Goal: Task Accomplishment & Management: Manage account settings

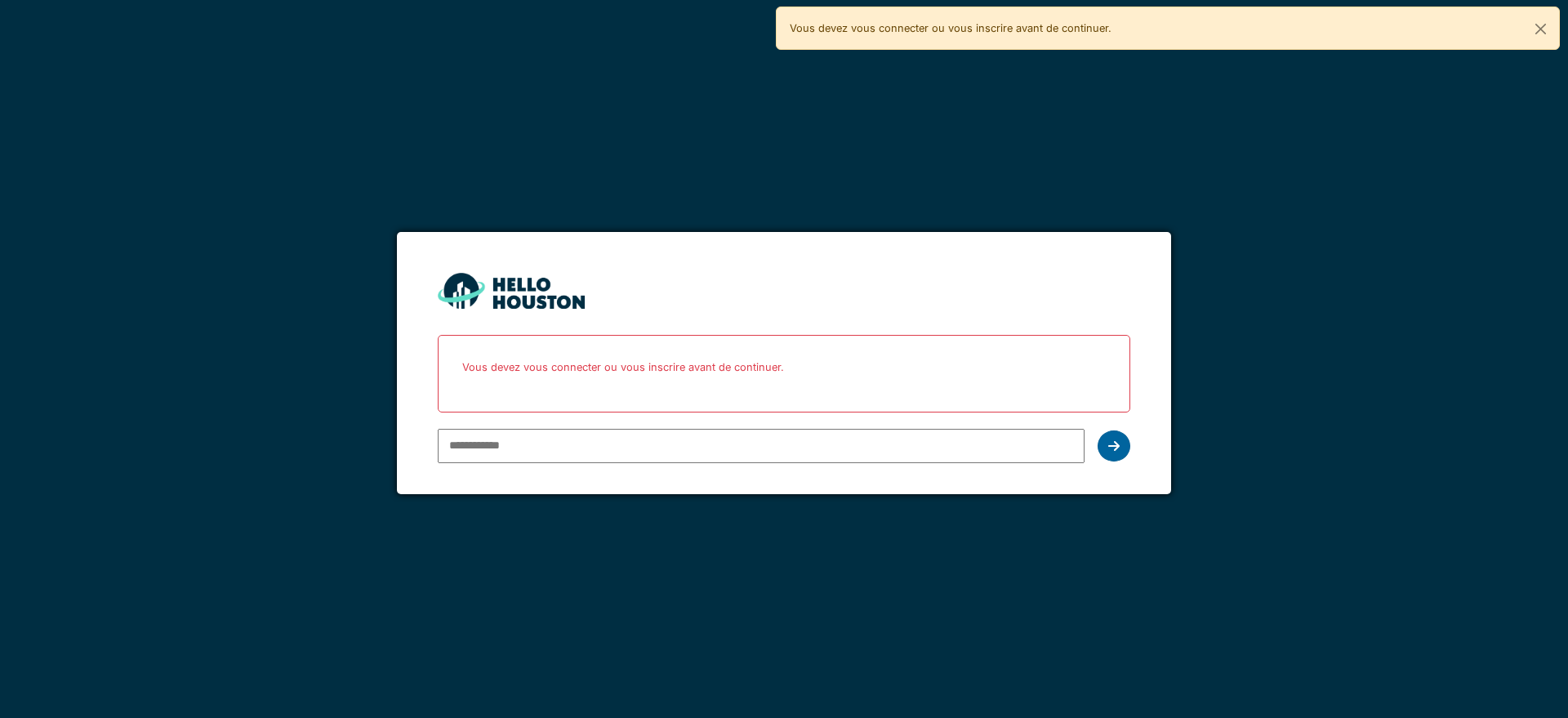
type input "**********"
click at [1115, 443] on icon at bounding box center [1114, 447] width 12 height 13
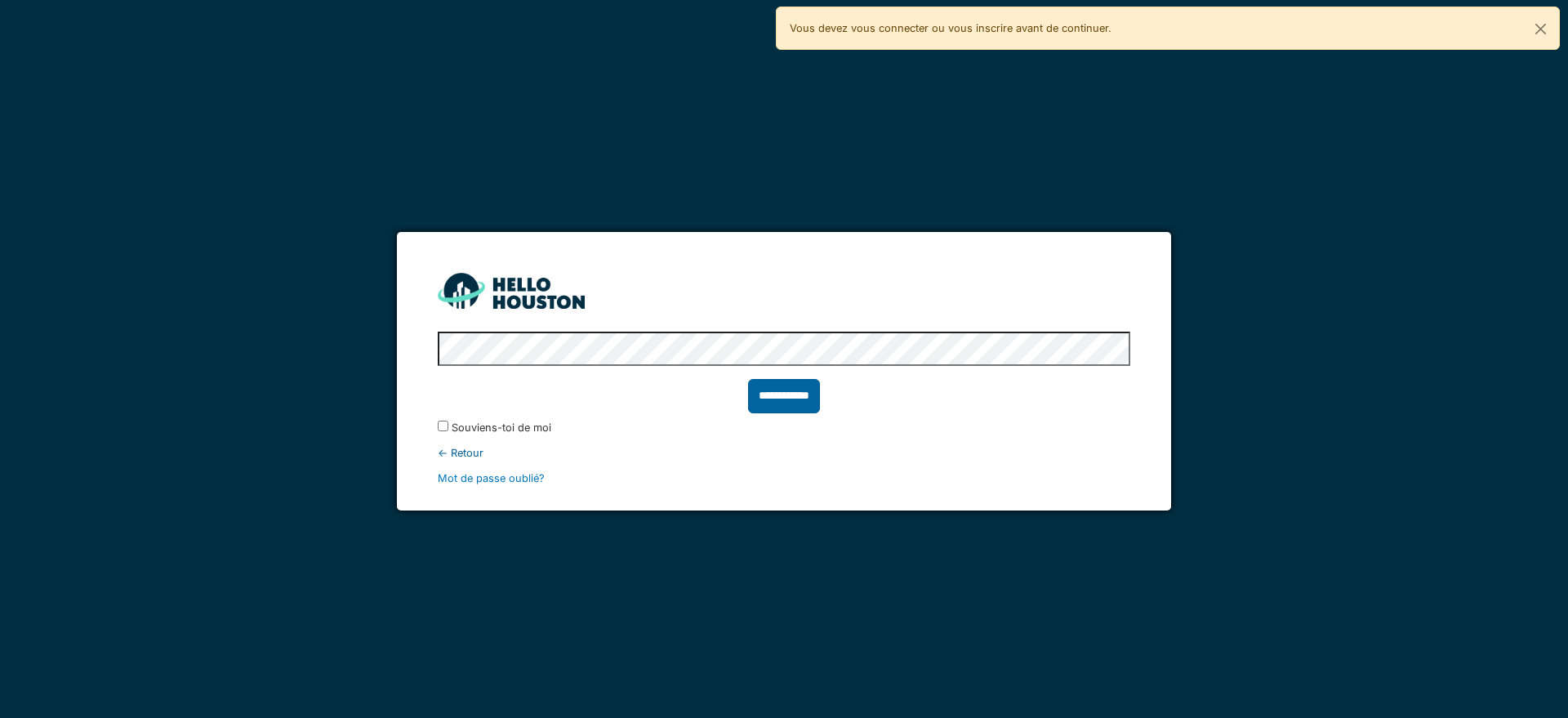
click at [784, 393] on input "**********" at bounding box center [784, 397] width 72 height 35
type input "******"
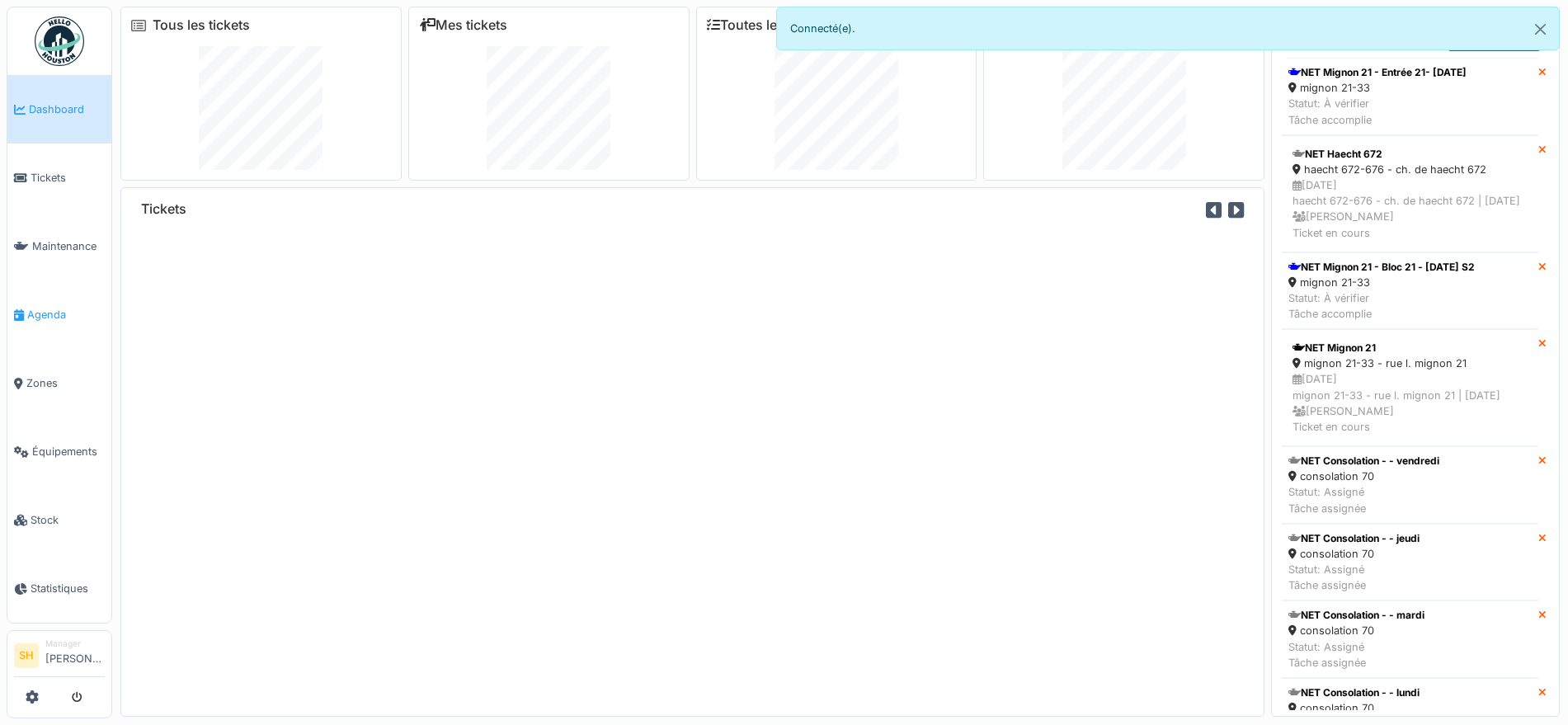
click at [65, 312] on span "Agenda" at bounding box center [66, 315] width 78 height 16
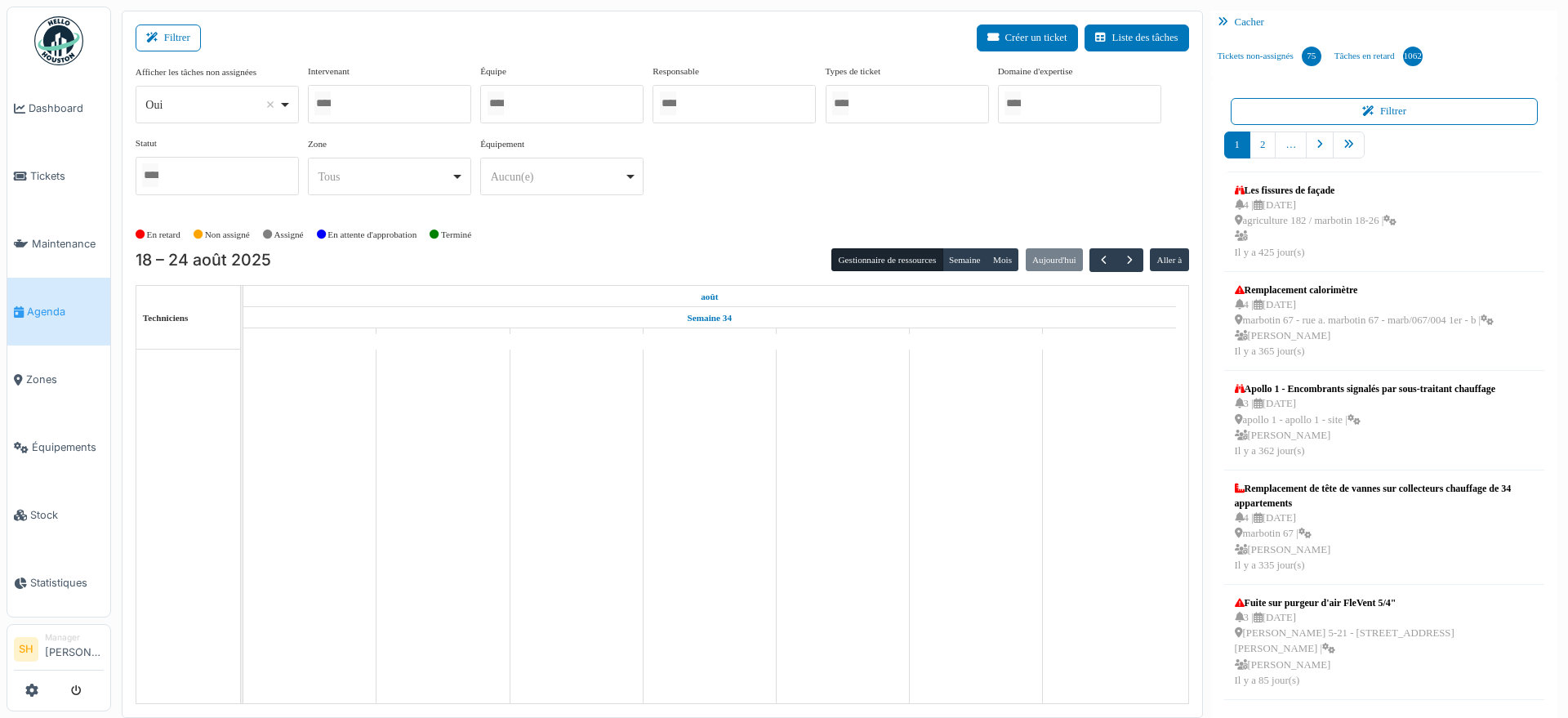
click at [588, 111] on div at bounding box center [562, 104] width 164 height 38
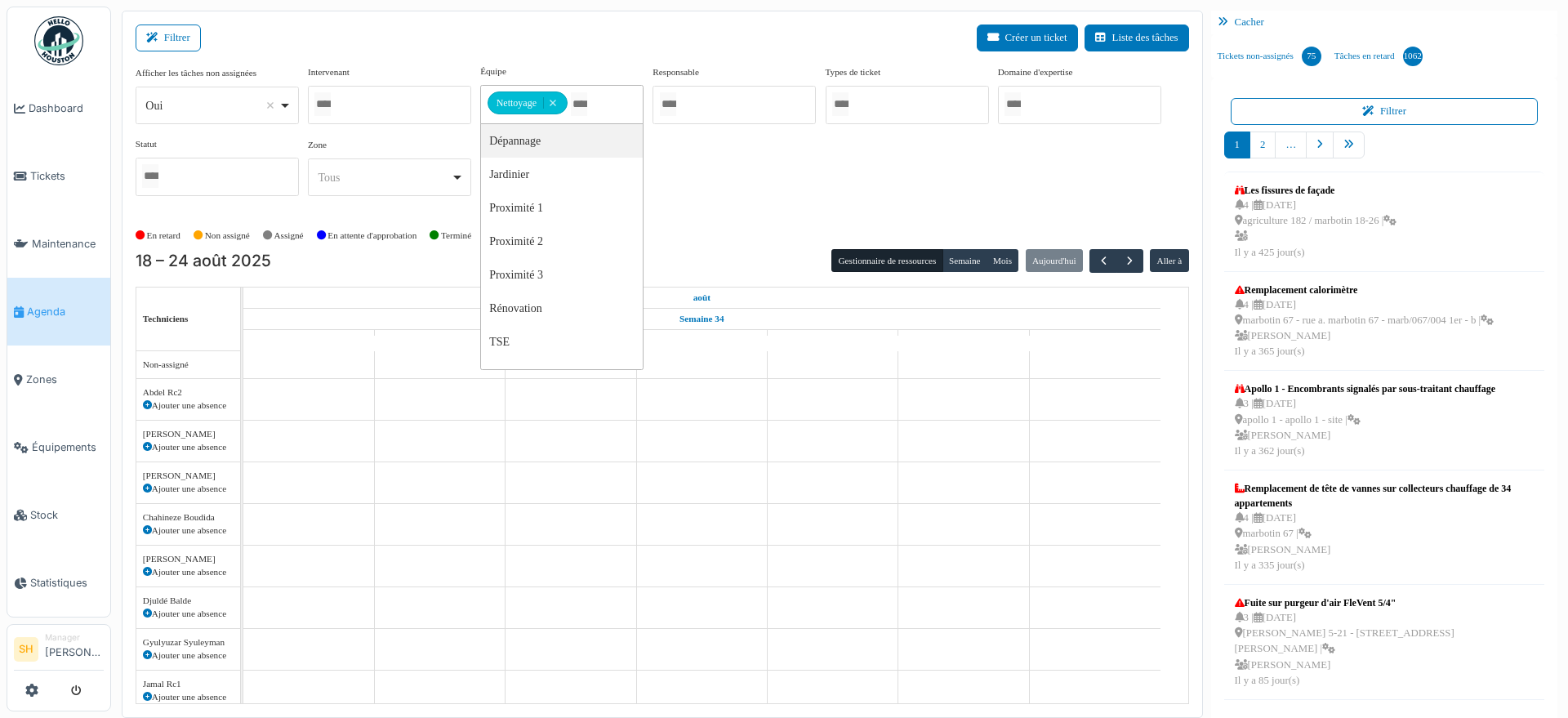
click at [436, 91] on div at bounding box center [390, 105] width 164 height 38
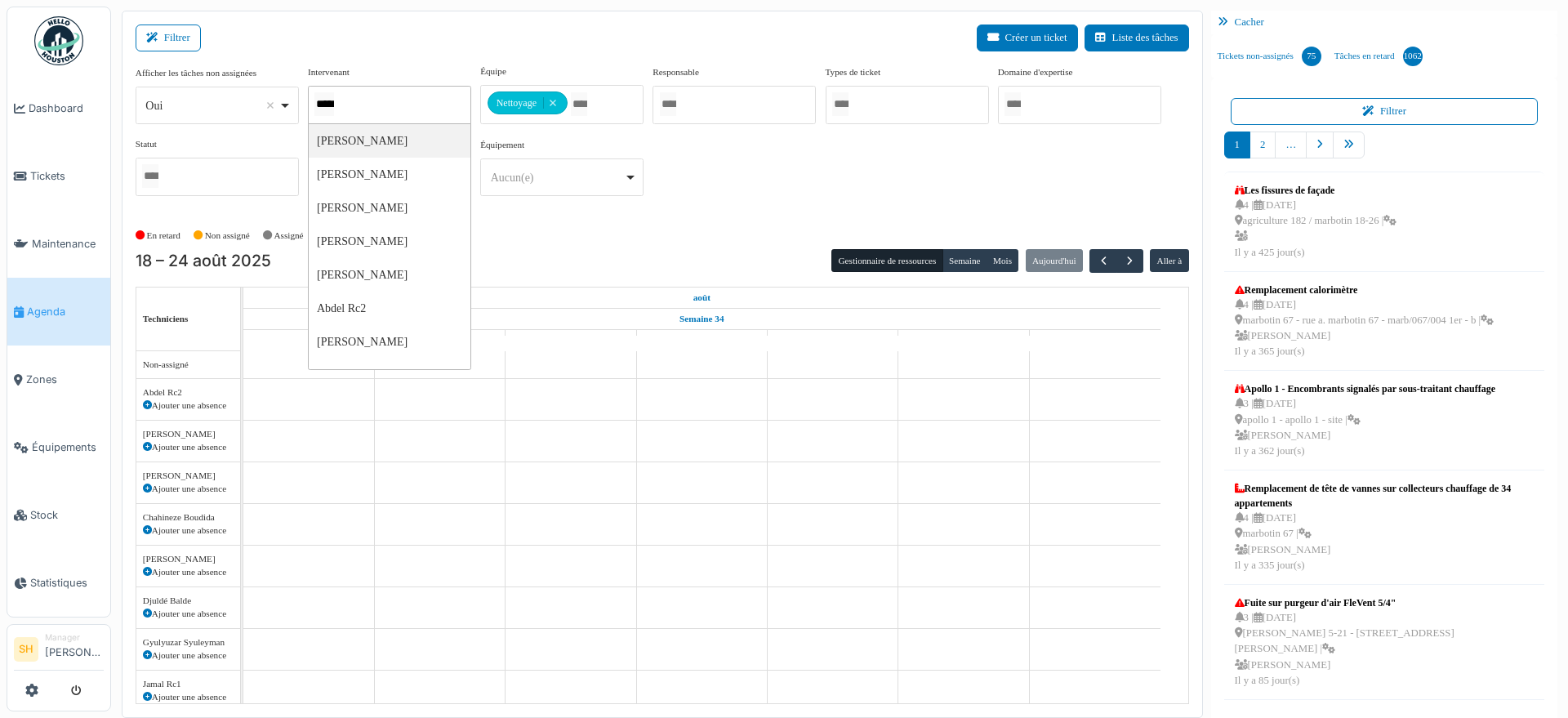
type input "******"
type input "****"
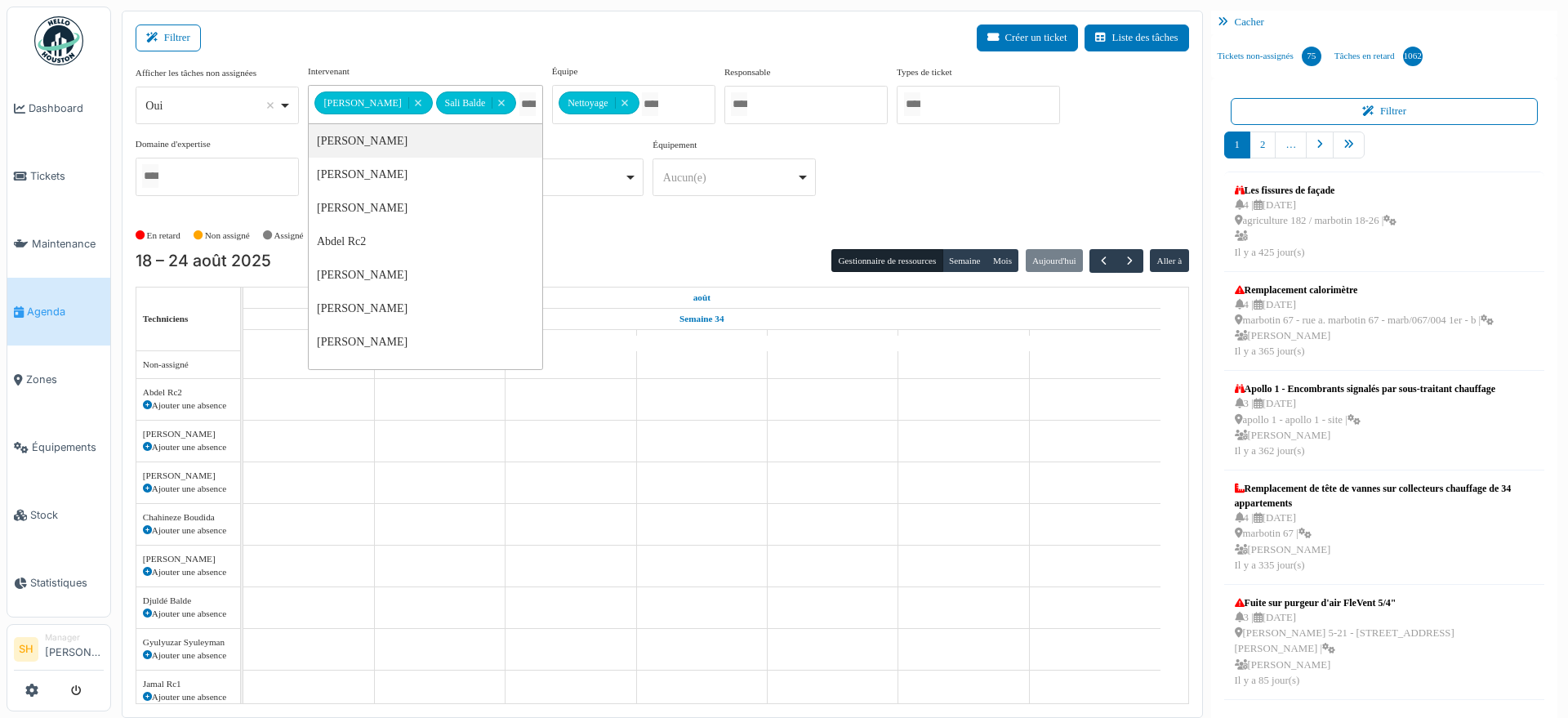
click at [636, 192] on div "**** Tous Remove item" at bounding box center [562, 177] width 164 height 38
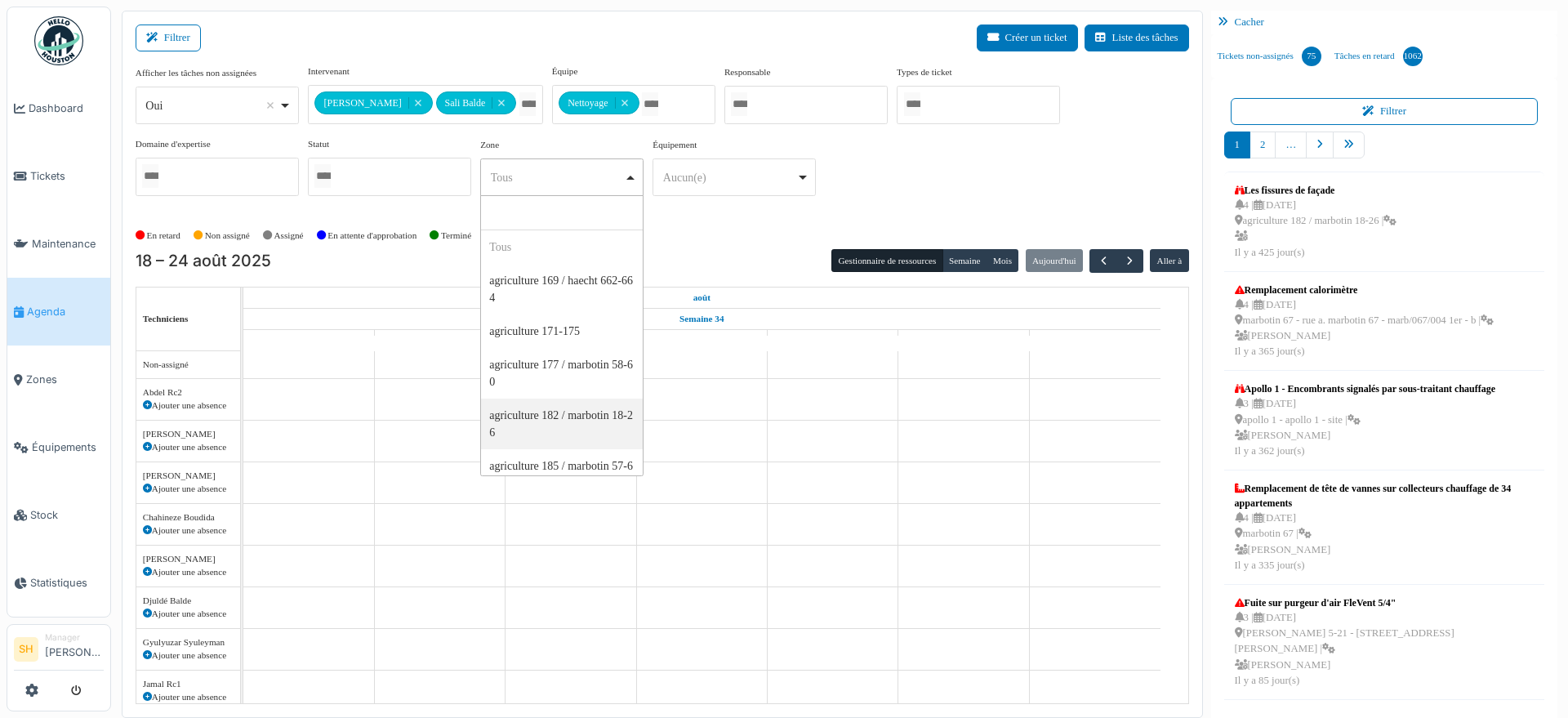
click at [725, 229] on div "En retard Non assigné Assigné En attente d'approbation Terminé" at bounding box center [662, 236] width 1054 height 27
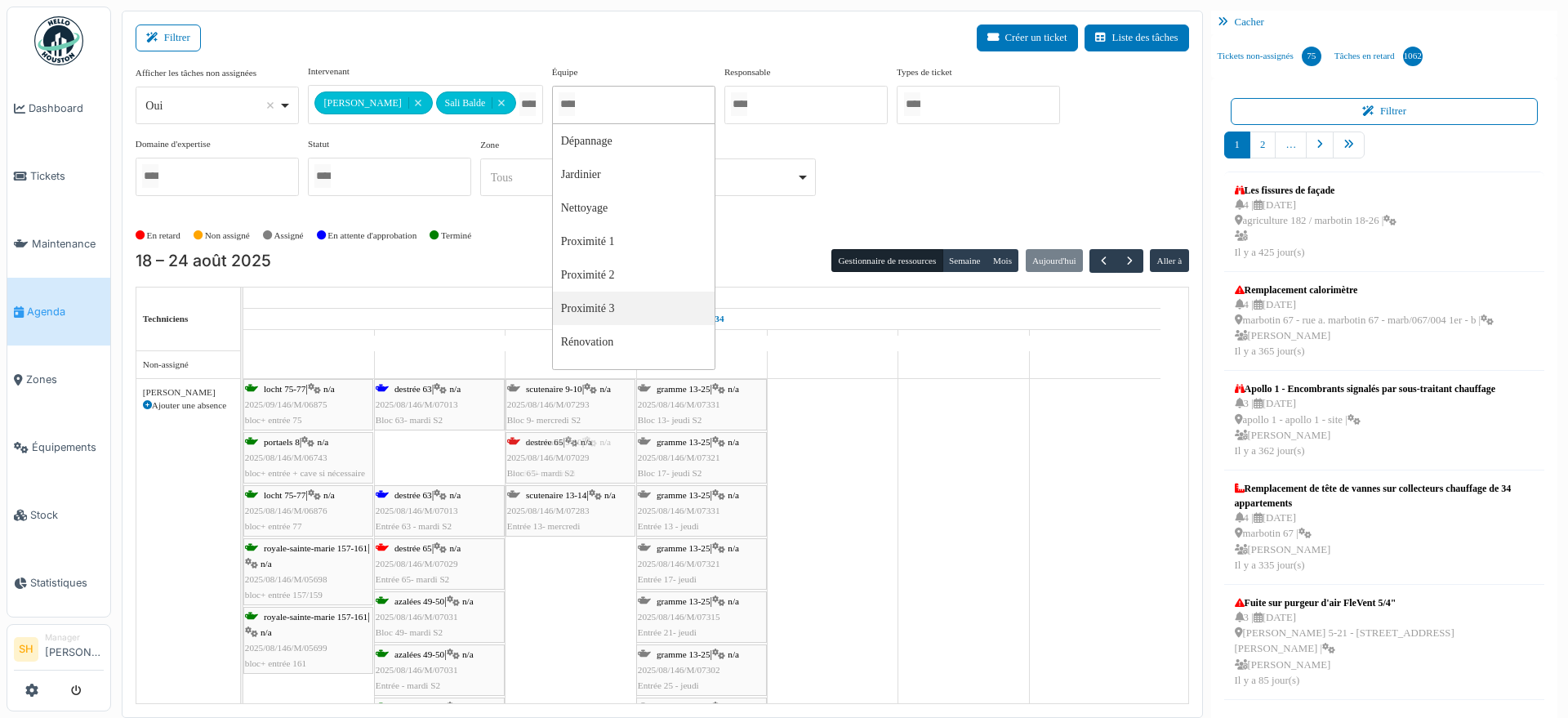
drag, startPoint x: 406, startPoint y: 449, endPoint x: 531, endPoint y: 449, distance: 125.0
click at [244, 449] on div "locht 75-77 | n/a 2025/09/146/M/06875 bloc+ entrée 75 destrée 63 | n/a 2025/08/…" at bounding box center [244, 596] width 0 height 433
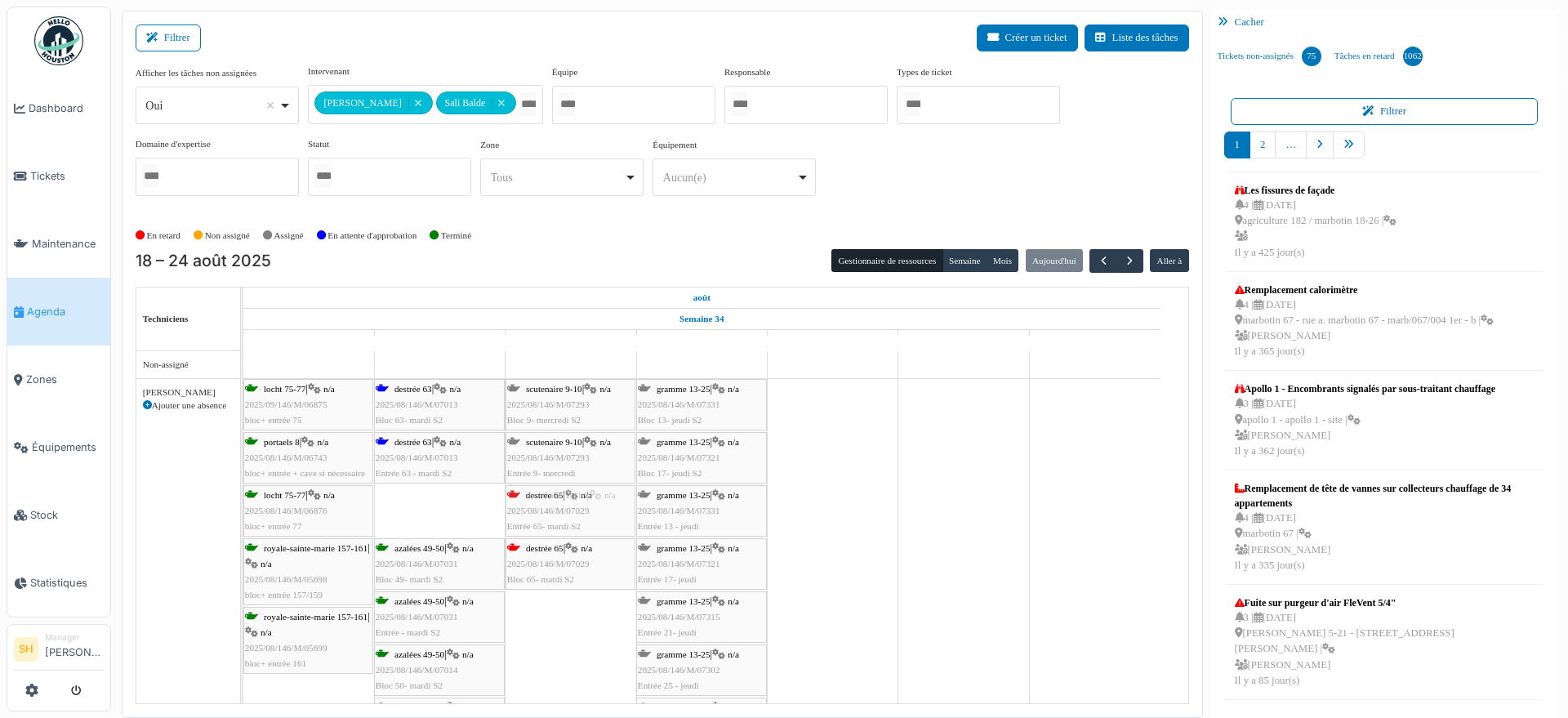
drag, startPoint x: 409, startPoint y: 507, endPoint x: 517, endPoint y: 506, distance: 108.0
click at [244, 506] on div "locht 75-77 | n/a 2025/09/146/M/06875 bloc+ entrée 75 destrée 63 | n/a 2025/08/…" at bounding box center [244, 577] width 0 height 396
click at [537, 386] on span "scutenaire 9-10" at bounding box center [553, 389] width 57 height 10
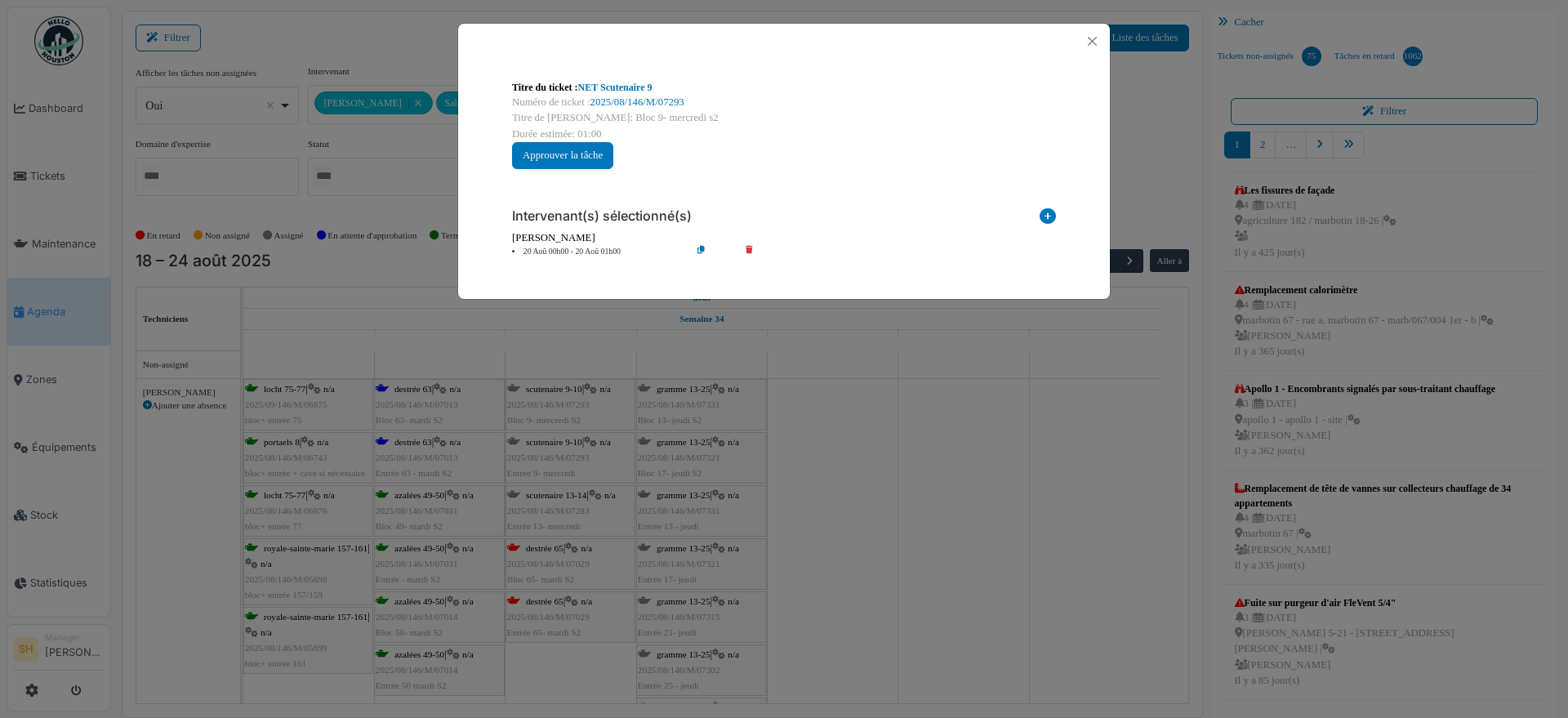
click at [1049, 209] on icon at bounding box center [1047, 218] width 16 height 22
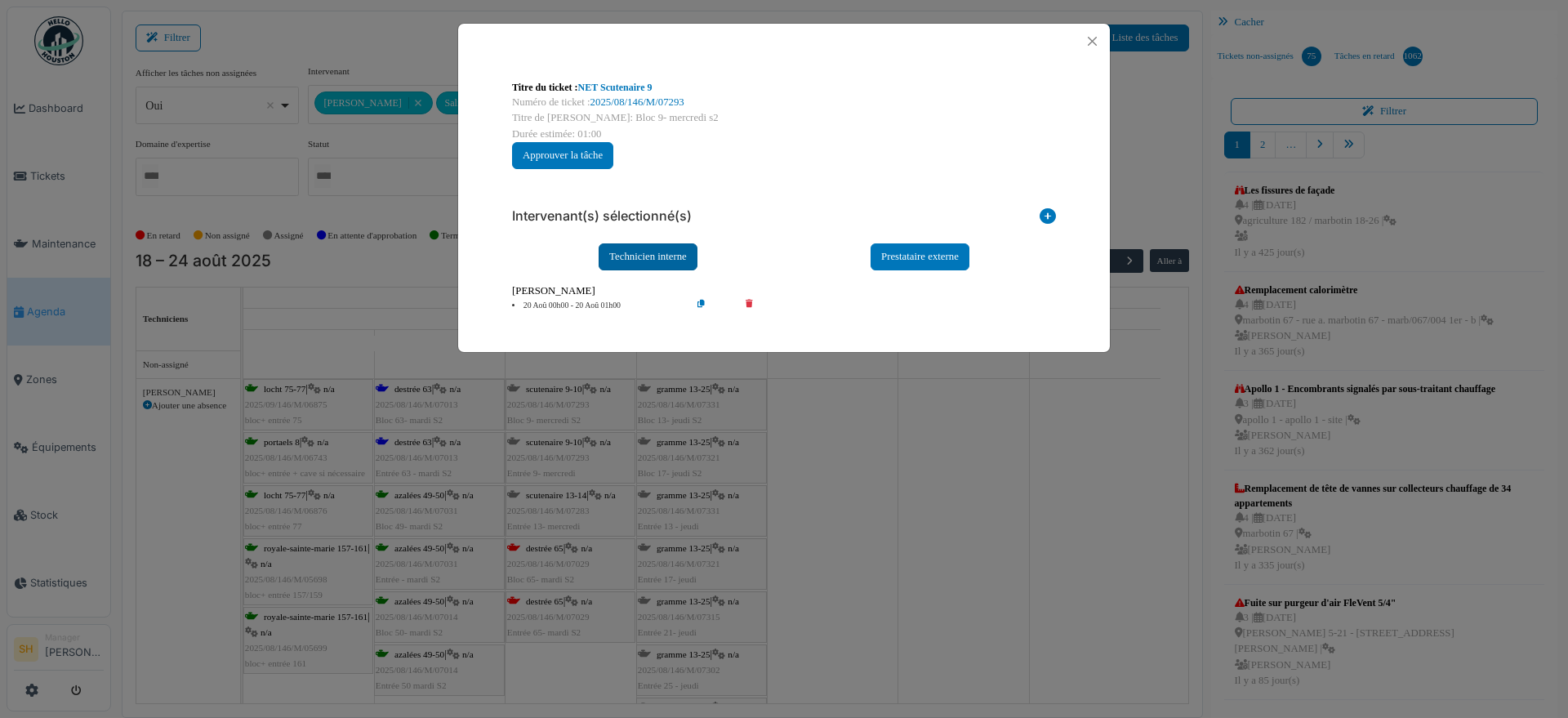
click at [651, 257] on div "Technicien interne" at bounding box center [648, 257] width 99 height 27
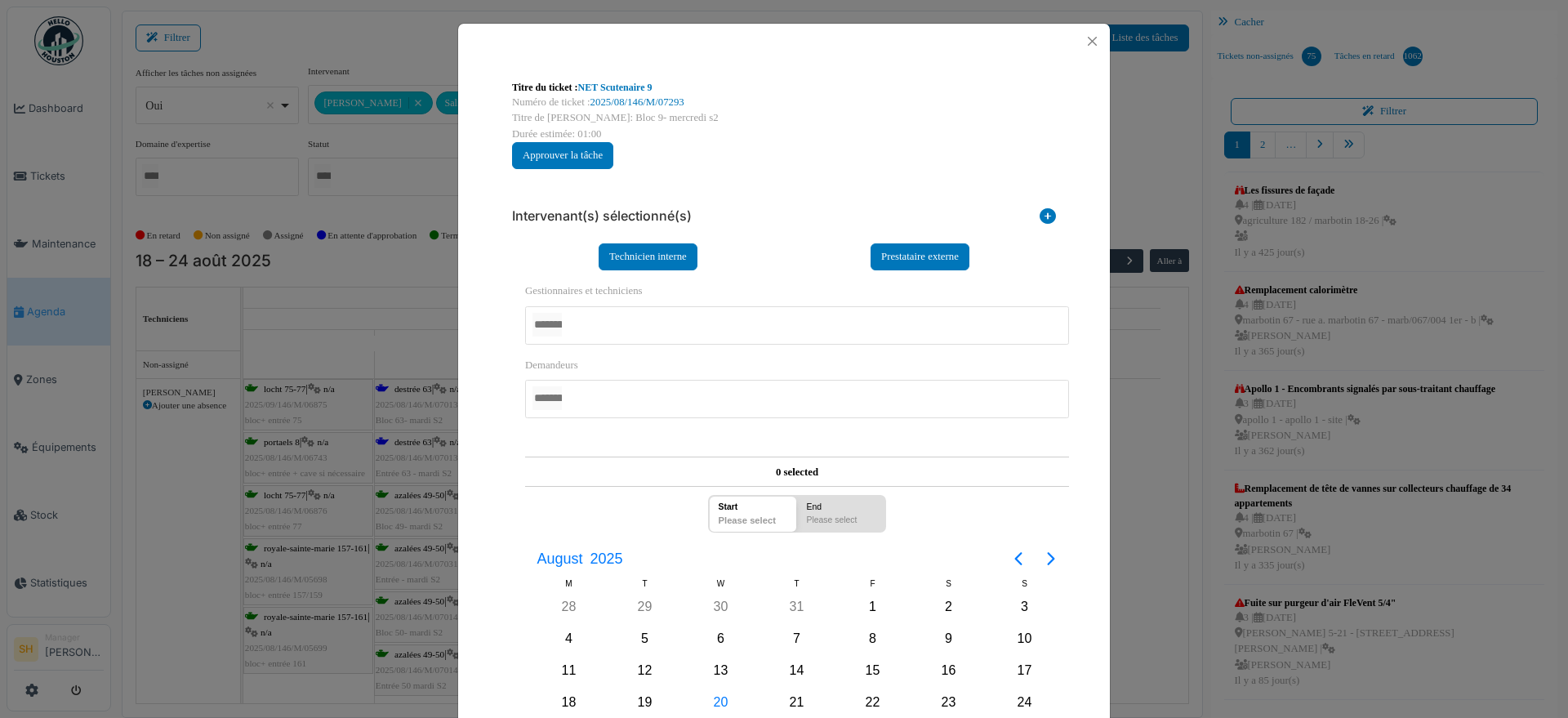
click at [629, 321] on div at bounding box center [797, 325] width 544 height 38
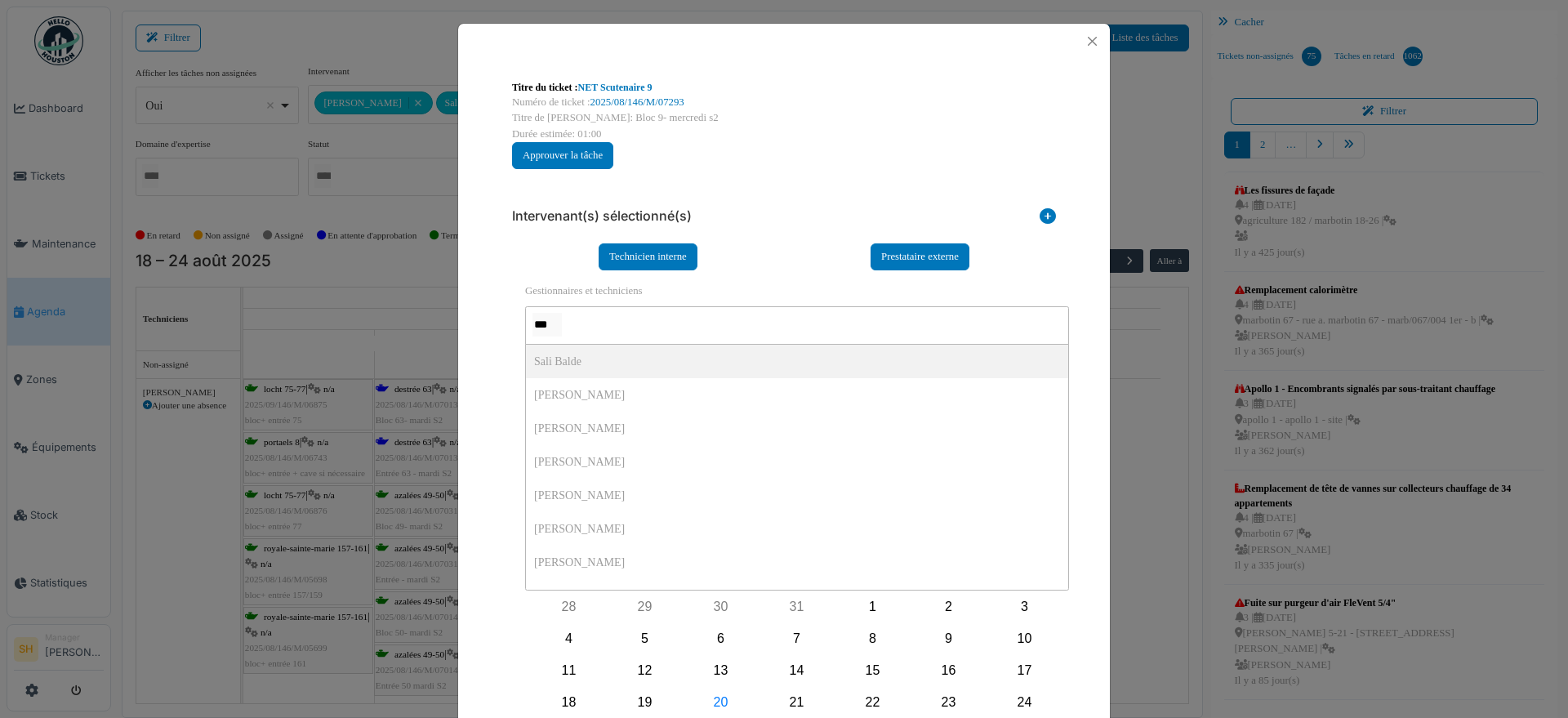
type input "****"
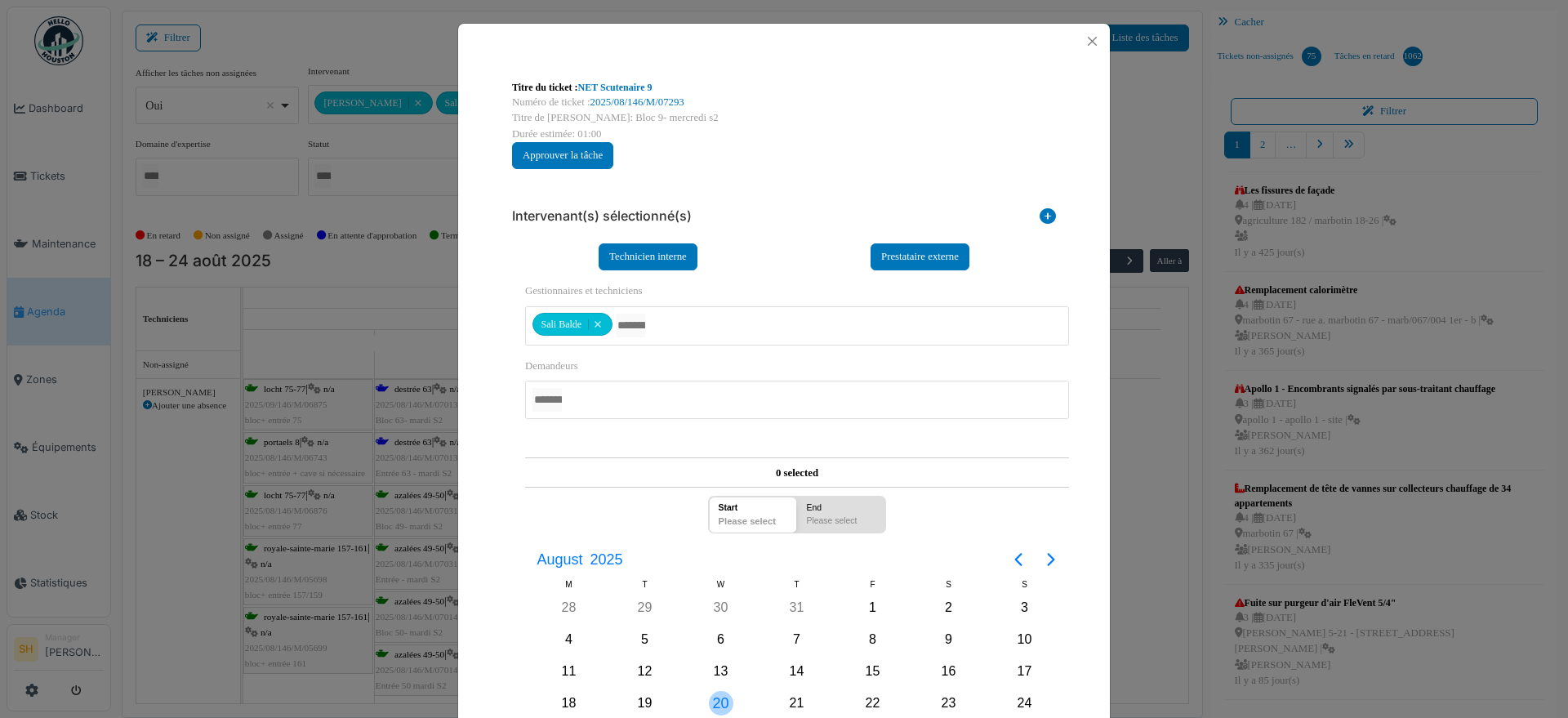
click at [714, 699] on div "20" at bounding box center [721, 703] width 24 height 24
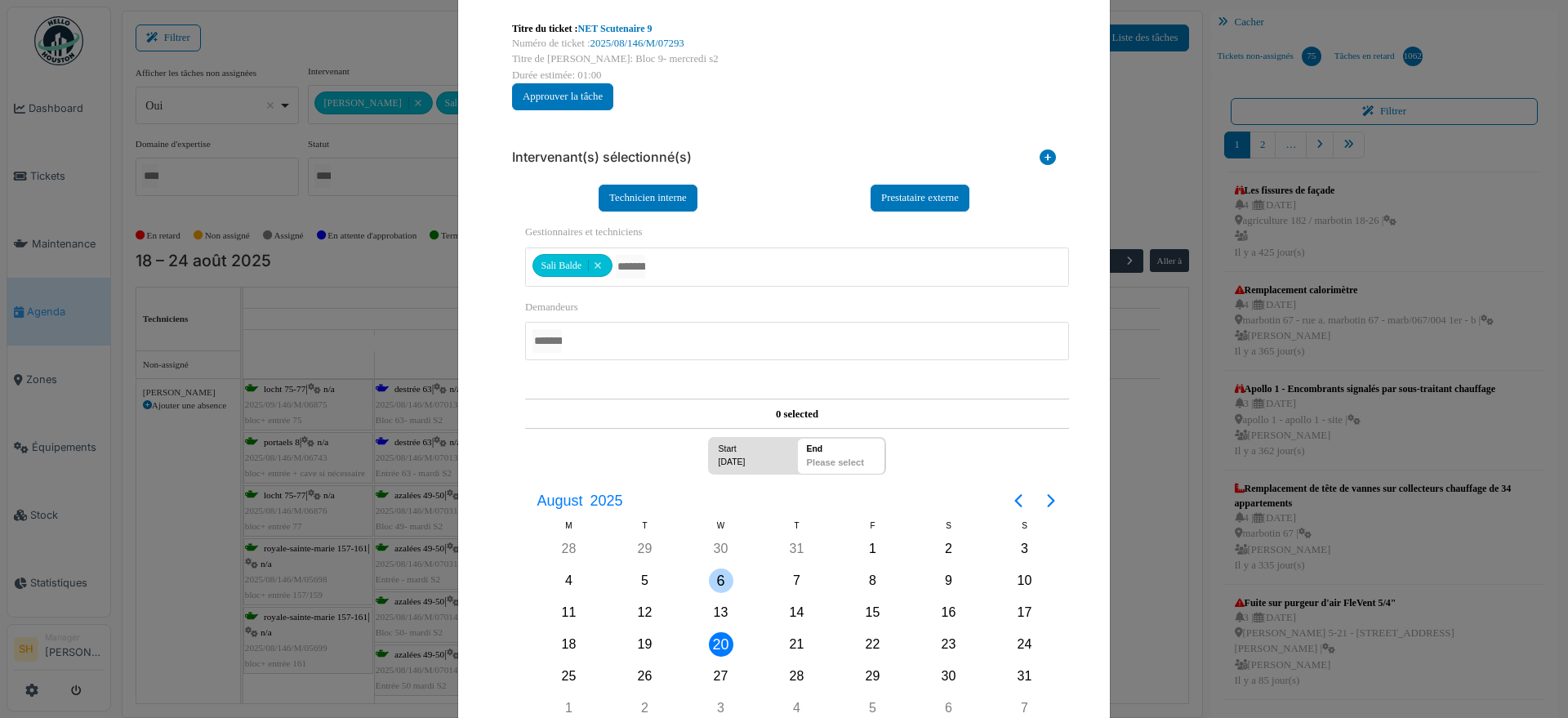
scroll to position [204, 0]
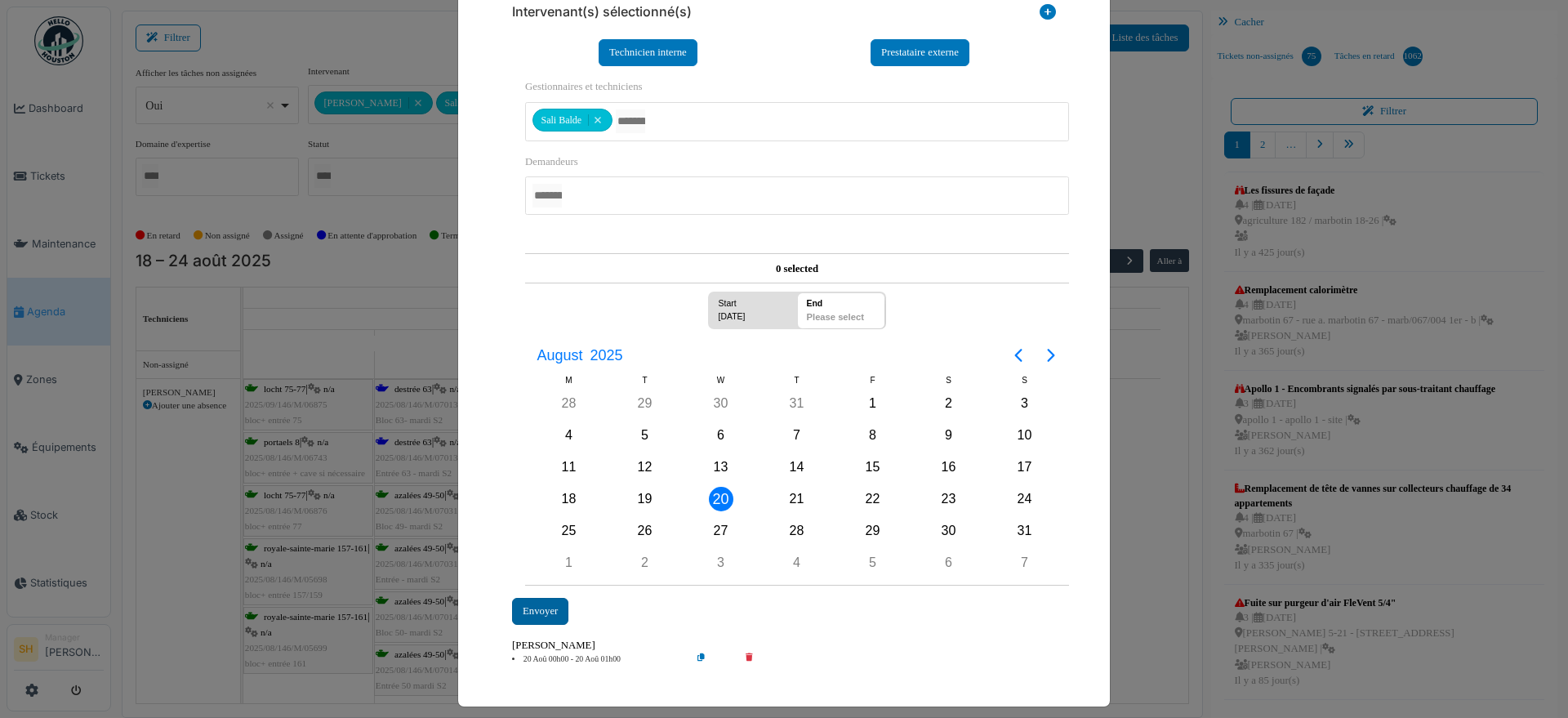
click at [517, 602] on div "Envoyer" at bounding box center [540, 611] width 57 height 27
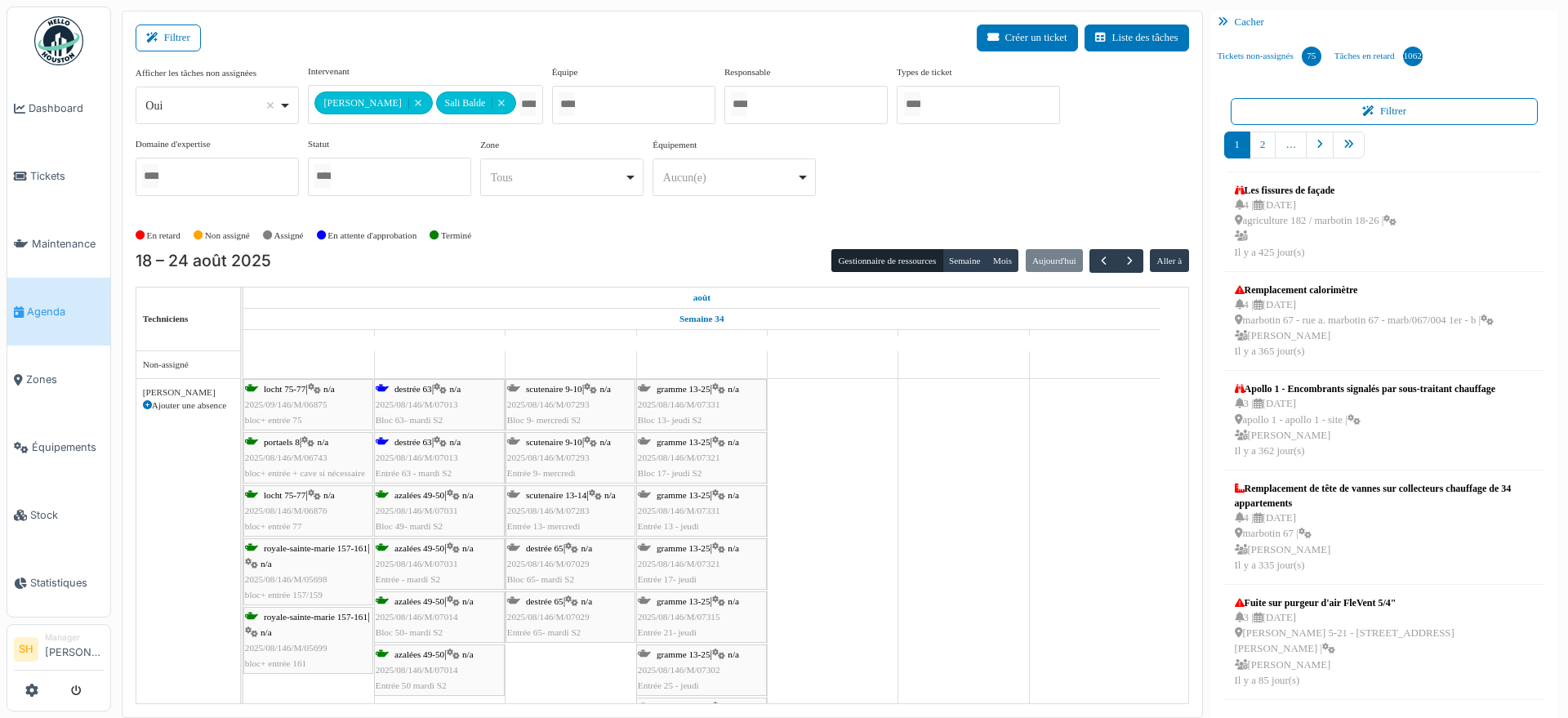
click at [536, 440] on span "scutenaire 9-10" at bounding box center [553, 442] width 57 height 10
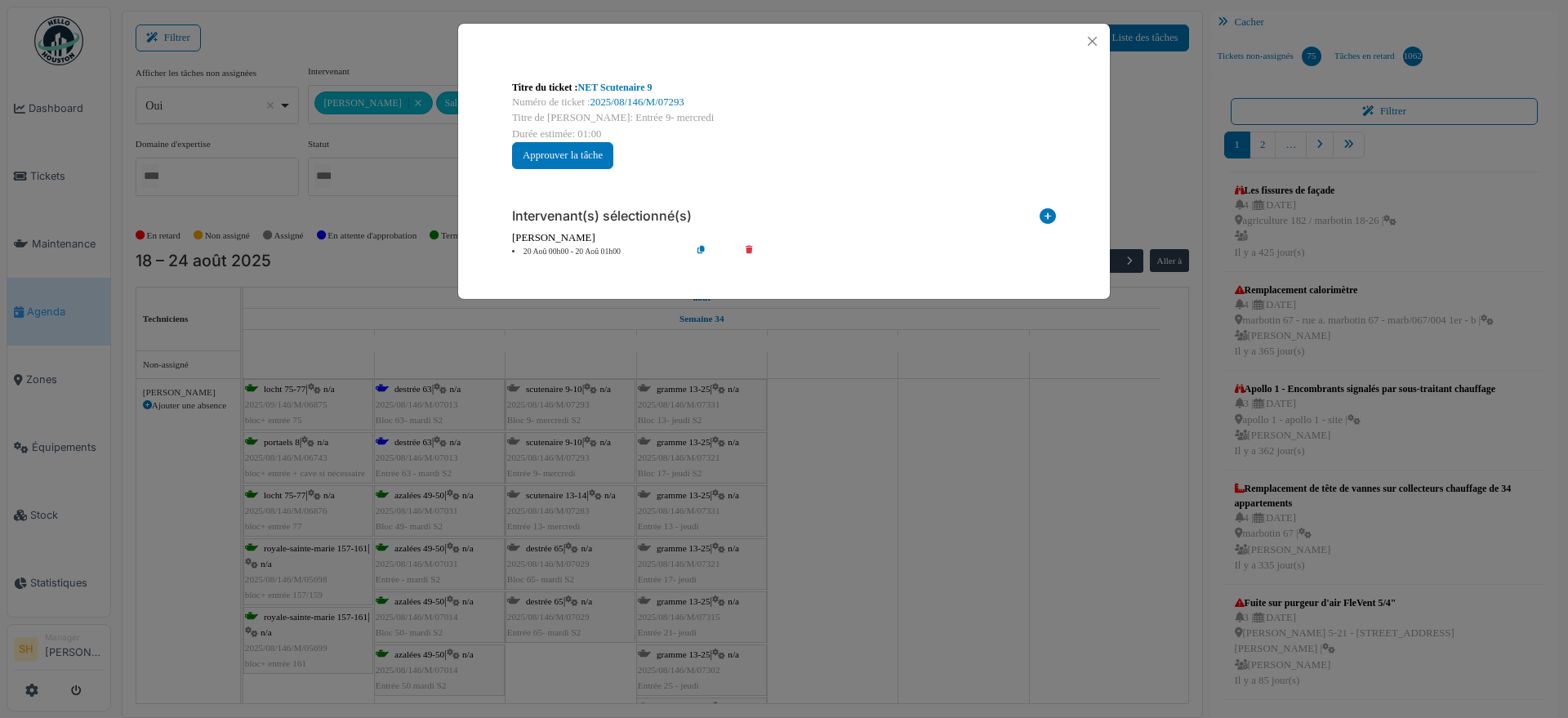
scroll to position [0, 0]
click at [1045, 213] on icon at bounding box center [1047, 218] width 16 height 22
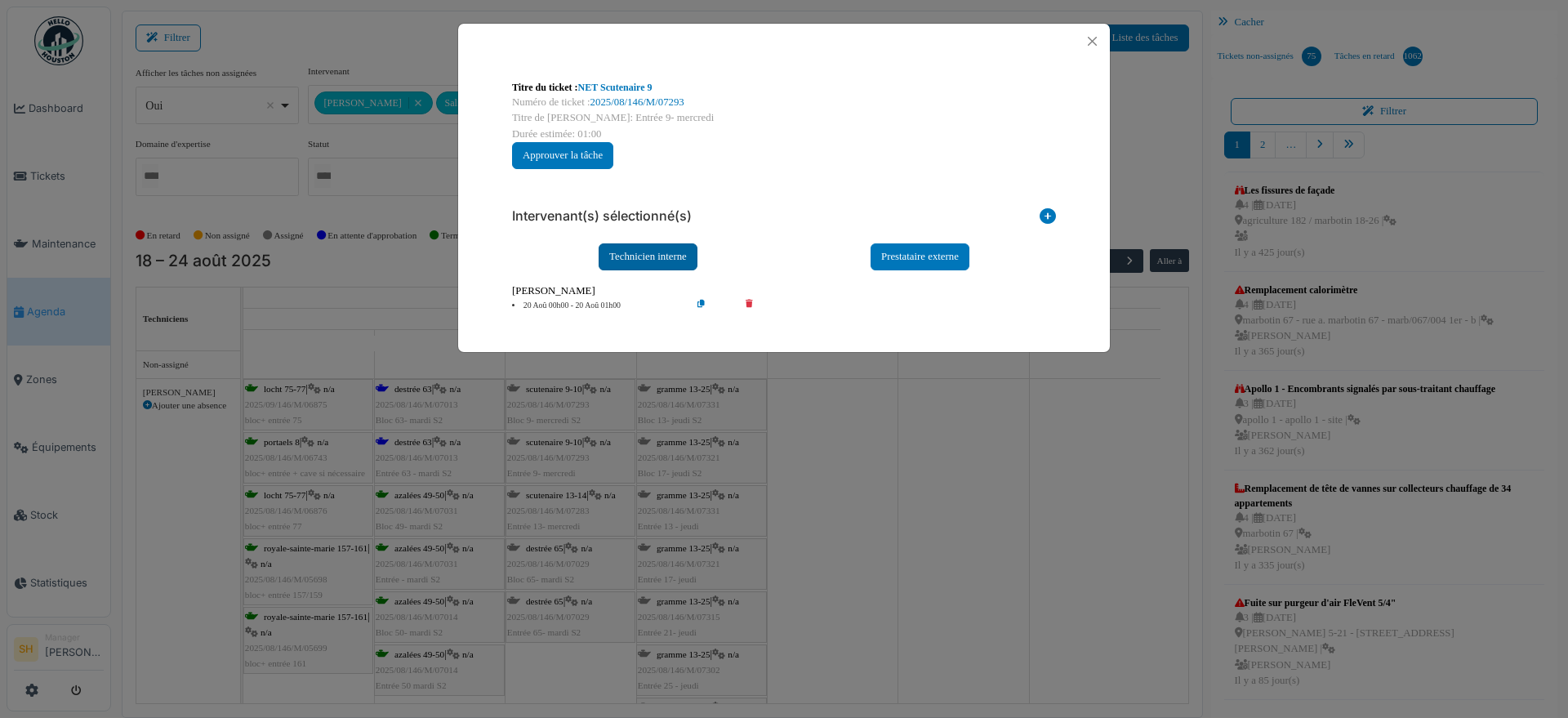
click at [682, 248] on div "Technicien interne" at bounding box center [648, 257] width 99 height 27
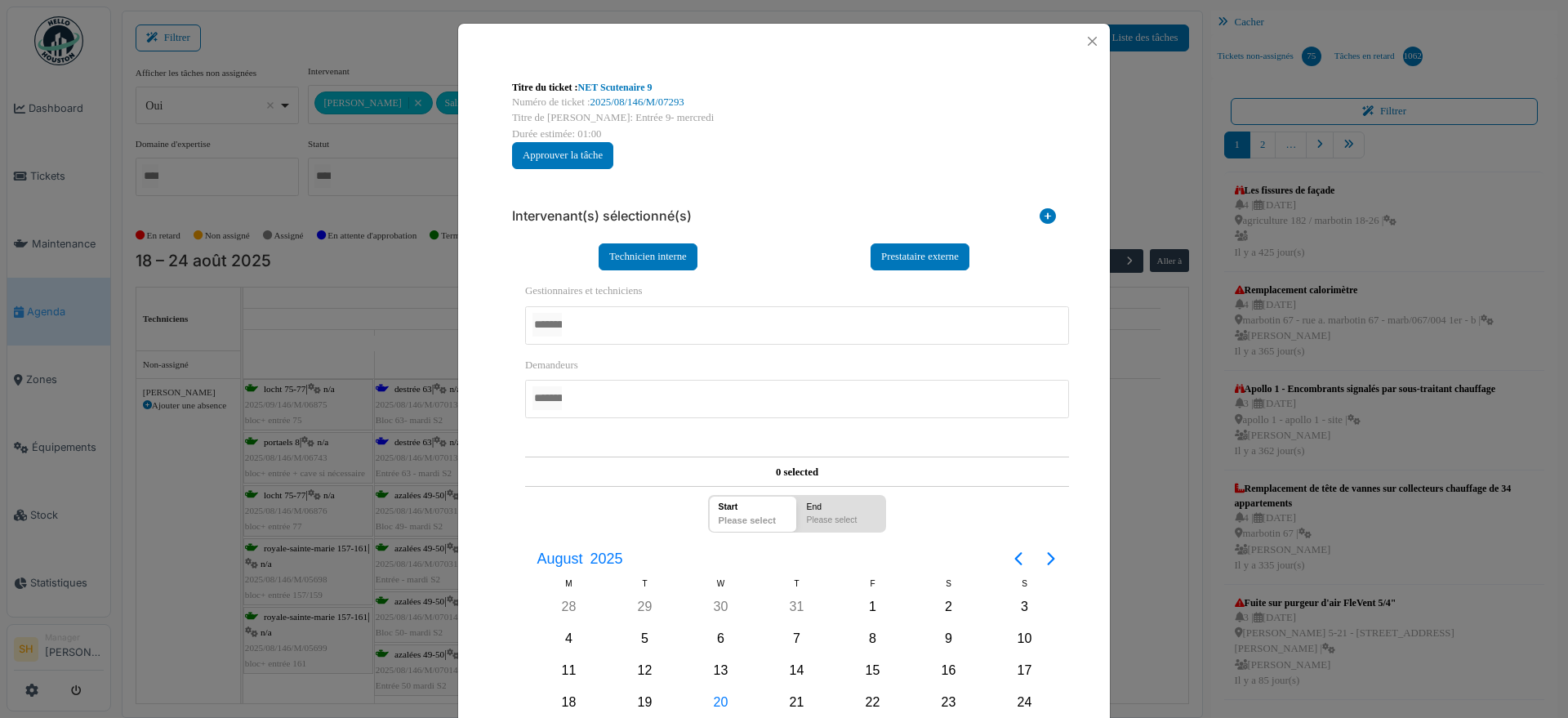
click at [592, 323] on div at bounding box center [797, 325] width 544 height 38
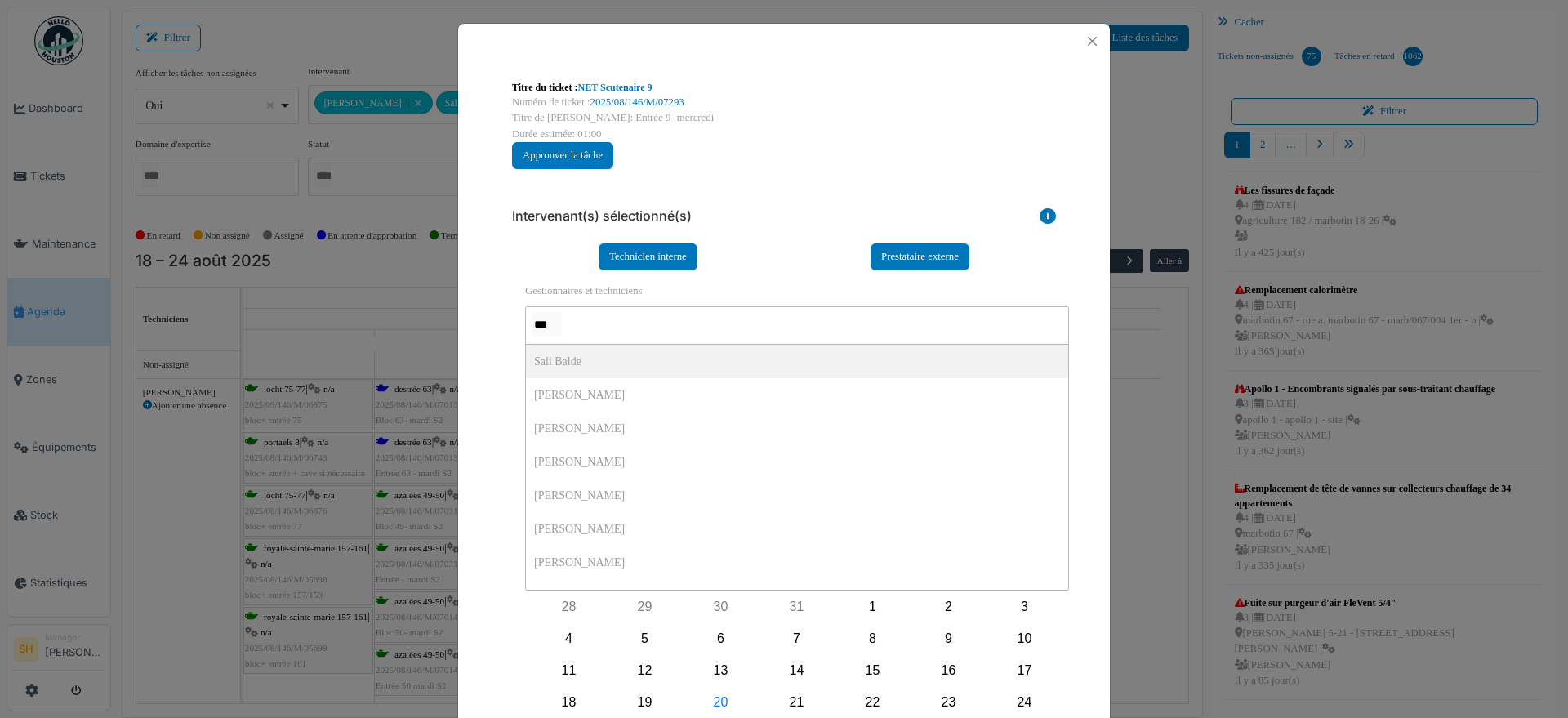
type input "****"
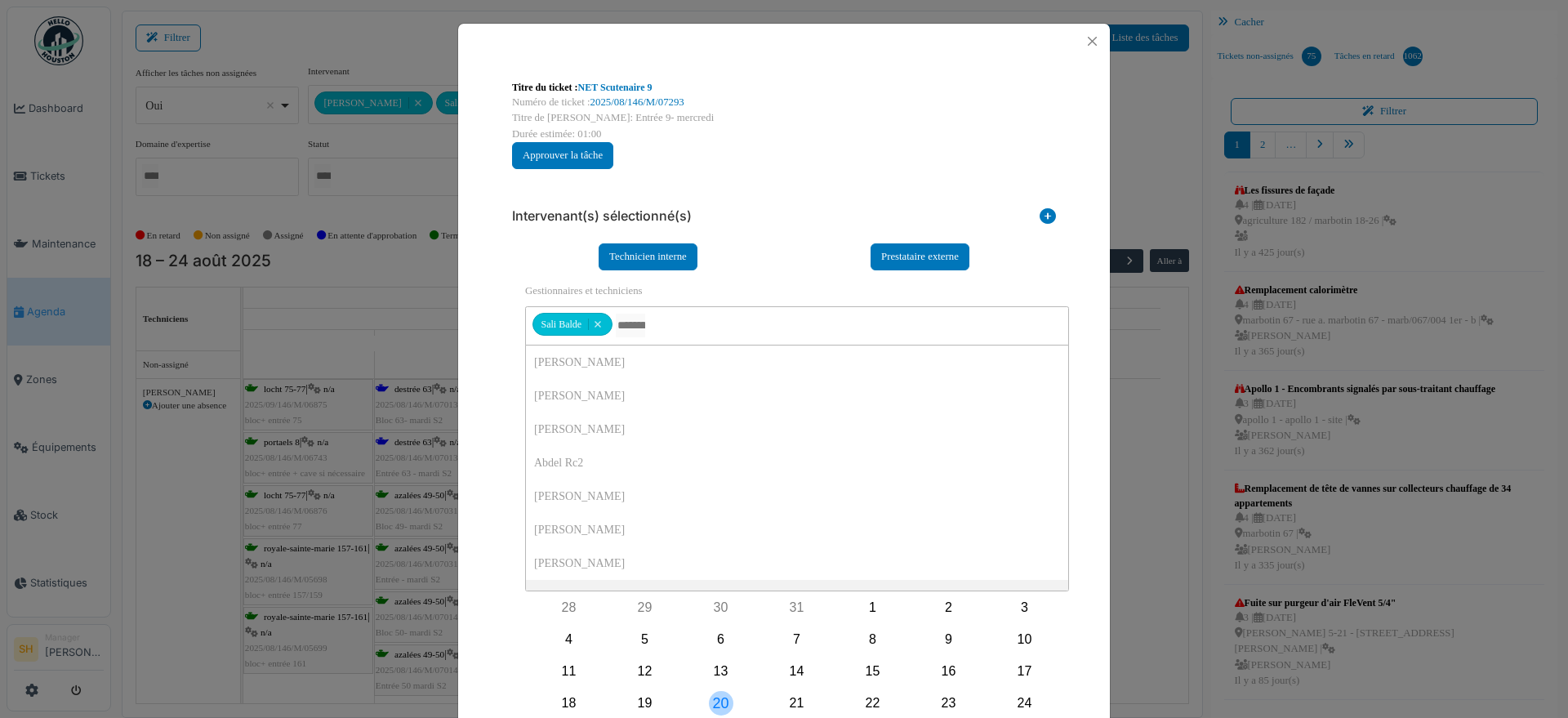
click at [719, 698] on div "20" at bounding box center [721, 703] width 24 height 24
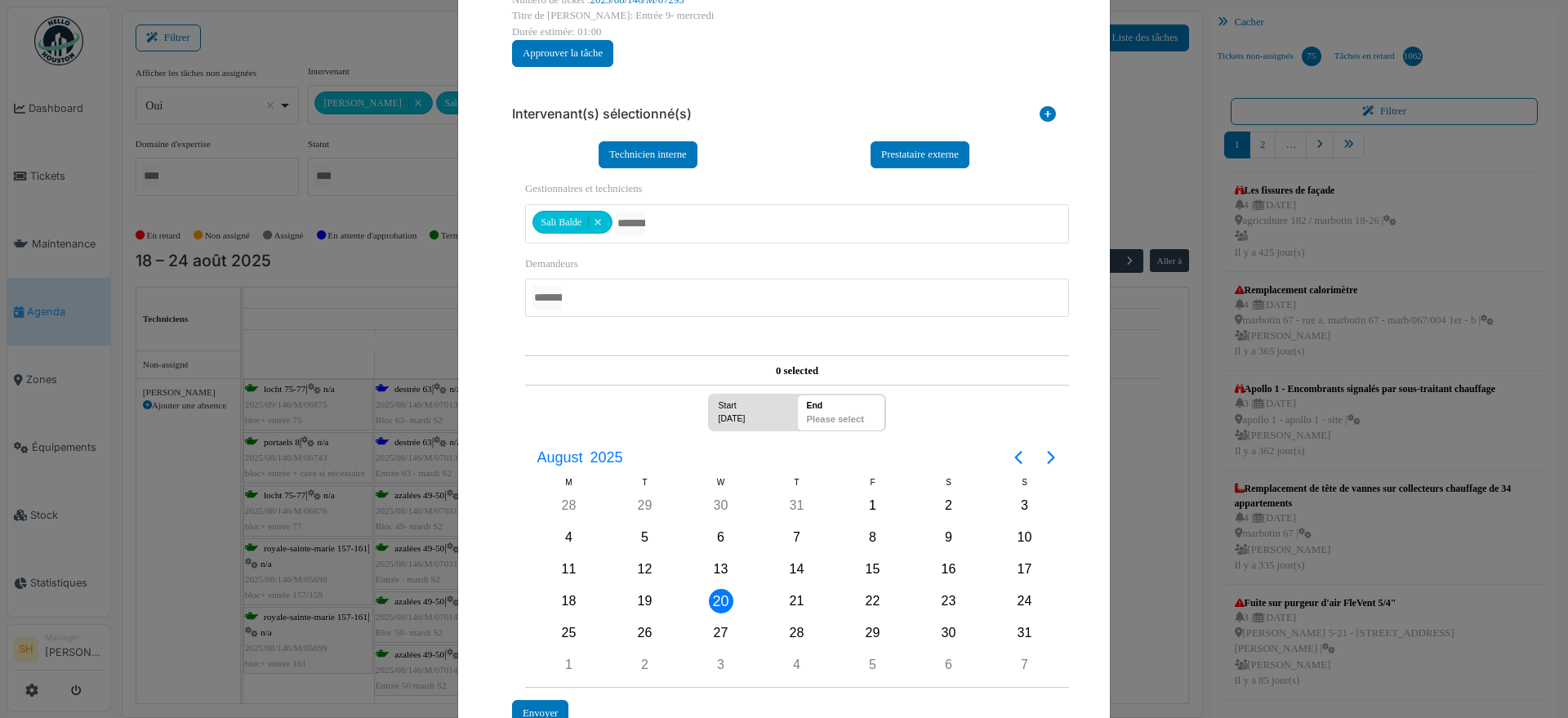
scroll to position [216, 0]
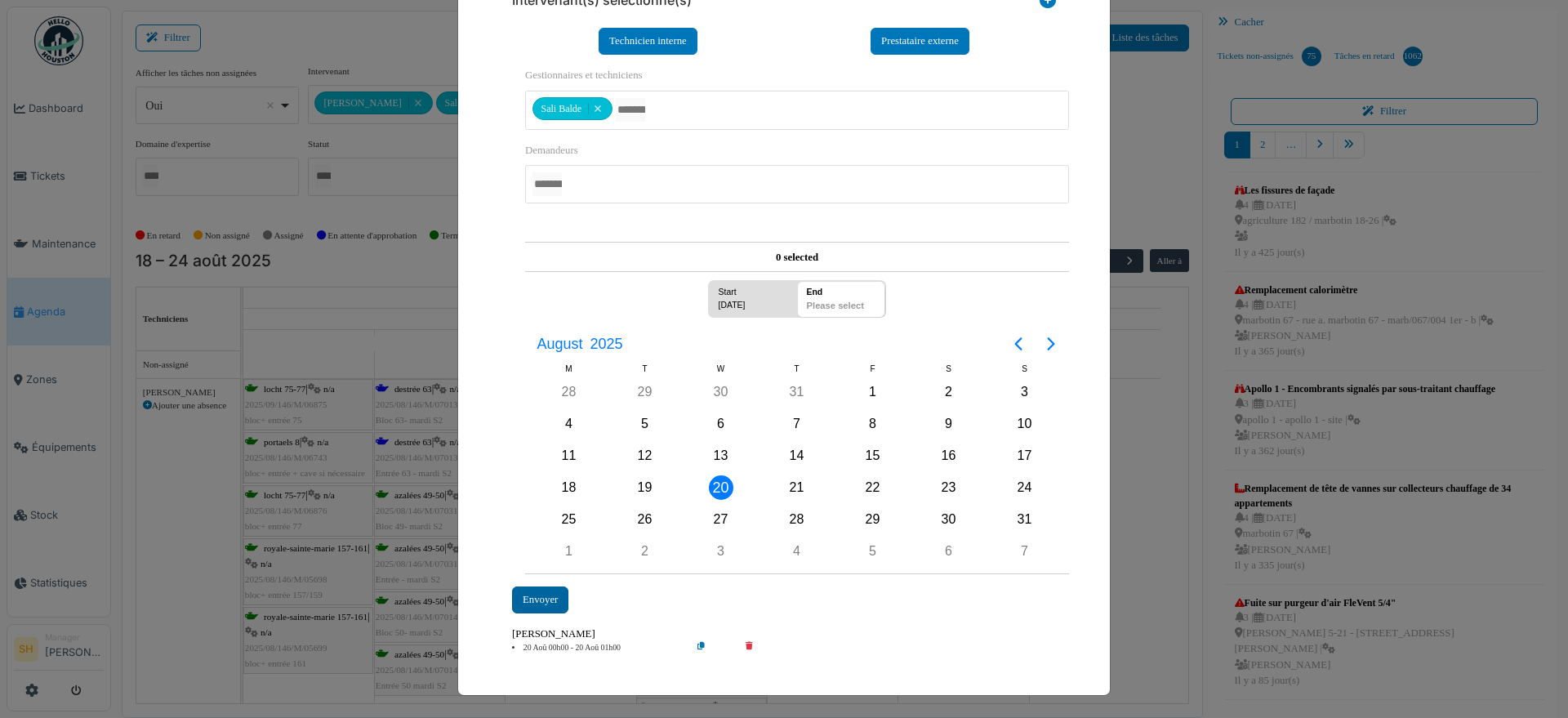
click at [535, 596] on div "Envoyer" at bounding box center [540, 600] width 57 height 27
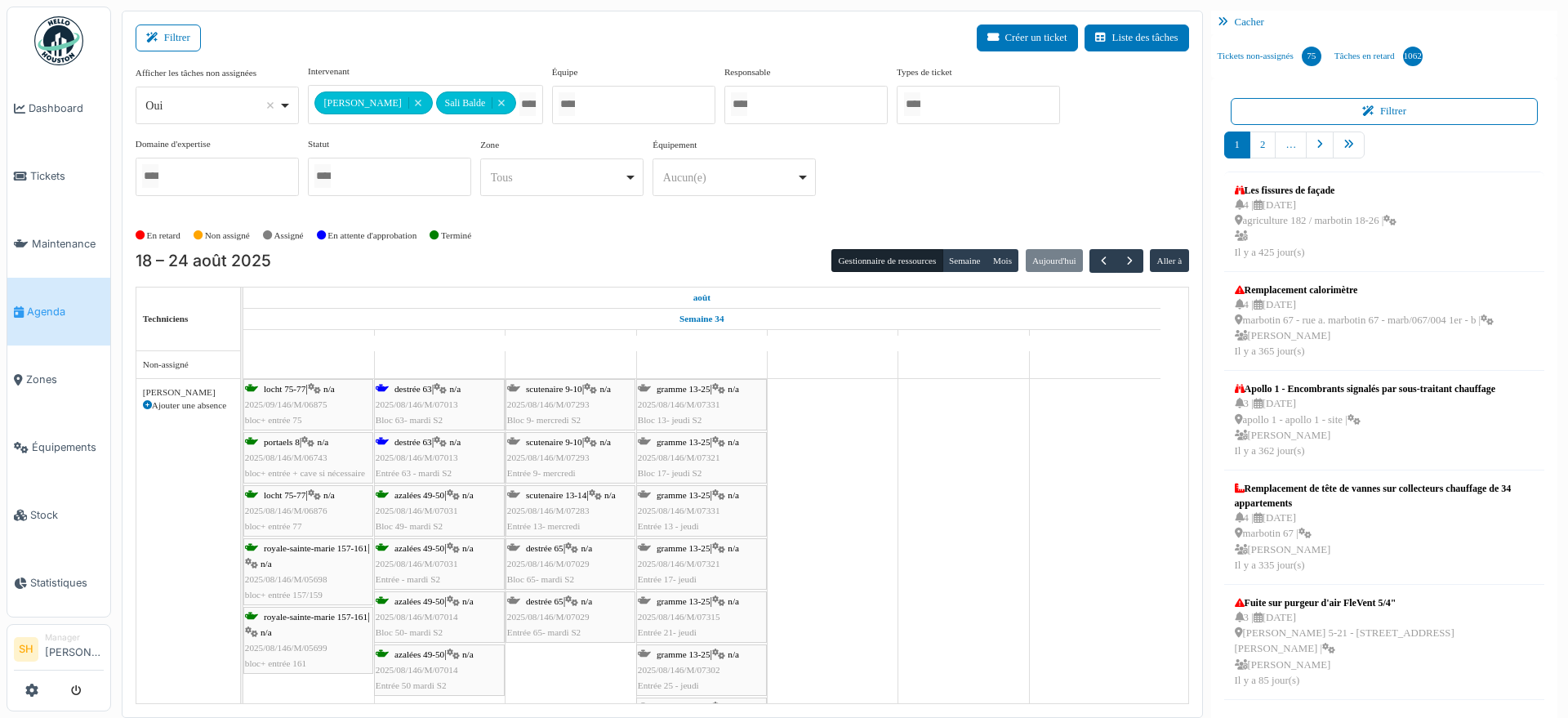
click at [546, 497] on span "scutenaire 13-14" at bounding box center [555, 495] width 61 height 10
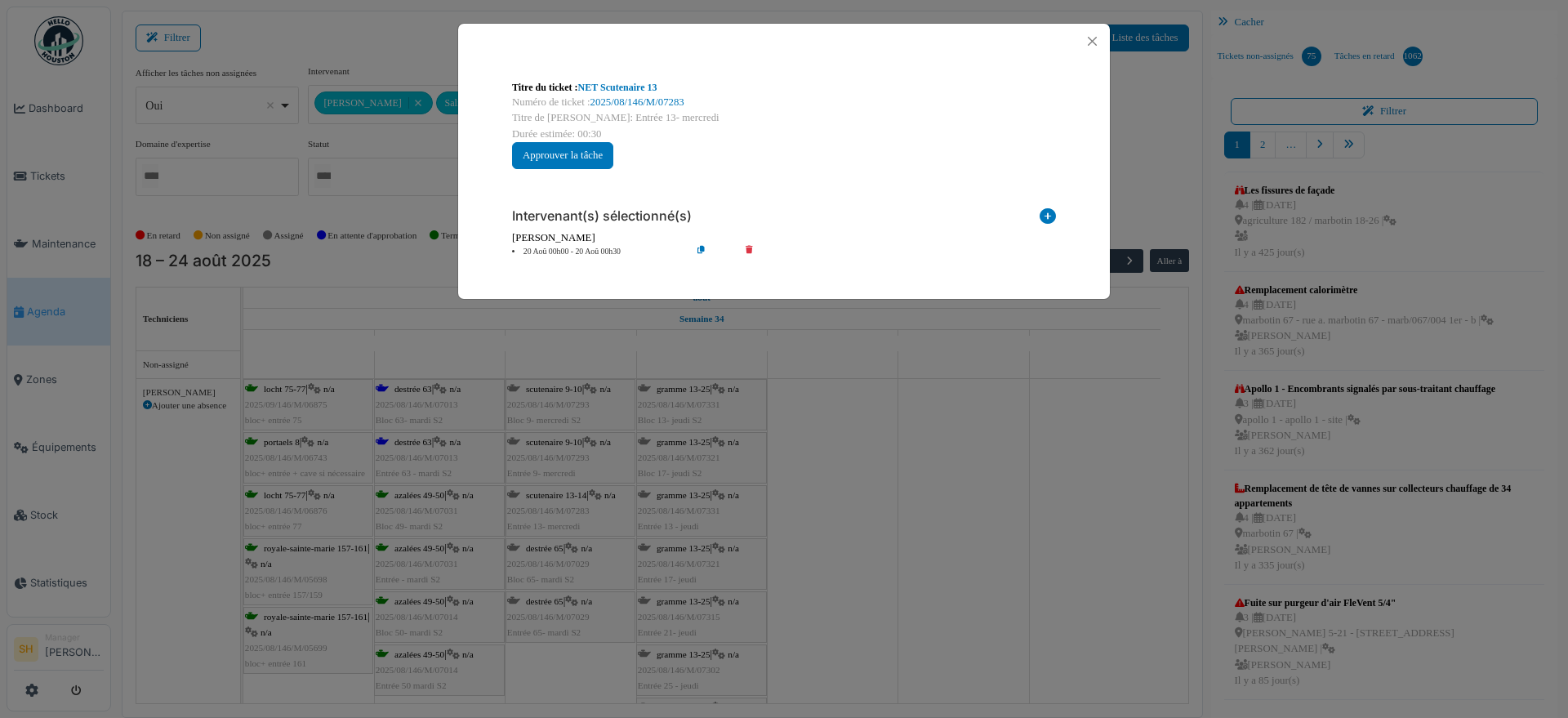
scroll to position [0, 0]
click at [1044, 210] on icon at bounding box center [1047, 218] width 16 height 22
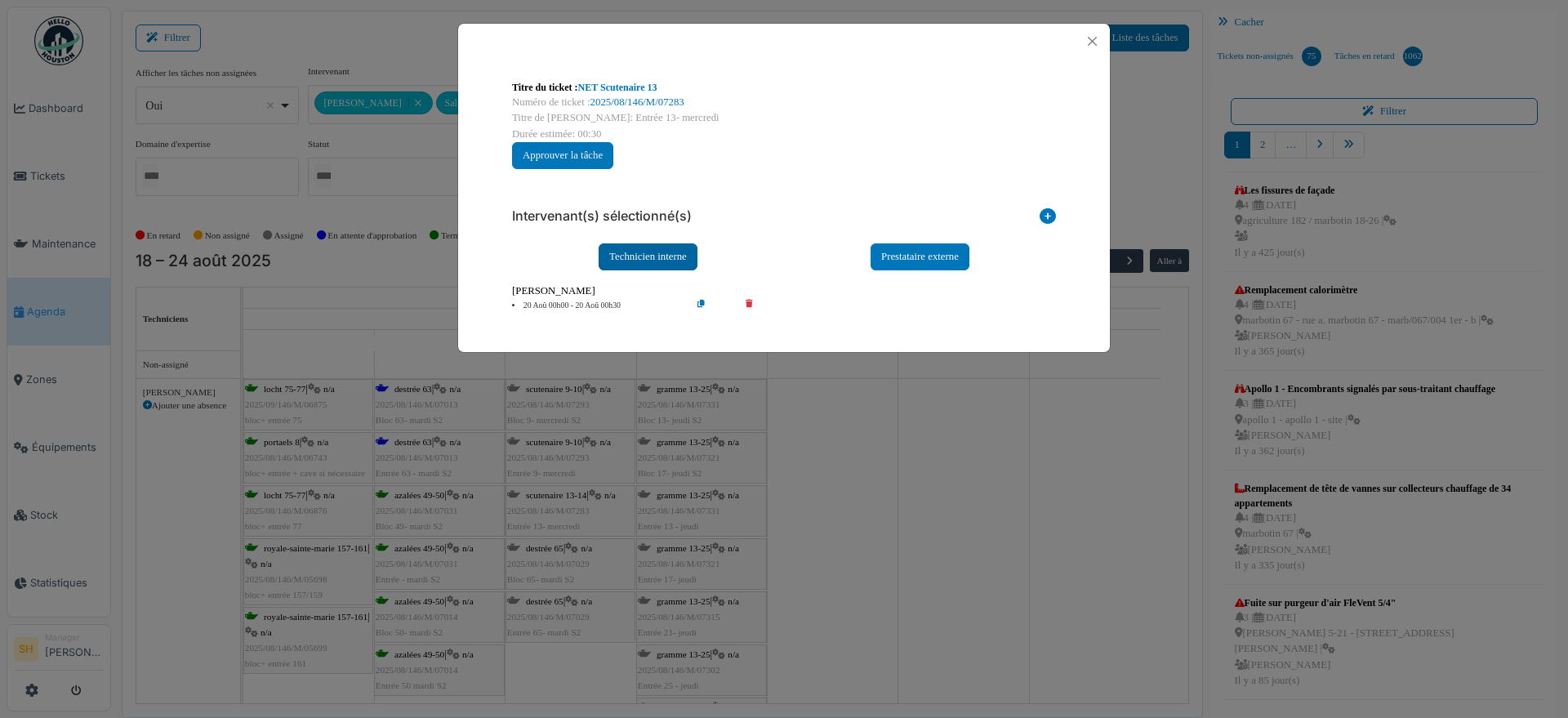
click at [627, 251] on div "Technicien interne" at bounding box center [648, 257] width 99 height 27
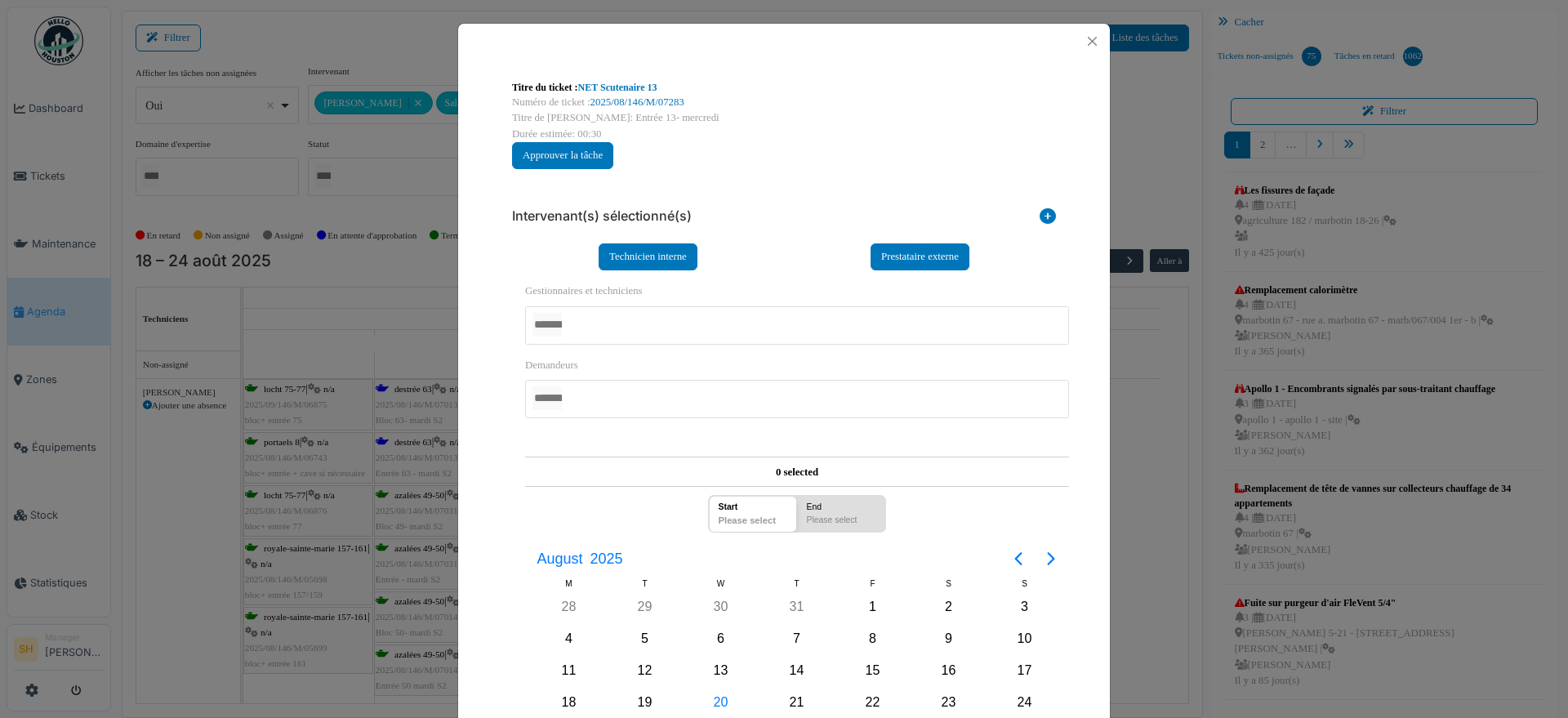
click at [628, 326] on div at bounding box center [797, 325] width 544 height 38
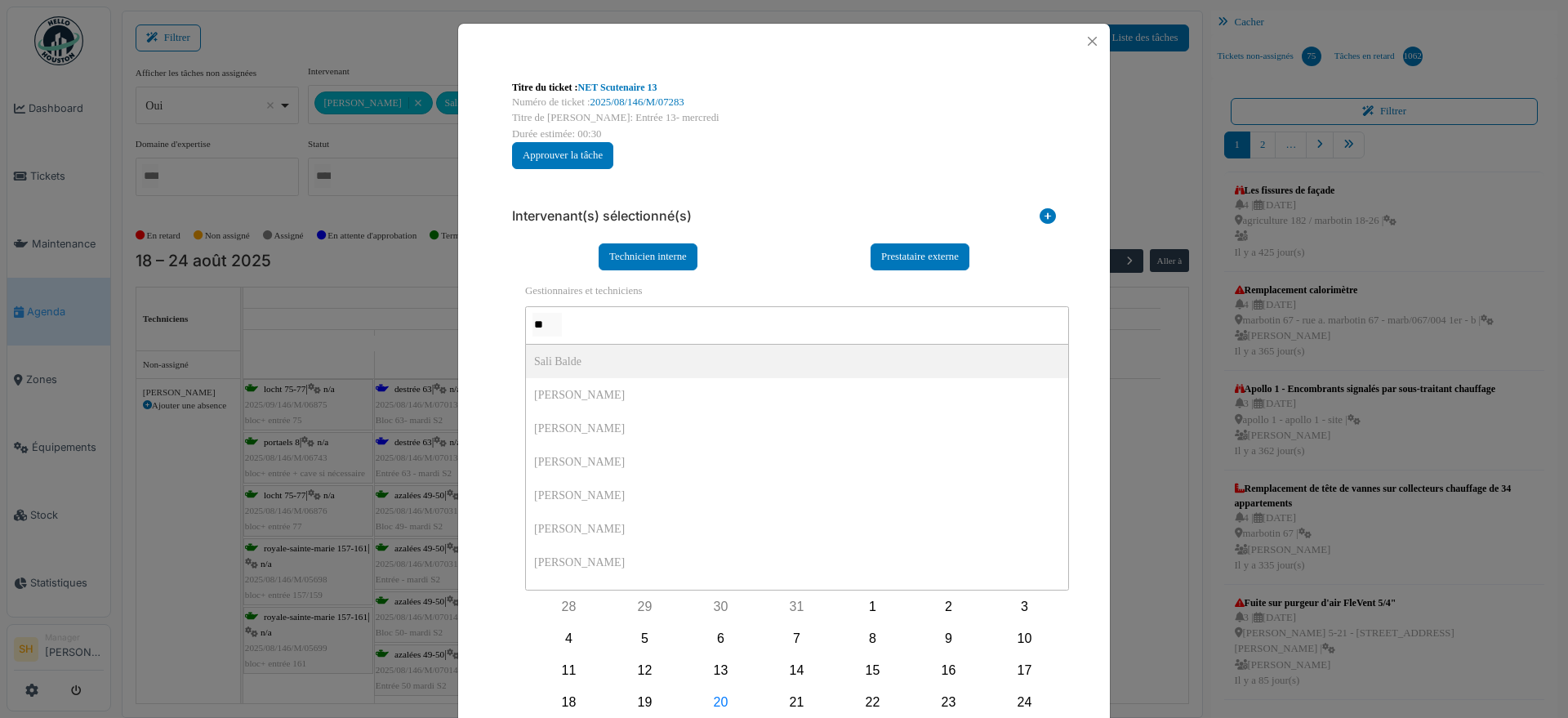
type input "***"
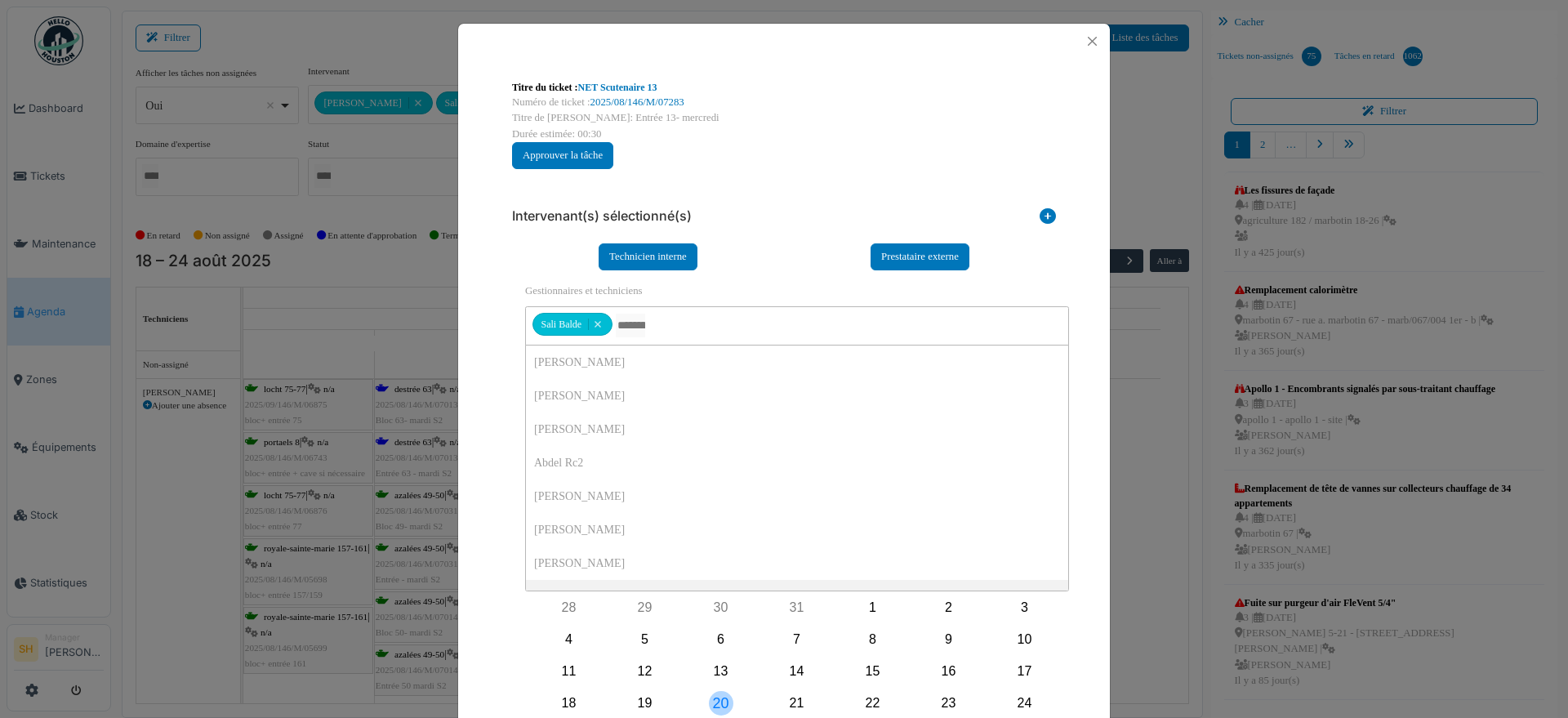
click at [723, 698] on div "20" at bounding box center [721, 703] width 24 height 24
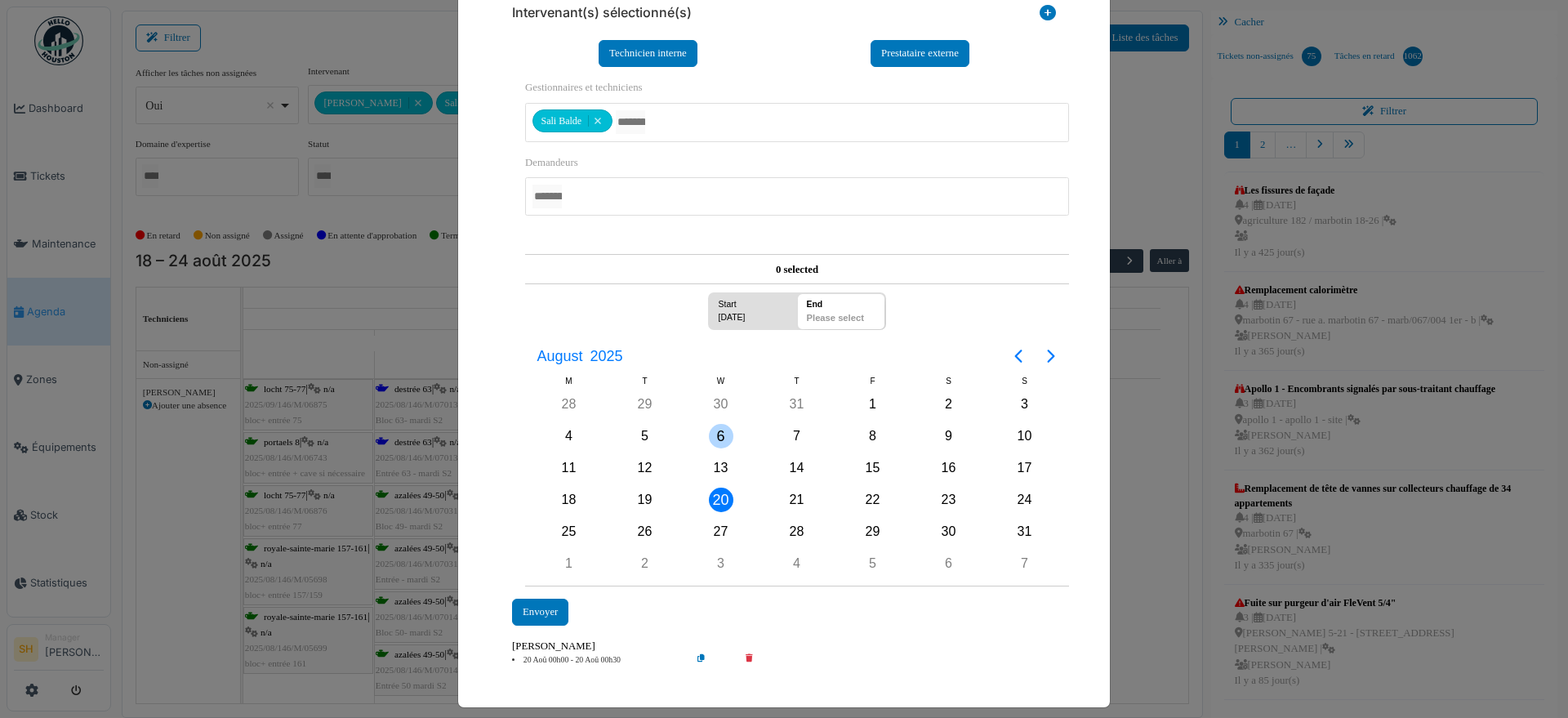
scroll to position [216, 0]
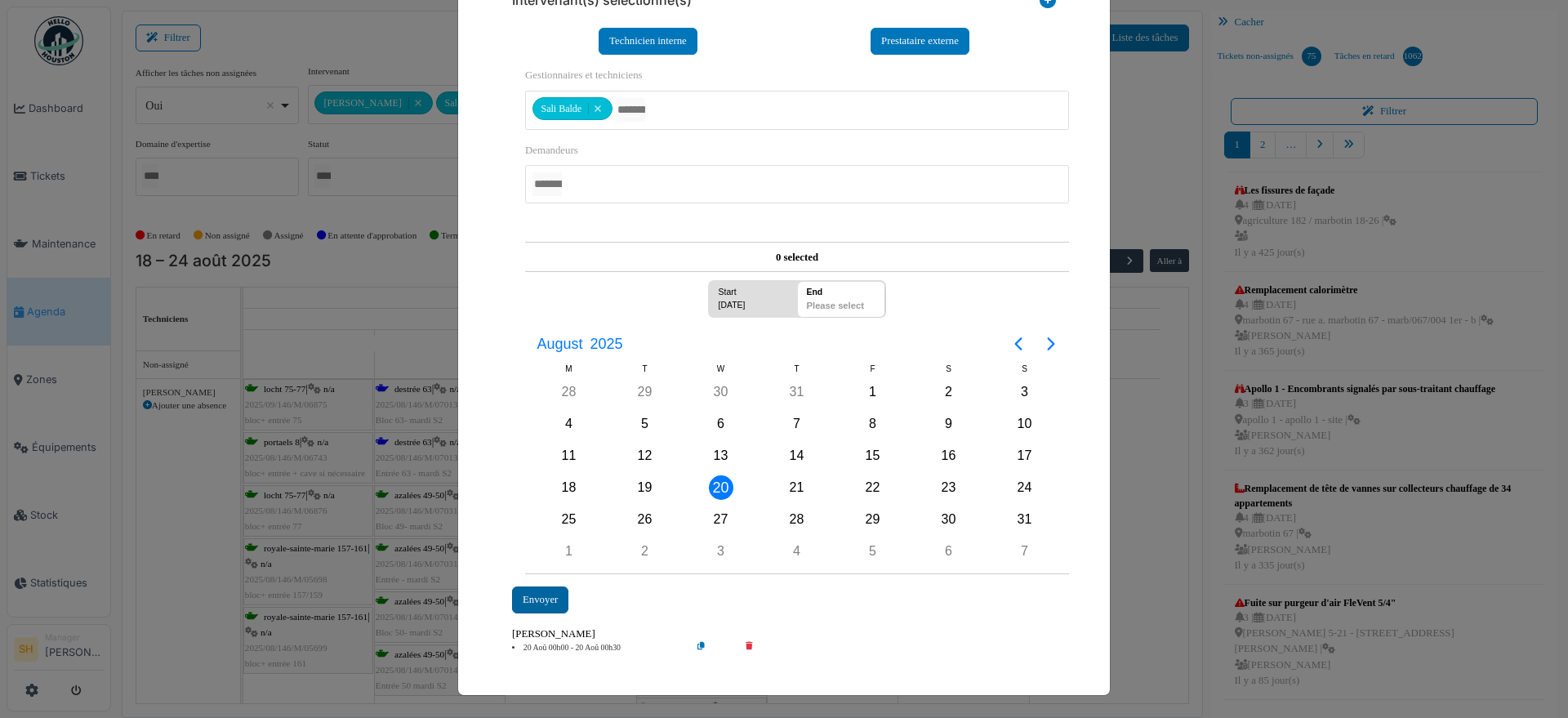
click at [536, 604] on div "Envoyer" at bounding box center [540, 600] width 57 height 27
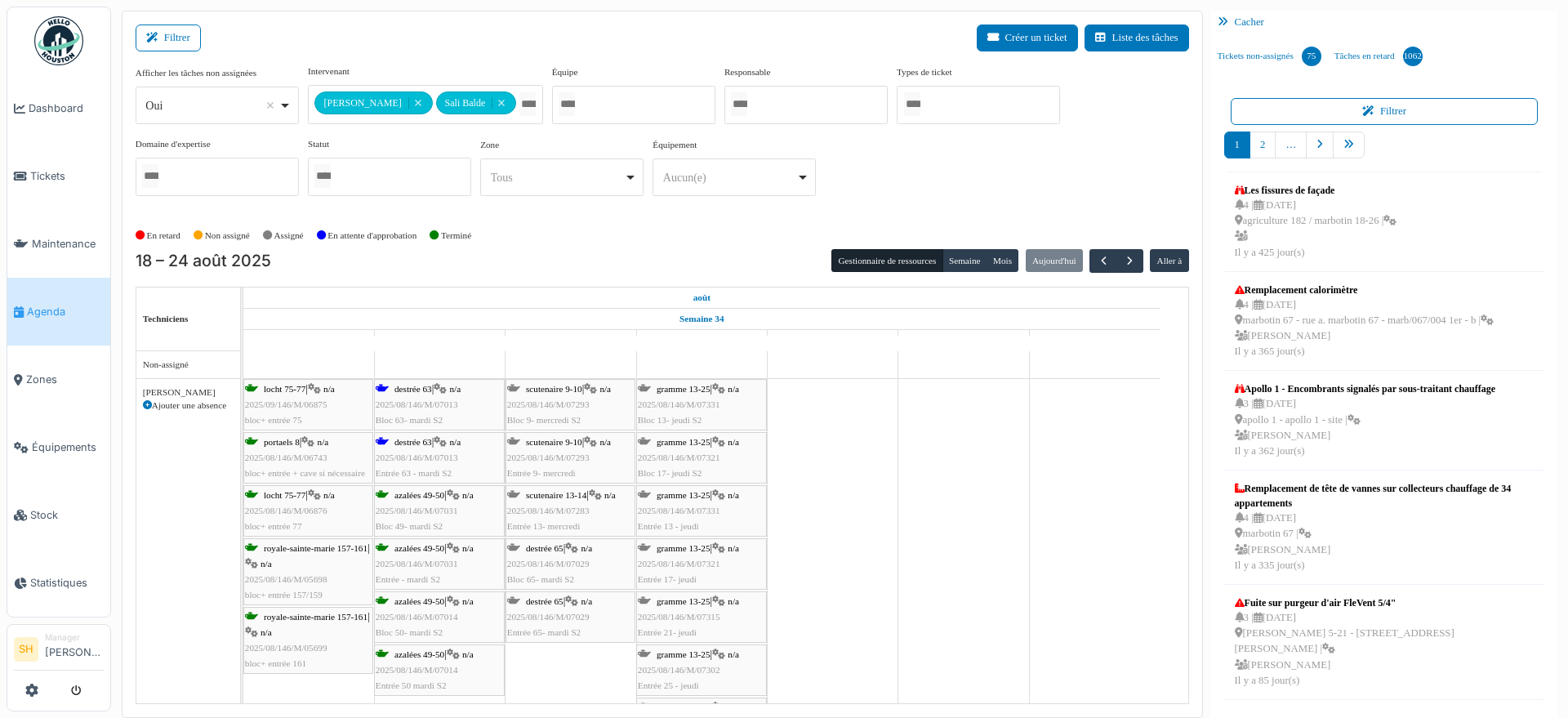
click at [563, 549] on span "destrée 65" at bounding box center [544, 548] width 38 height 10
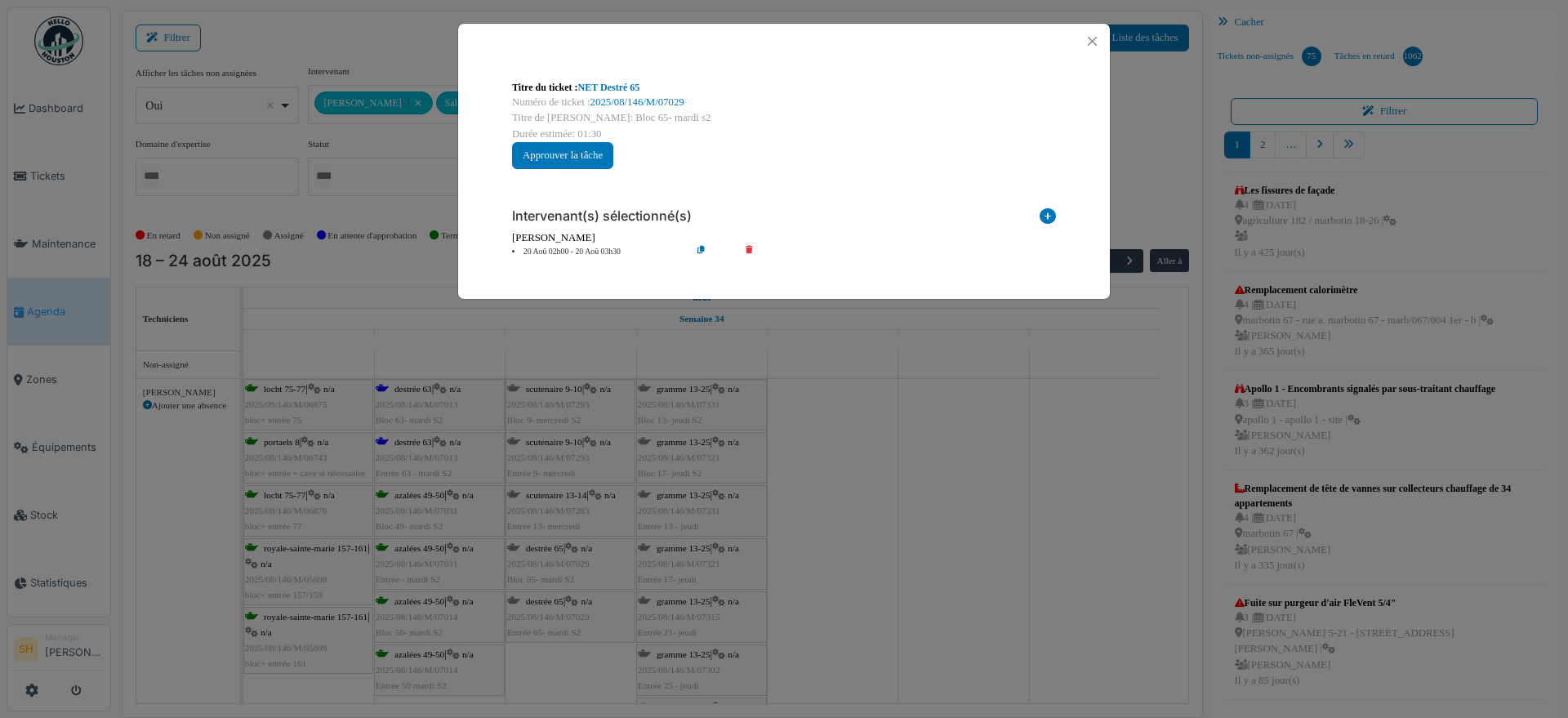
scroll to position [0, 0]
click at [1046, 209] on icon at bounding box center [1047, 218] width 16 height 22
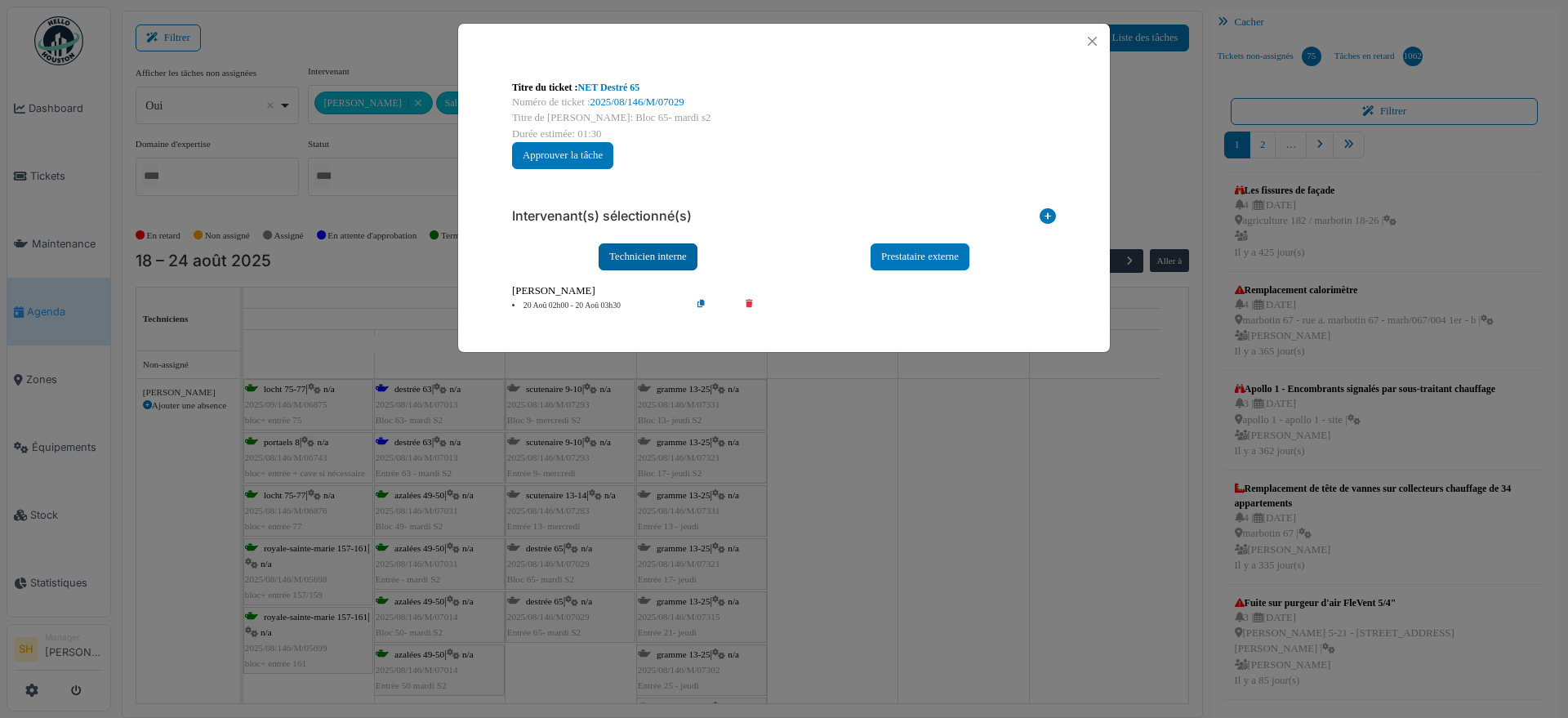
click at [636, 250] on div "Technicien interne" at bounding box center [648, 257] width 99 height 27
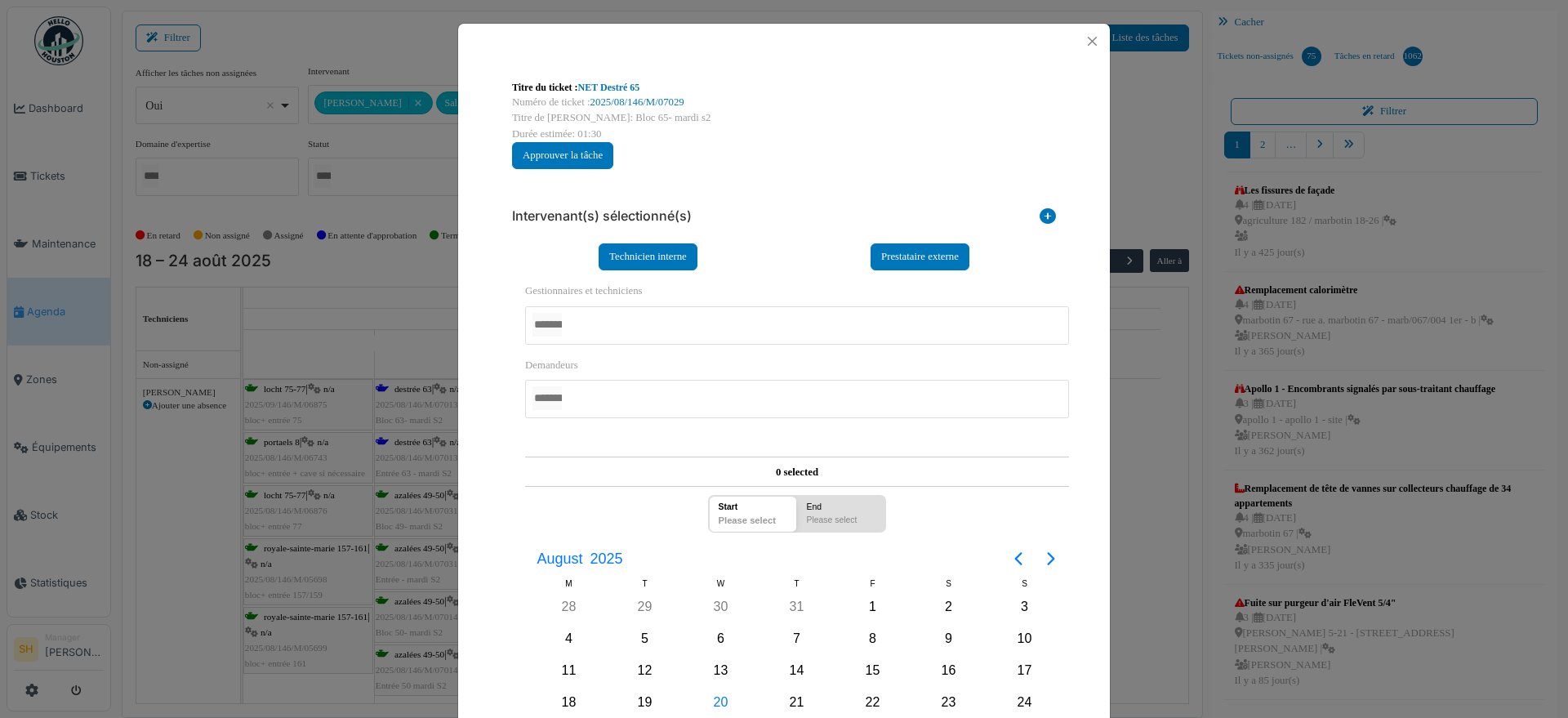
click at [619, 316] on div at bounding box center [797, 325] width 544 height 38
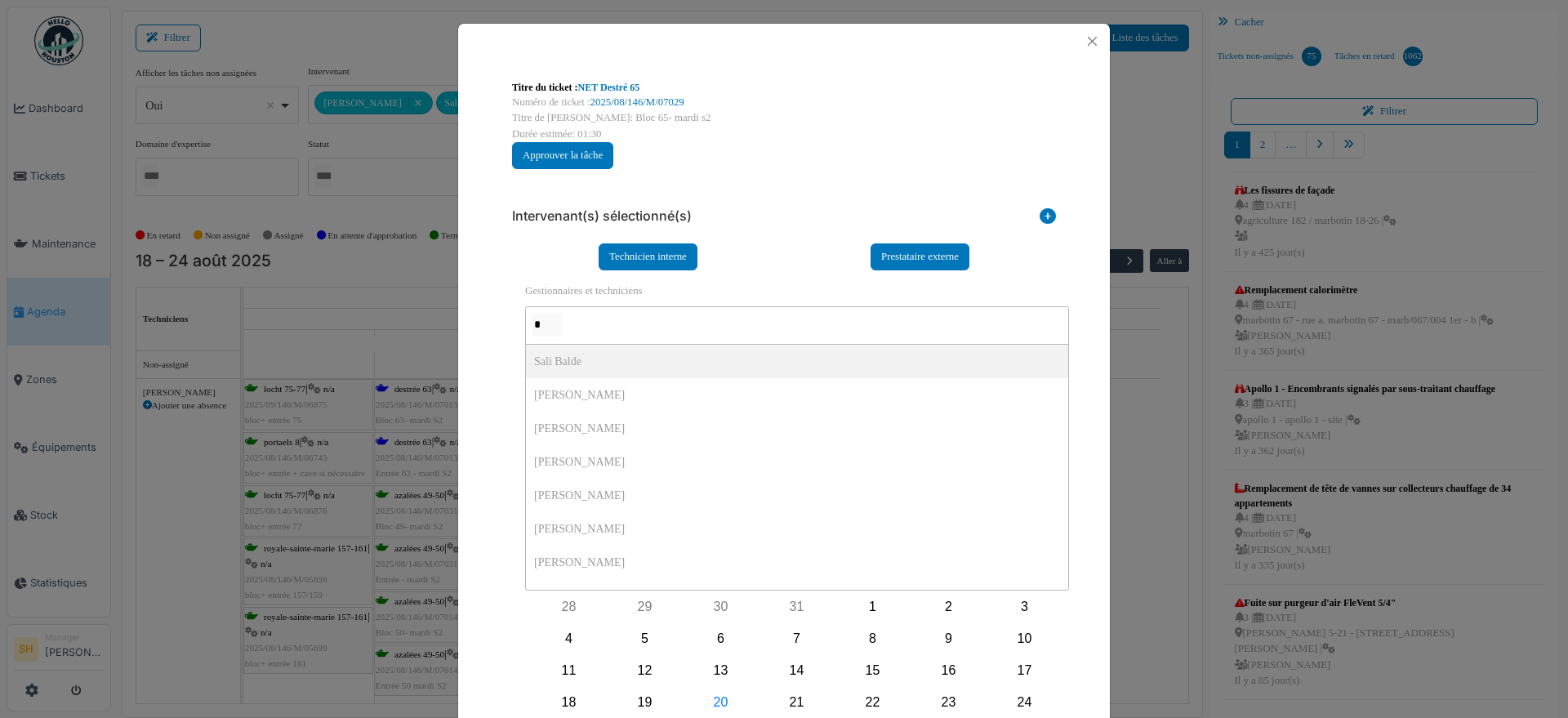
type input "**"
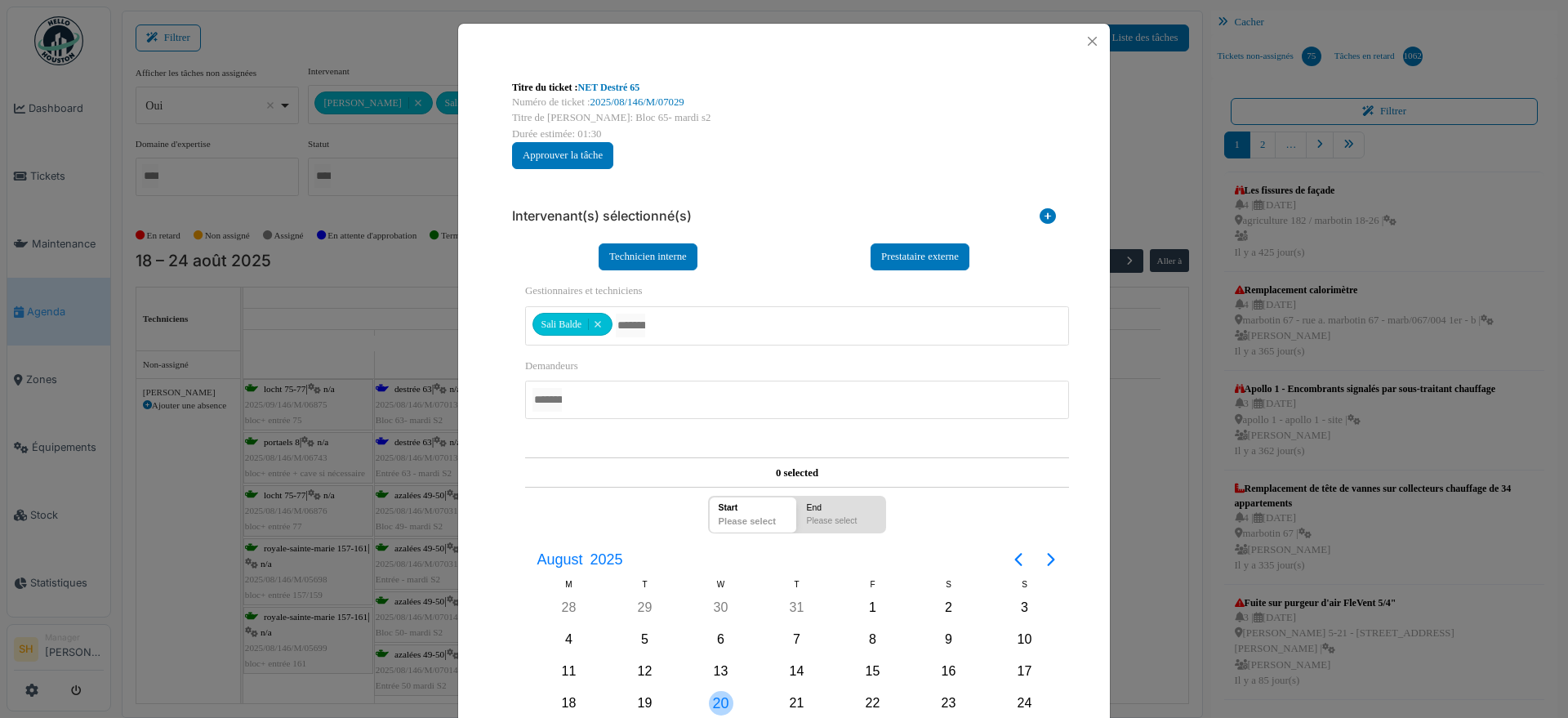
click at [711, 702] on div "20" at bounding box center [721, 703] width 24 height 24
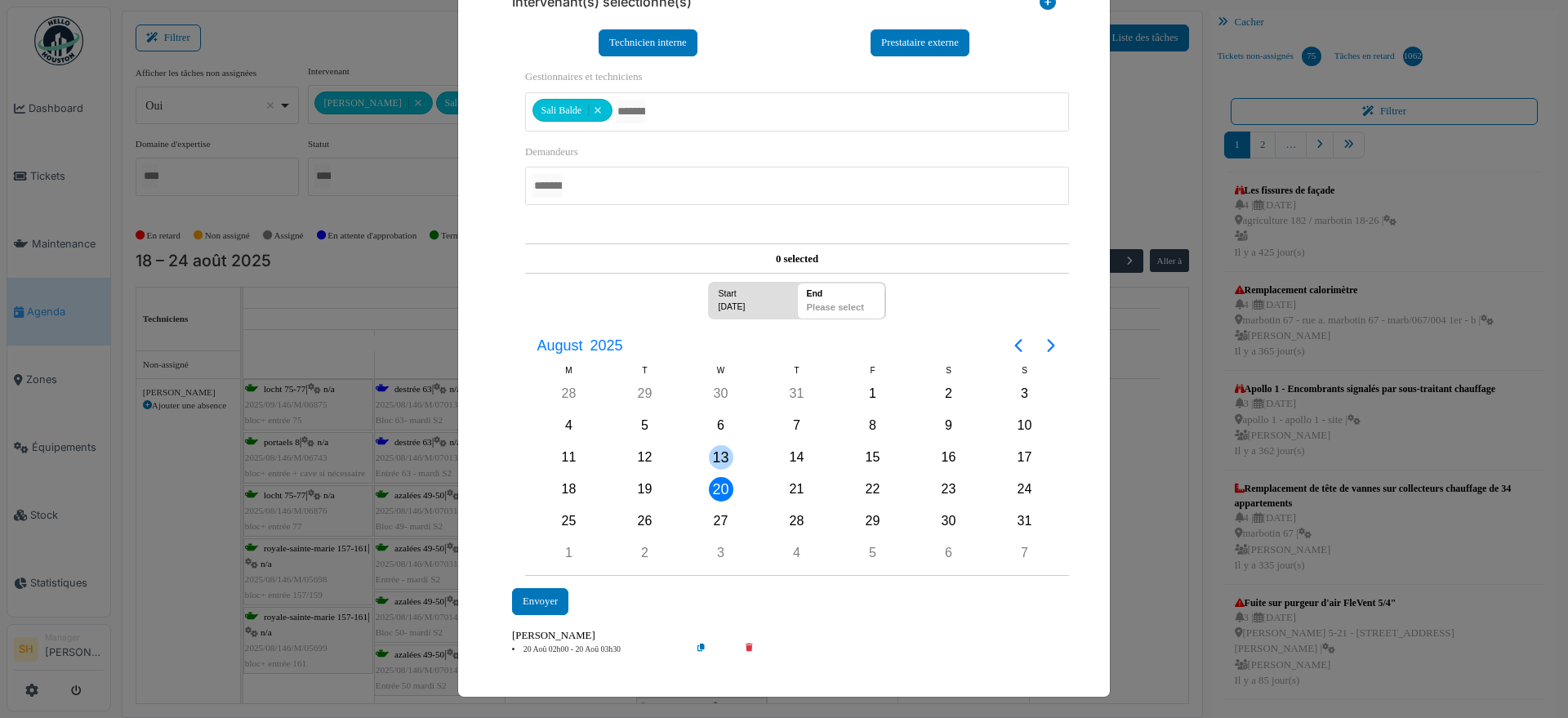
scroll to position [216, 0]
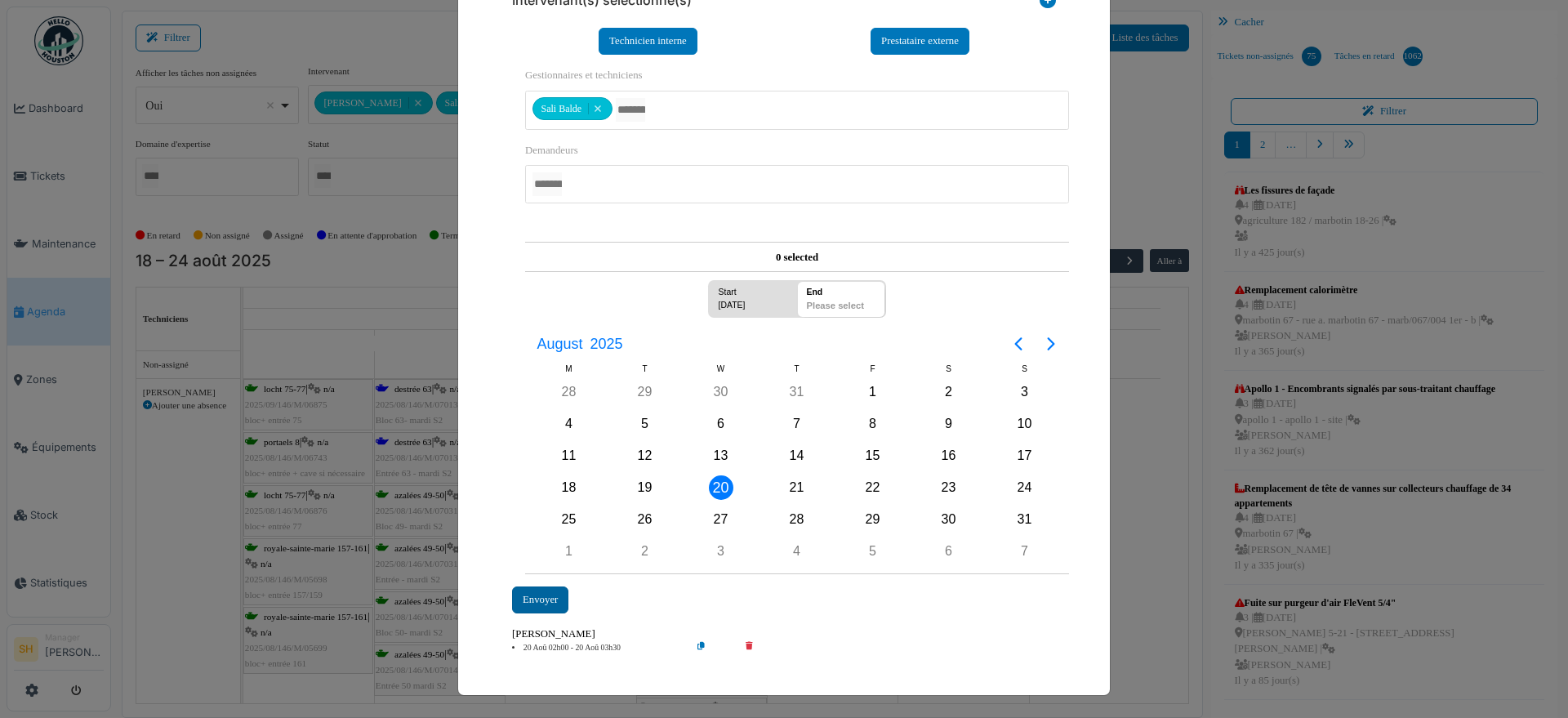
click at [530, 601] on div "Envoyer" at bounding box center [540, 600] width 57 height 27
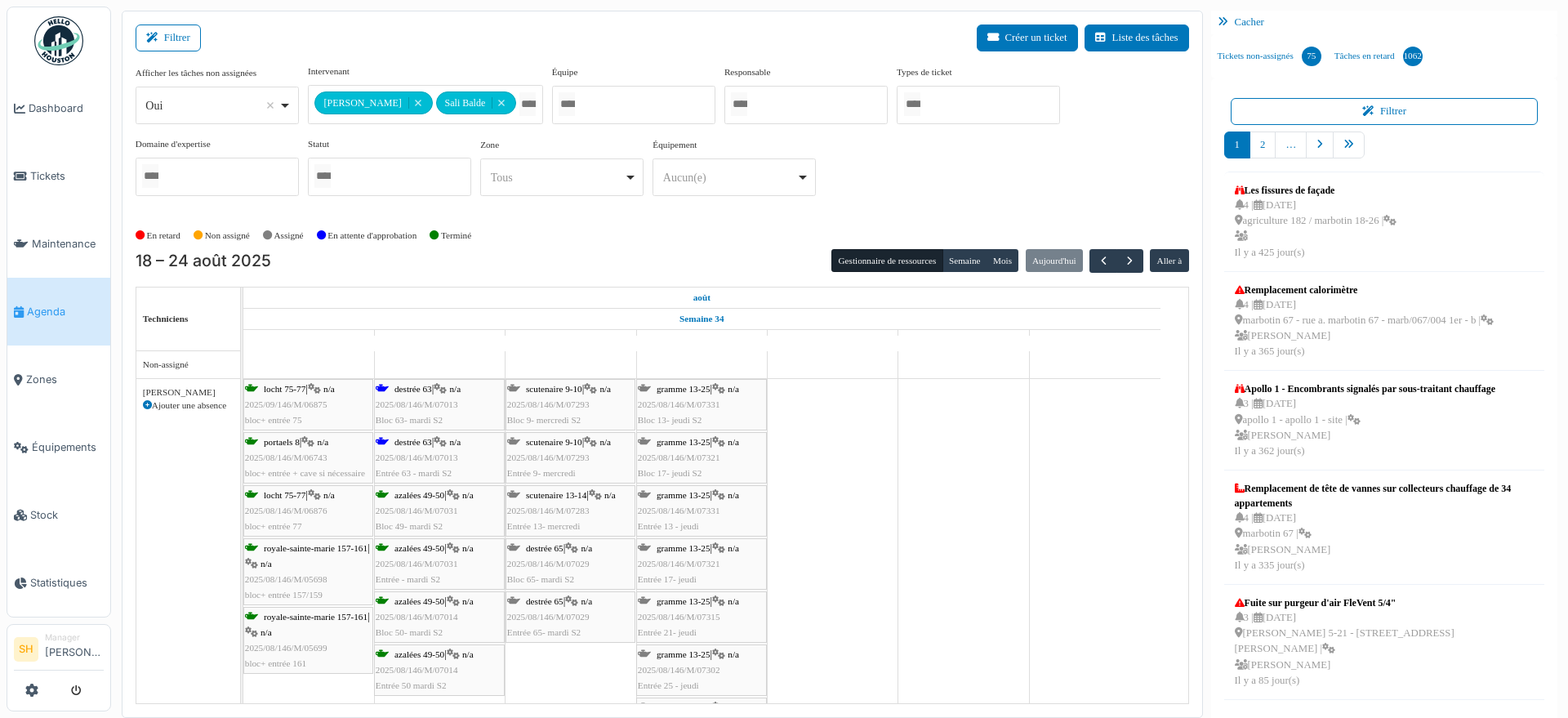
scroll to position [102, 0]
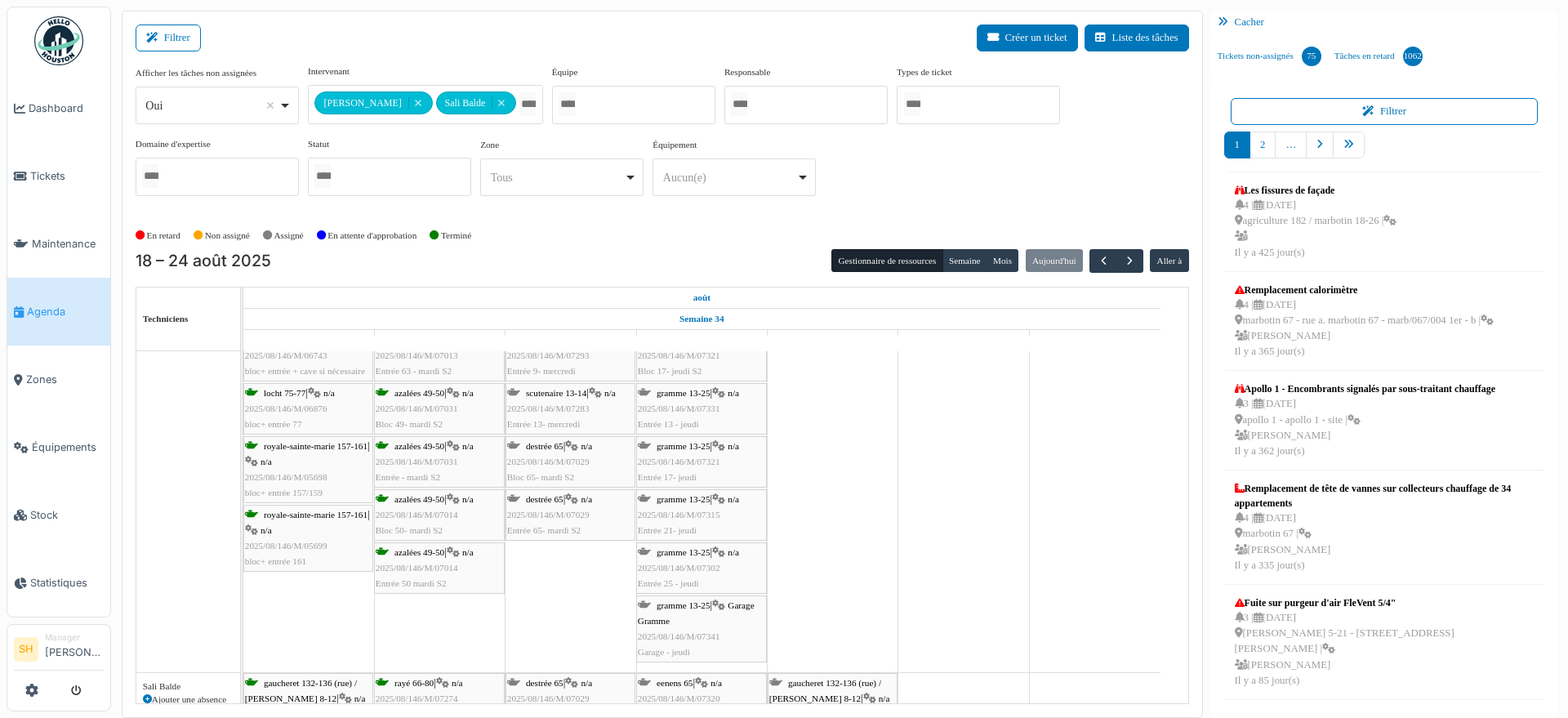
click at [558, 499] on span "destrée 65" at bounding box center [544, 499] width 38 height 10
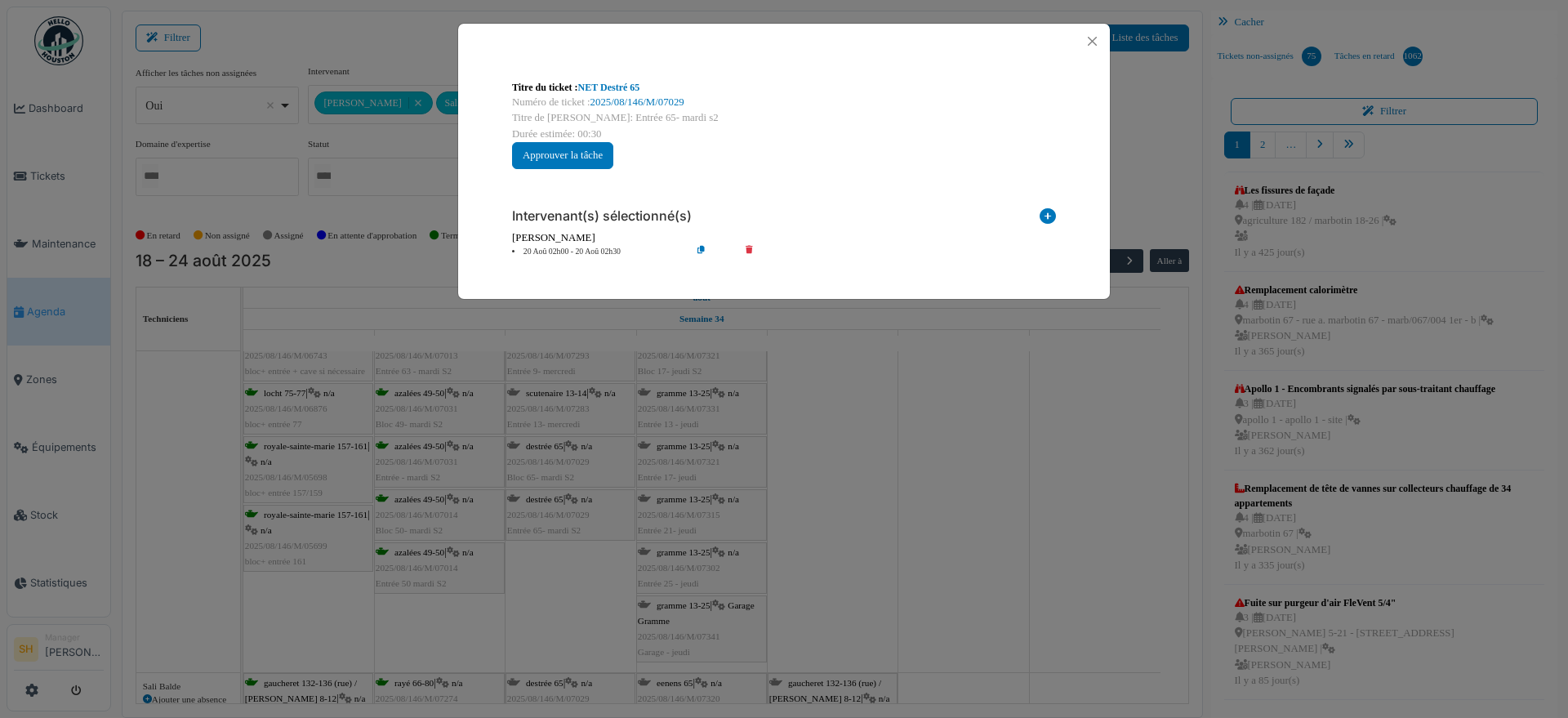
scroll to position [0, 0]
click at [608, 83] on link "NET Destré 65" at bounding box center [609, 88] width 62 height 12
click at [1048, 210] on icon at bounding box center [1047, 218] width 16 height 22
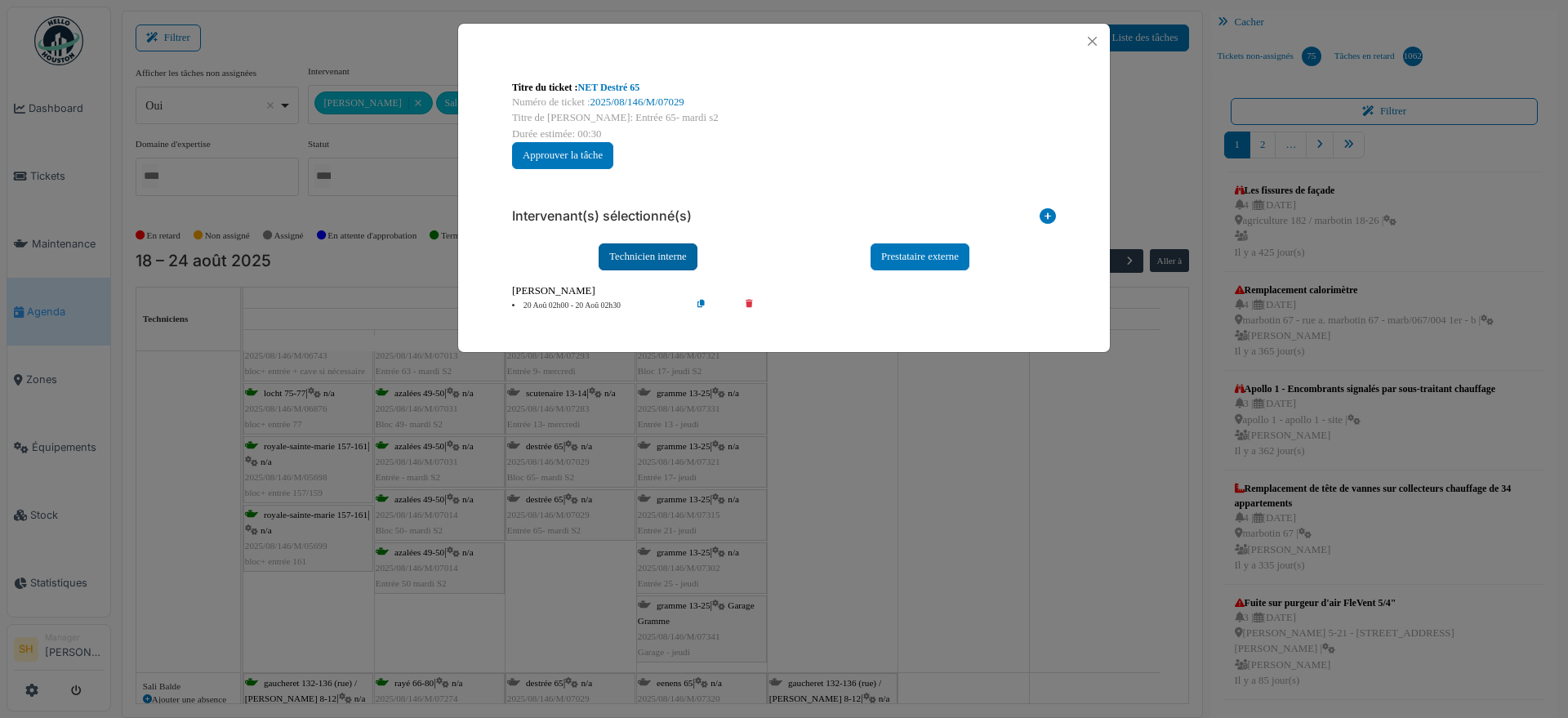
click at [675, 265] on div "Technicien interne" at bounding box center [648, 257] width 99 height 27
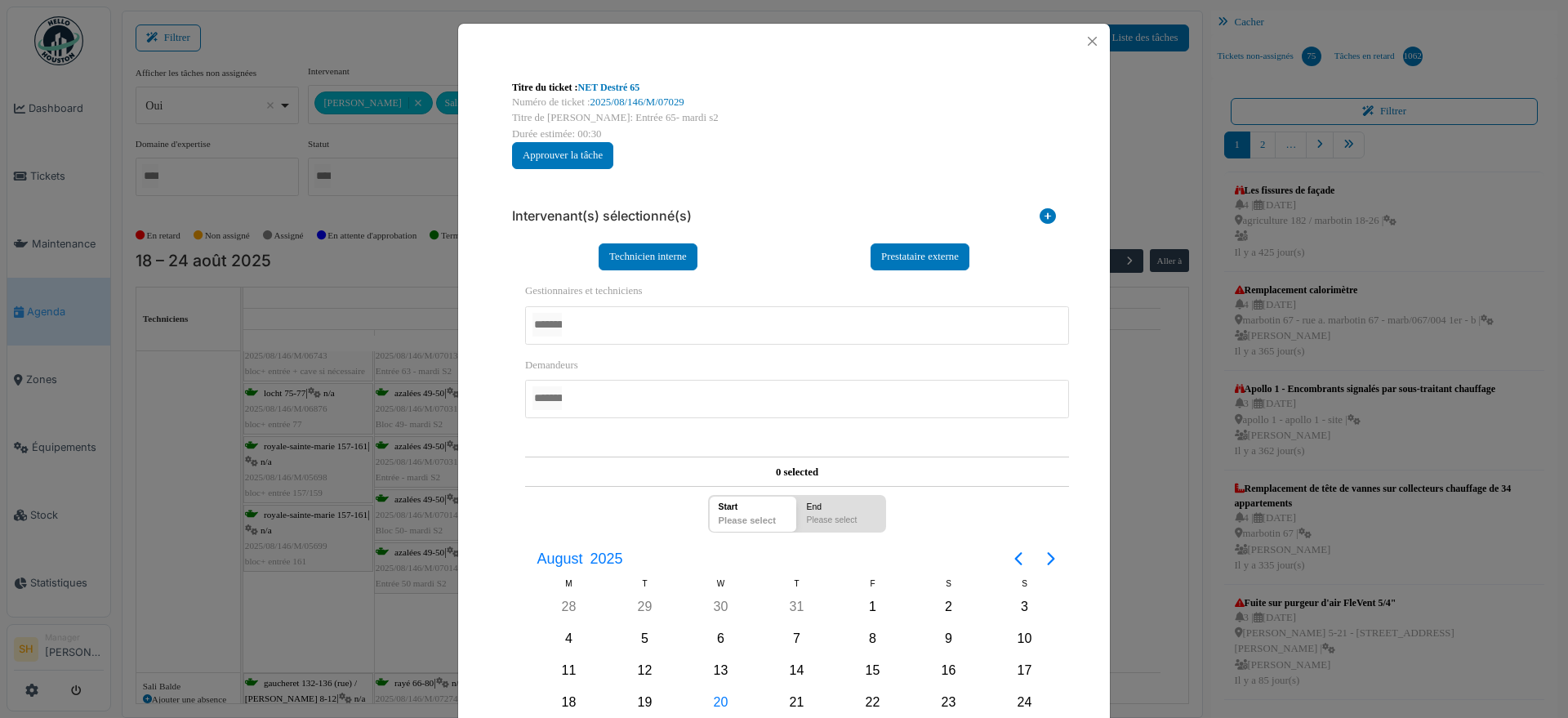
click at [682, 327] on div at bounding box center [797, 325] width 544 height 38
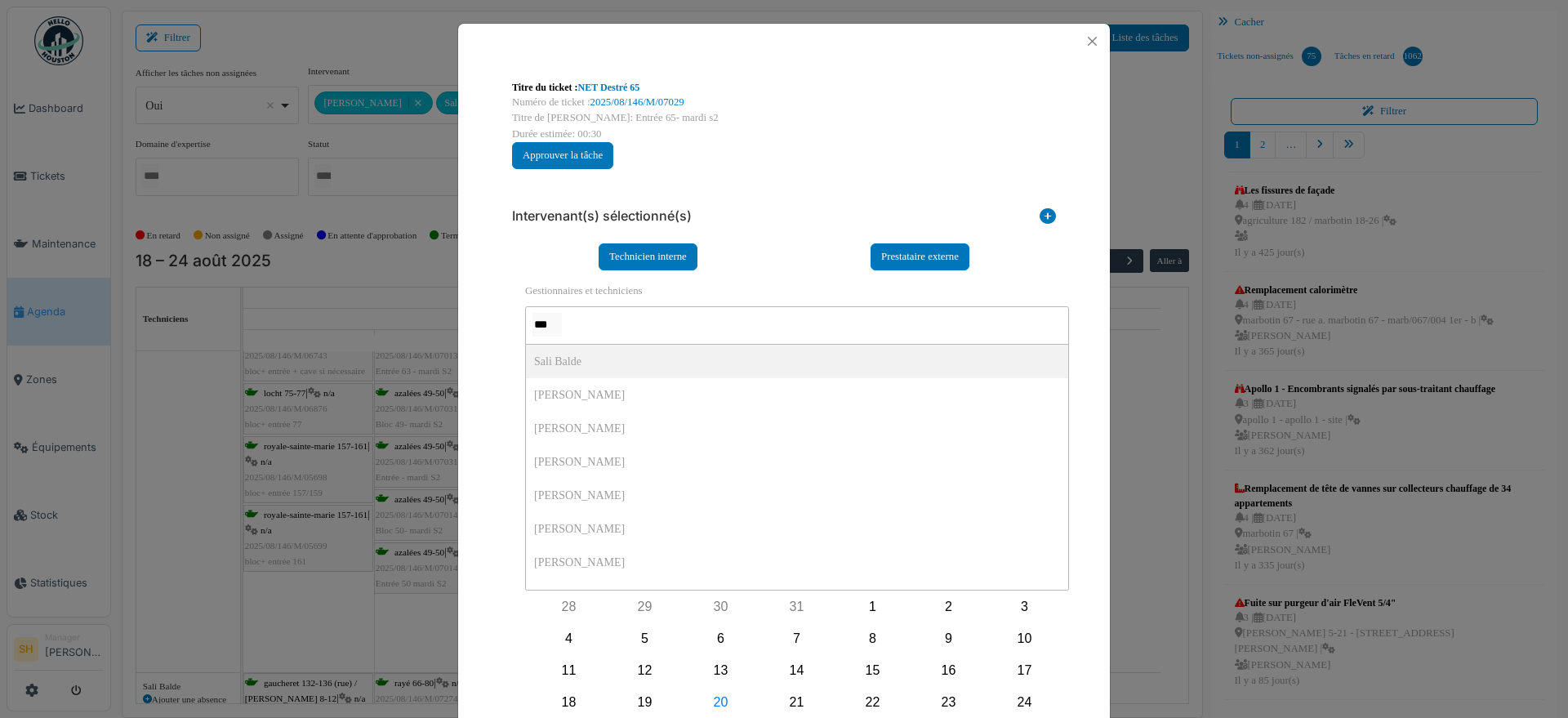
type input "****"
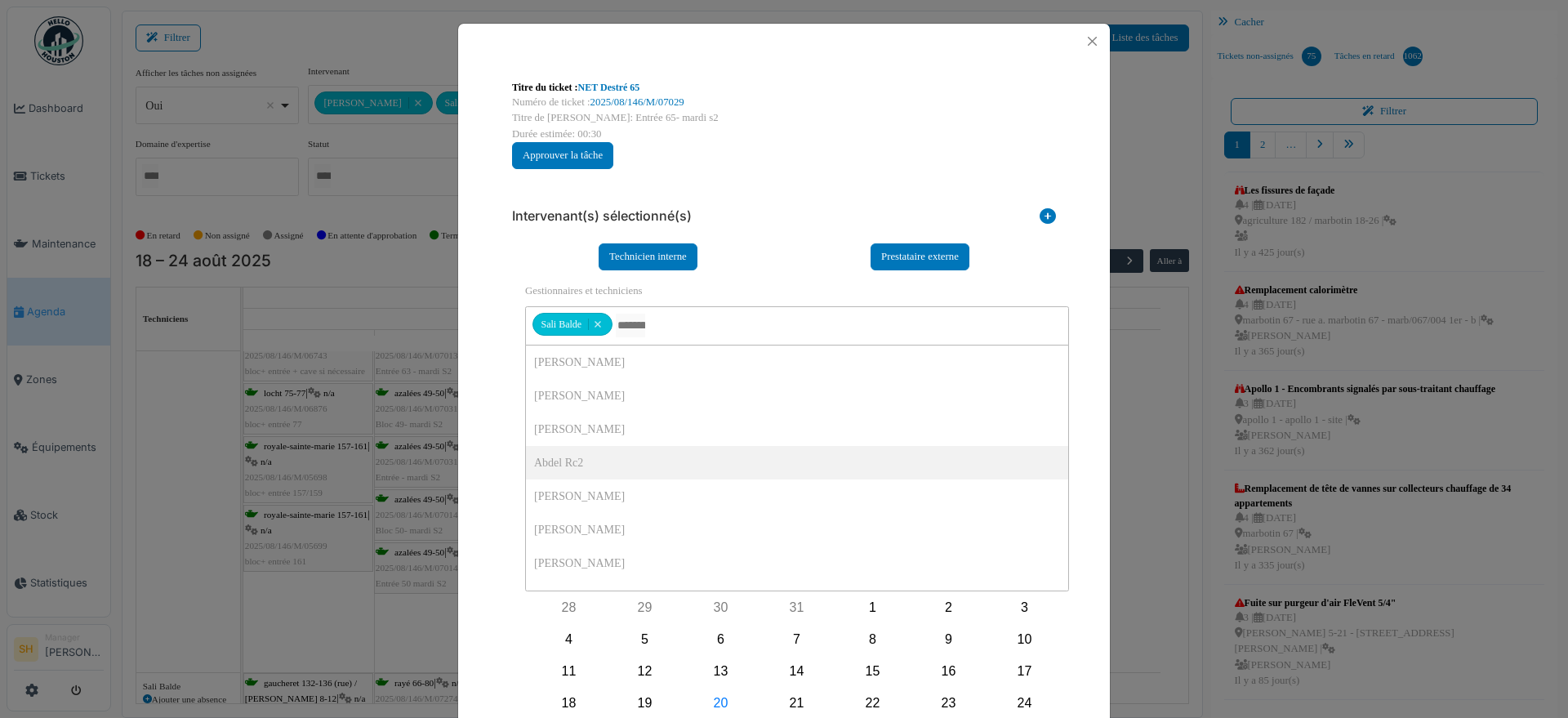
scroll to position [102, 0]
click div "20"
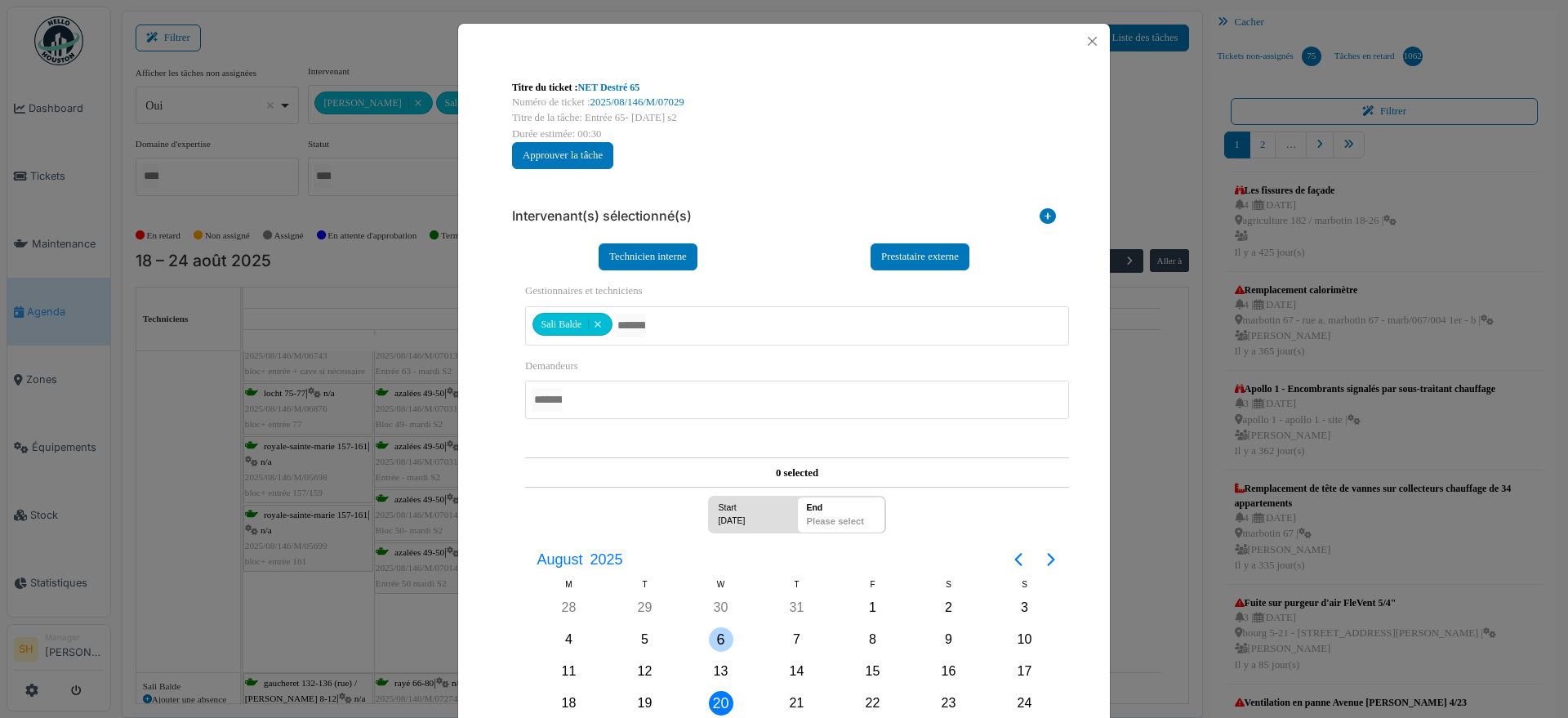
scroll to position [216, 0]
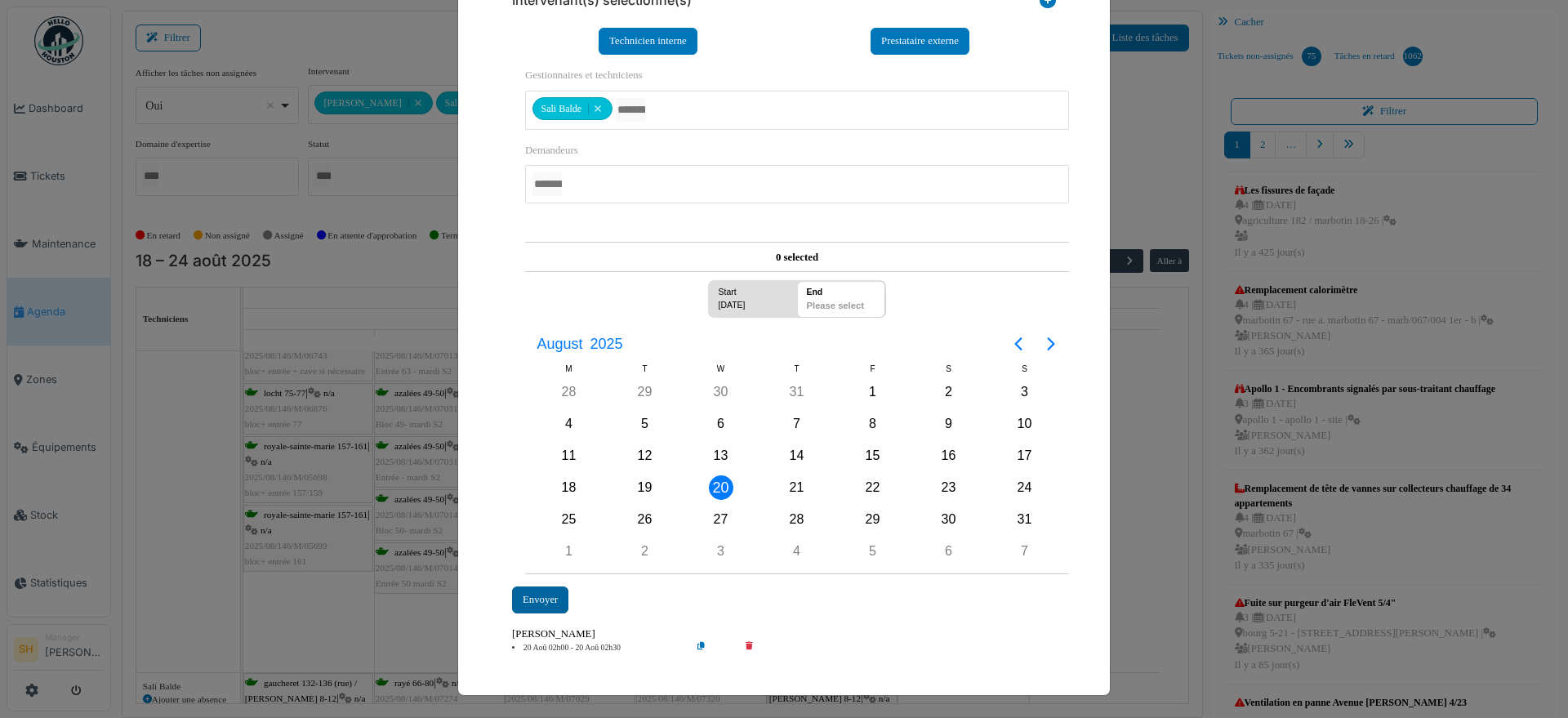
click div "Envoyer"
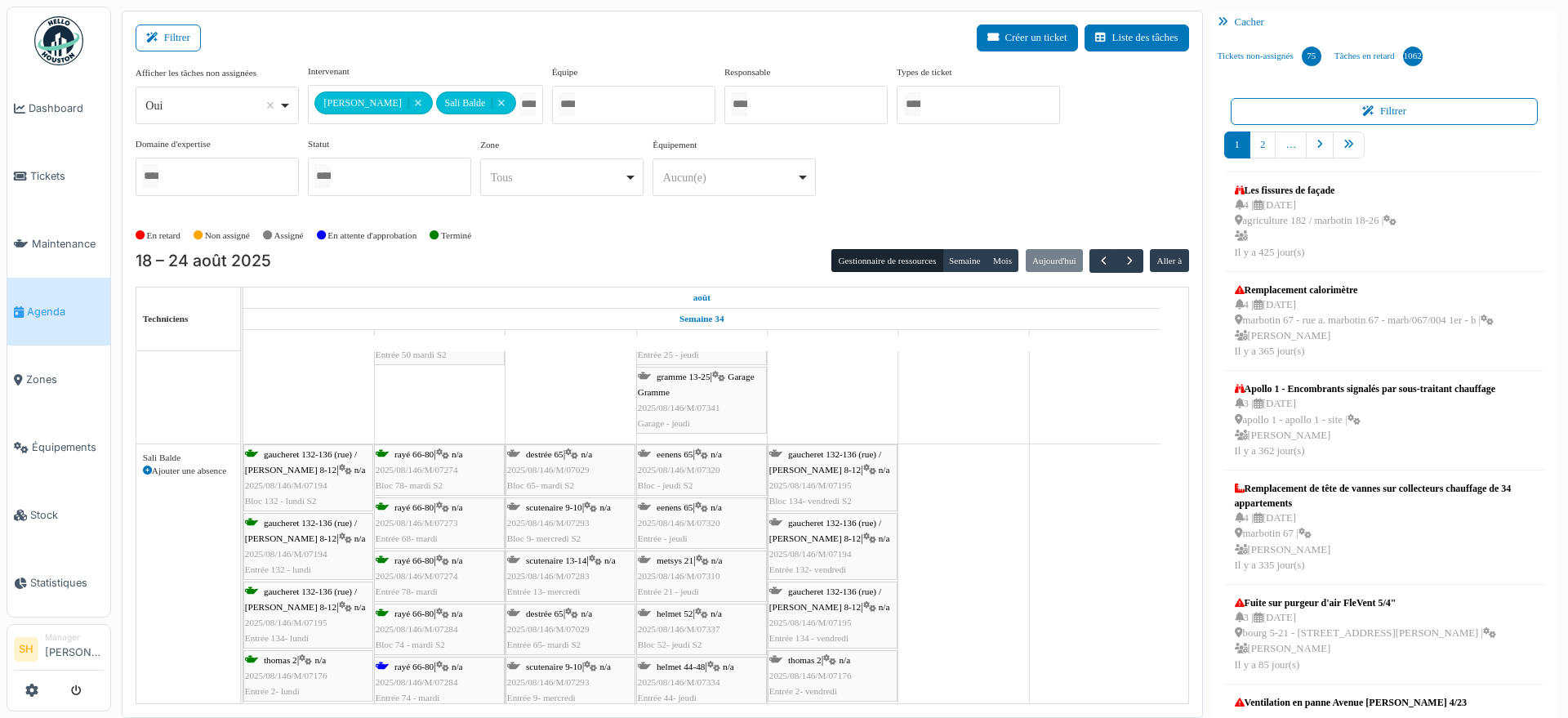
scroll to position [433, 0]
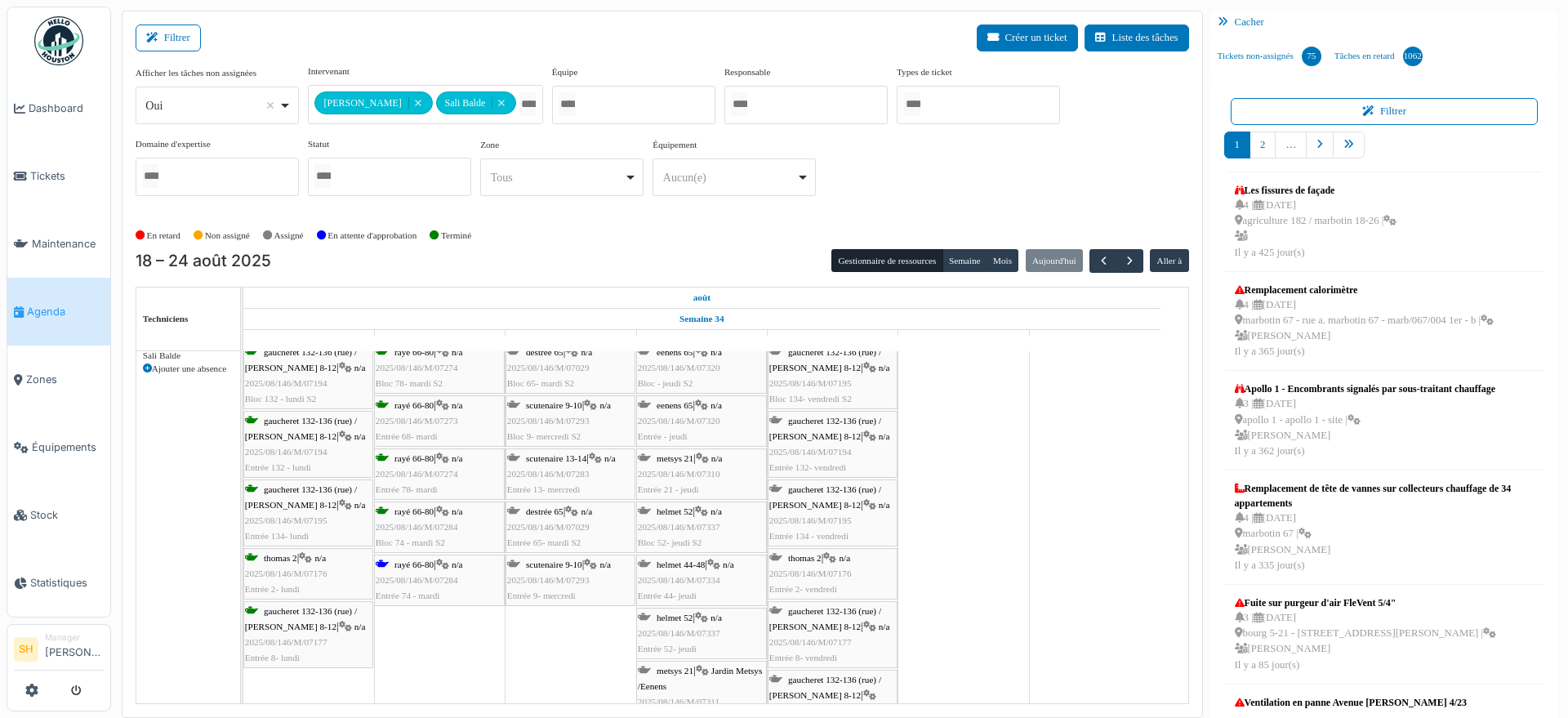
click div "rayé 66-80 | n/a 2025/08/146/M/07284 Entrée 74 - mardi"
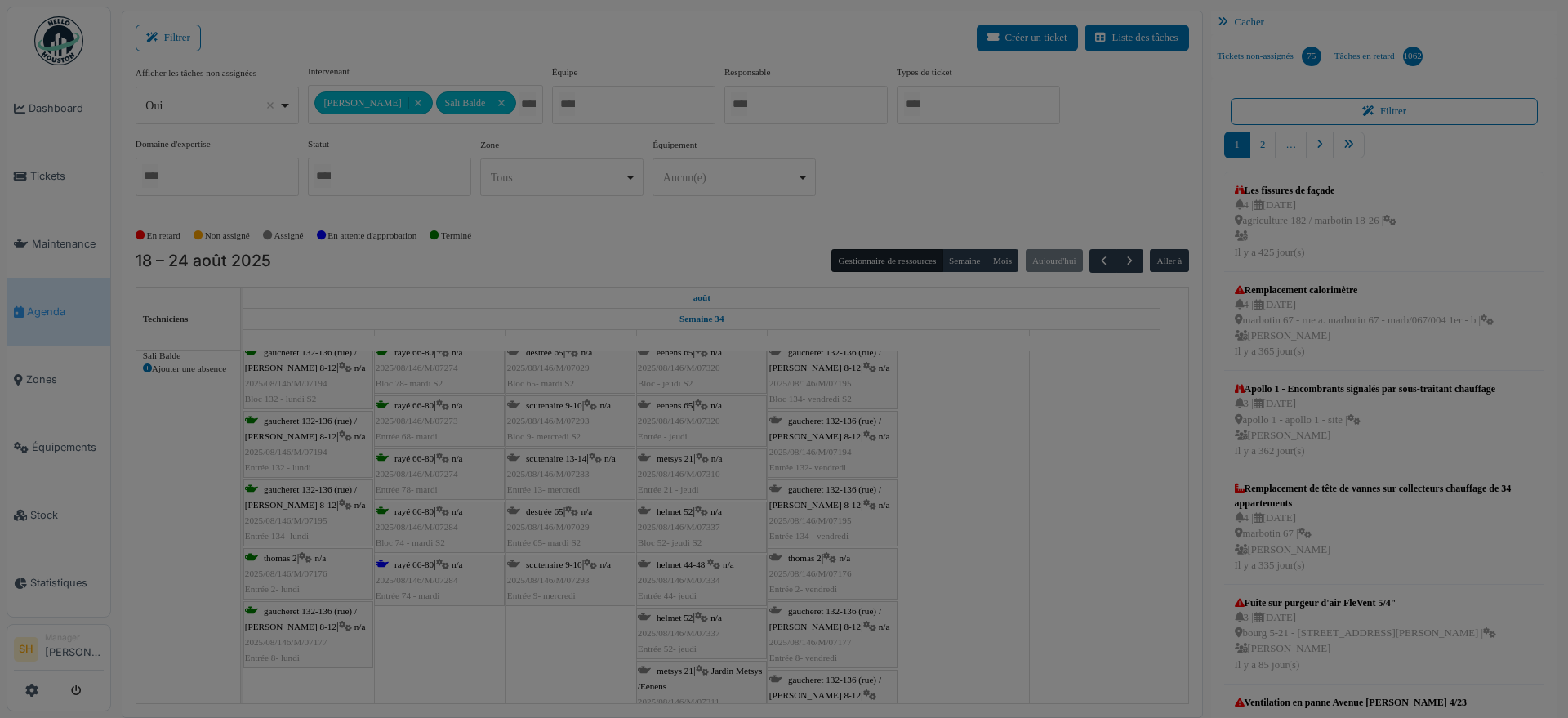
scroll to position [0, 0]
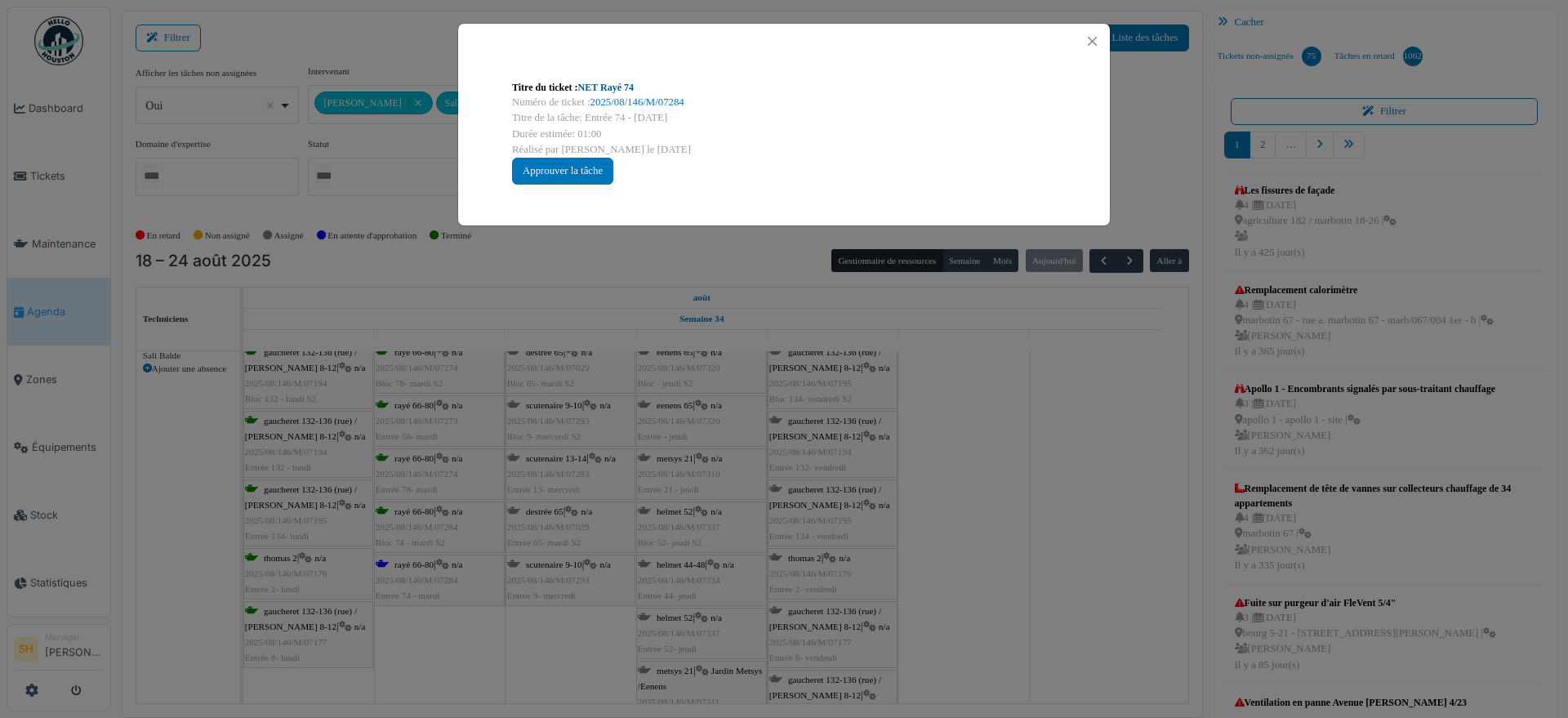
click link "NET Rayé 74"
click div "Titre du ticket : NET Rayé 74 Numéro de ticket : 2025/08/146/M/07284 Titre de l…"
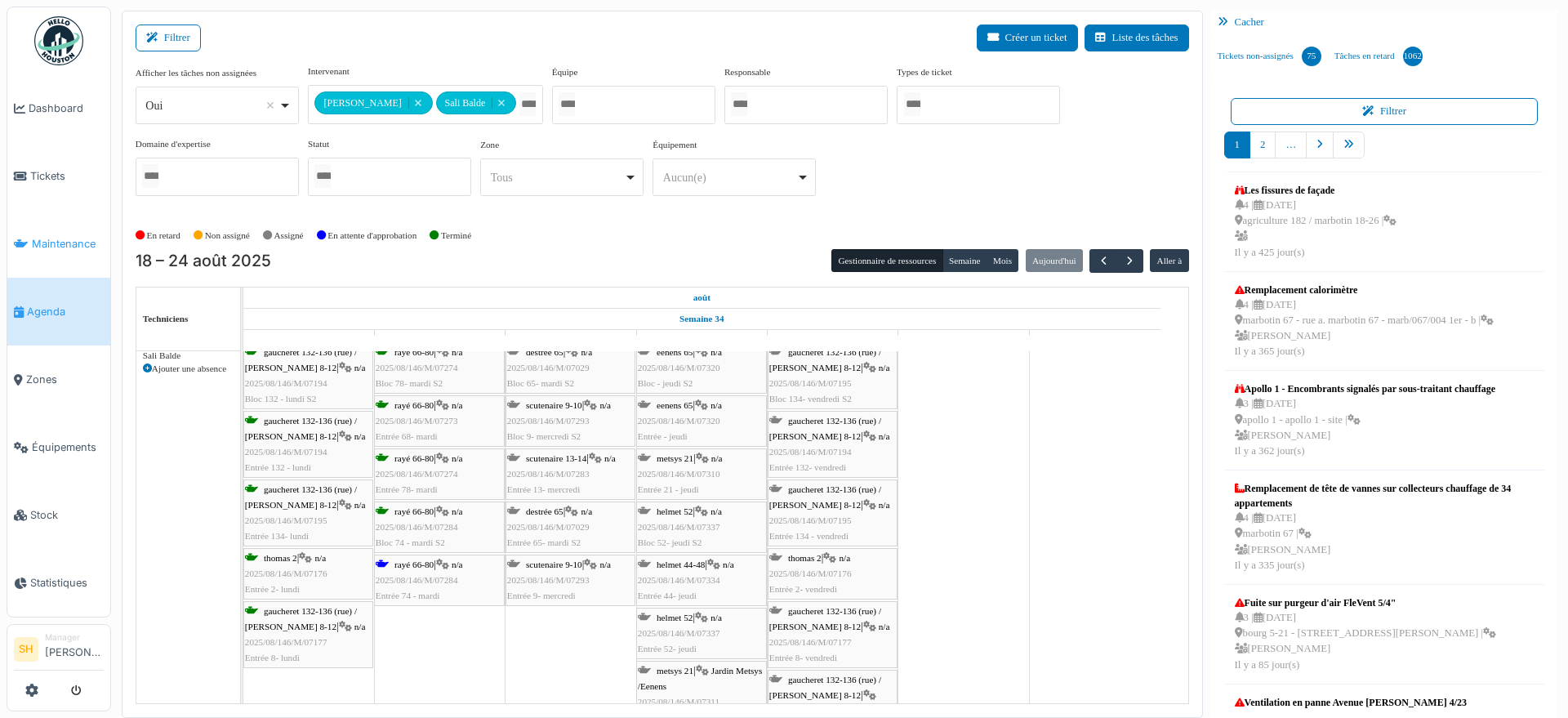
click span "Maintenance"
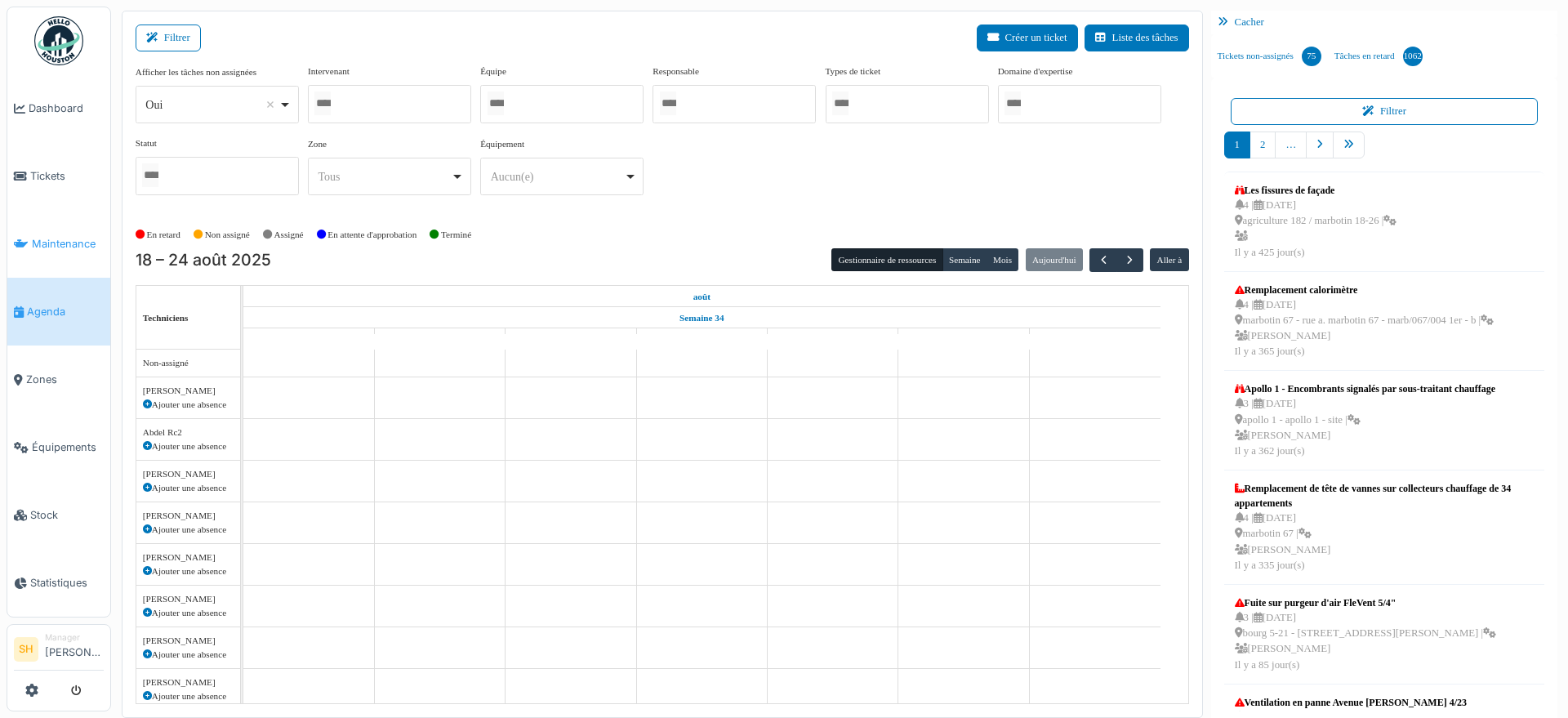
click span "Maintenance"
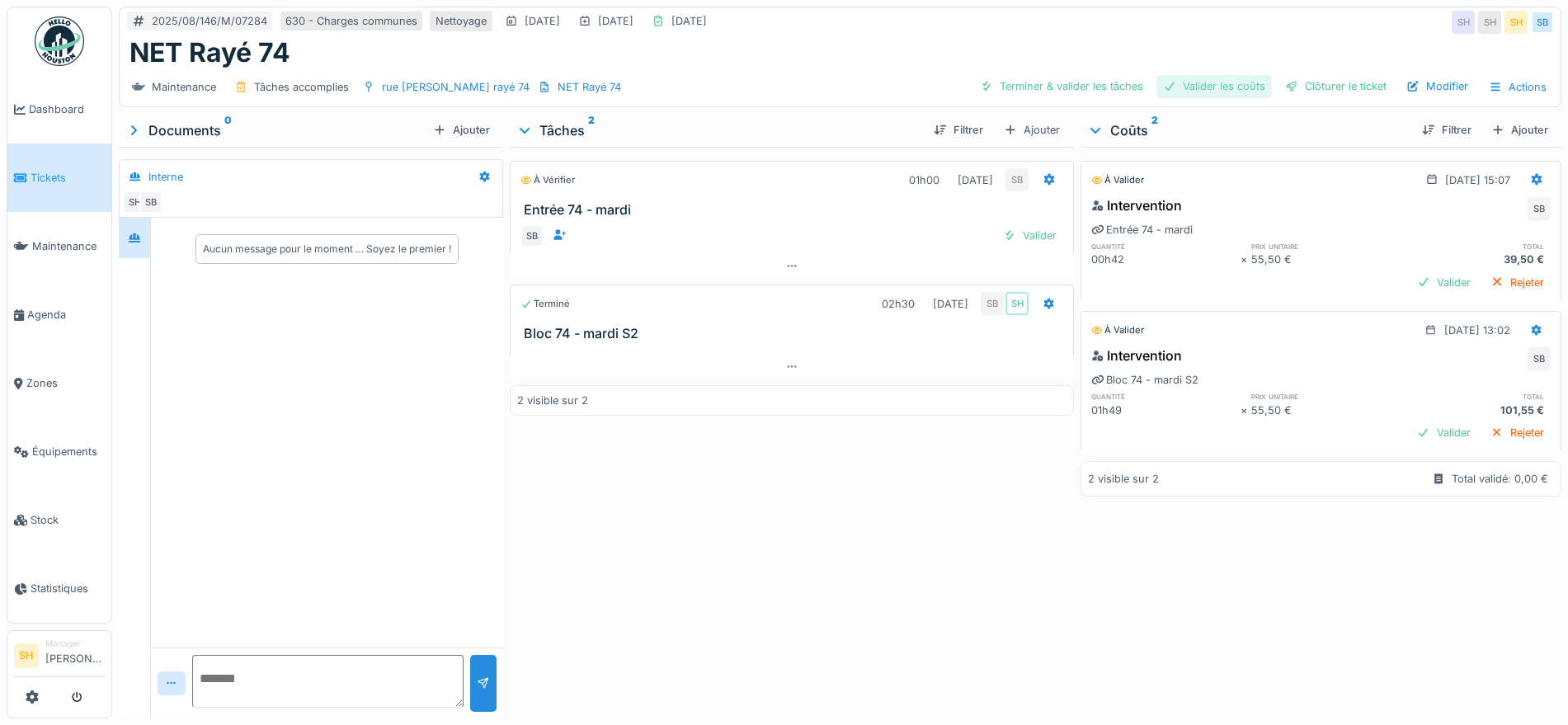
drag, startPoint x: 1113, startPoint y: 81, endPoint x: 1177, endPoint y: 80, distance: 64.0
click at [1111, 81] on div "Terminer & valider les tâches" at bounding box center [1062, 86] width 177 height 22
click at [1225, 79] on div "Valider les coûts" at bounding box center [1214, 86] width 116 height 22
click at [1290, 73] on div "Maintenance Tâches accomplies rue j. rayé 74 NET Rayé 74 Terminer & valider les…" at bounding box center [840, 86] width 1441 height 37
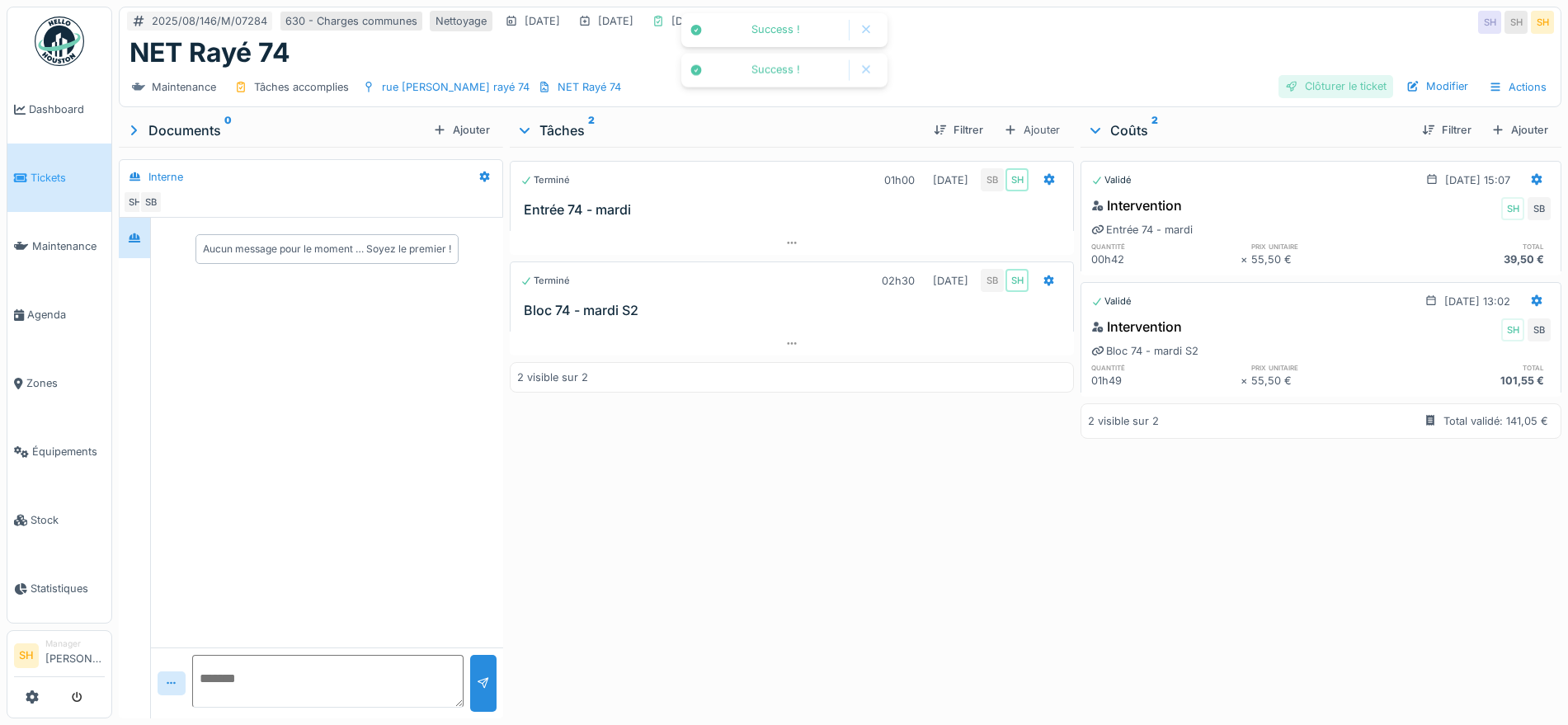
click at [1293, 84] on div "Clôturer le ticket" at bounding box center [1336, 86] width 115 height 22
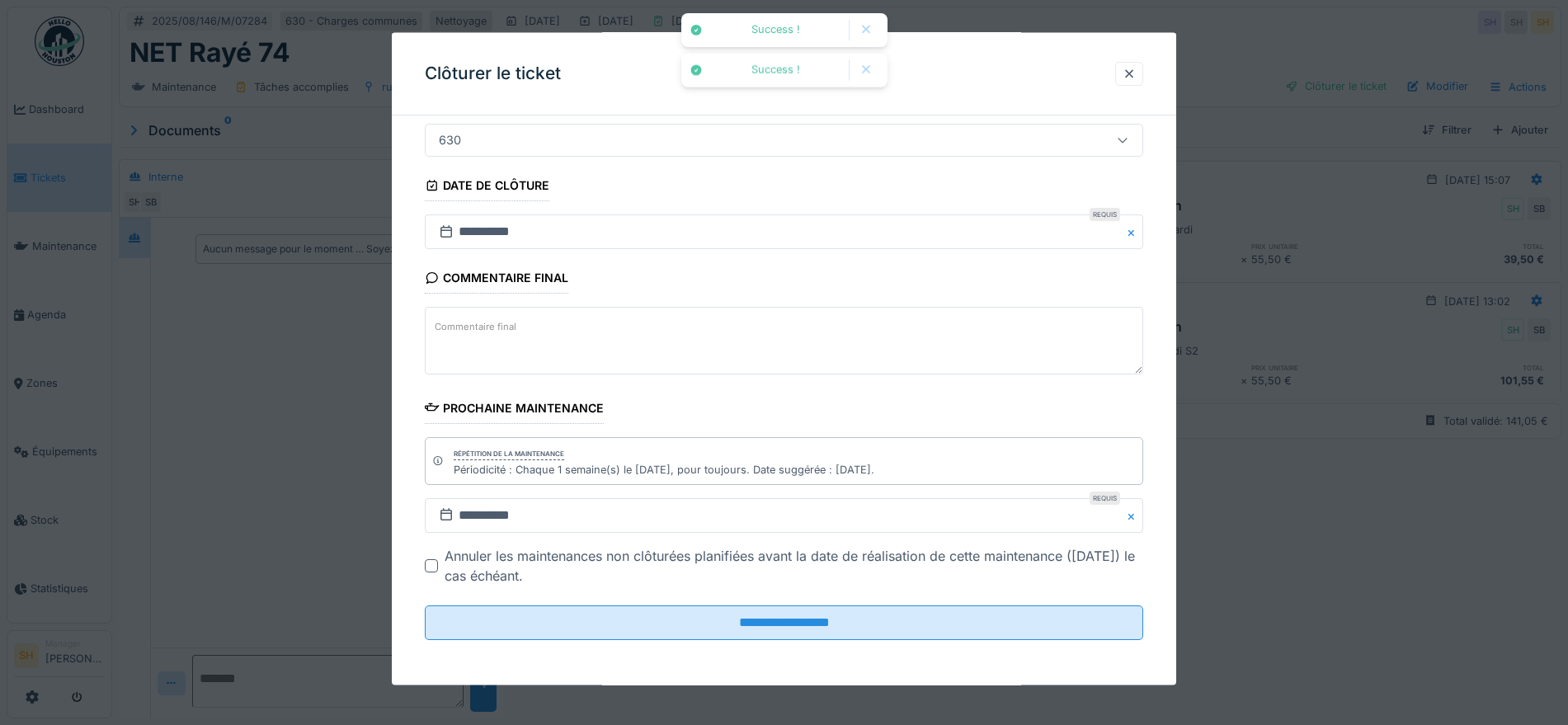
scroll to position [141, 0]
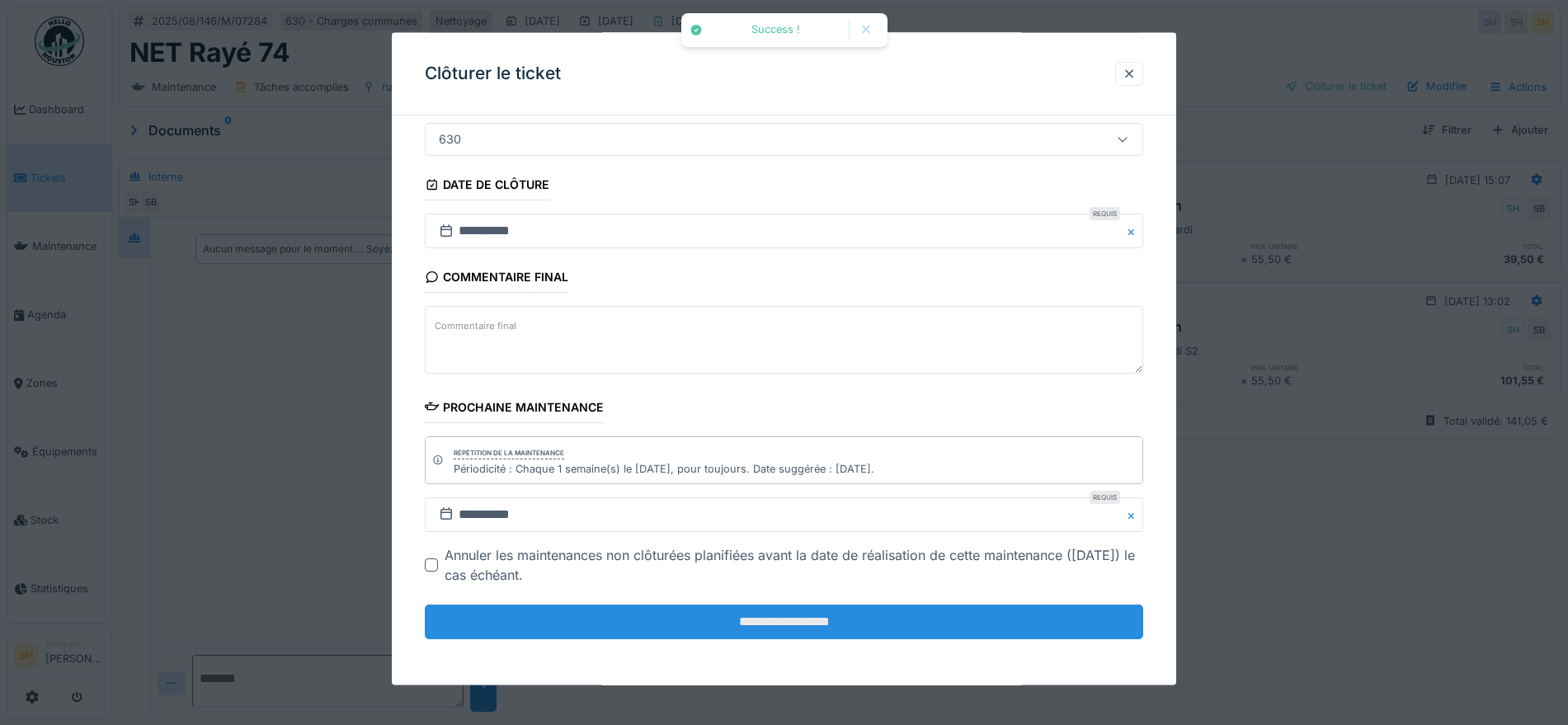
click at [815, 622] on input "**********" at bounding box center [784, 622] width 718 height 35
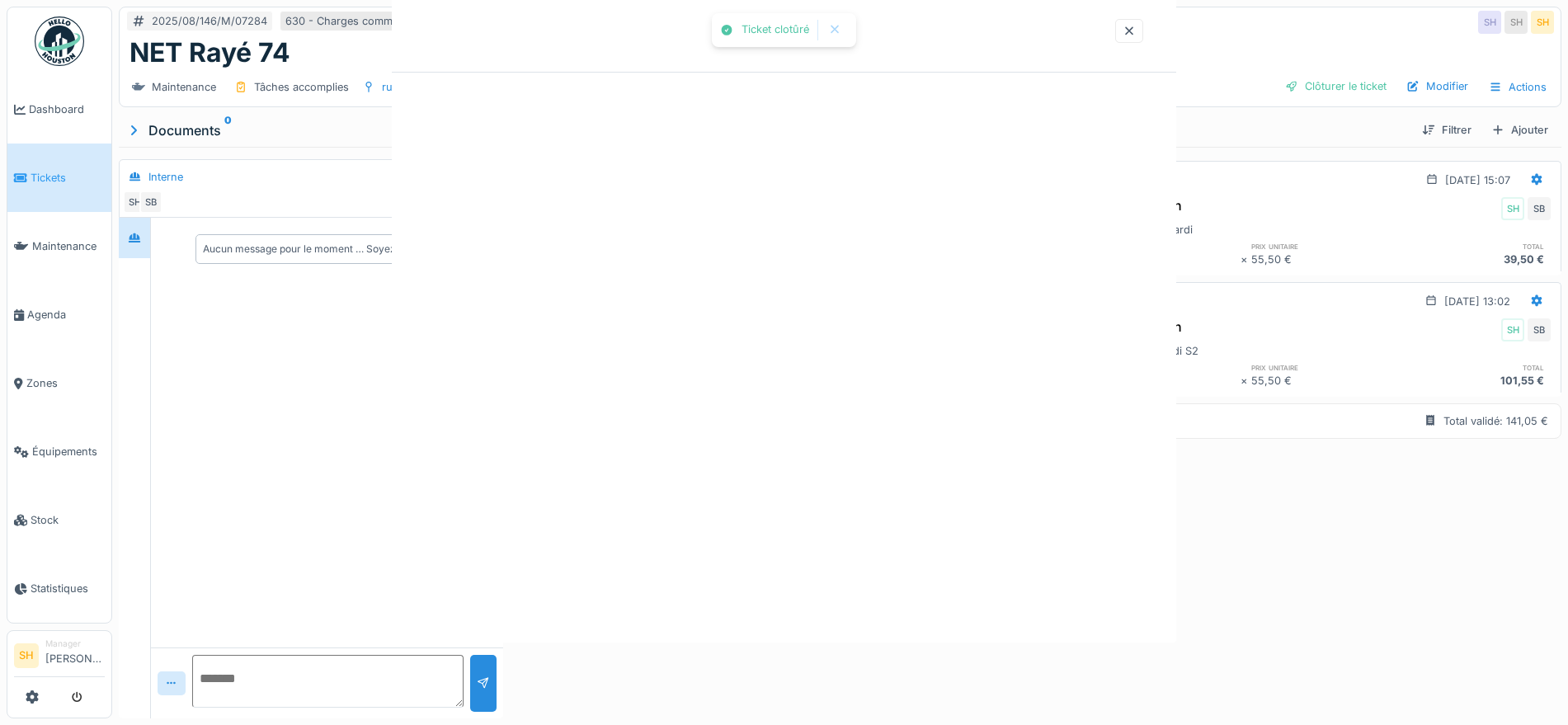
scroll to position [0, 0]
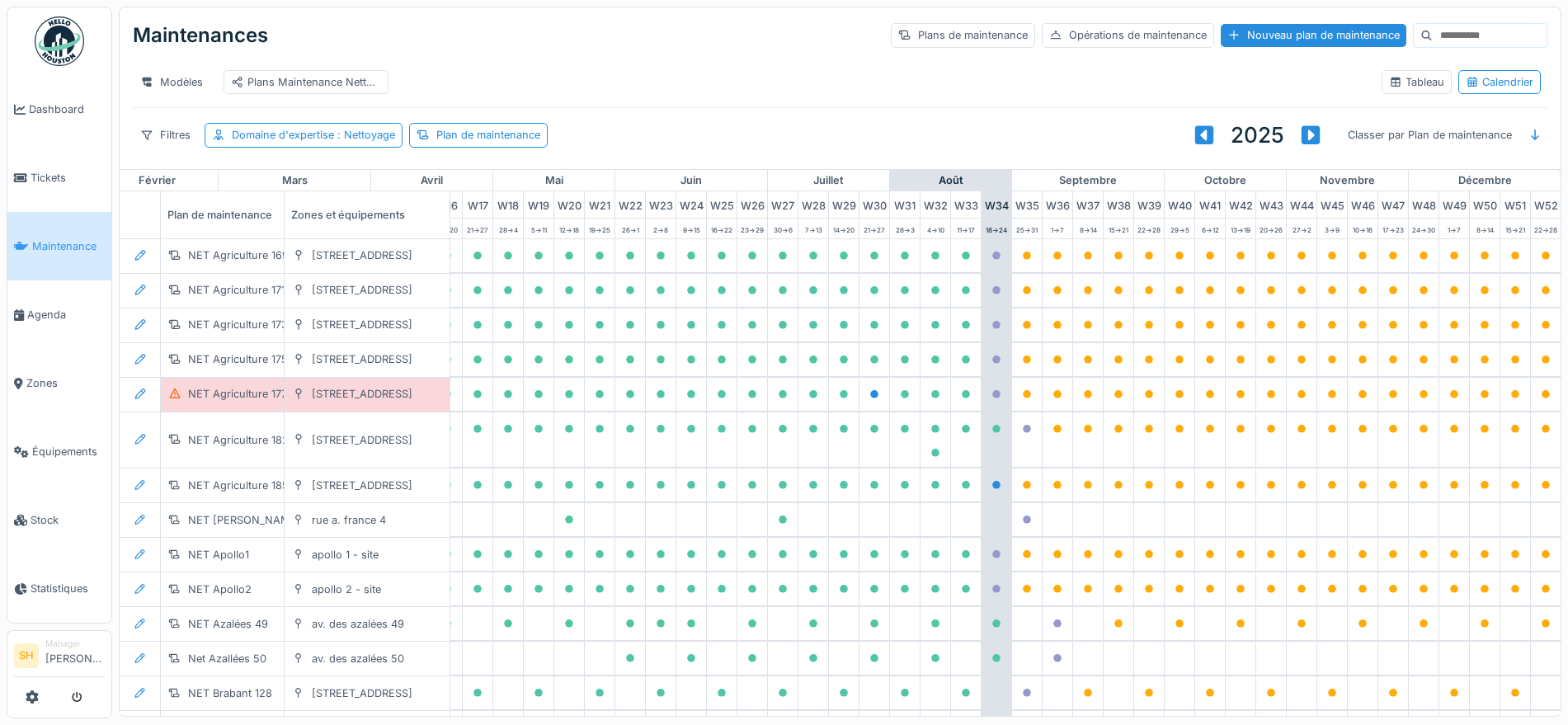
scroll to position [0, 550]
click at [1237, 32] on div "Nouveau plan de maintenance" at bounding box center [1313, 35] width 186 height 22
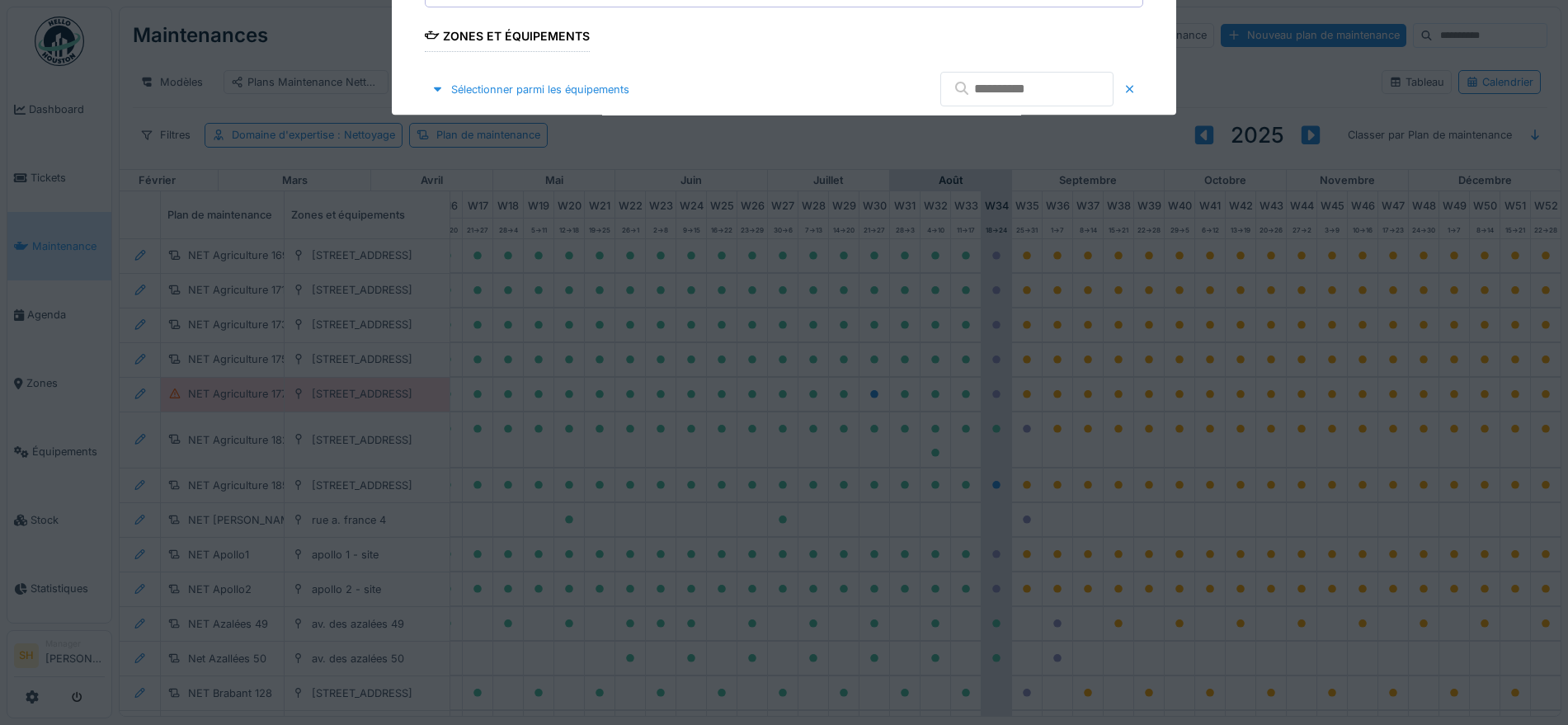
type input "***"
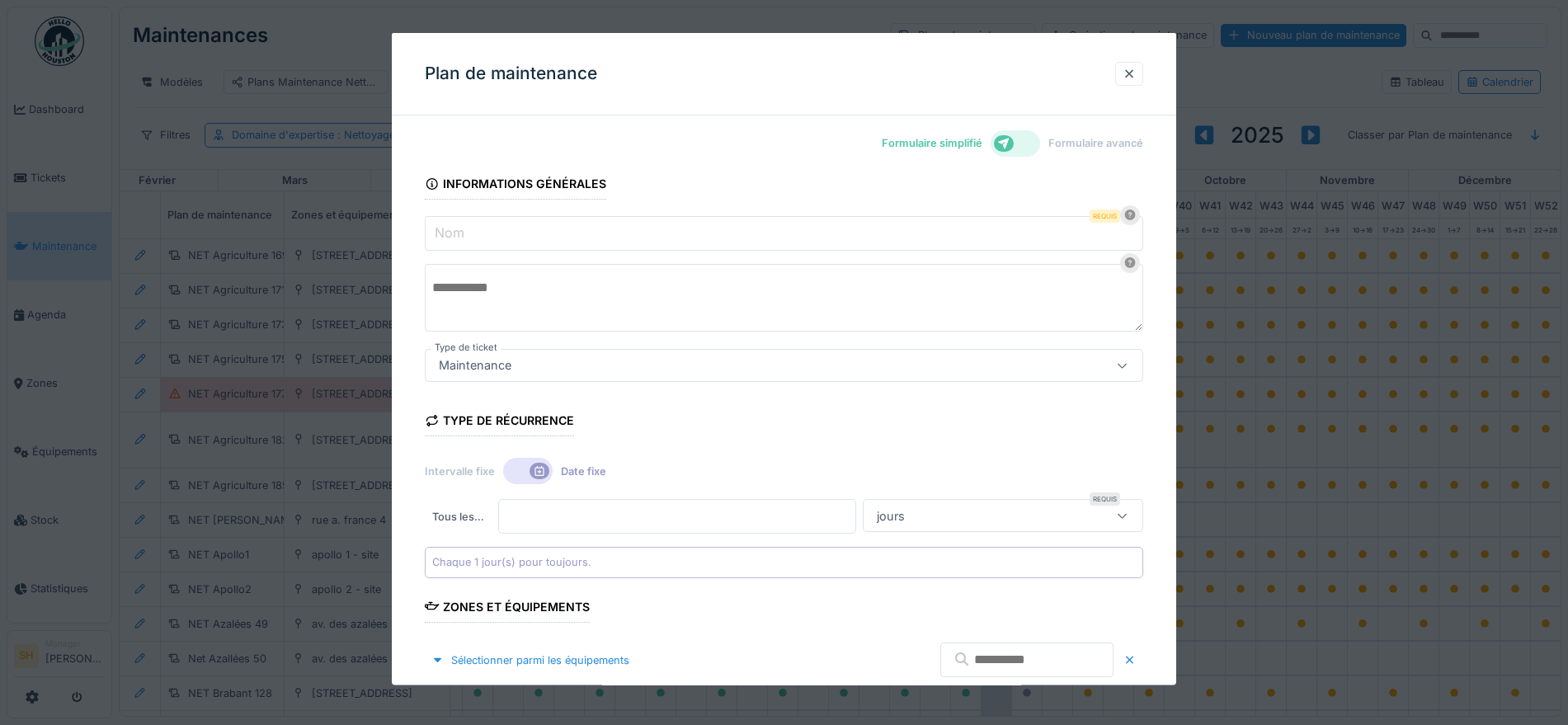
click at [482, 230] on input "Nom" at bounding box center [784, 233] width 718 height 35
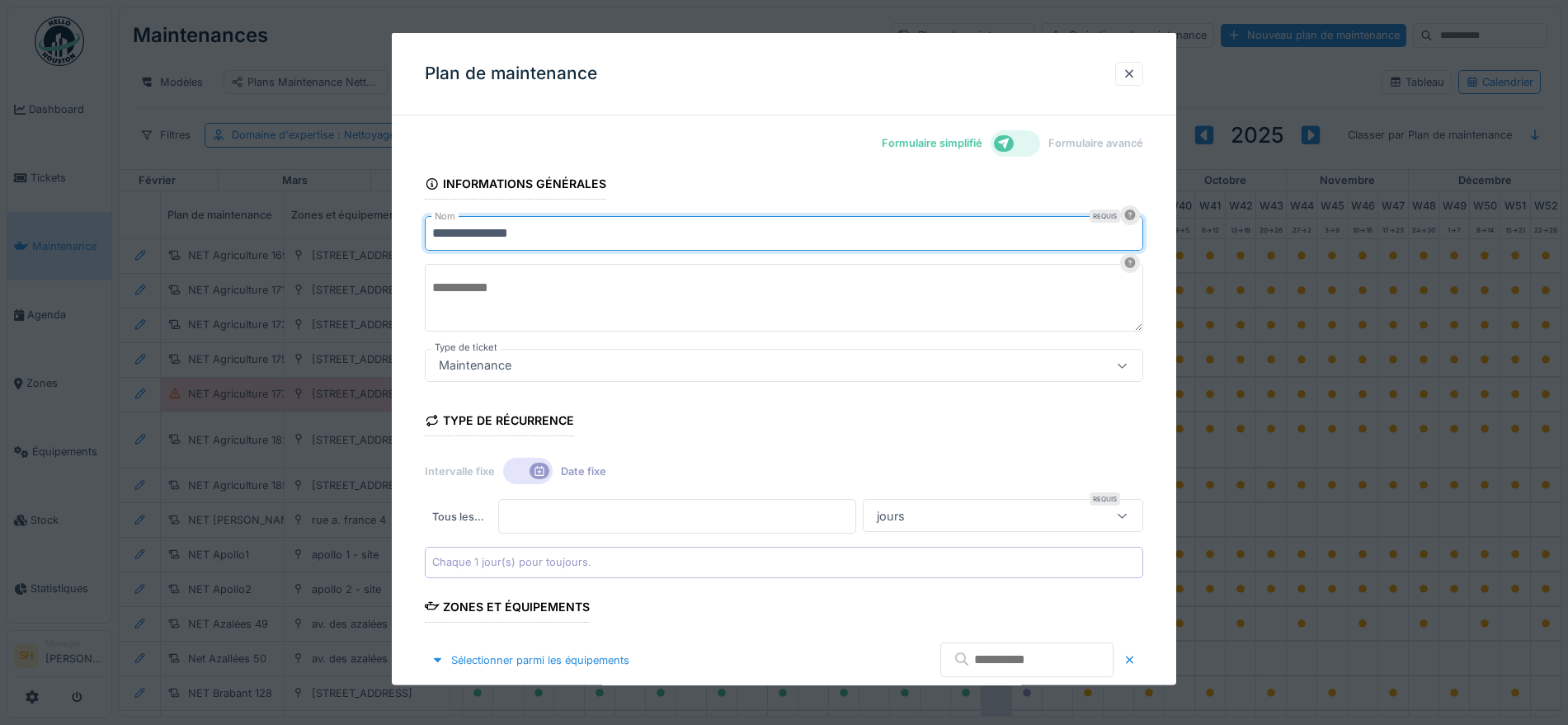
type input "**********"
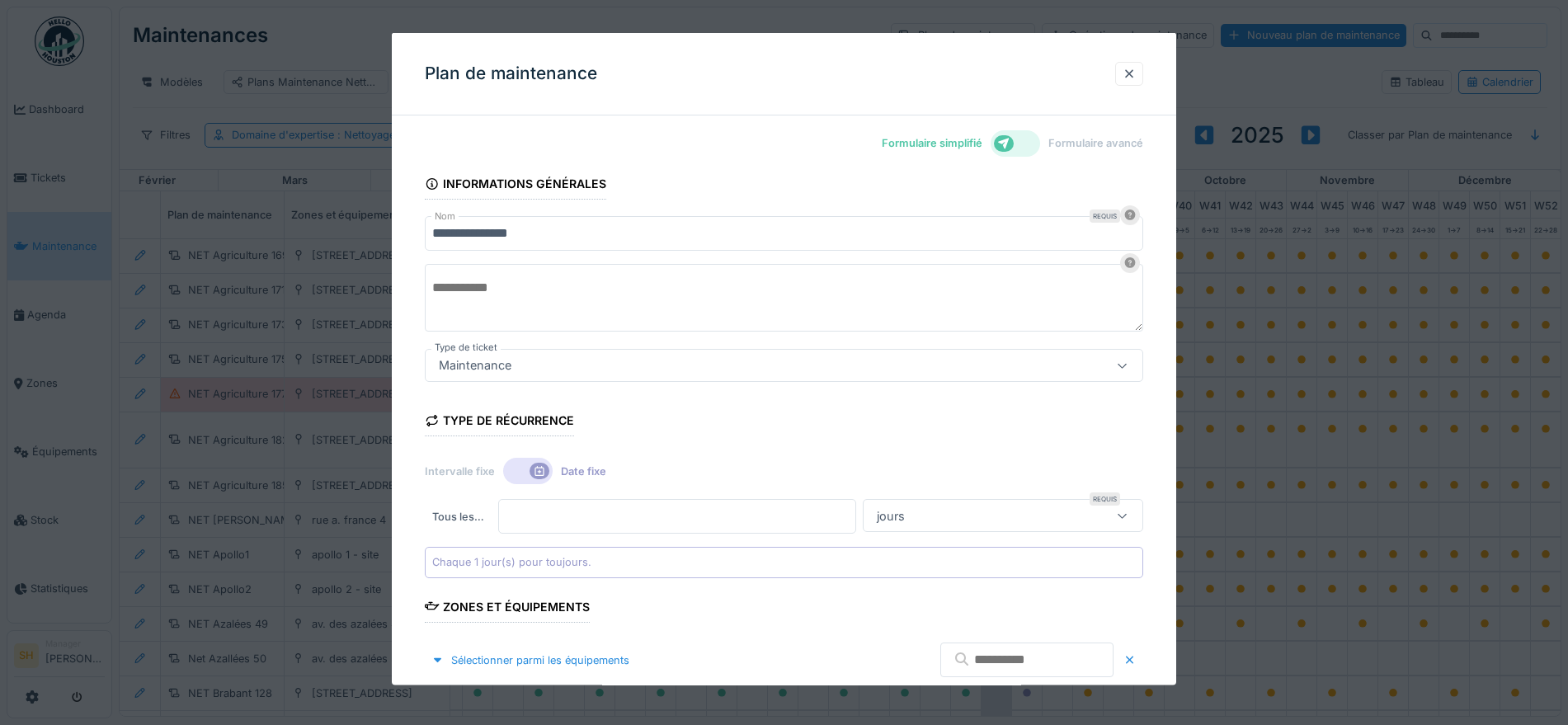
click at [461, 293] on textarea at bounding box center [784, 298] width 718 height 68
type textarea "**********"
click at [531, 364] on div "Maintenance" at bounding box center [742, 365] width 619 height 18
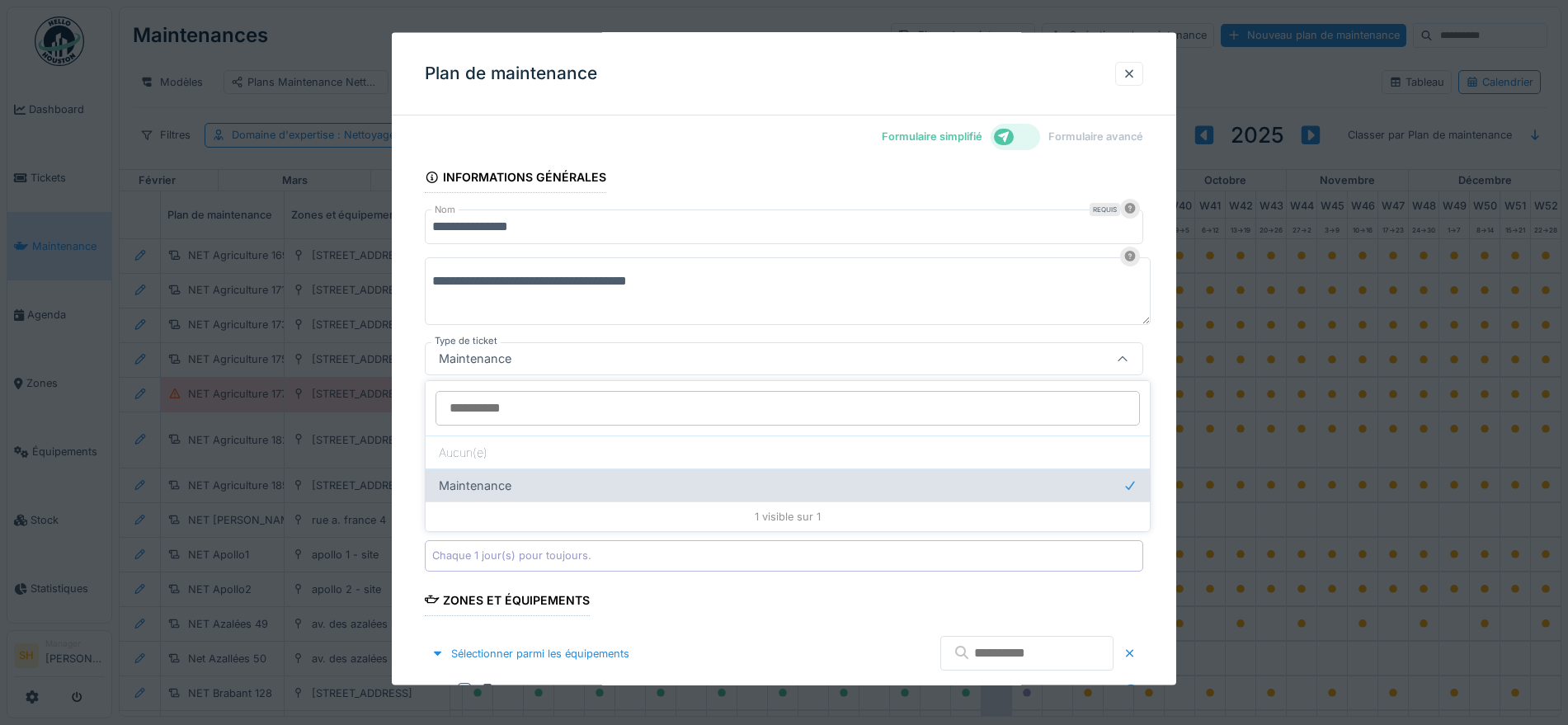
click at [634, 488] on div "Maintenance" at bounding box center [787, 485] width 724 height 33
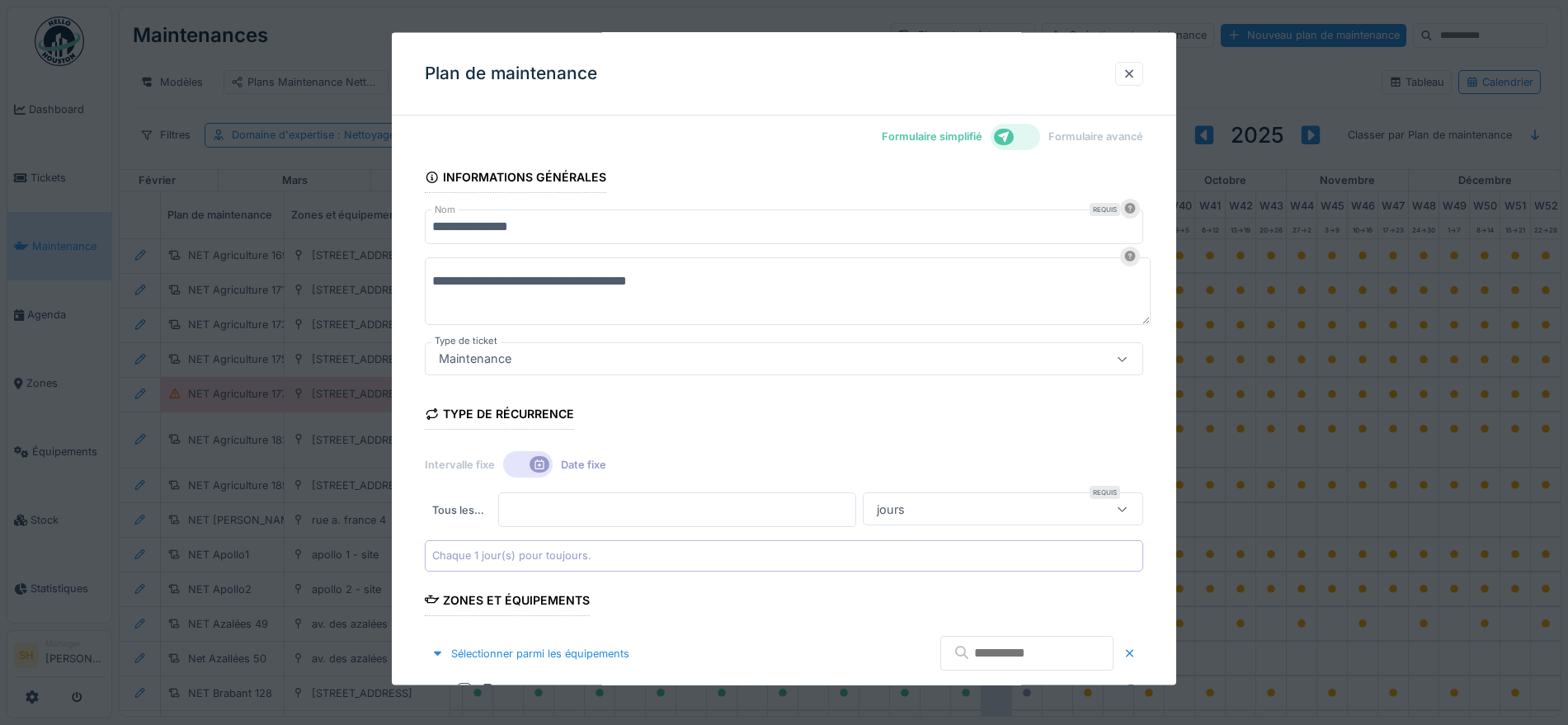
click at [1173, 416] on div "**********" at bounding box center [784, 735] width 784 height 1226
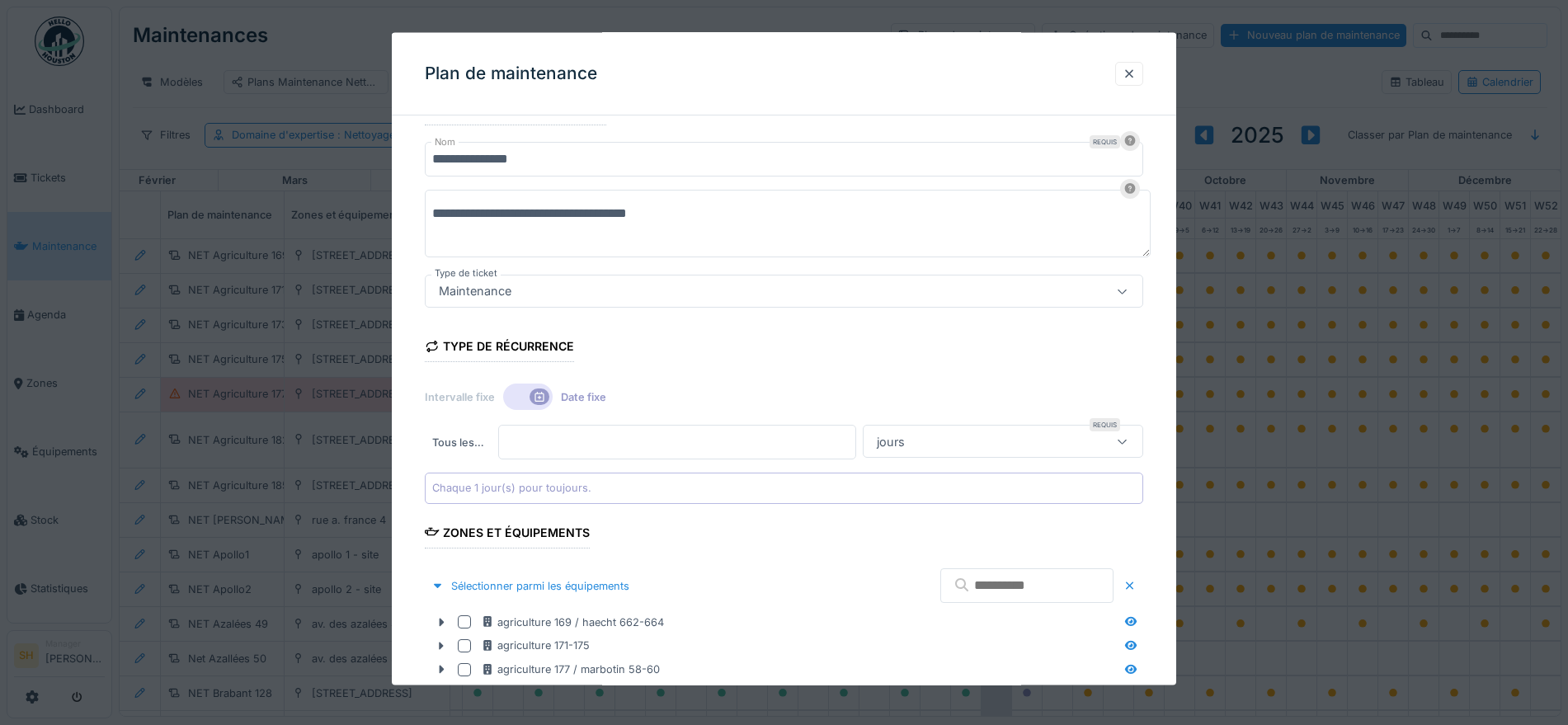
scroll to position [110, 0]
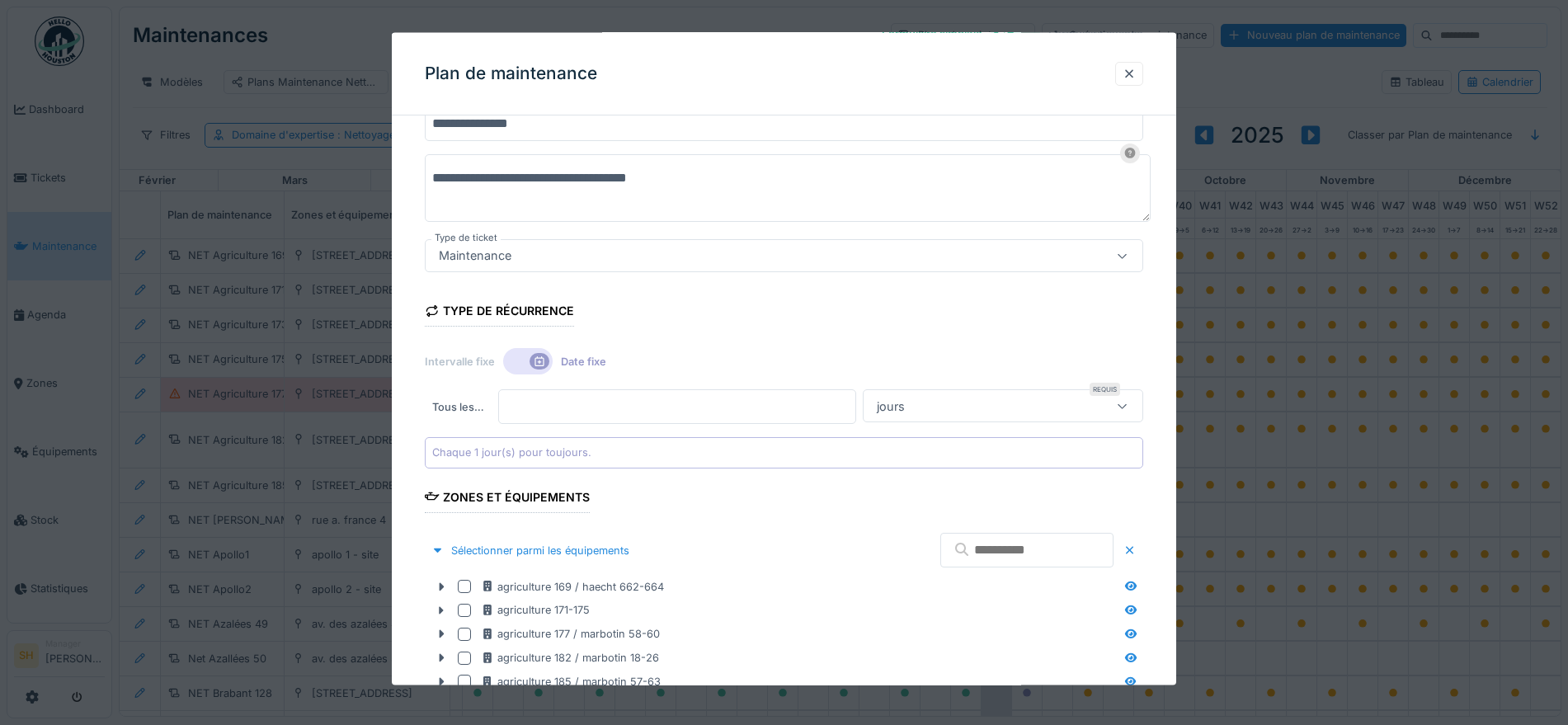
click at [540, 360] on icon at bounding box center [540, 362] width 14 height 11
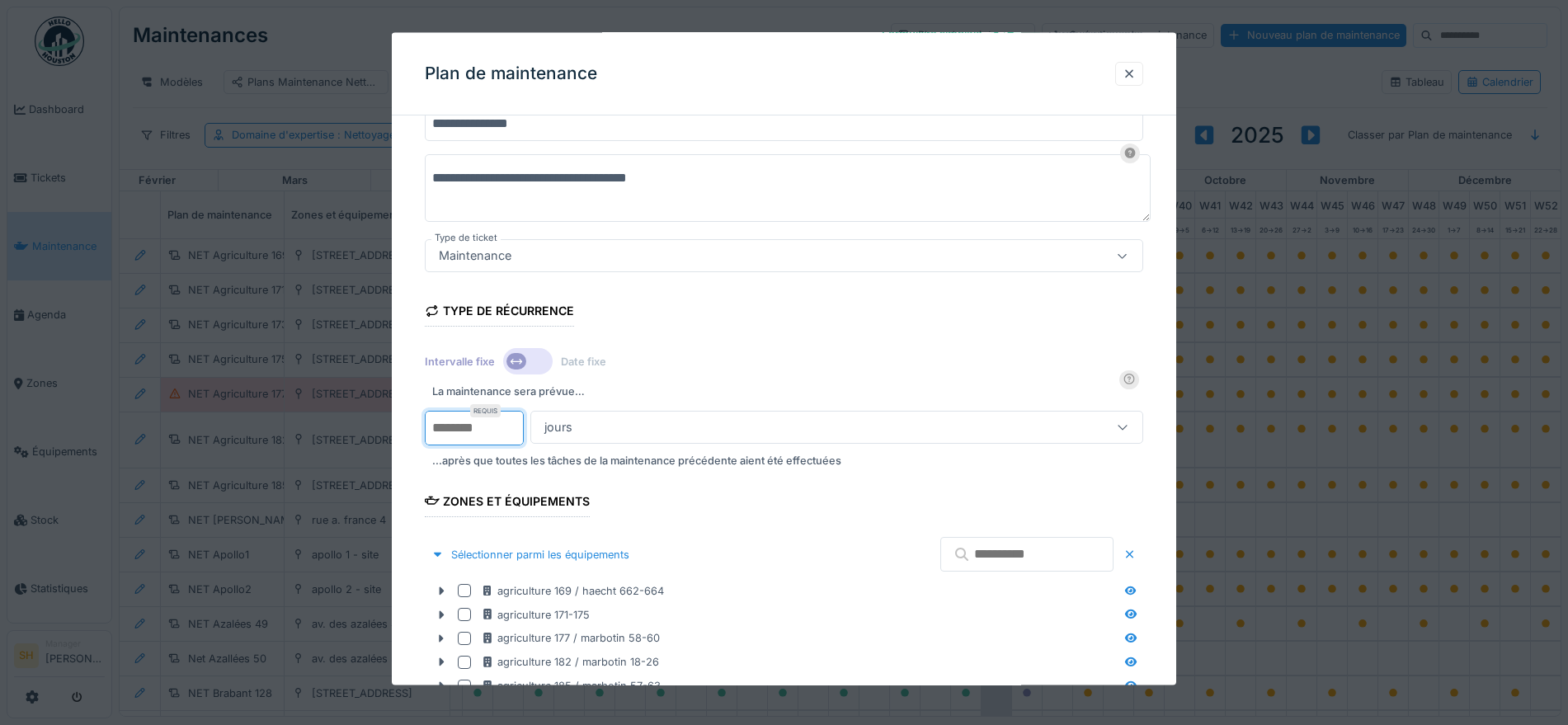
click at [458, 428] on input "*" at bounding box center [474, 428] width 99 height 35
click at [584, 429] on div "jours" at bounding box center [800, 426] width 525 height 18
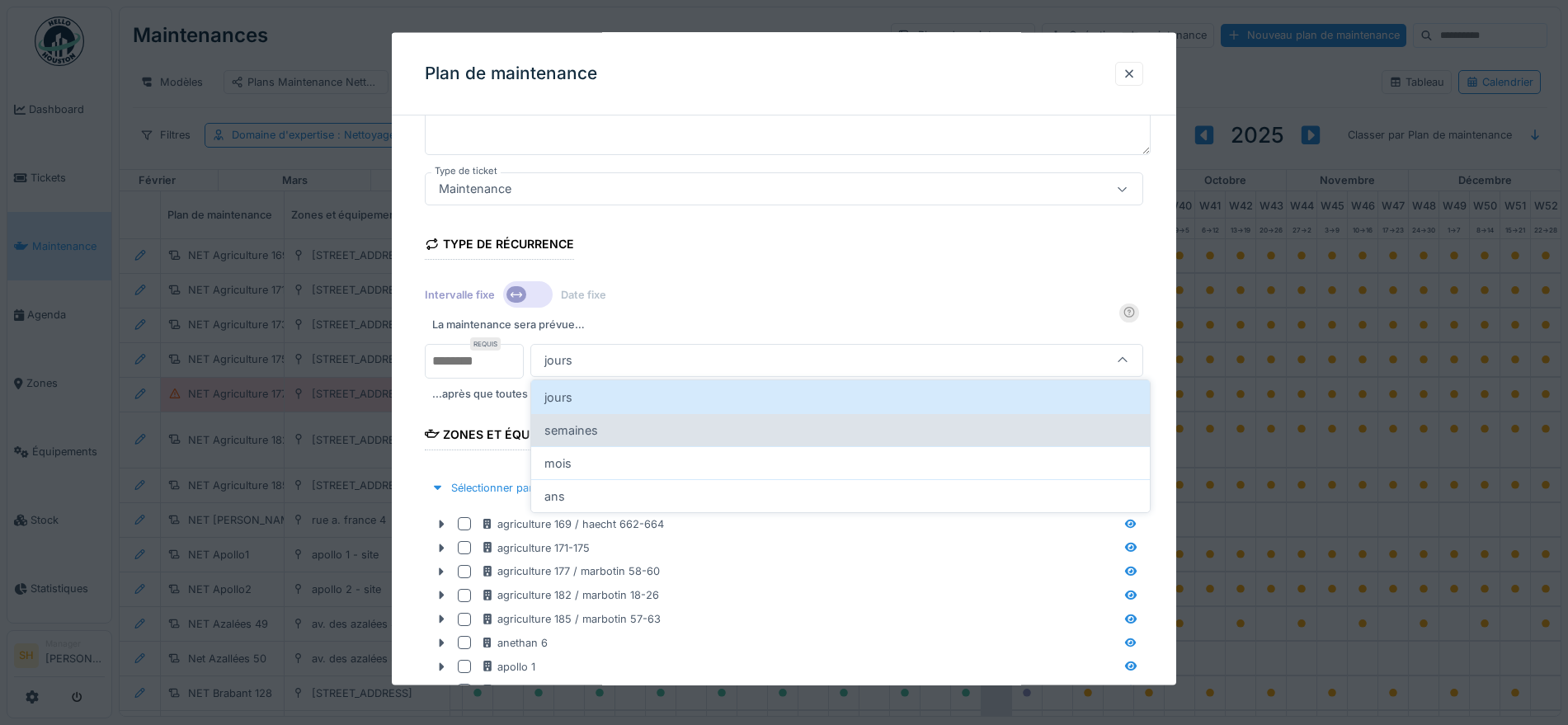
scroll to position [178, 0]
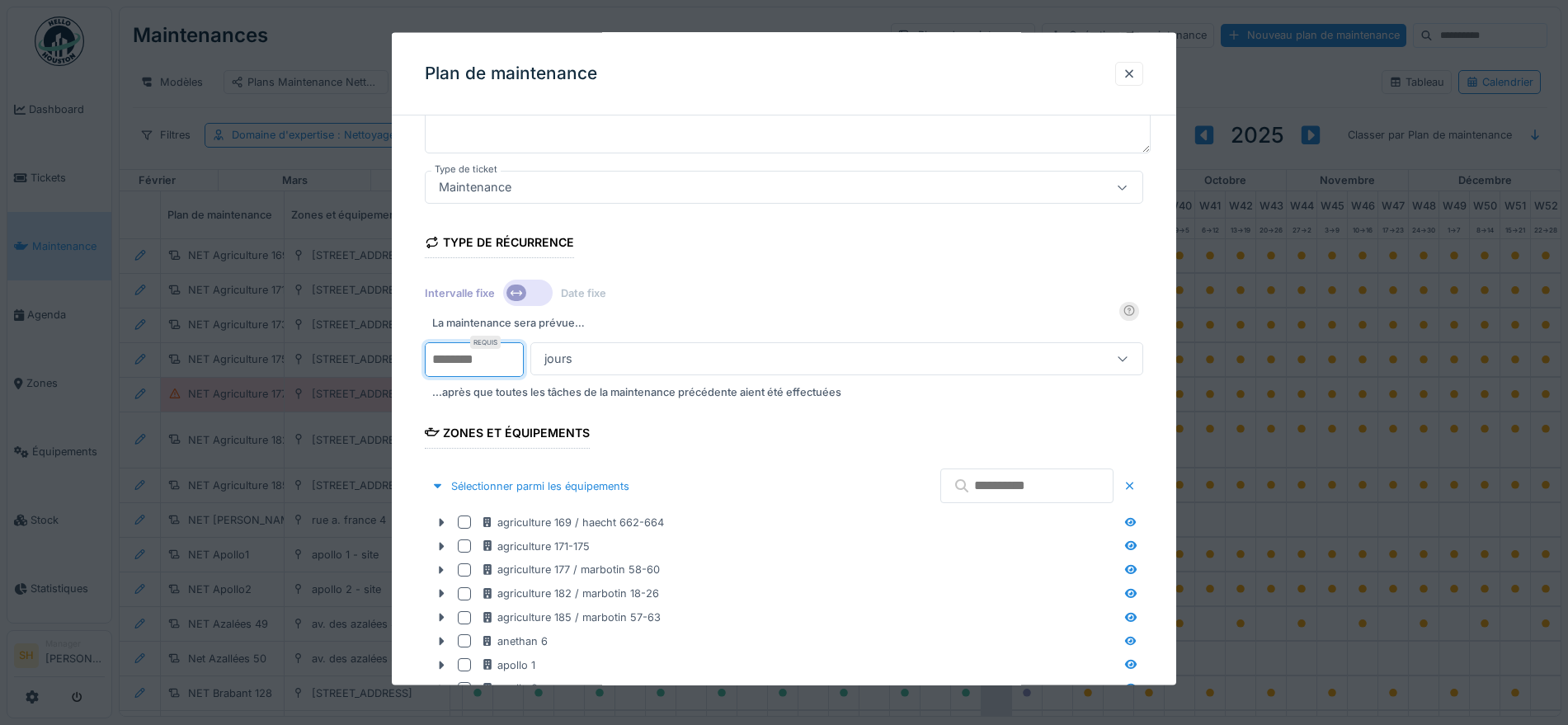
click at [448, 362] on input "**" at bounding box center [474, 359] width 99 height 35
type input "*"
drag, startPoint x: 540, startPoint y: 358, endPoint x: 598, endPoint y: 358, distance: 58.0
click at [540, 358] on div "jours" at bounding box center [558, 358] width 41 height 18
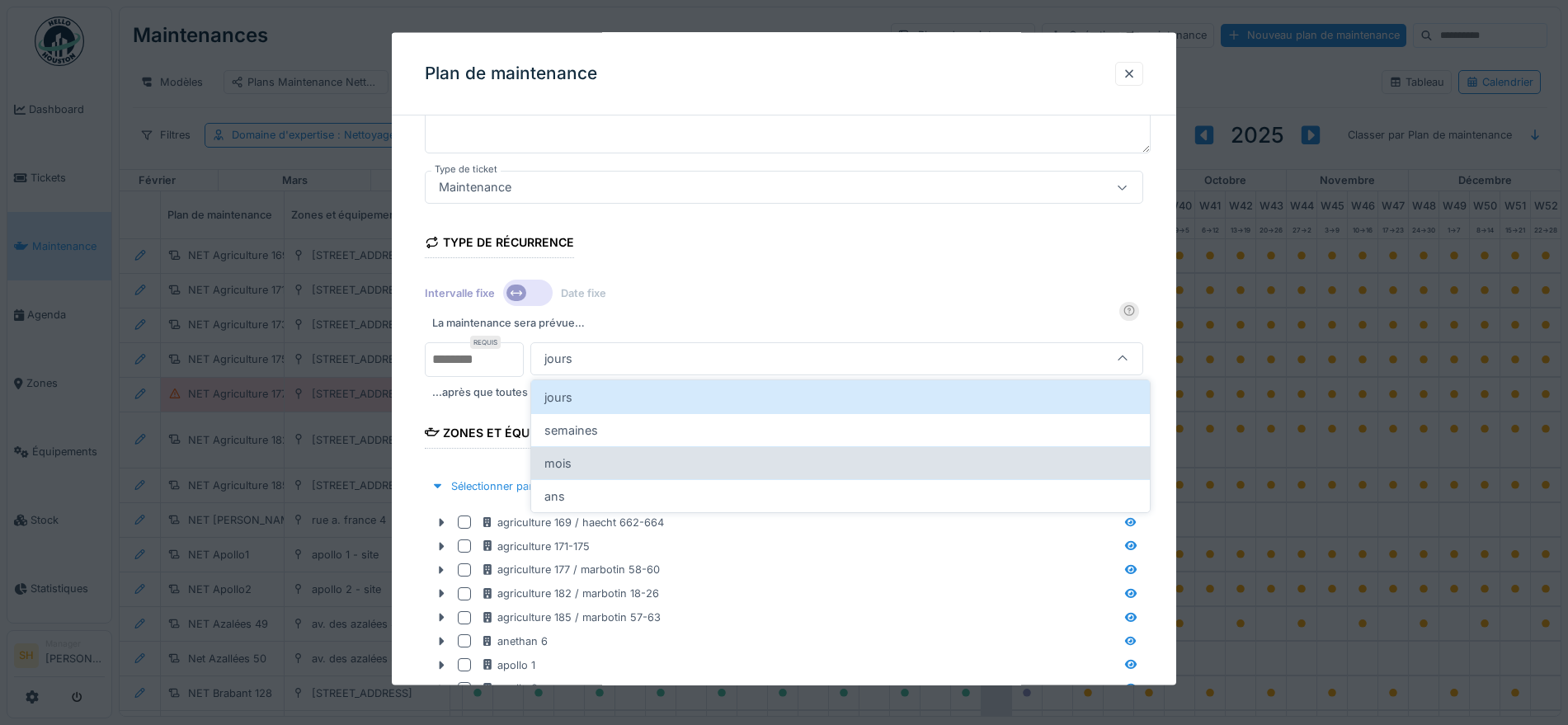
click at [595, 457] on div "mois" at bounding box center [840, 463] width 618 height 33
type input "*******"
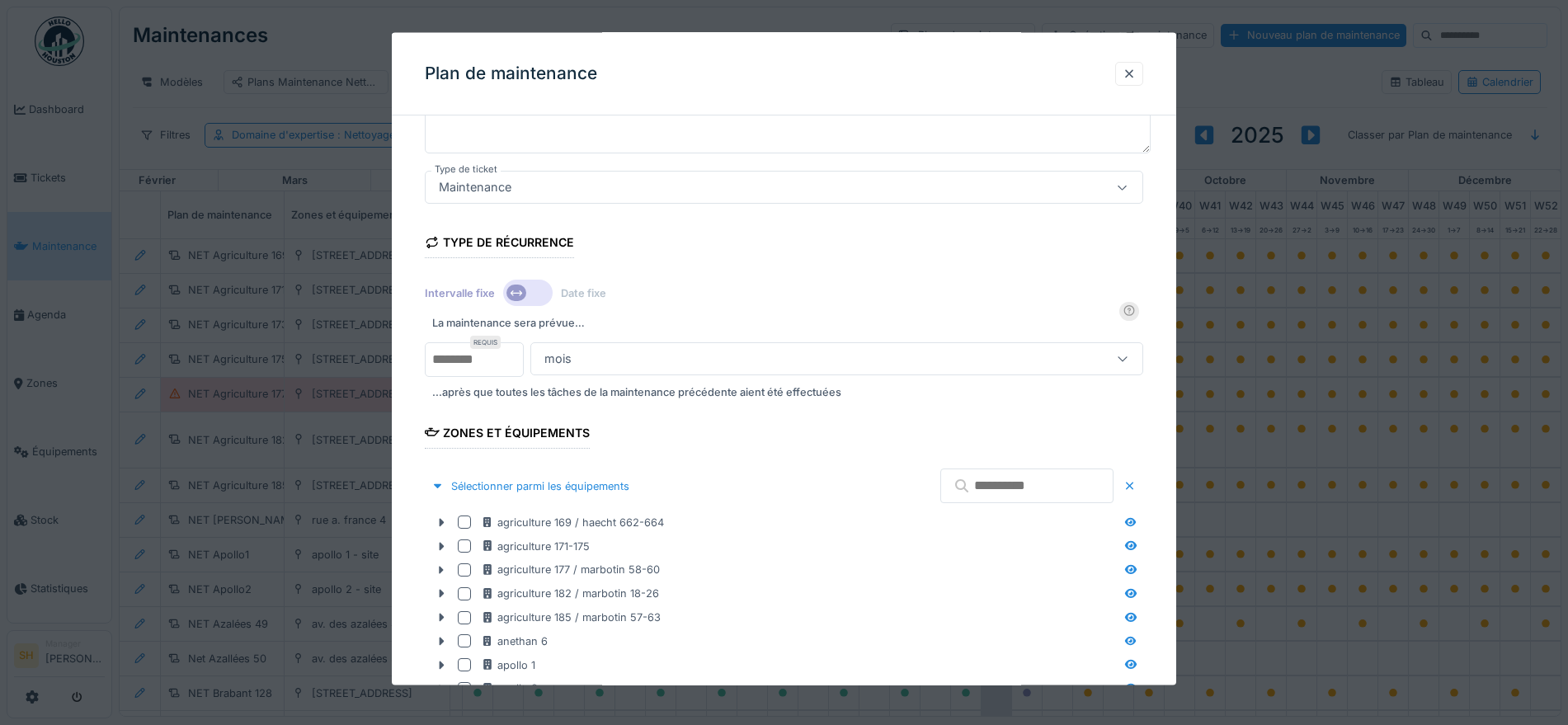
click at [1143, 411] on form "**********" at bounding box center [784, 557] width 718 height 1154
click at [954, 487] on input "text" at bounding box center [1027, 486] width 173 height 35
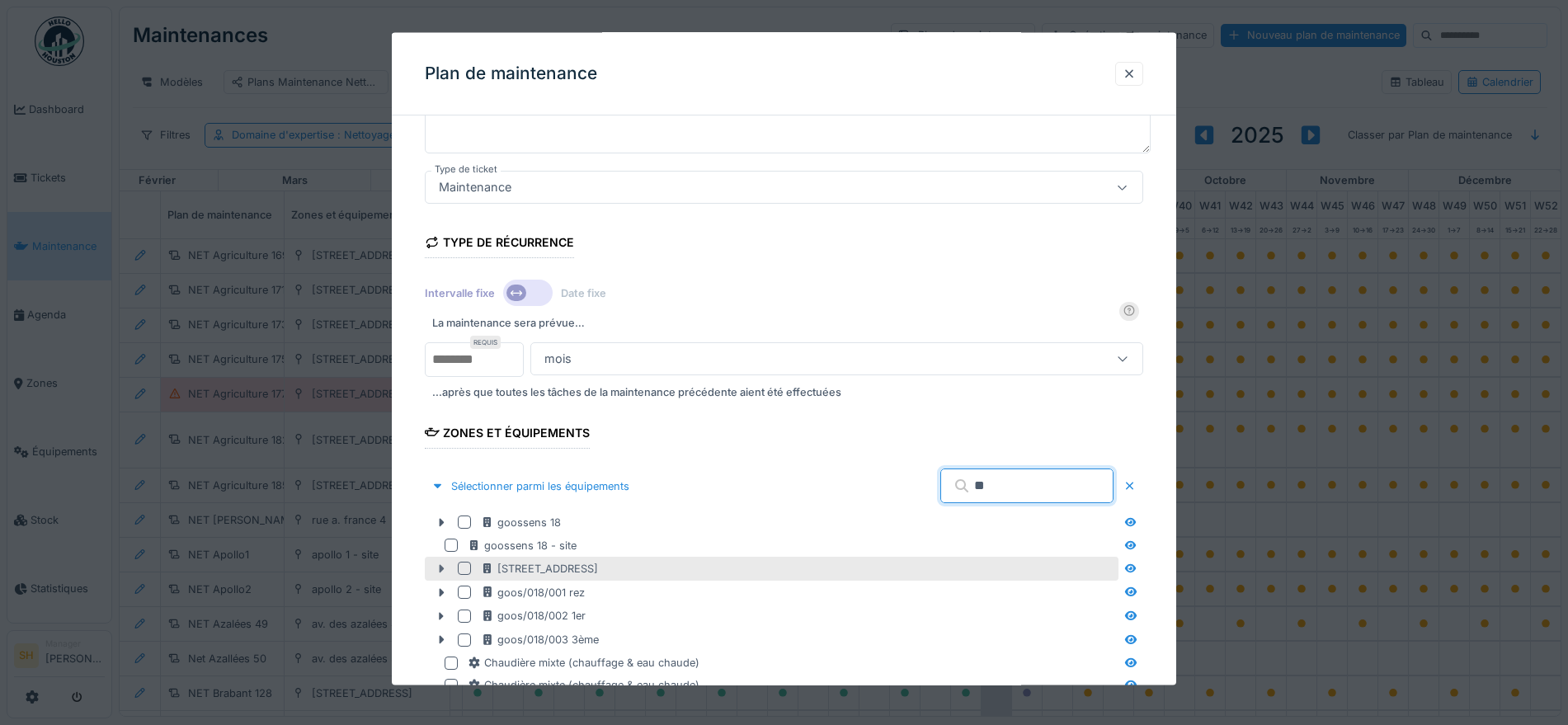
type input "**"
click at [438, 566] on icon at bounding box center [441, 569] width 14 height 11
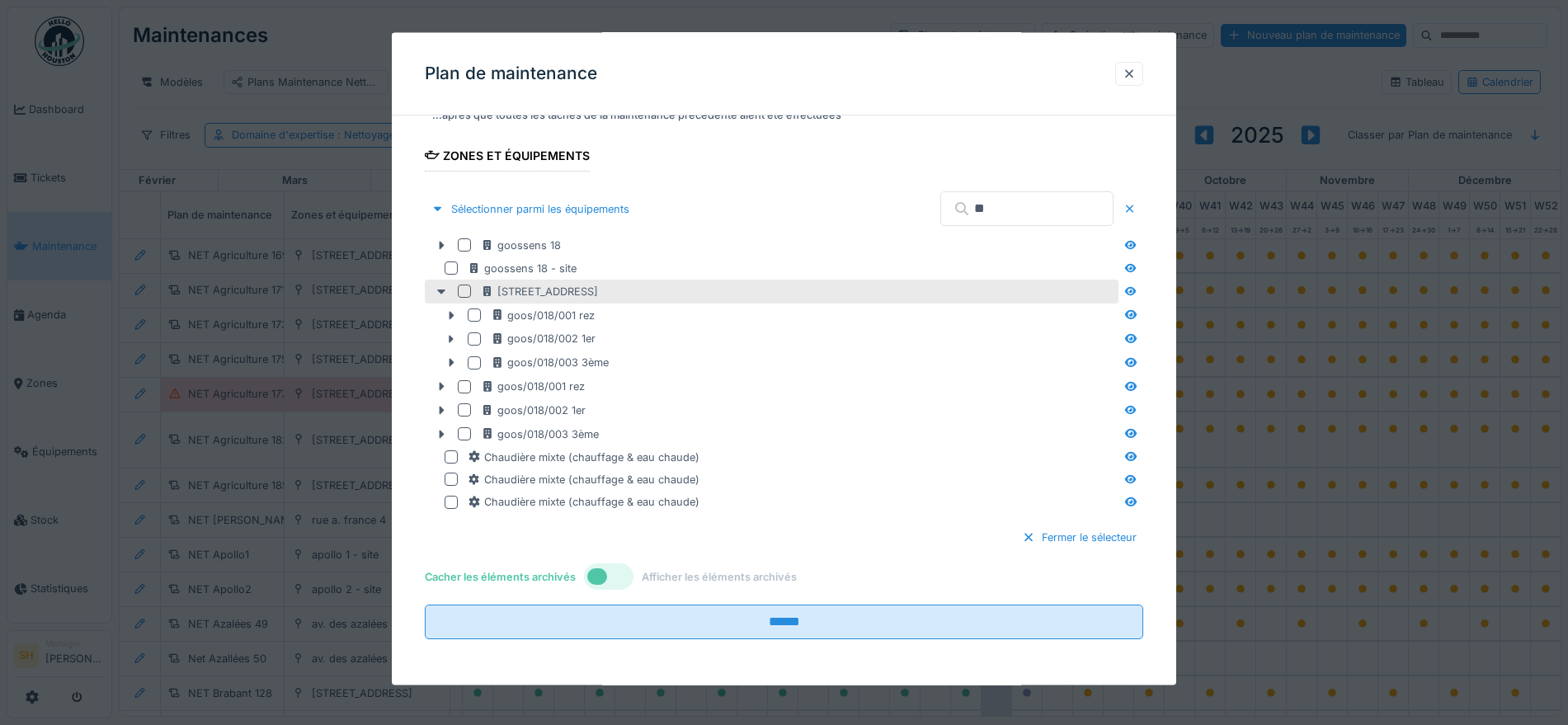
scroll to position [352, 0]
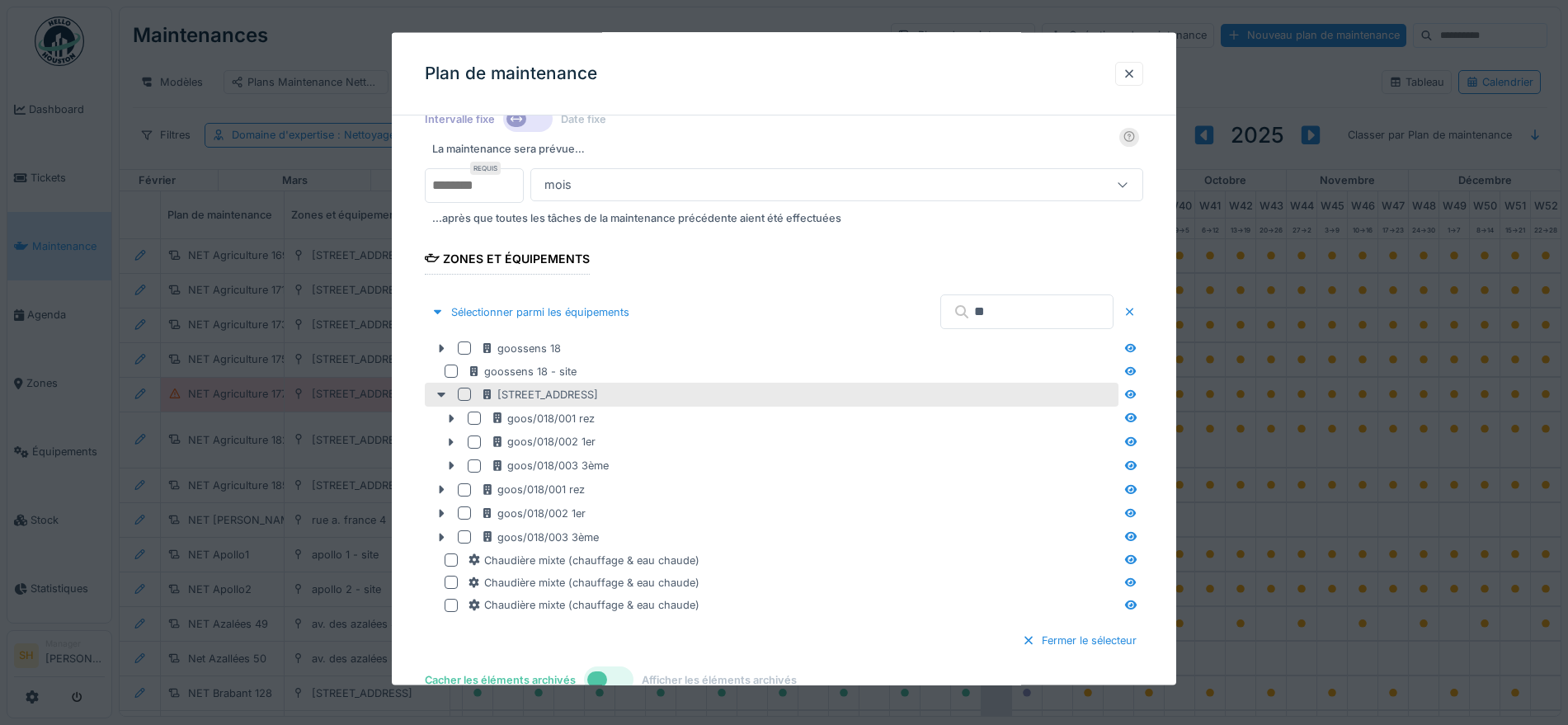
click at [464, 392] on div at bounding box center [465, 395] width 14 height 14
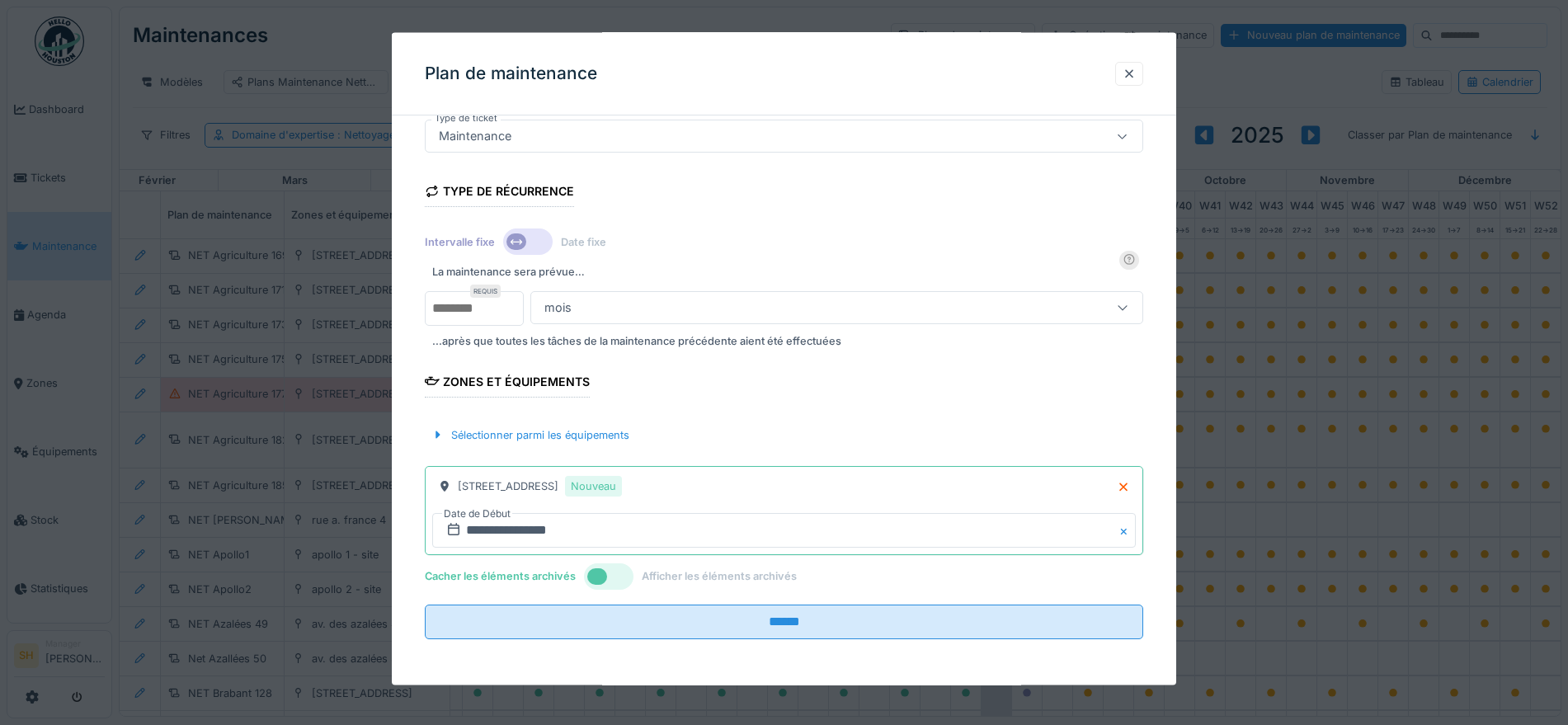
scroll to position [14, 0]
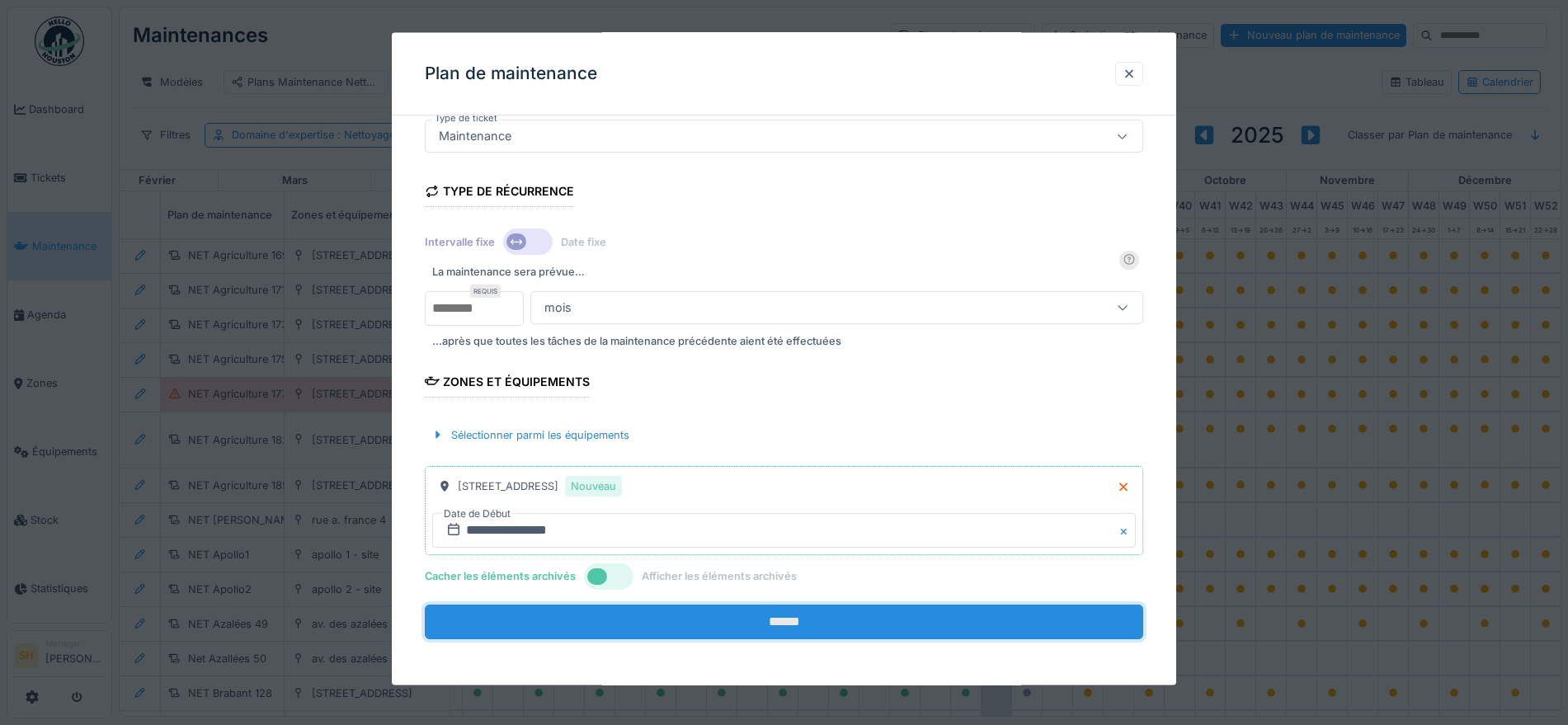
click at [741, 620] on input "******" at bounding box center [784, 622] width 718 height 35
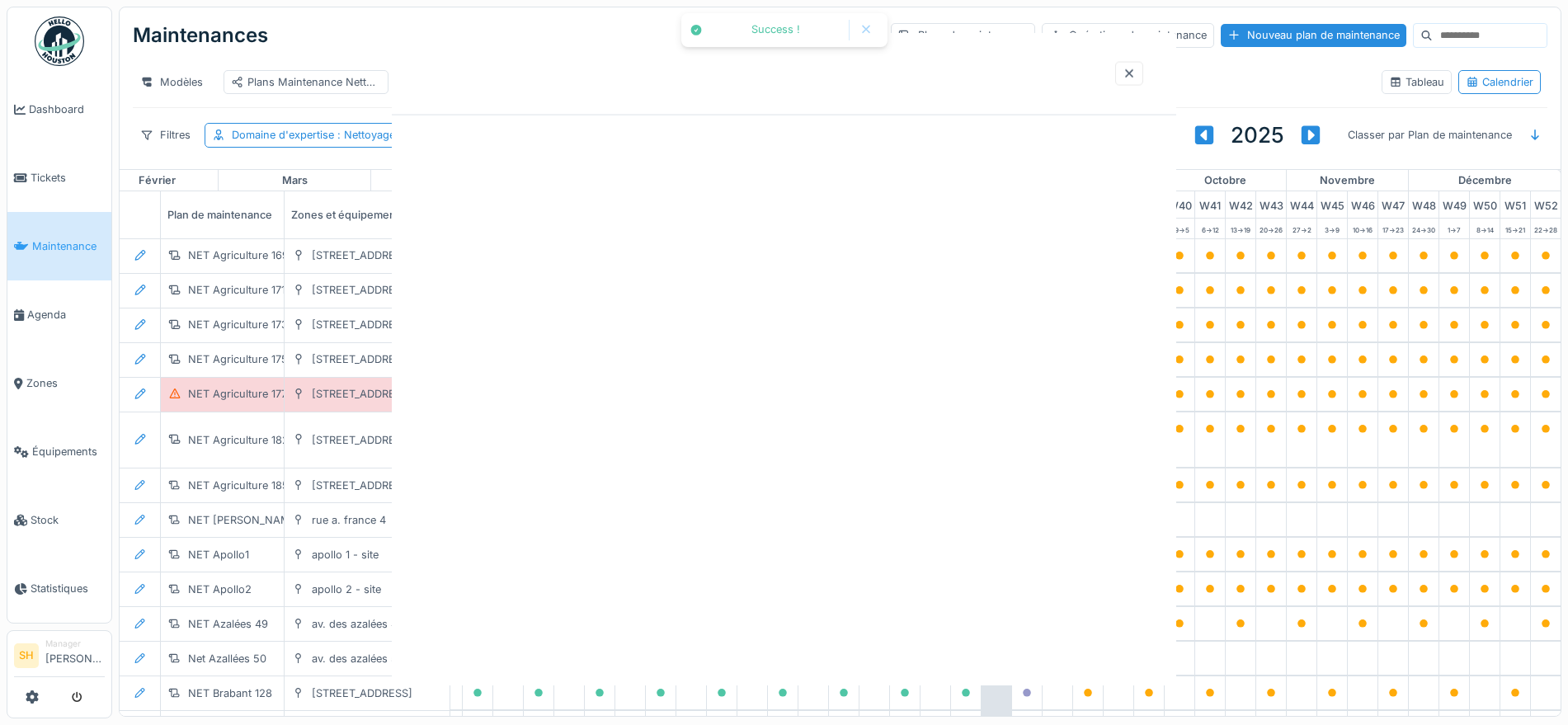
scroll to position [0, 0]
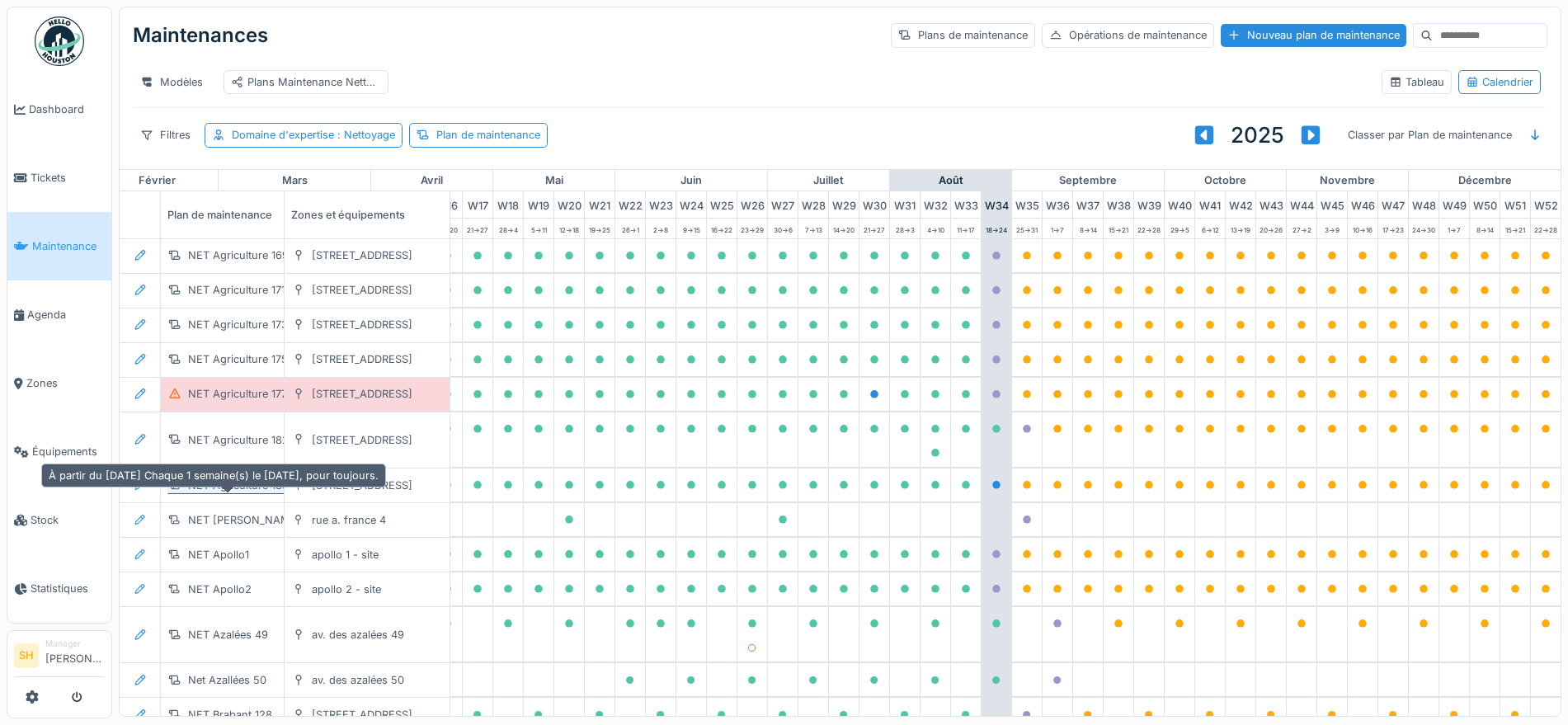
click at [236, 493] on div "NET Agriculture 185" at bounding box center [238, 485] width 101 height 16
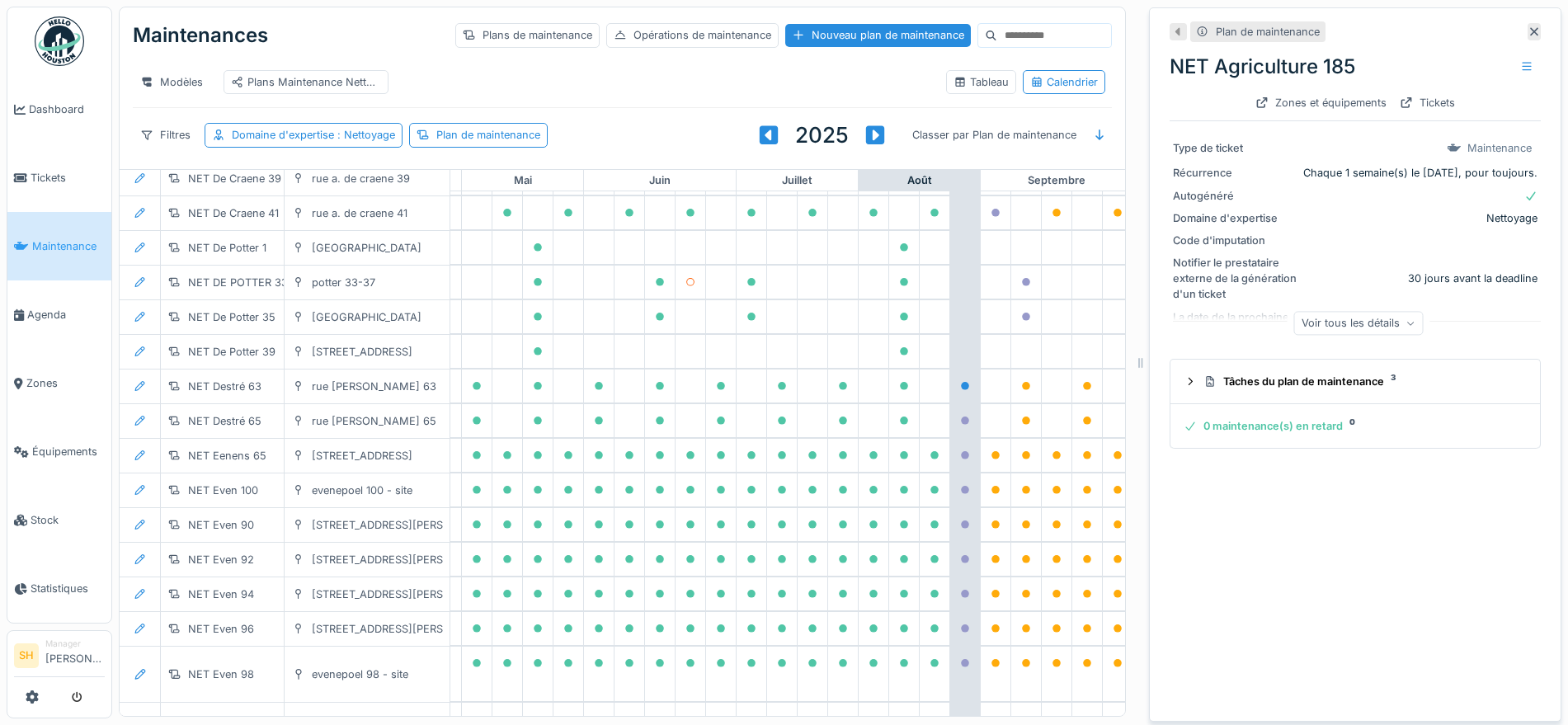
scroll to position [661, 550]
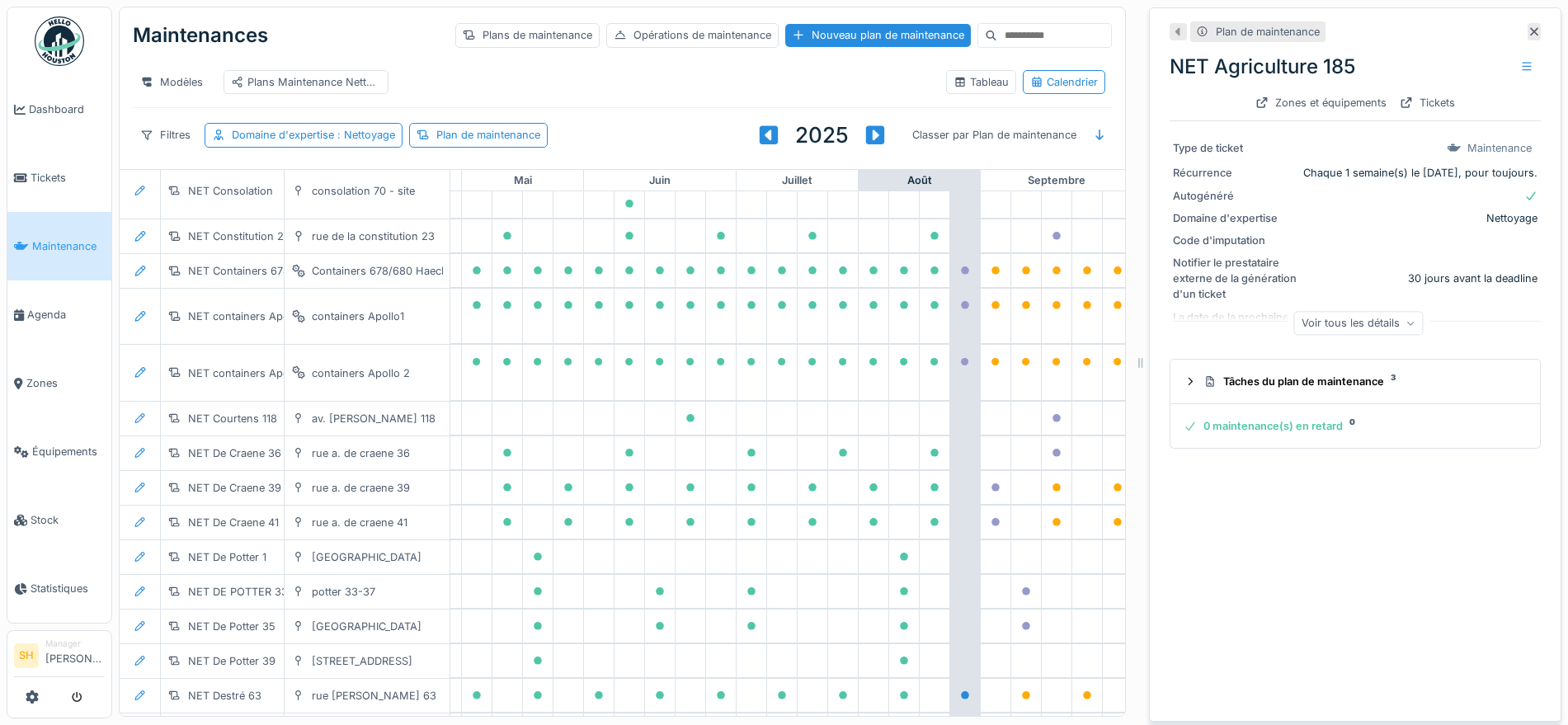
click at [997, 24] on input at bounding box center [1054, 36] width 114 height 23
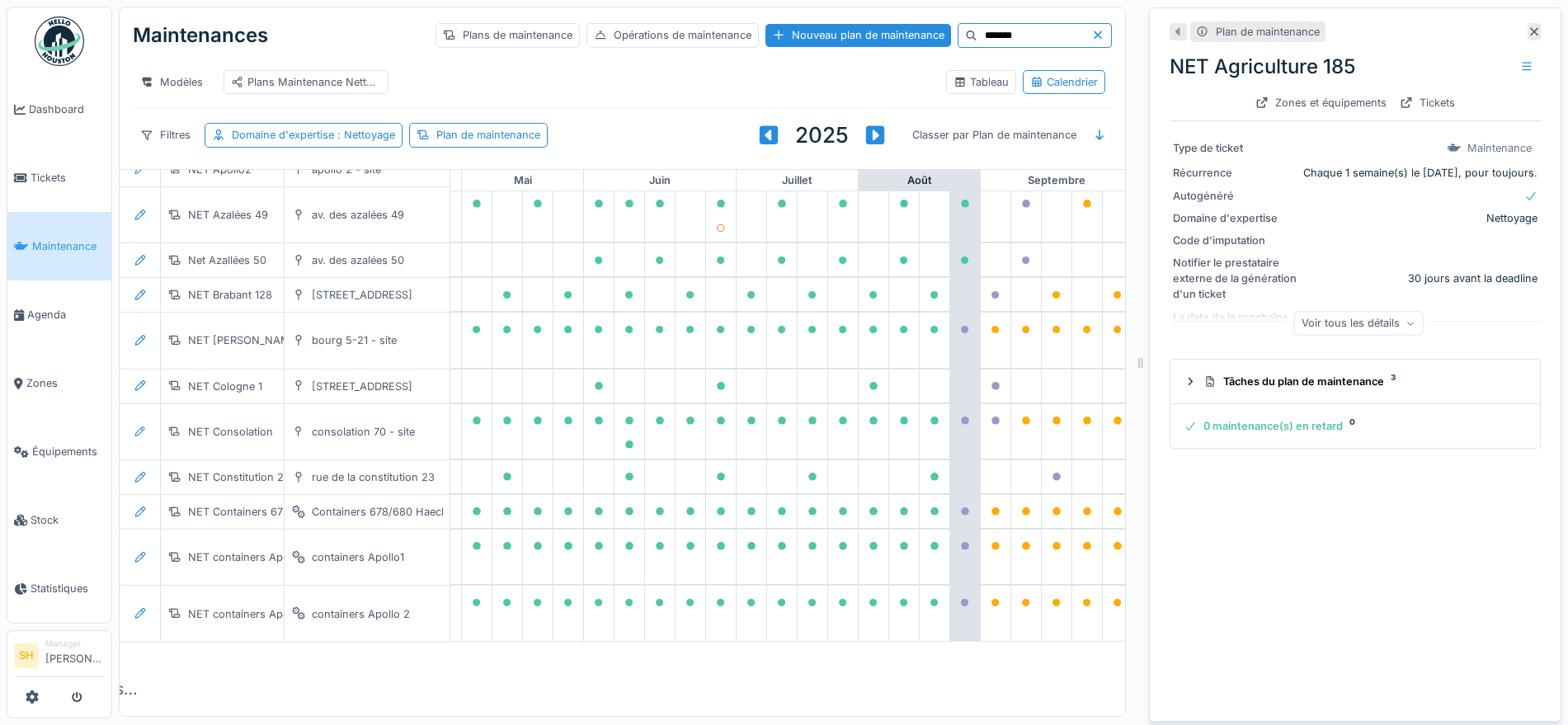
scroll to position [471, 550]
type input "*******"
click at [954, 74] on div "Tableau" at bounding box center [981, 82] width 55 height 16
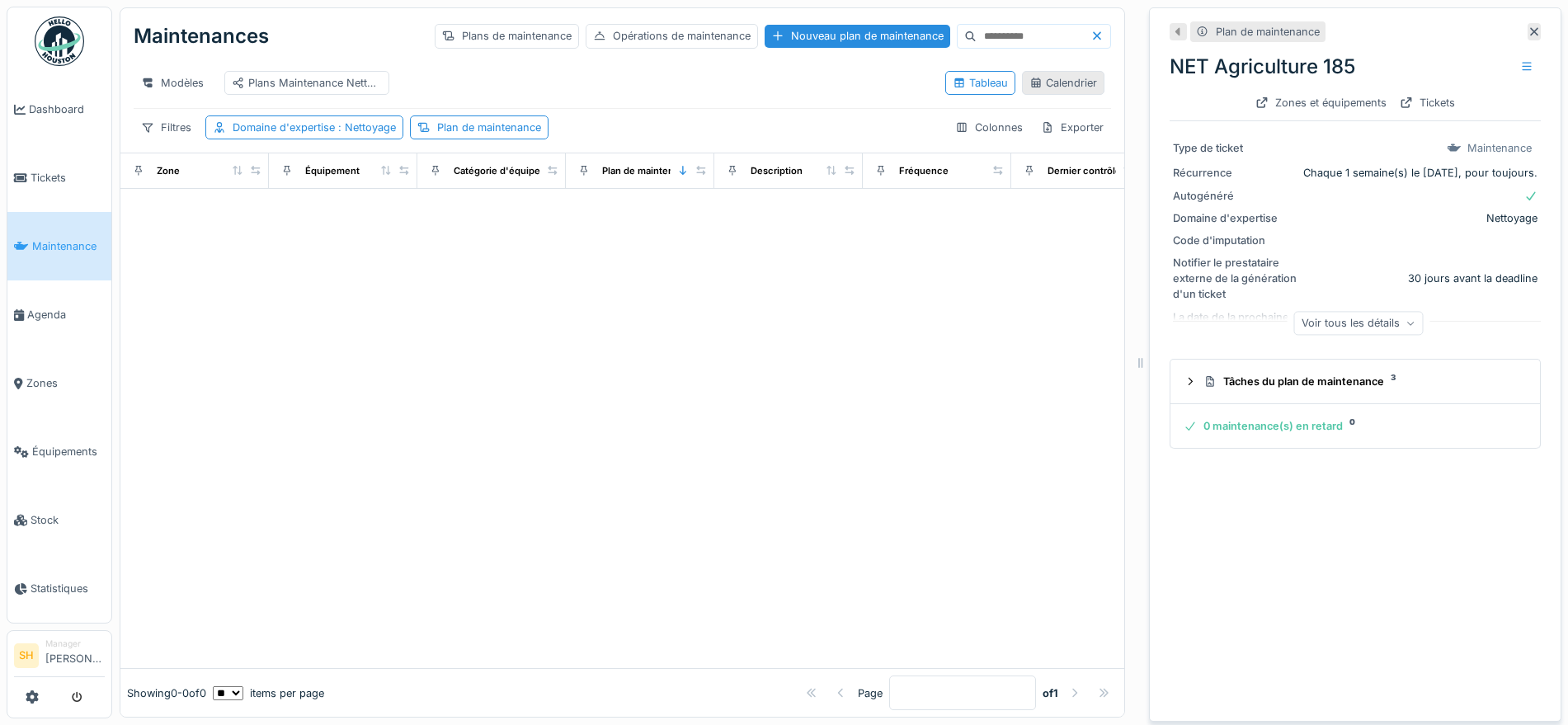
click at [1029, 75] on div "Calendrier" at bounding box center [1063, 83] width 68 height 16
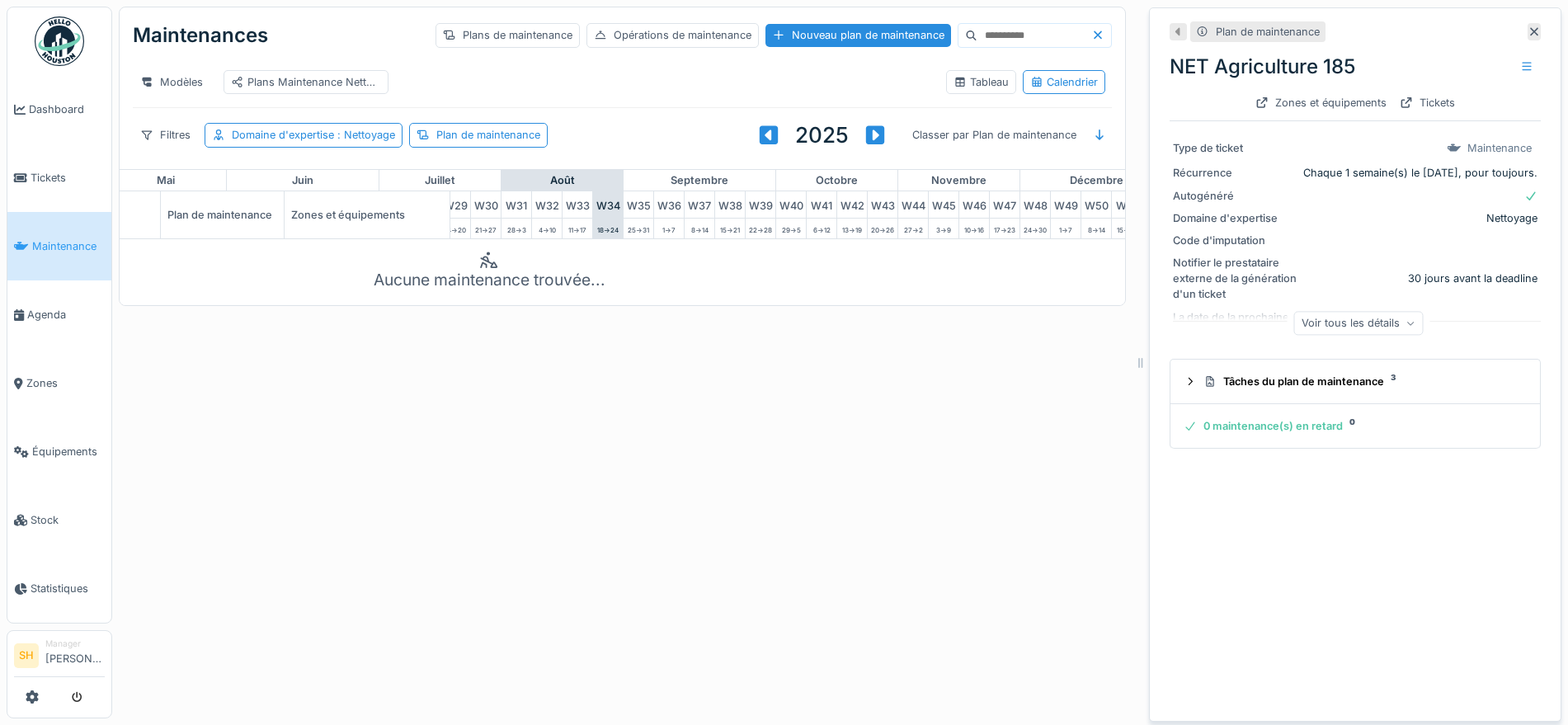
scroll to position [0, 917]
click at [1527, 26] on icon at bounding box center [1534, 31] width 14 height 11
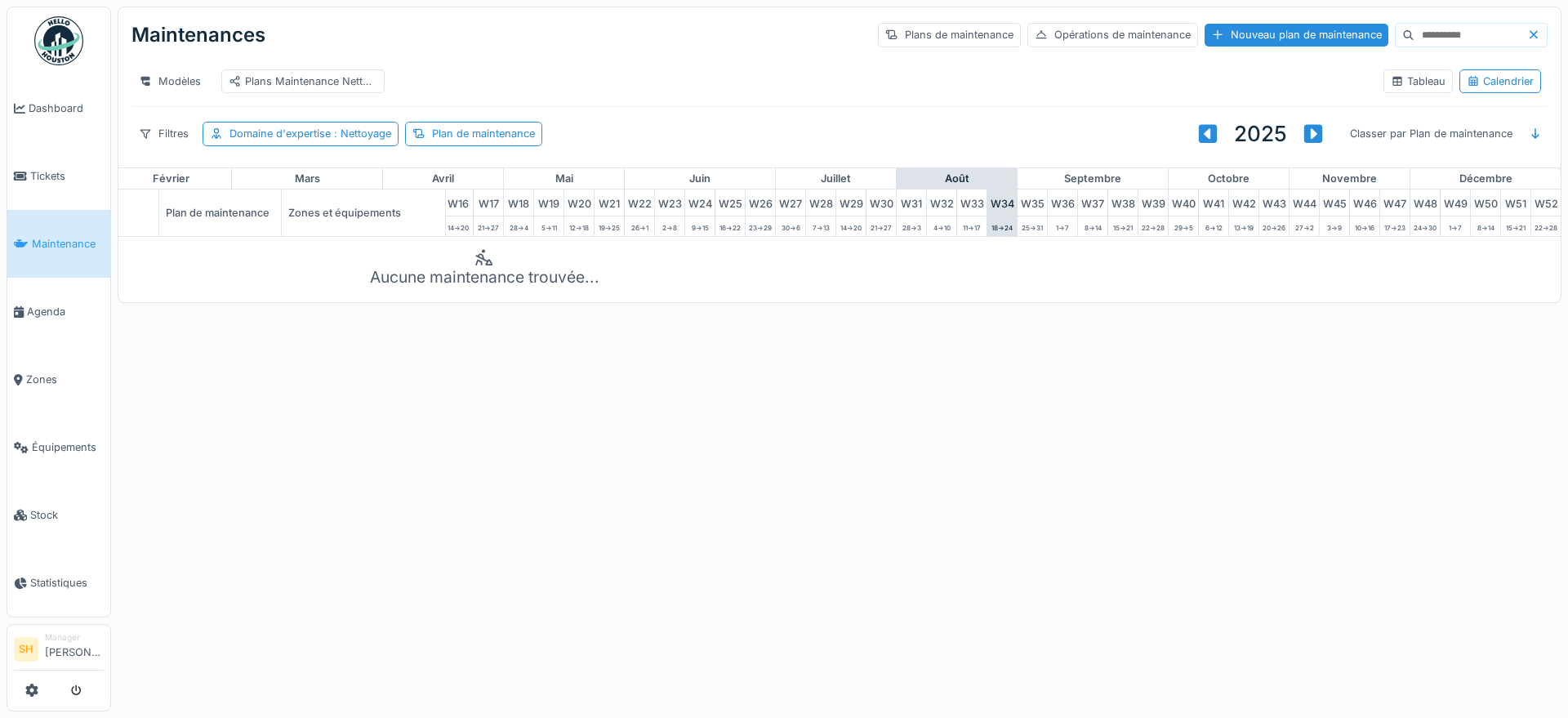
scroll to position [0, 545]
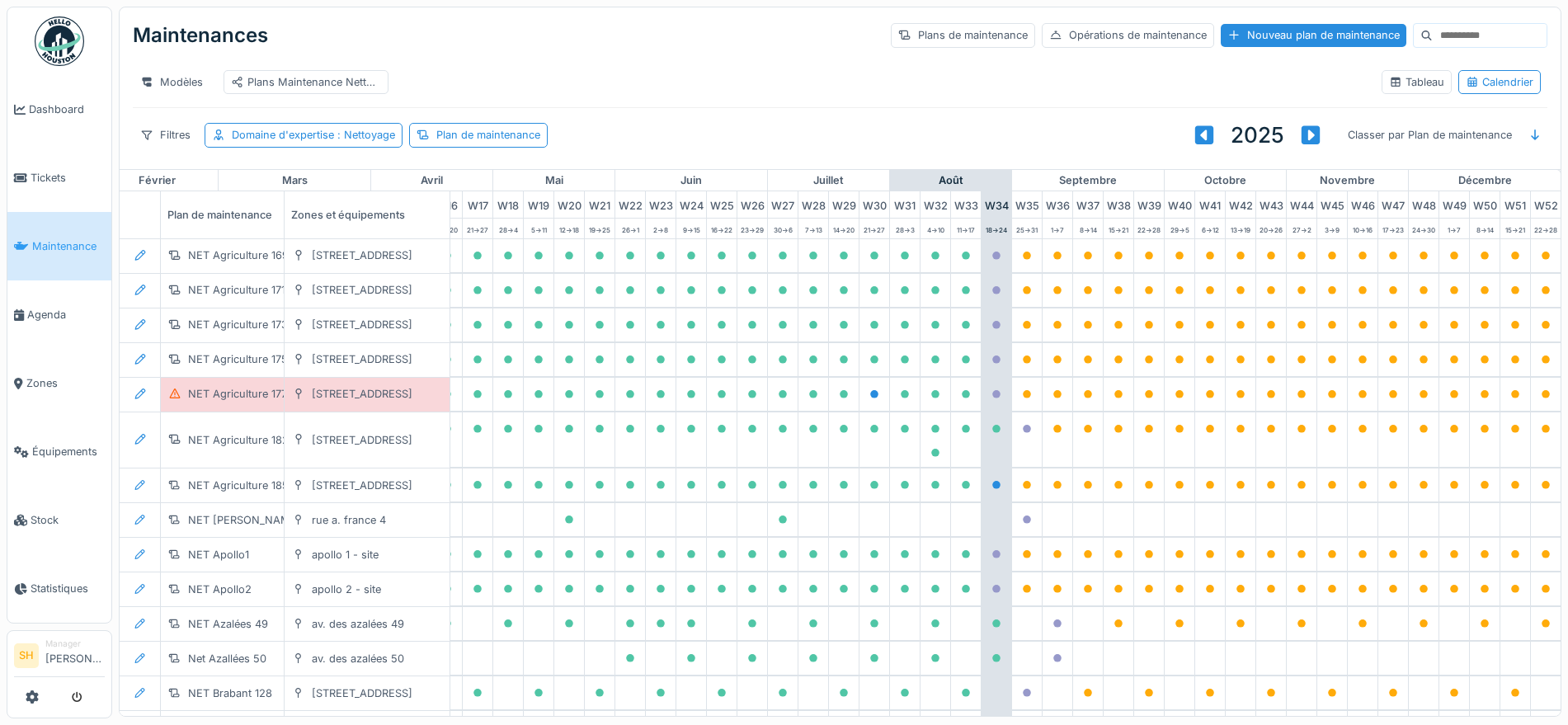
scroll to position [0, 550]
click at [320, 143] on div "Domaine d'expertise : Nettoyage" at bounding box center [313, 135] width 163 height 16
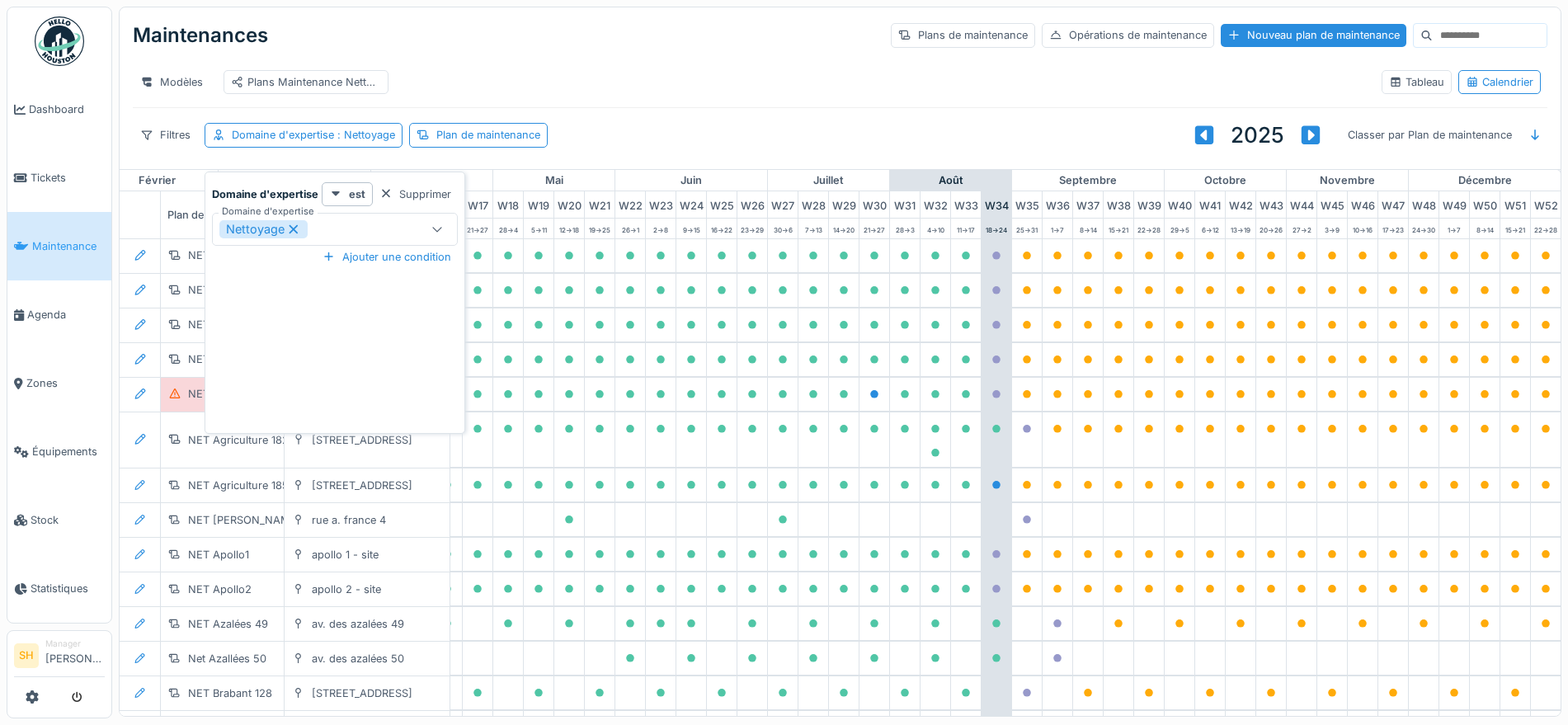
click at [437, 230] on icon at bounding box center [436, 228] width 9 height 5
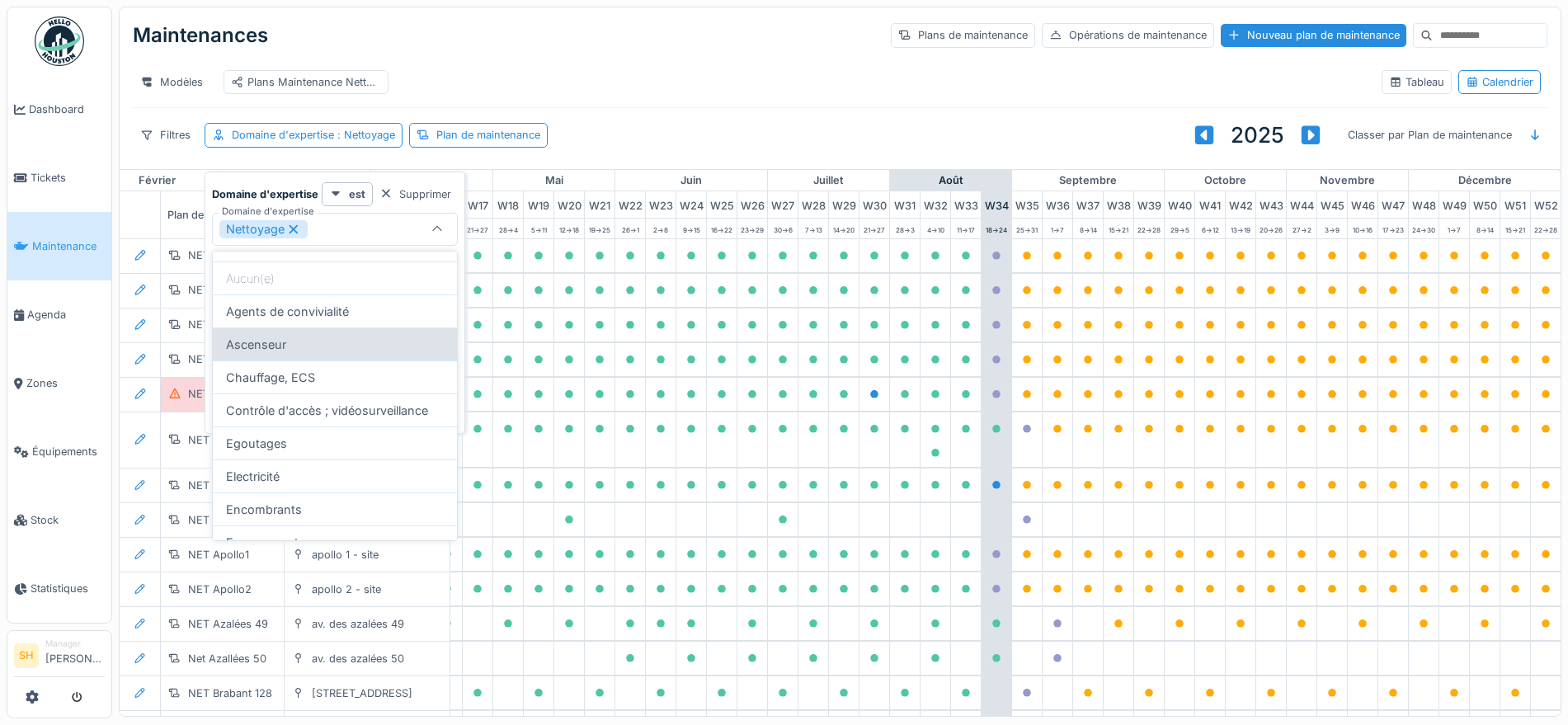
scroll to position [0, 0]
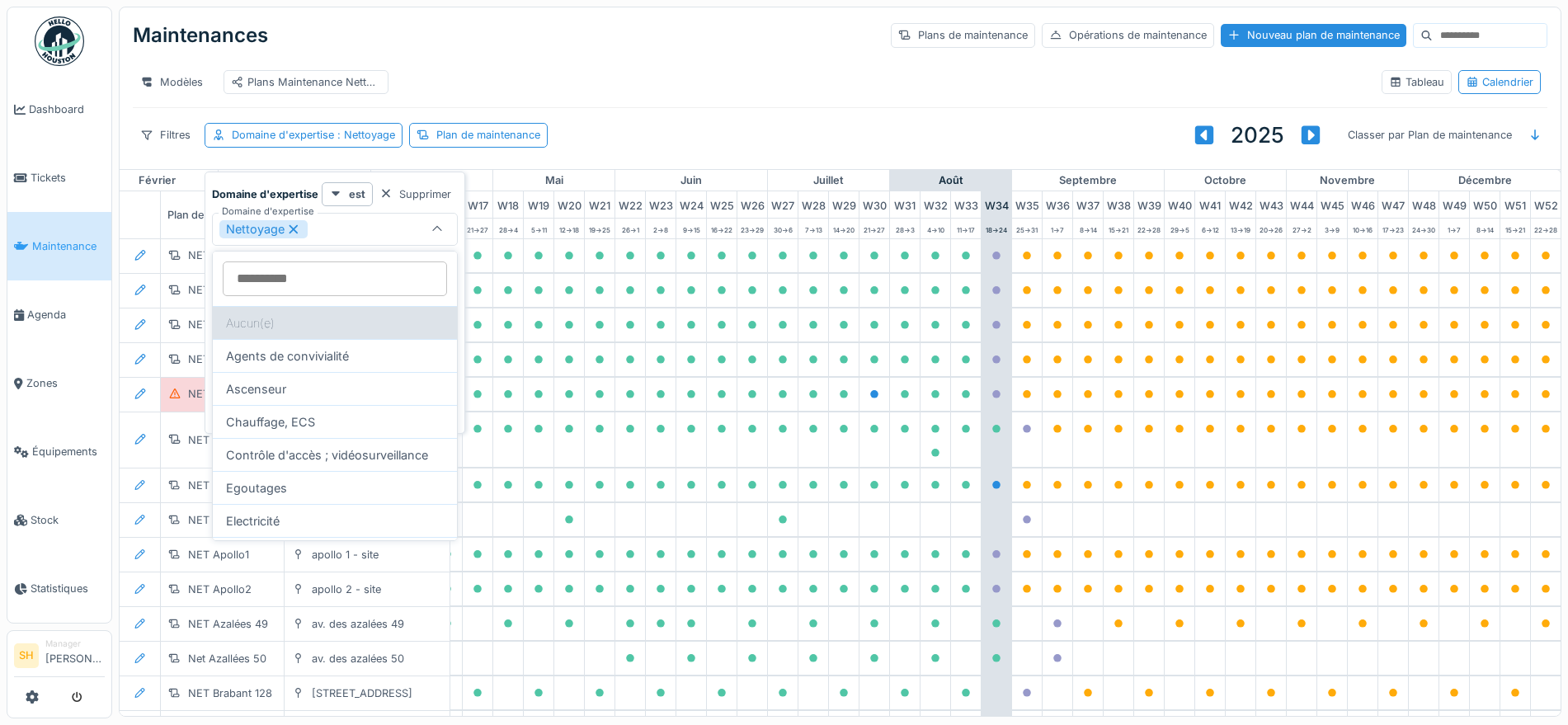
click at [344, 328] on div "Aucun(e)" at bounding box center [334, 323] width 244 height 33
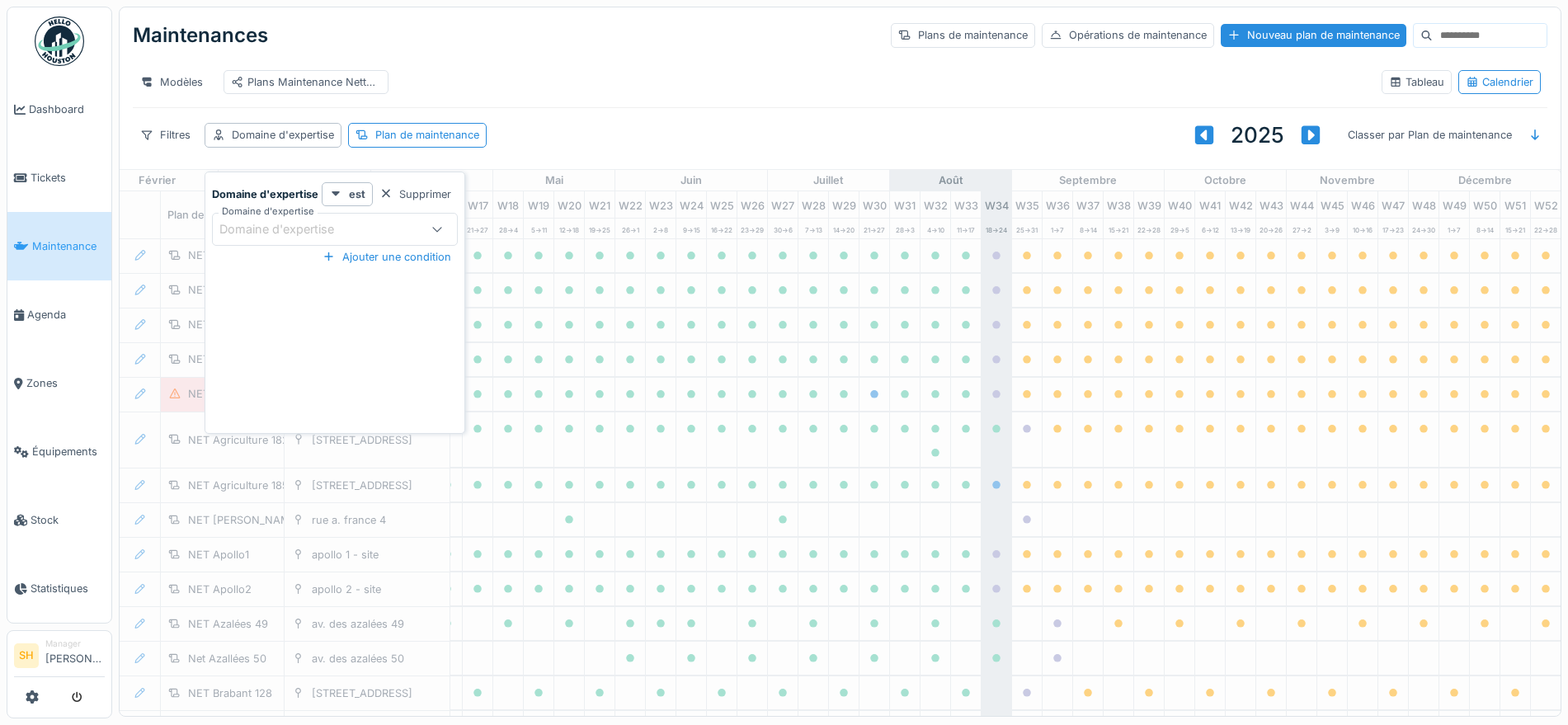
click at [628, 134] on div "Filtres Domaine d'expertise Plan de maintenance 2025 Classer par Plan de mainte…" at bounding box center [840, 135] width 1414 height 41
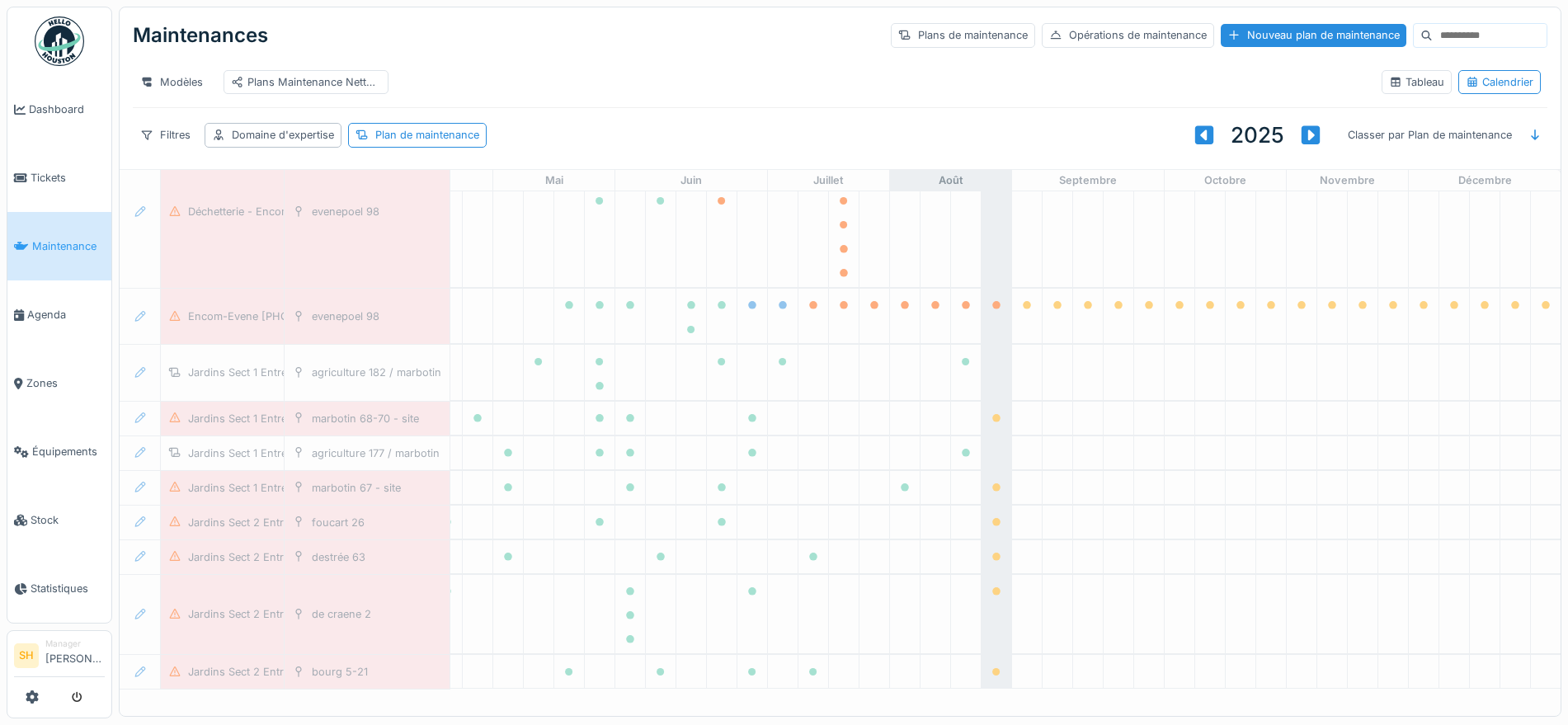
scroll to position [879, 550]
click at [1433, 32] on input at bounding box center [1489, 36] width 114 height 23
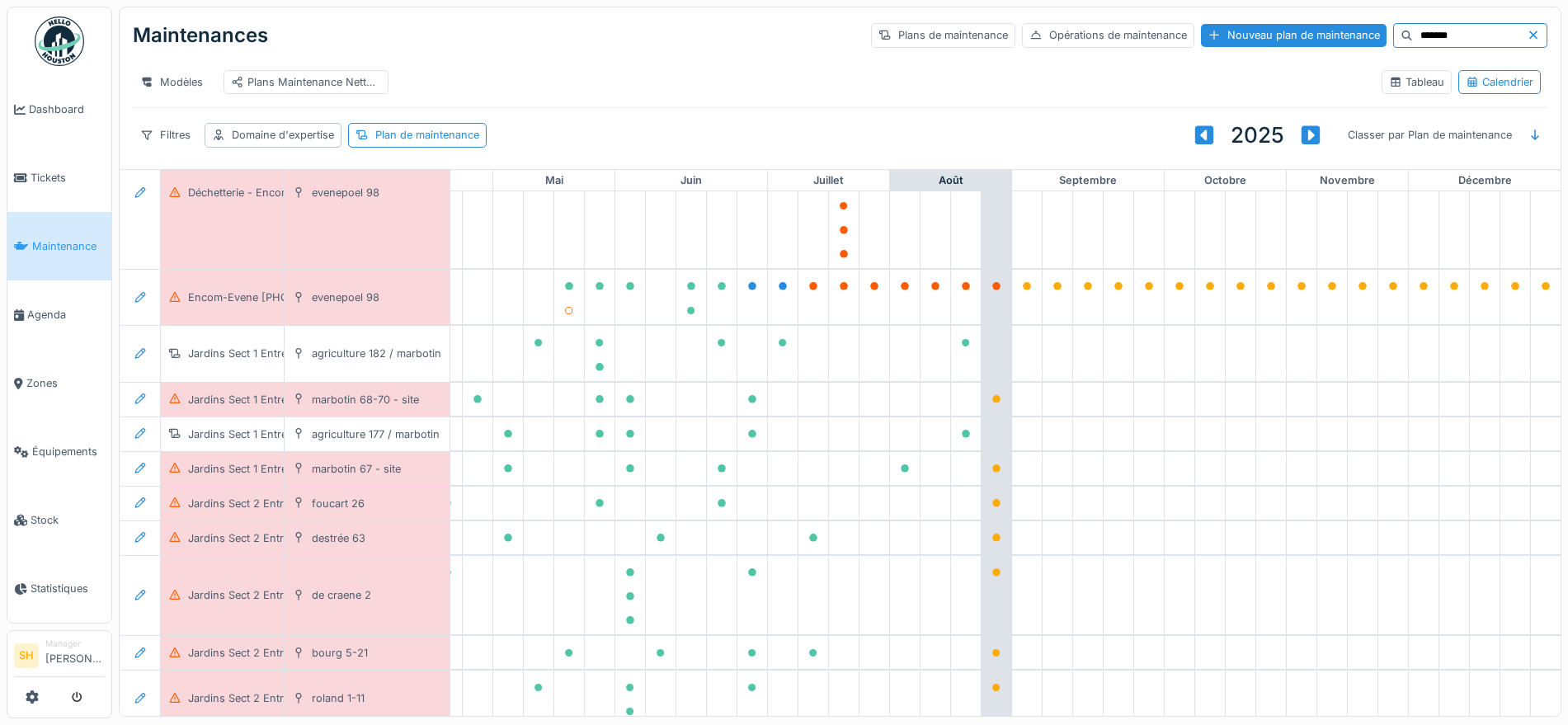
click at [1413, 36] on input "*******" at bounding box center [1470, 36] width 114 height 23
type input "*******"
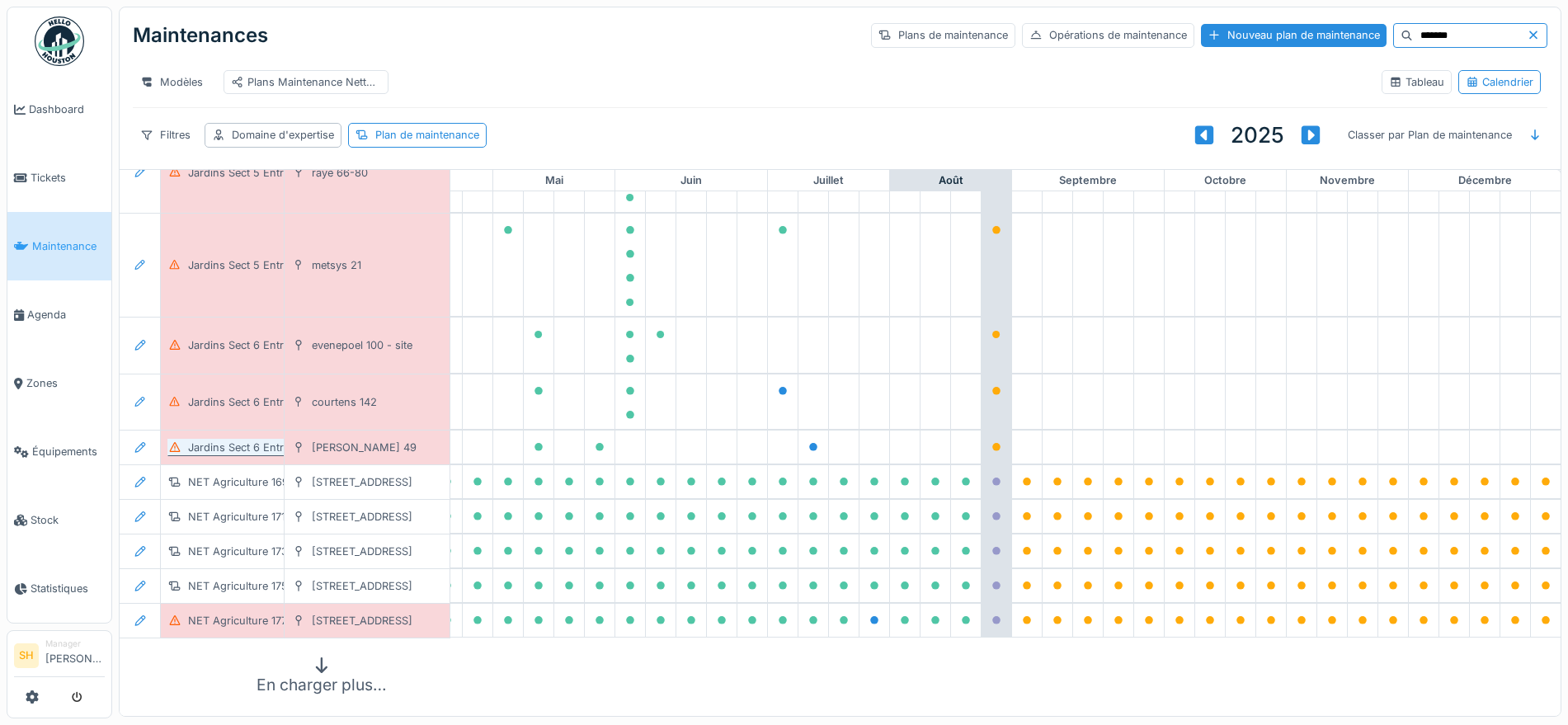
scroll to position [1853, 550]
click at [312, 657] on icon at bounding box center [322, 665] width 19 height 16
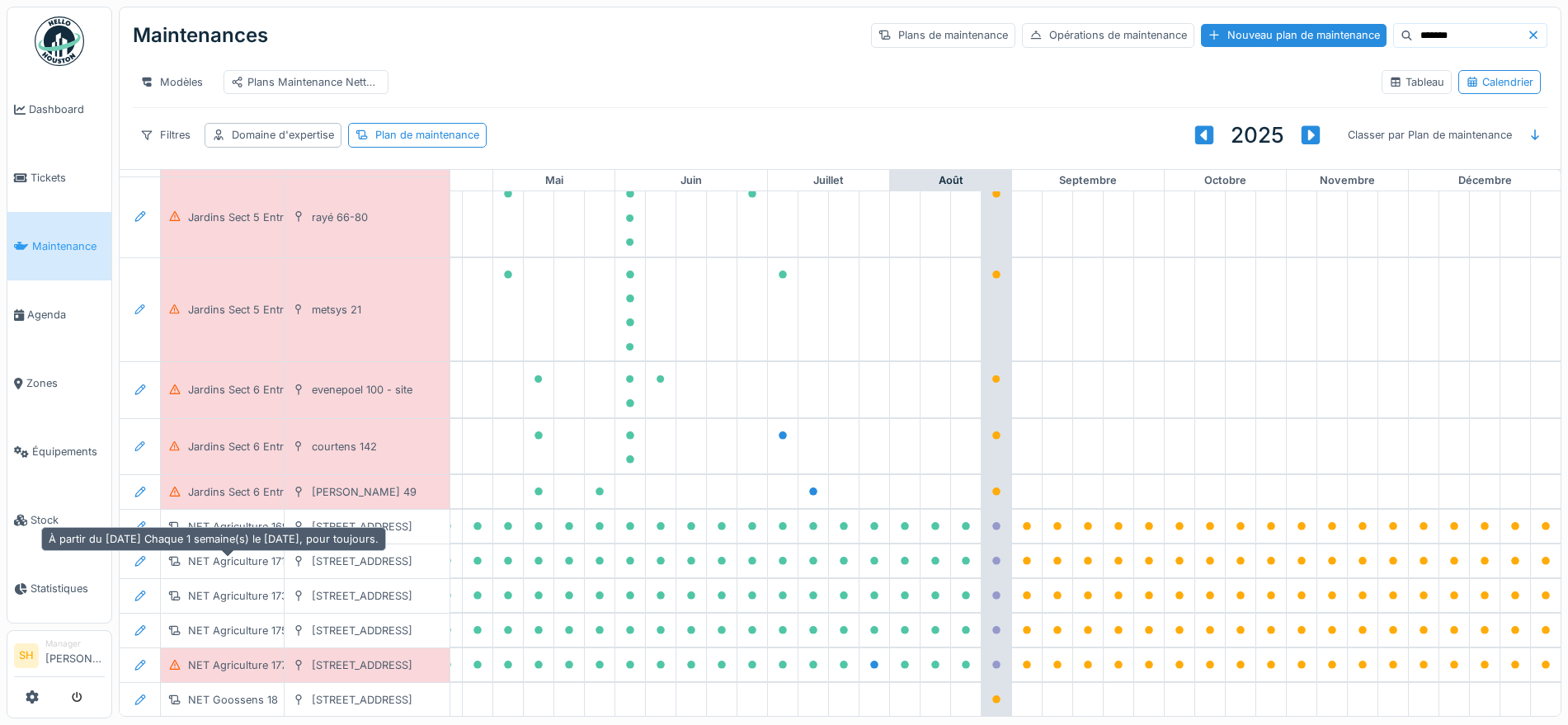
scroll to position [1809, 550]
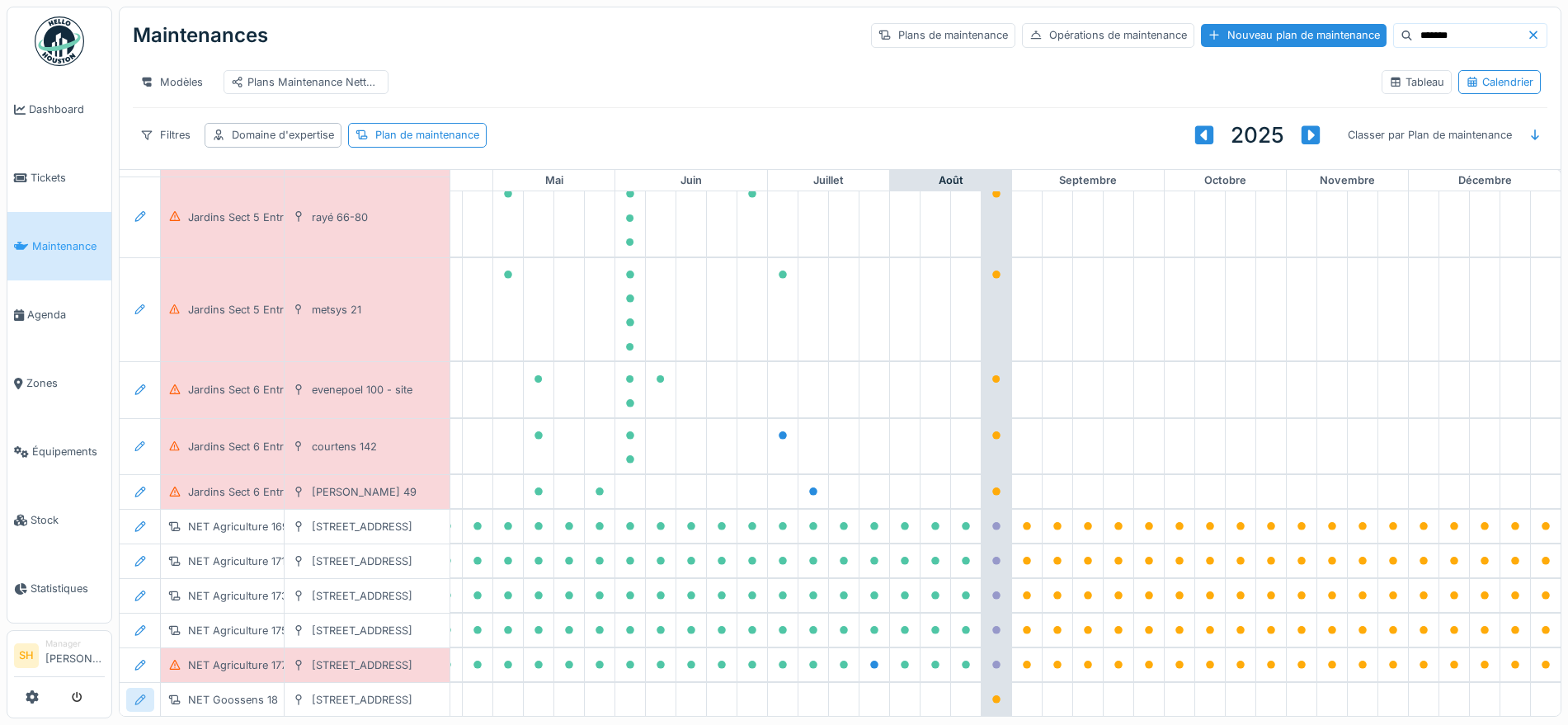
click at [133, 694] on icon at bounding box center [140, 699] width 14 height 11
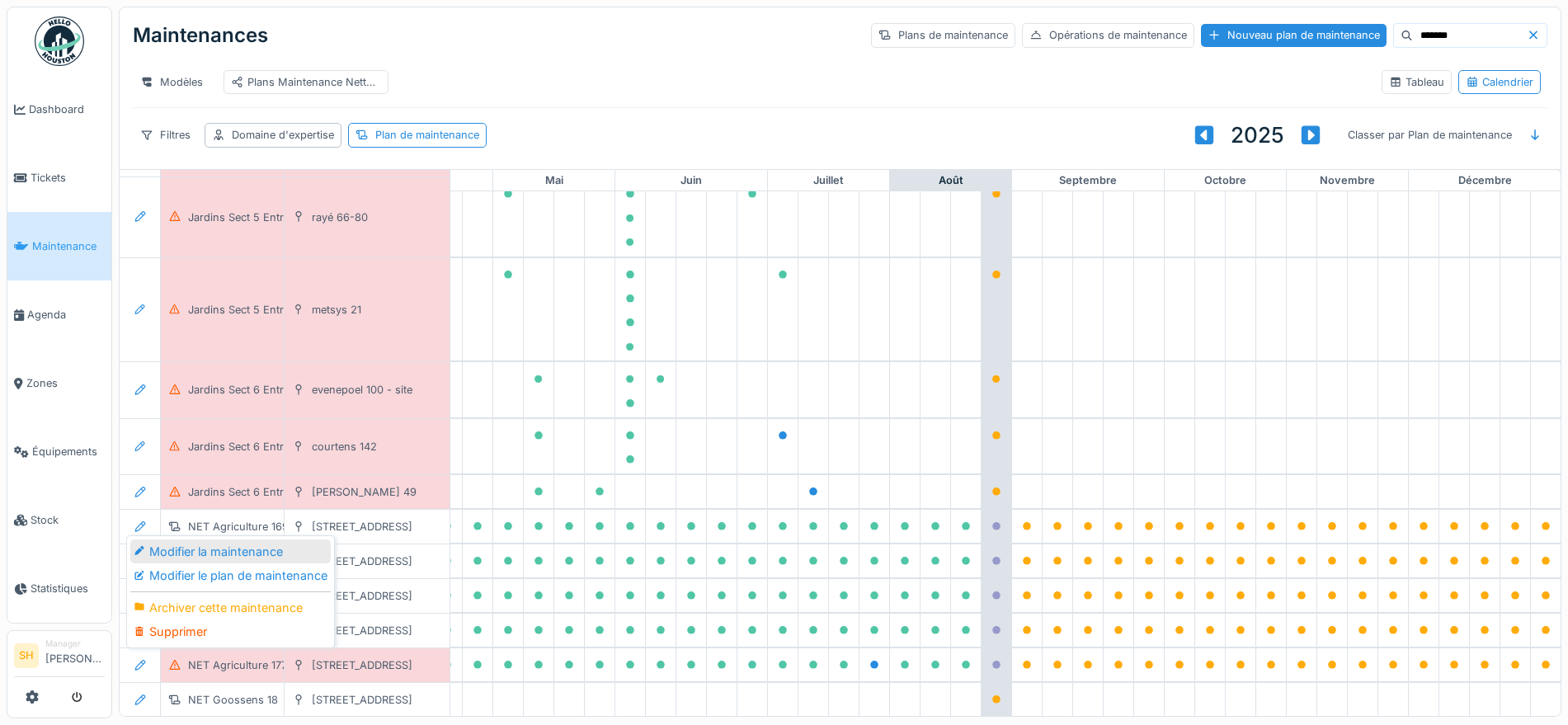
click at [214, 548] on div "Modifier la maintenance" at bounding box center [230, 551] width 200 height 24
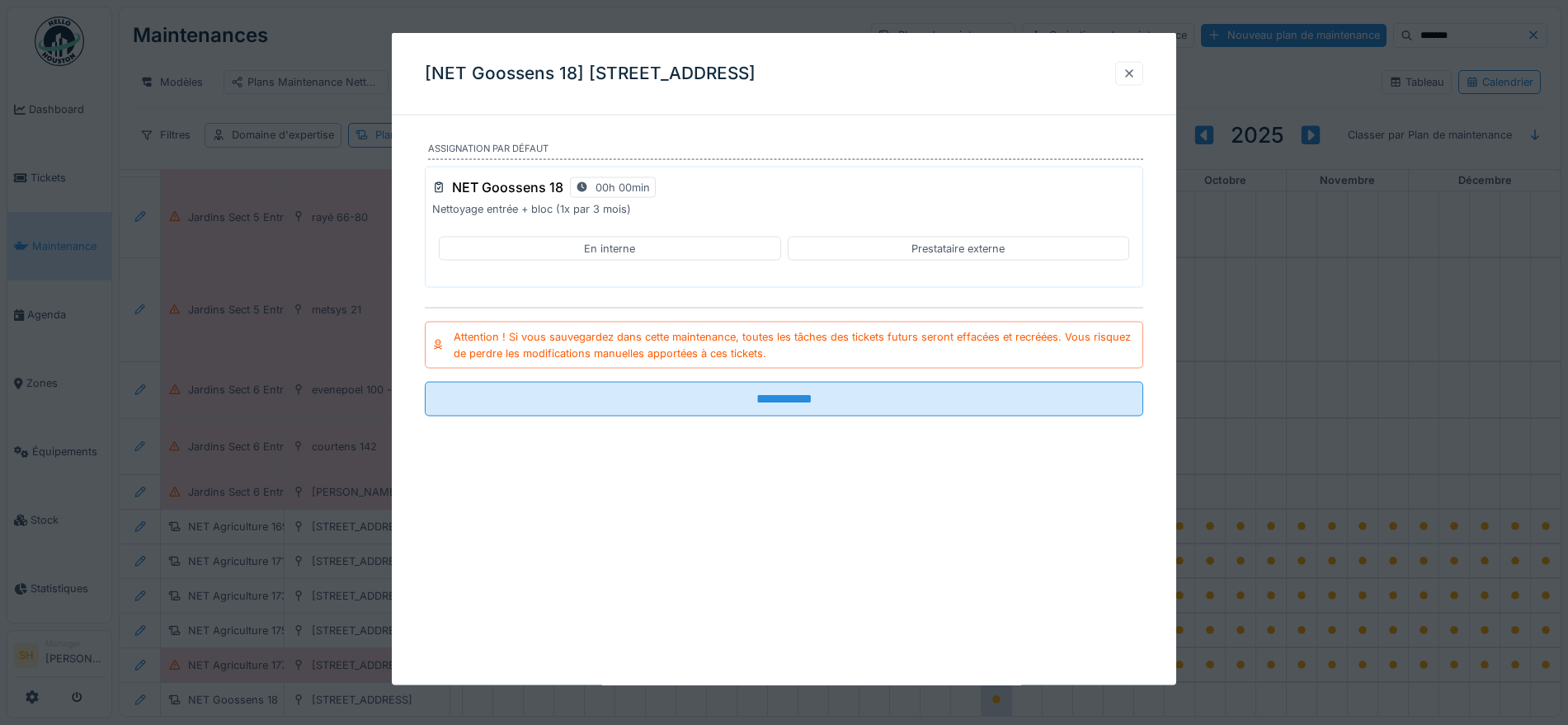
click at [1135, 69] on div at bounding box center [1130, 73] width 14 height 16
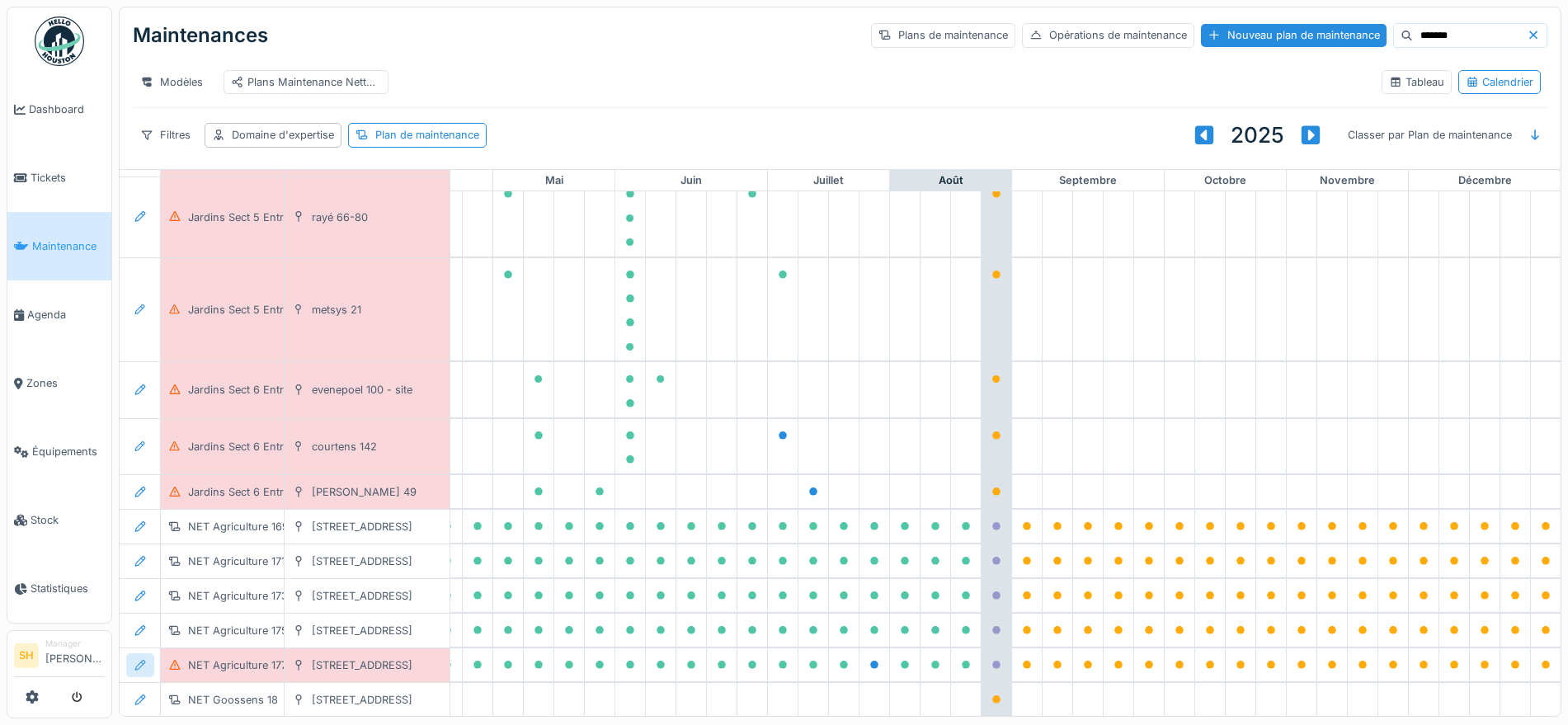
click at [139, 660] on icon at bounding box center [140, 665] width 14 height 11
click at [136, 660] on icon at bounding box center [140, 665] width 14 height 11
click at [139, 694] on icon at bounding box center [140, 699] width 14 height 11
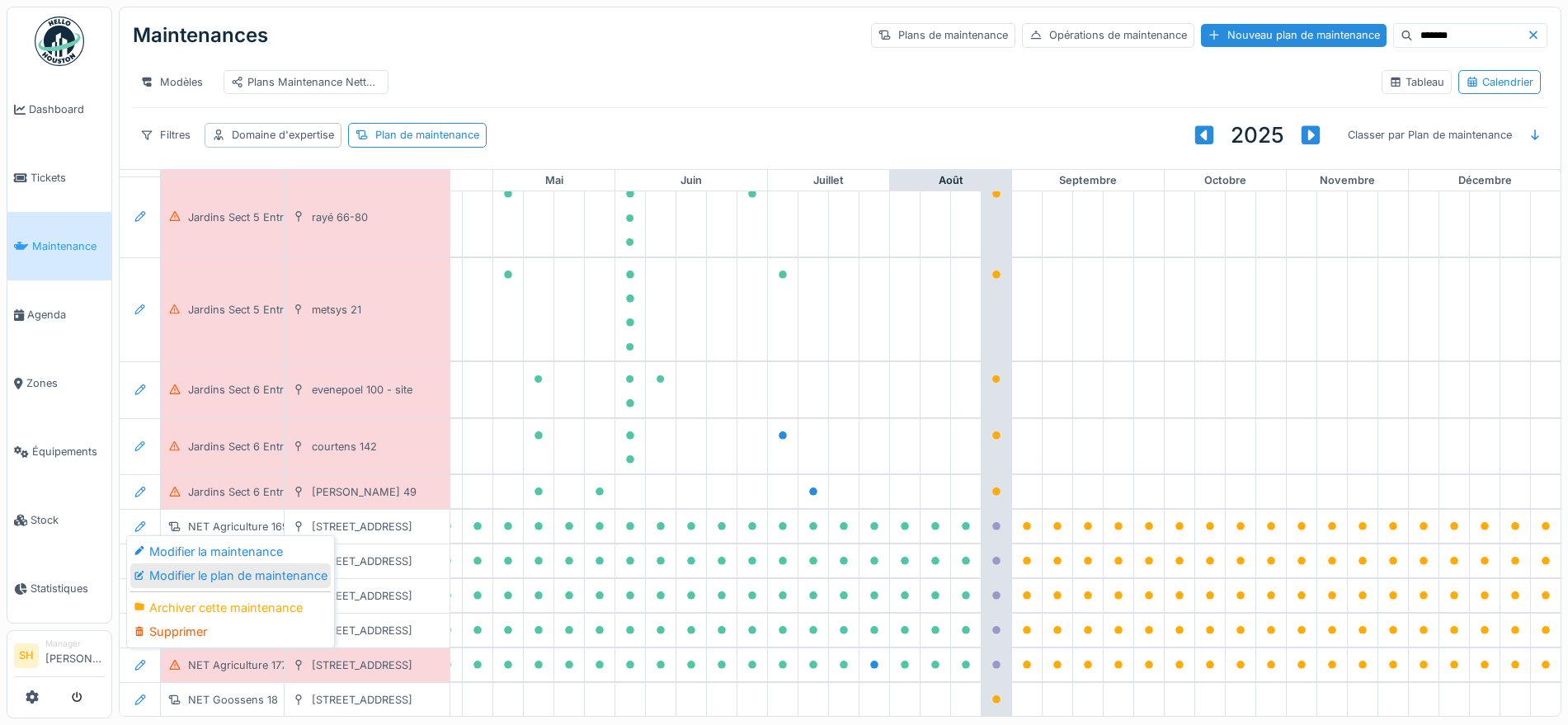
click at [192, 577] on div "Modifier le plan de maintenance" at bounding box center [230, 575] width 200 height 24
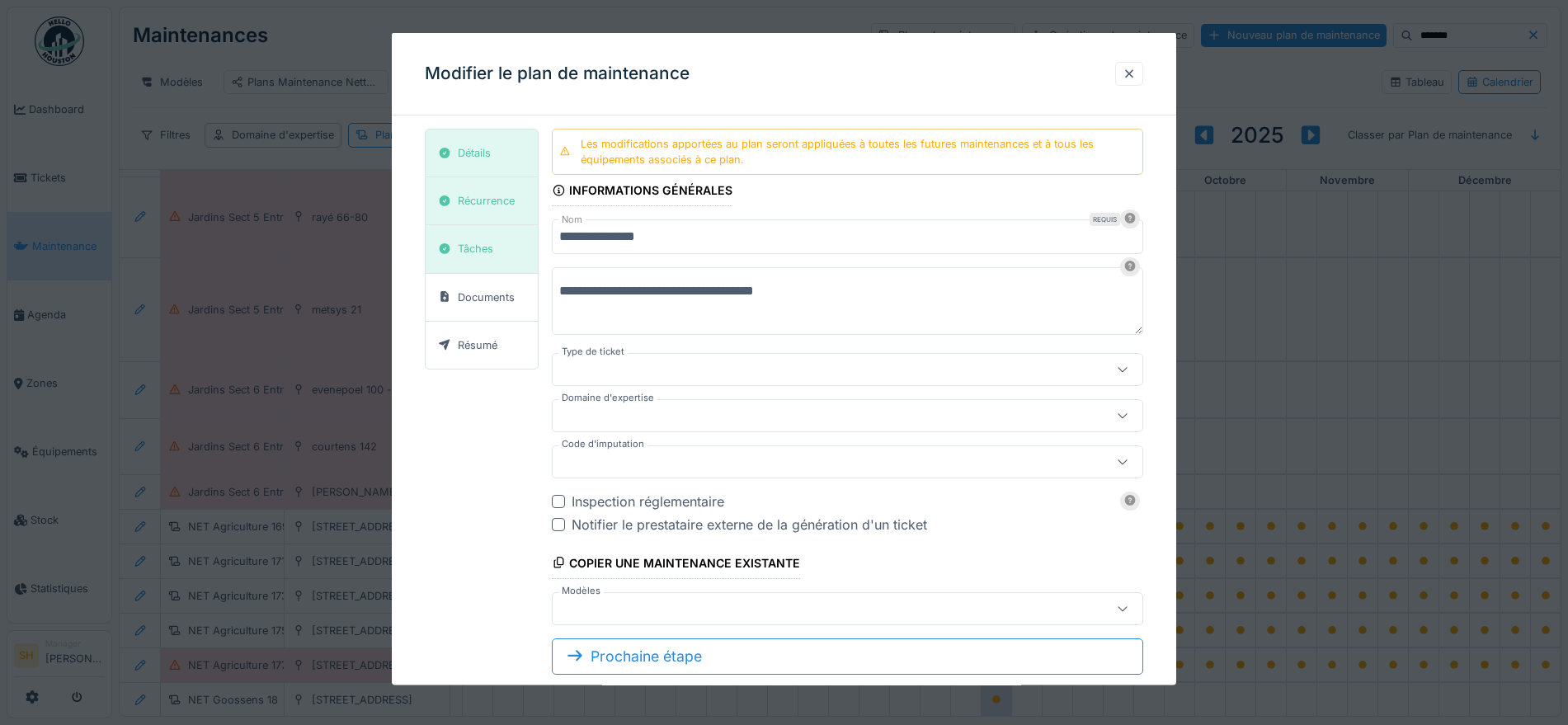
type input "***"
click at [642, 406] on div at bounding box center [812, 414] width 505 height 18
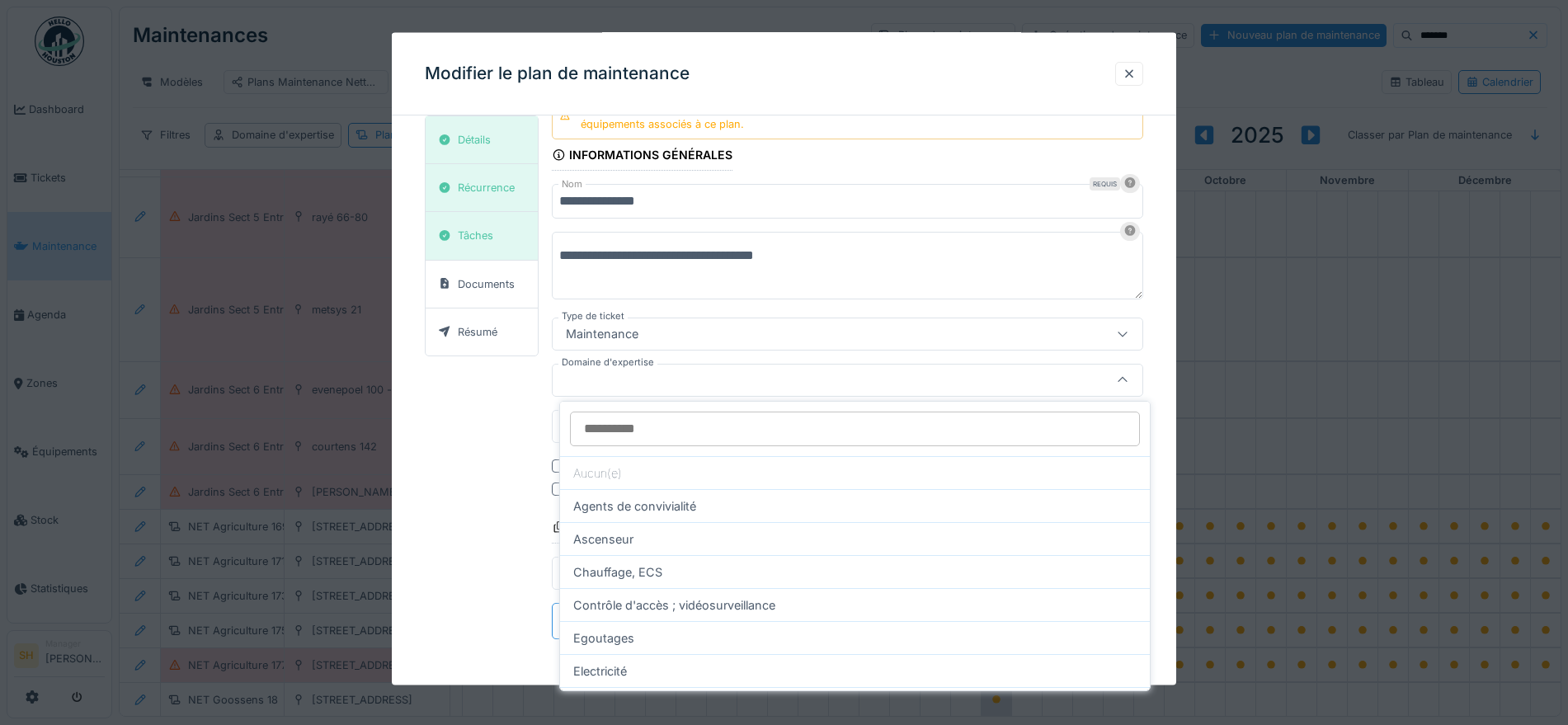
click at [683, 432] on input "Domaine d'expertise" at bounding box center [854, 429] width 570 height 35
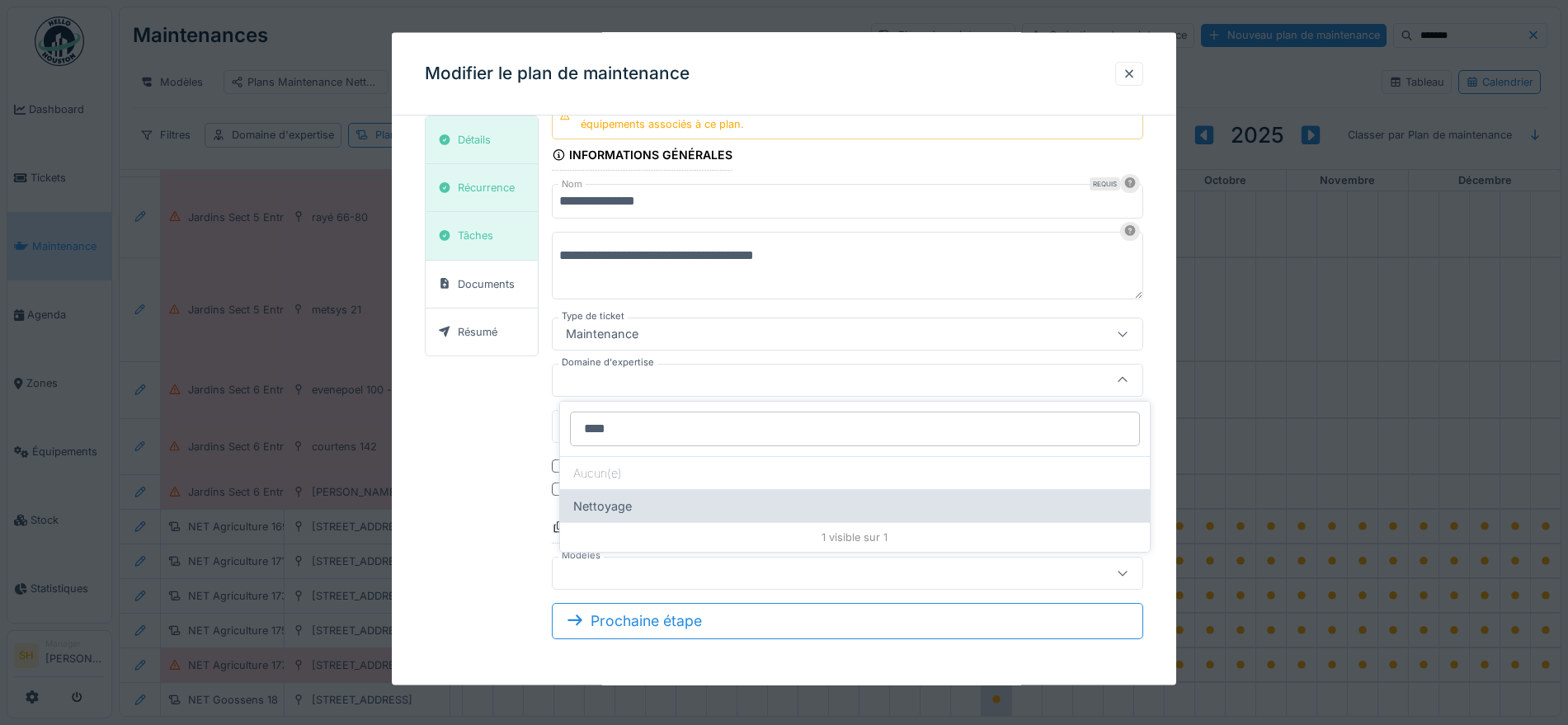
type input "****"
click at [640, 512] on div "Nettoyage" at bounding box center [854, 505] width 590 height 33
type input "****"
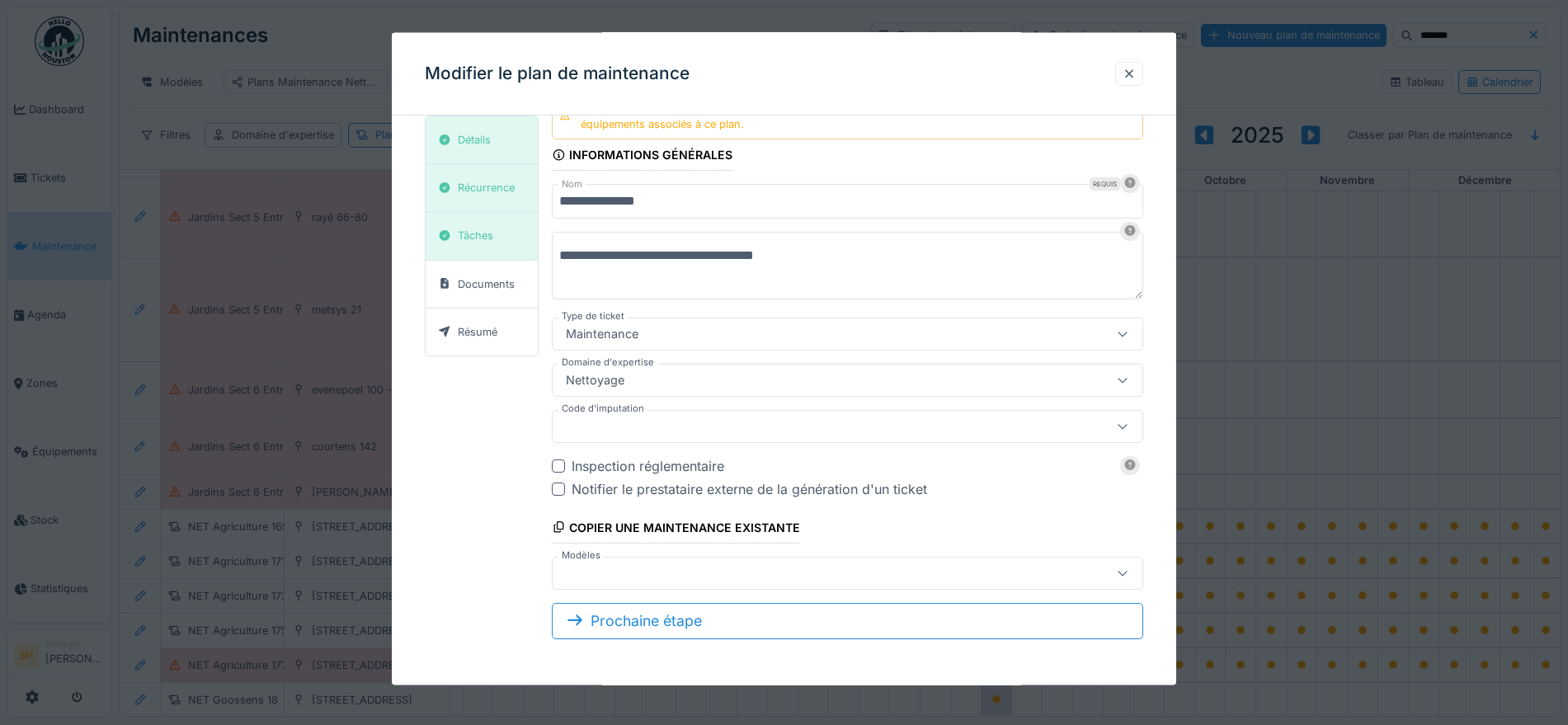
click at [727, 422] on div at bounding box center [812, 426] width 505 height 18
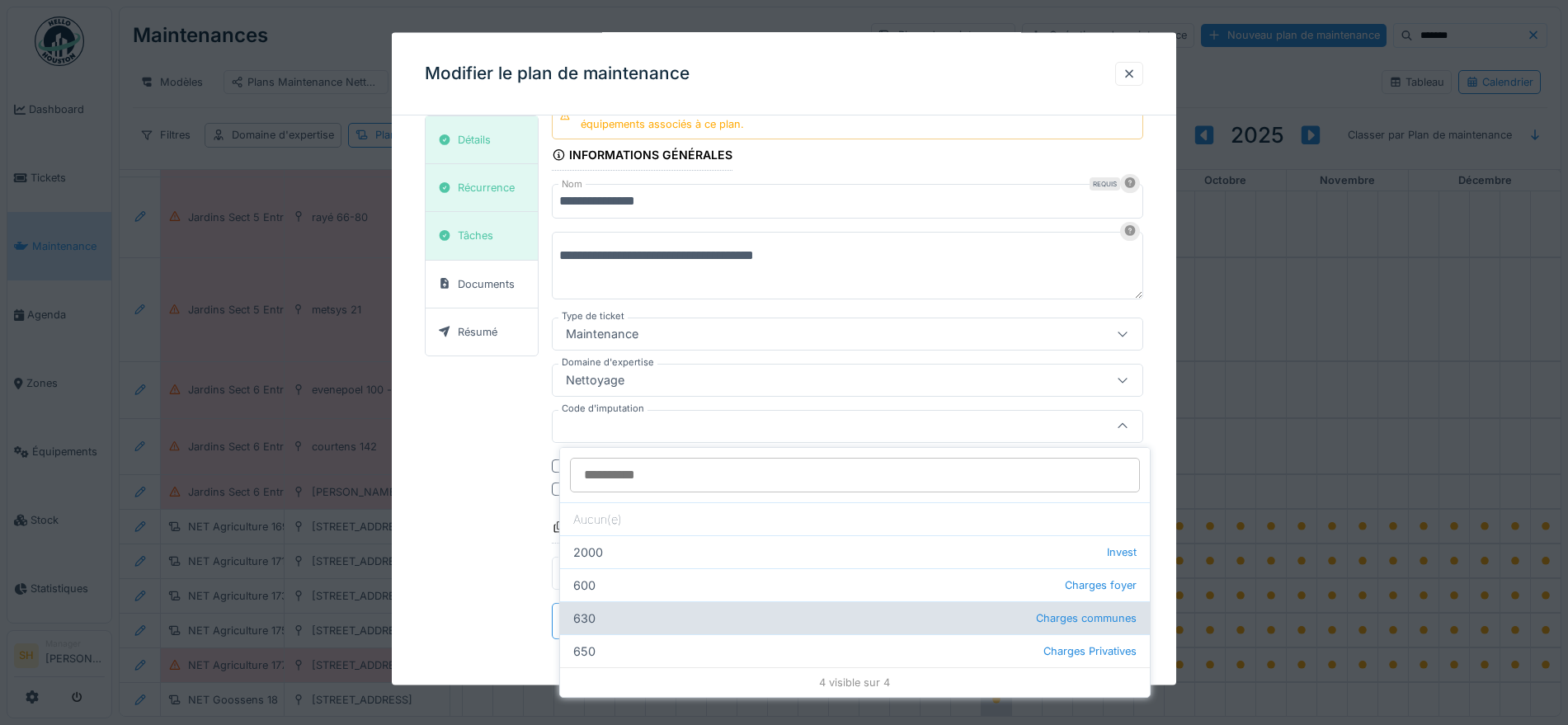
click at [655, 619] on div "630 Charges communes" at bounding box center [854, 618] width 590 height 33
type input "***"
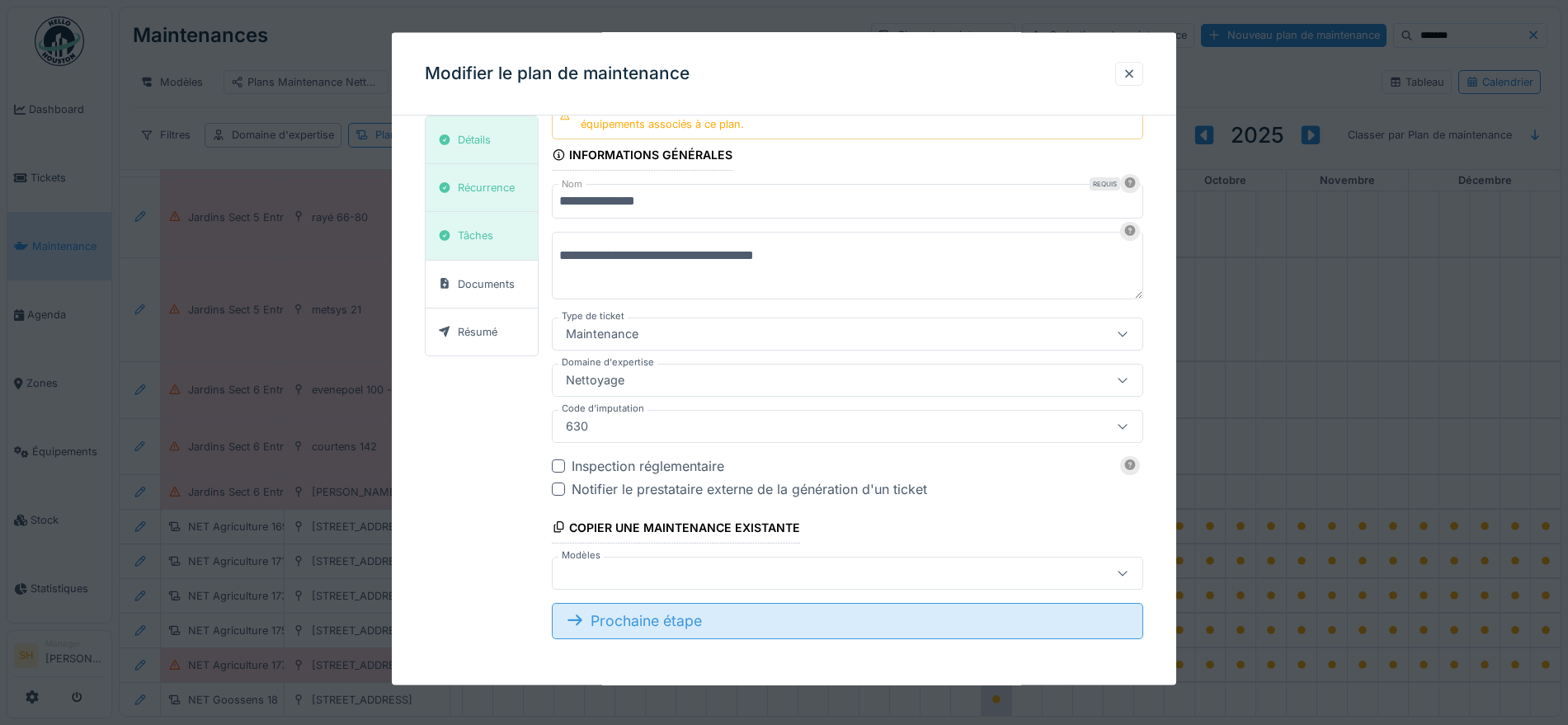
click at [634, 629] on div "Prochaine étape" at bounding box center [848, 619] width 591 height 36
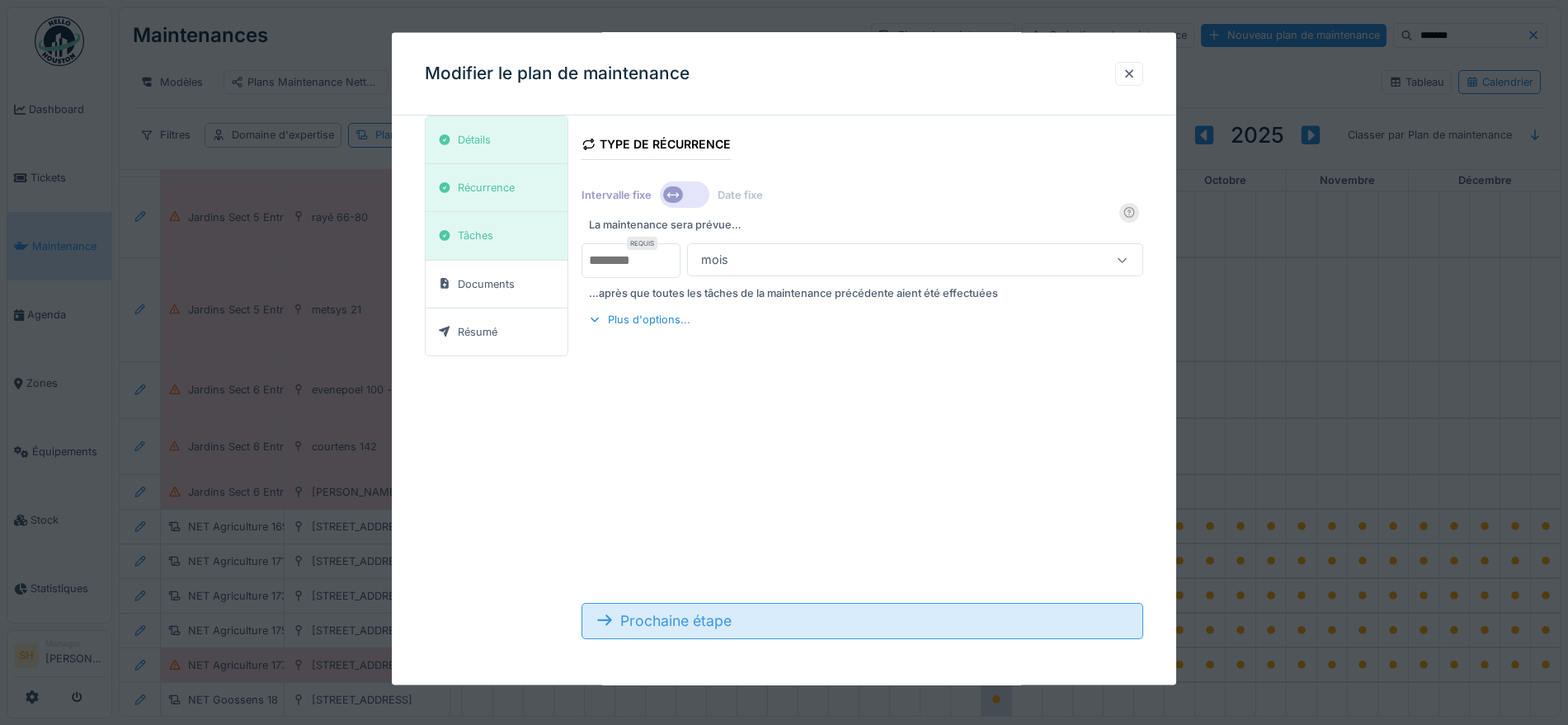
scroll to position [19, 0]
click at [634, 629] on div "Prochaine étape" at bounding box center [861, 619] width 561 height 36
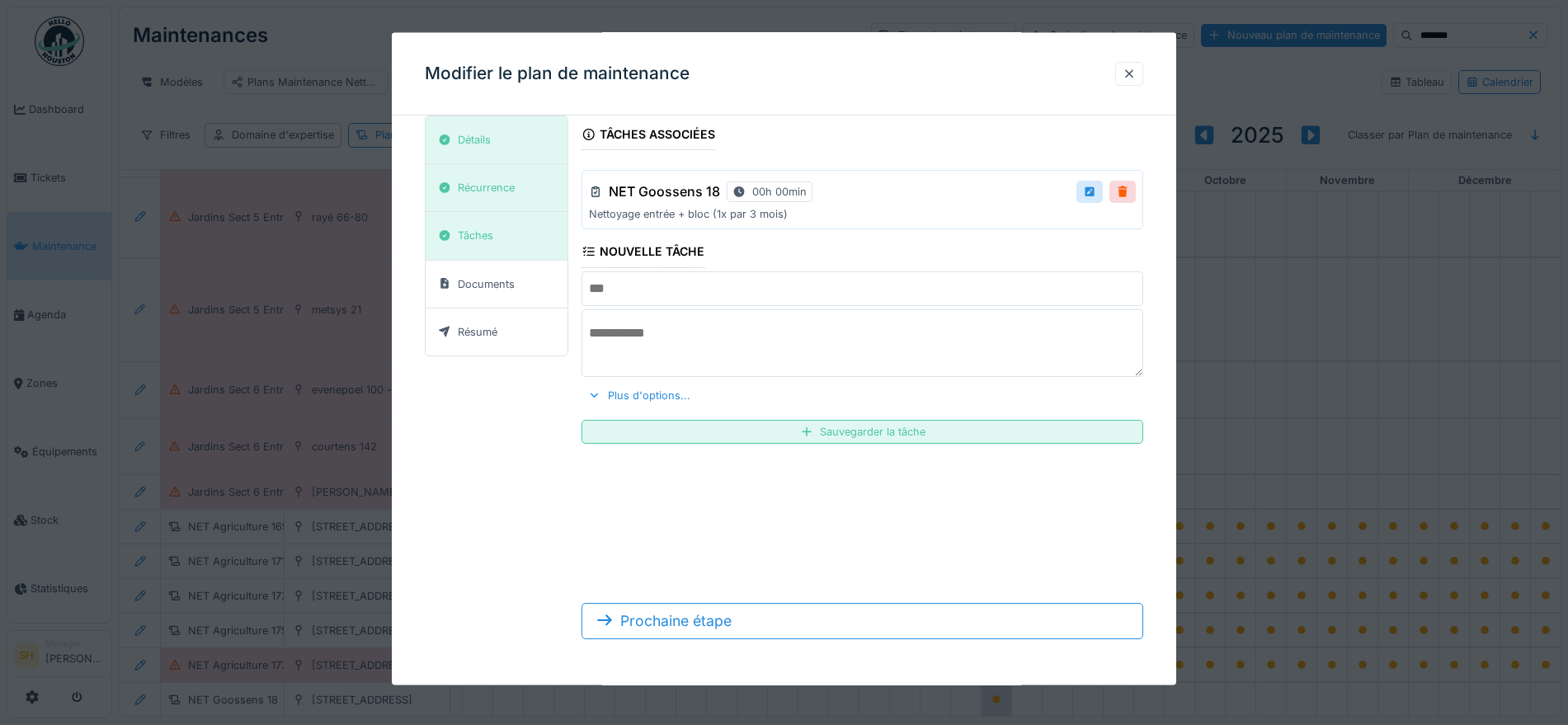
click at [726, 286] on input "text" at bounding box center [861, 288] width 561 height 35
type input "**********"
click at [725, 341] on textarea at bounding box center [861, 342] width 561 height 68
type textarea "*"
click at [723, 334] on textarea "**********" at bounding box center [859, 342] width 568 height 68
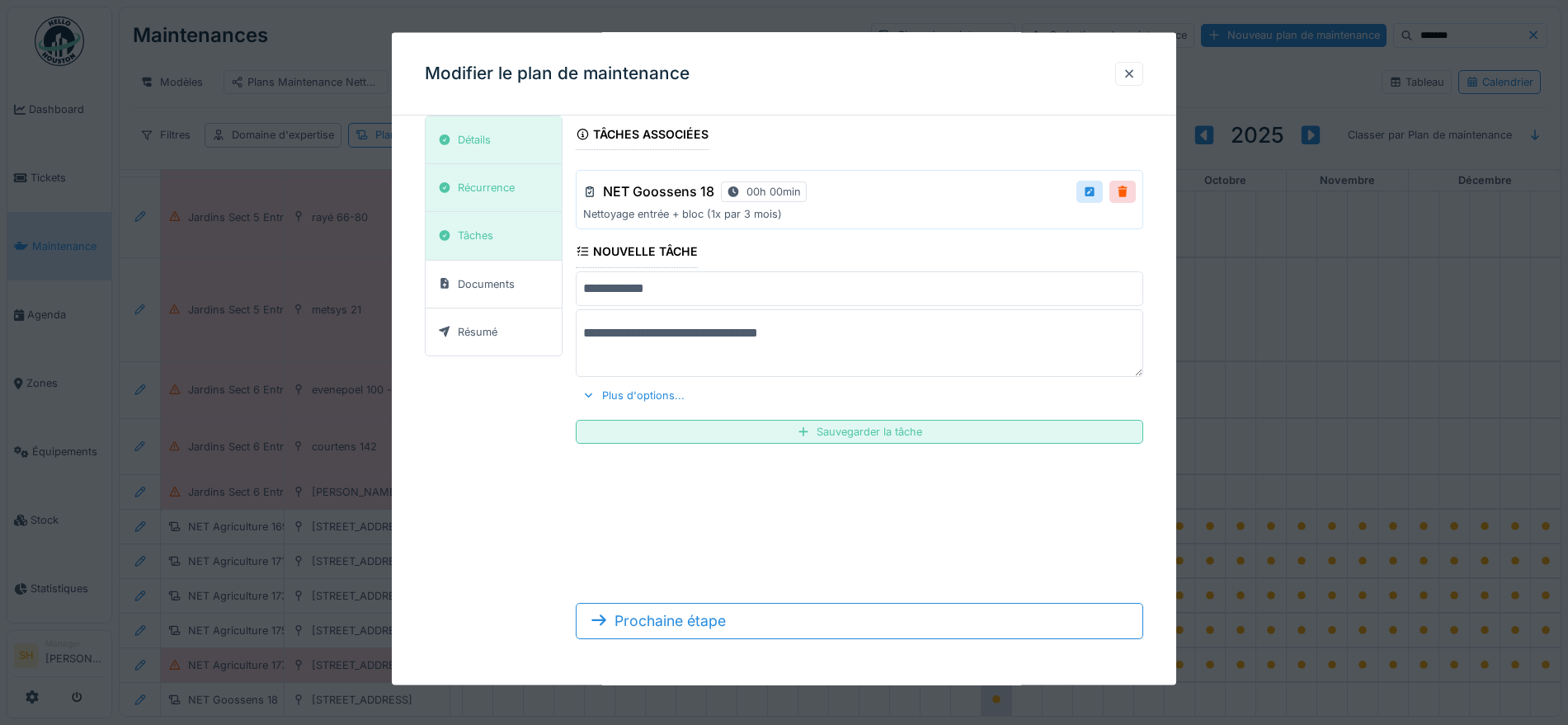
type textarea "**********"
drag, startPoint x: 723, startPoint y: 334, endPoint x: 714, endPoint y: 331, distance: 9.5
click at [1354, 345] on div at bounding box center [784, 362] width 1568 height 725
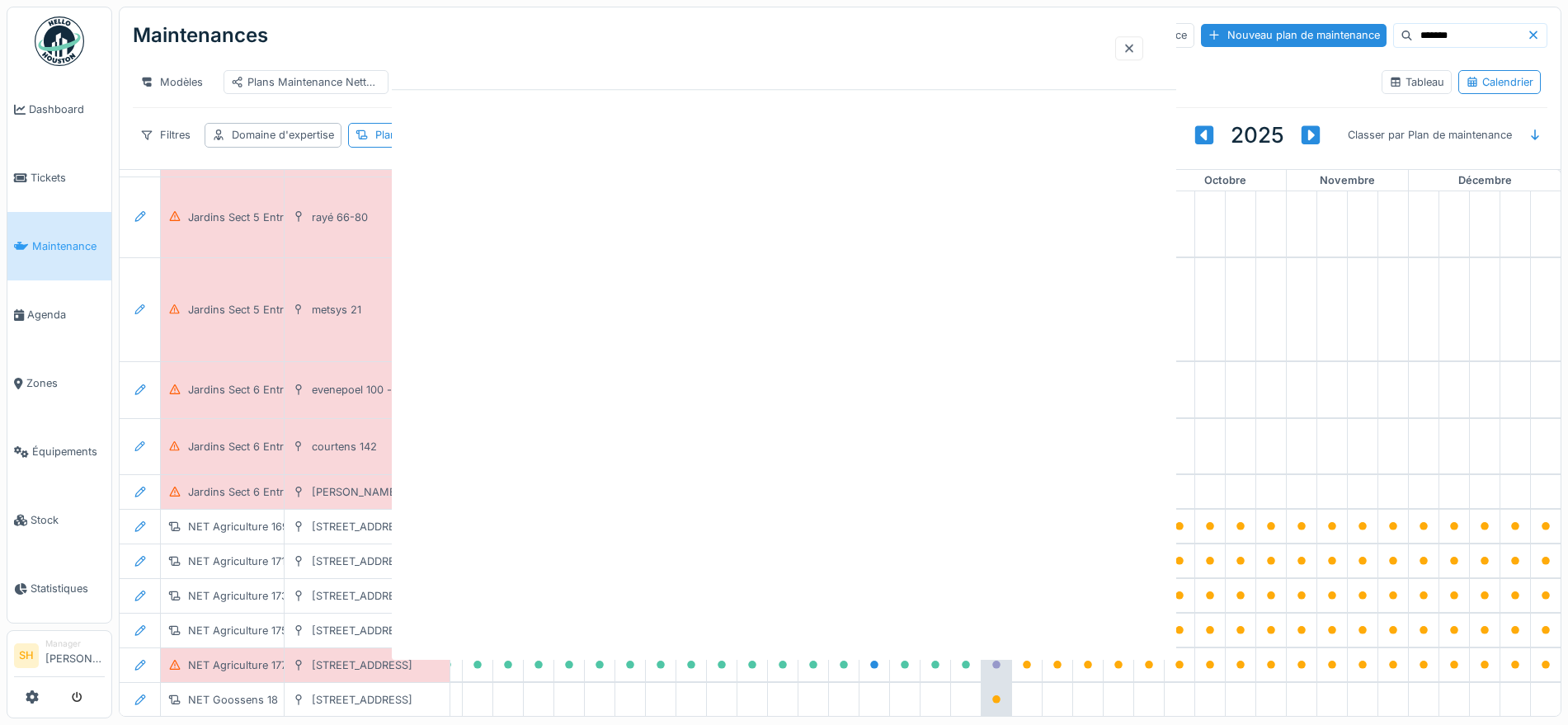
click at [714, 334] on div at bounding box center [784, 333] width 784 height 652
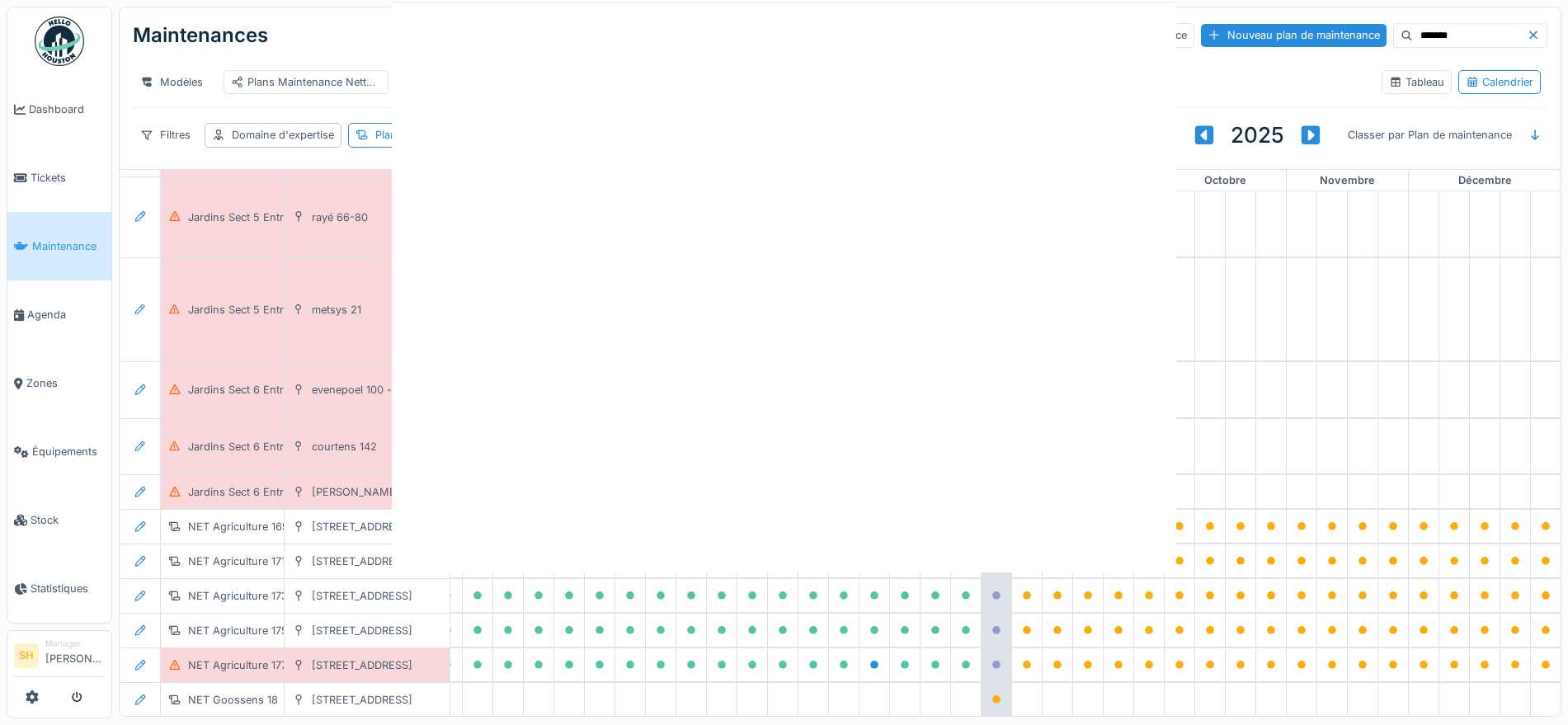
scroll to position [0, 0]
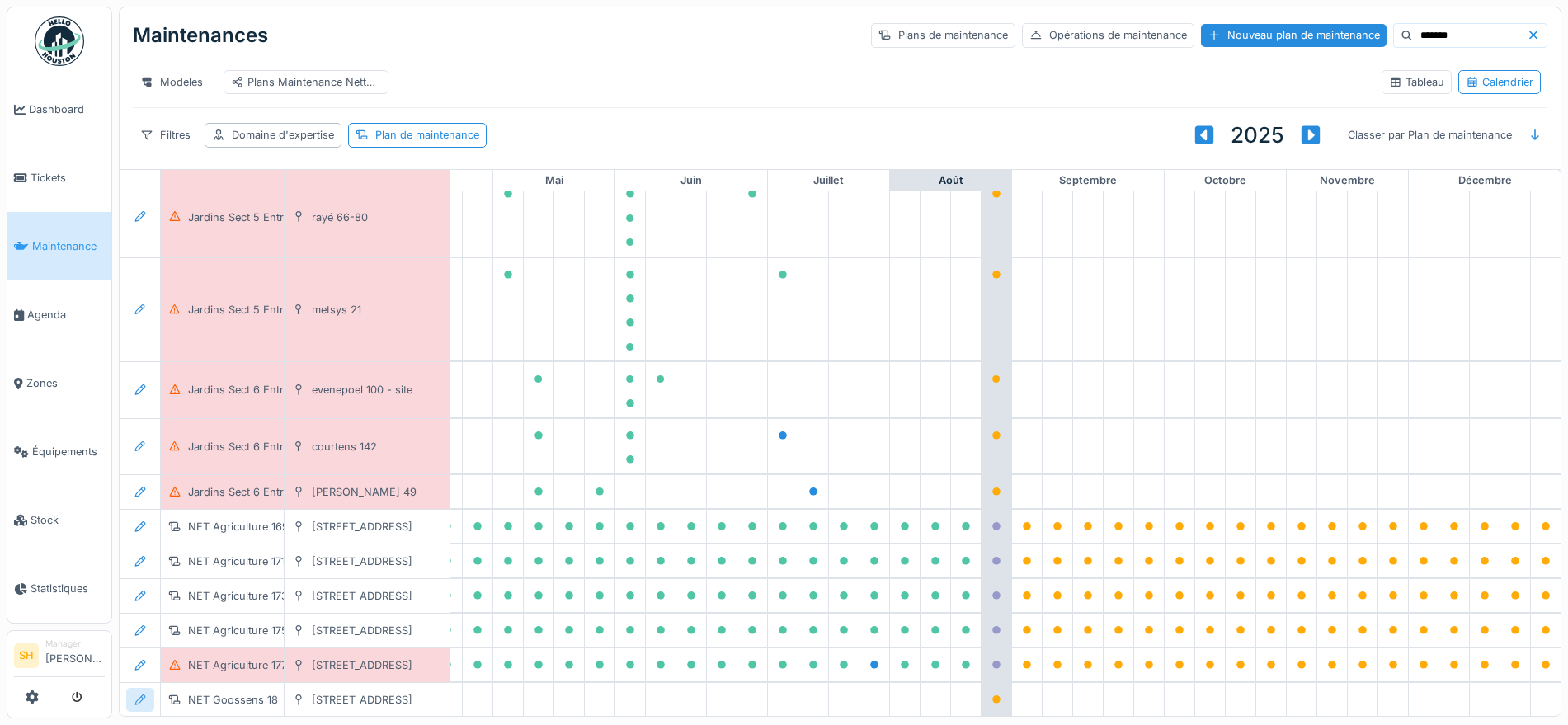
click at [135, 694] on icon at bounding box center [140, 699] width 11 height 11
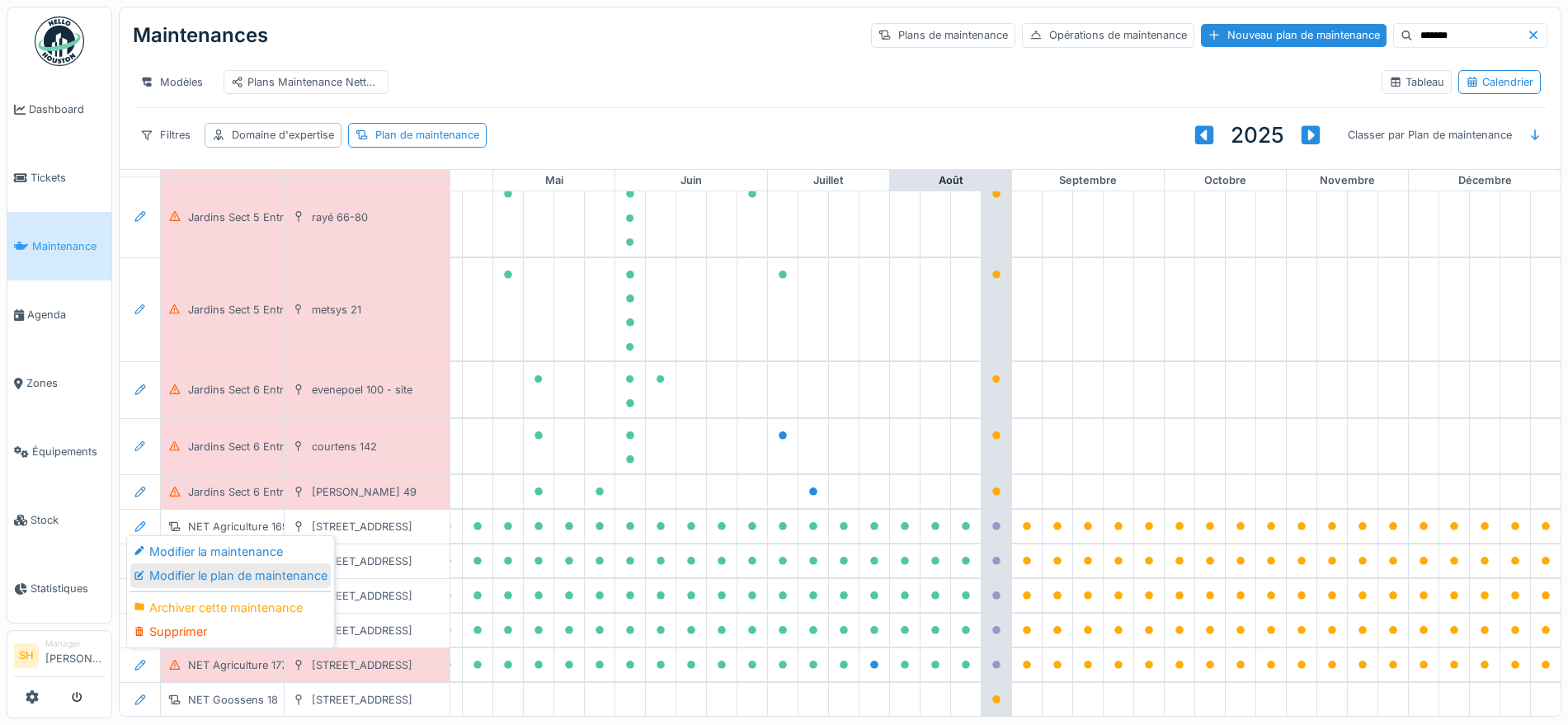
click at [259, 581] on div "Modifier le plan de maintenance" at bounding box center [230, 575] width 200 height 24
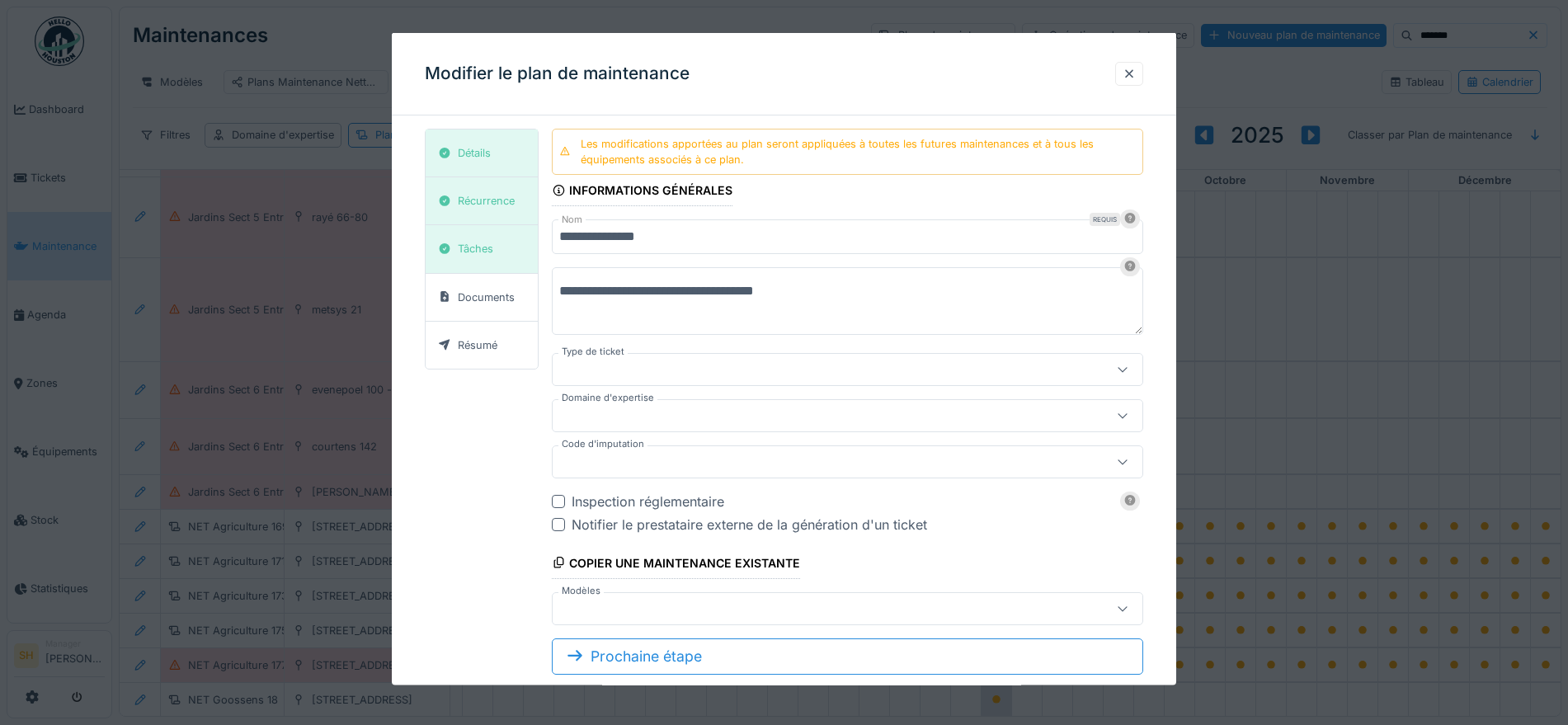
type input "***"
click at [700, 412] on div at bounding box center [812, 414] width 505 height 18
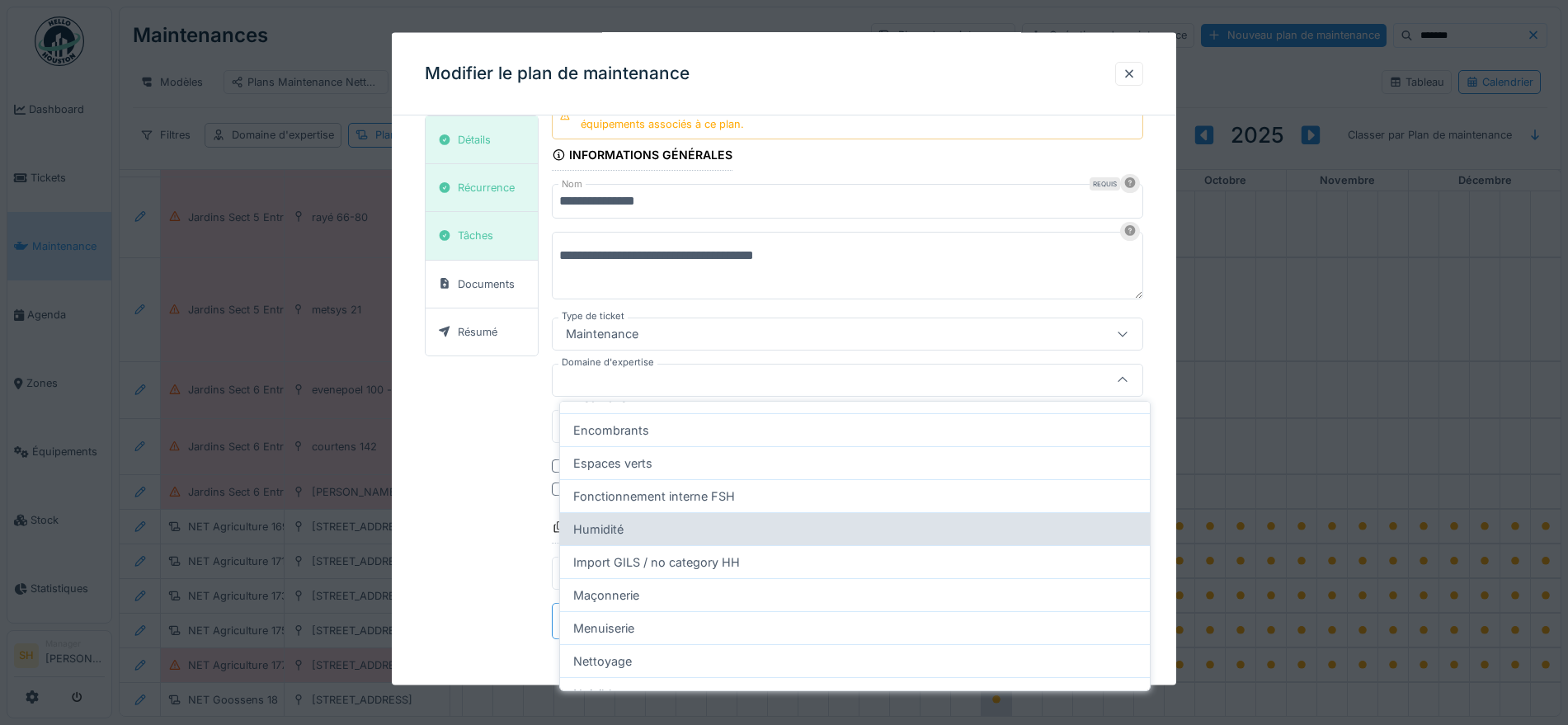
scroll to position [309, 0]
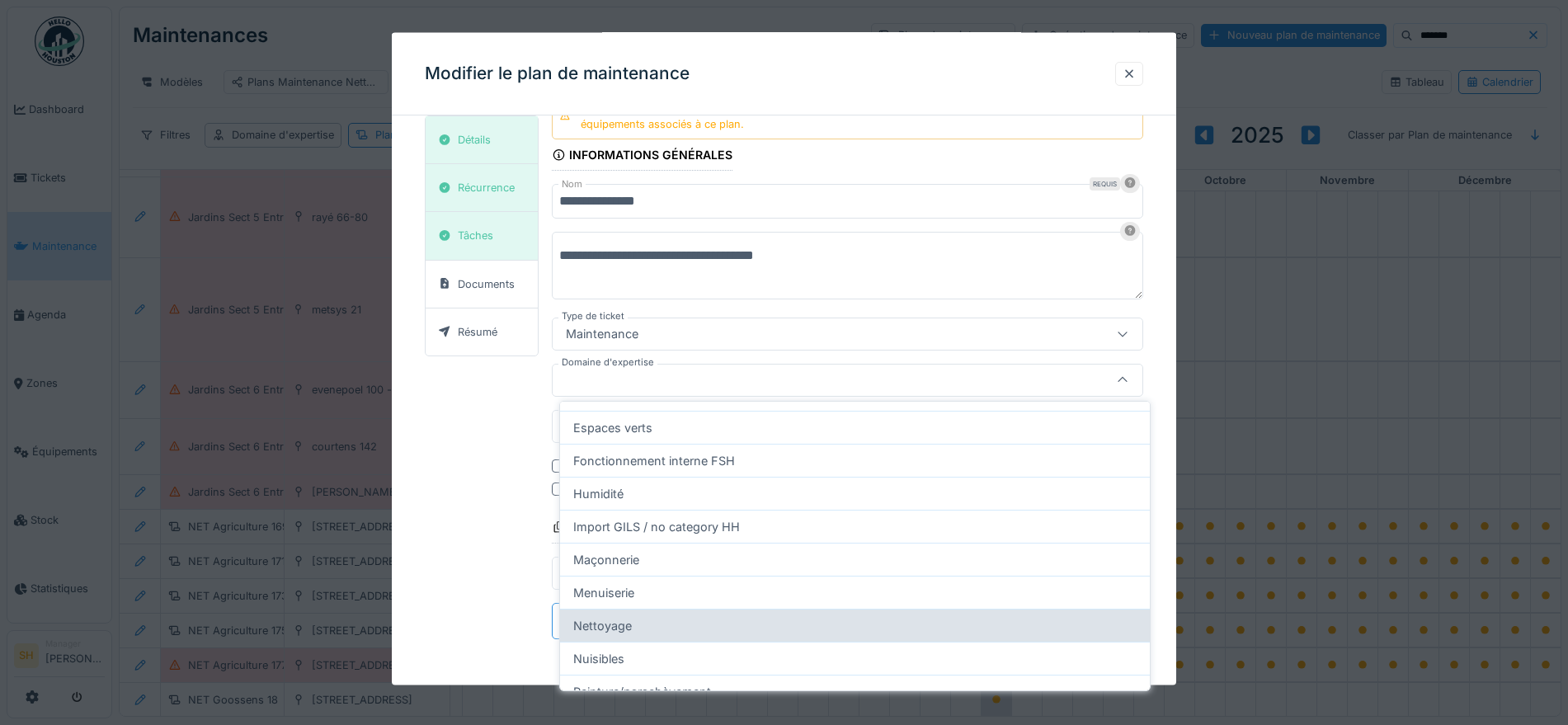
click at [629, 625] on div "Nettoyage" at bounding box center [854, 625] width 590 height 33
type input "****"
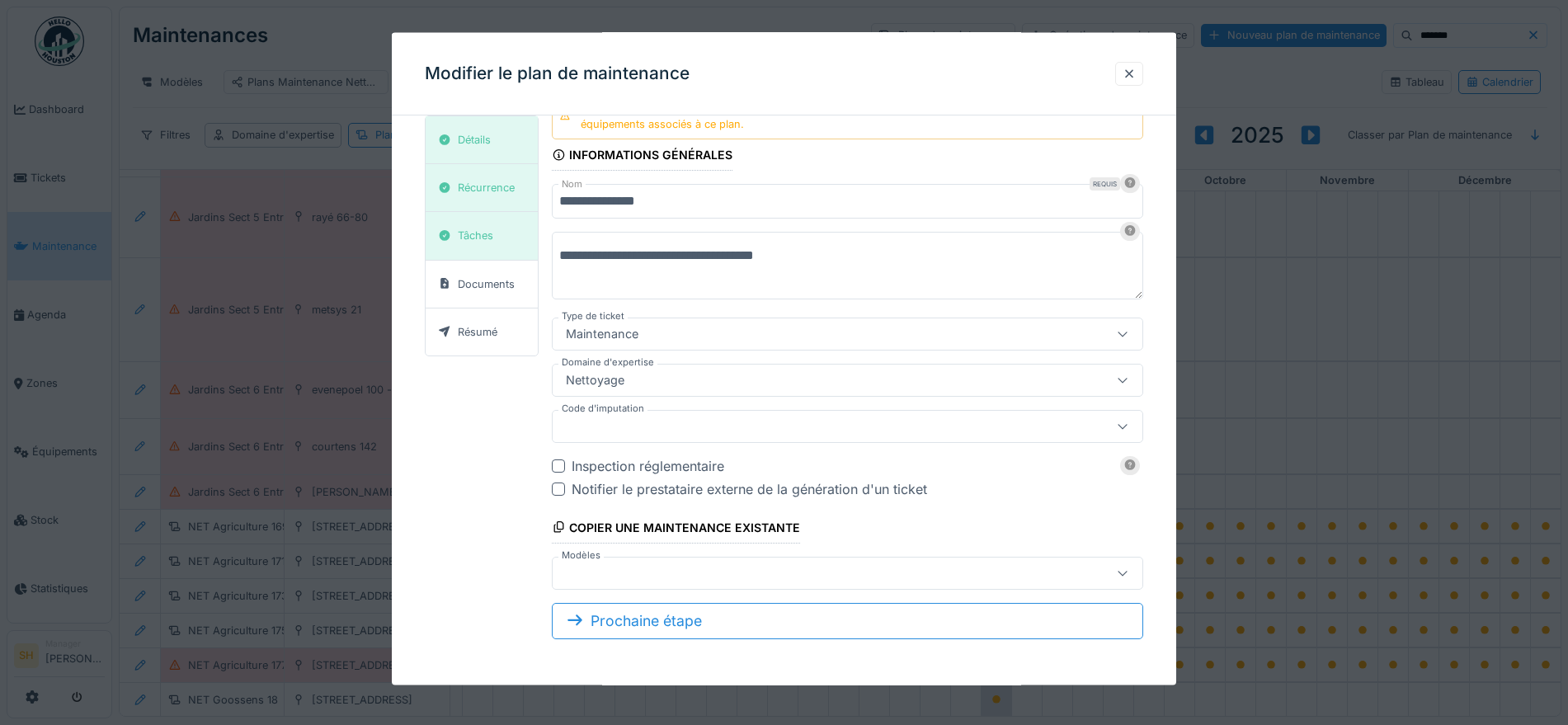
click at [636, 423] on div at bounding box center [812, 426] width 505 height 18
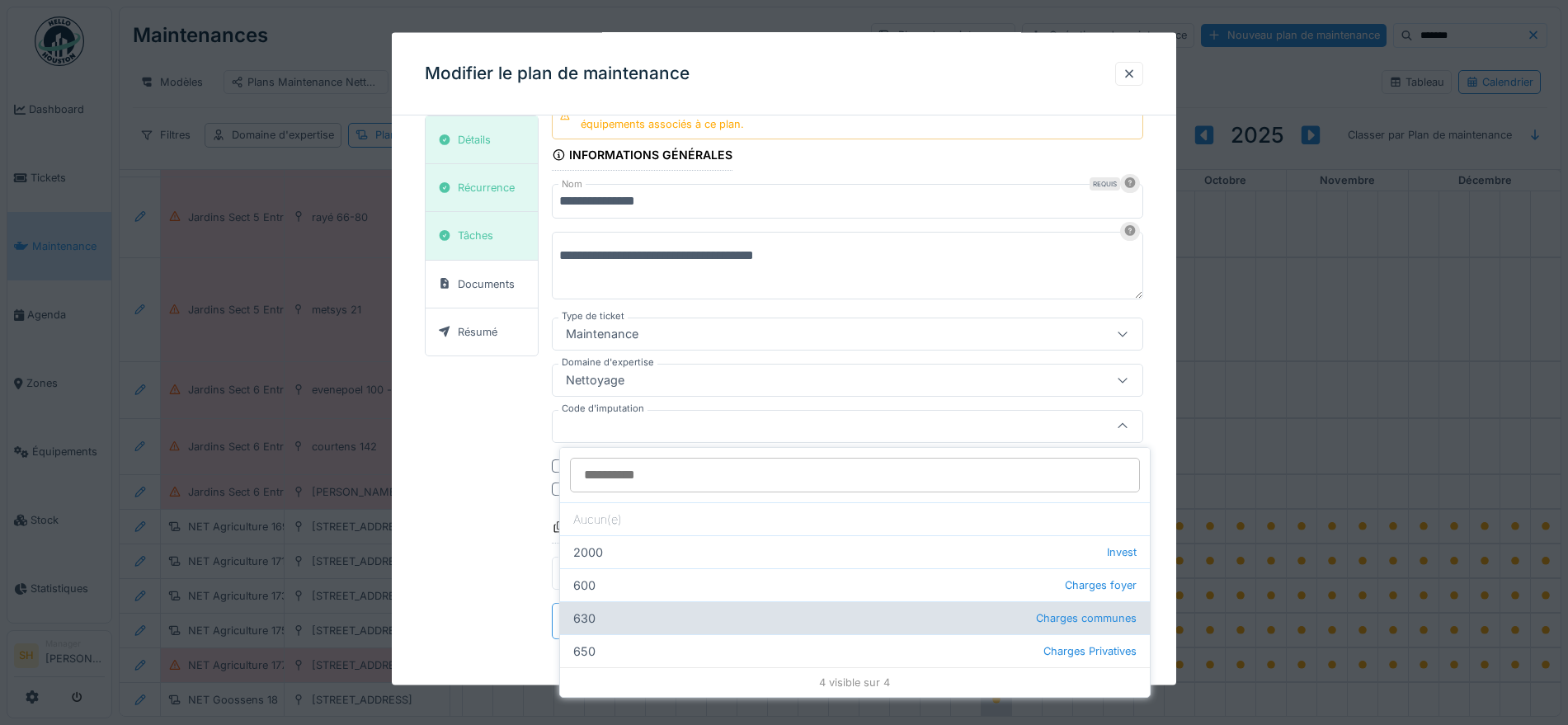
click at [612, 619] on div "630 Charges communes" at bounding box center [854, 618] width 590 height 33
type input "***"
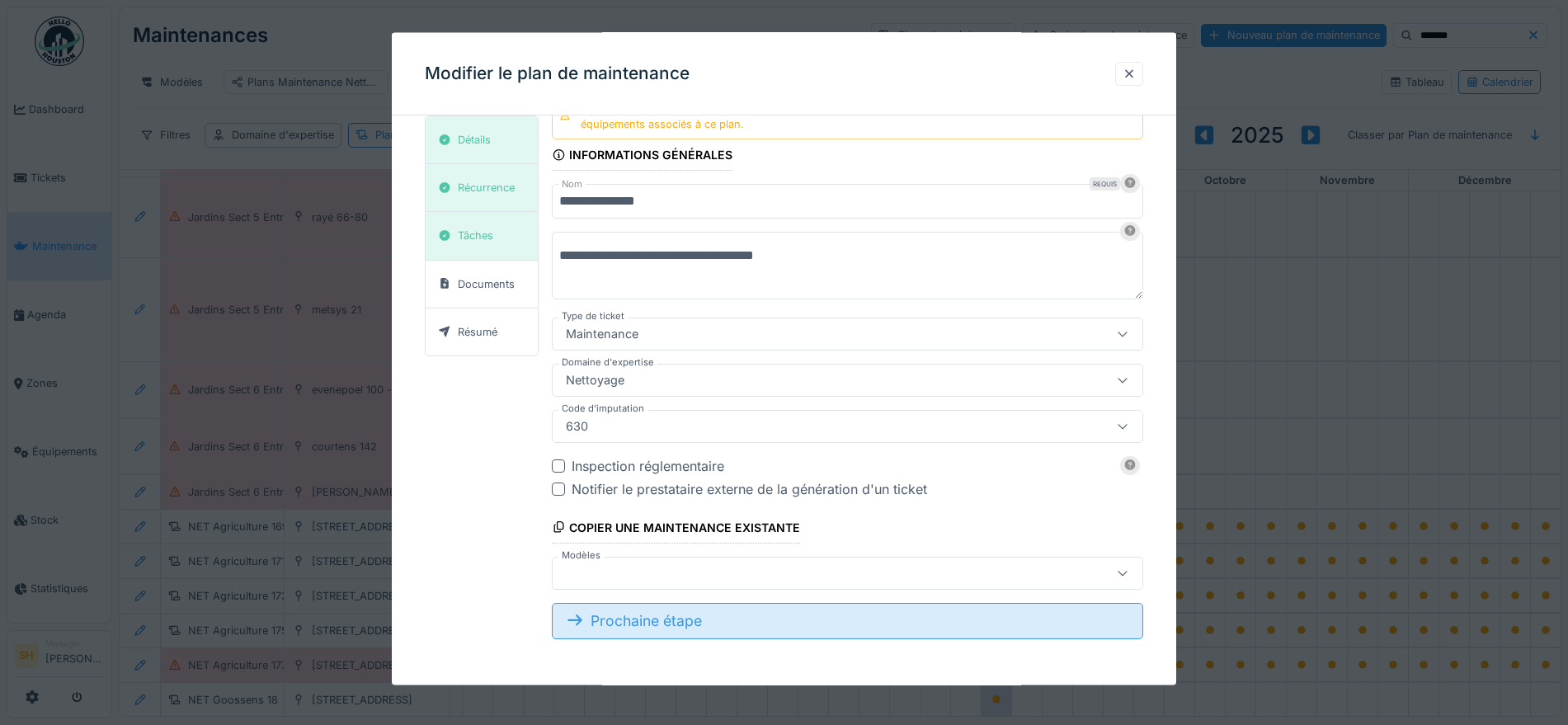
click at [742, 626] on div "Prochaine étape" at bounding box center [848, 619] width 591 height 36
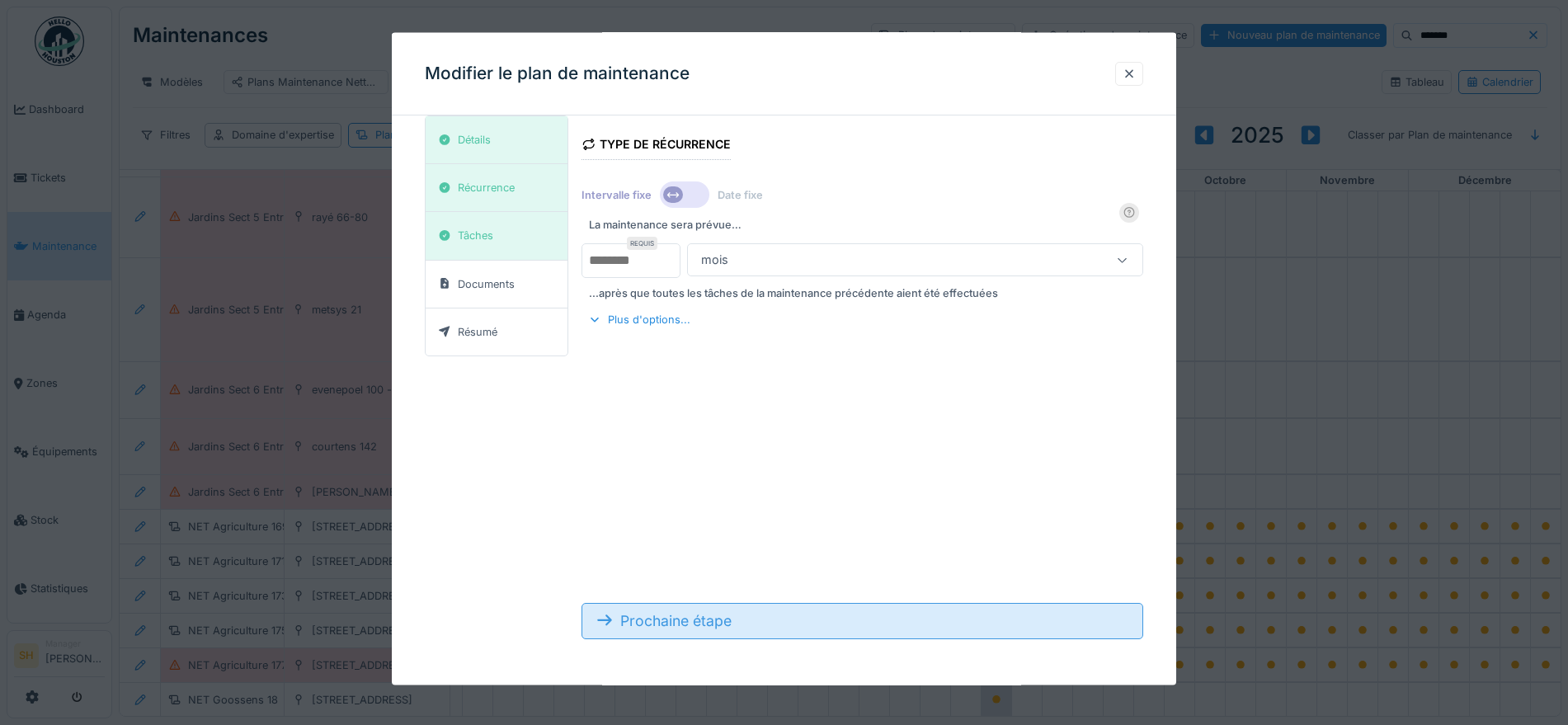
click at [740, 619] on div "Prochaine étape" at bounding box center [861, 619] width 561 height 36
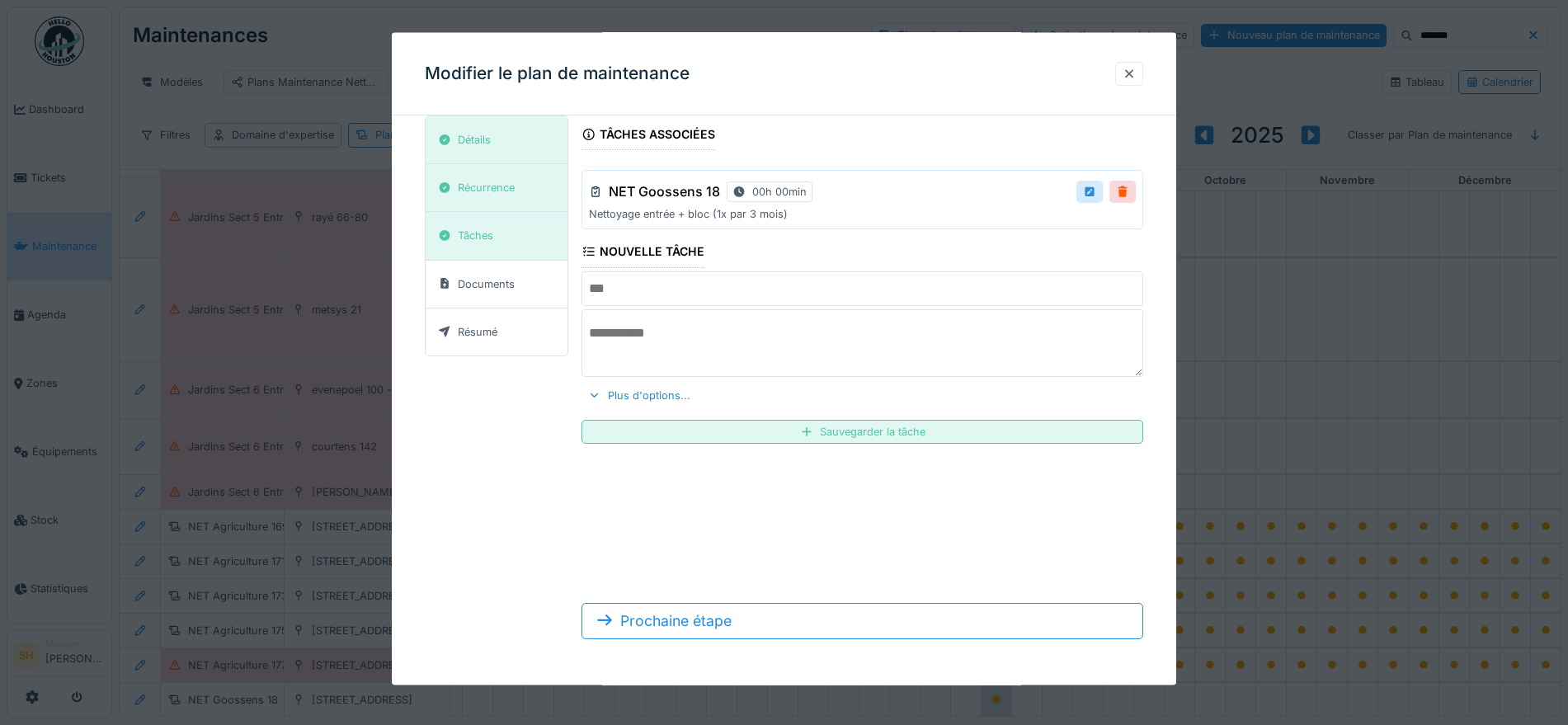
click at [671, 289] on input "text" at bounding box center [861, 288] width 561 height 35
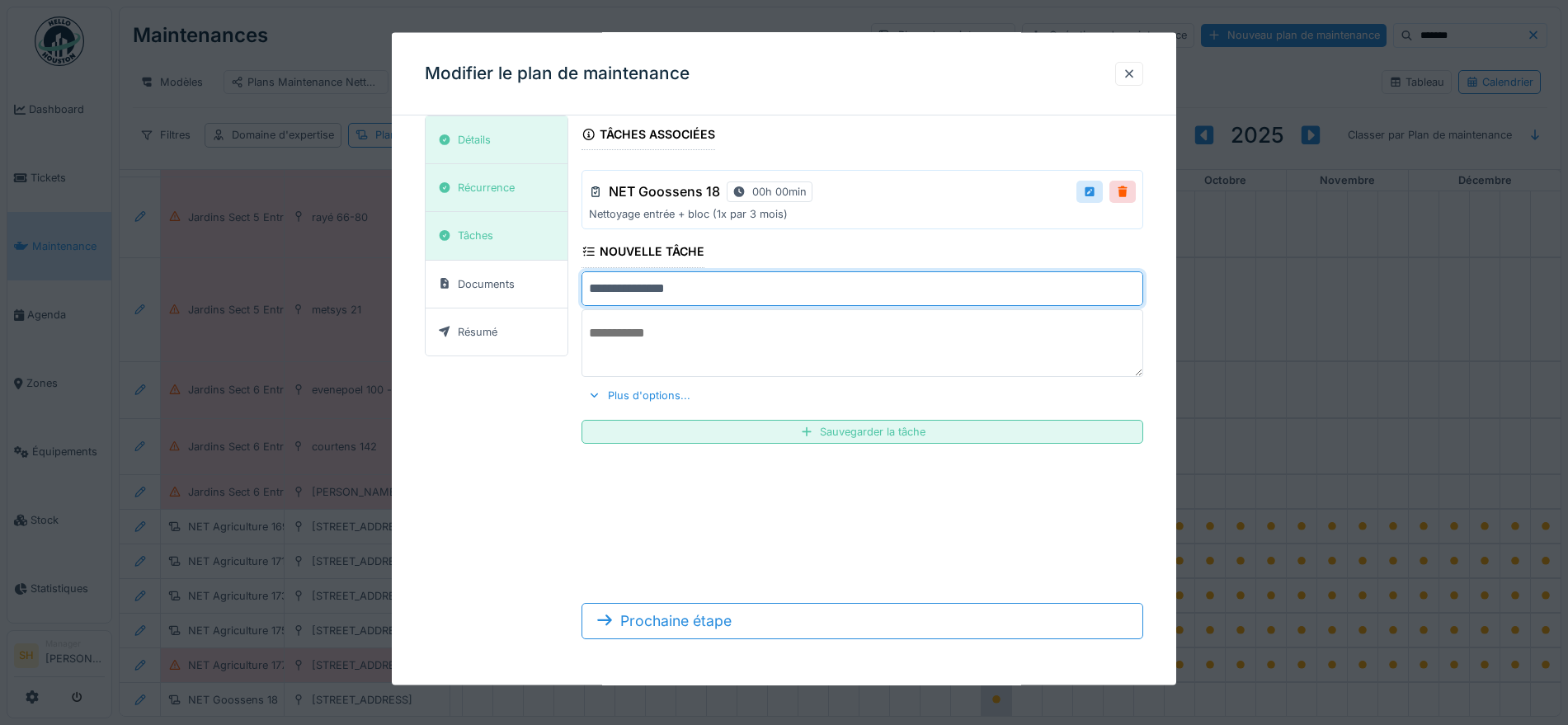
type input "**********"
click at [645, 343] on textarea at bounding box center [861, 342] width 561 height 68
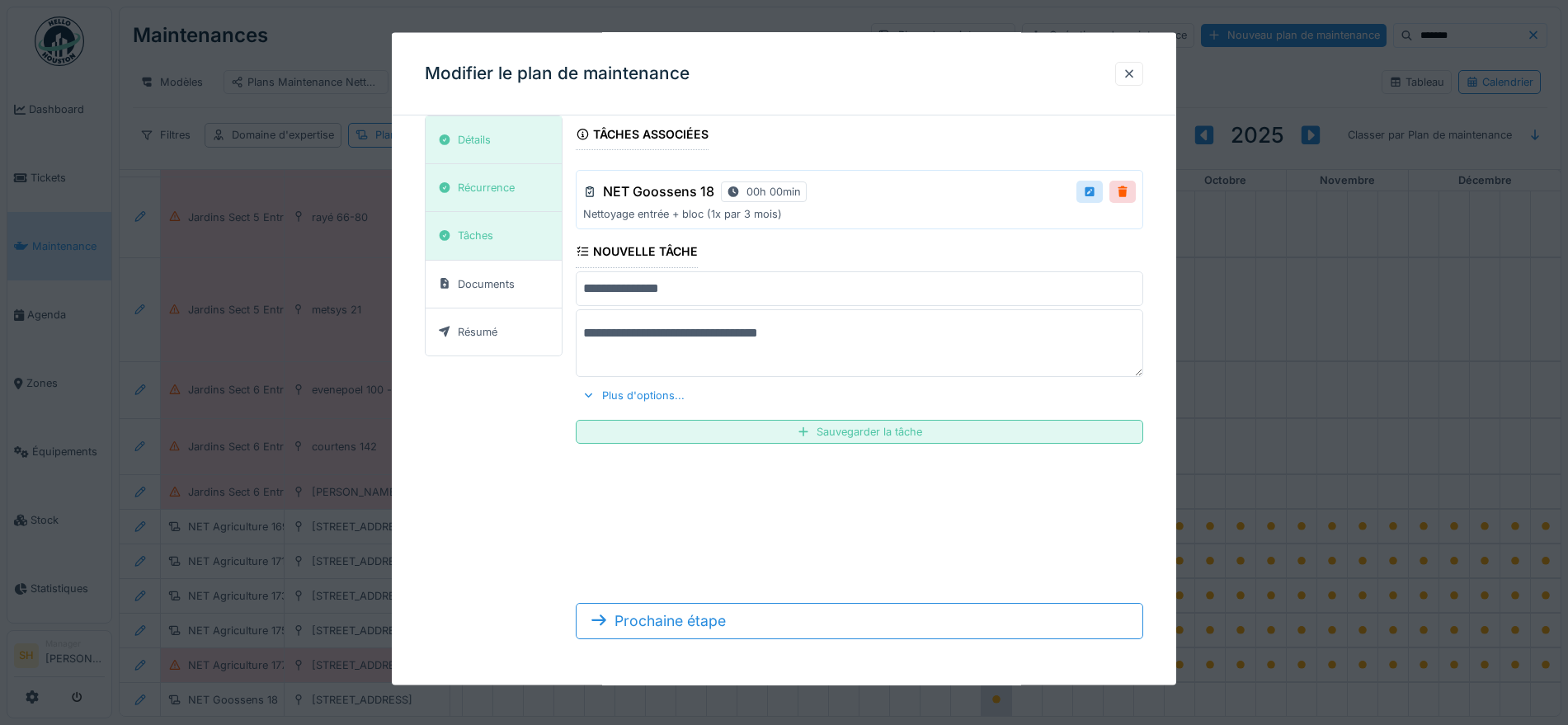
click at [709, 338] on textarea "**********" at bounding box center [859, 342] width 568 height 68
type textarea "**********"
click at [658, 397] on div "Plus d'options..." at bounding box center [633, 395] width 116 height 22
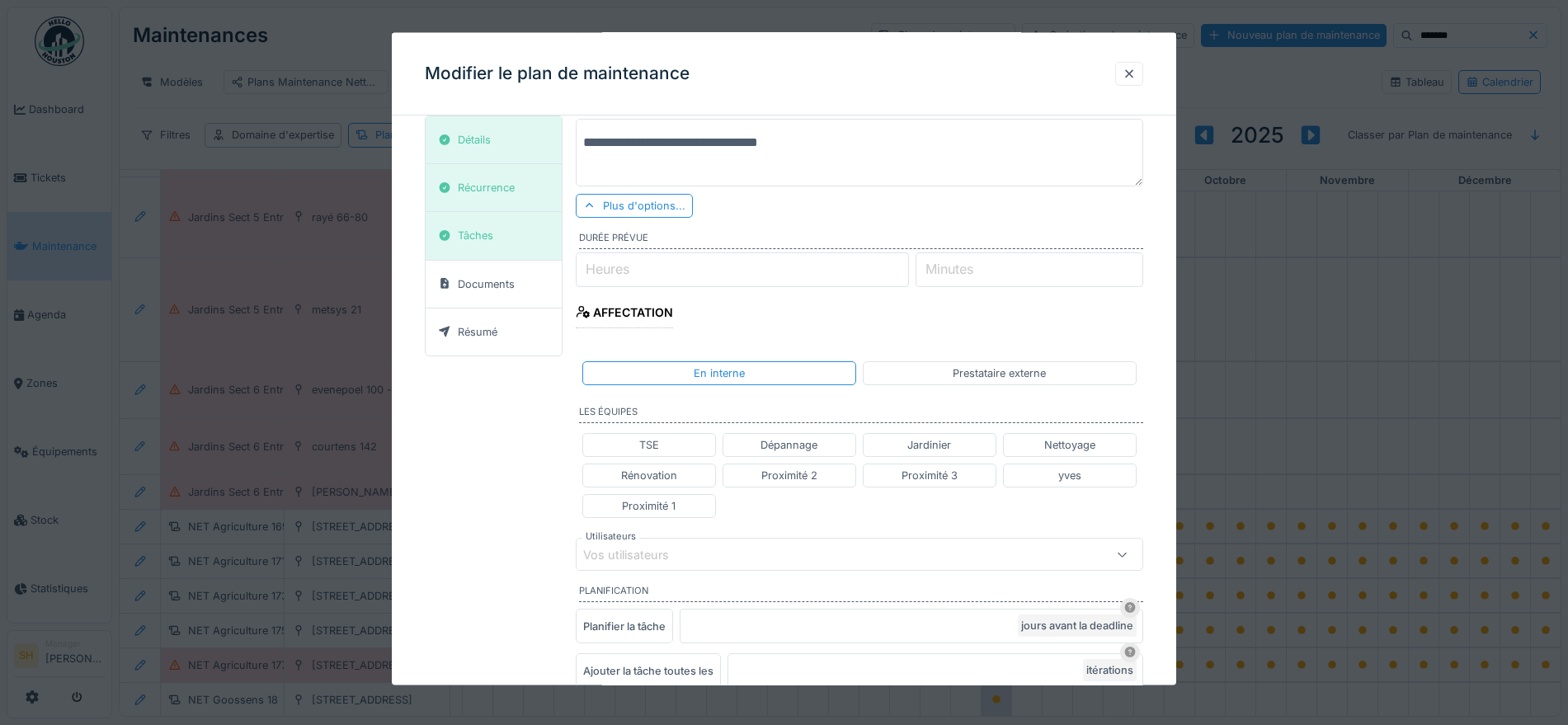
scroll to position [329, 0]
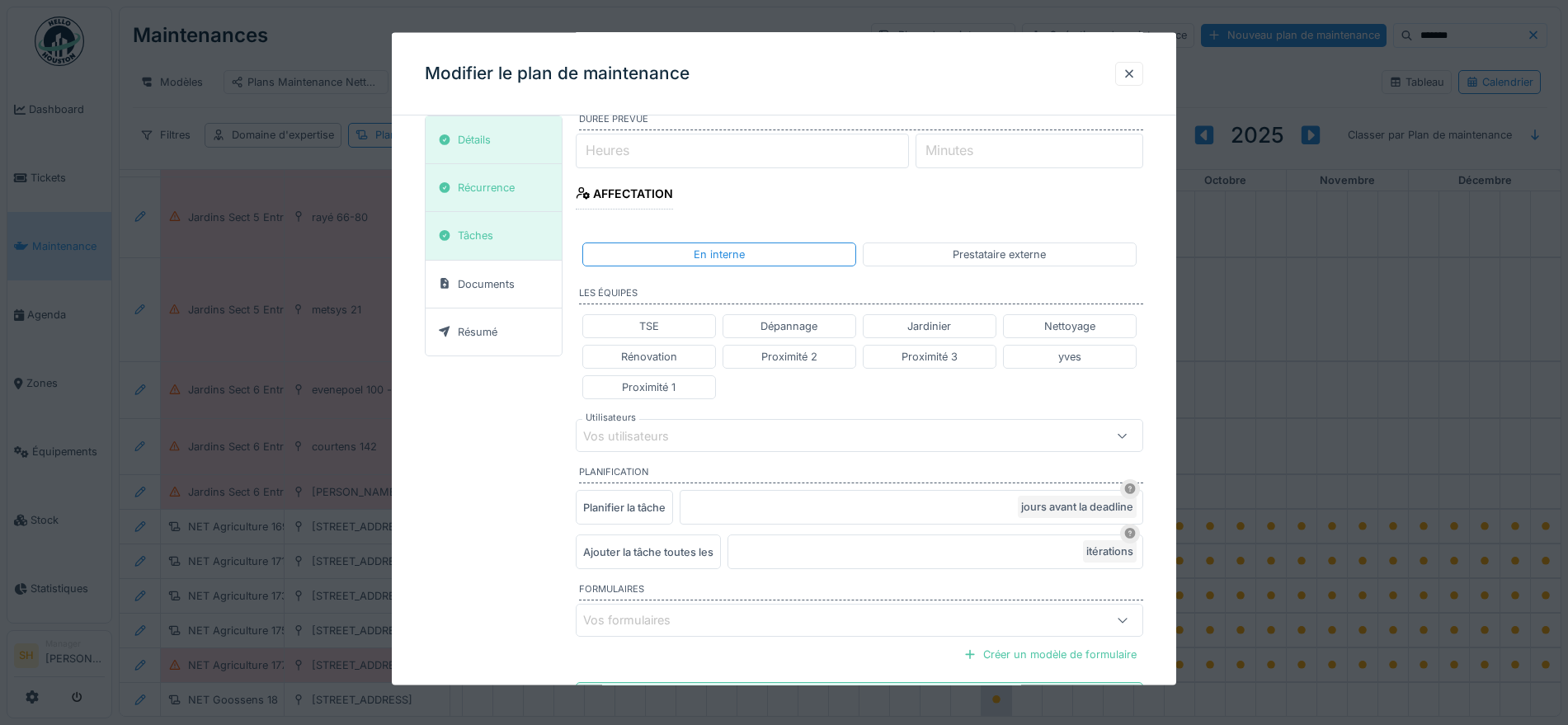
click at [667, 436] on div "Vos utilisateurs" at bounding box center [638, 435] width 109 height 18
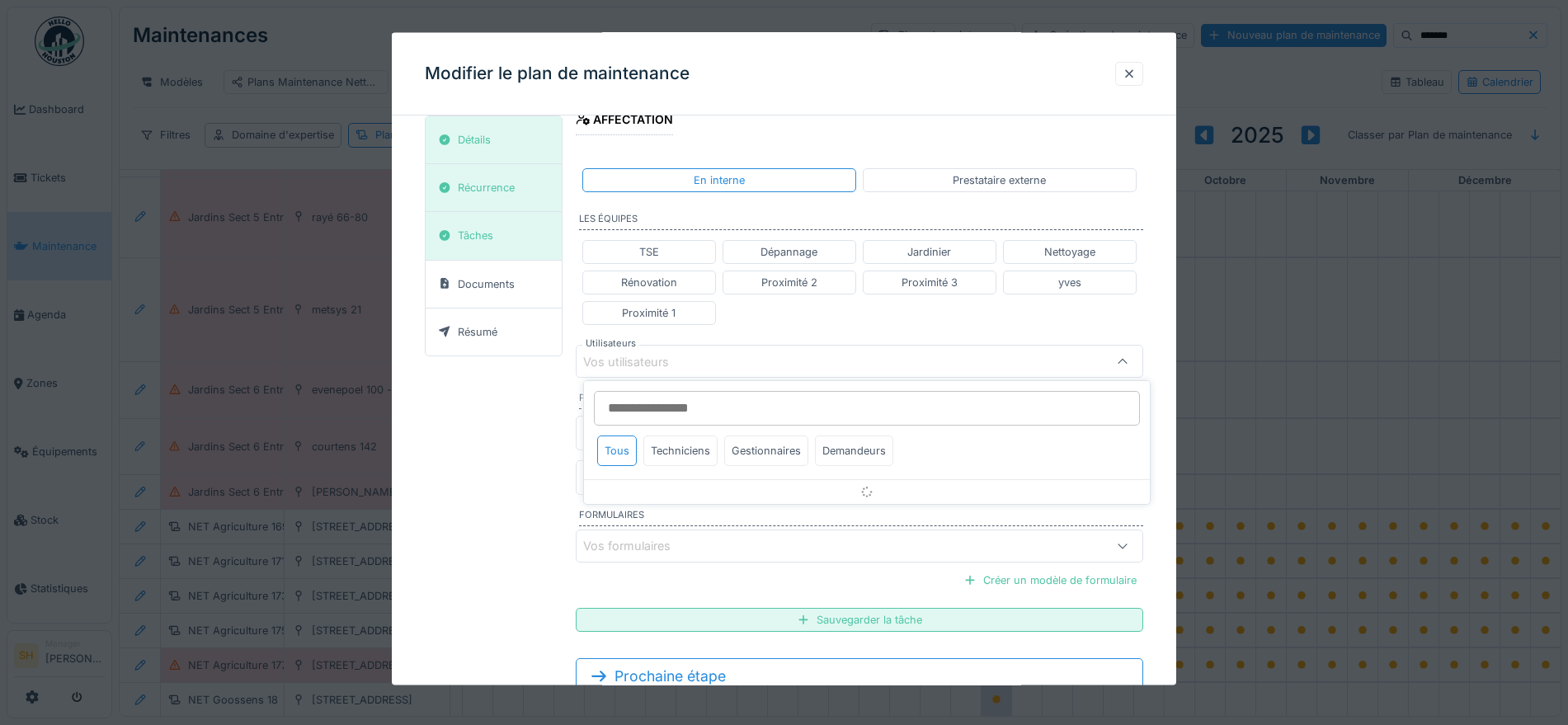
scroll to position [405, 0]
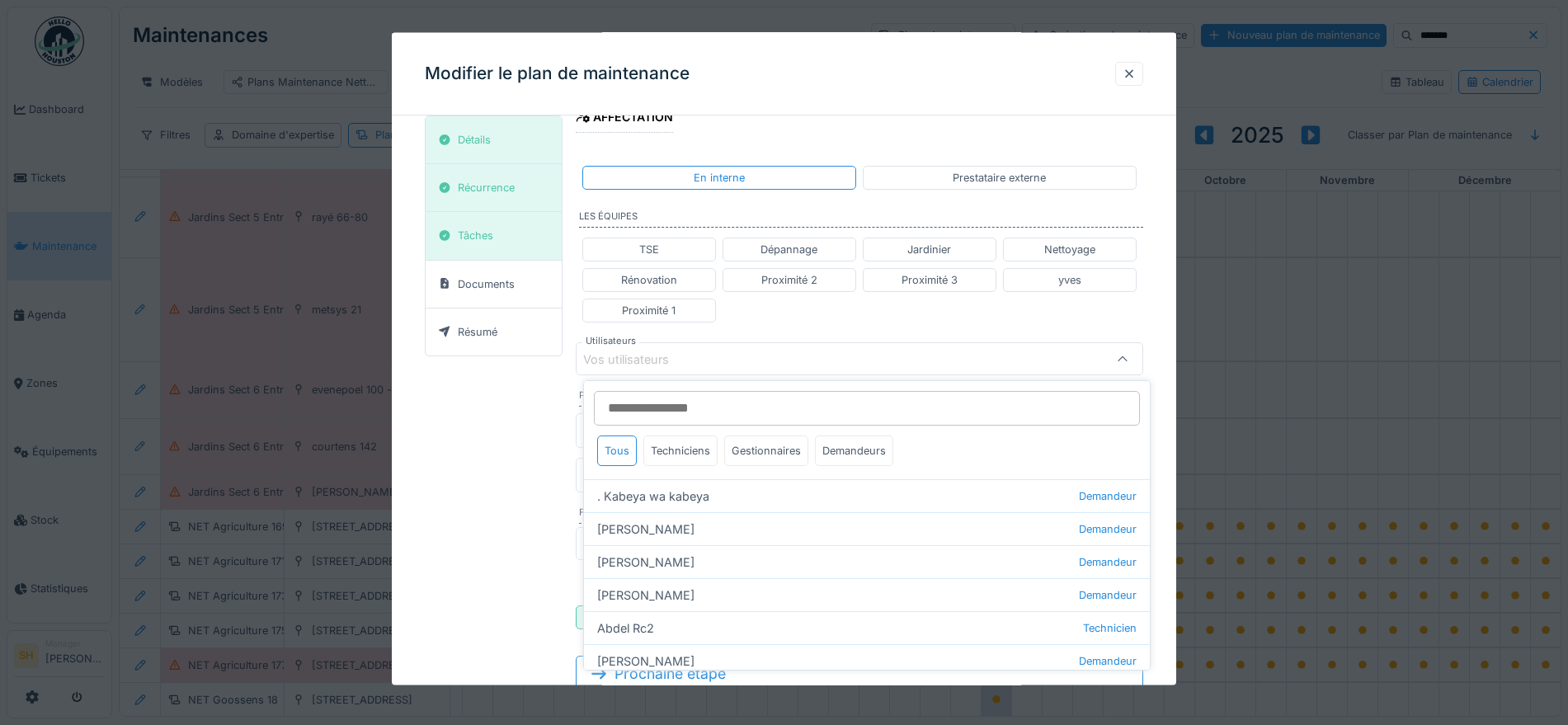
click at [651, 360] on div "Vos utilisateurs" at bounding box center [638, 359] width 109 height 18
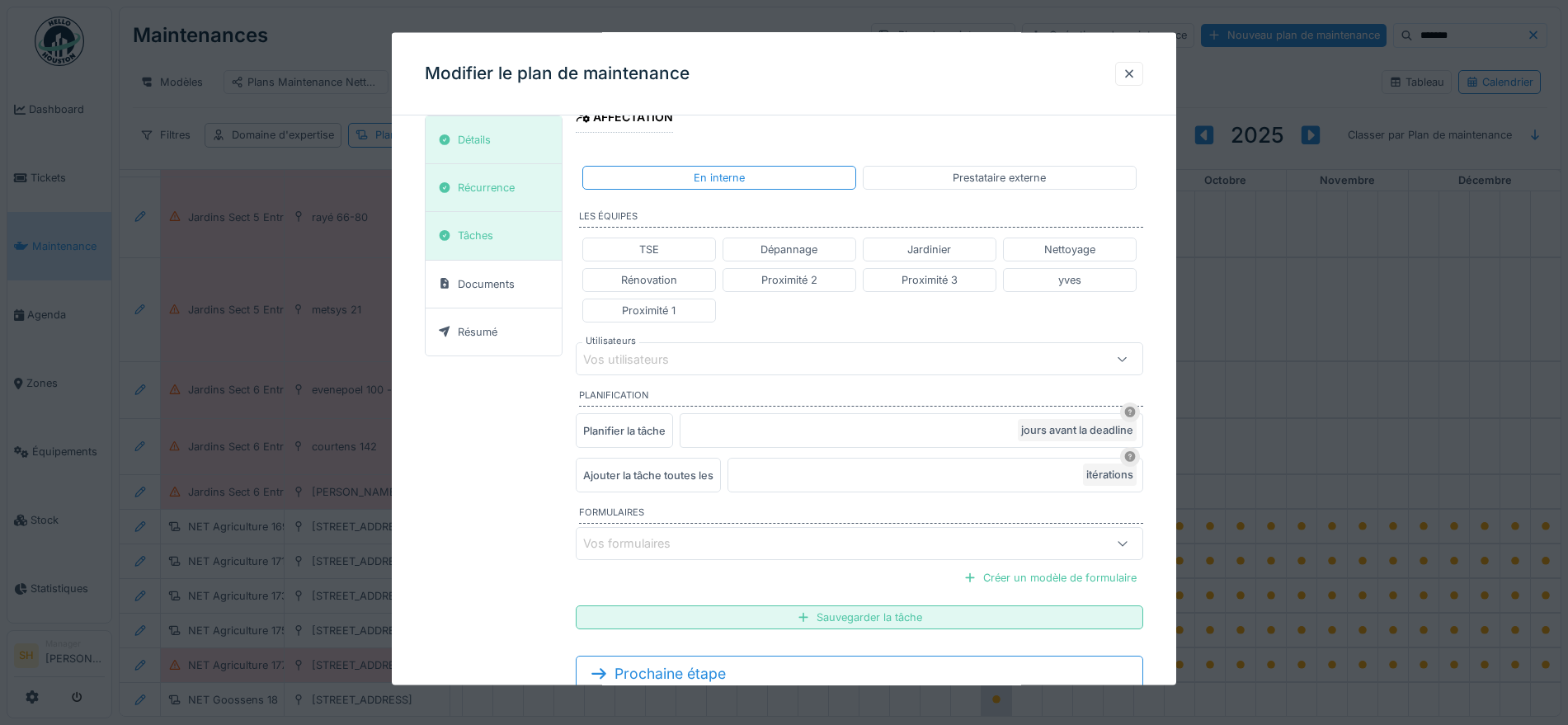
click at [638, 360] on div "Vos utilisateurs" at bounding box center [638, 359] width 109 height 18
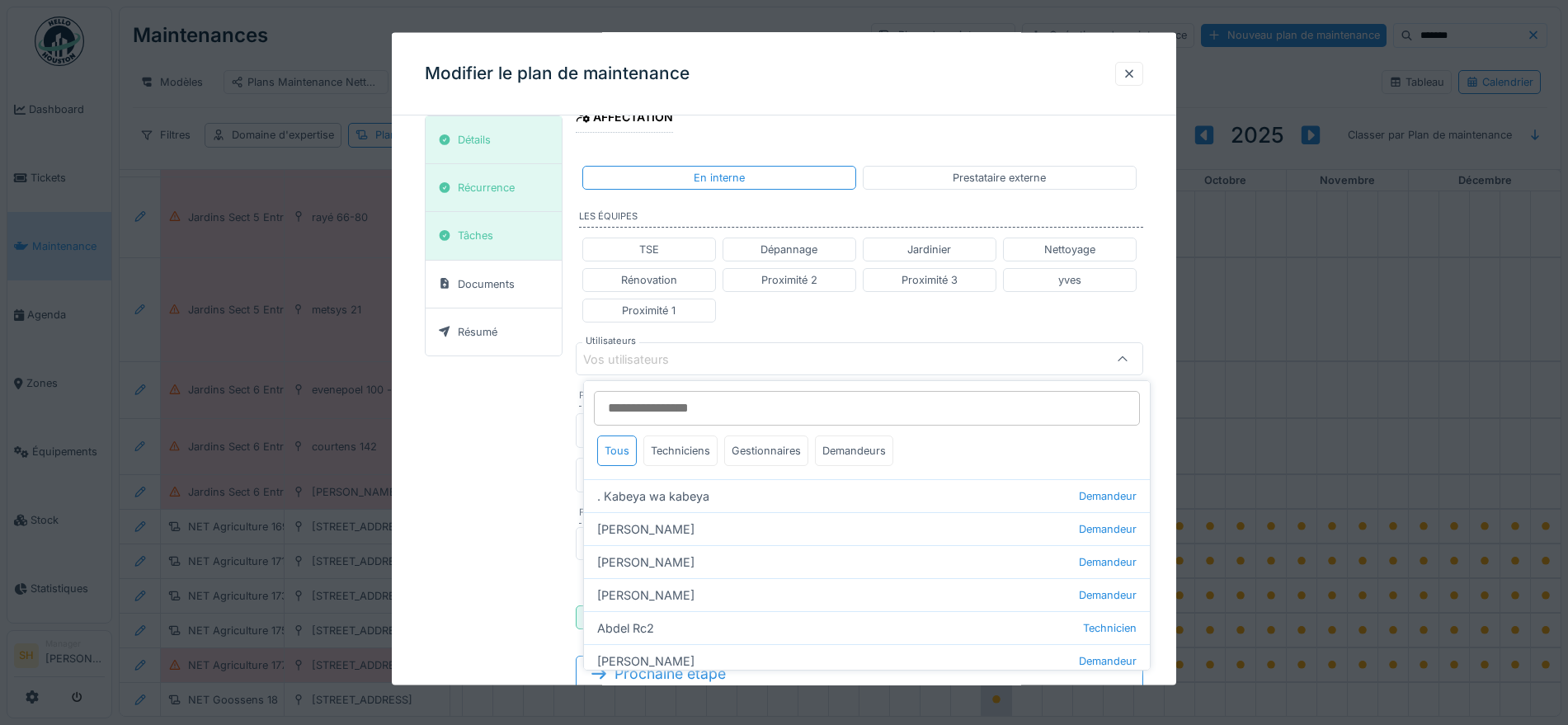
click at [638, 400] on input "Utilisateurs" at bounding box center [867, 408] width 546 height 35
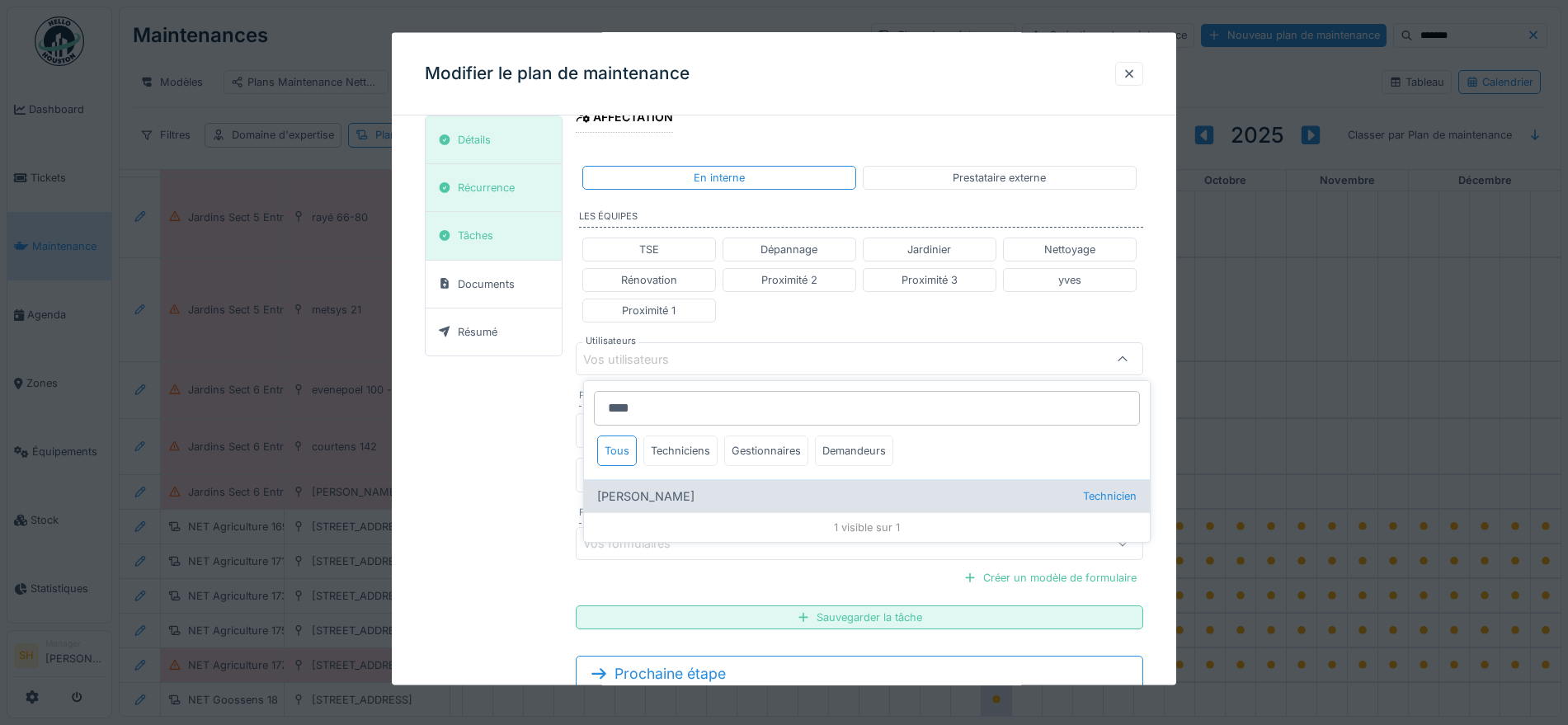
type input "****"
click at [647, 490] on div "Khalid Fellah Technicien" at bounding box center [867, 496] width 566 height 33
type input "*****"
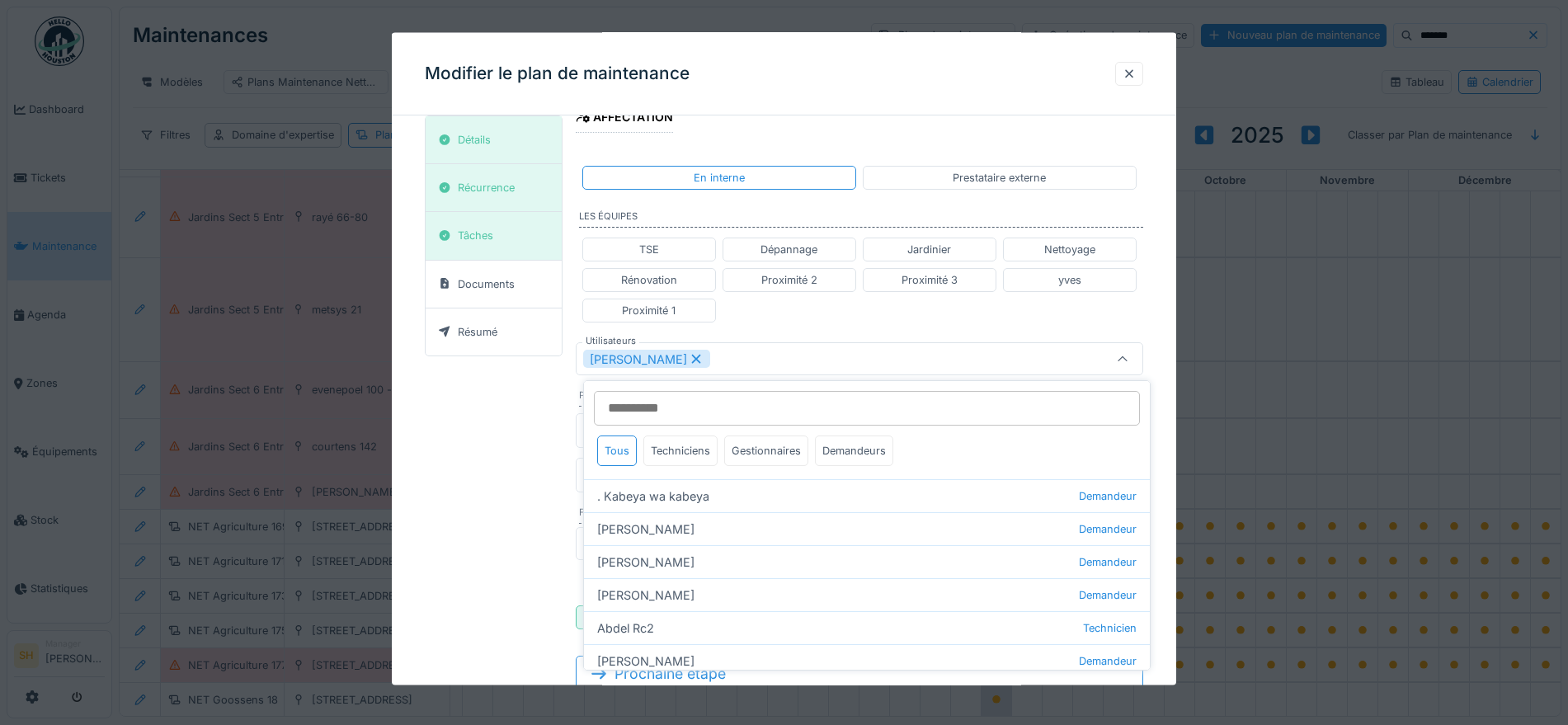
click at [1172, 375] on div "**********" at bounding box center [784, 230] width 784 height 1016
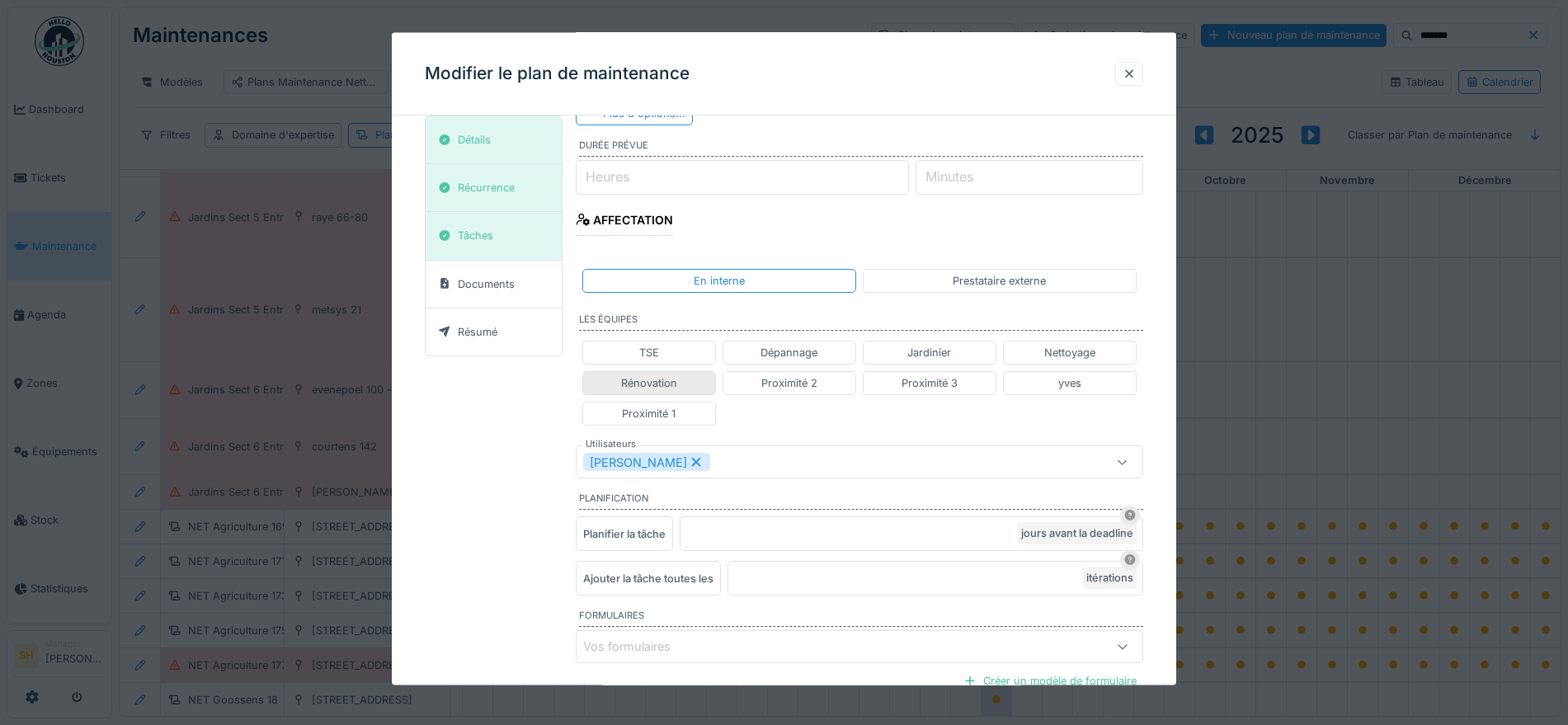
scroll to position [96, 0]
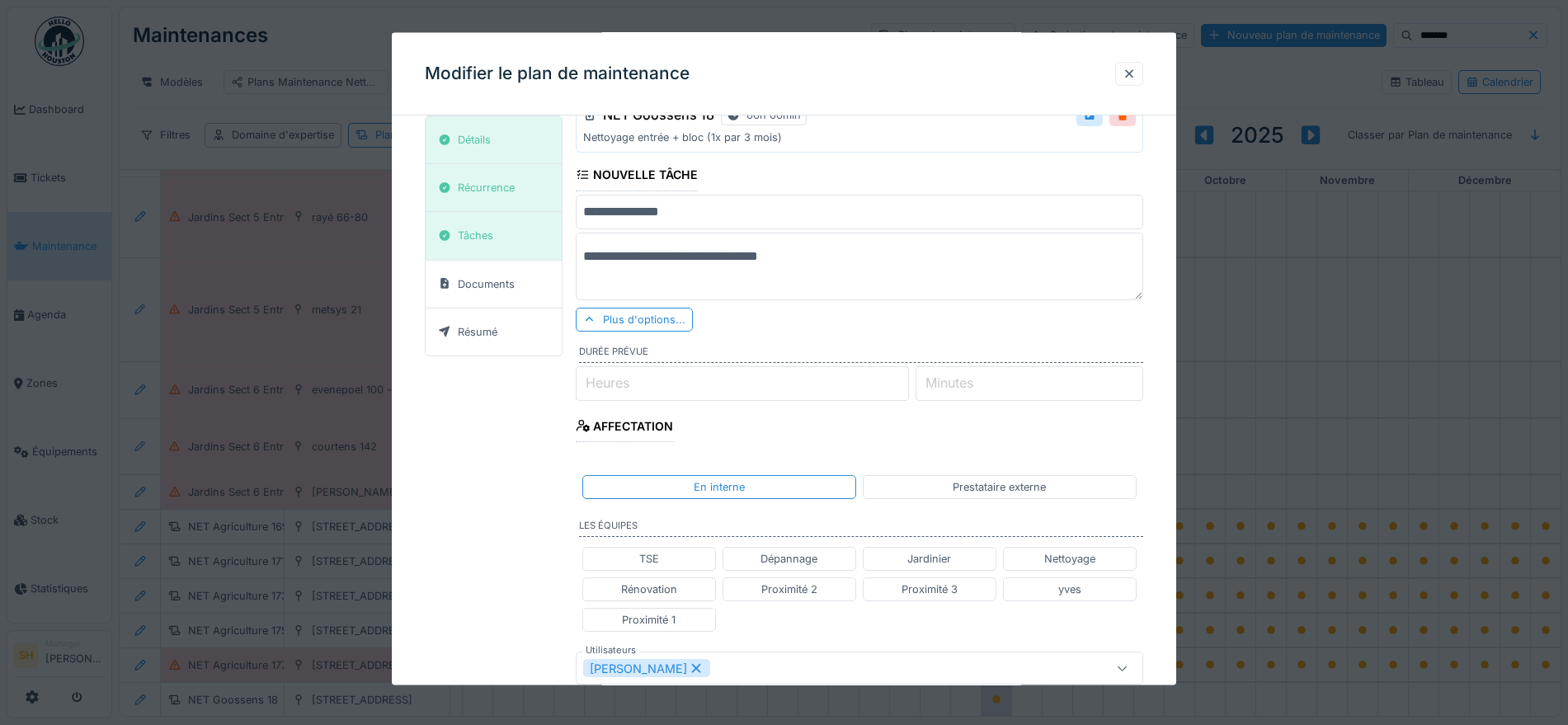
click at [643, 386] on input "Heures" at bounding box center [743, 383] width 334 height 35
type input "*"
click at [958, 382] on label "Minutes" at bounding box center [950, 383] width 54 height 19
click at [958, 382] on input "Minutes" at bounding box center [1029, 383] width 227 height 35
type input "**"
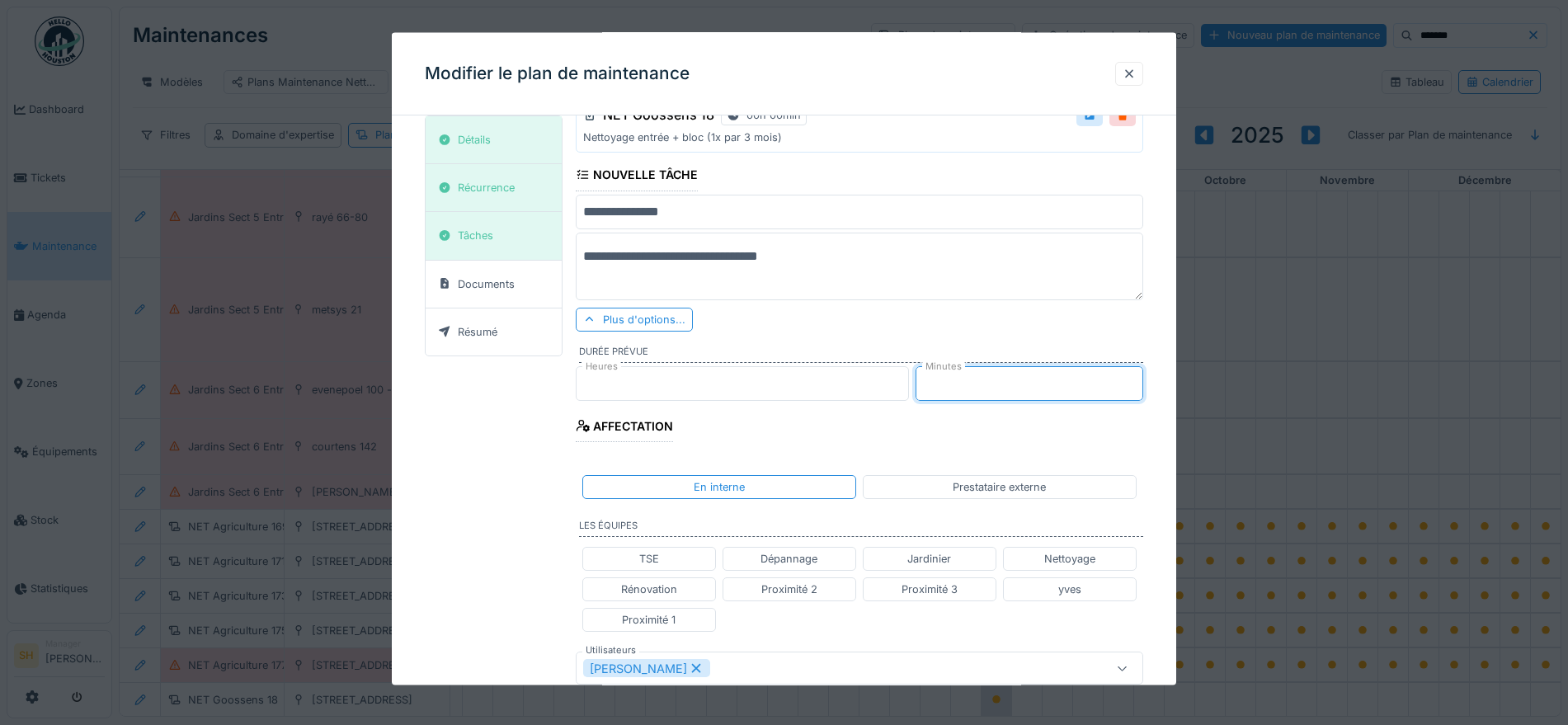
click at [905, 432] on div "**********" at bounding box center [859, 492] width 568 height 919
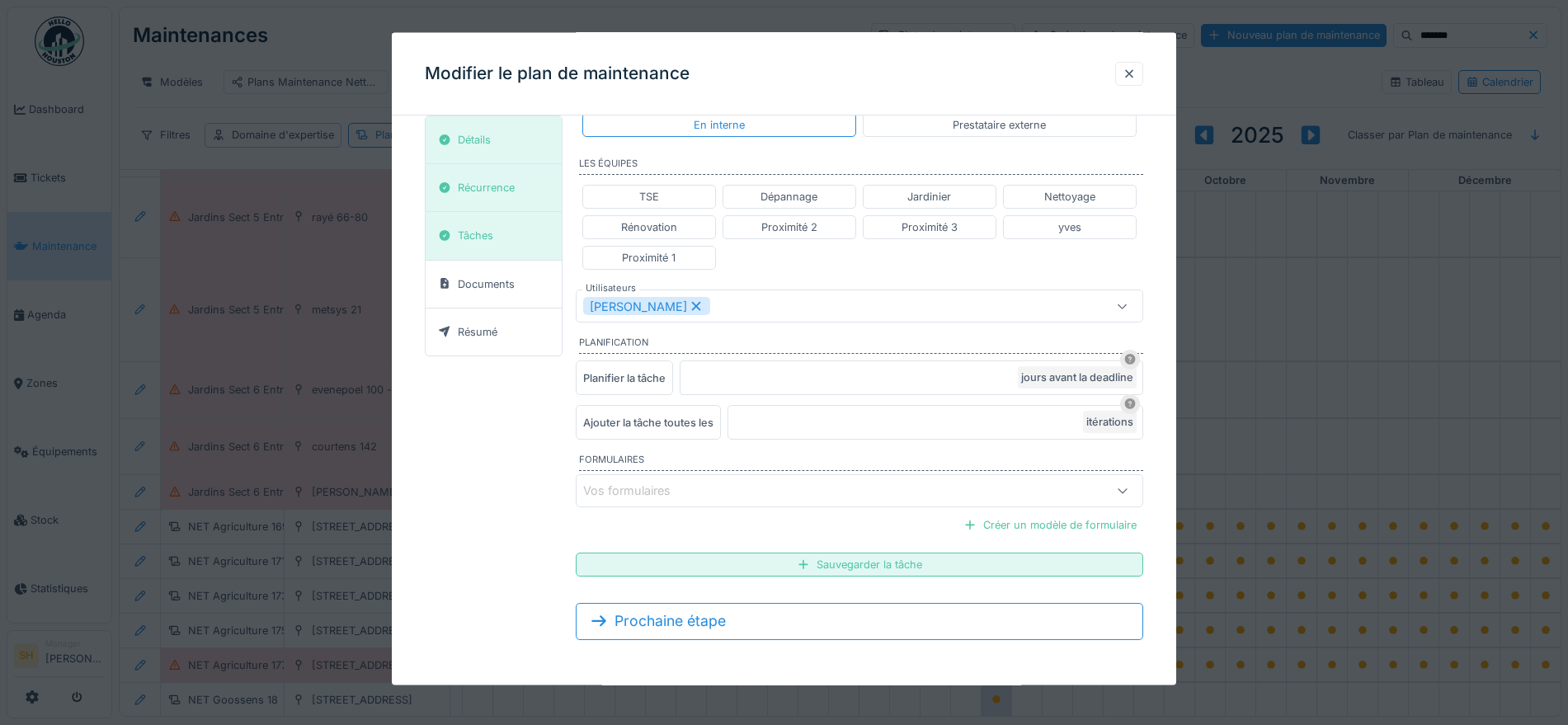
scroll to position [460, 0]
click at [838, 564] on div "Sauvegarder la tâche" at bounding box center [859, 564] width 568 height 24
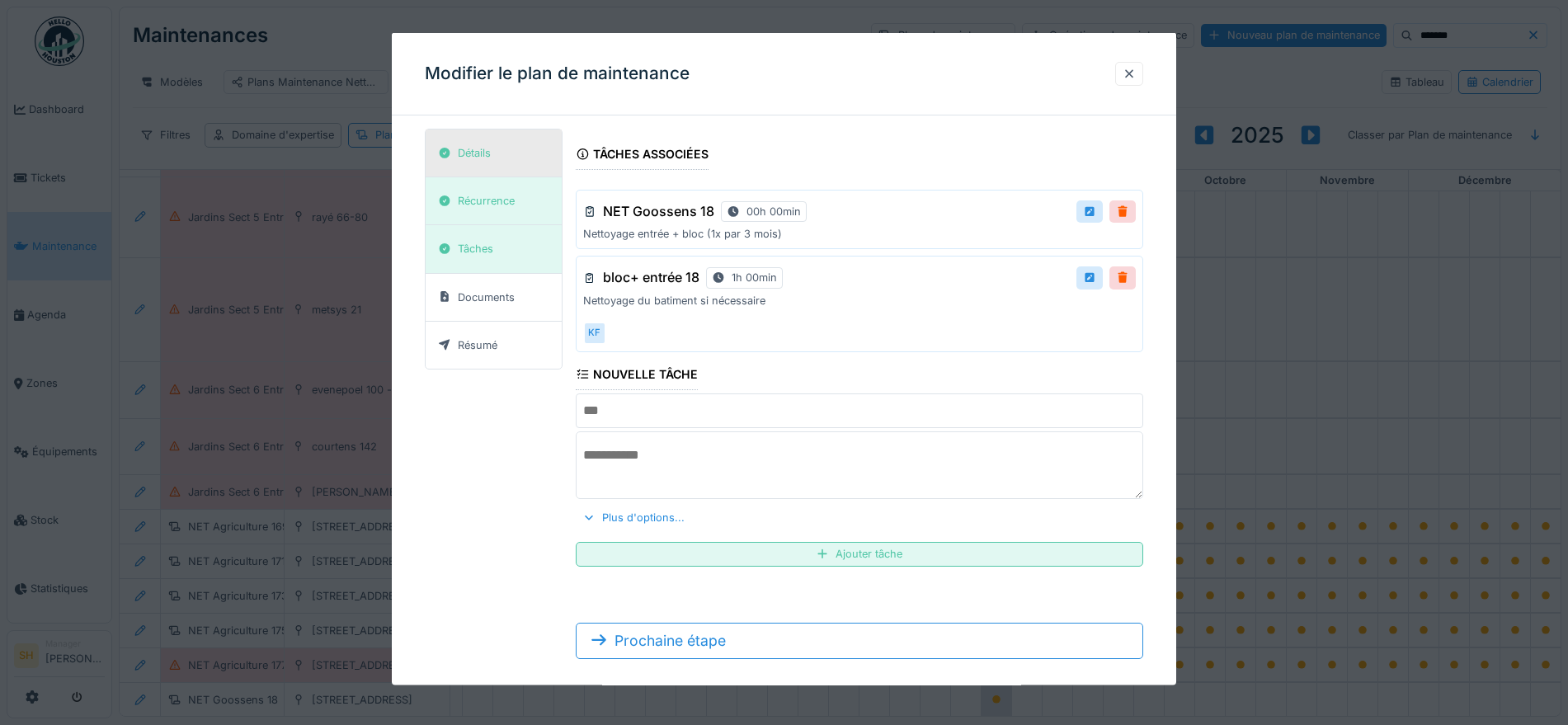
click at [482, 150] on div "Détails" at bounding box center [474, 153] width 33 height 16
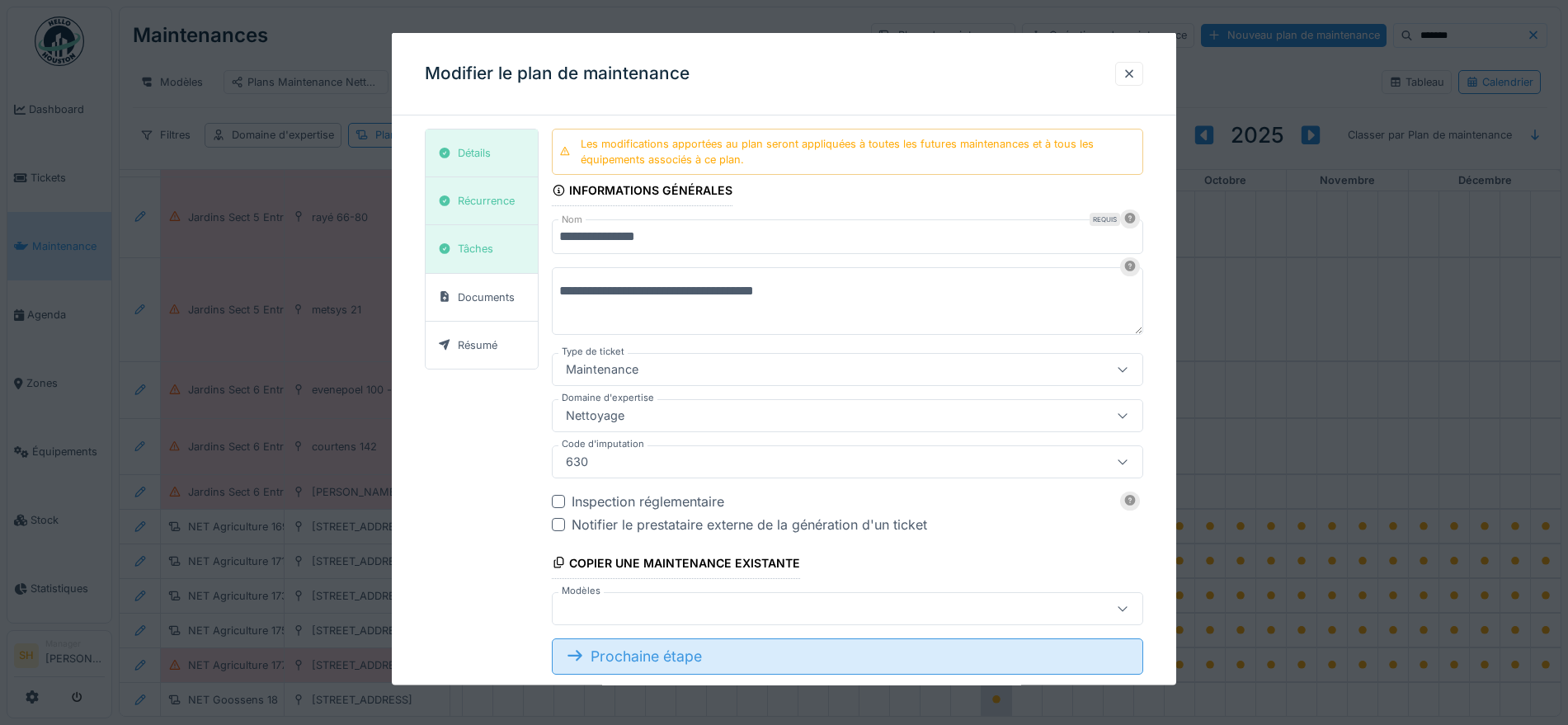
click at [759, 660] on div "Prochaine étape" at bounding box center [848, 655] width 591 height 36
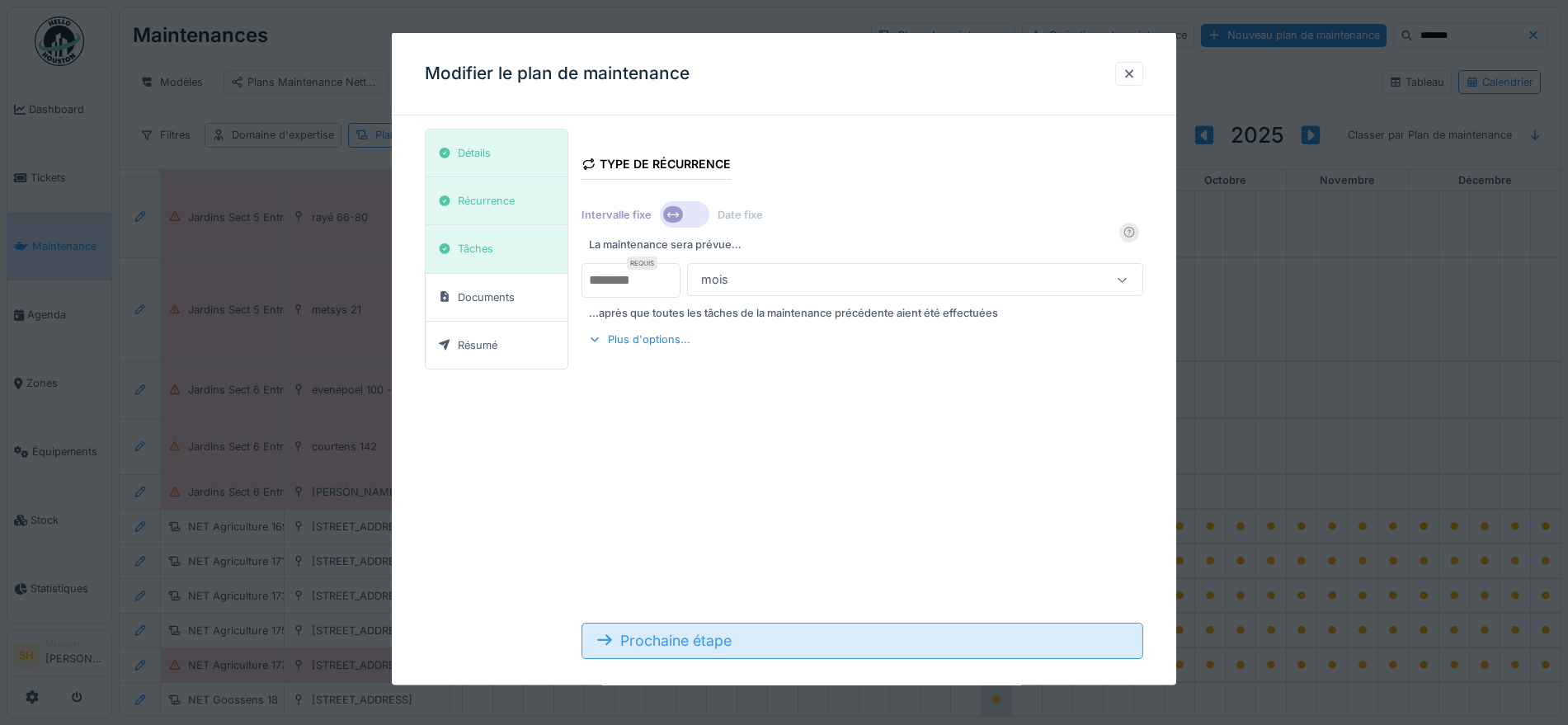
click at [754, 639] on div "Prochaine étape" at bounding box center [861, 639] width 561 height 36
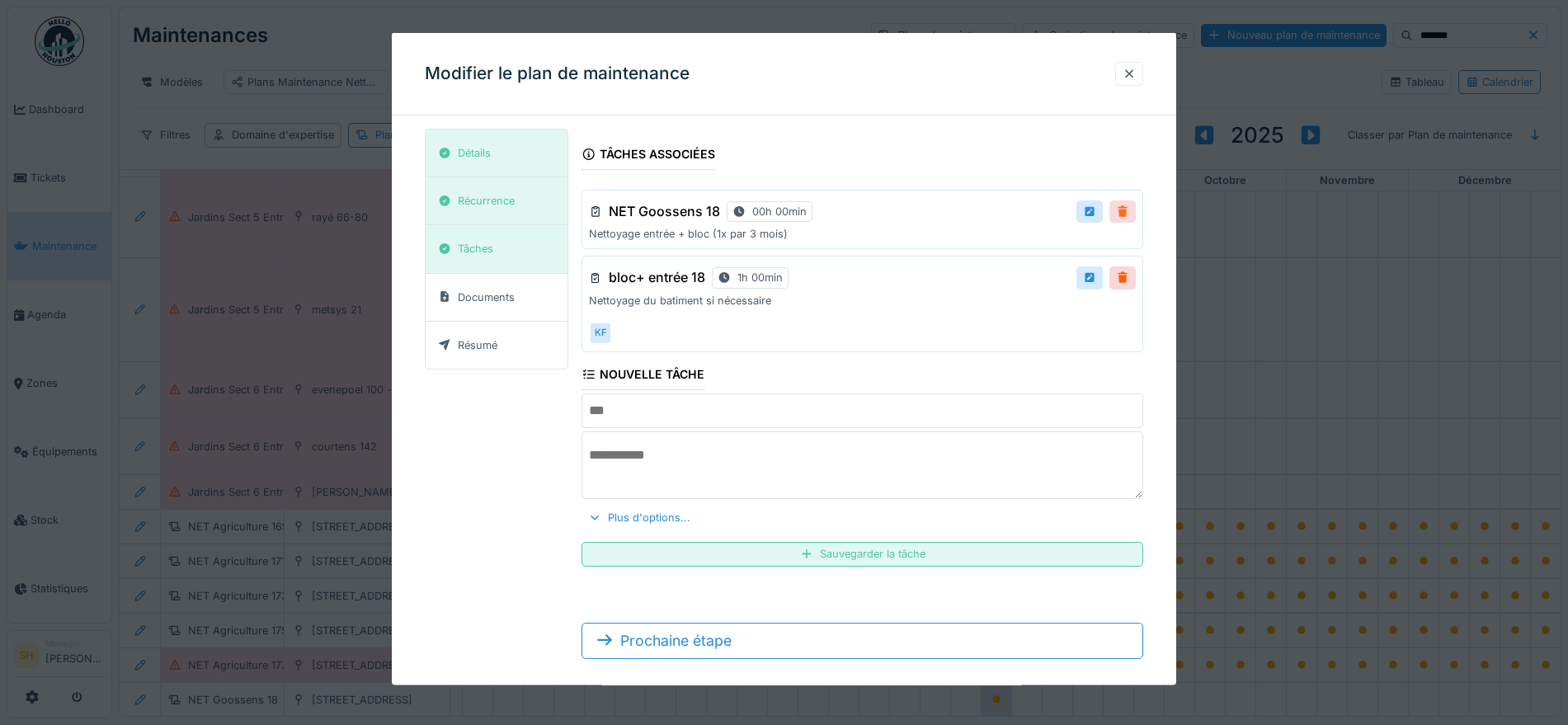
click at [1130, 212] on div at bounding box center [1123, 212] width 14 height 16
click at [1132, 212] on div "Remove ?" at bounding box center [1095, 212] width 84 height 24
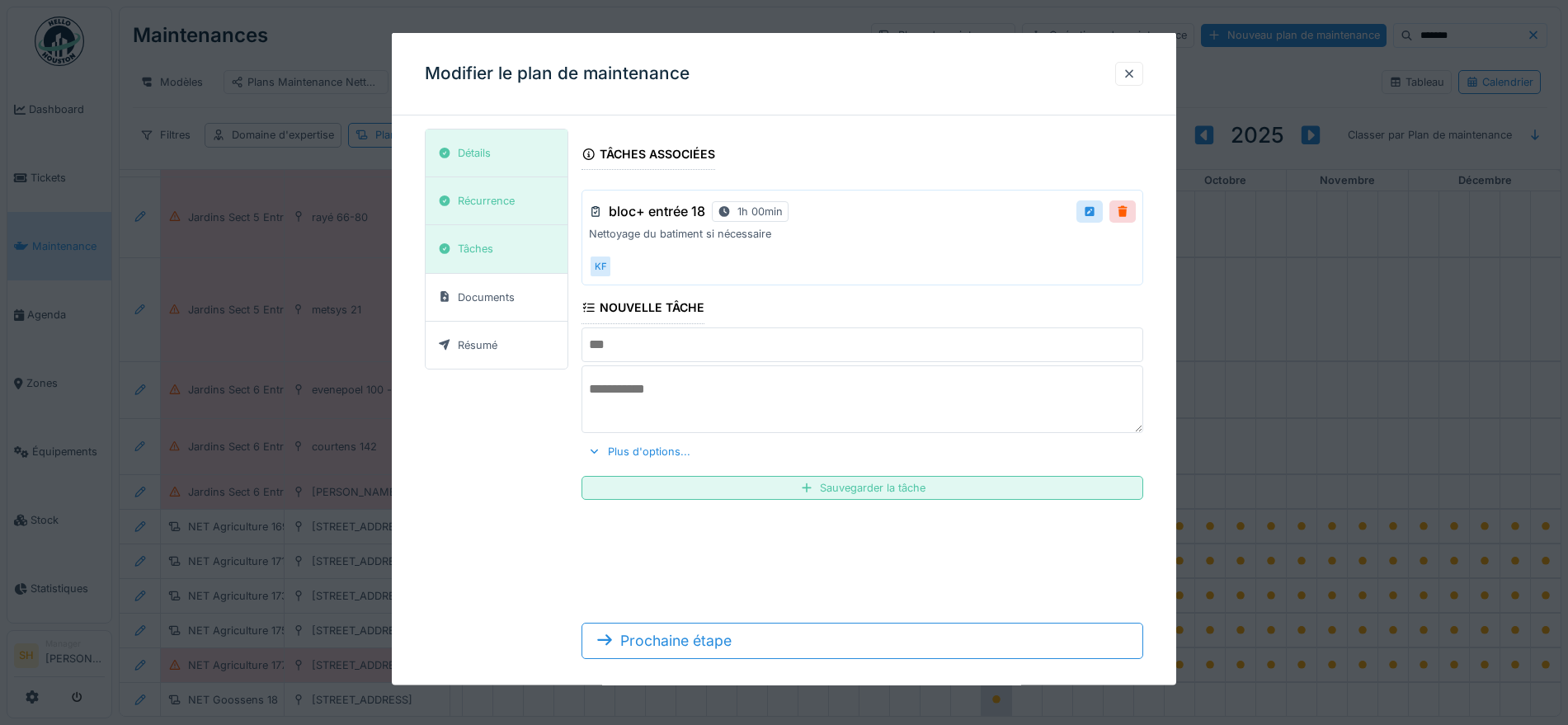
scroll to position [19, 0]
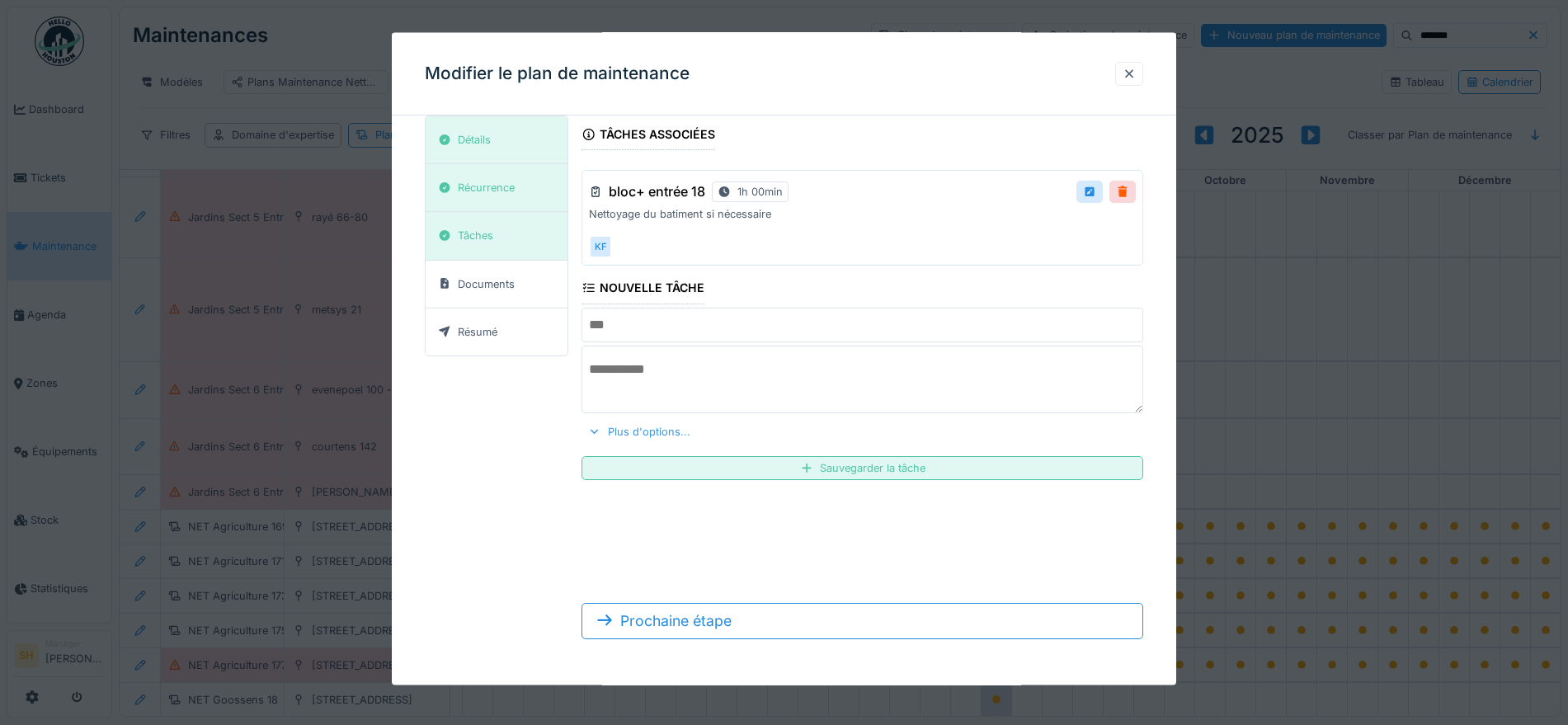
click at [658, 432] on div "Plus d'options..." at bounding box center [639, 431] width 116 height 22
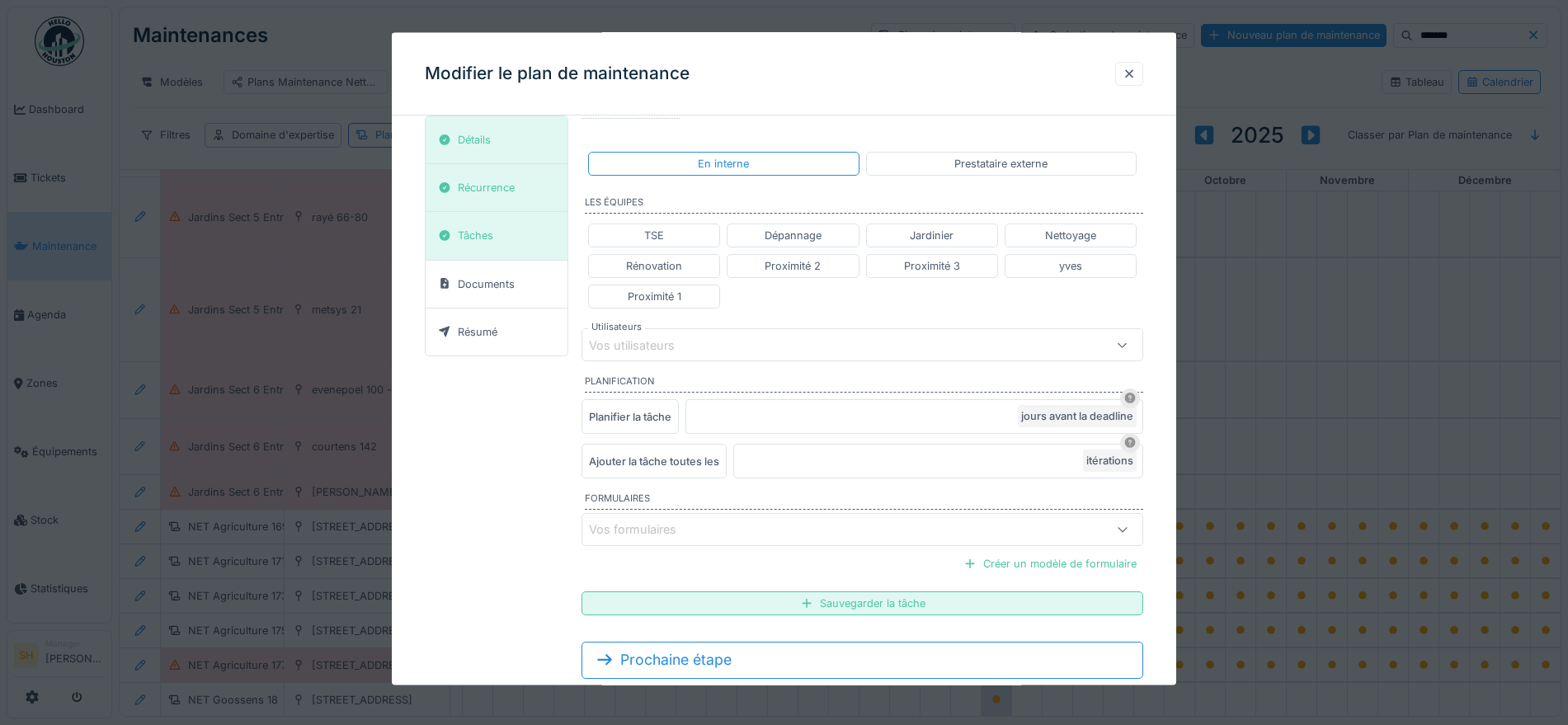
scroll to position [496, 0]
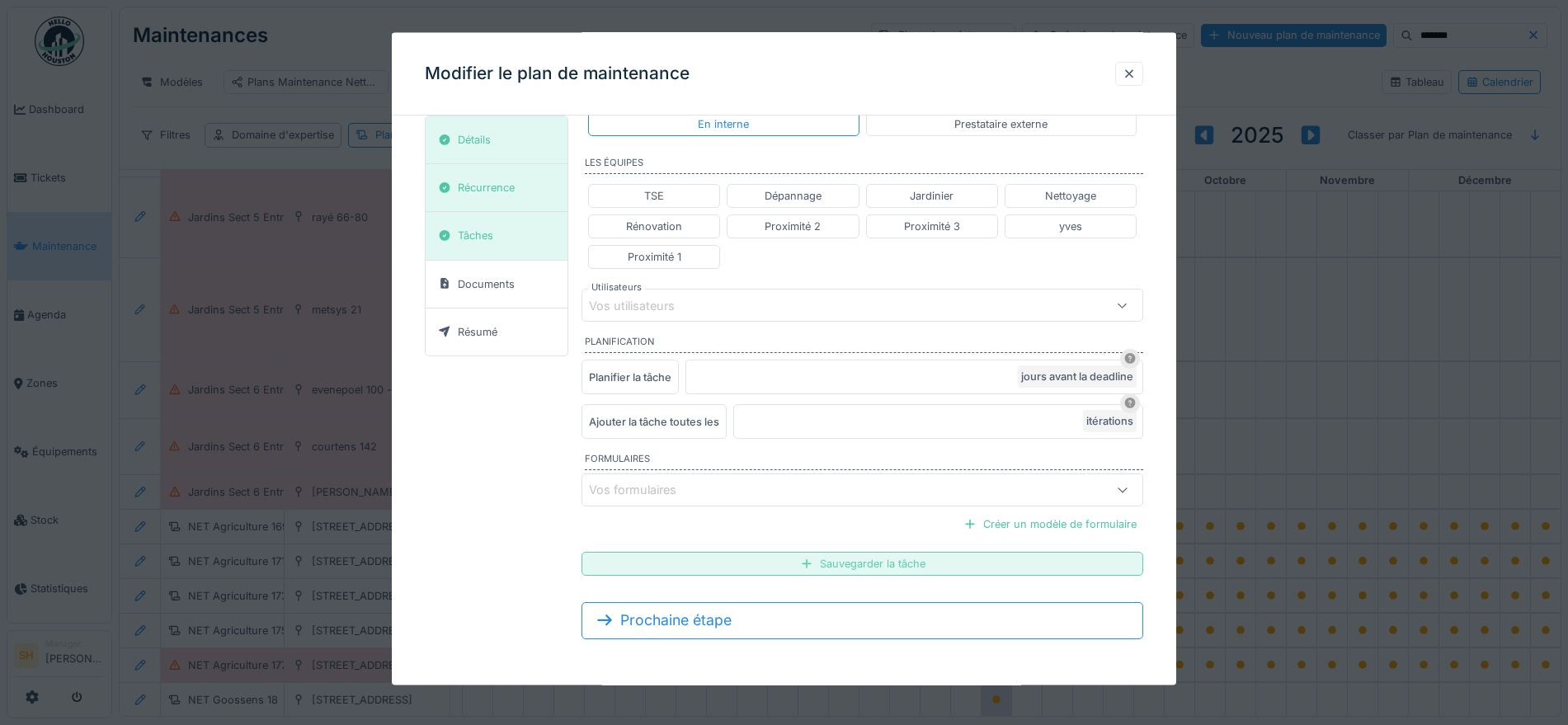
drag, startPoint x: 837, startPoint y: 559, endPoint x: 827, endPoint y: 537, distance: 24.2
click at [837, 560] on div "Sauvegarder la tâche" at bounding box center [861, 564] width 561 height 24
click at [1172, 276] on div "Détails Récurrence Tâches Documents Résumé Tâches associées bloc+ entrée 18 1h …" at bounding box center [784, 158] width 784 height 1053
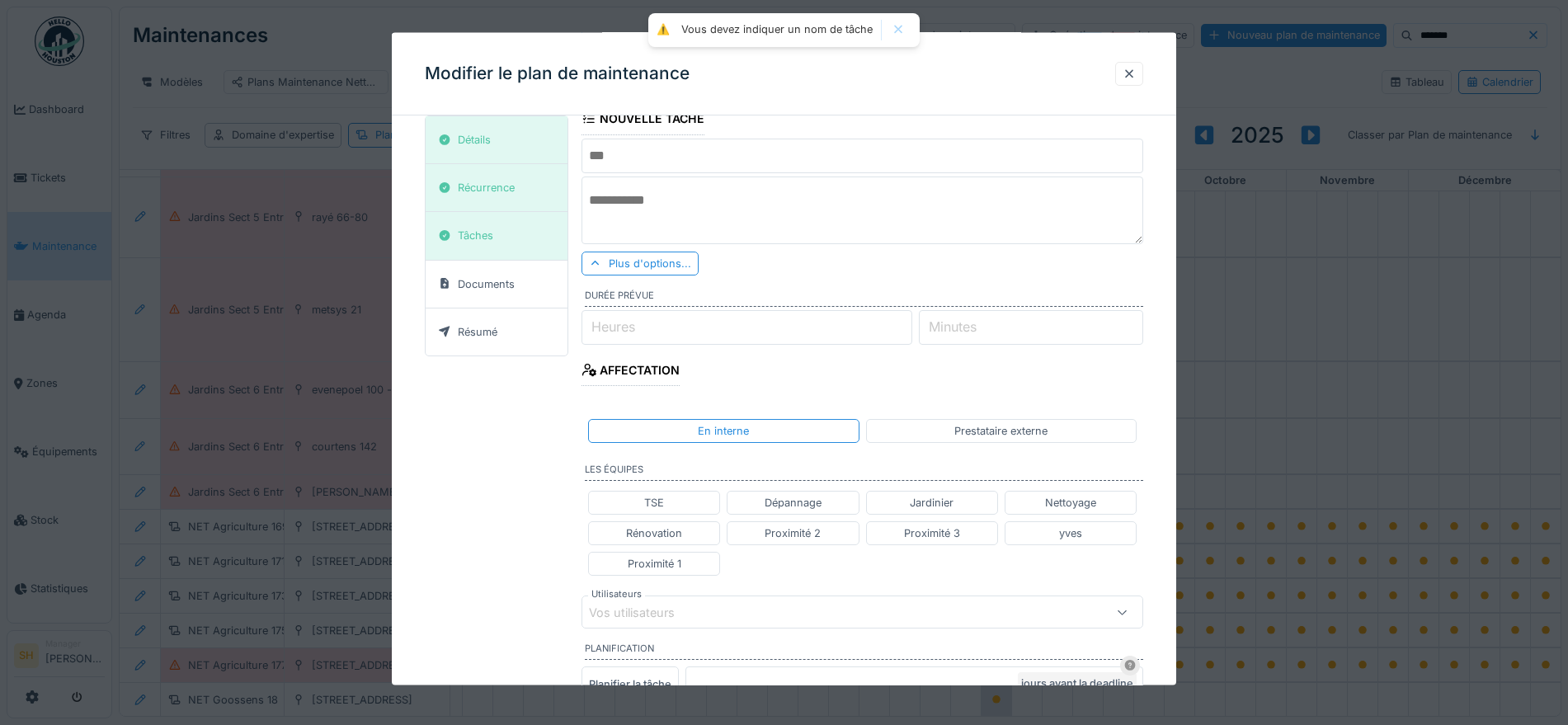
scroll to position [0, 0]
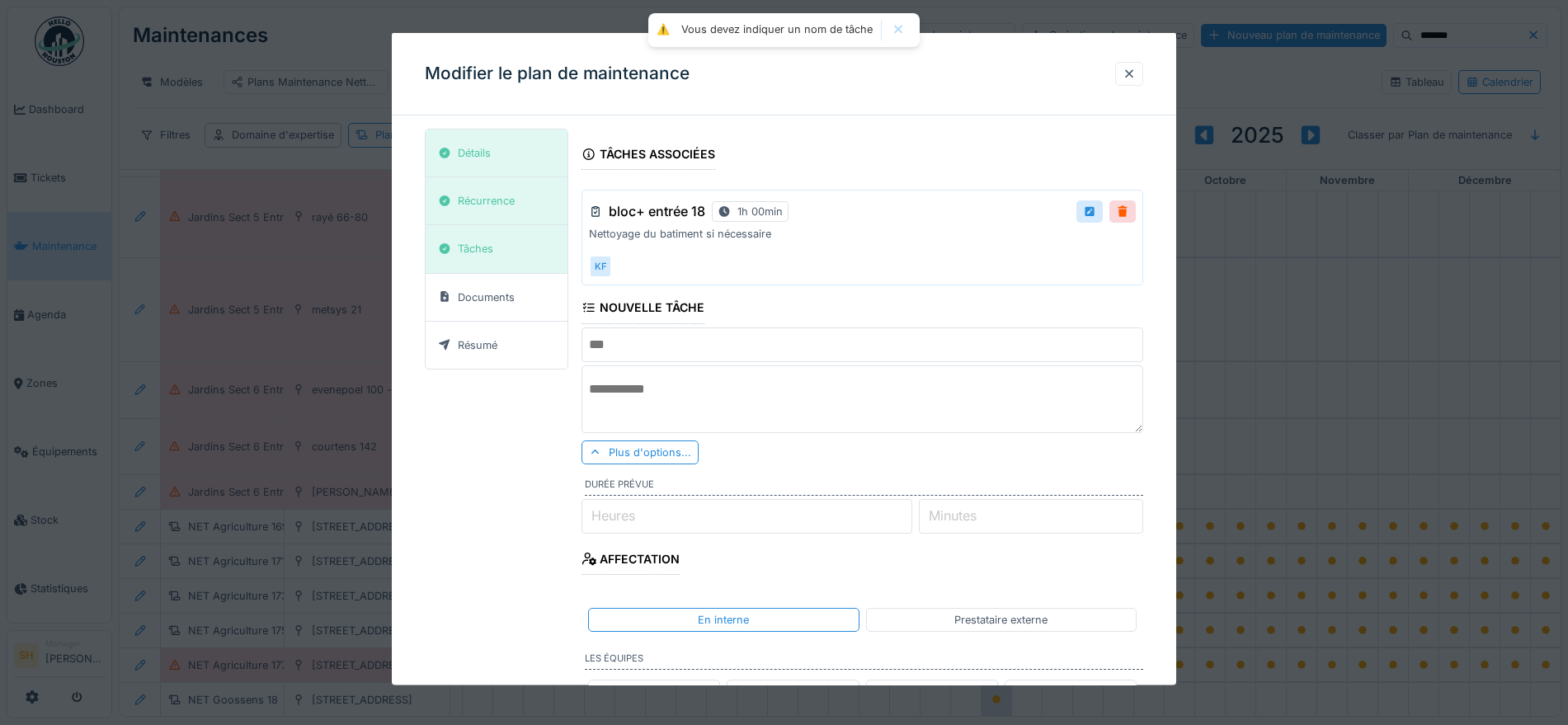
click at [889, 230] on p "Nettoyage du batiment si nécessaire" at bounding box center [862, 233] width 546 height 16
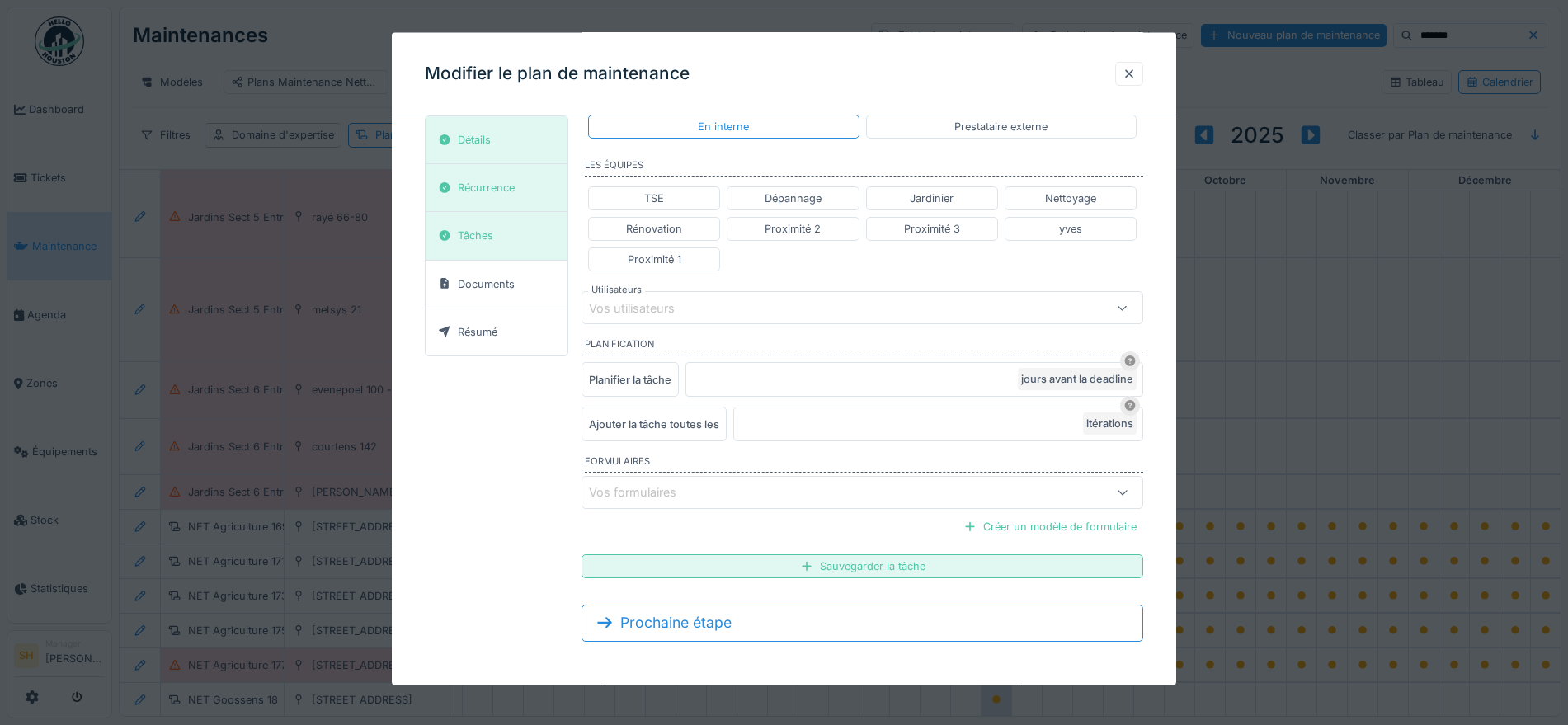
scroll to position [496, 0]
click at [846, 560] on div "Sauvegarder la tâche" at bounding box center [861, 564] width 561 height 24
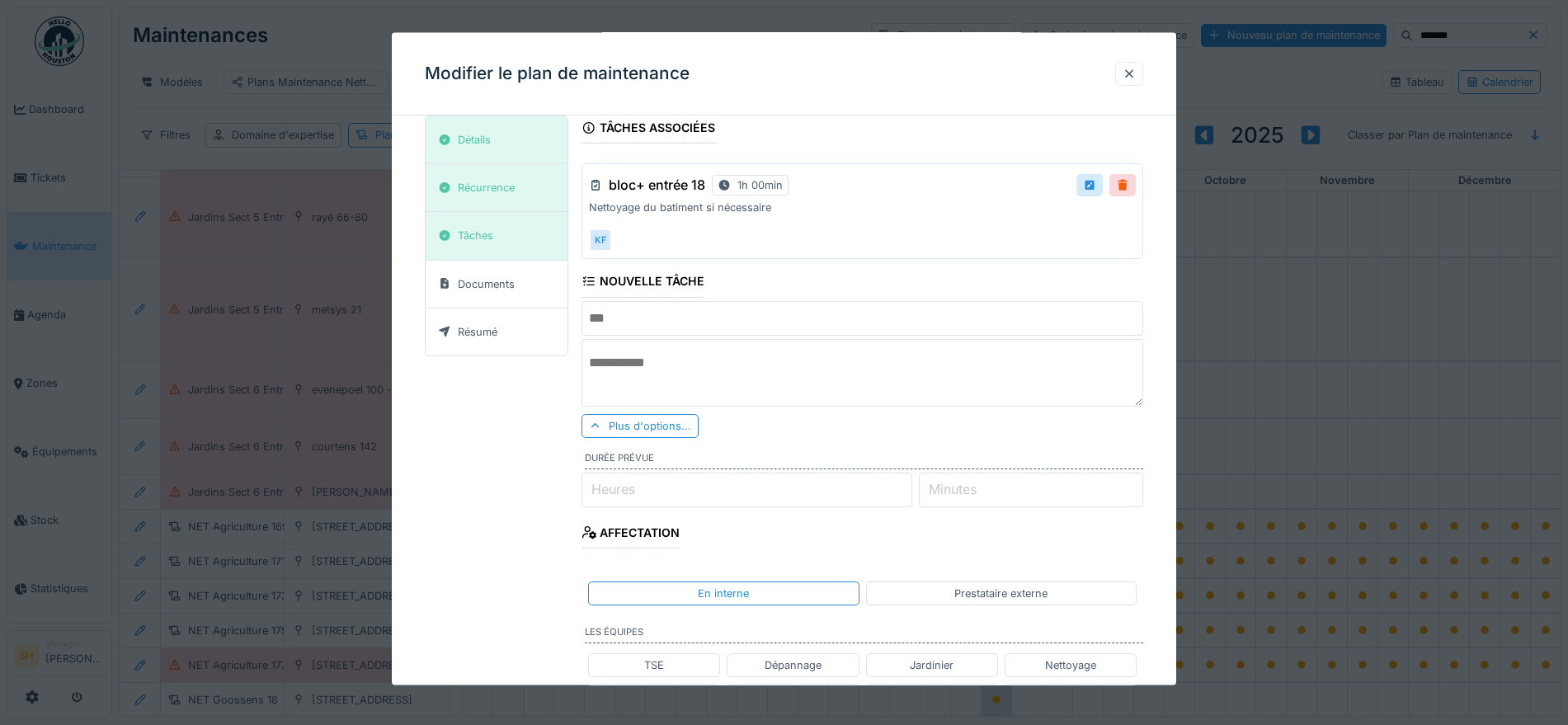
scroll to position [0, 0]
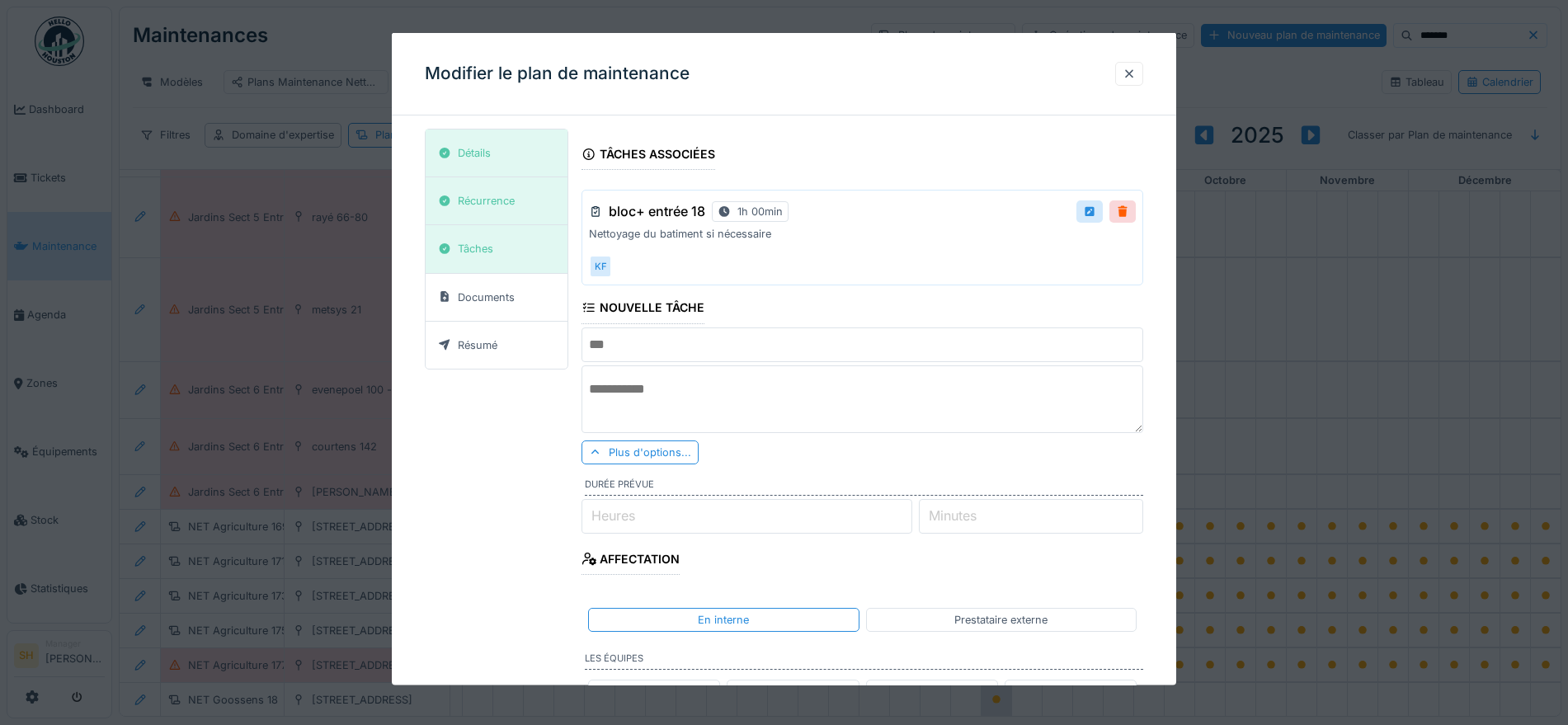
click at [603, 306] on div "Nouvelle tâche" at bounding box center [643, 309] width 122 height 28
click at [589, 308] on icon at bounding box center [588, 308] width 15 height 12
click at [1173, 390] on div "Détails Récurrence Tâches Documents Résumé Tâches associées bloc+ entrée 18 1h …" at bounding box center [784, 654] width 784 height 1053
click at [503, 287] on div "Documents" at bounding box center [476, 295] width 88 height 20
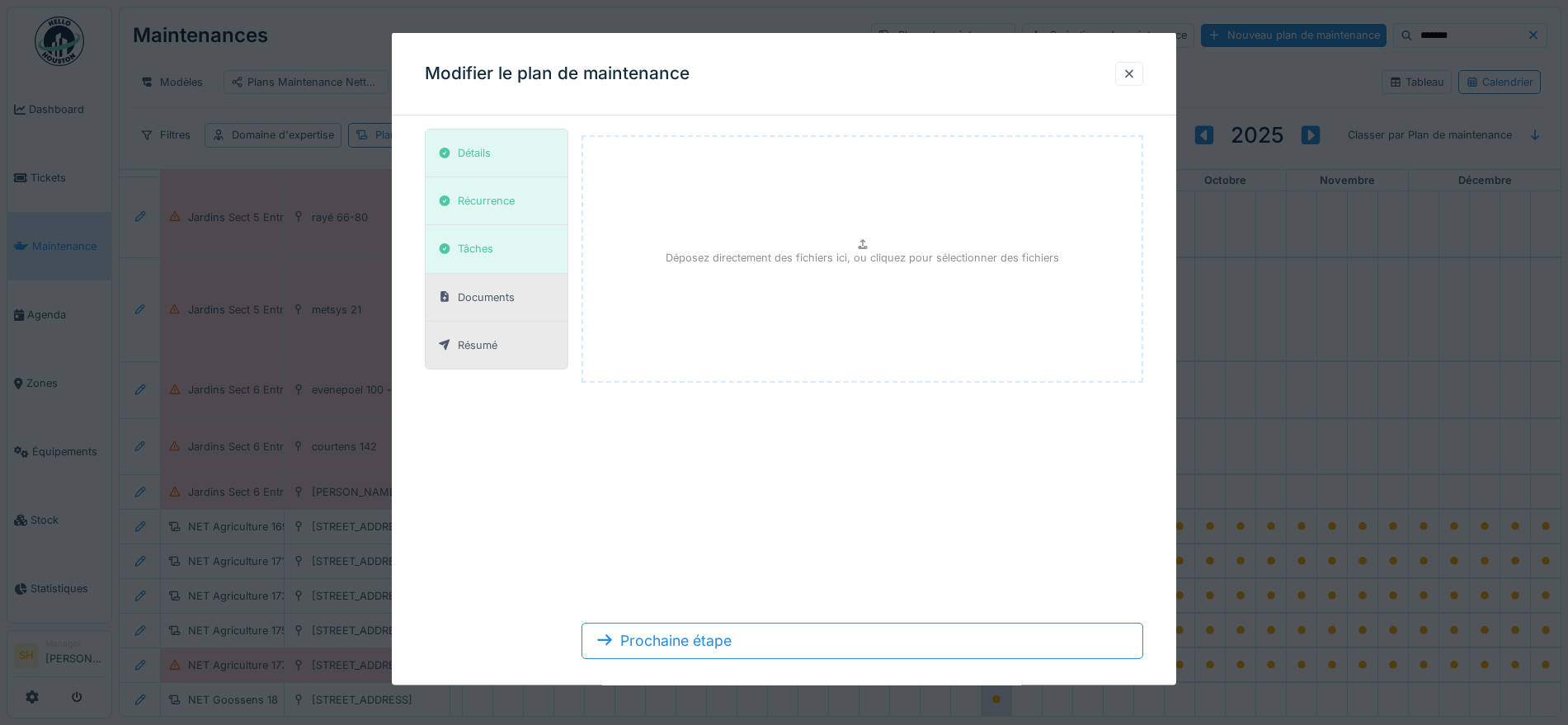
click at [491, 348] on div "Résumé" at bounding box center [477, 344] width 40 height 16
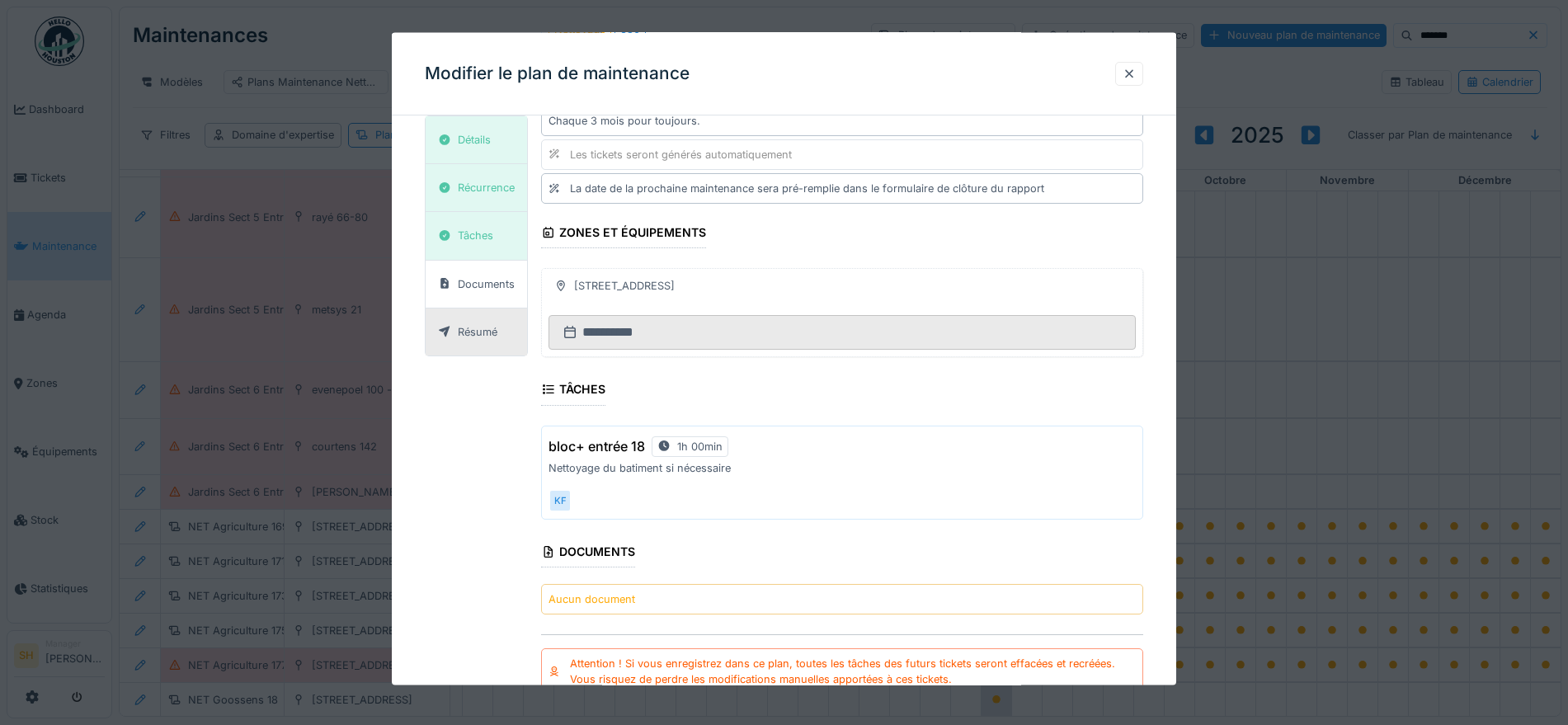
scroll to position [309, 0]
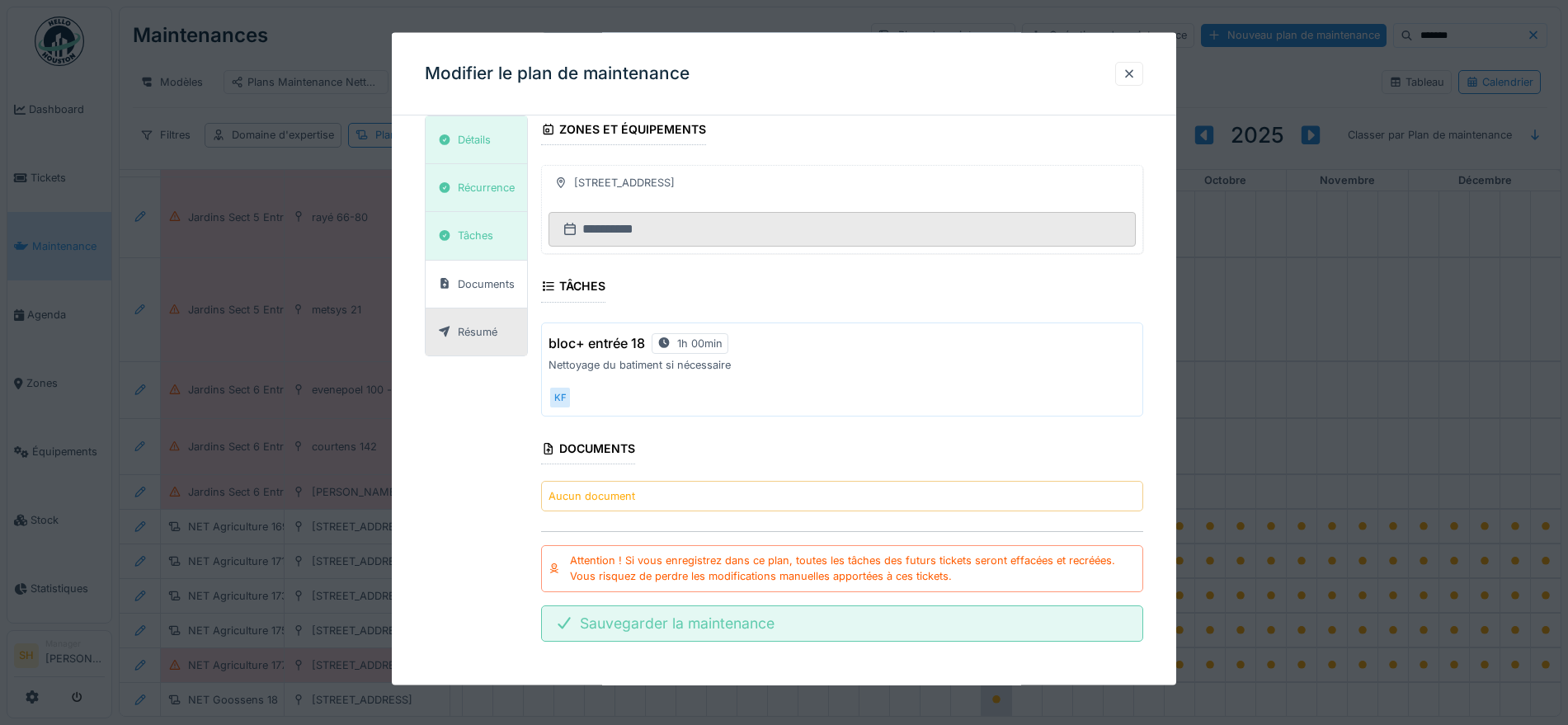
click at [749, 631] on div "Sauvegarder la maintenance" at bounding box center [842, 622] width 602 height 36
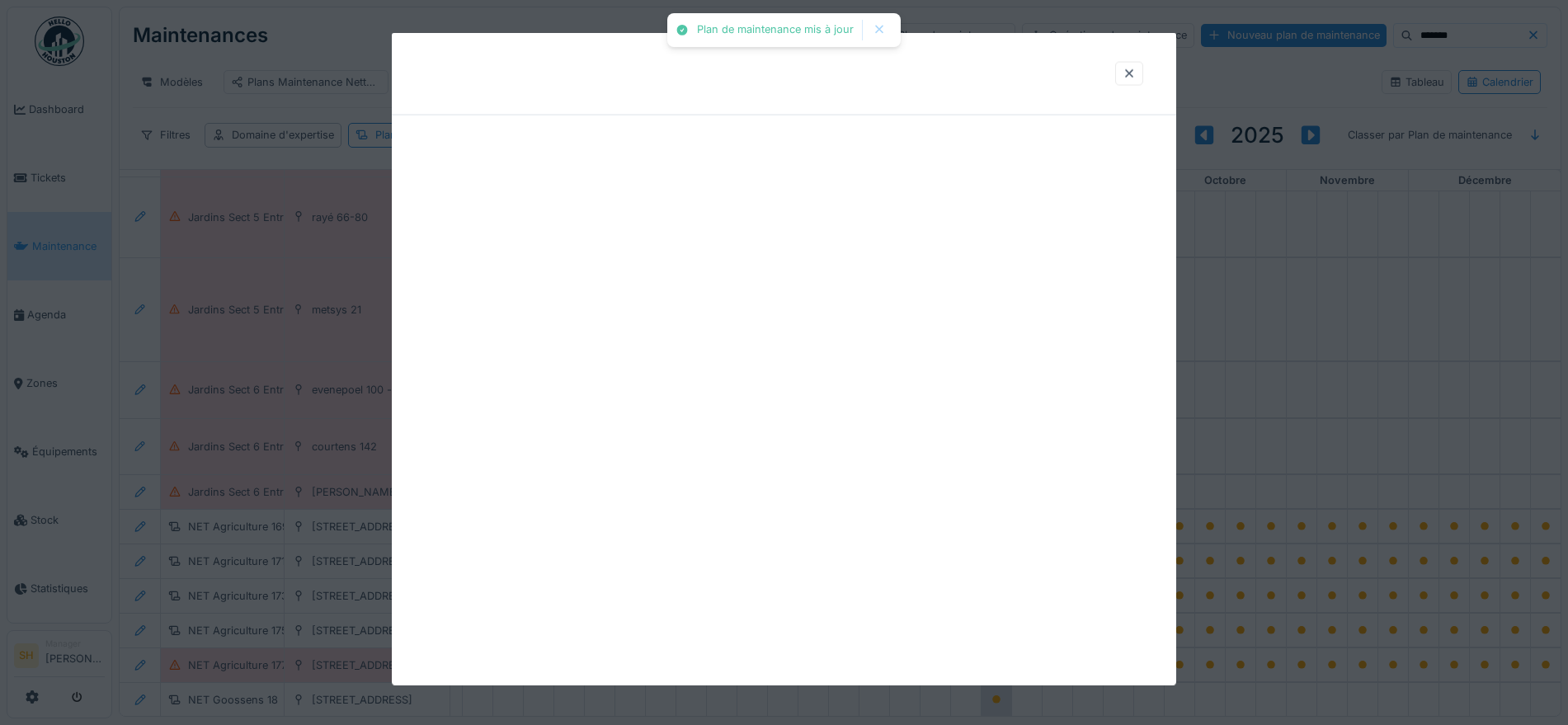
scroll to position [0, 0]
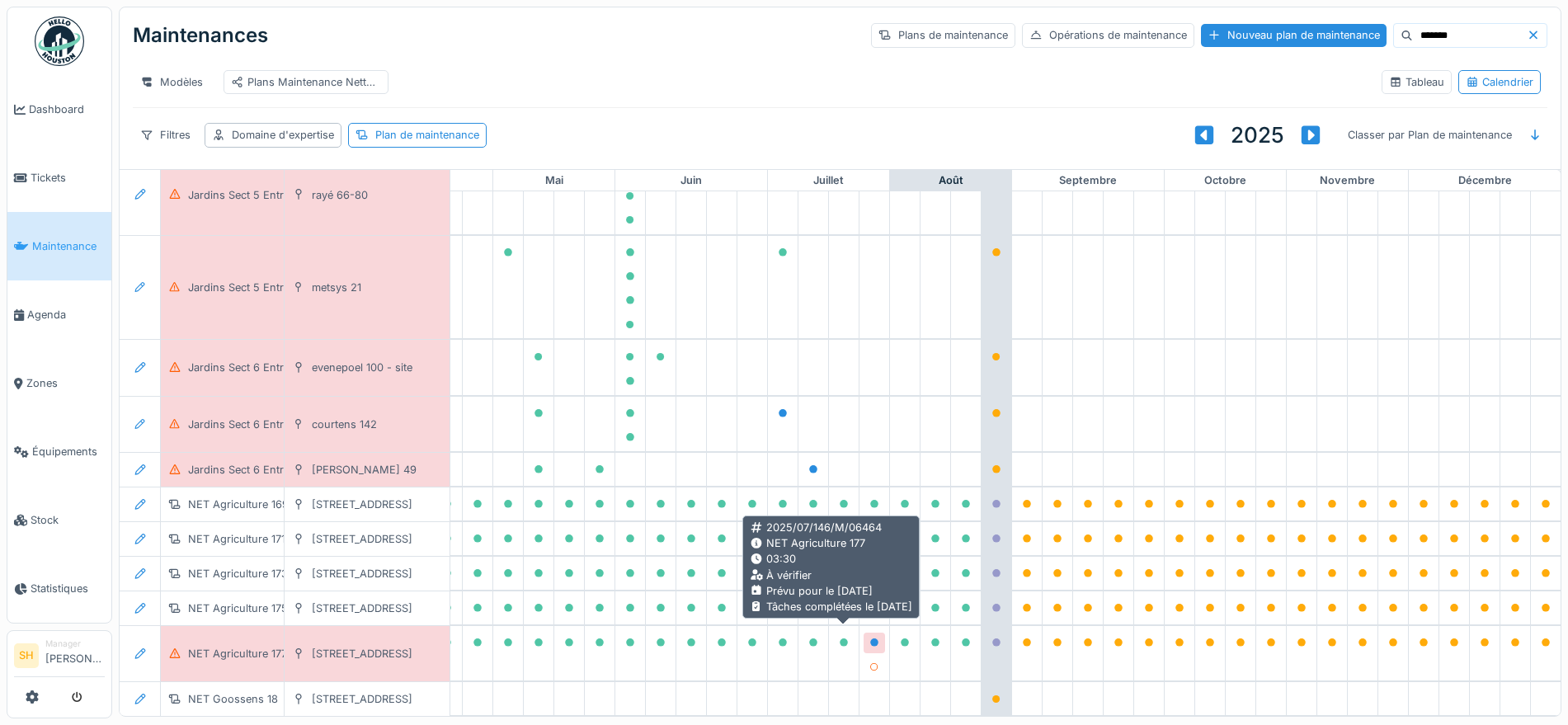
click at [870, 639] on icon at bounding box center [874, 642] width 8 height 8
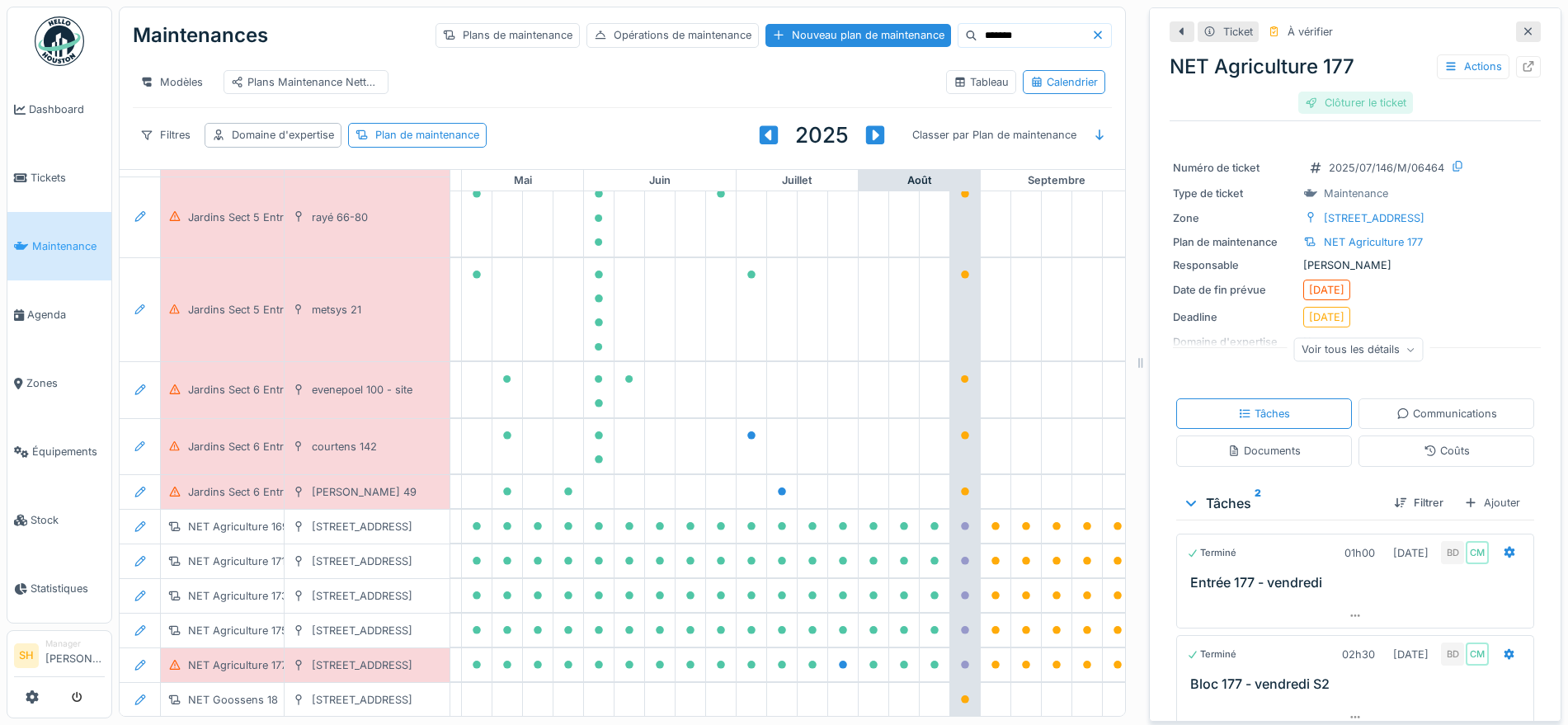
click at [1315, 103] on div "Clôturer le ticket" at bounding box center [1356, 102] width 115 height 22
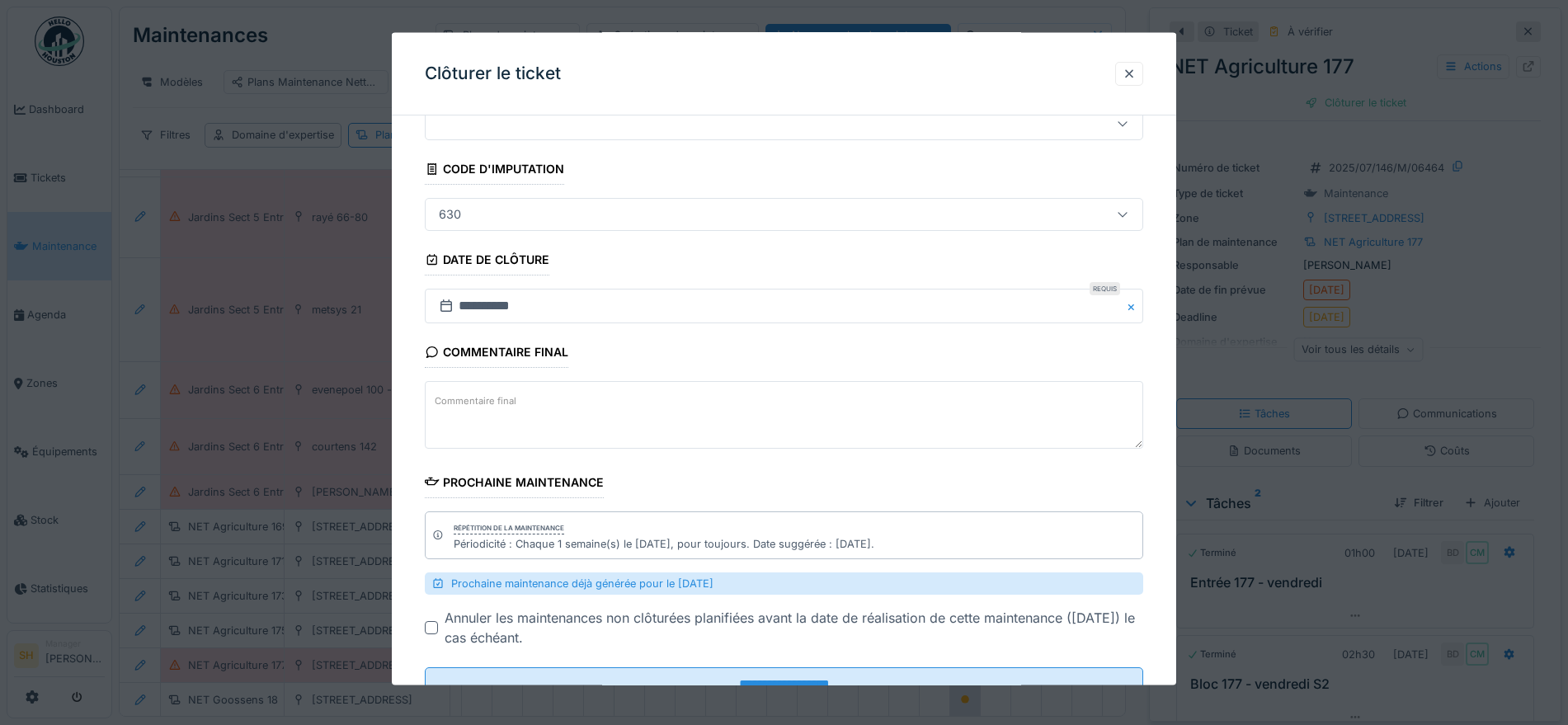
scroll to position [128, 0]
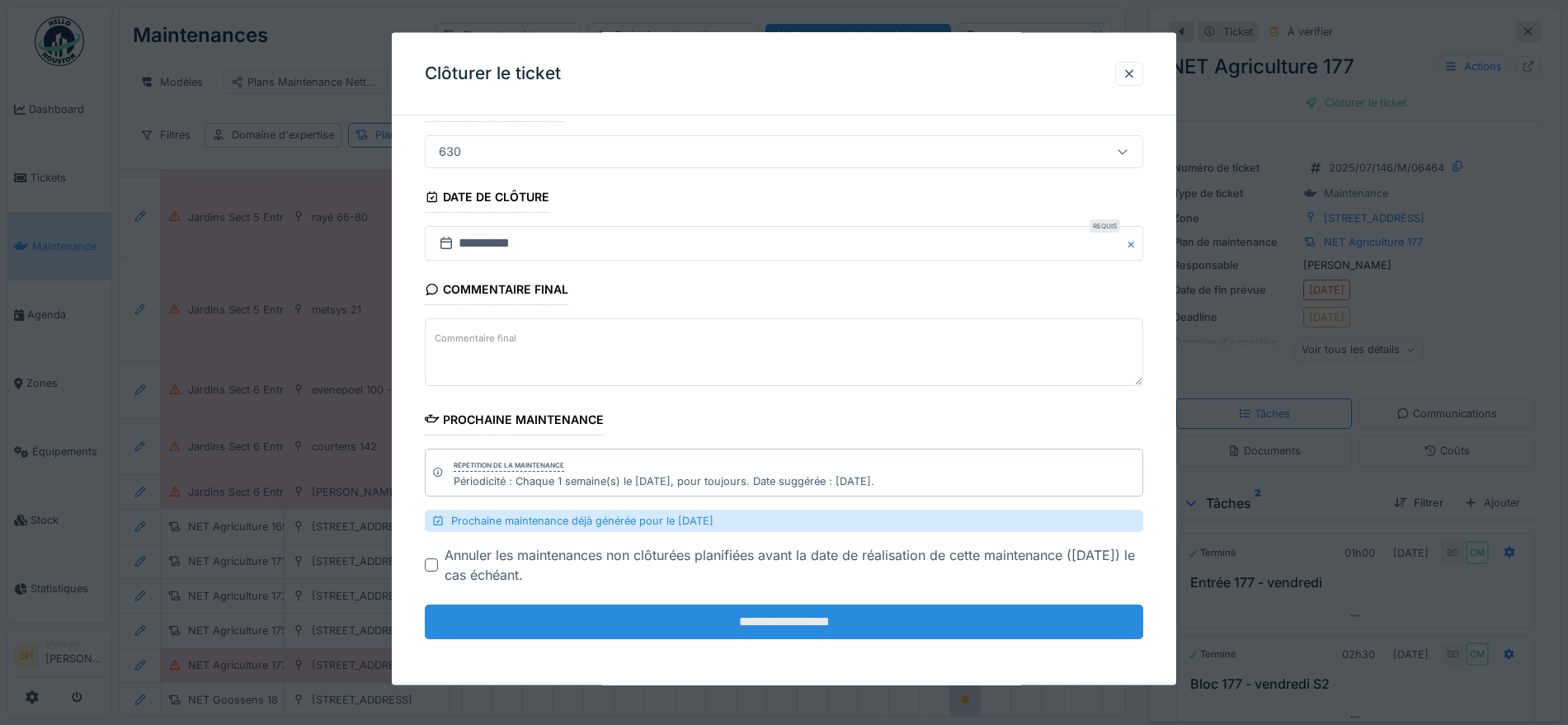
click at [844, 630] on input "**********" at bounding box center [784, 622] width 718 height 35
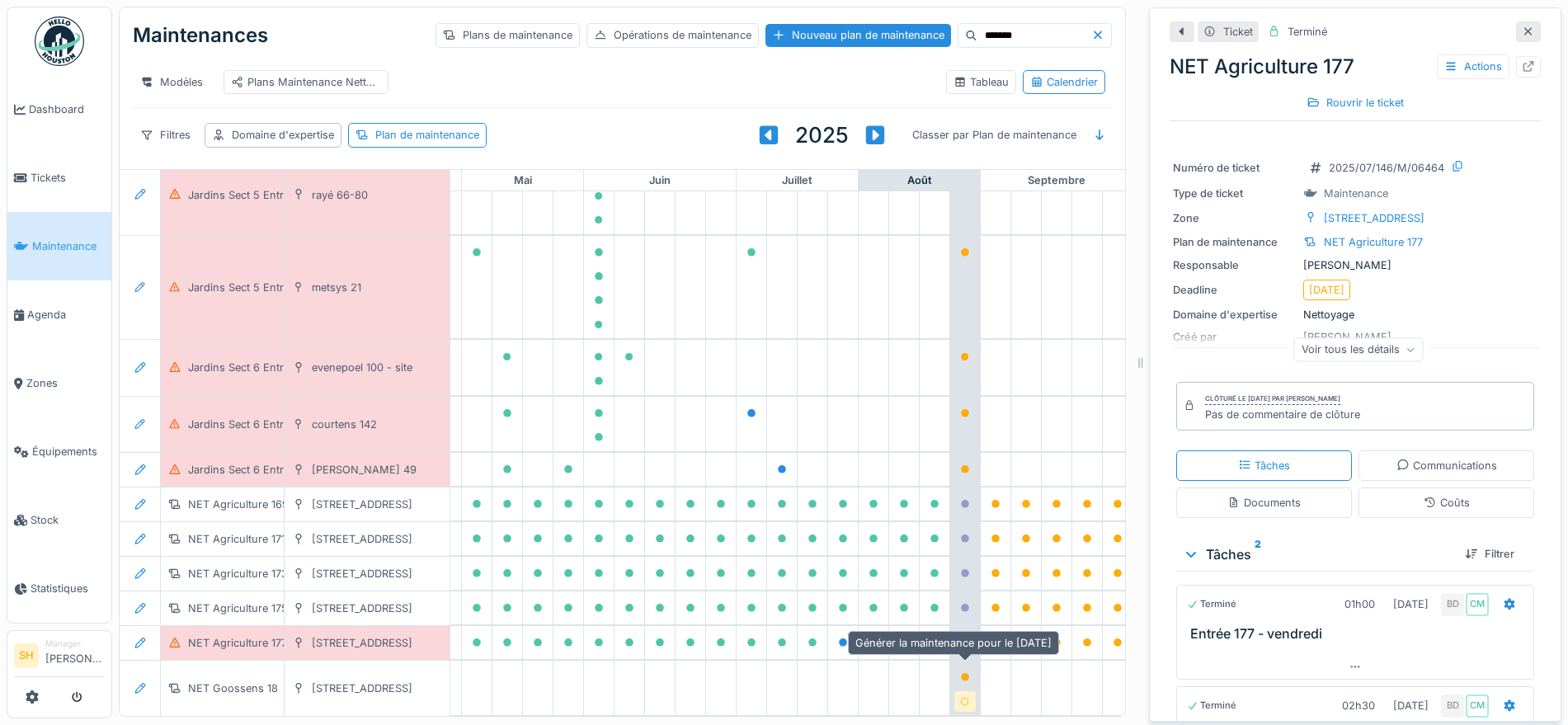
scroll to position [1831, 550]
click at [962, 698] on icon at bounding box center [965, 702] width 10 height 8
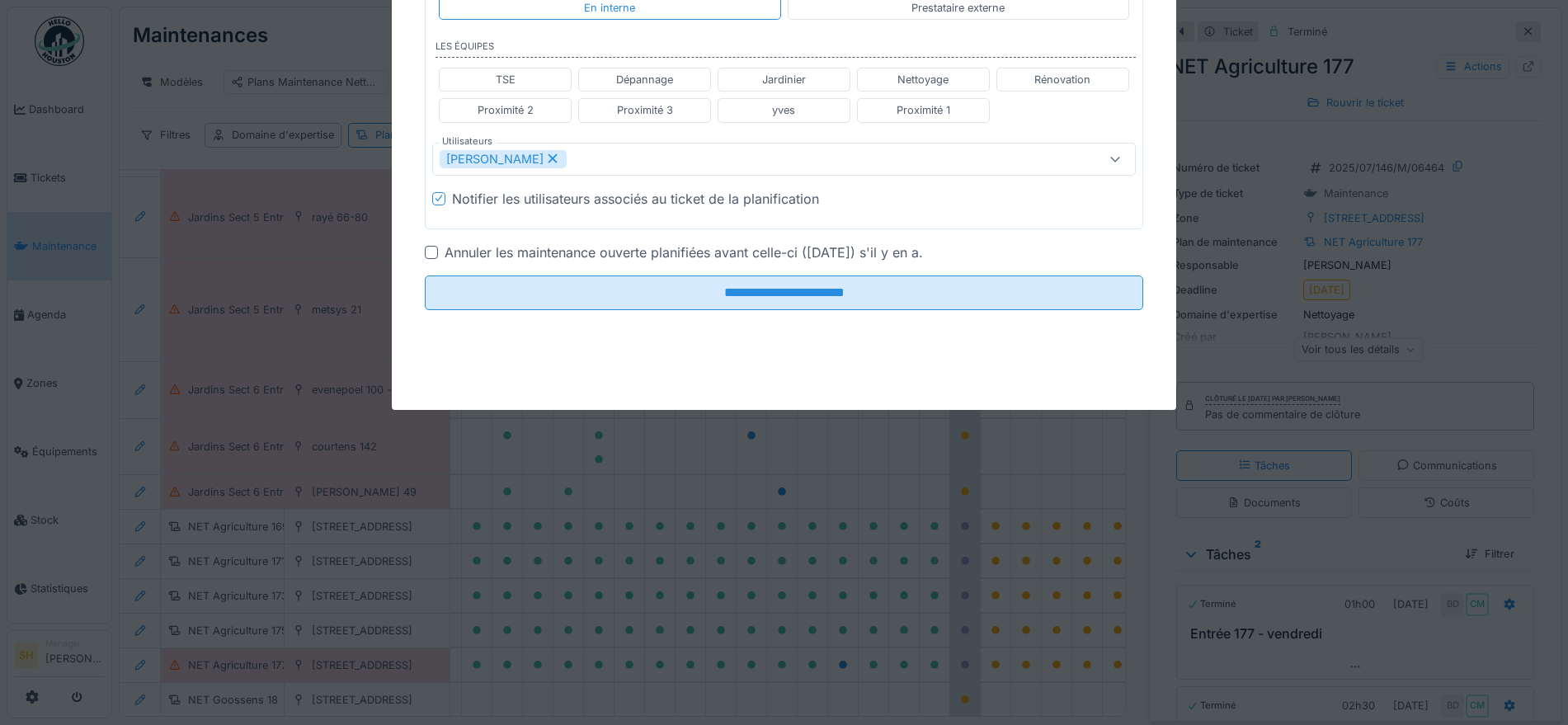
scroll to position [1809, 550]
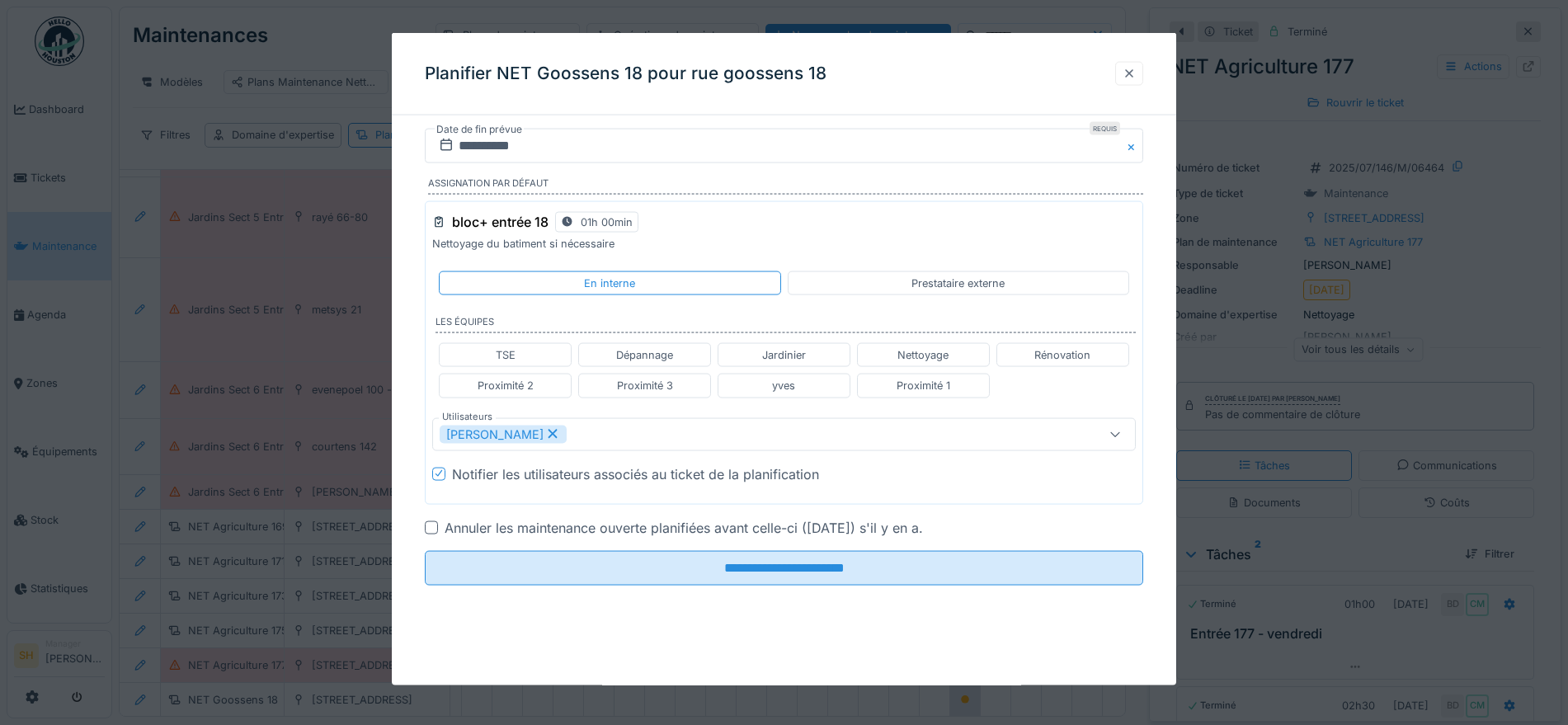
click at [1135, 74] on div at bounding box center [1130, 73] width 14 height 16
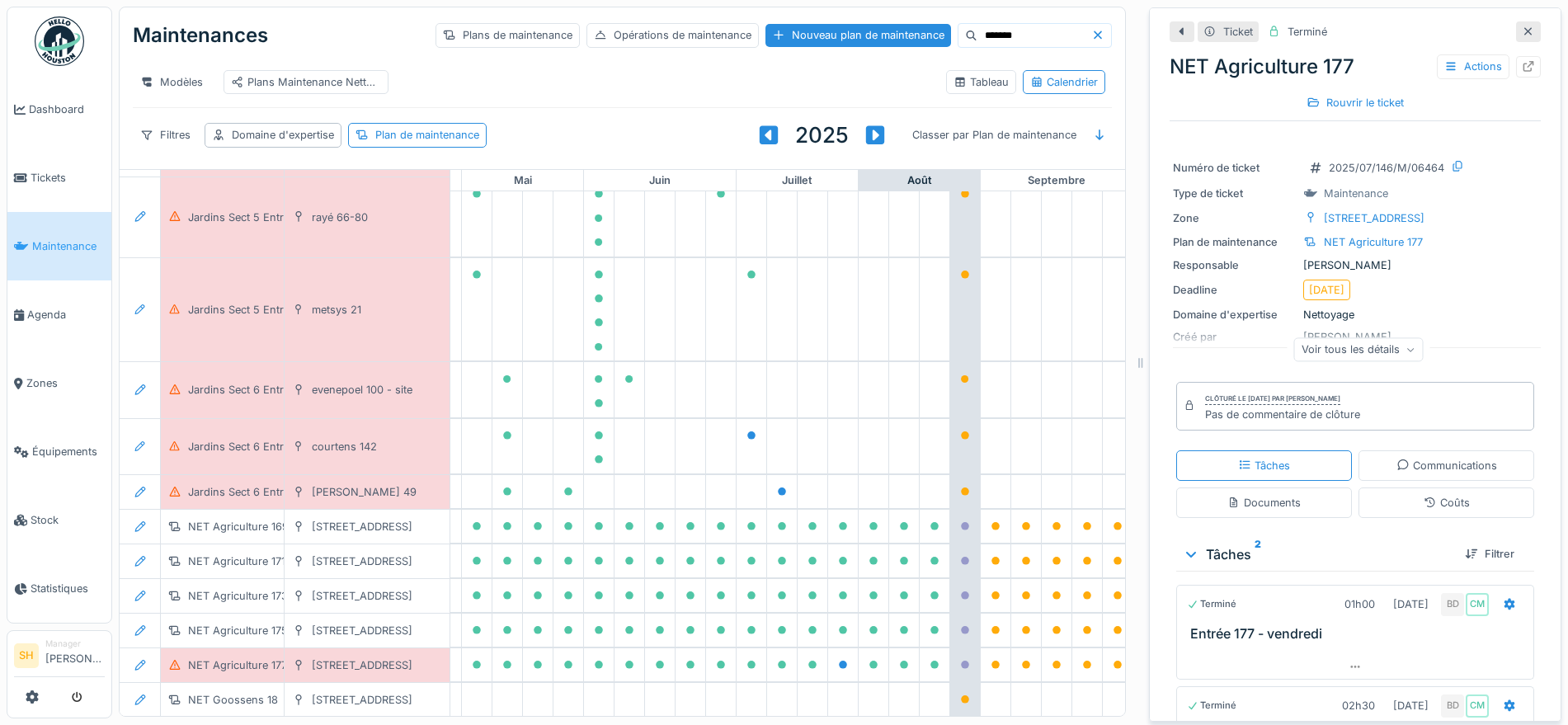
click at [1516, 21] on div at bounding box center [1528, 31] width 24 height 20
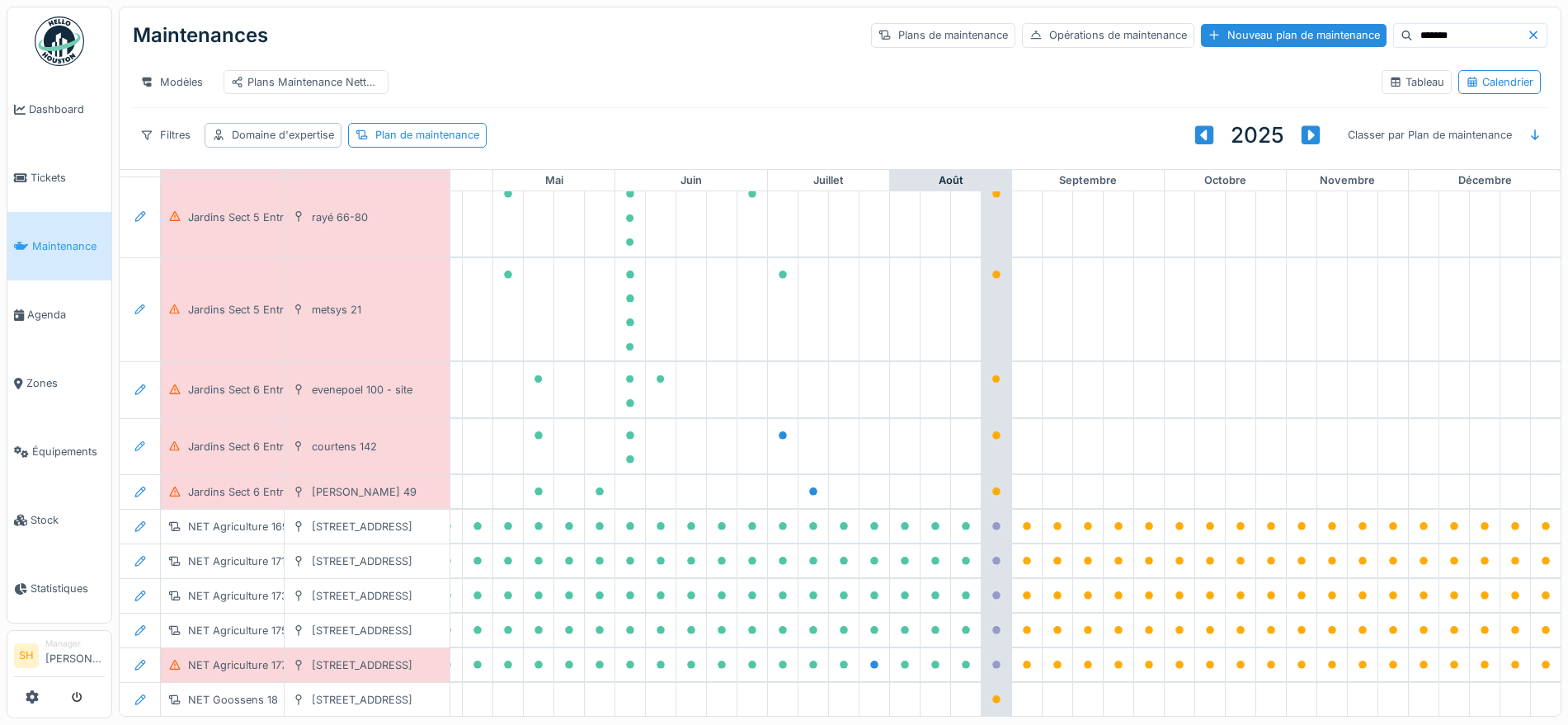
scroll to position [1831, 550]
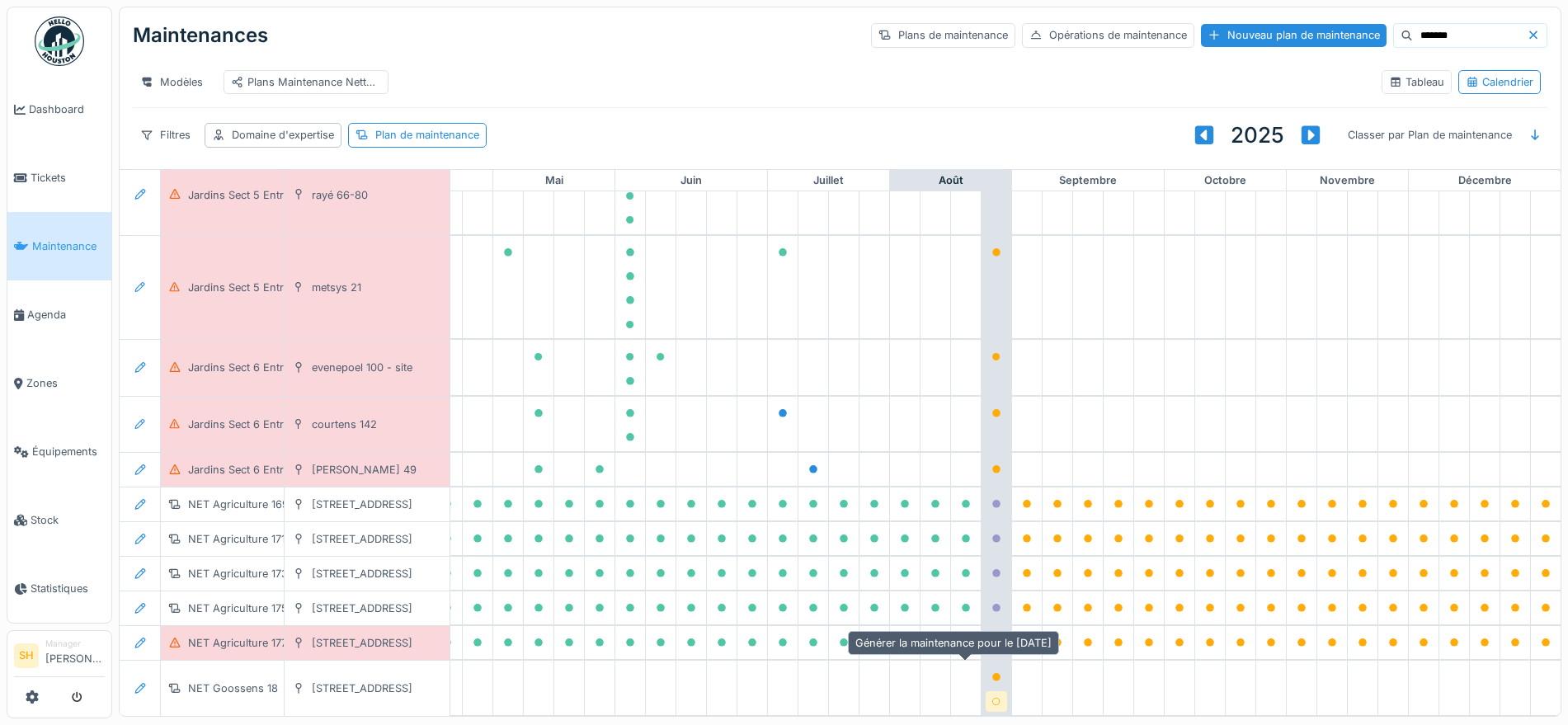
click at [992, 698] on icon at bounding box center [996, 702] width 10 height 8
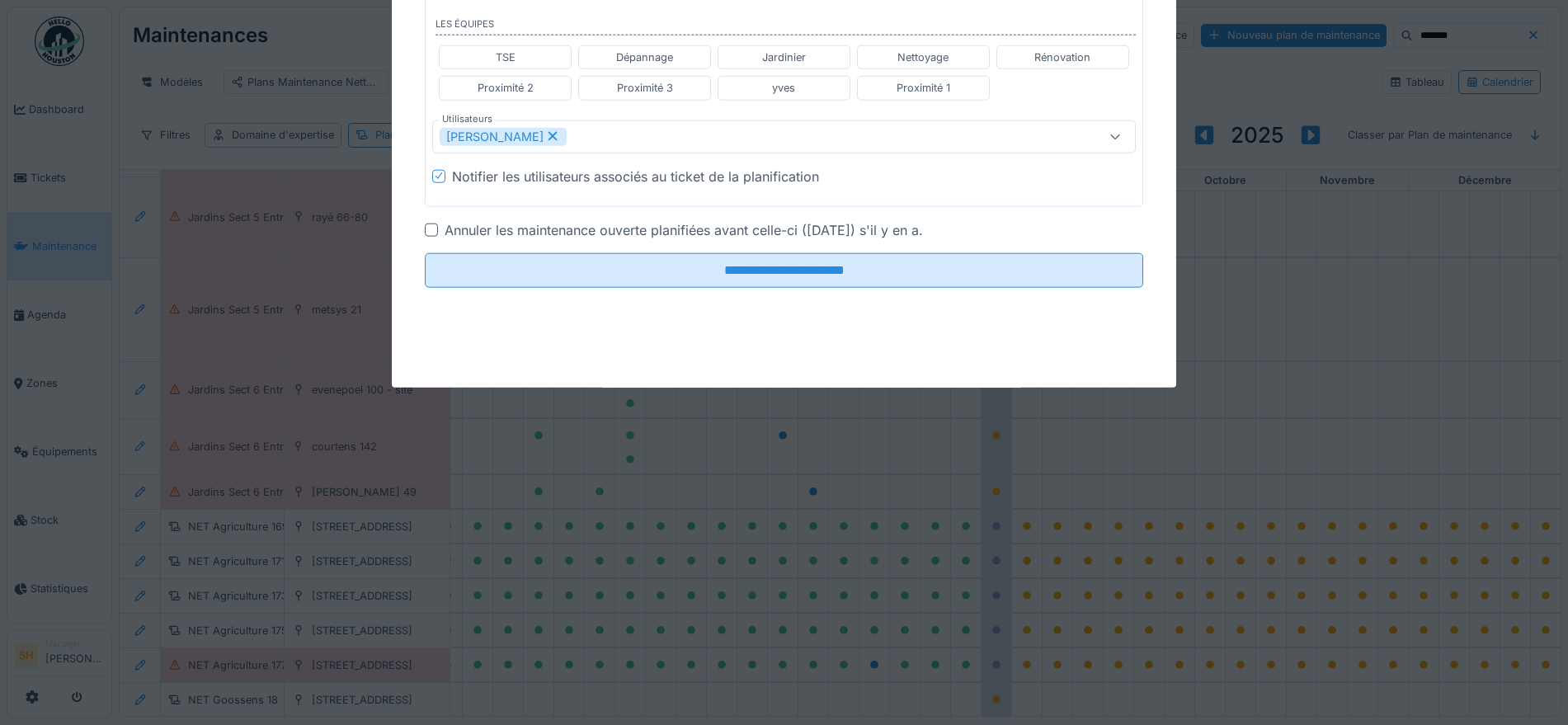
scroll to position [1809, 550]
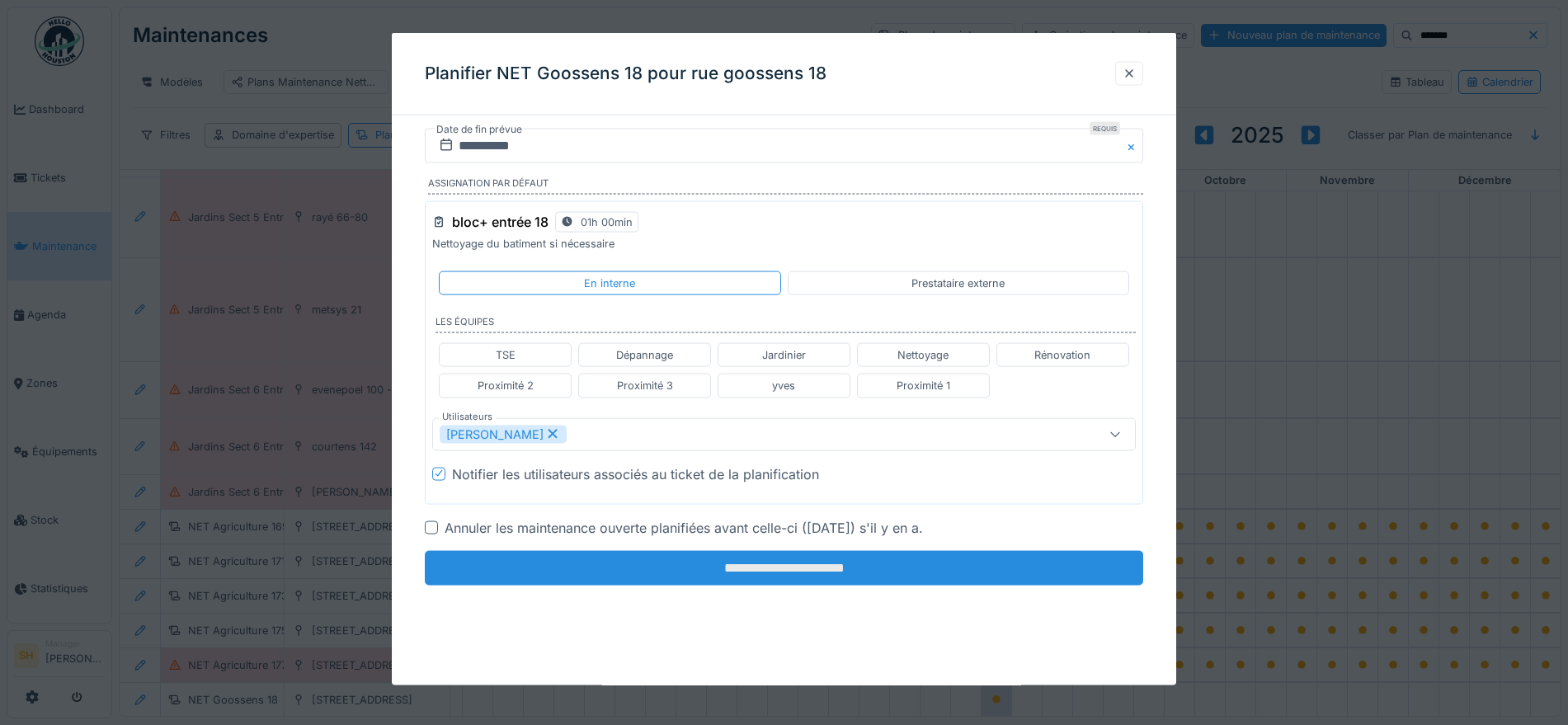
click at [844, 569] on input "**********" at bounding box center [784, 568] width 718 height 35
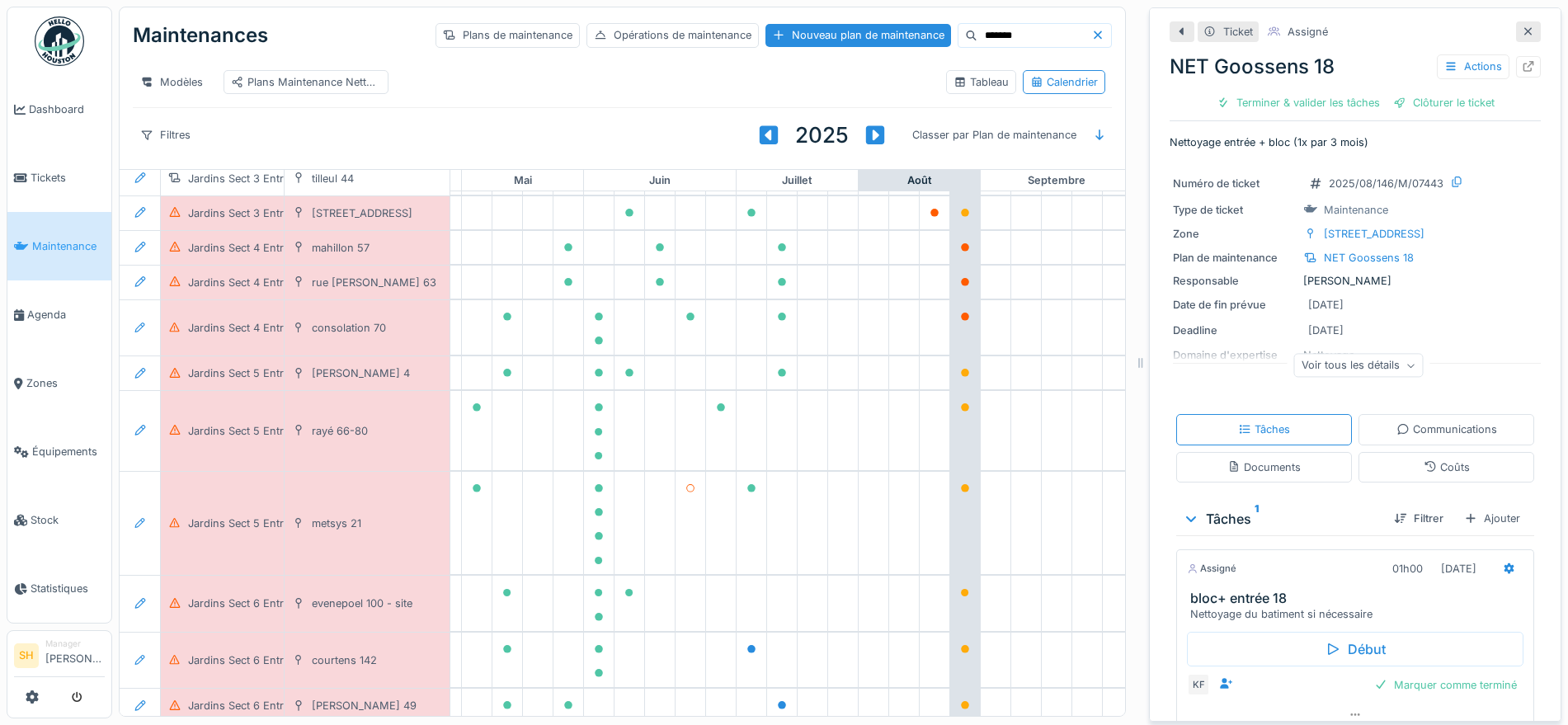
scroll to position [1543, 550]
click at [77, 309] on span "Agenda" at bounding box center [66, 315] width 78 height 16
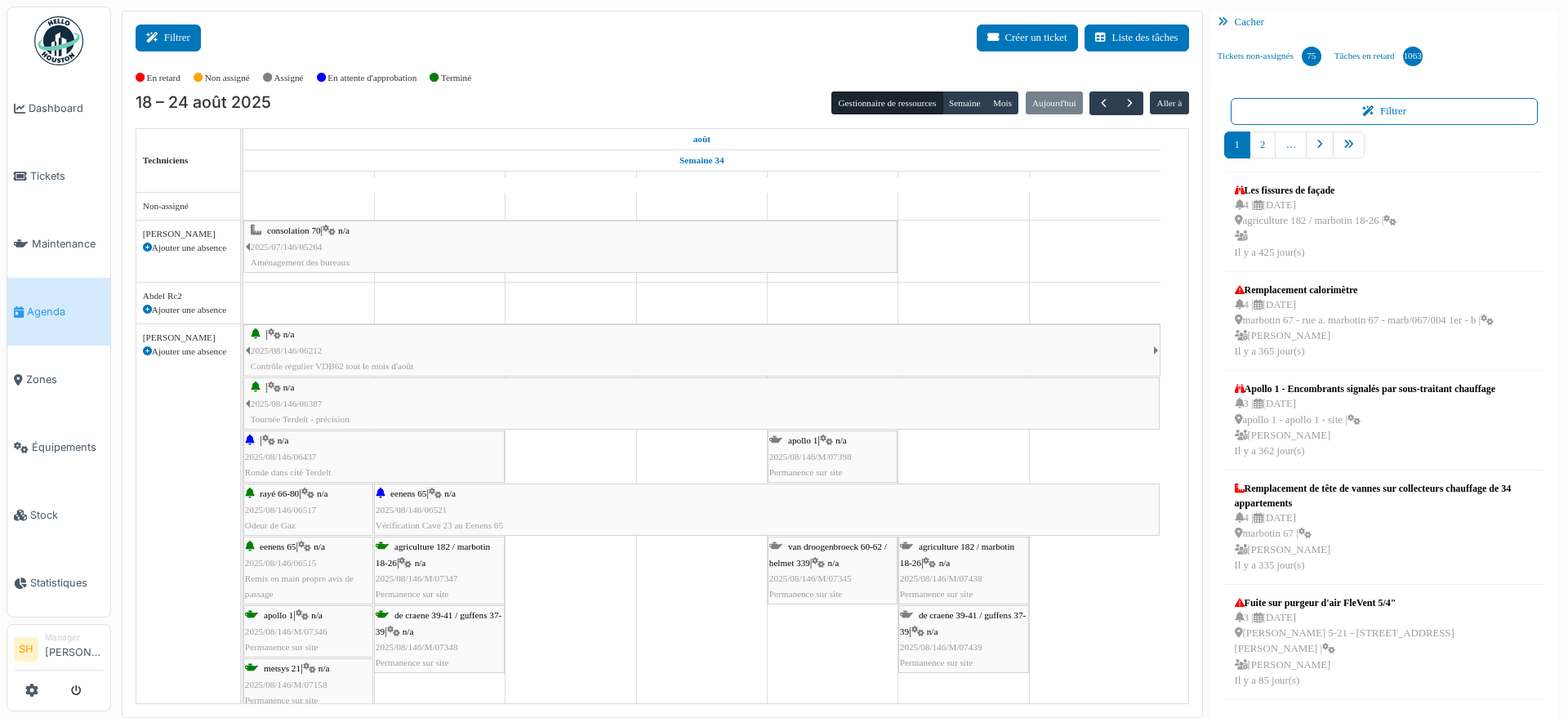
click at [184, 38] on button "Filtrer" at bounding box center [168, 38] width 65 height 27
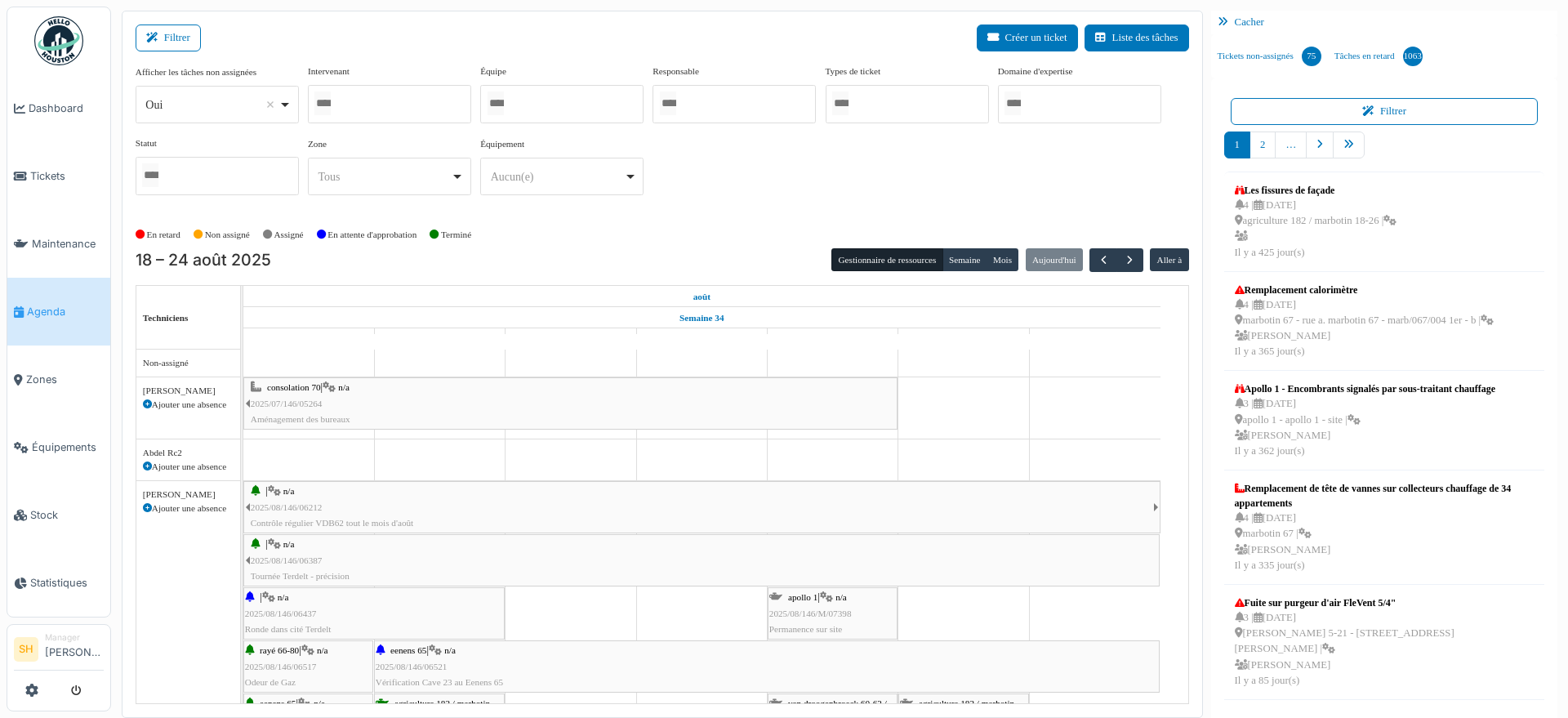
click at [417, 104] on div at bounding box center [390, 104] width 164 height 38
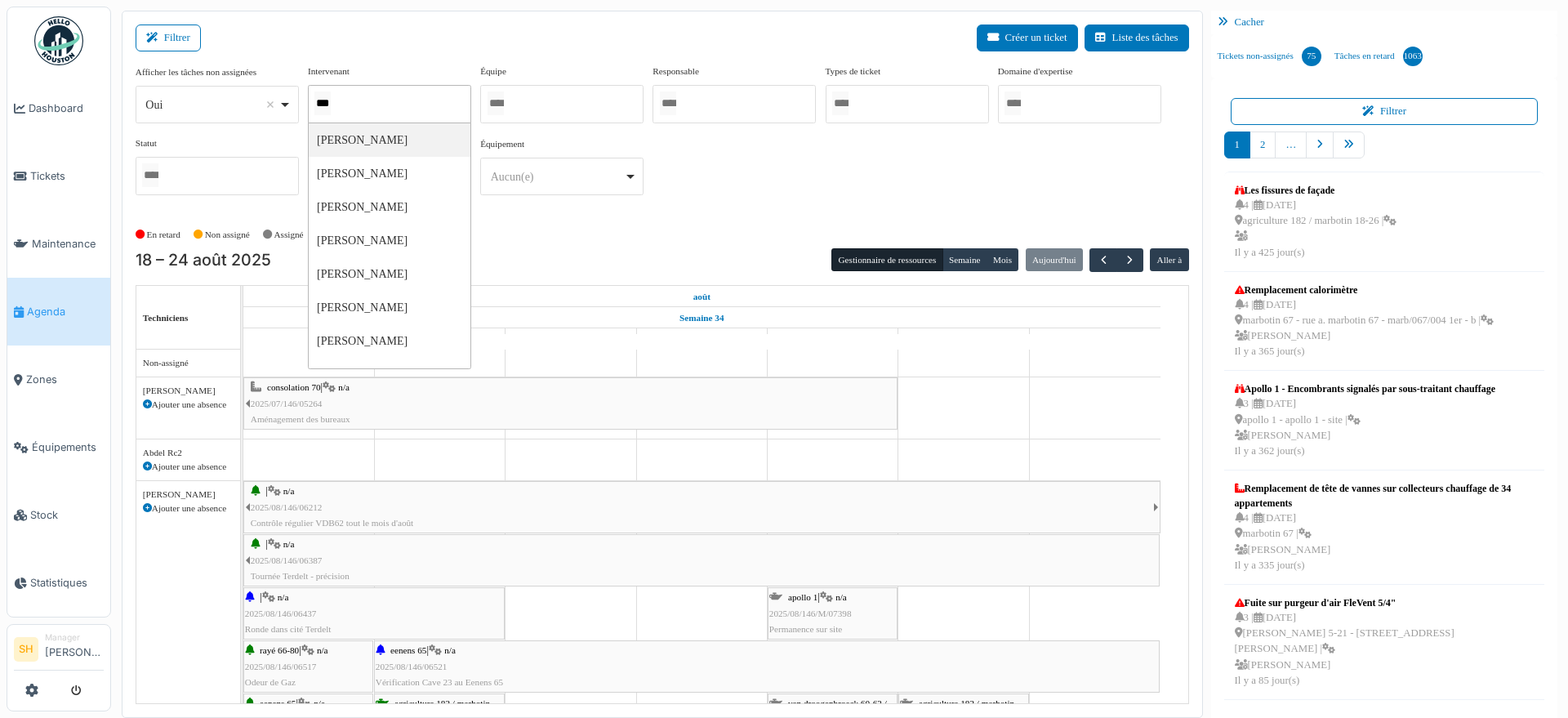
type input "****"
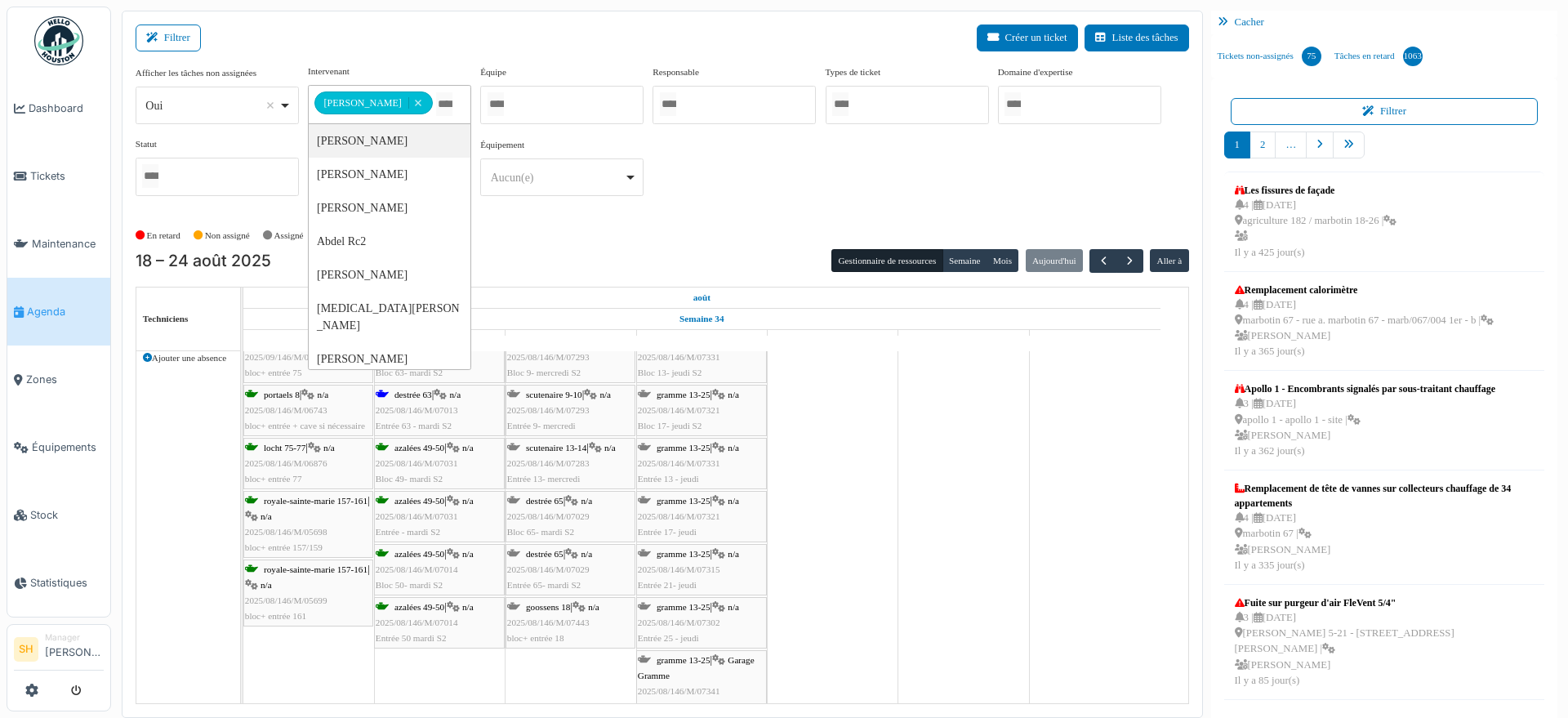
scroll to position [70, 0]
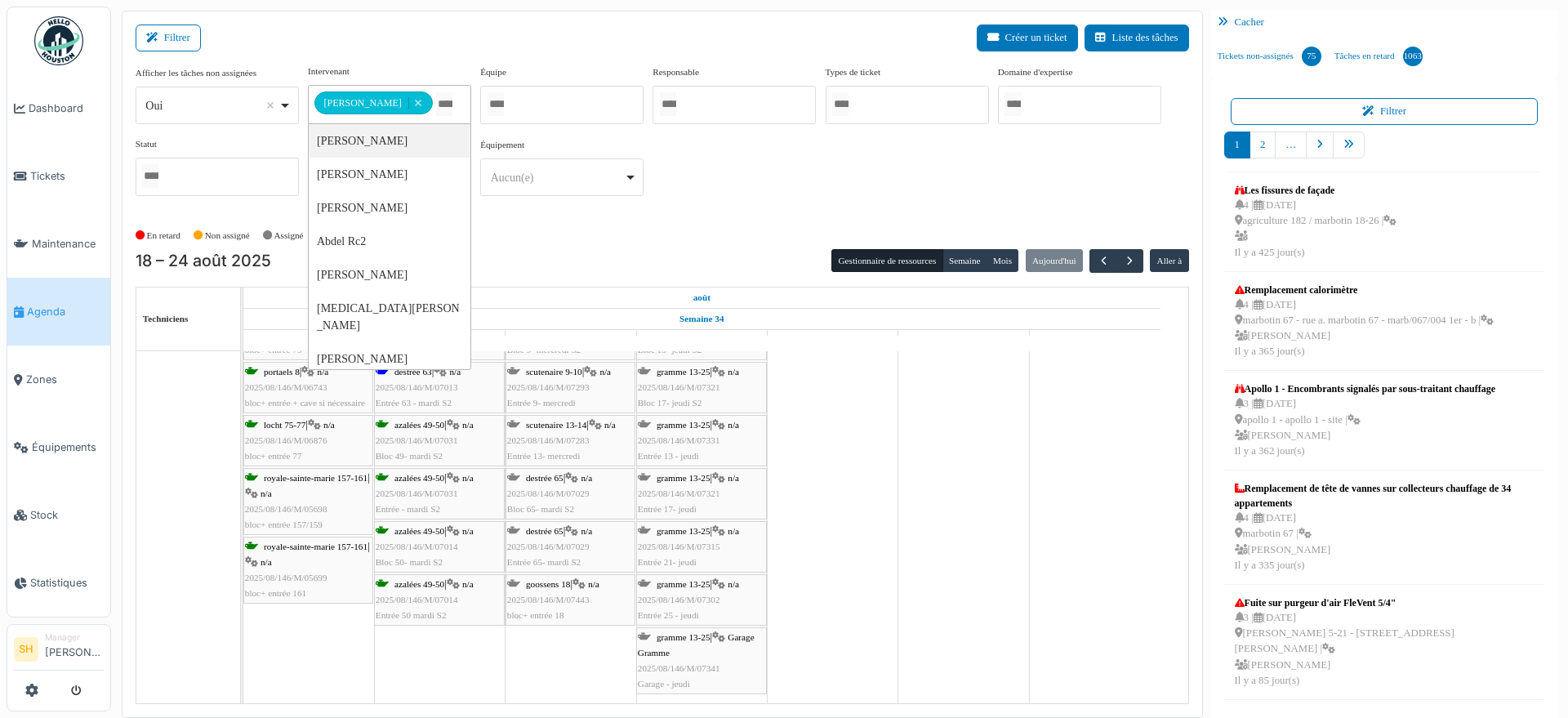
click at [553, 582] on span "goossens 18" at bounding box center [548, 584] width 44 height 10
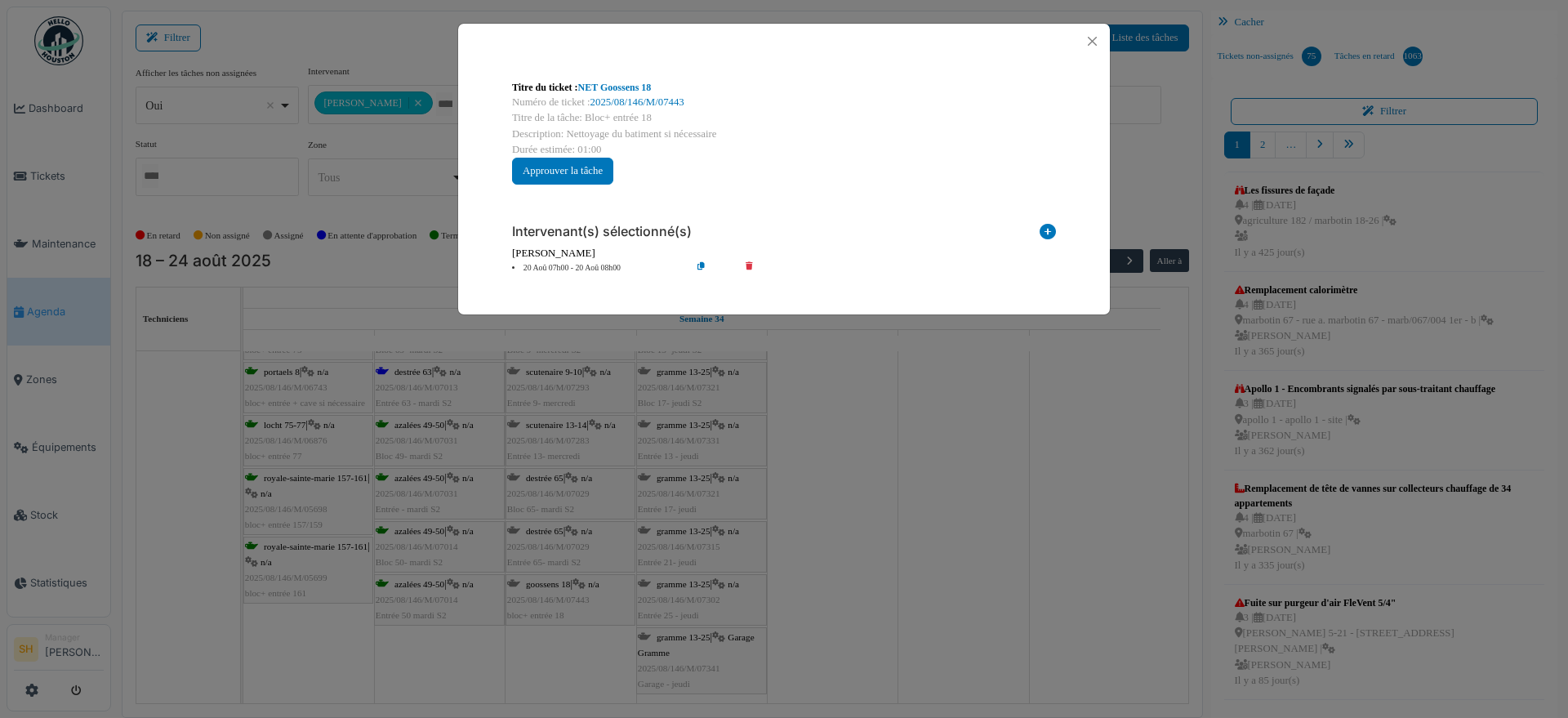
click at [1049, 227] on icon at bounding box center [1047, 234] width 16 height 22
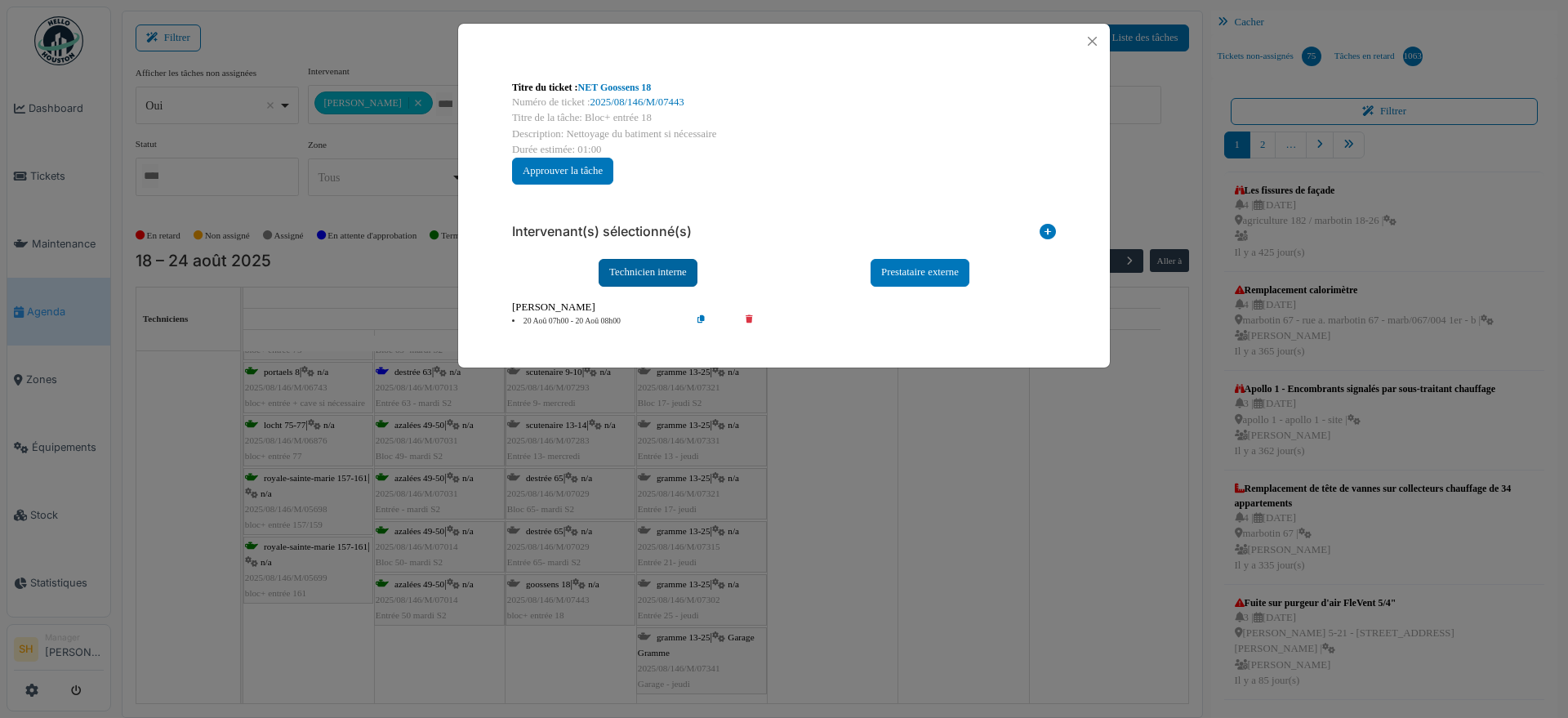
click at [666, 272] on div "Technicien interne" at bounding box center [648, 272] width 99 height 27
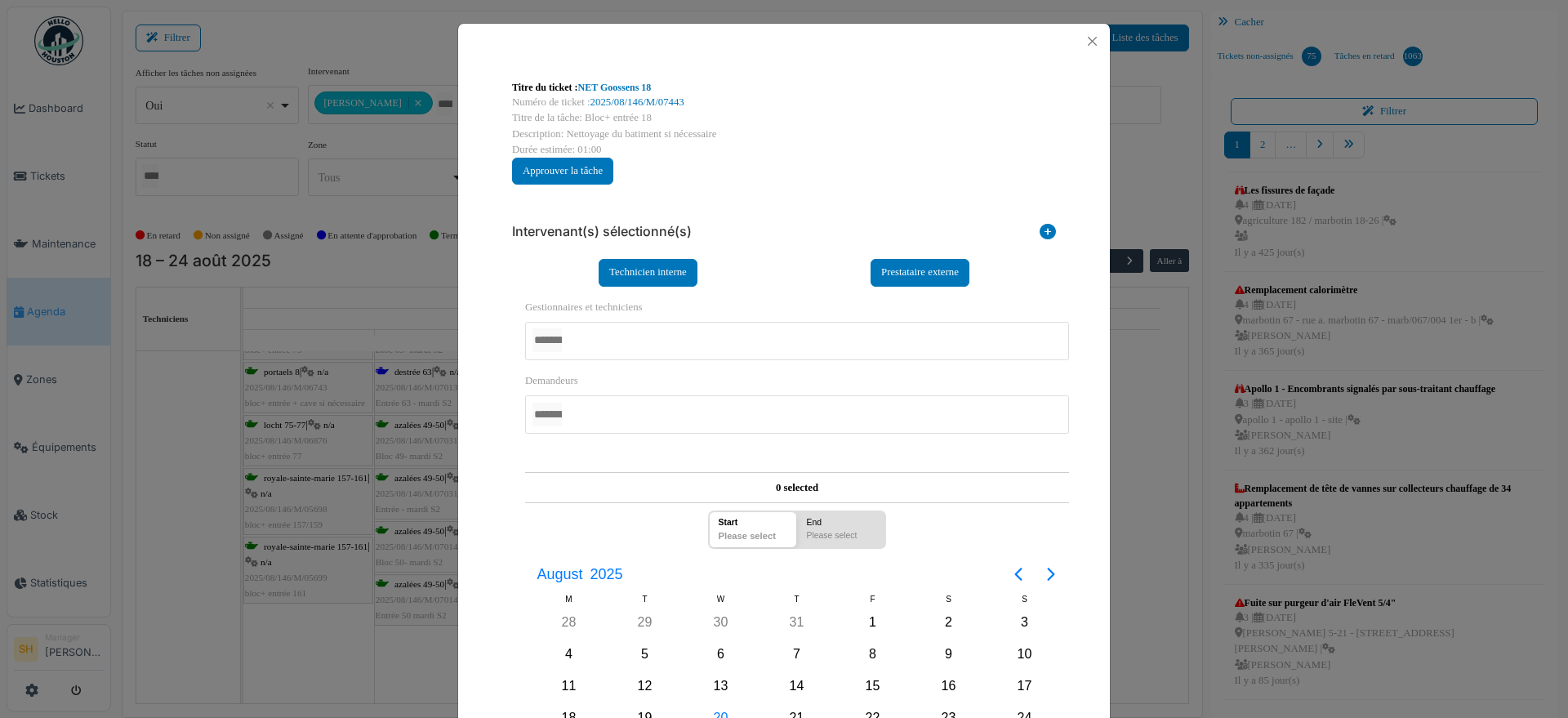
click at [612, 337] on div at bounding box center [797, 341] width 544 height 38
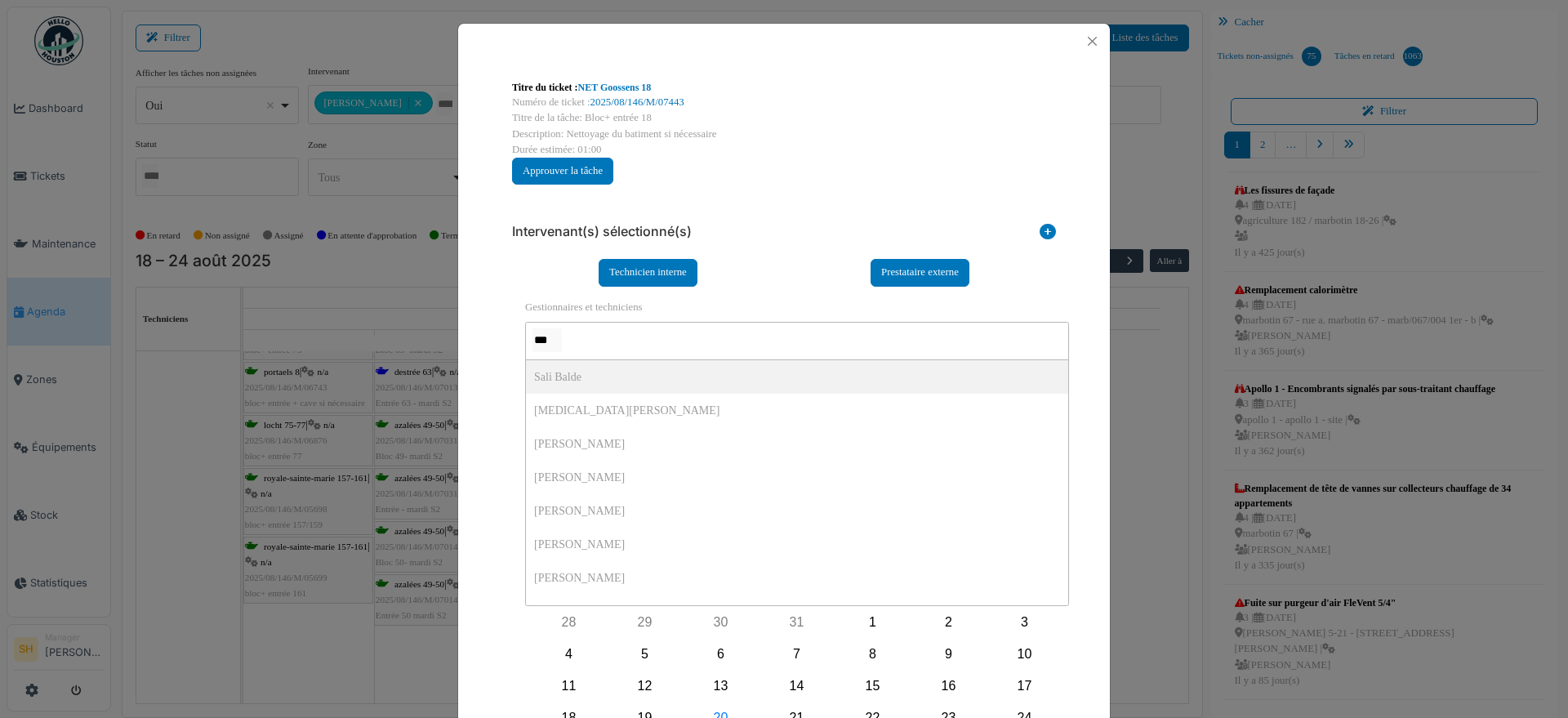
type input "****"
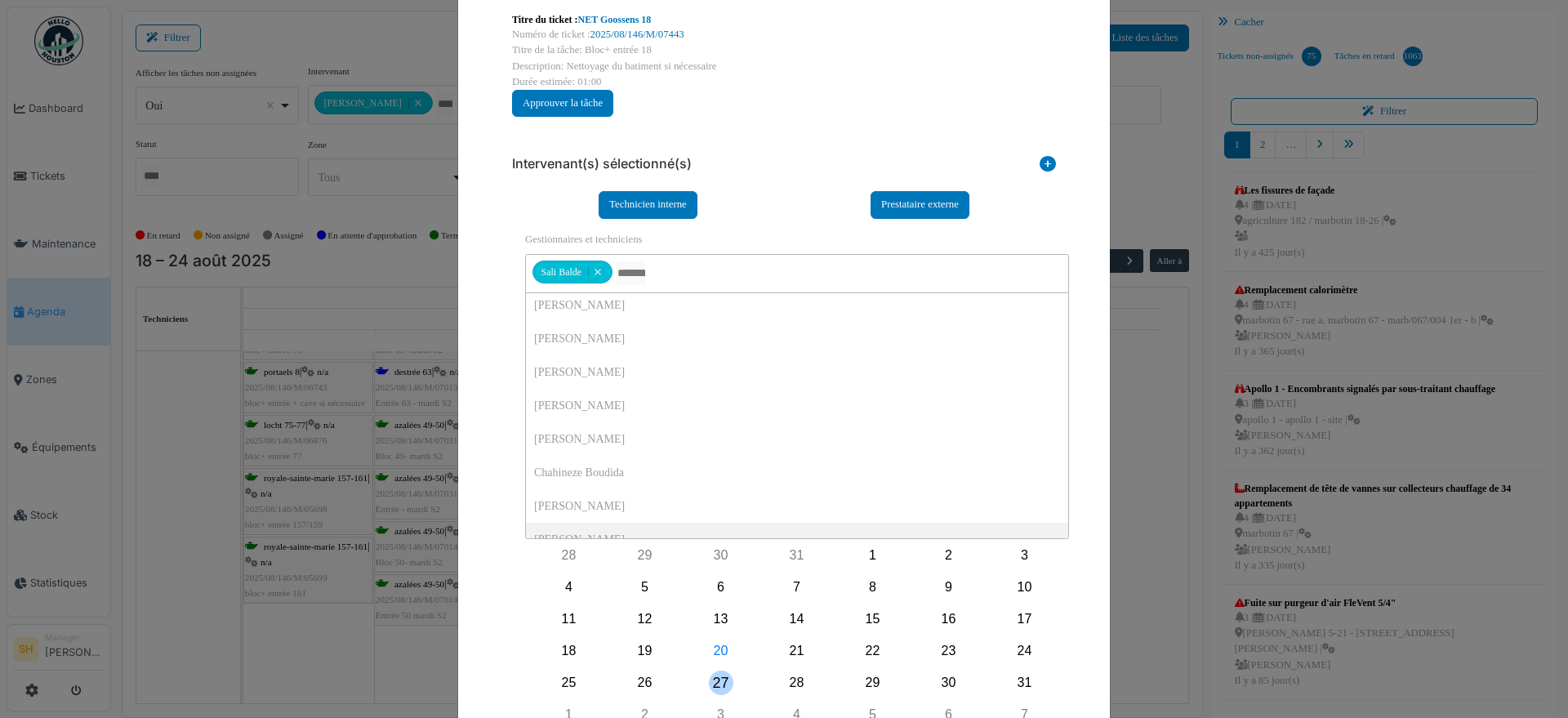
scroll to position [102, 0]
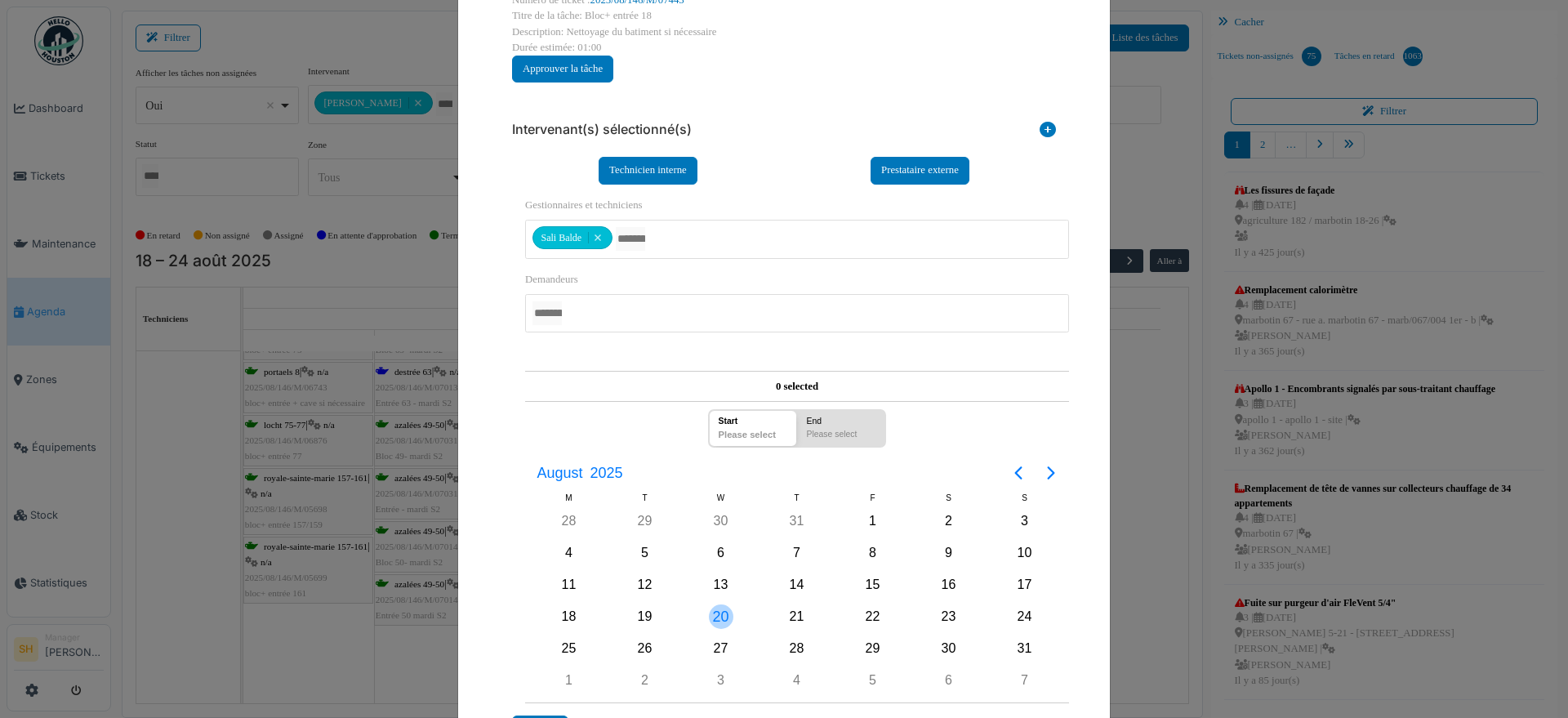
click at [718, 613] on div "20" at bounding box center [721, 616] width 24 height 24
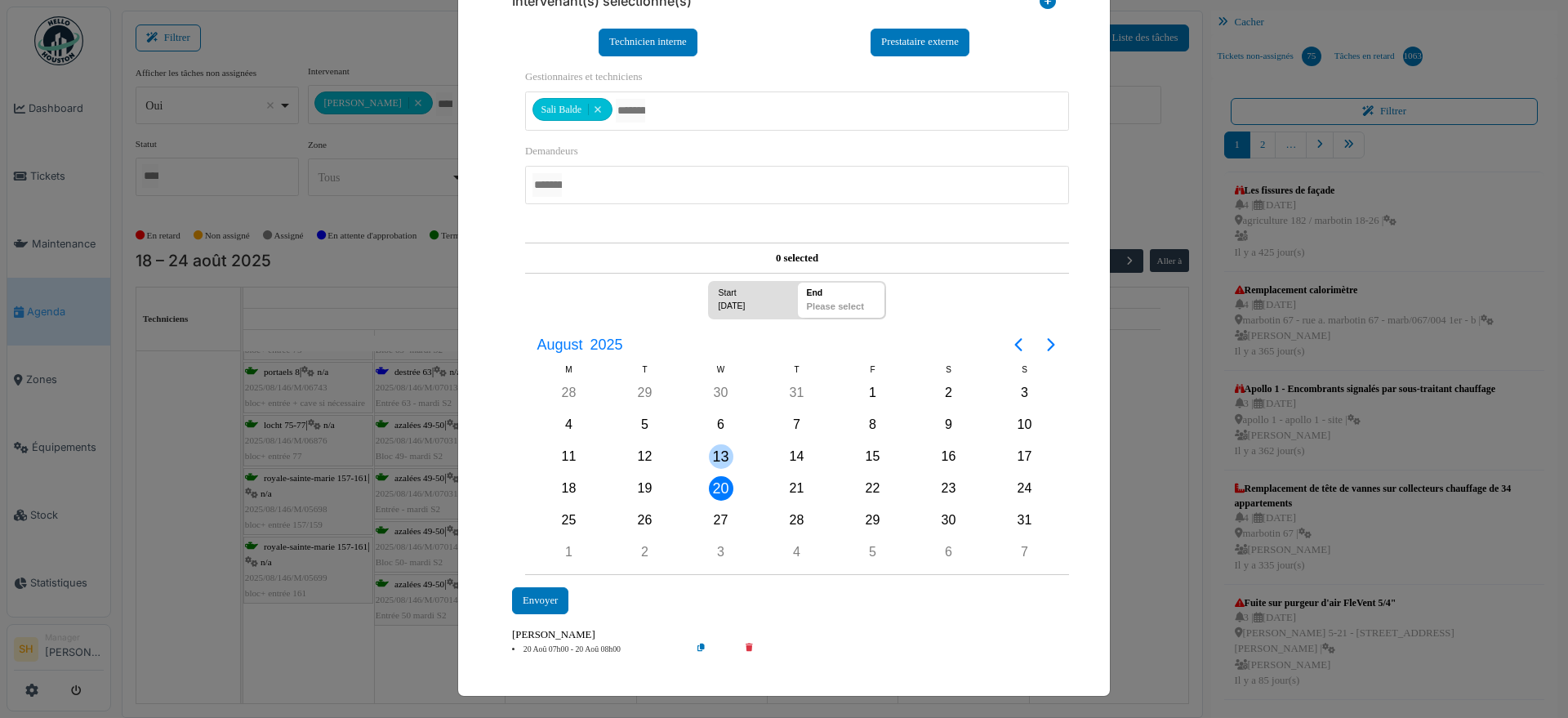
scroll to position [231, 0]
click at [537, 597] on div "Envoyer" at bounding box center [540, 600] width 57 height 27
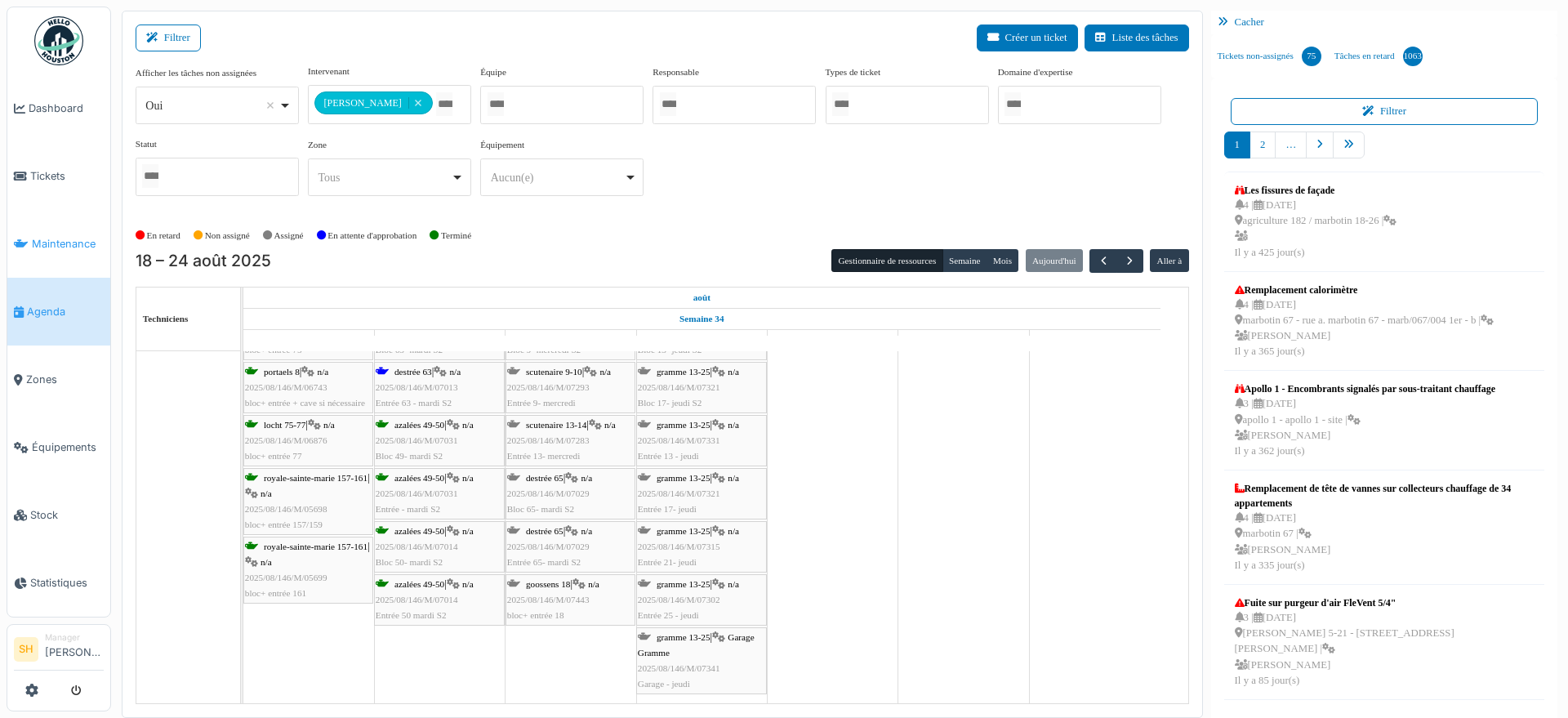
click at [72, 238] on span "Maintenance" at bounding box center [67, 244] width 72 height 15
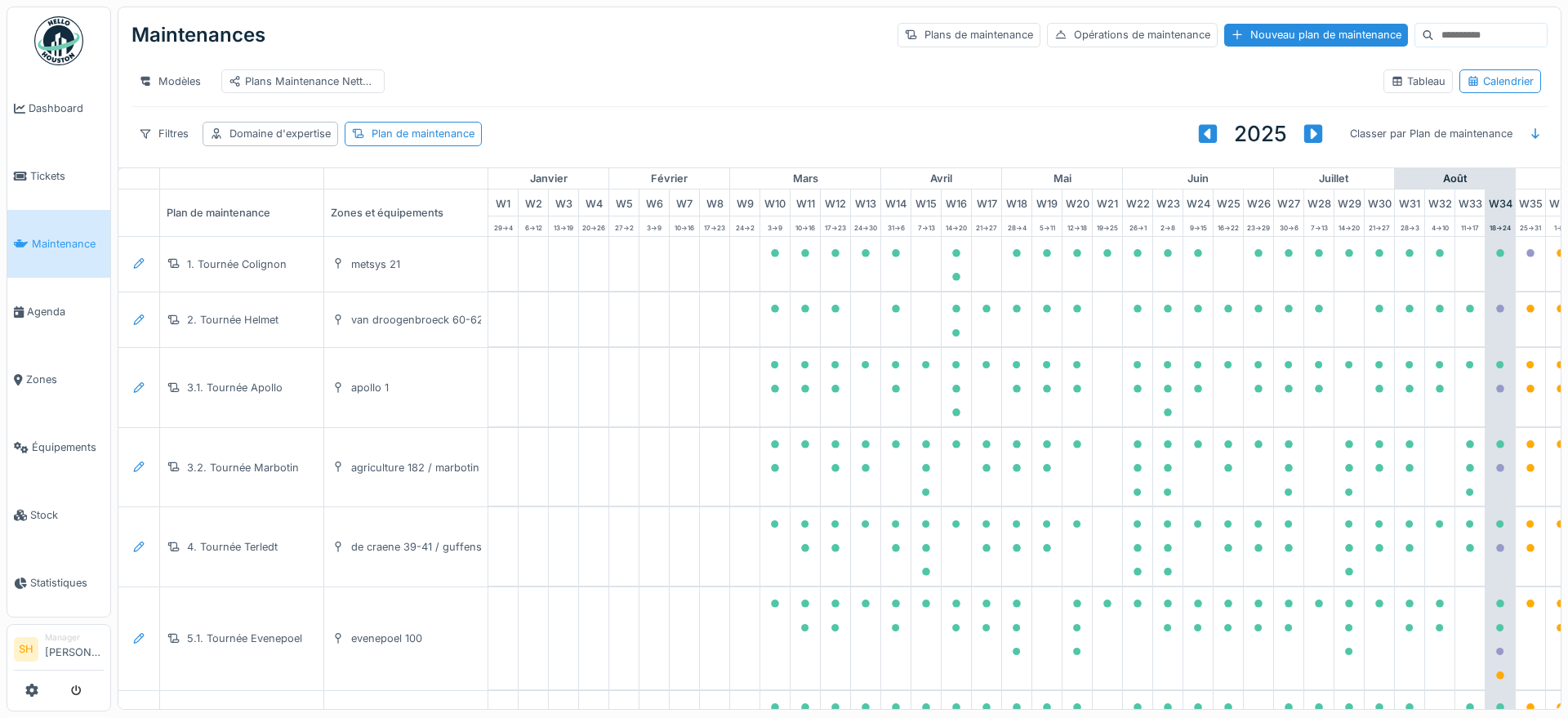
click at [1434, 38] on input at bounding box center [1490, 36] width 113 height 23
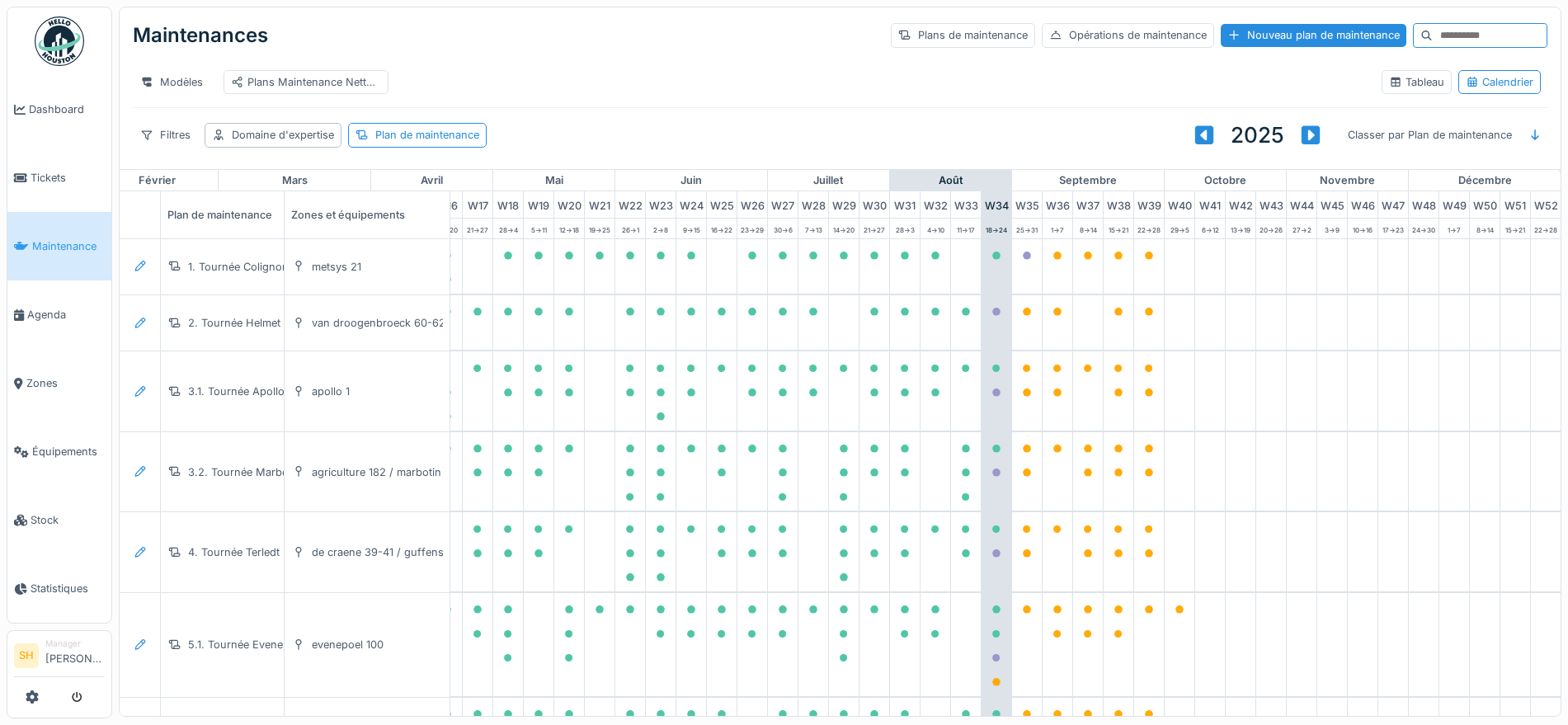
scroll to position [0, 550]
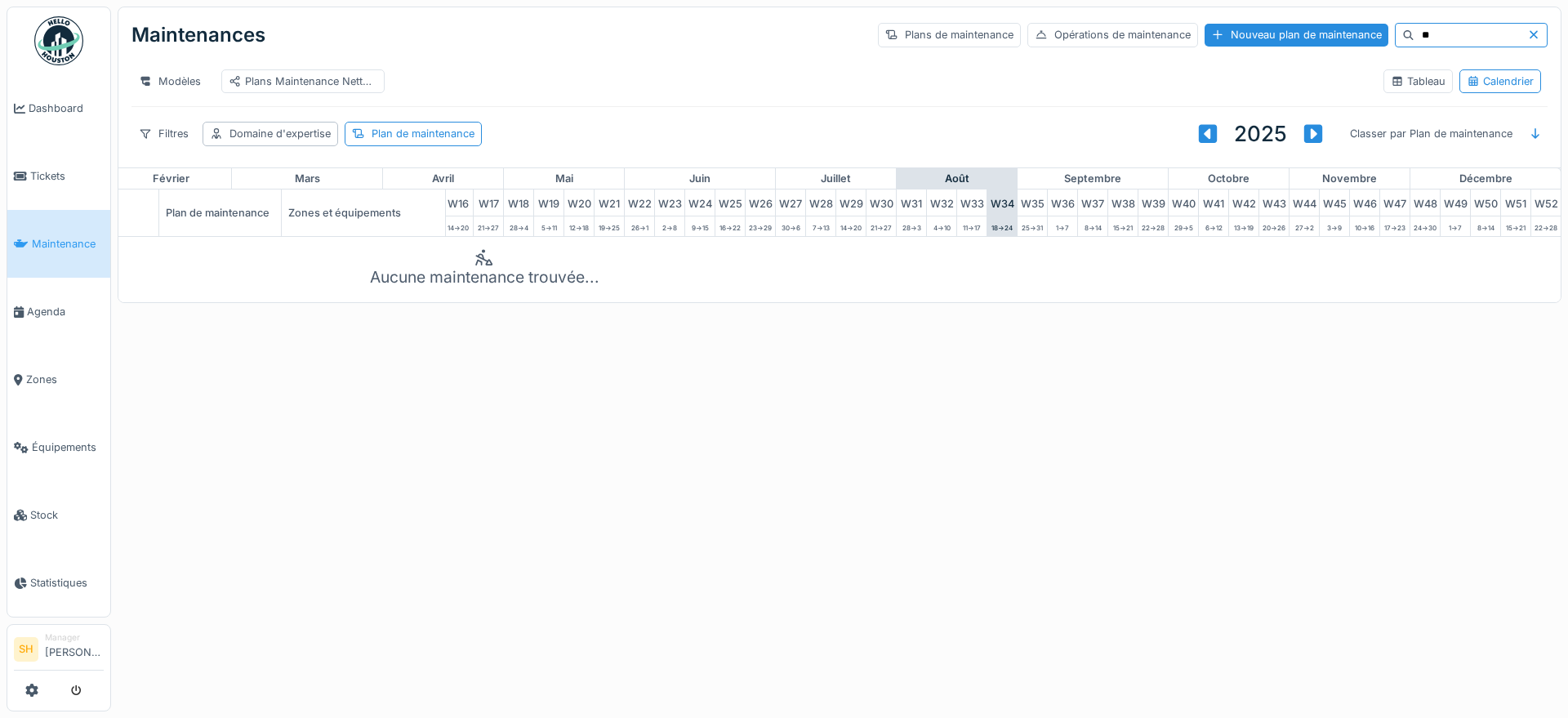
type input "*"
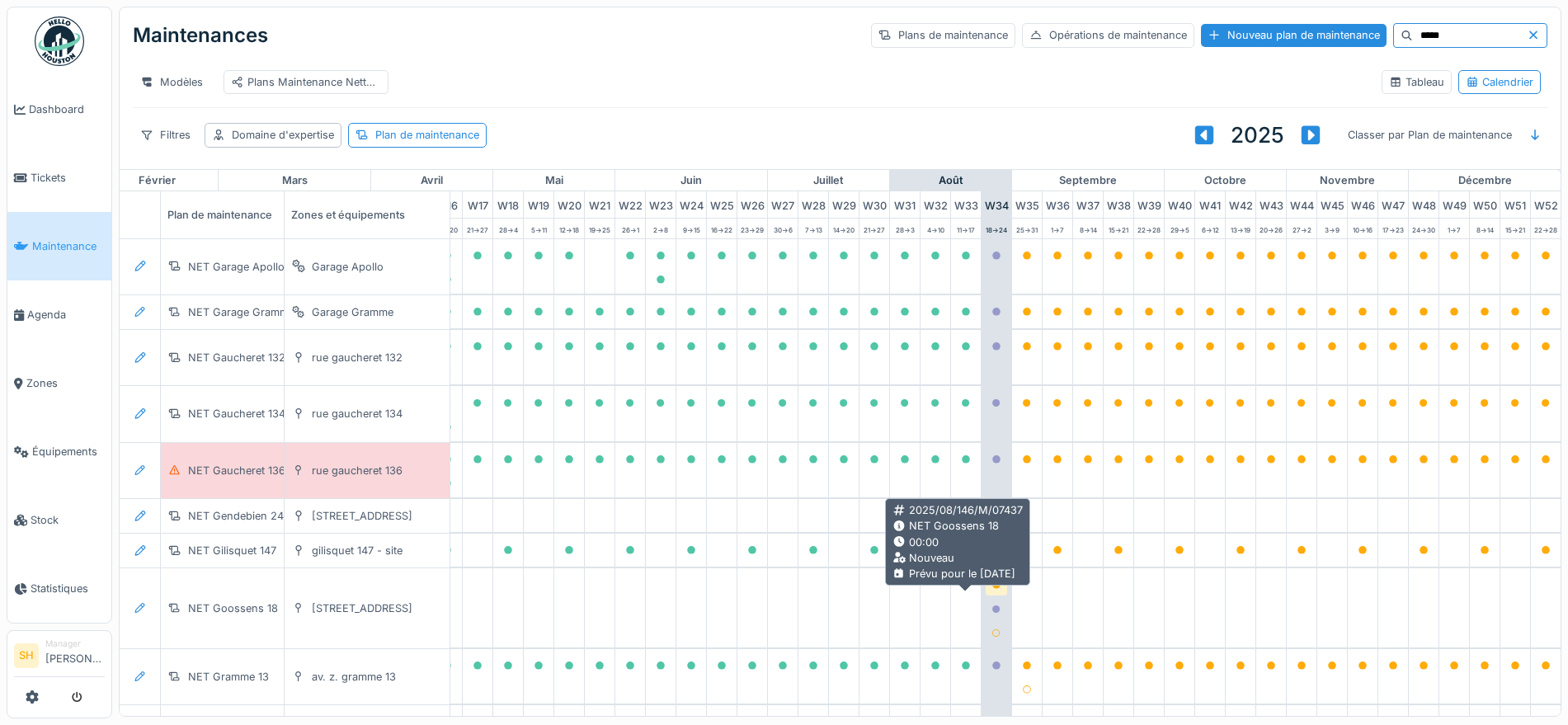
type input "*****"
click at [986, 596] on div at bounding box center [996, 584] width 21 height 20
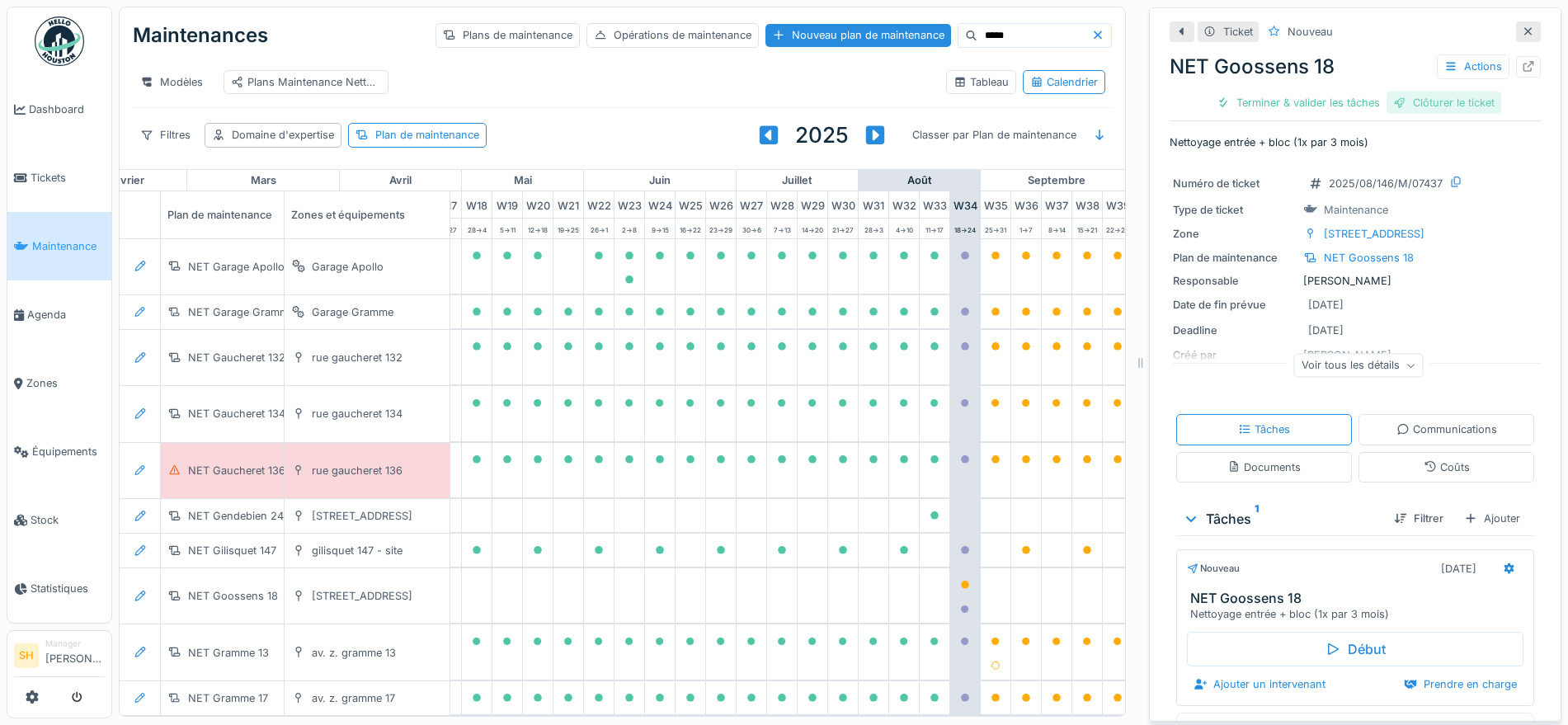
click at [1456, 106] on div "Clôturer le ticket" at bounding box center [1444, 102] width 115 height 22
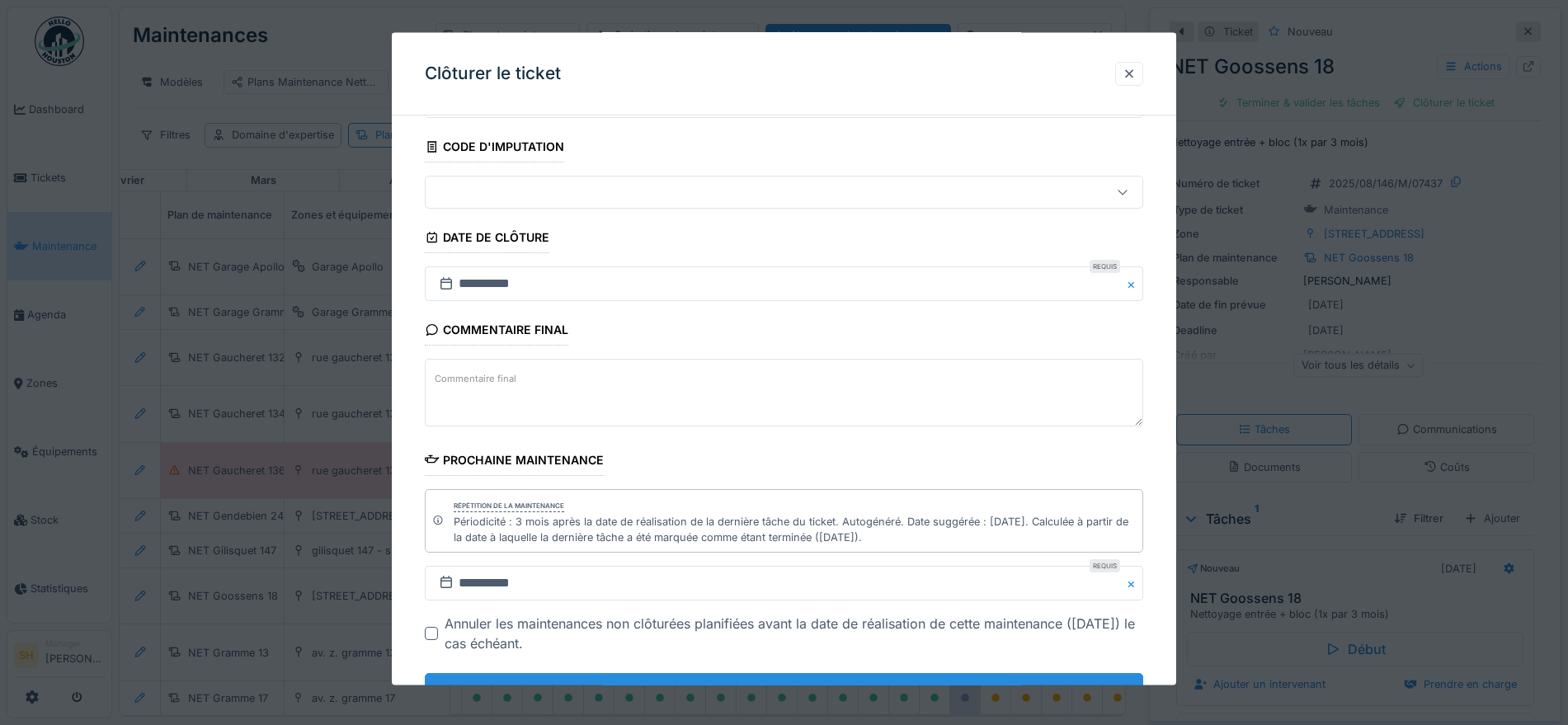
scroll to position [156, 0]
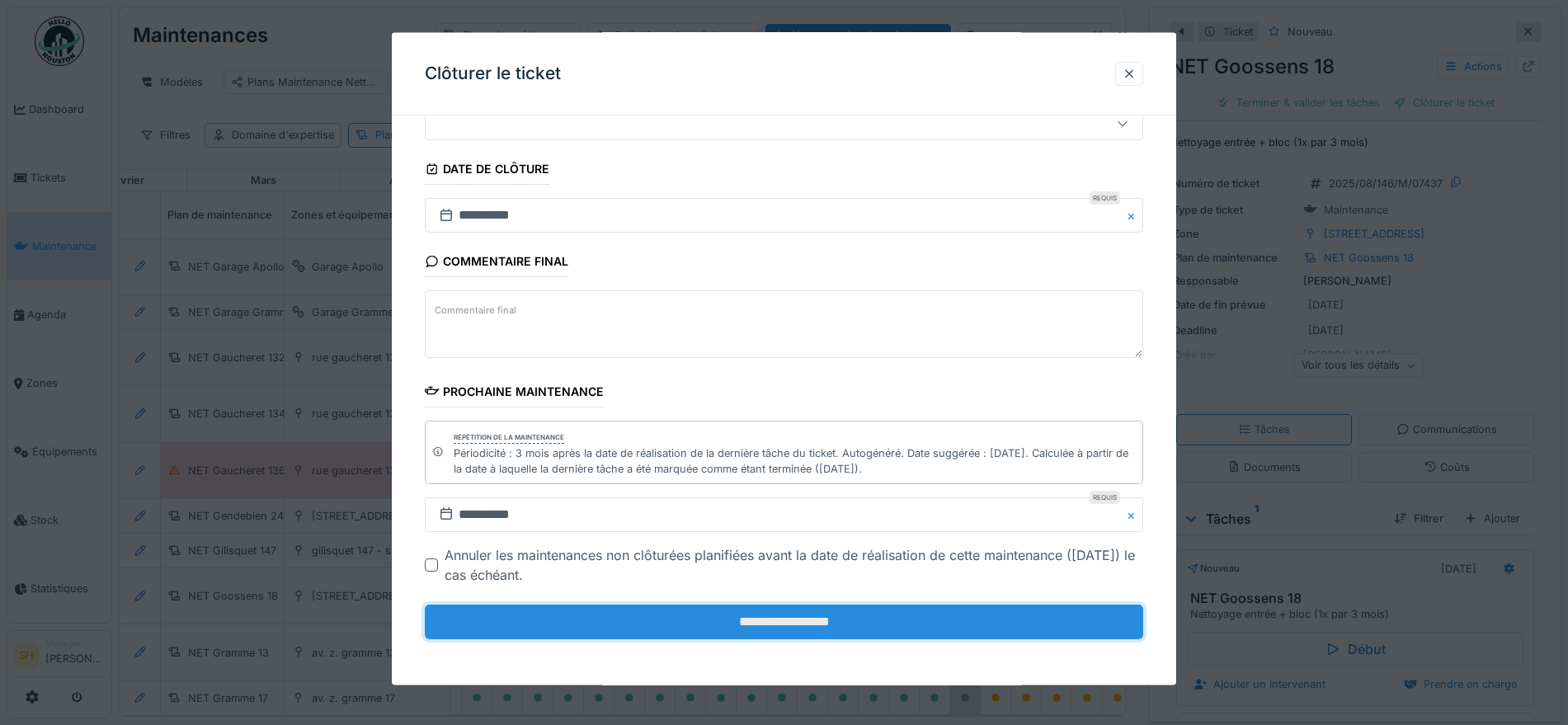
click at [838, 628] on input "**********" at bounding box center [784, 622] width 718 height 35
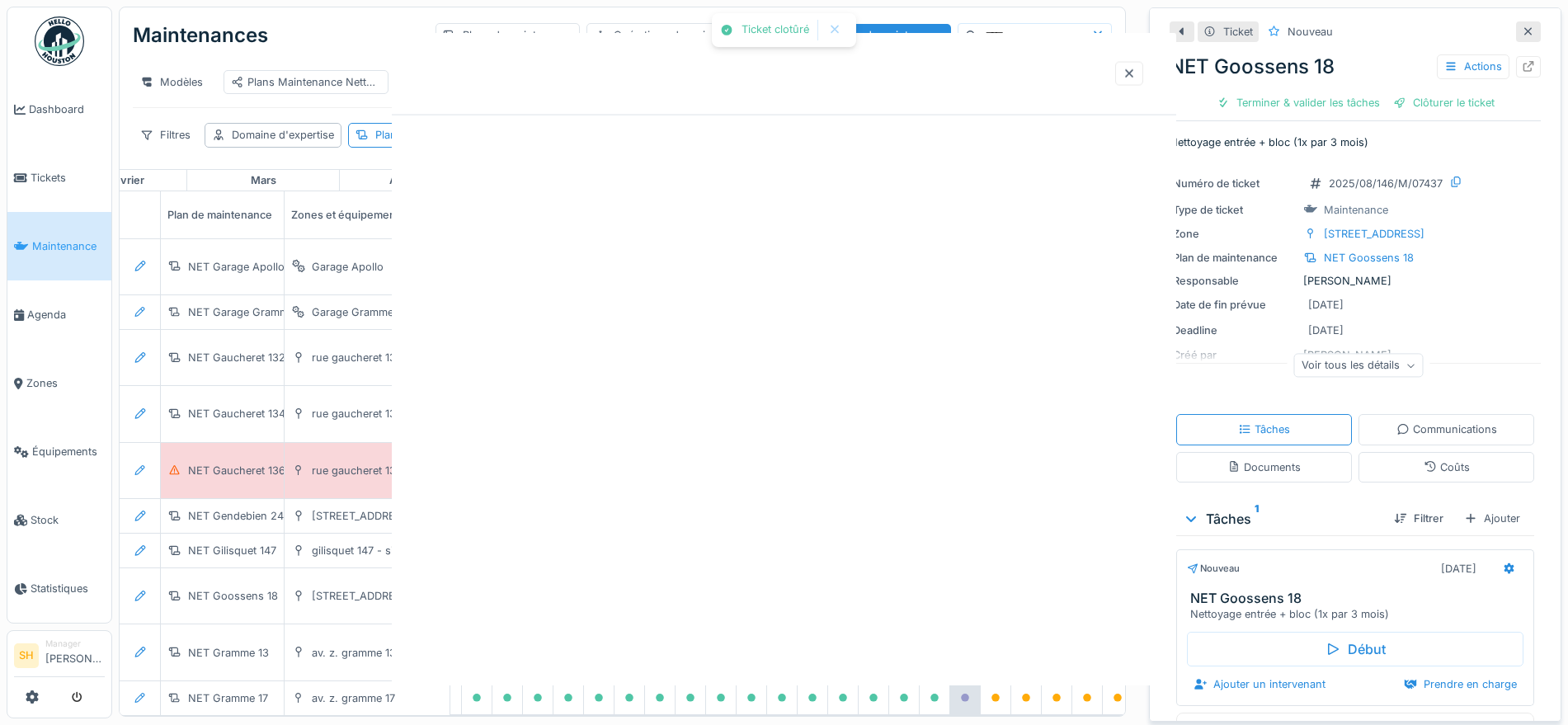
scroll to position [0, 0]
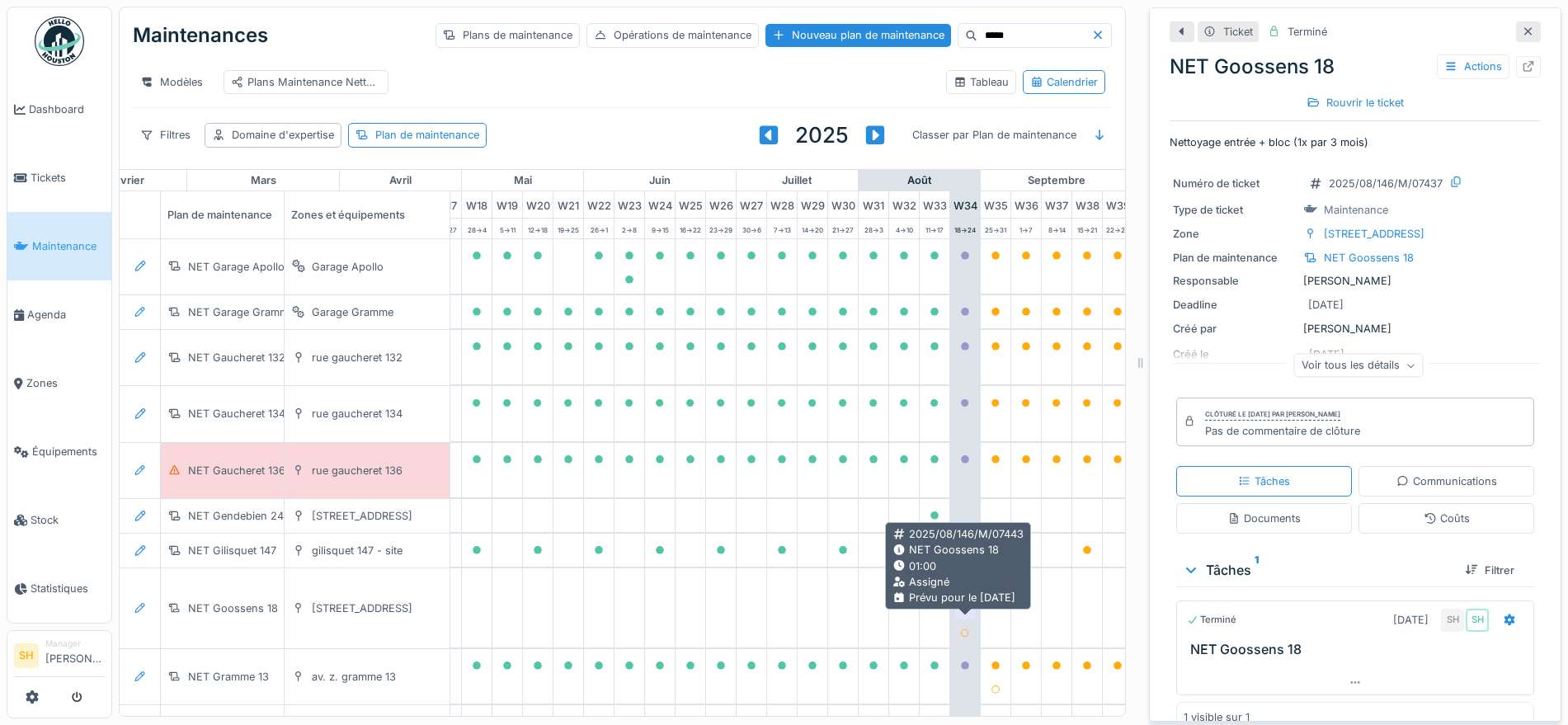
click at [965, 613] on icon at bounding box center [965, 609] width 8 height 8
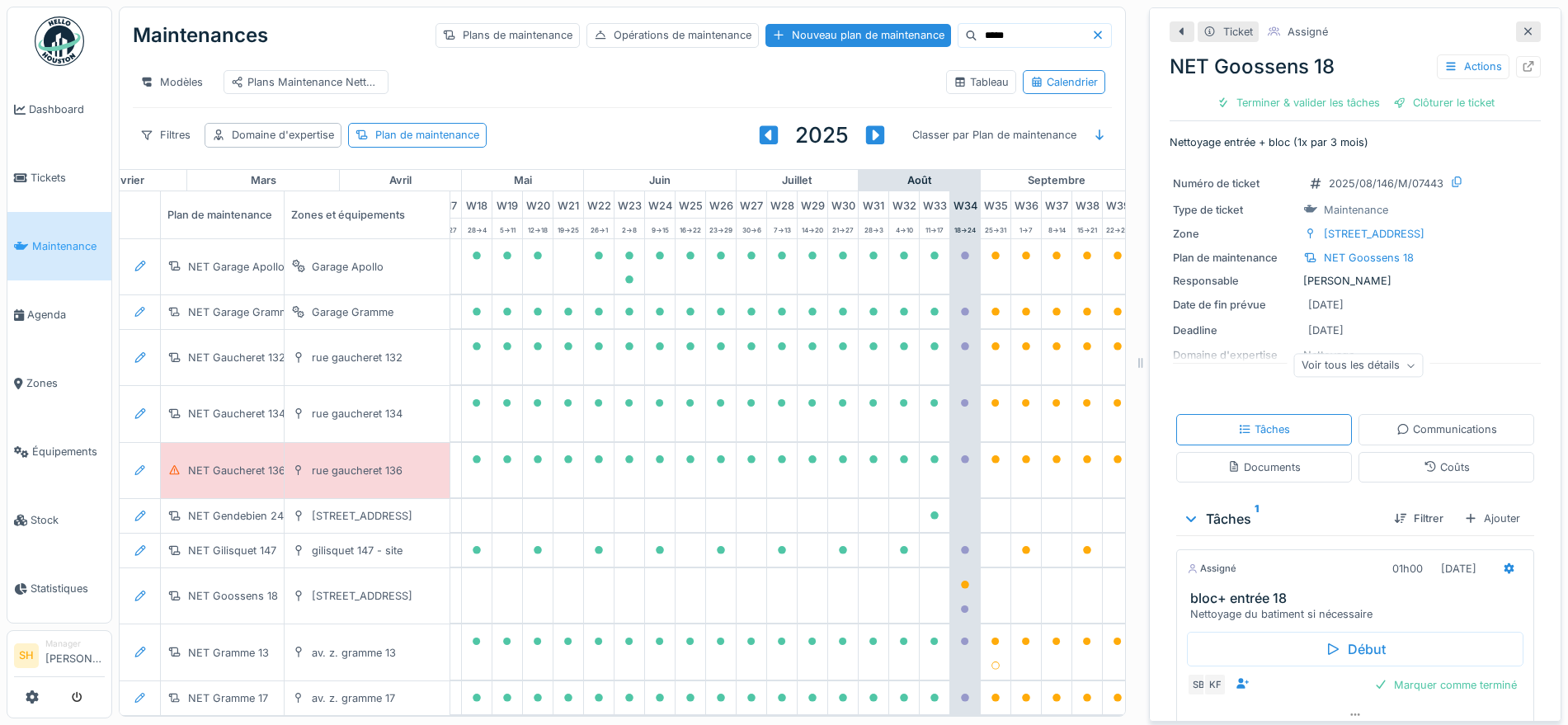
click at [1524, 30] on icon at bounding box center [1528, 31] width 8 height 8
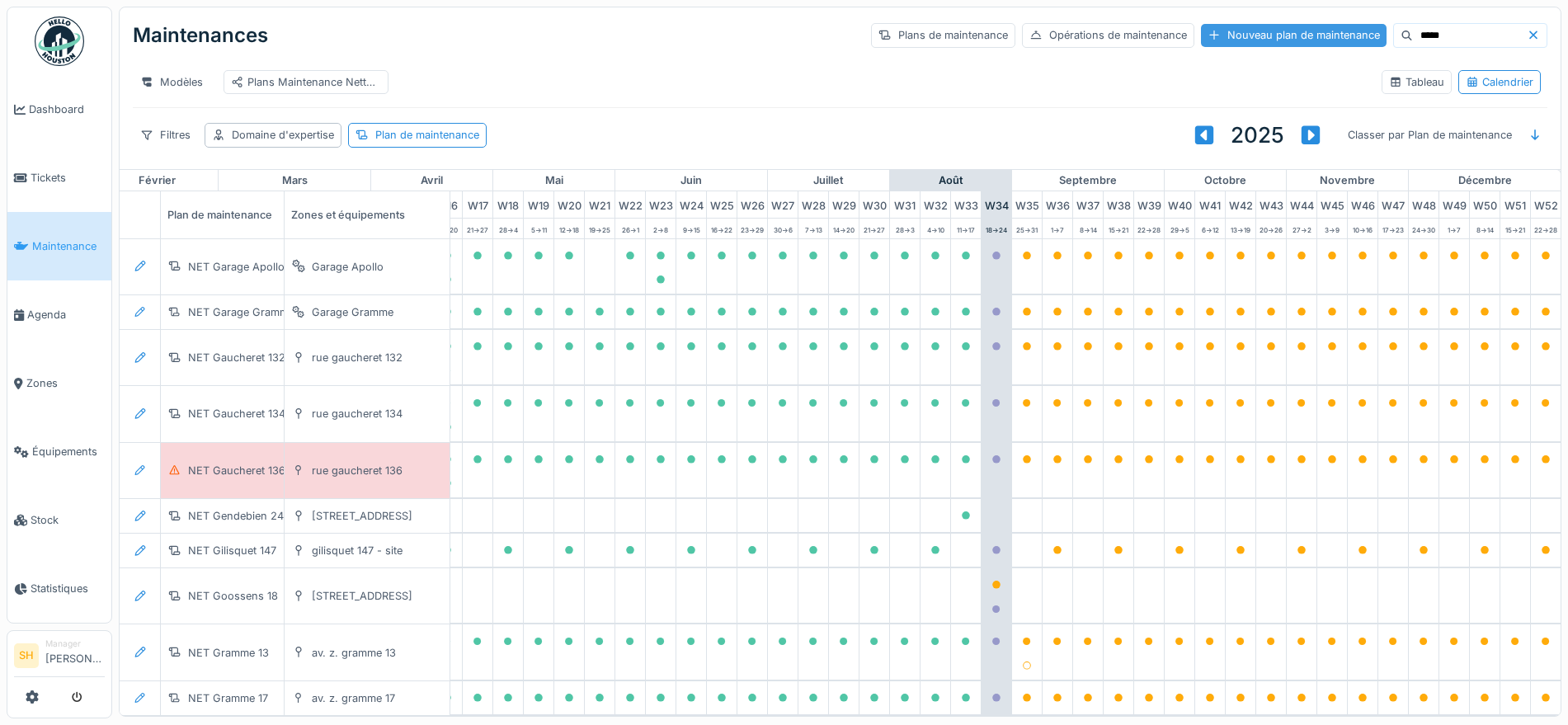
click at [1211, 36] on div "Nouveau plan de maintenance" at bounding box center [1293, 35] width 186 height 22
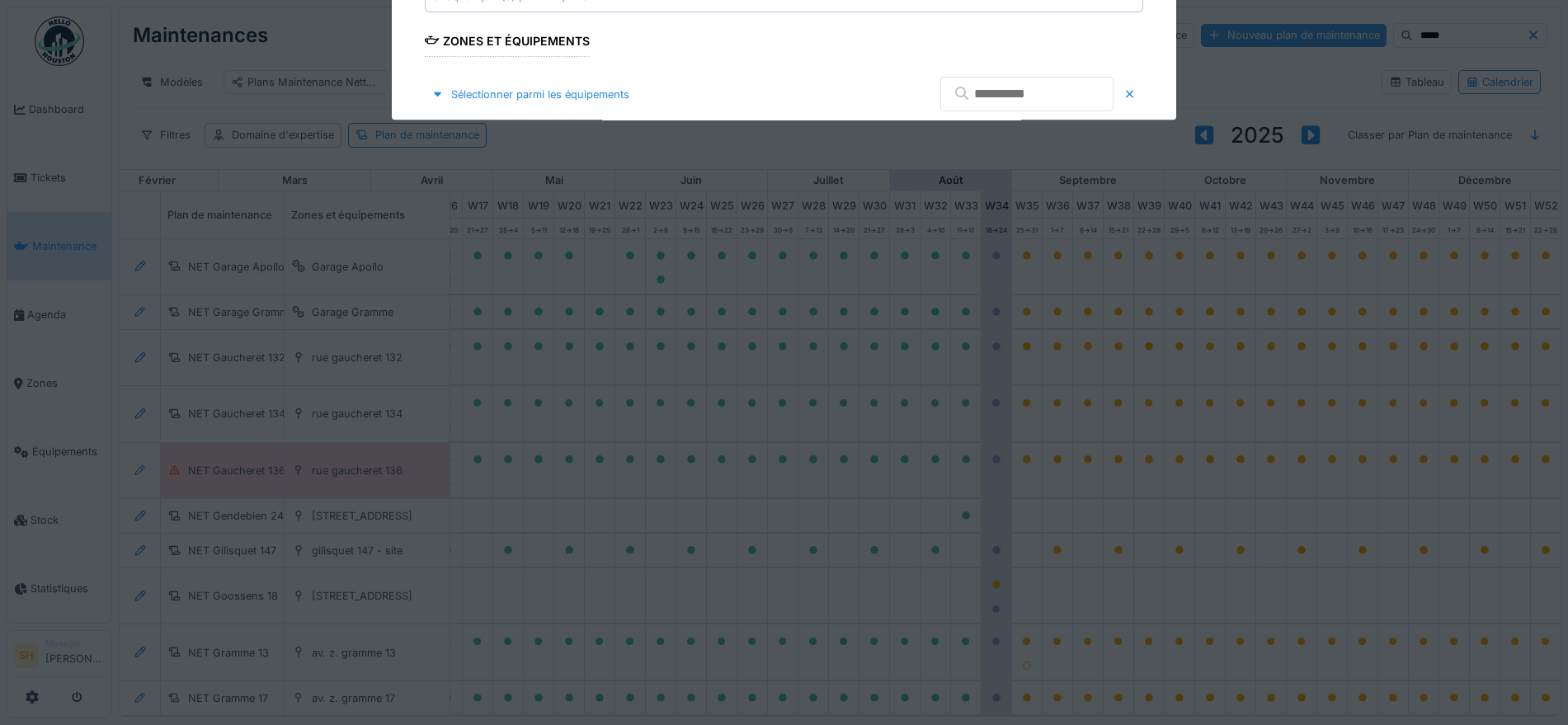
type input "***"
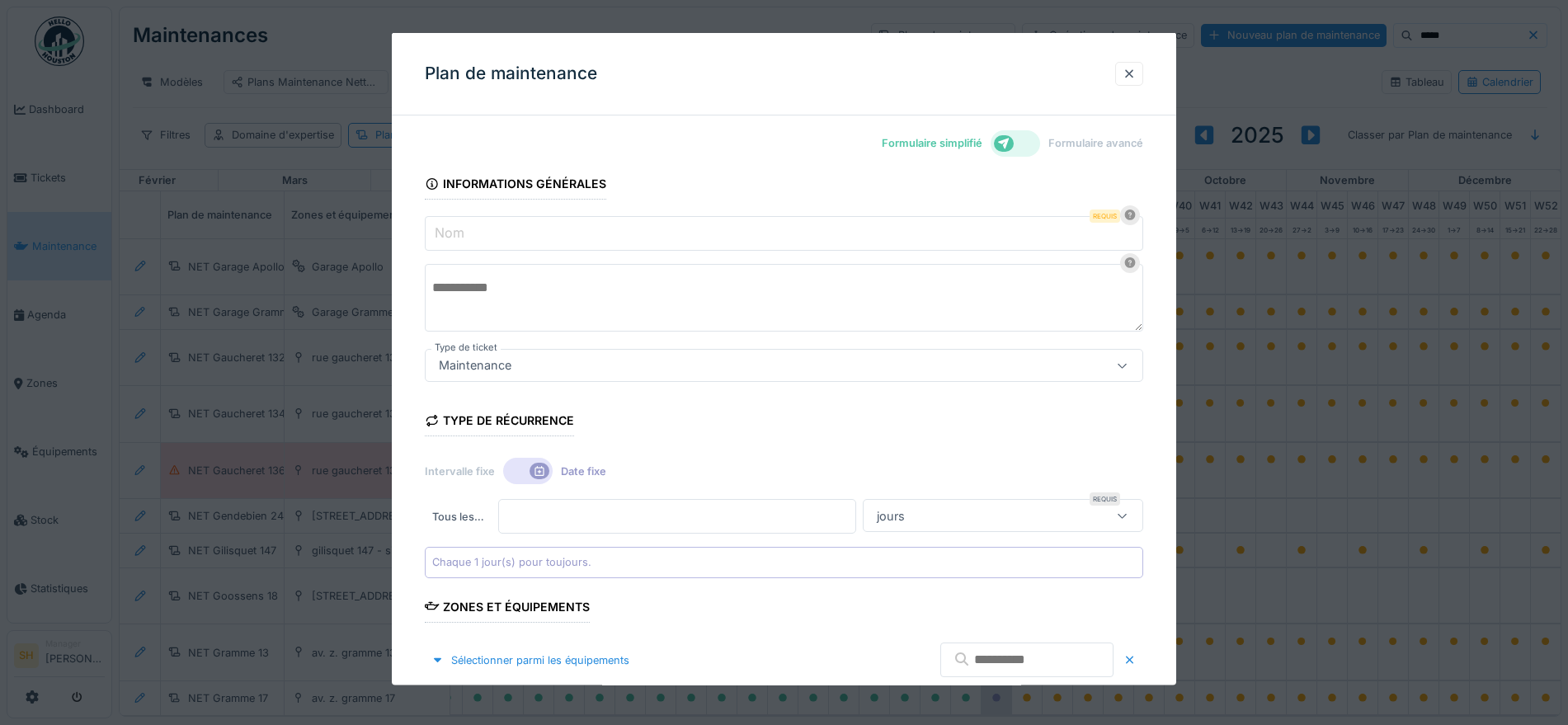
click at [1010, 144] on icon at bounding box center [1004, 143] width 12 height 12
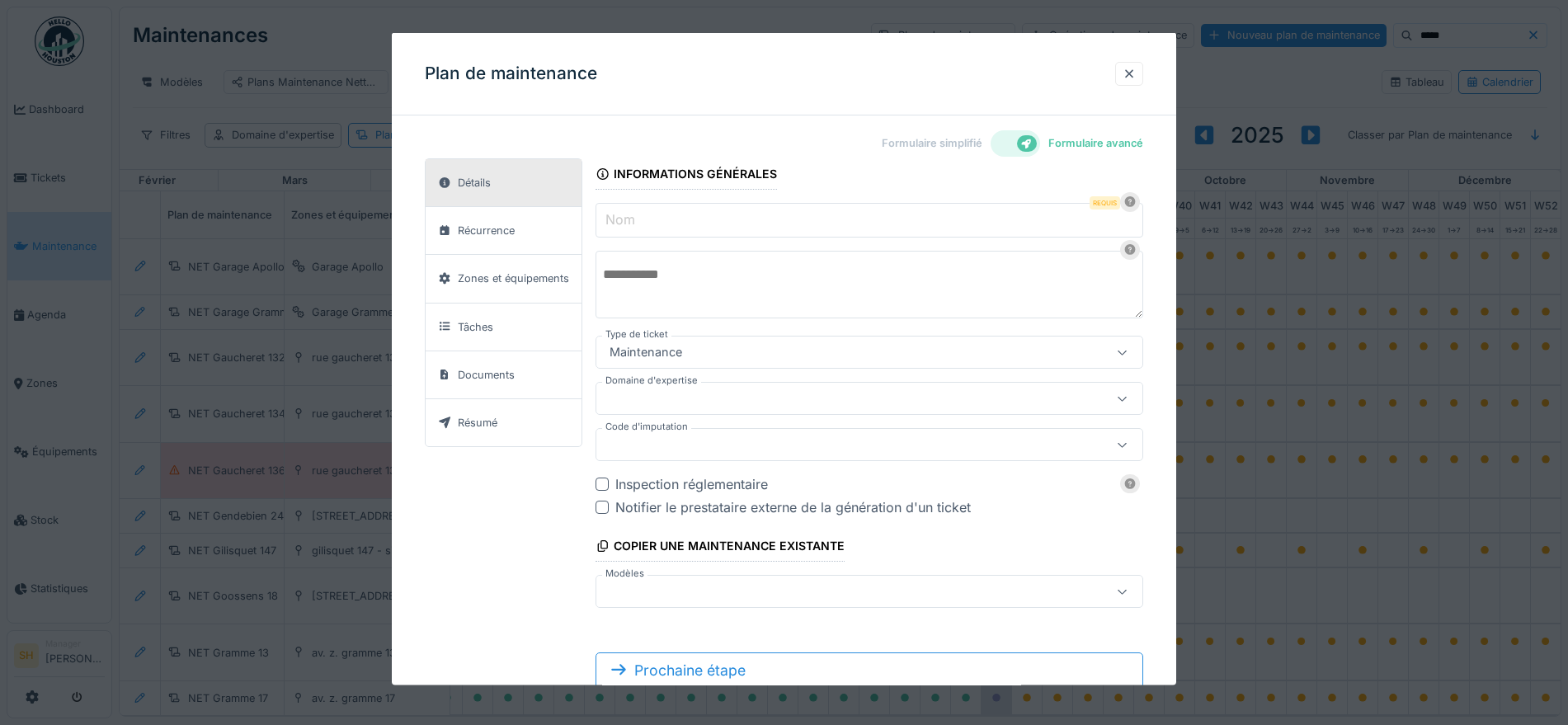
click at [640, 221] on input "Nom" at bounding box center [869, 221] width 547 height 35
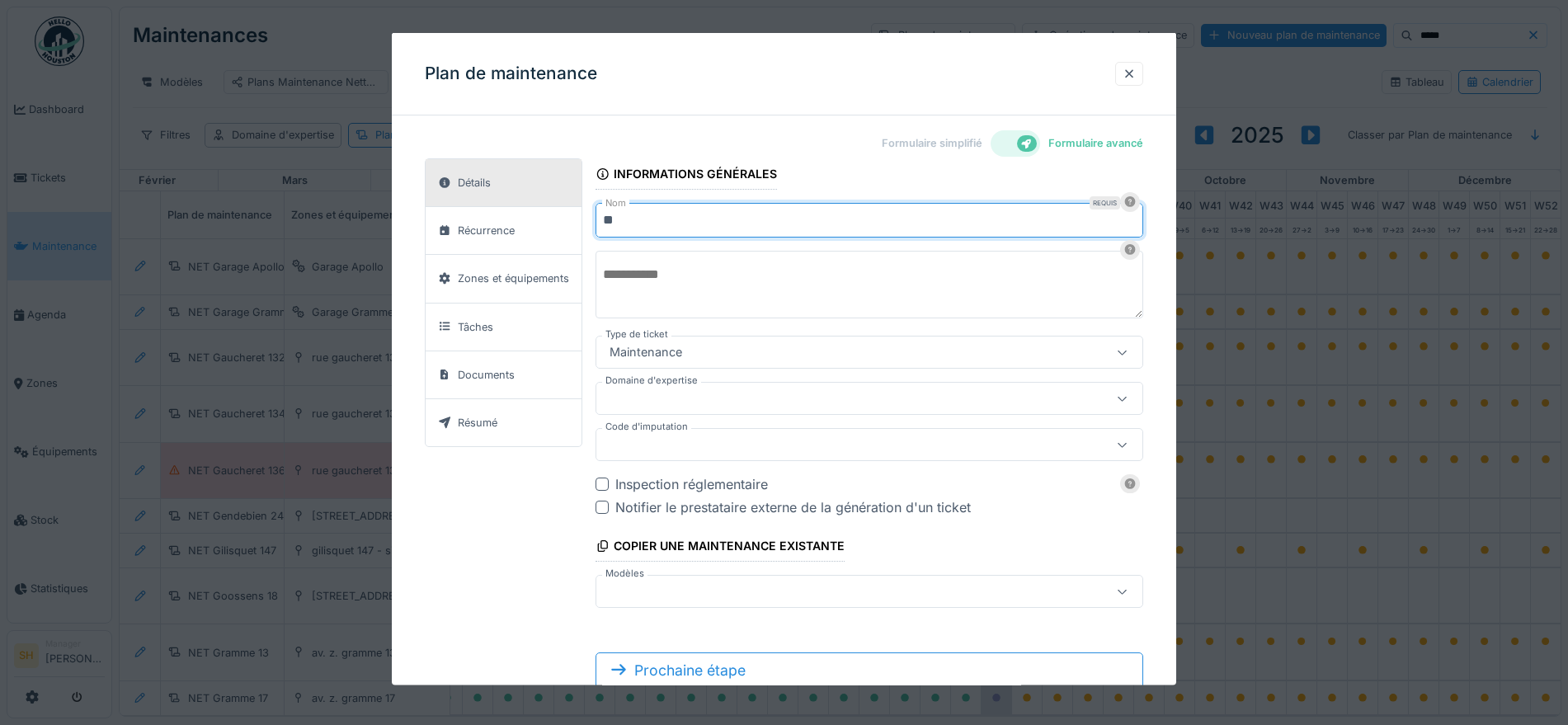
type input "*"
type input "**********"
click at [732, 291] on textarea at bounding box center [869, 285] width 547 height 68
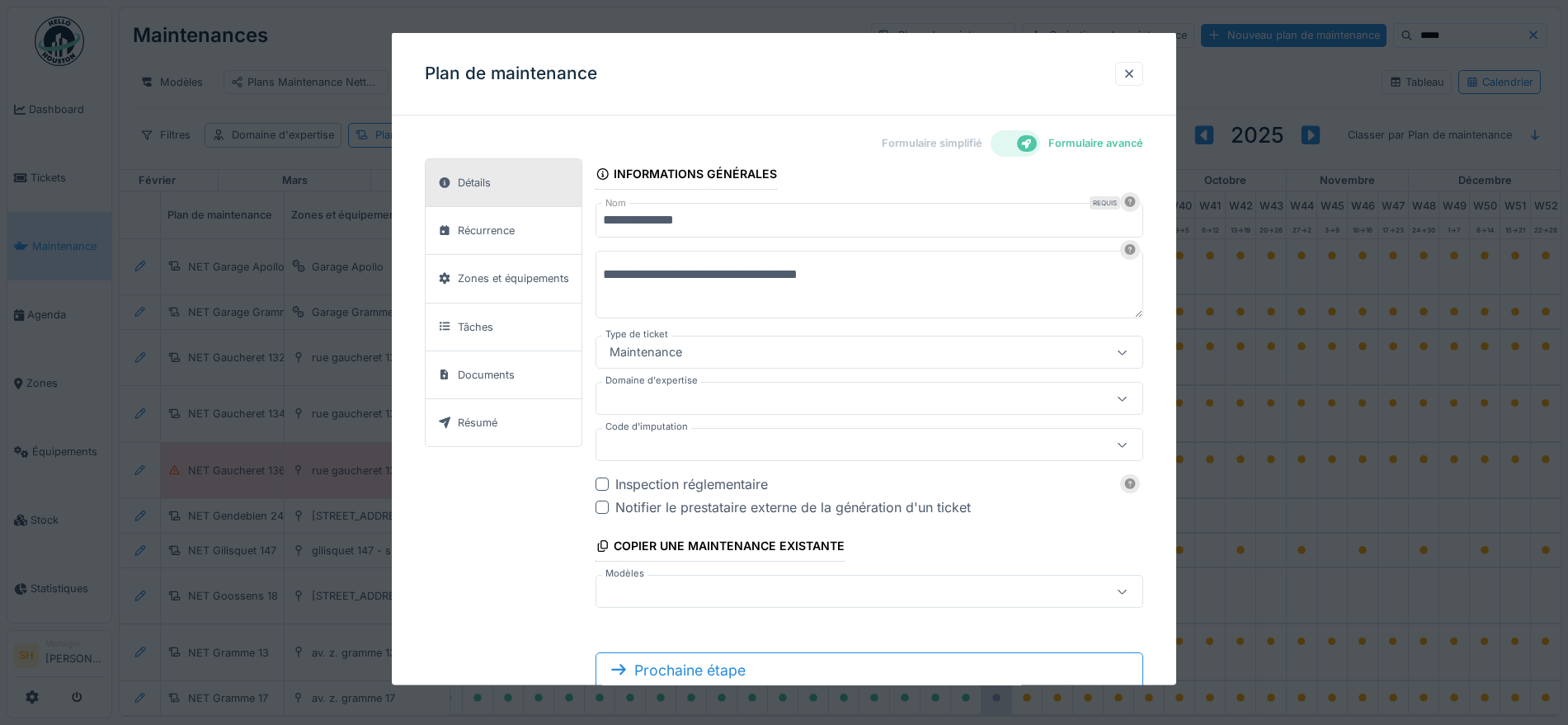
type textarea "**********"
click at [726, 403] on div at bounding box center [835, 398] width 466 height 18
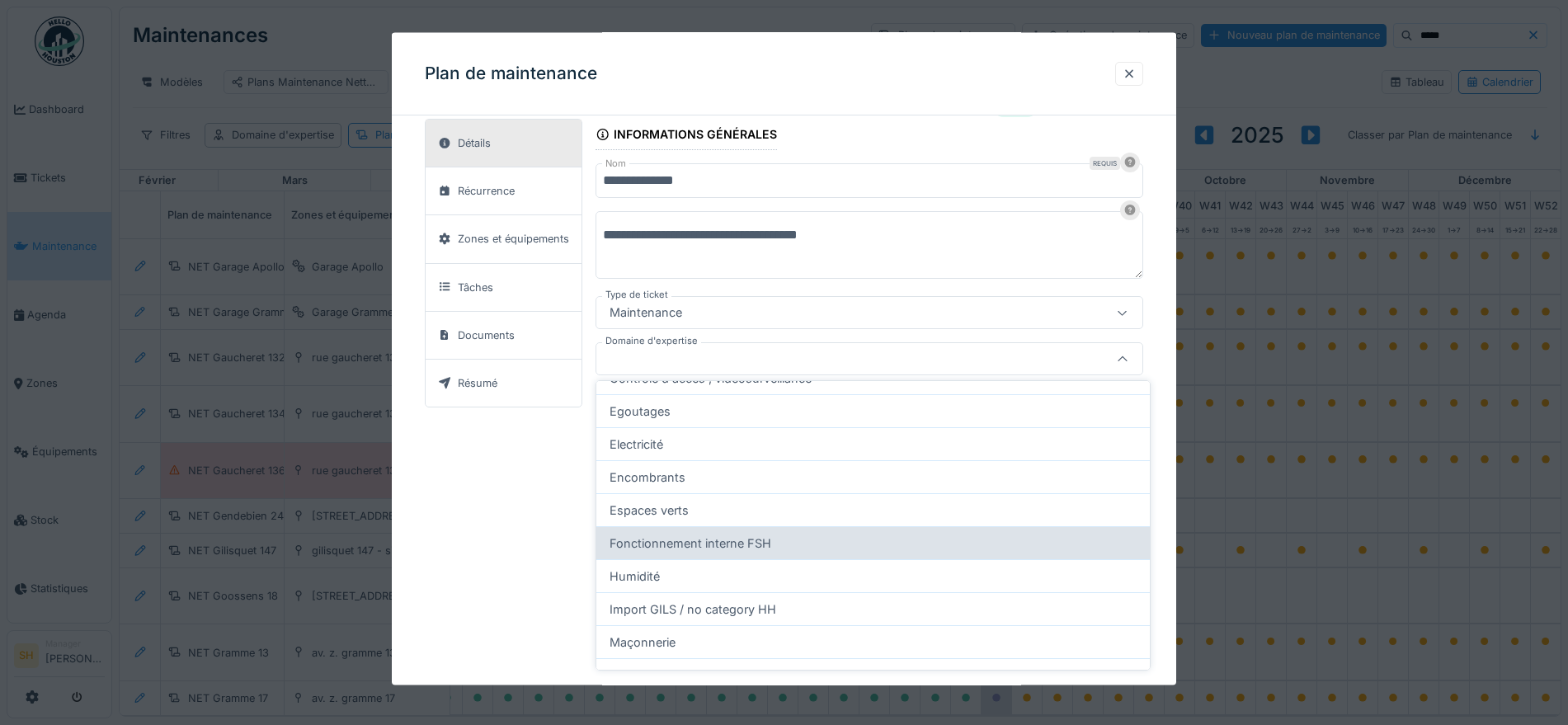
scroll to position [309, 0]
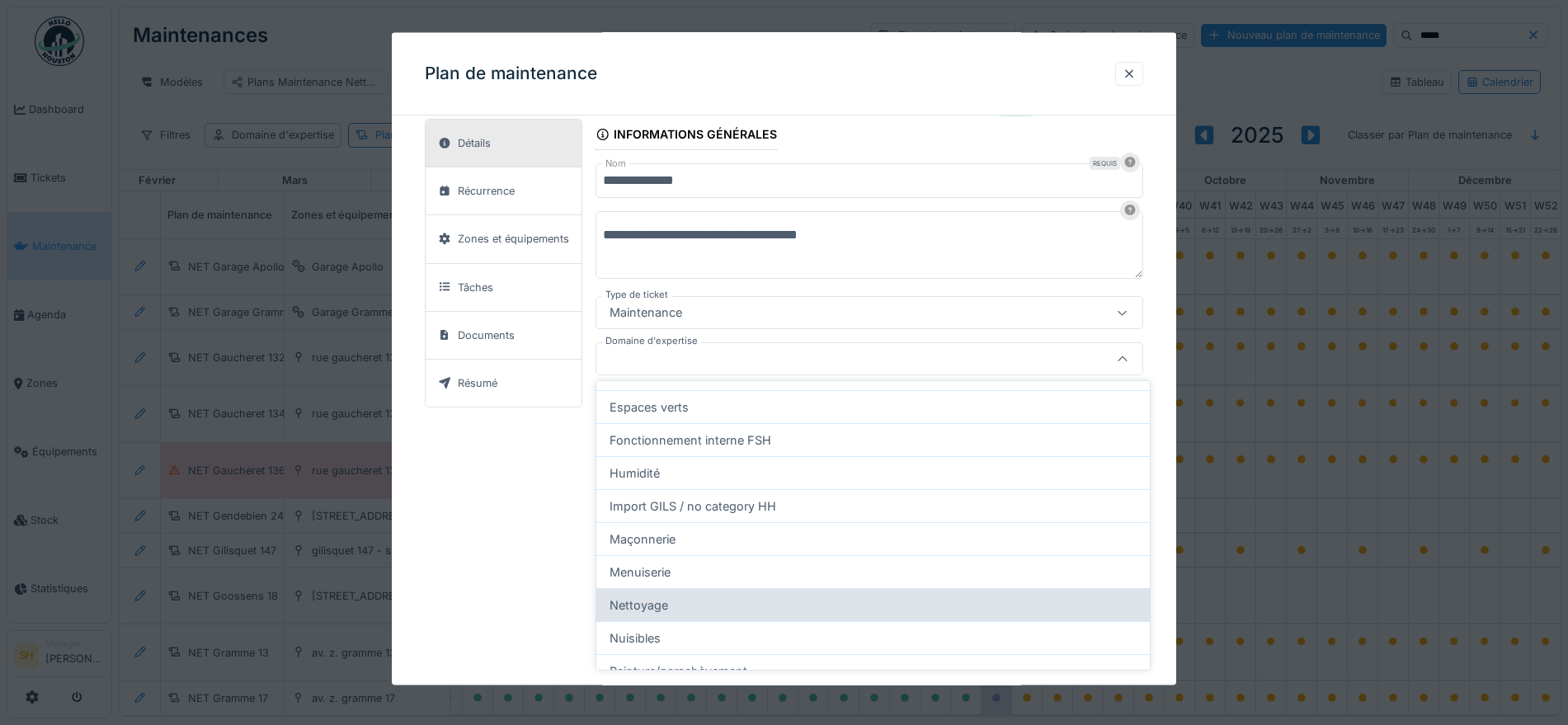
click at [703, 599] on div "Nettoyage" at bounding box center [872, 604] width 553 height 33
type input "****"
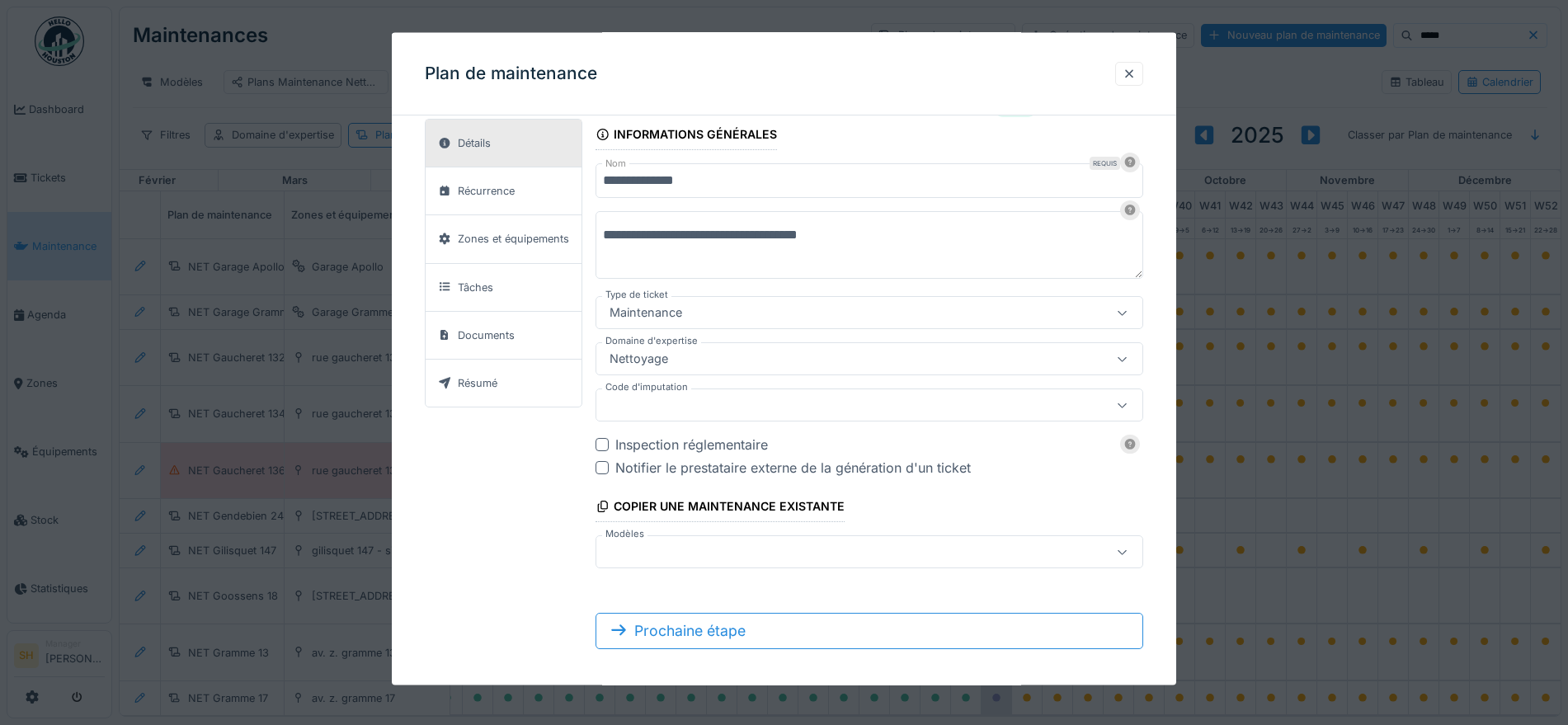
click at [717, 400] on div at bounding box center [835, 404] width 466 height 18
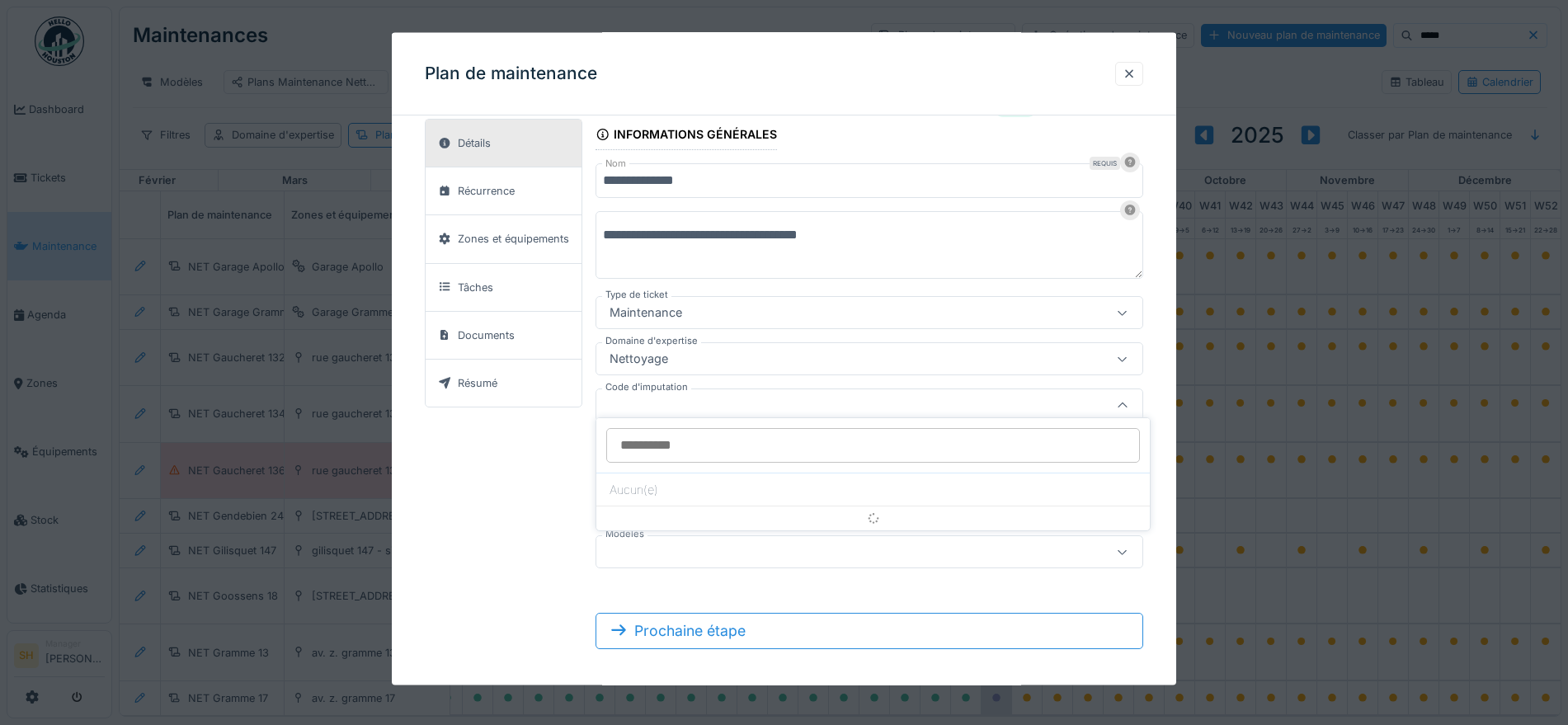
scroll to position [50, 0]
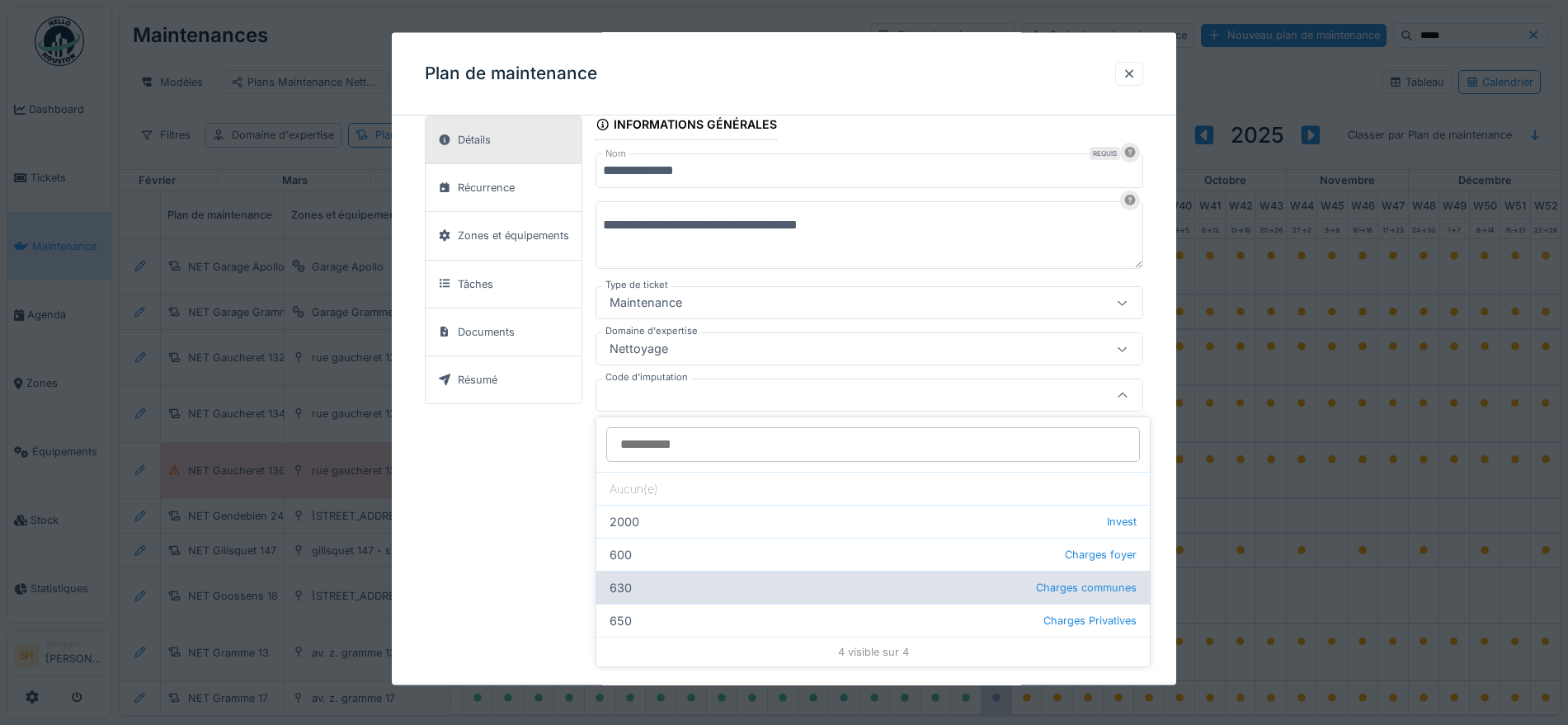
click at [637, 591] on div "630 Charges communes" at bounding box center [872, 587] width 553 height 33
type input "***"
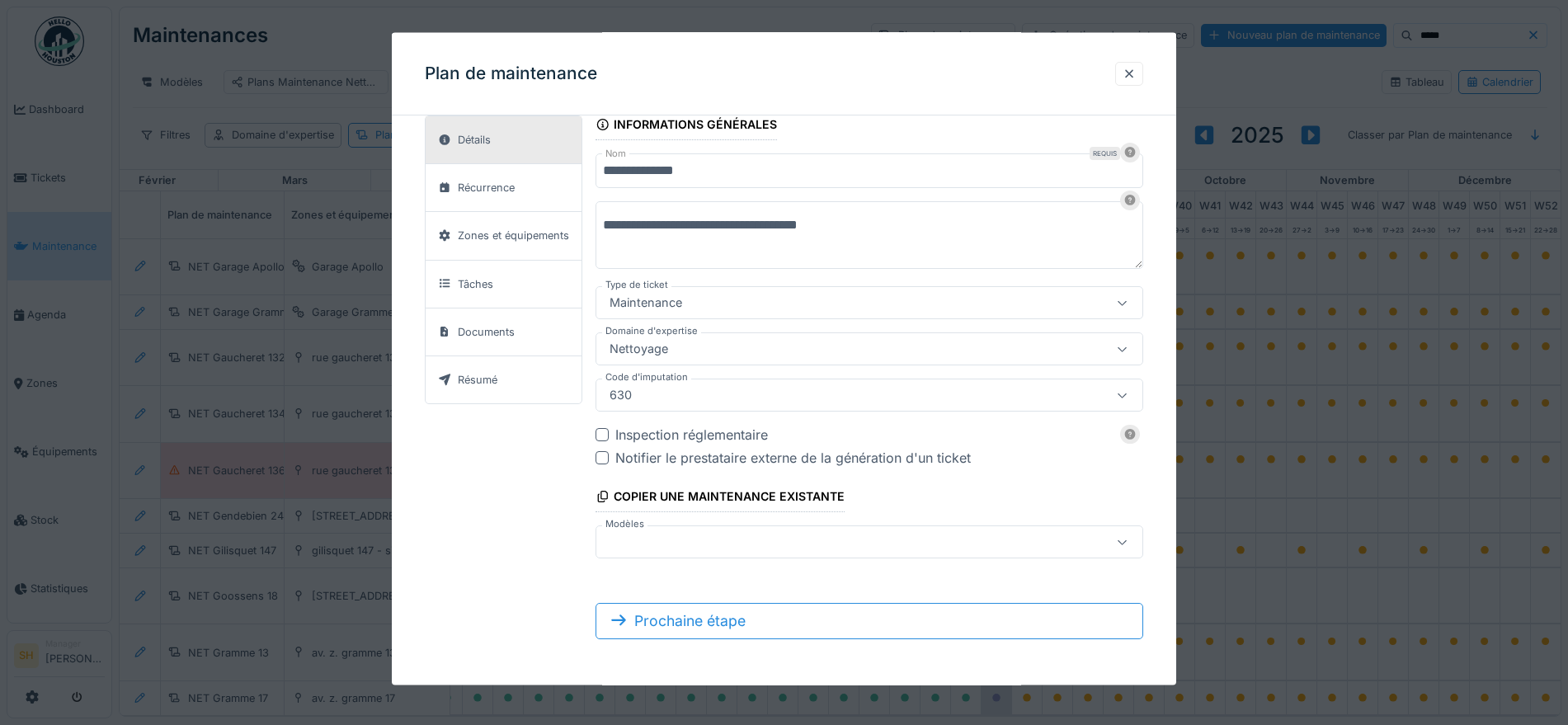
scroll to position [14, 0]
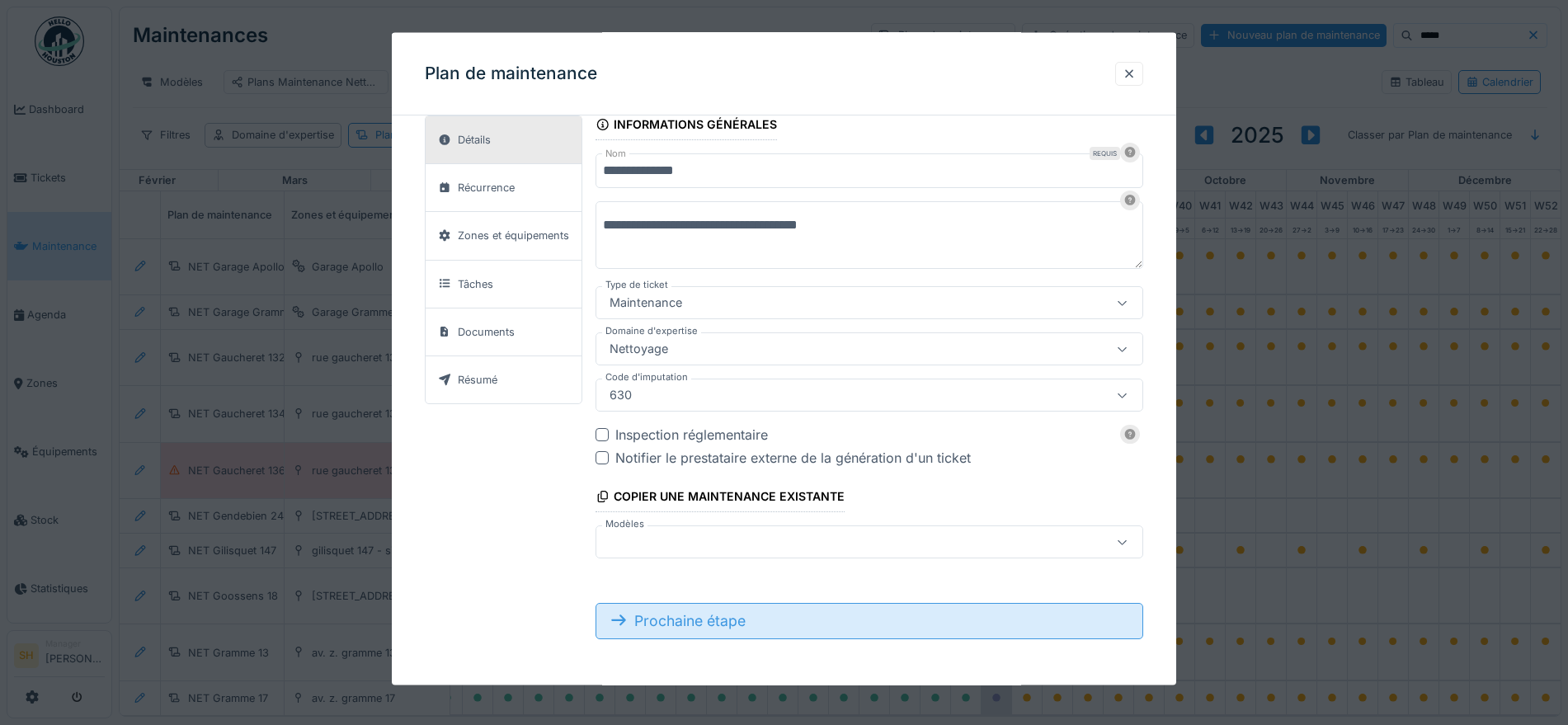
click at [729, 623] on div "Prochaine étape" at bounding box center [869, 619] width 547 height 36
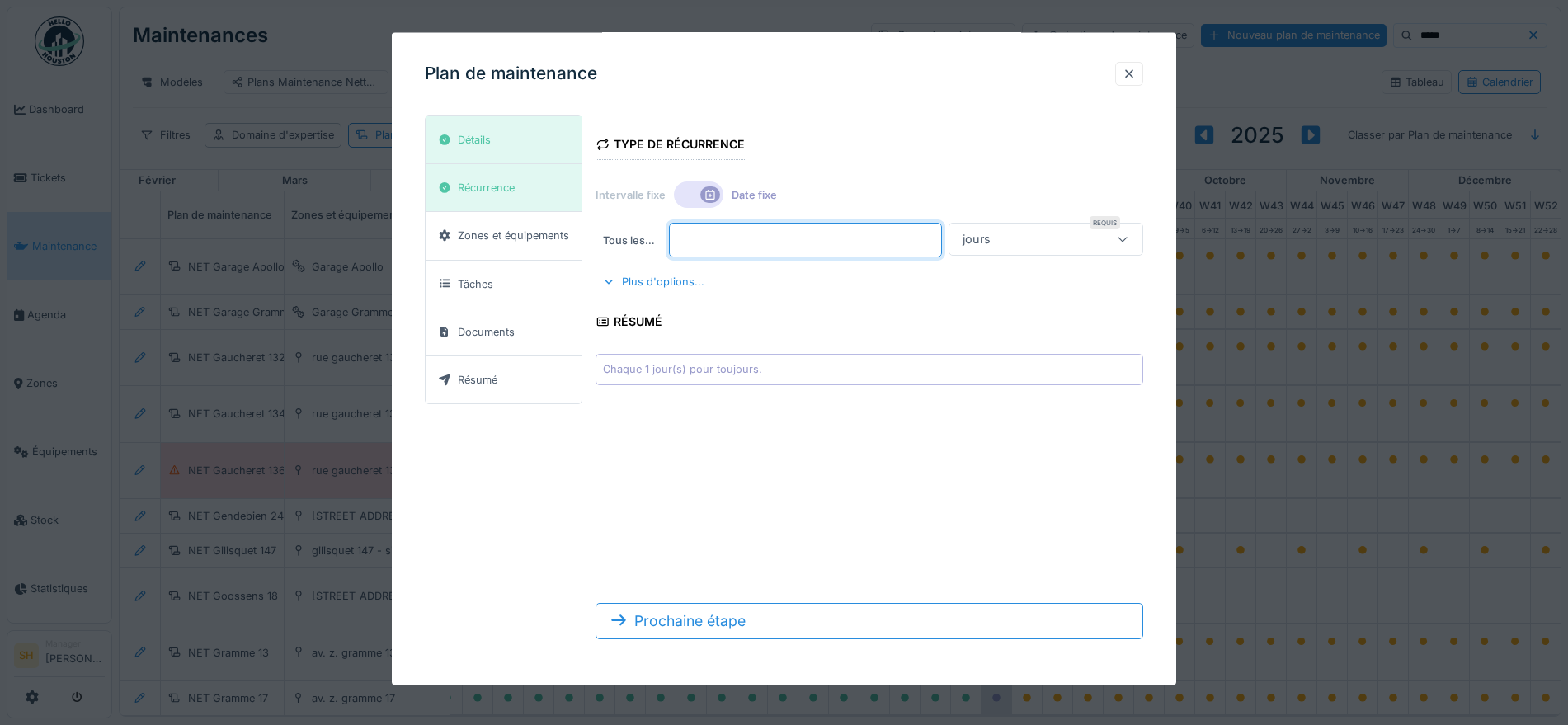
click at [698, 237] on input "*" at bounding box center [805, 240] width 272 height 35
click at [713, 191] on icon at bounding box center [711, 193] width 14 height 11
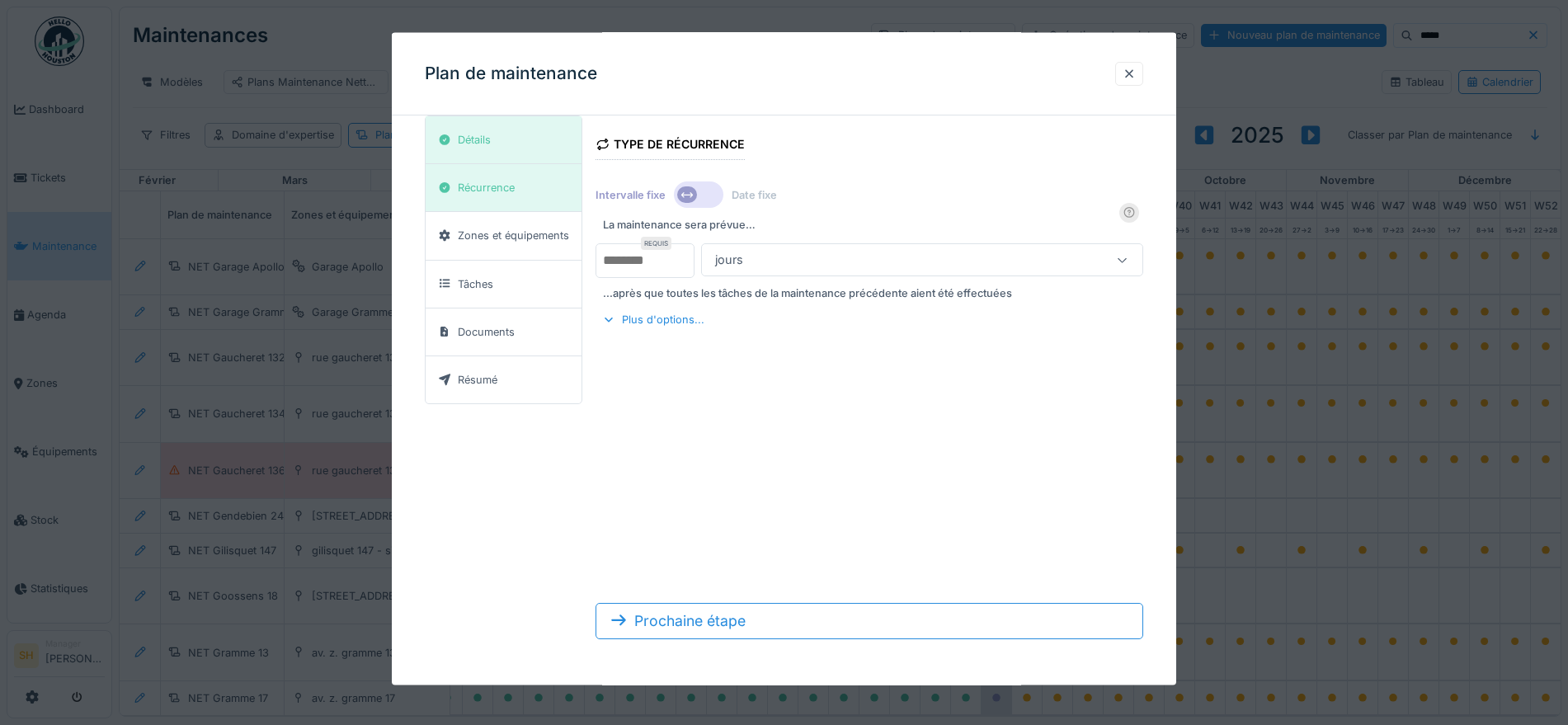
click at [626, 259] on input "*" at bounding box center [645, 260] width 99 height 35
type input "*"
click at [762, 257] on div "jours" at bounding box center [894, 259] width 371 height 18
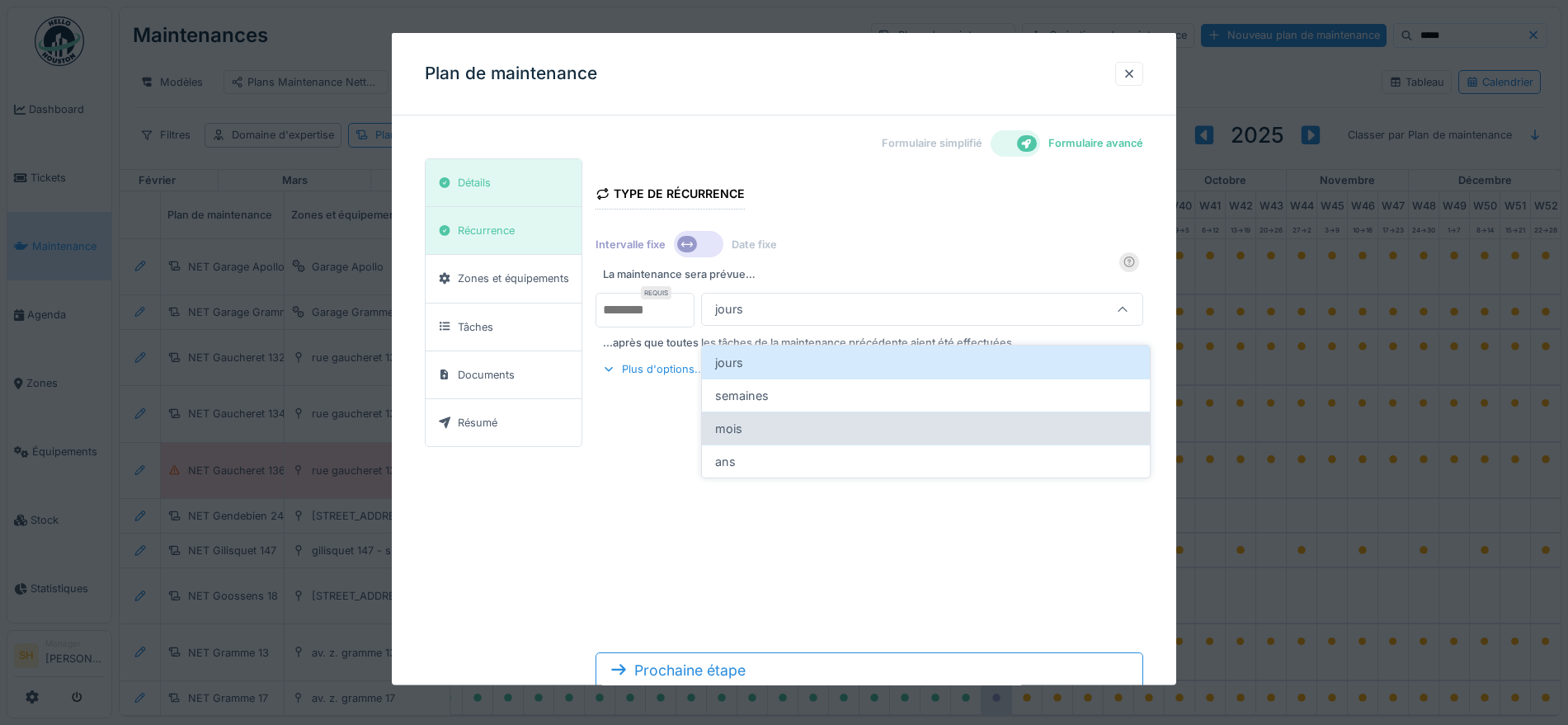
click at [742, 411] on div "mois" at bounding box center [925, 428] width 448 height 33
type input "*******"
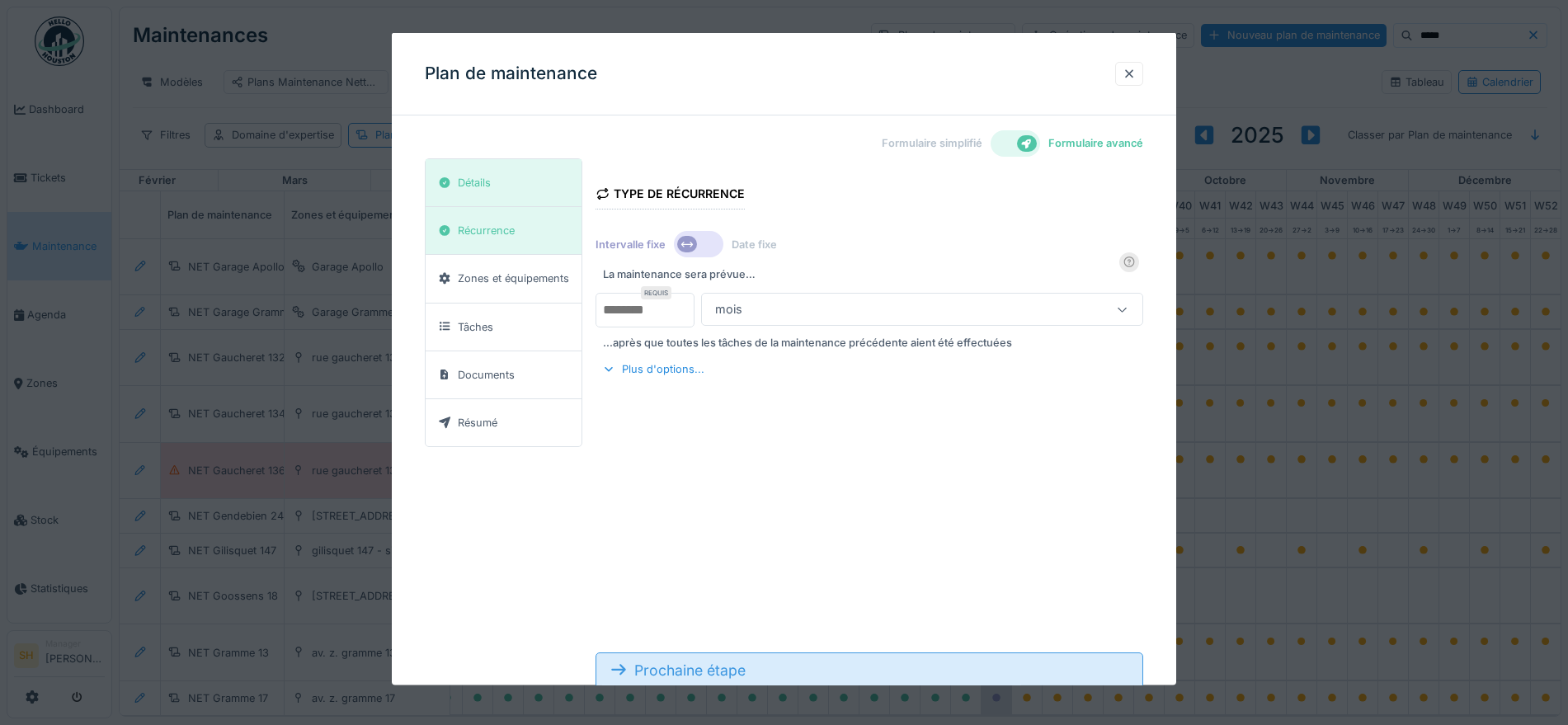
click at [776, 670] on div "Prochaine étape" at bounding box center [869, 669] width 547 height 36
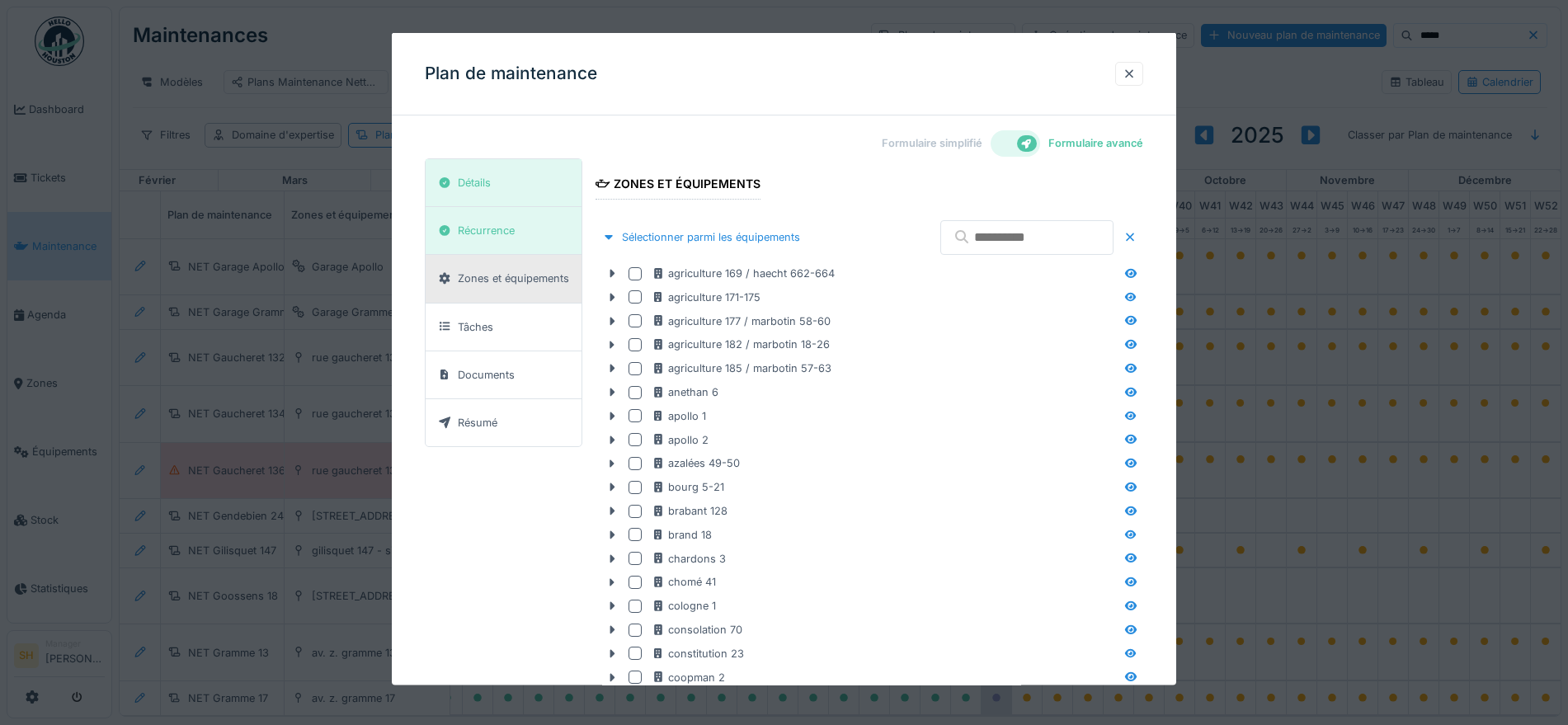
click at [992, 239] on input "text" at bounding box center [1027, 237] width 173 height 35
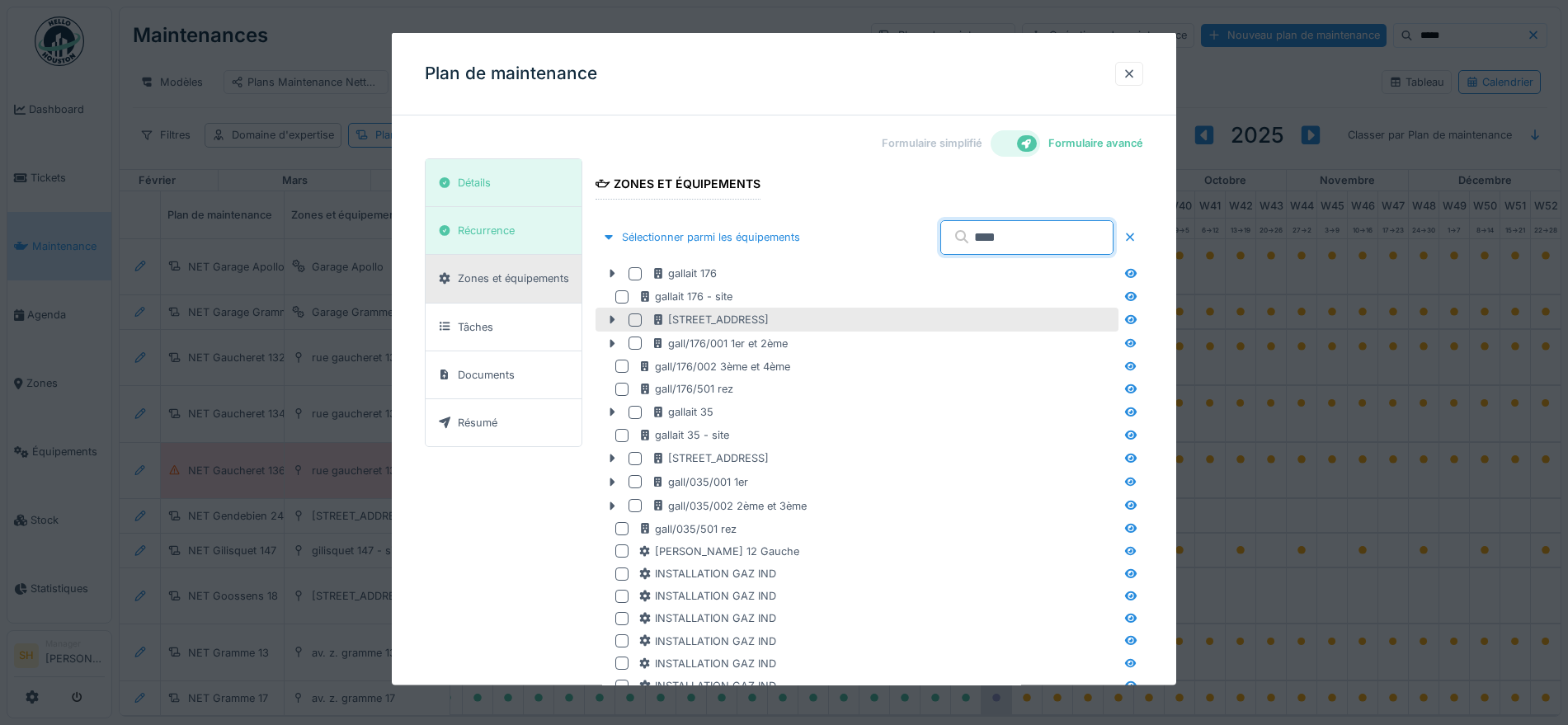
type input "****"
click at [640, 319] on div at bounding box center [636, 320] width 14 height 14
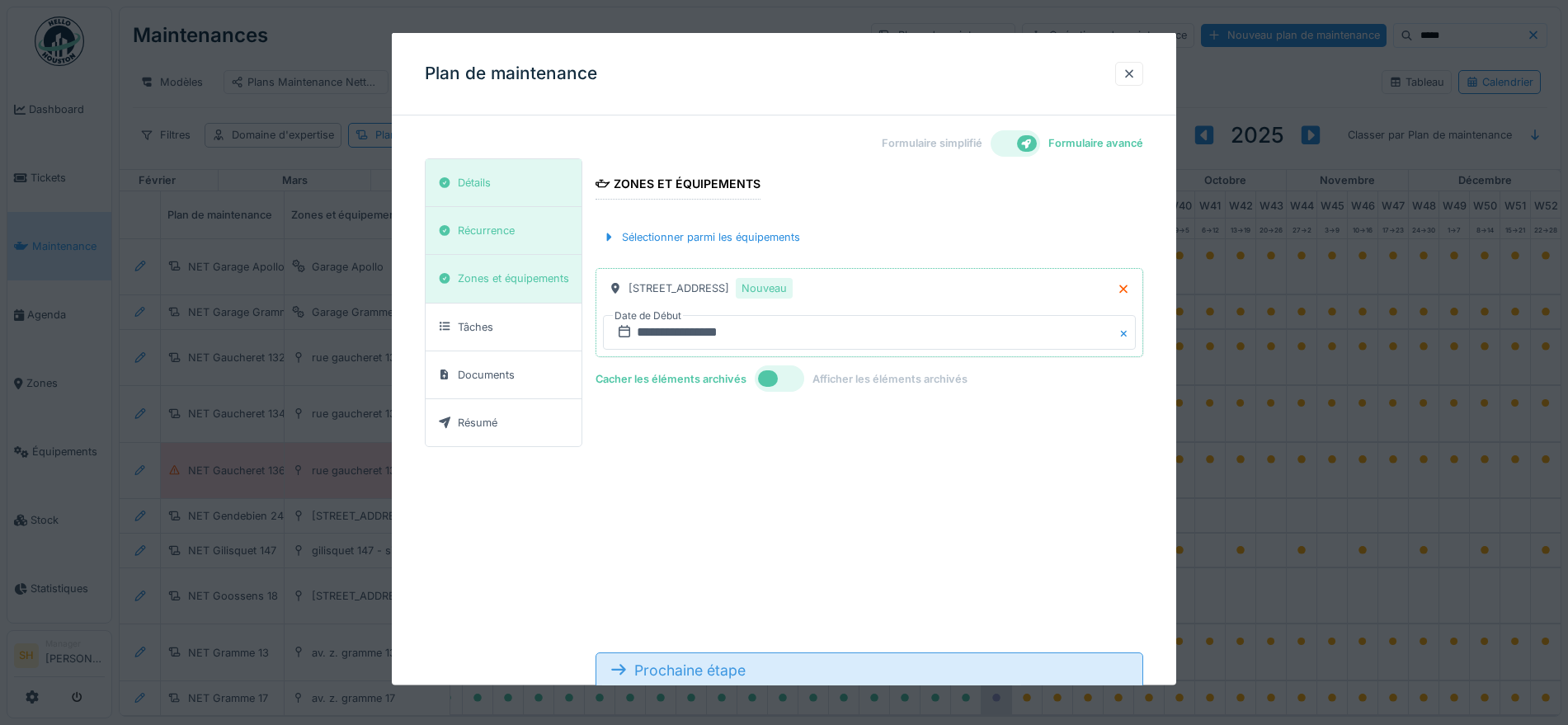
click at [754, 669] on div "Prochaine étape" at bounding box center [869, 669] width 547 height 36
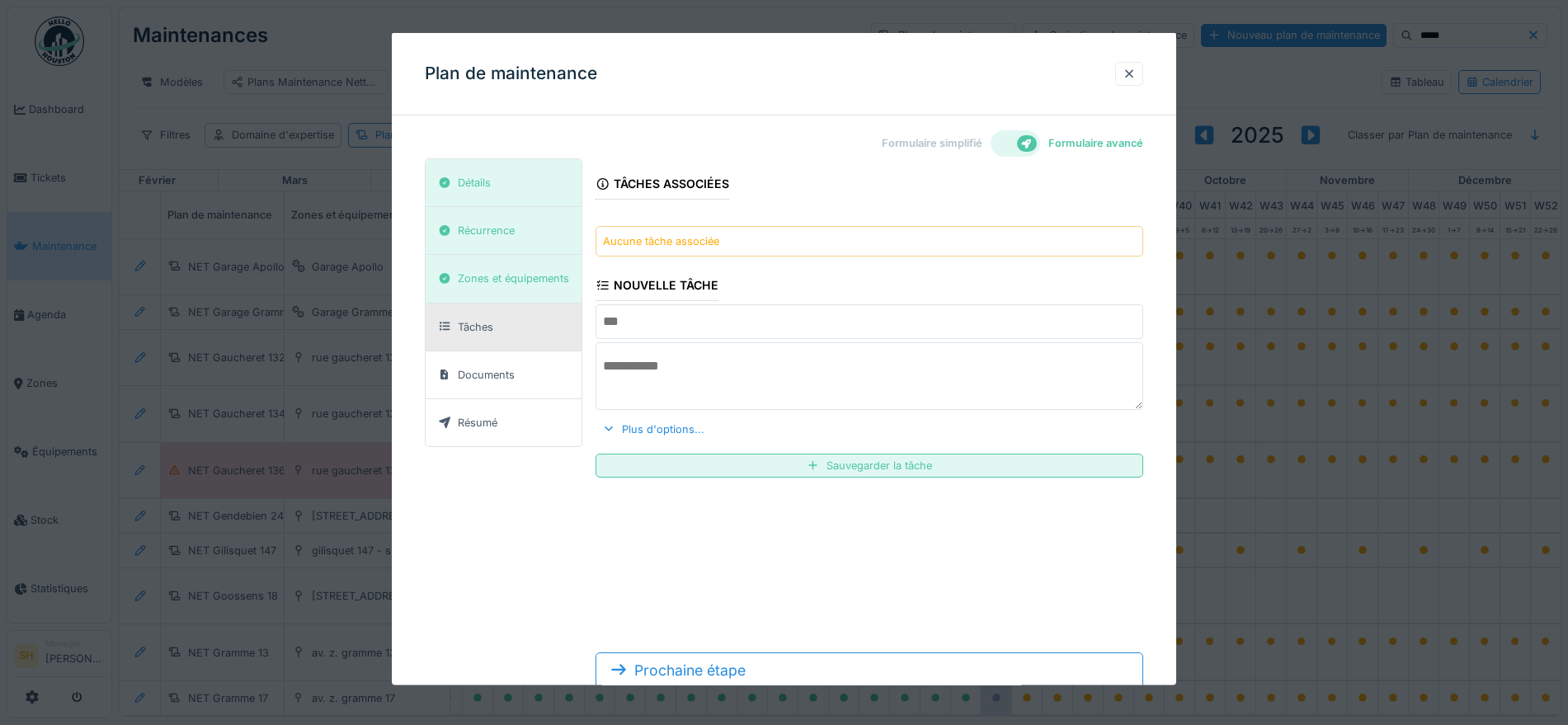
click at [667, 316] on input "text" at bounding box center [869, 322] width 547 height 35
type input "**********"
click at [684, 369] on textarea at bounding box center [869, 376] width 547 height 68
click at [713, 369] on textarea "**********" at bounding box center [873, 376] width 555 height 68
click at [788, 363] on textarea "**********" at bounding box center [873, 376] width 555 height 68
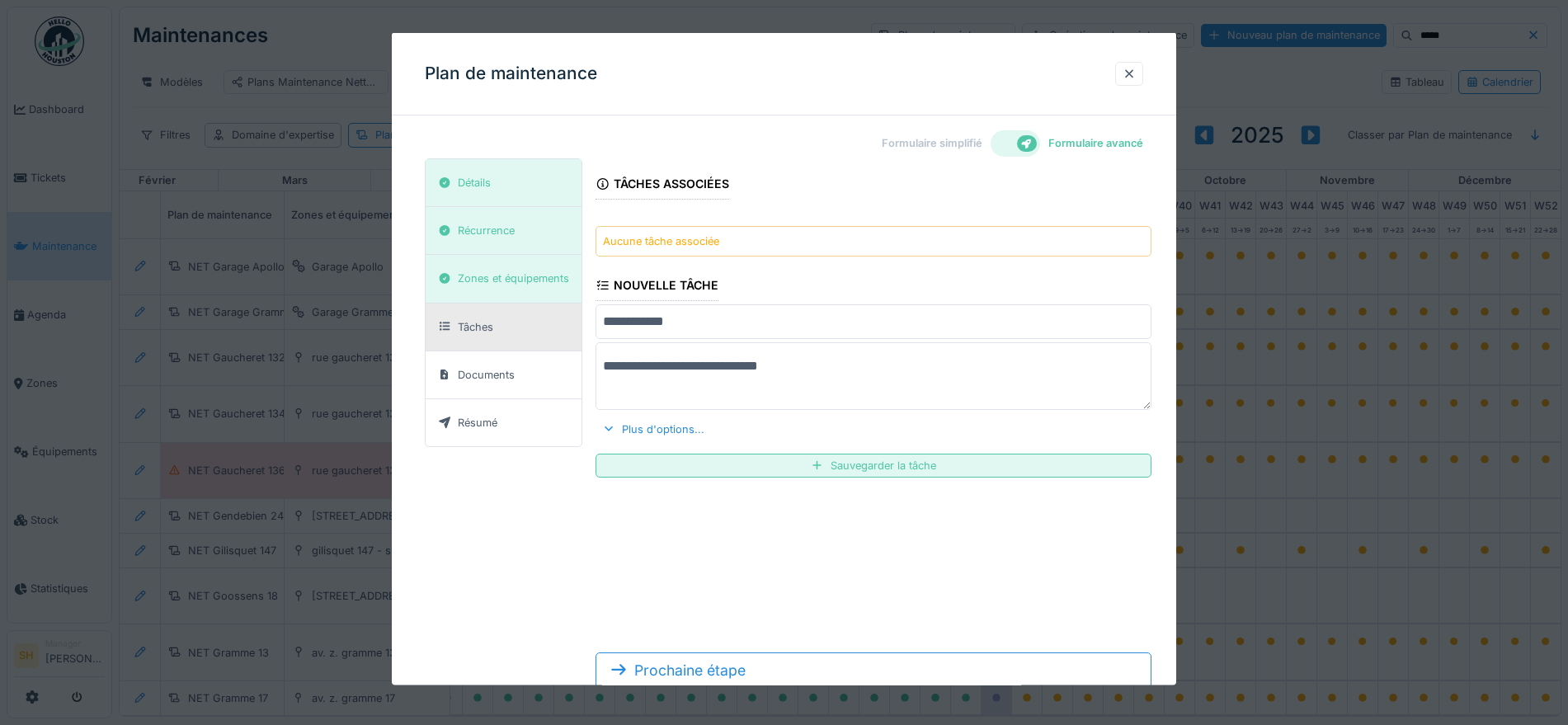
drag, startPoint x: 788, startPoint y: 363, endPoint x: 857, endPoint y: 374, distance: 69.9
click at [857, 374] on textarea "**********" at bounding box center [873, 376] width 555 height 68
click at [809, 366] on textarea "**********" at bounding box center [873, 376] width 555 height 68
click at [801, 373] on textarea "**********" at bounding box center [873, 376] width 555 height 68
type textarea "**********"
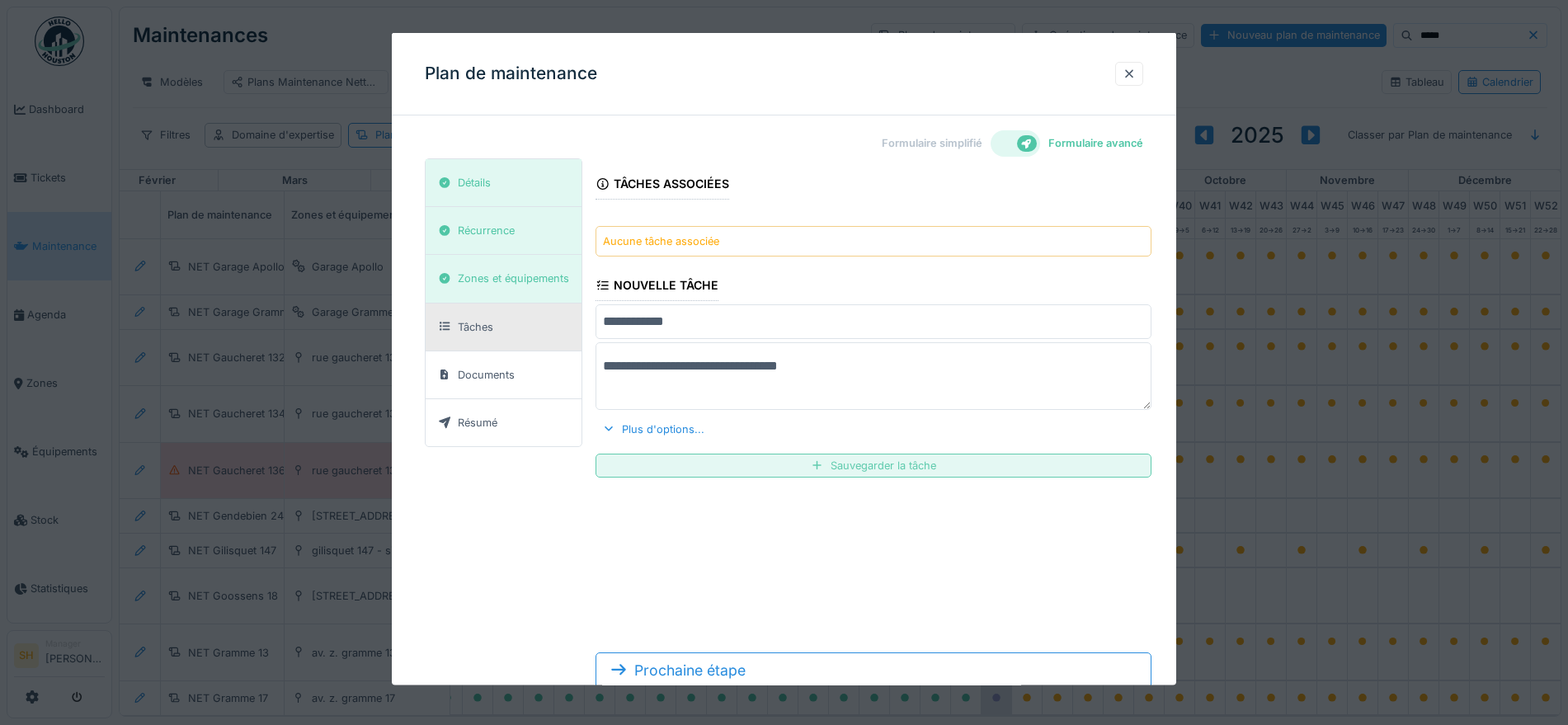
click at [785, 464] on div "Sauvegarder la tâche" at bounding box center [873, 465] width 555 height 24
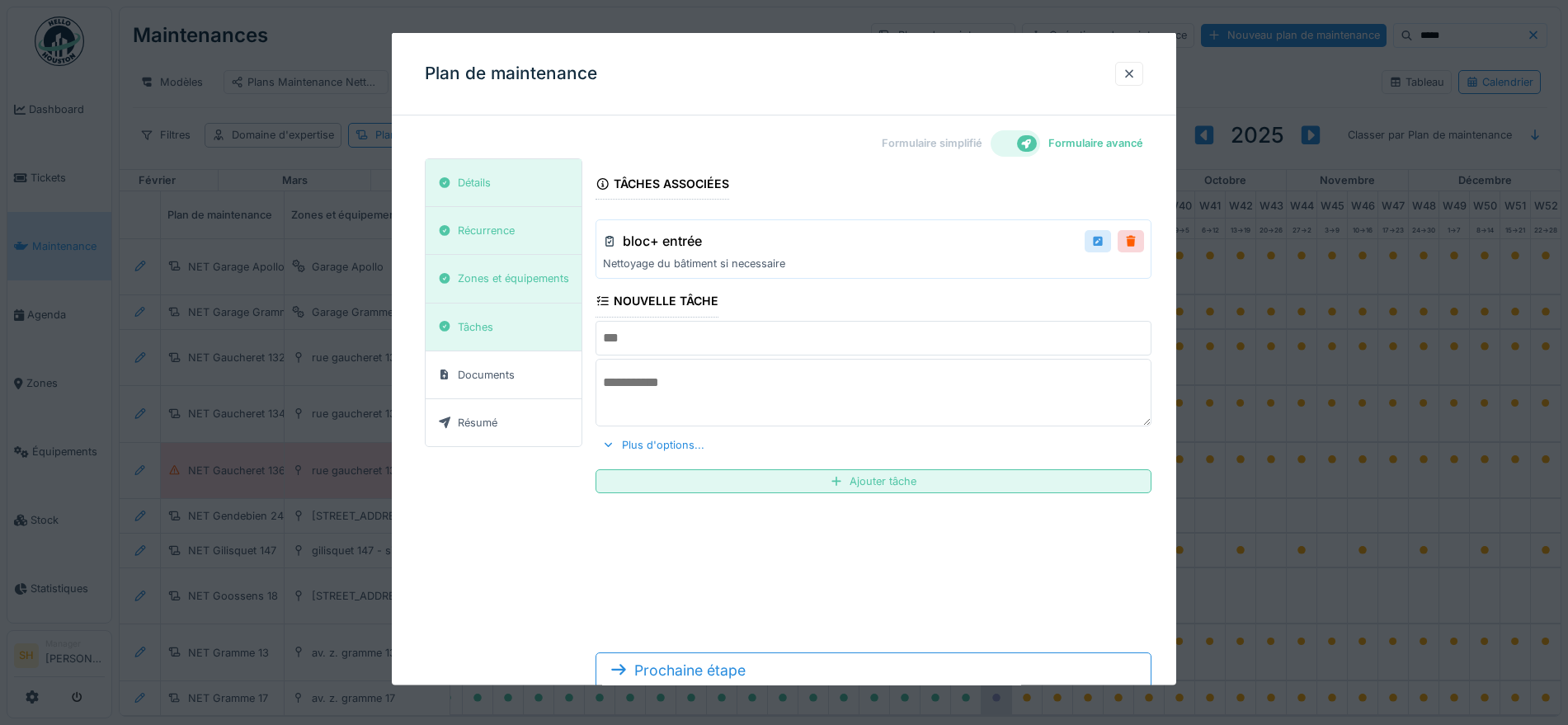
click at [1089, 237] on div at bounding box center [1098, 241] width 26 height 22
type input "**********"
type textarea "**********"
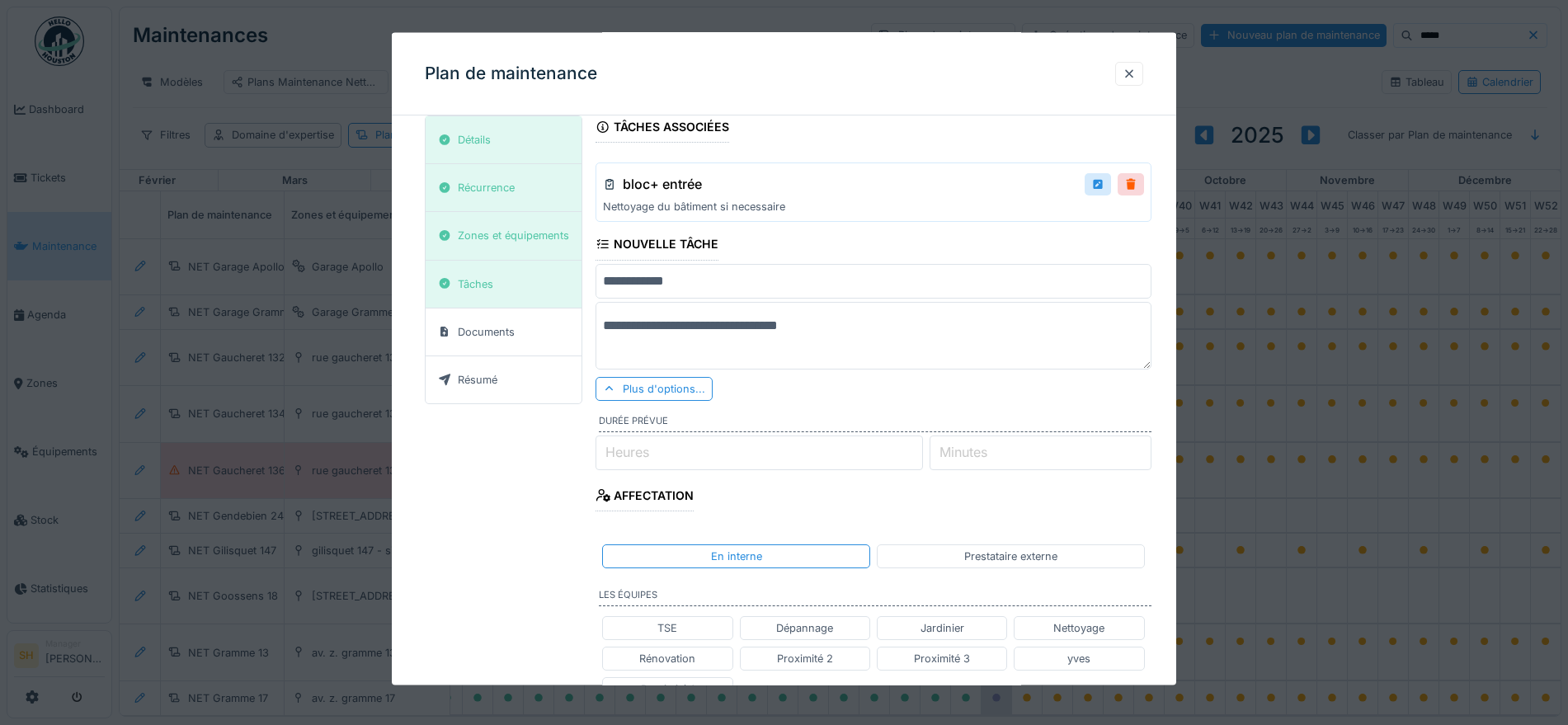
scroll to position [103, 0]
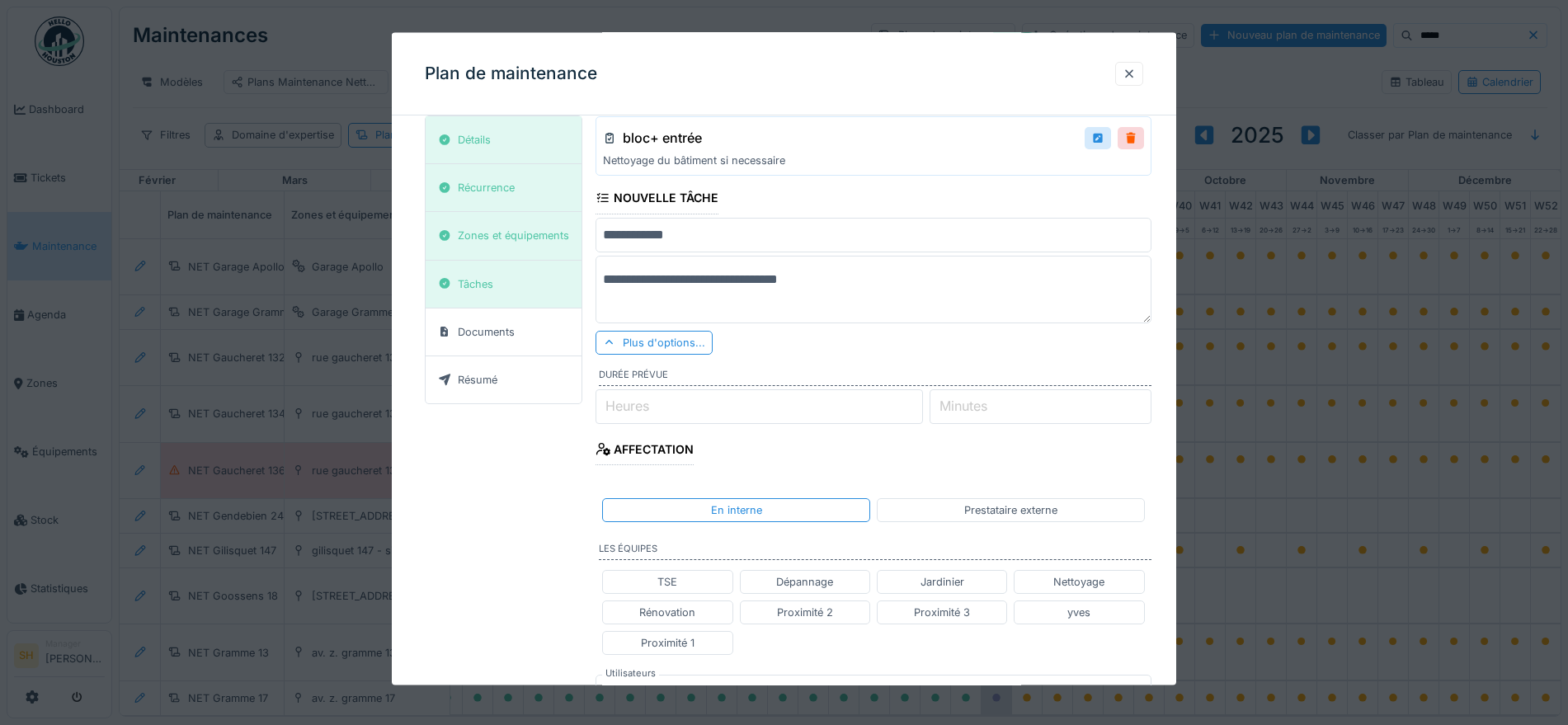
click at [640, 450] on div "Affectation" at bounding box center [645, 450] width 98 height 28
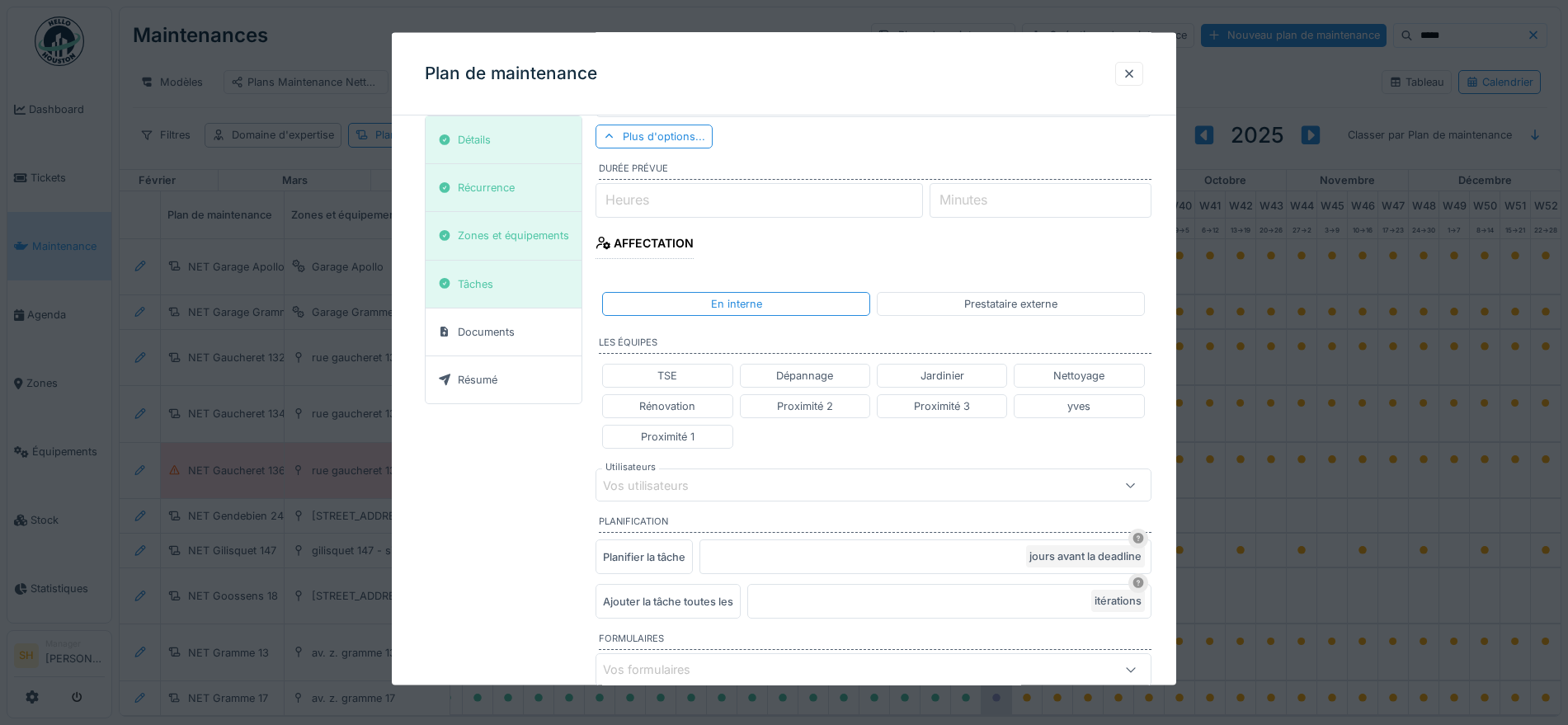
click at [638, 480] on div "Vos utilisateurs" at bounding box center [657, 485] width 109 height 18
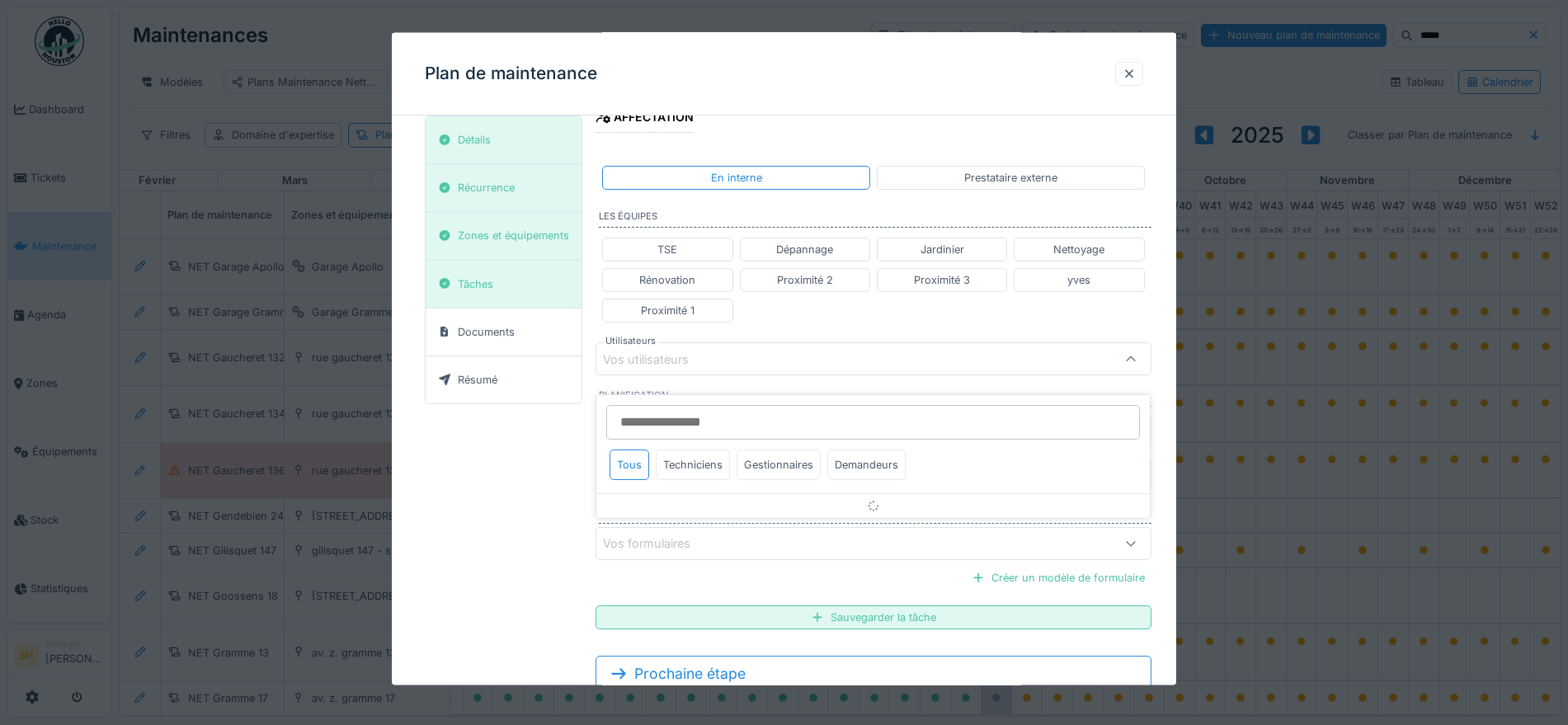
click at [642, 405] on input "Utilisateurs" at bounding box center [873, 423] width 534 height 35
type input "*"
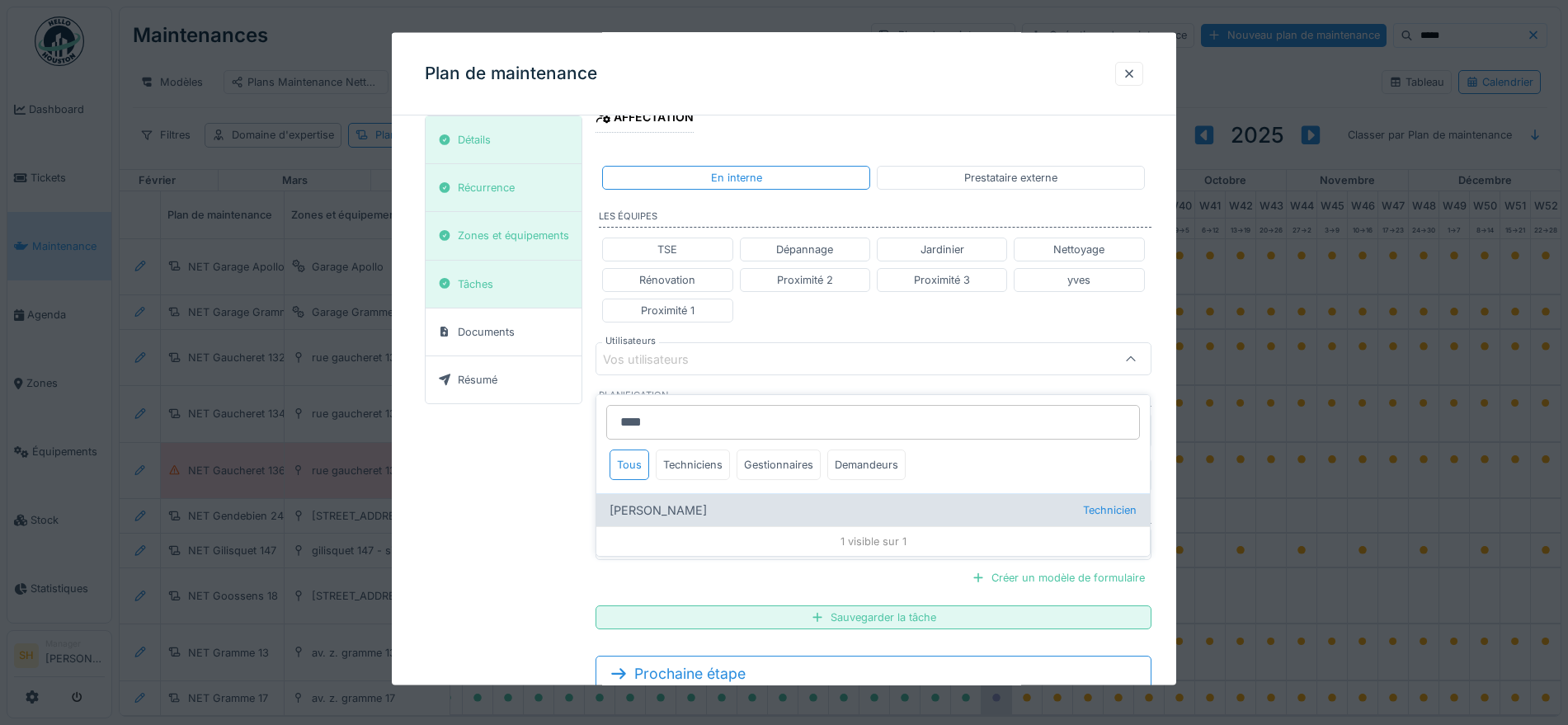
type input "****"
click at [688, 495] on div "Khalid Fellah Technicien" at bounding box center [872, 509] width 553 height 33
type input "*****"
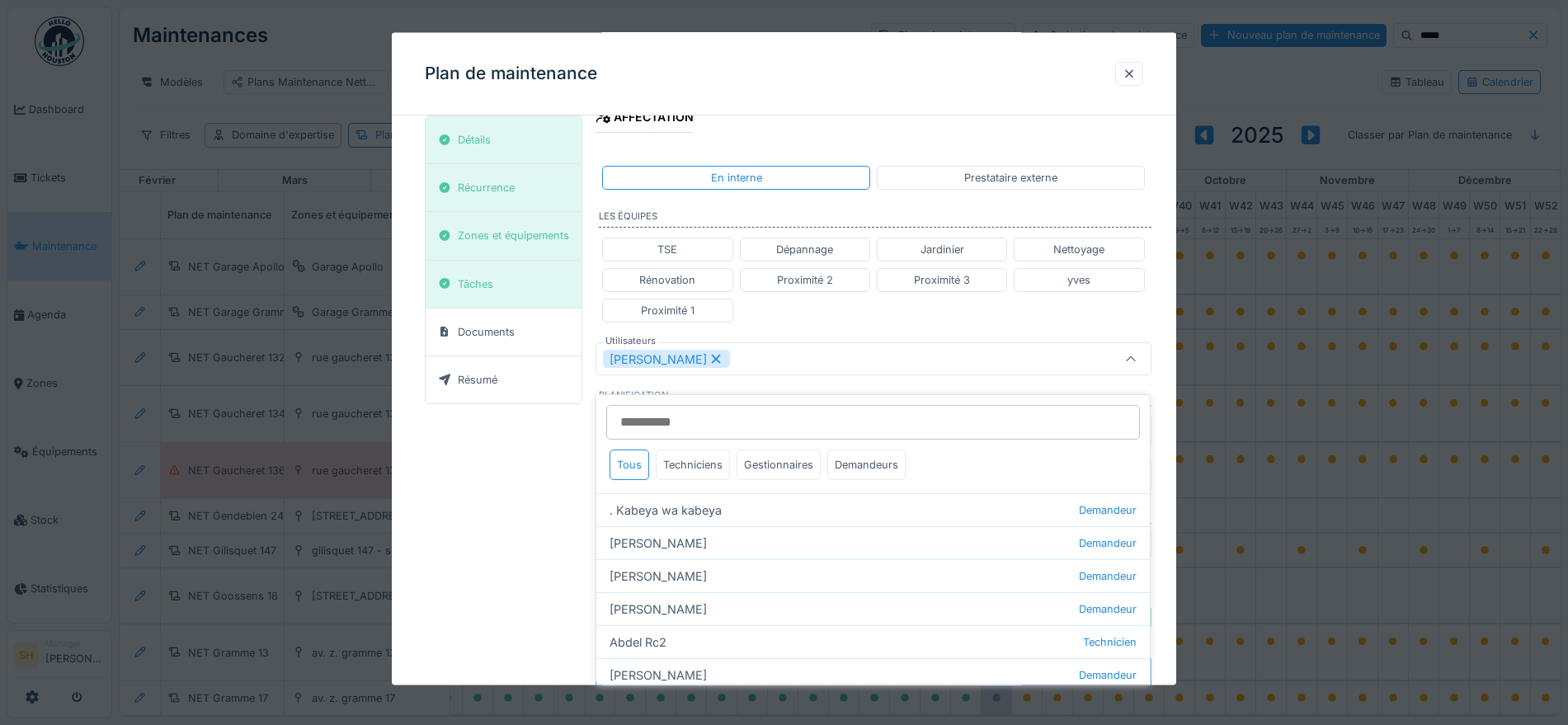
click at [1176, 339] on div "**********" at bounding box center [784, 216] width 784 height 1046
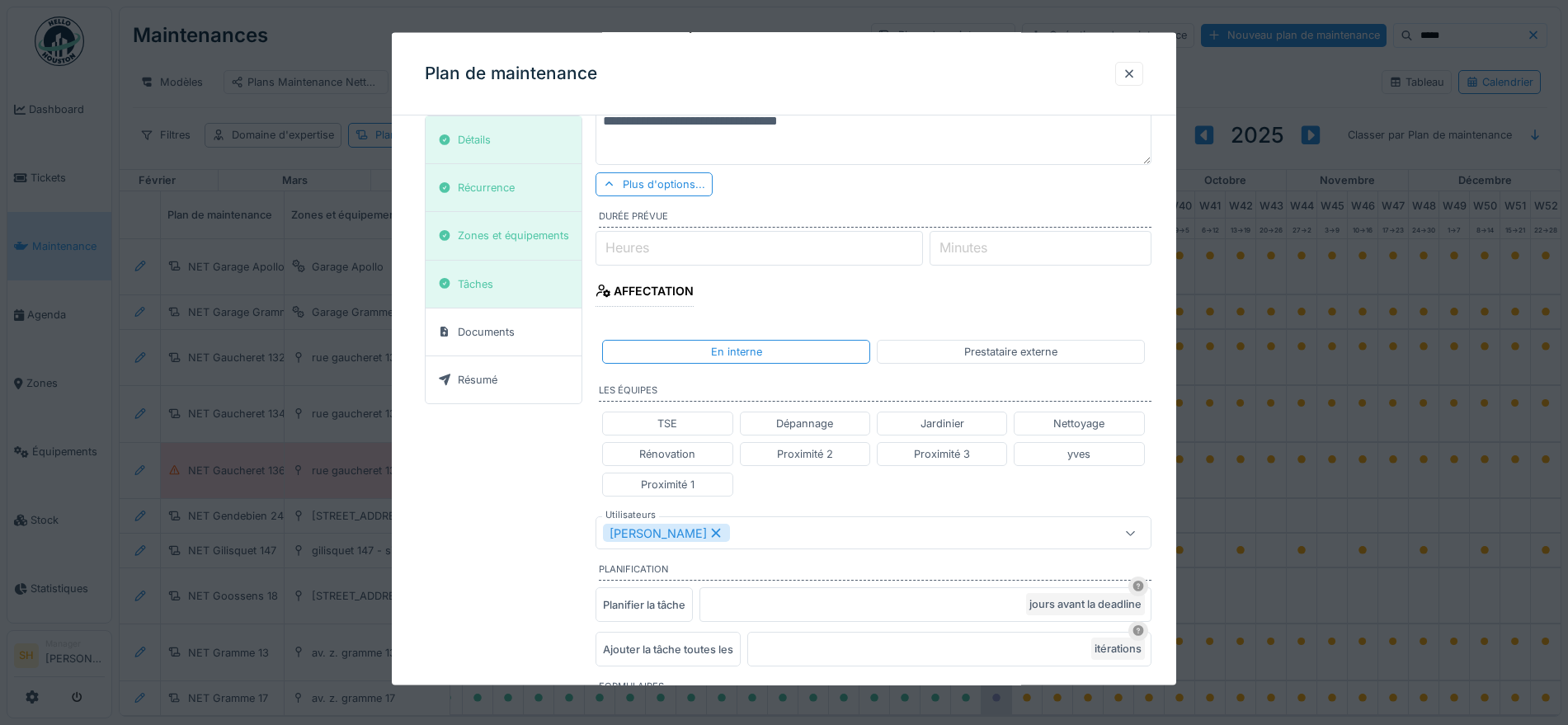
scroll to position [229, 0]
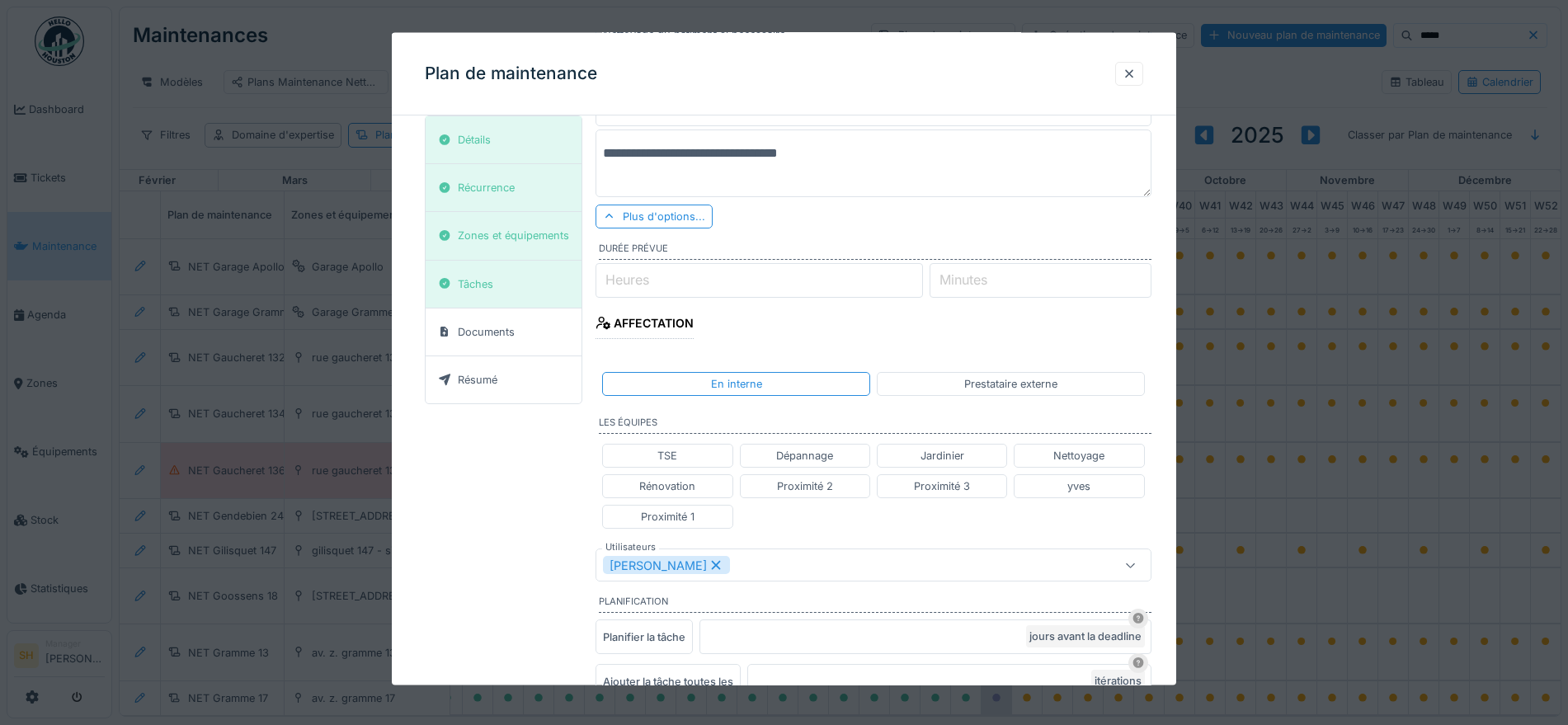
click at [651, 280] on label "Heures" at bounding box center [627, 279] width 51 height 19
click at [651, 280] on input "Heures" at bounding box center [759, 280] width 328 height 35
type input "*"
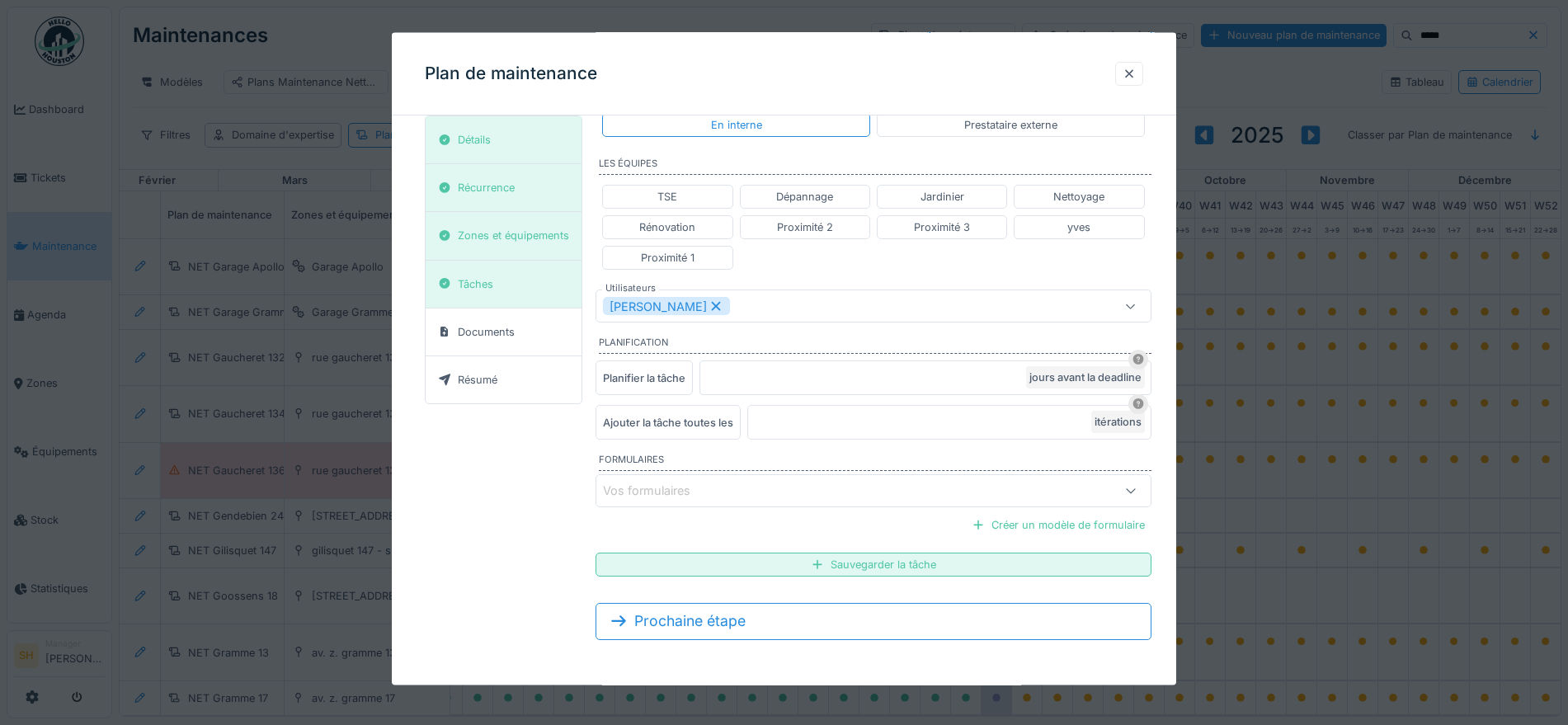
scroll to position [489, 0]
type input "**"
click at [808, 566] on div "Sauvegarder la tâche" at bounding box center [873, 564] width 555 height 24
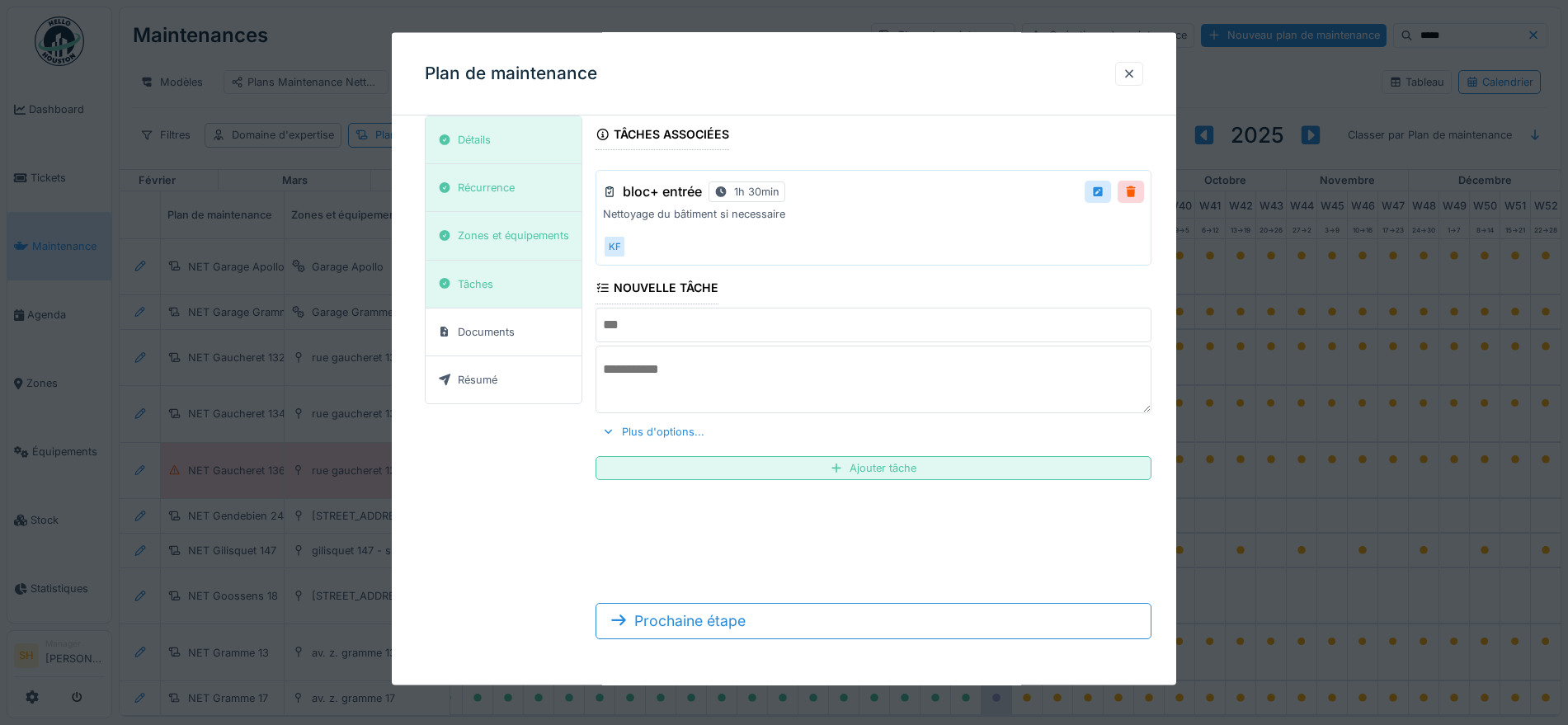
scroll to position [0, 0]
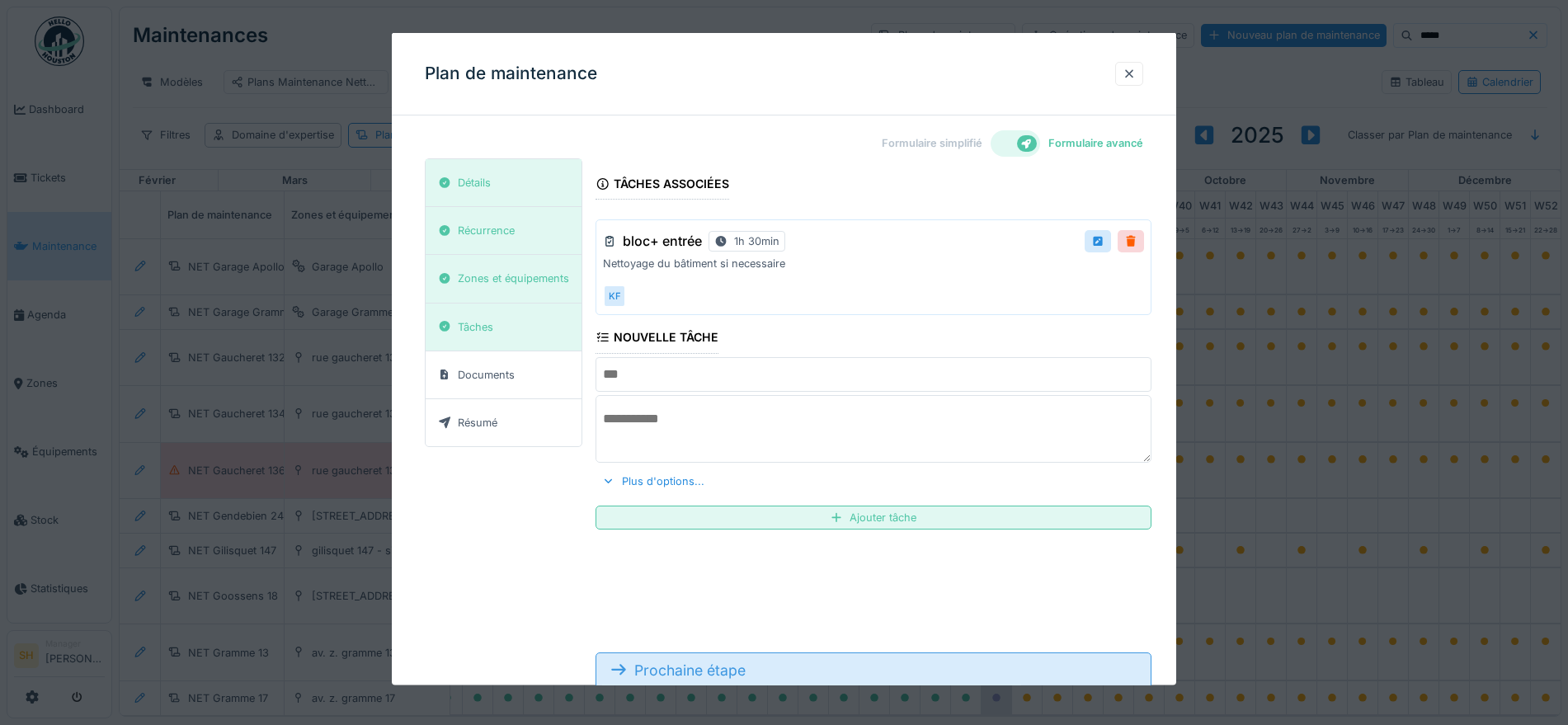
click at [804, 673] on div "Prochaine étape" at bounding box center [873, 669] width 555 height 36
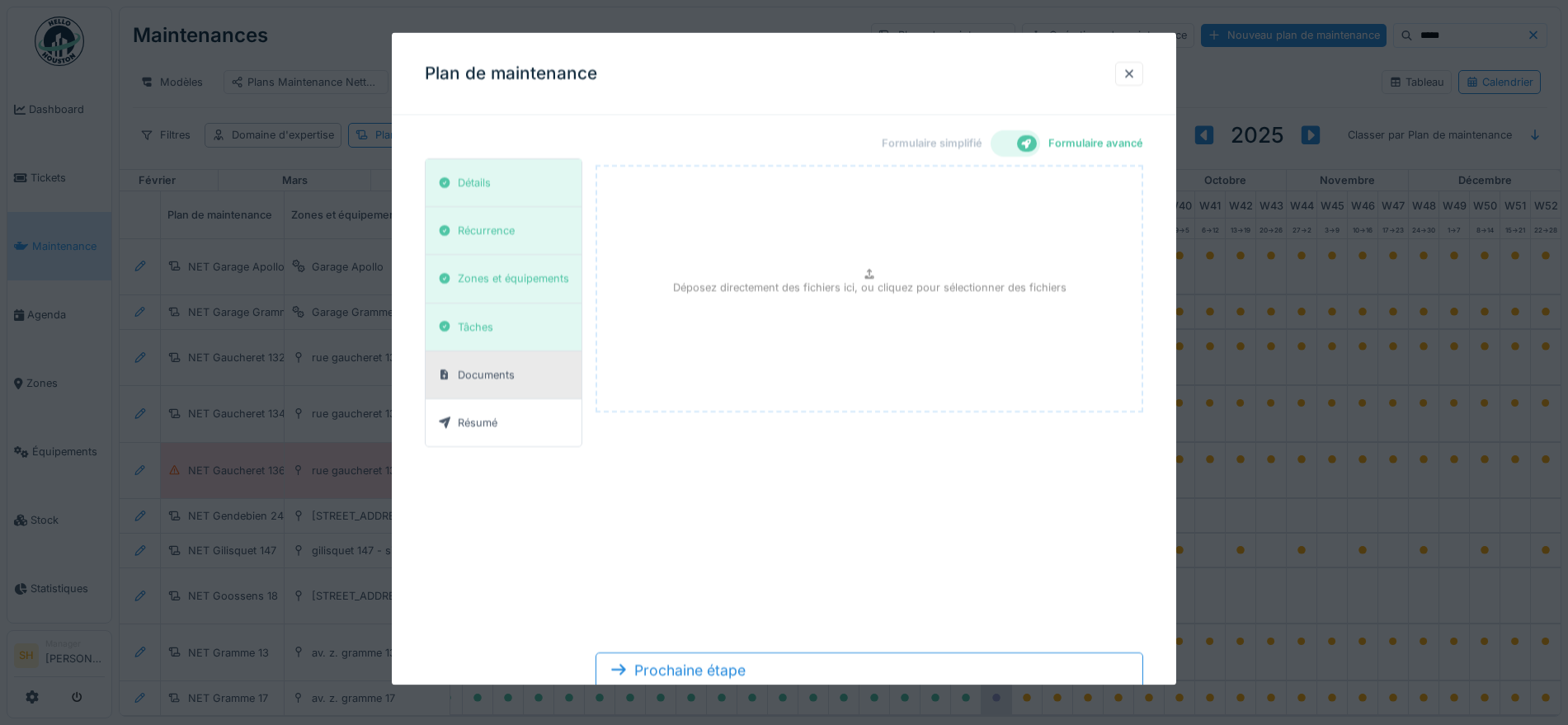
scroll to position [50, 0]
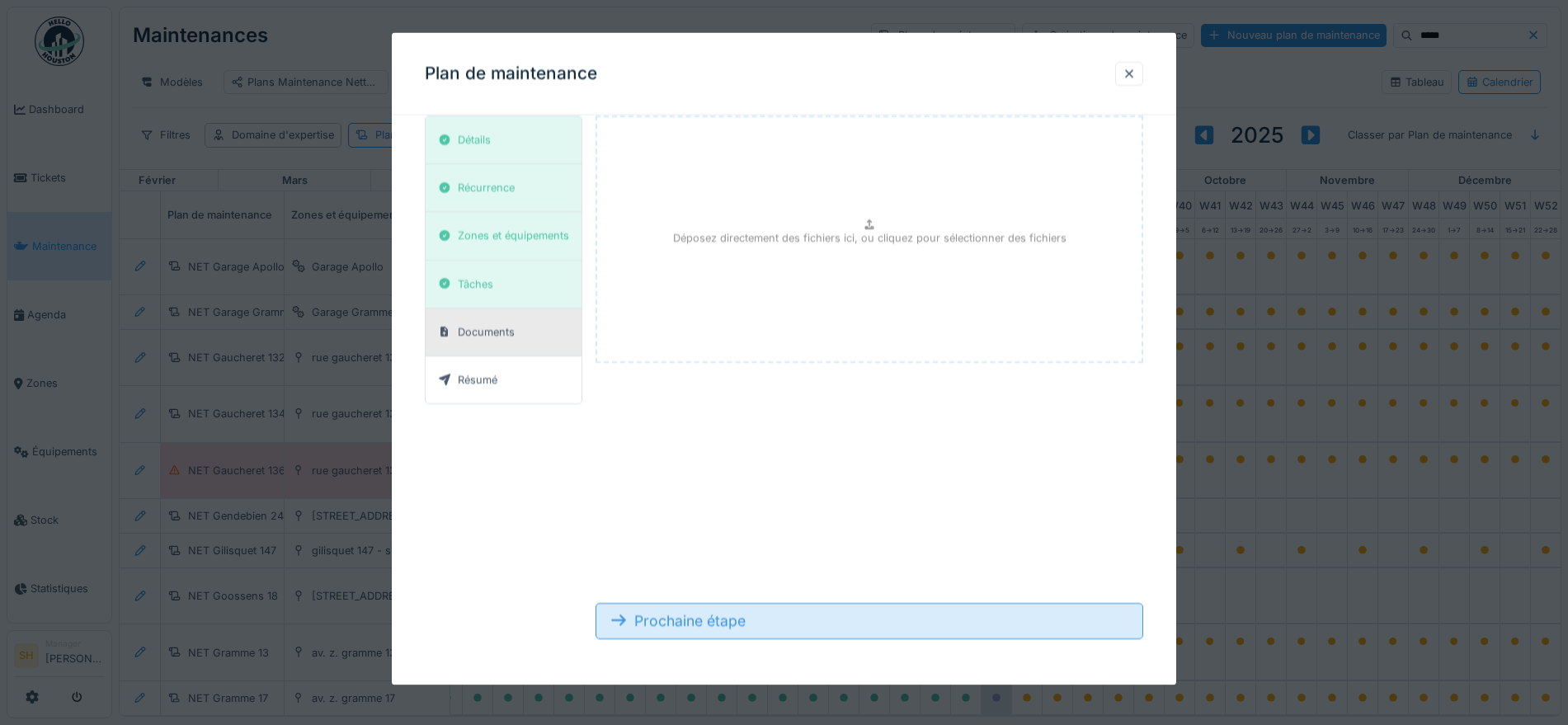
click at [749, 614] on div "Prochaine étape" at bounding box center [869, 619] width 547 height 36
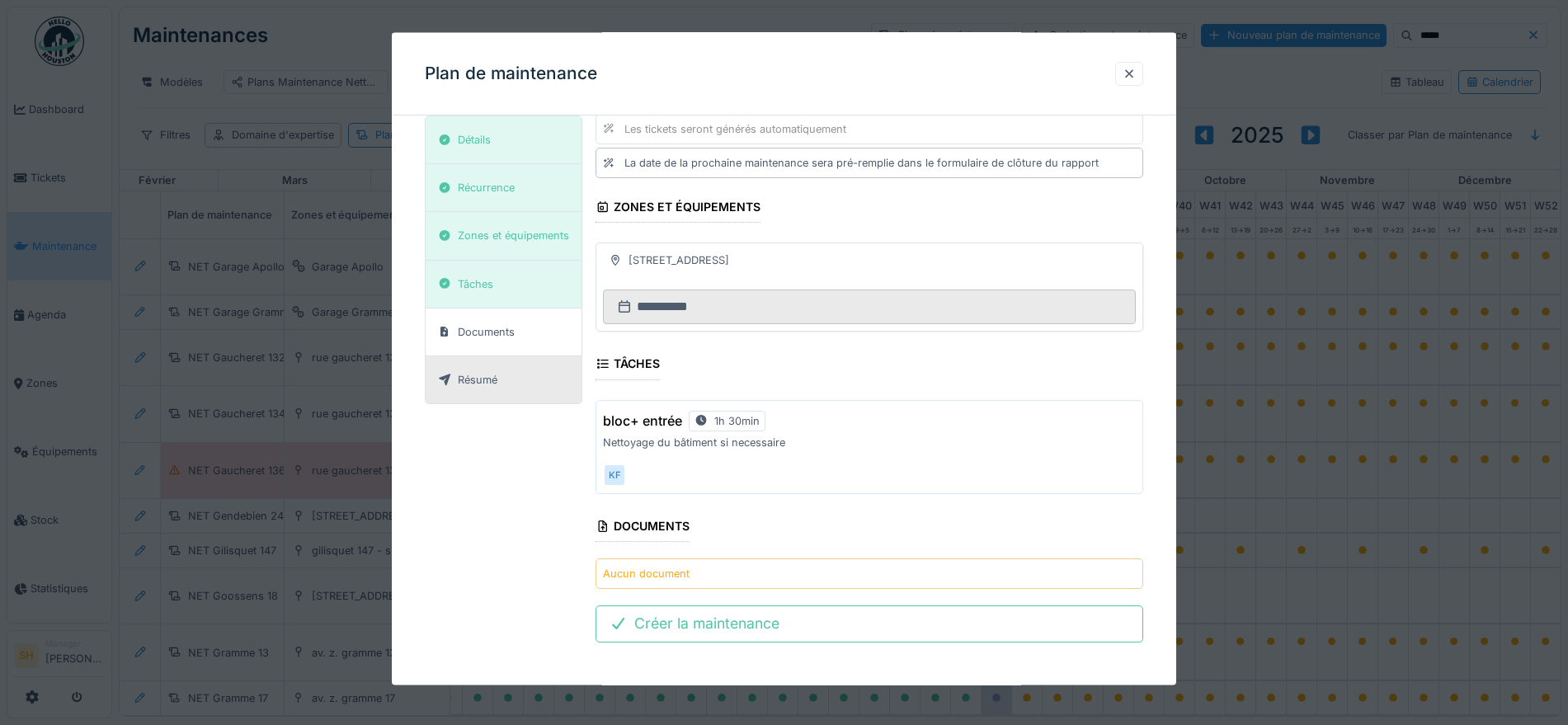
scroll to position [264, 0]
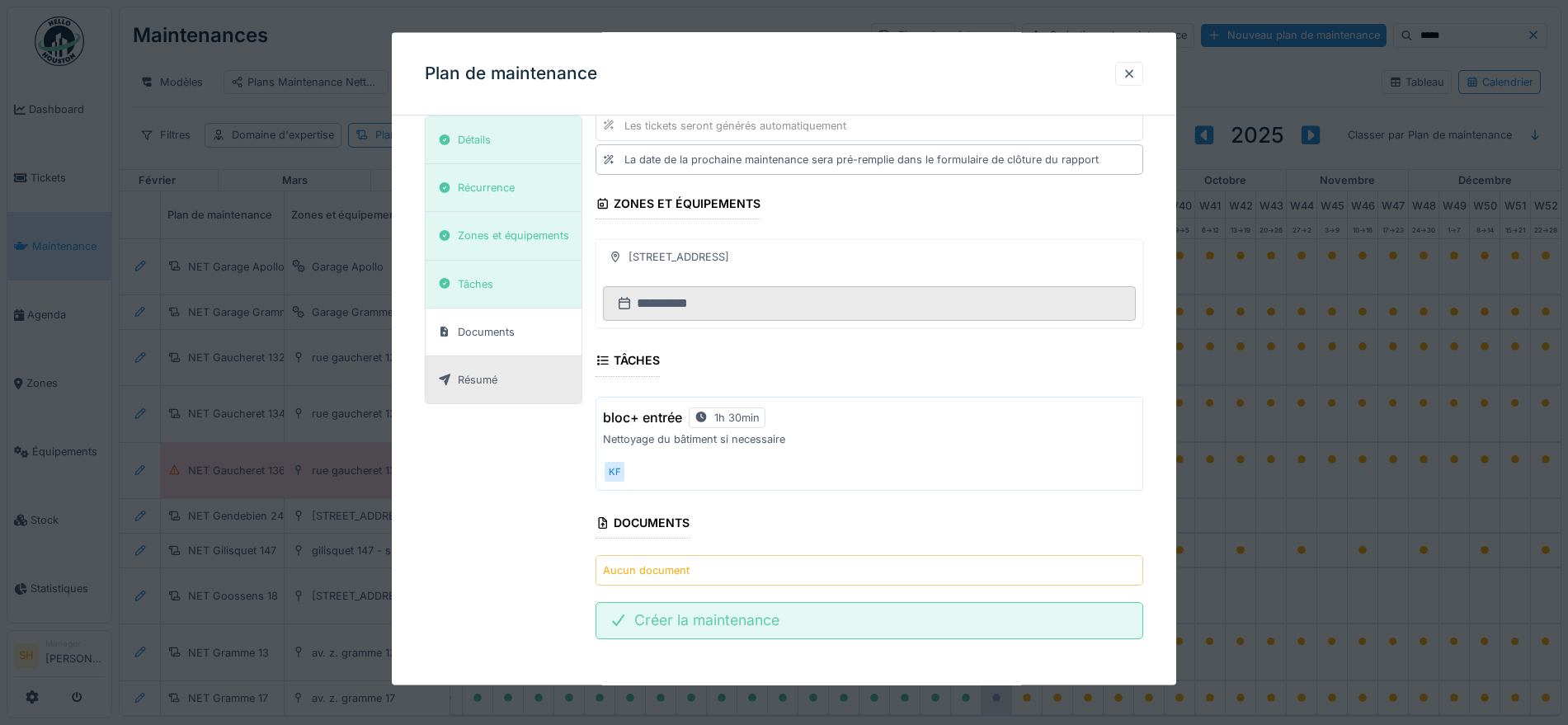
click at [714, 627] on div "Créer la maintenance" at bounding box center [869, 619] width 547 height 36
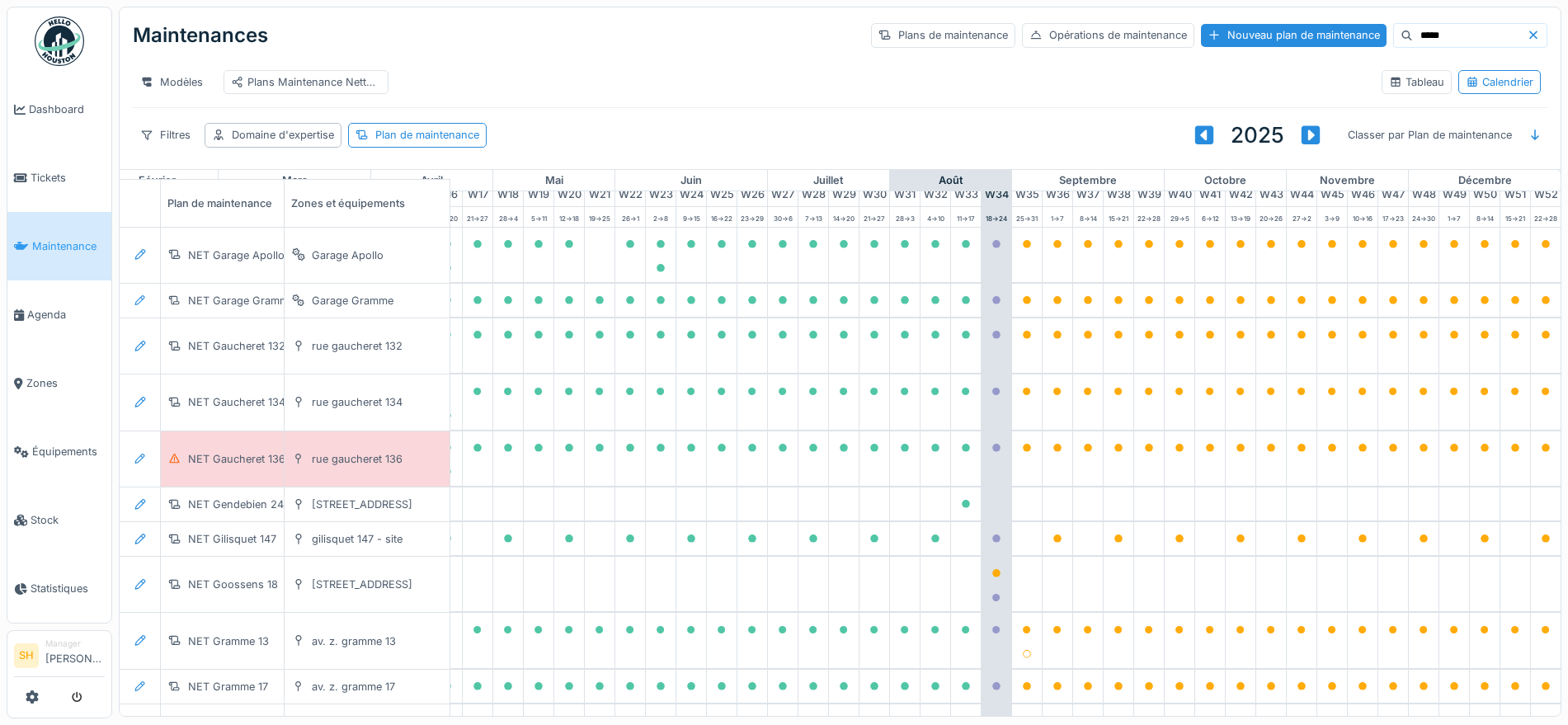
scroll to position [0, 550]
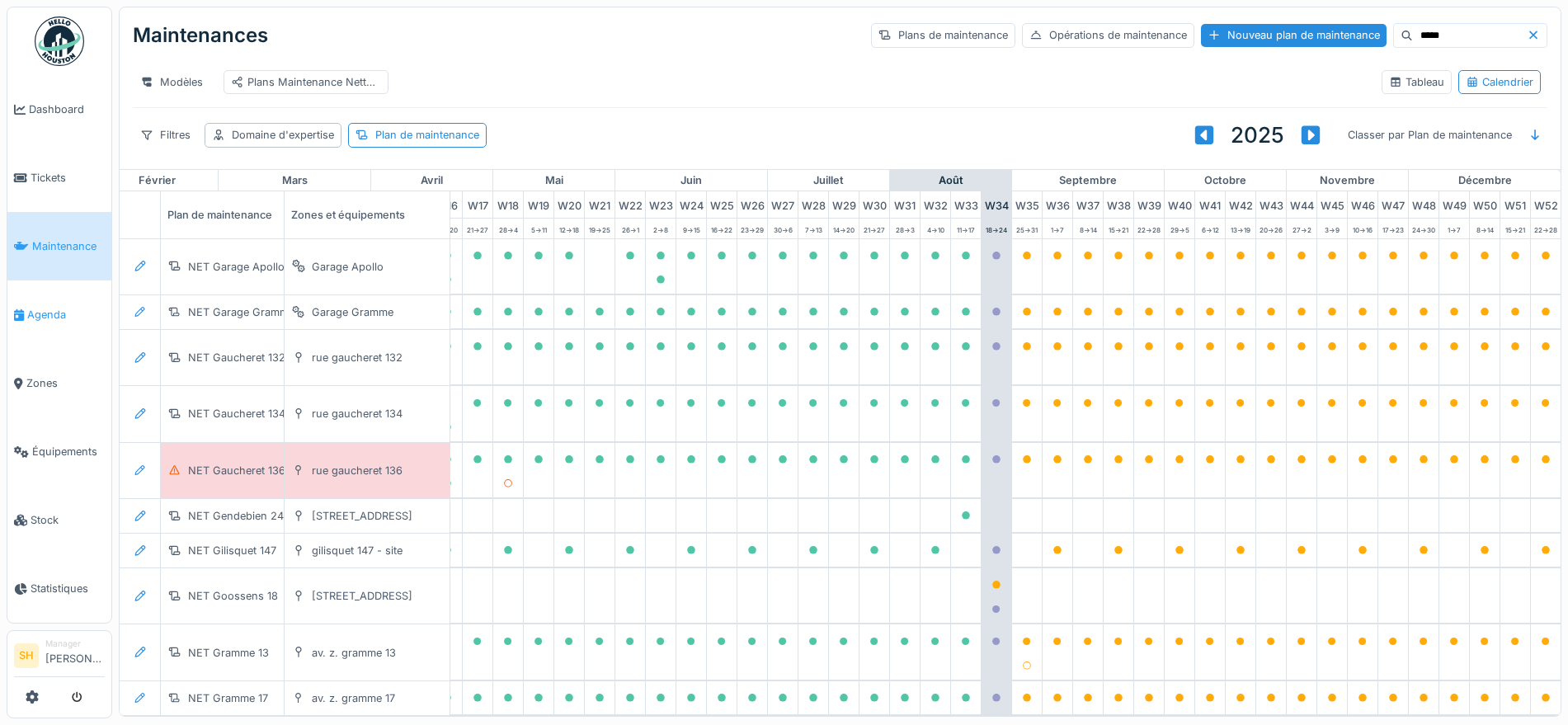
click at [57, 315] on span "Agenda" at bounding box center [66, 315] width 78 height 16
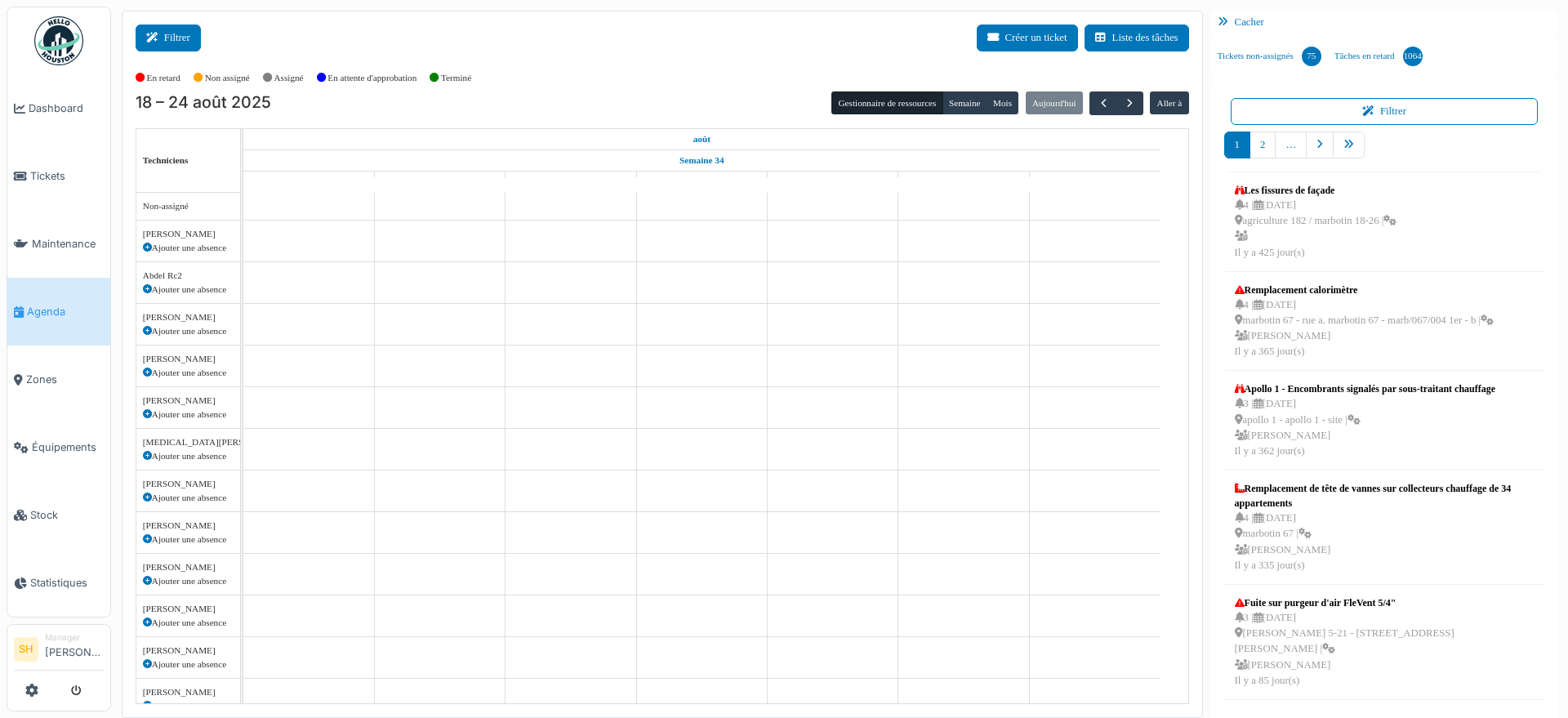
click at [178, 38] on button "Filtrer" at bounding box center [168, 38] width 65 height 27
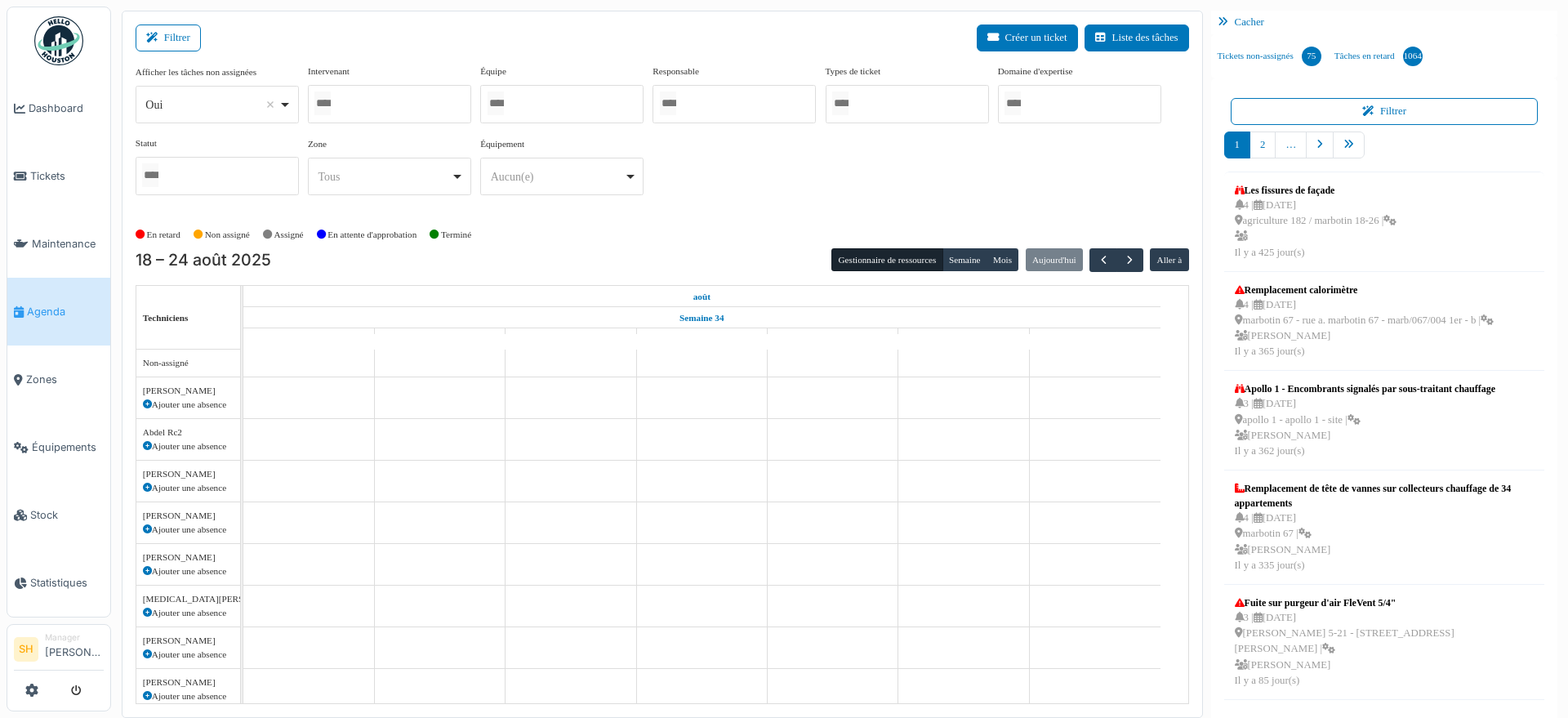
click at [395, 103] on div at bounding box center [390, 104] width 164 height 38
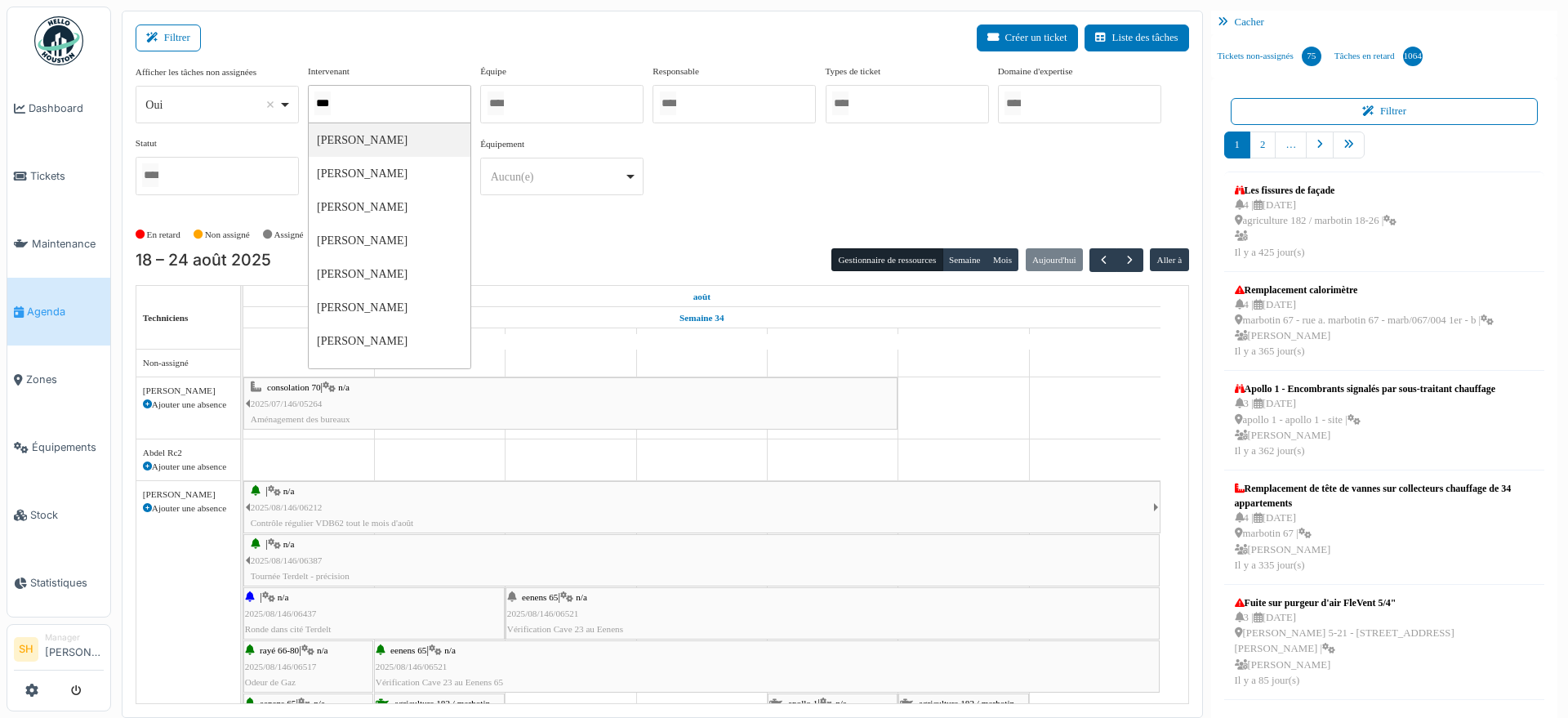
type input "****"
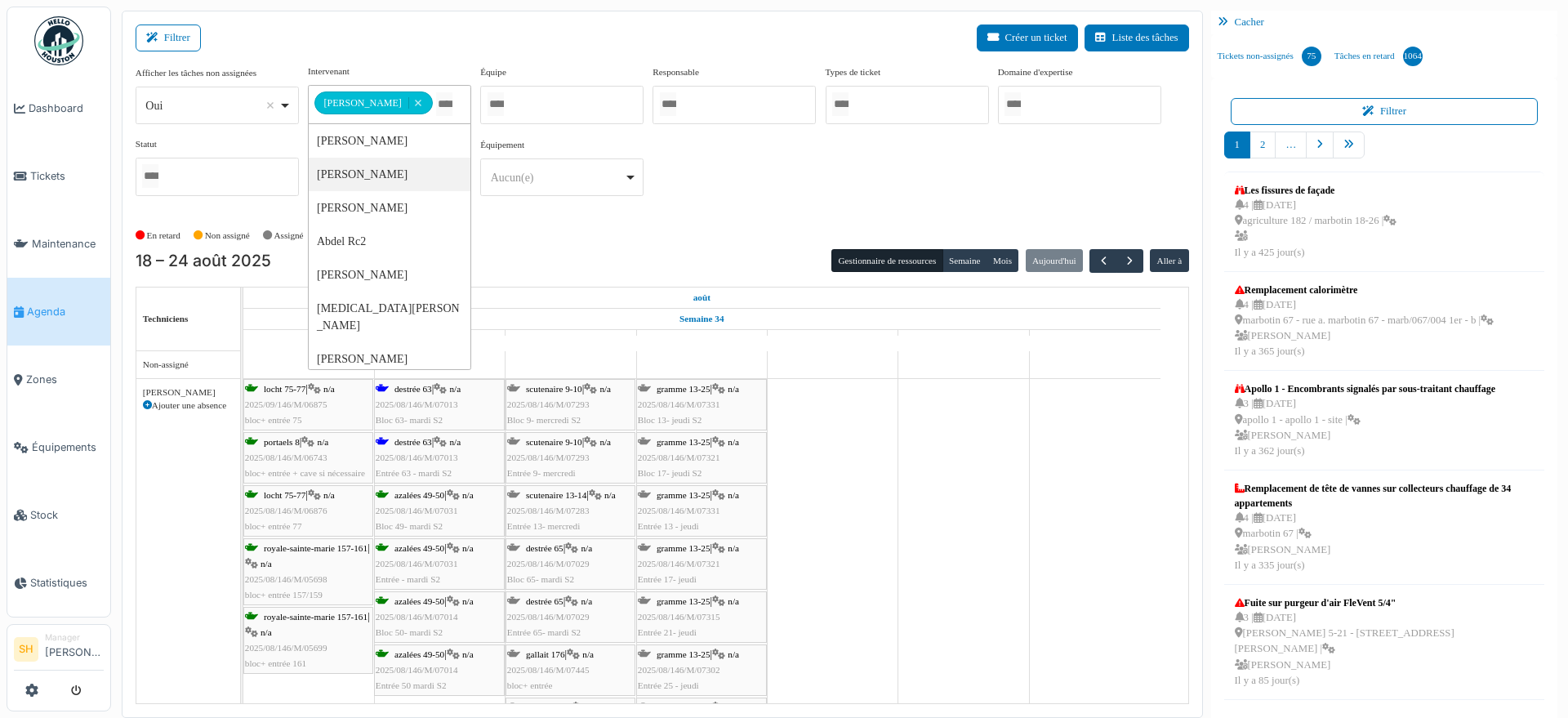
click at [775, 208] on div "**********" at bounding box center [662, 143] width 1054 height 158
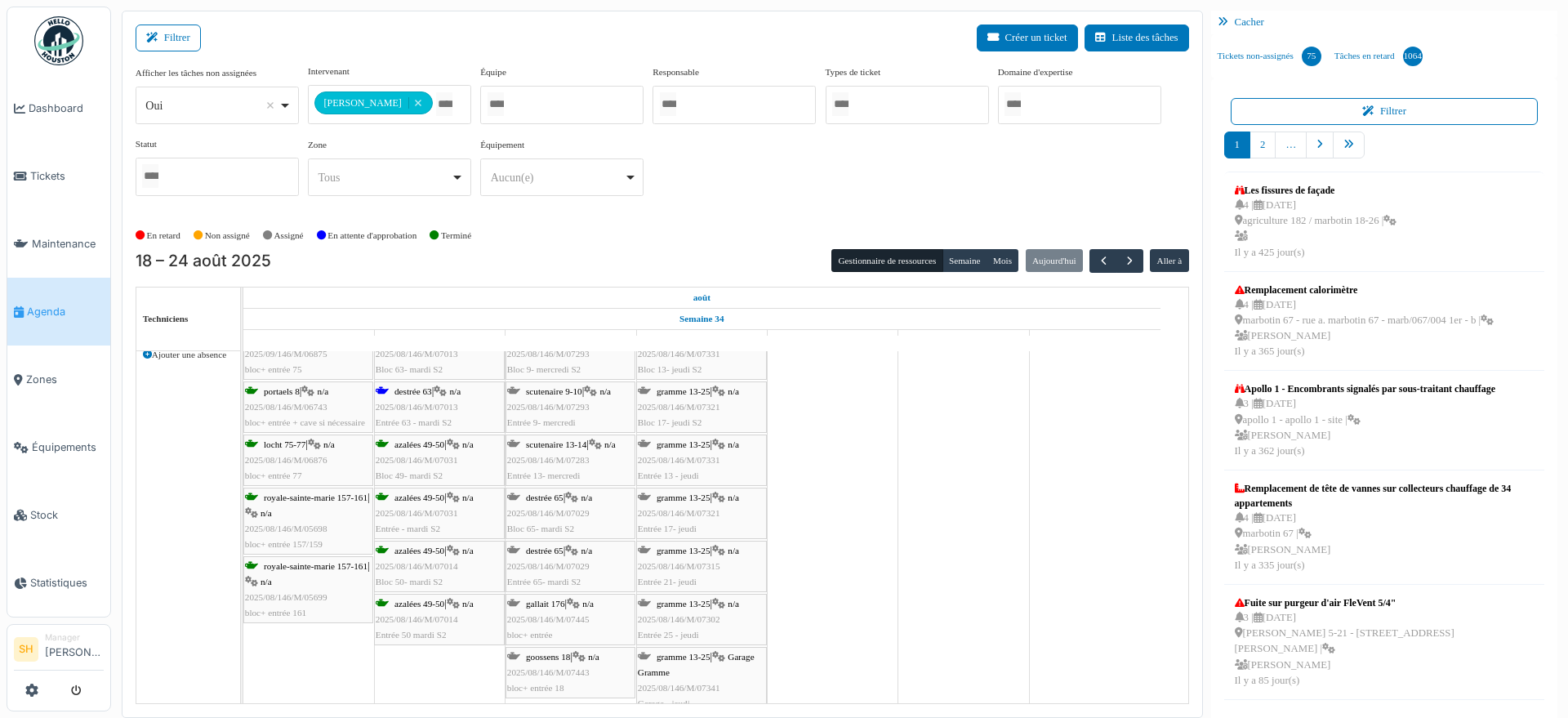
scroll to position [70, 0]
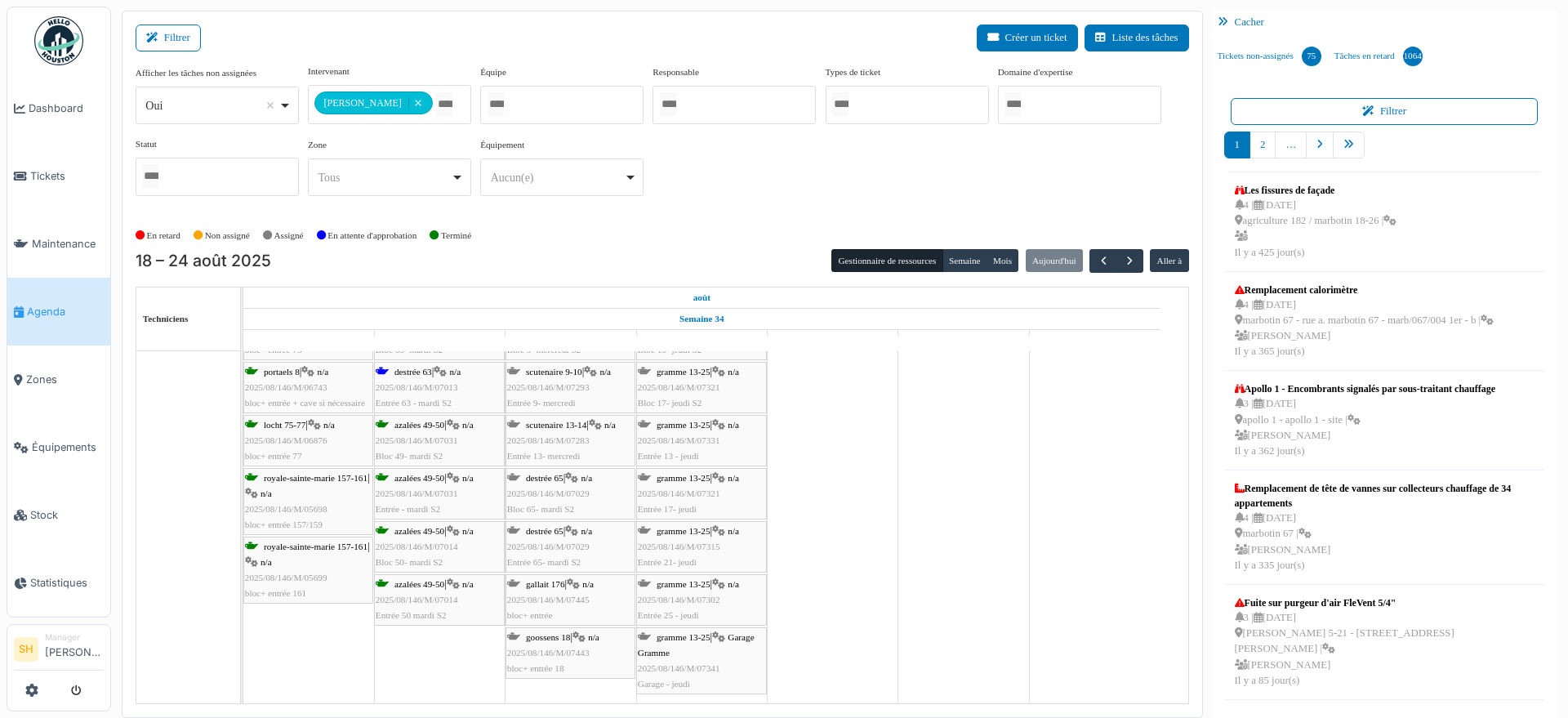
click at [561, 585] on span "gallait 176" at bounding box center [545, 584] width 39 height 10
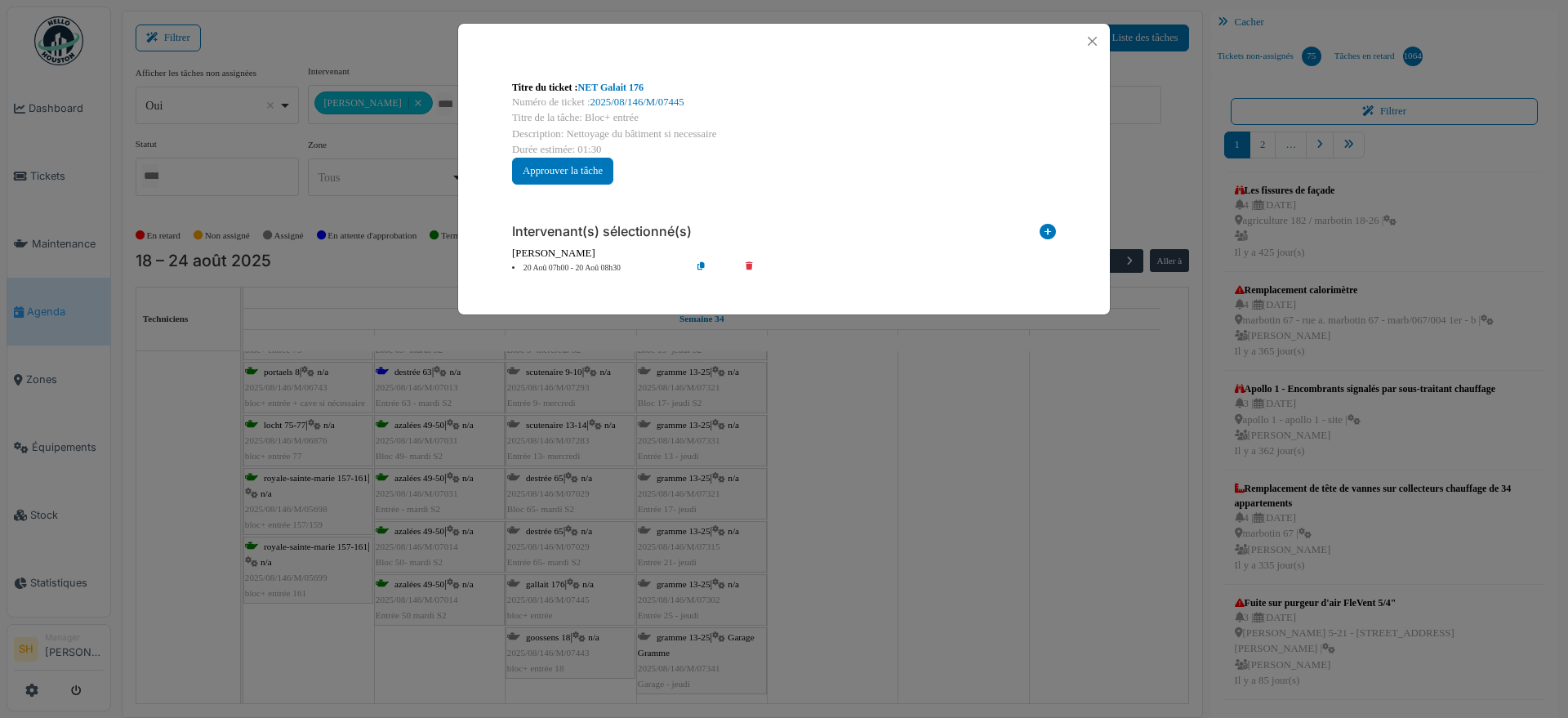
click at [1052, 226] on icon at bounding box center [1047, 234] width 16 height 22
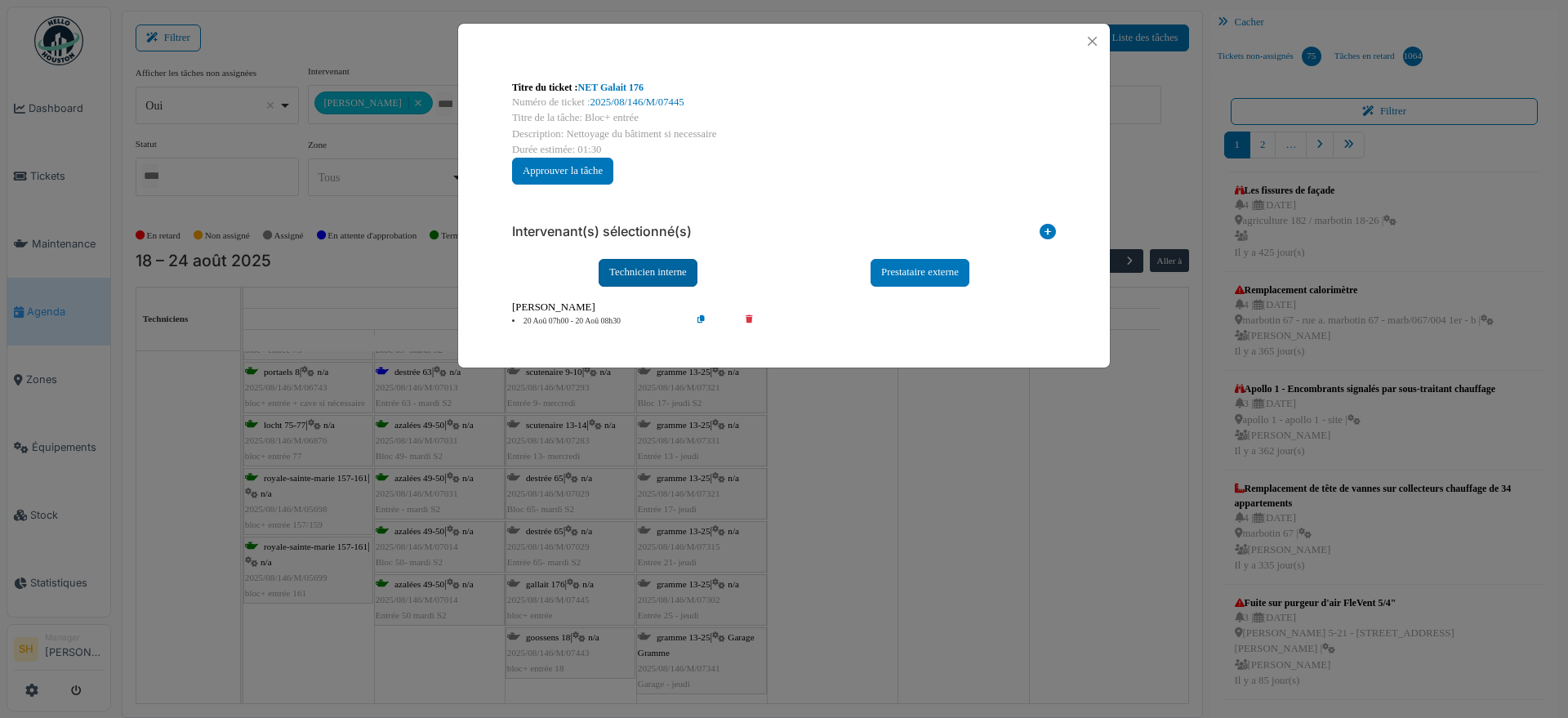
click at [638, 269] on div "Technicien interne" at bounding box center [648, 272] width 99 height 27
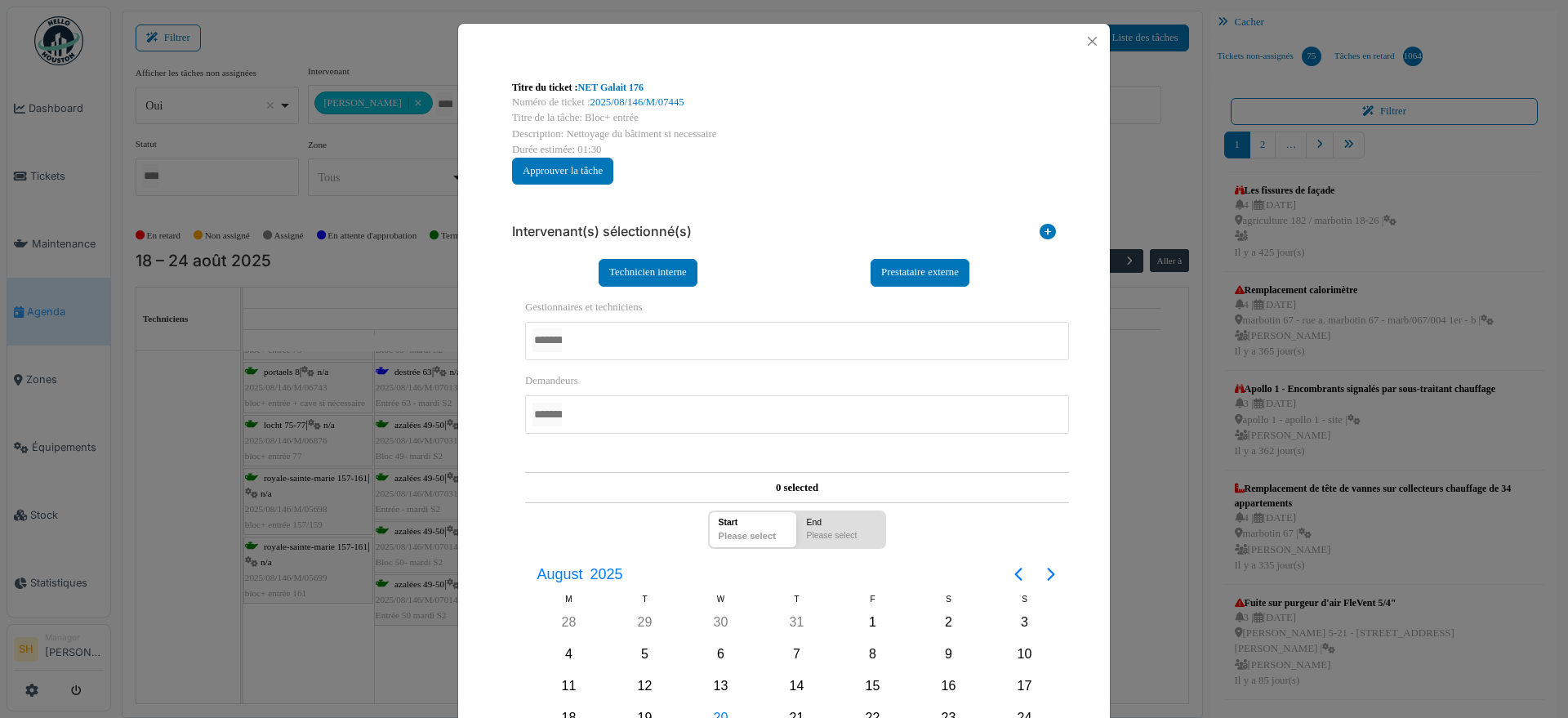
click at [604, 329] on div at bounding box center [797, 341] width 544 height 38
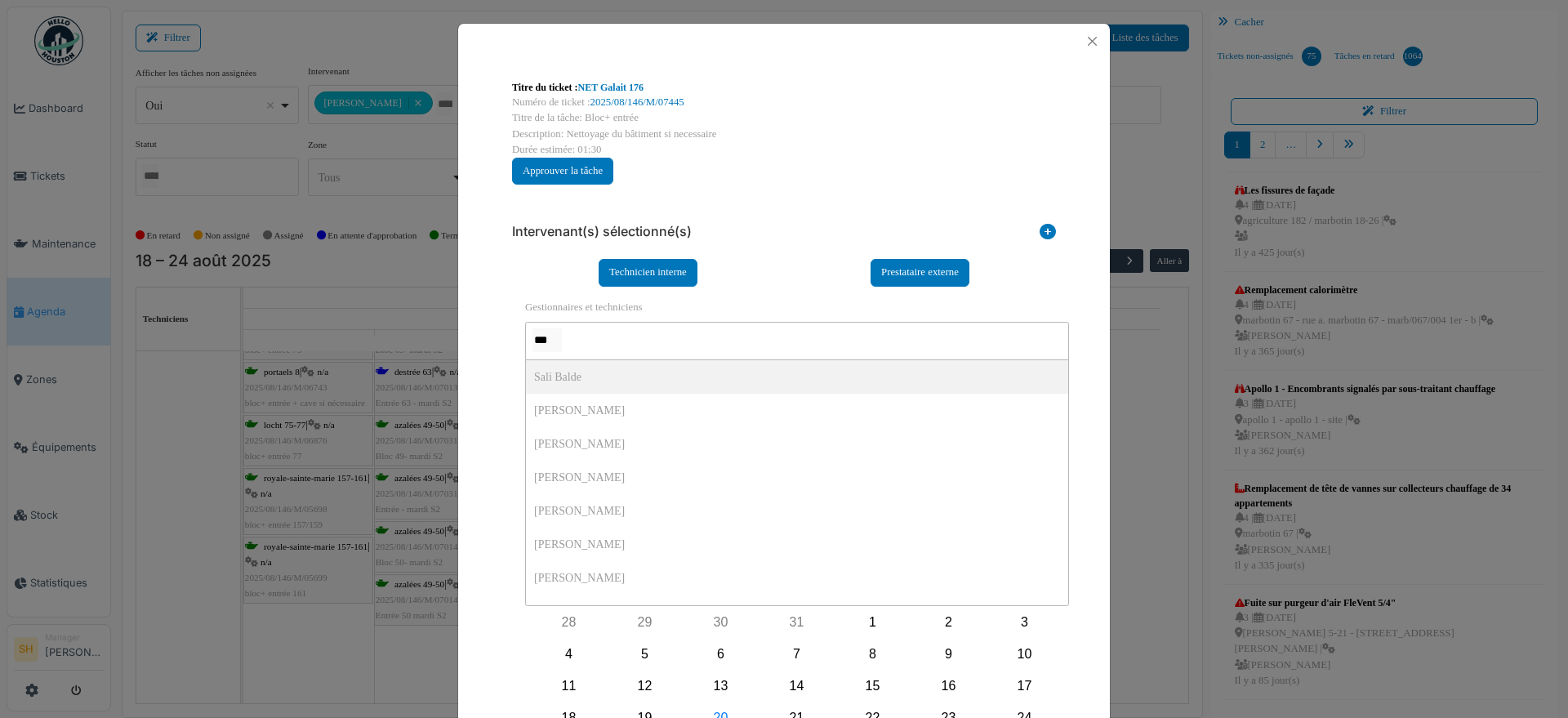
type input "****"
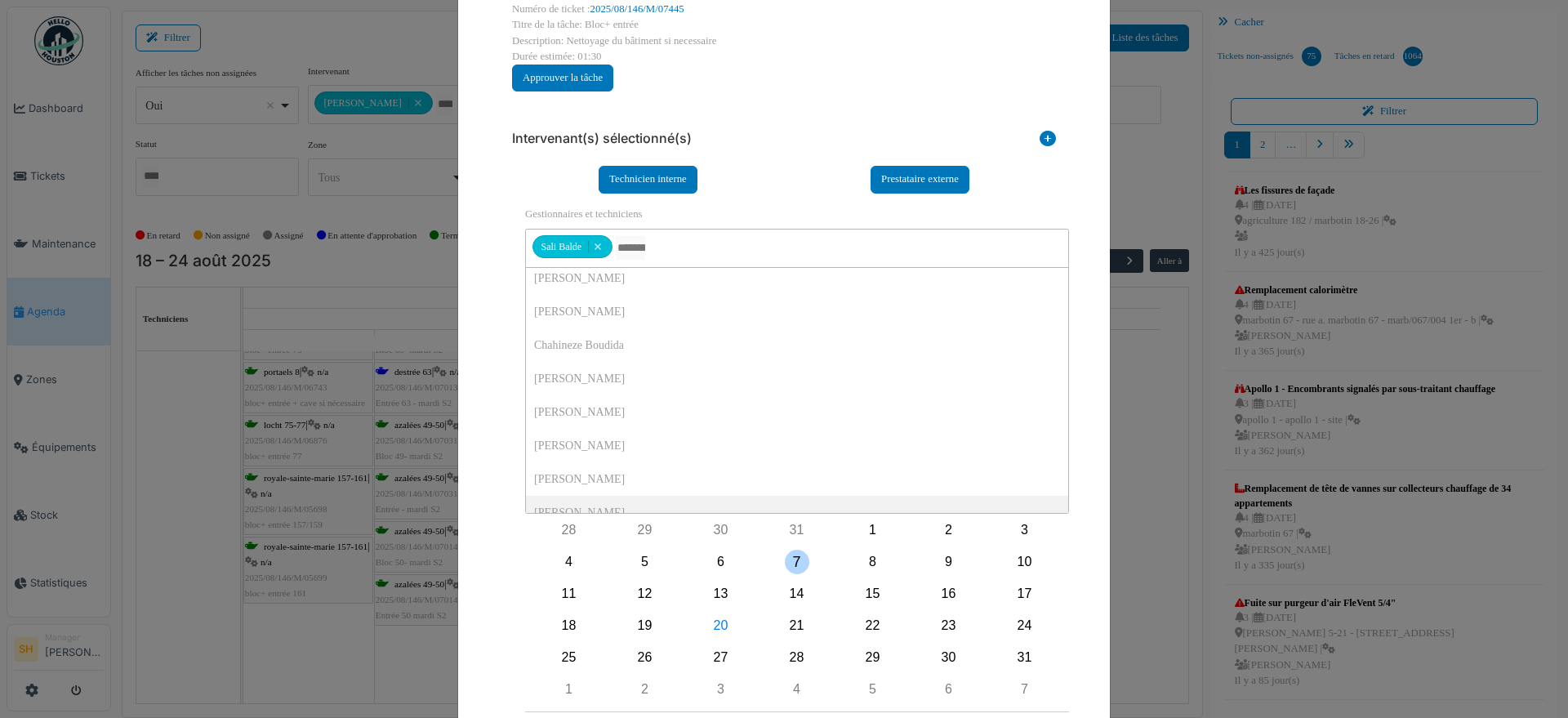
scroll to position [204, 0]
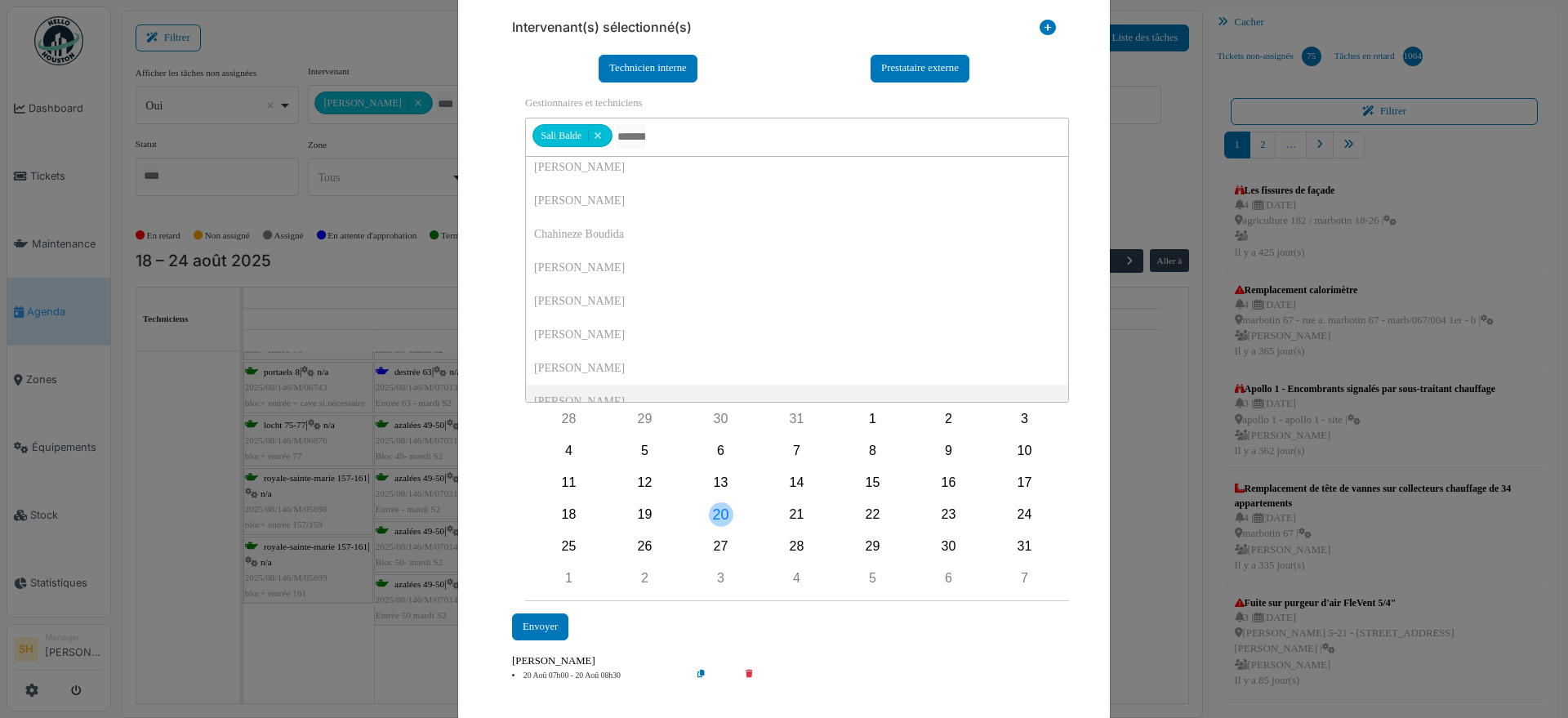
click at [716, 512] on div "20" at bounding box center [721, 514] width 24 height 24
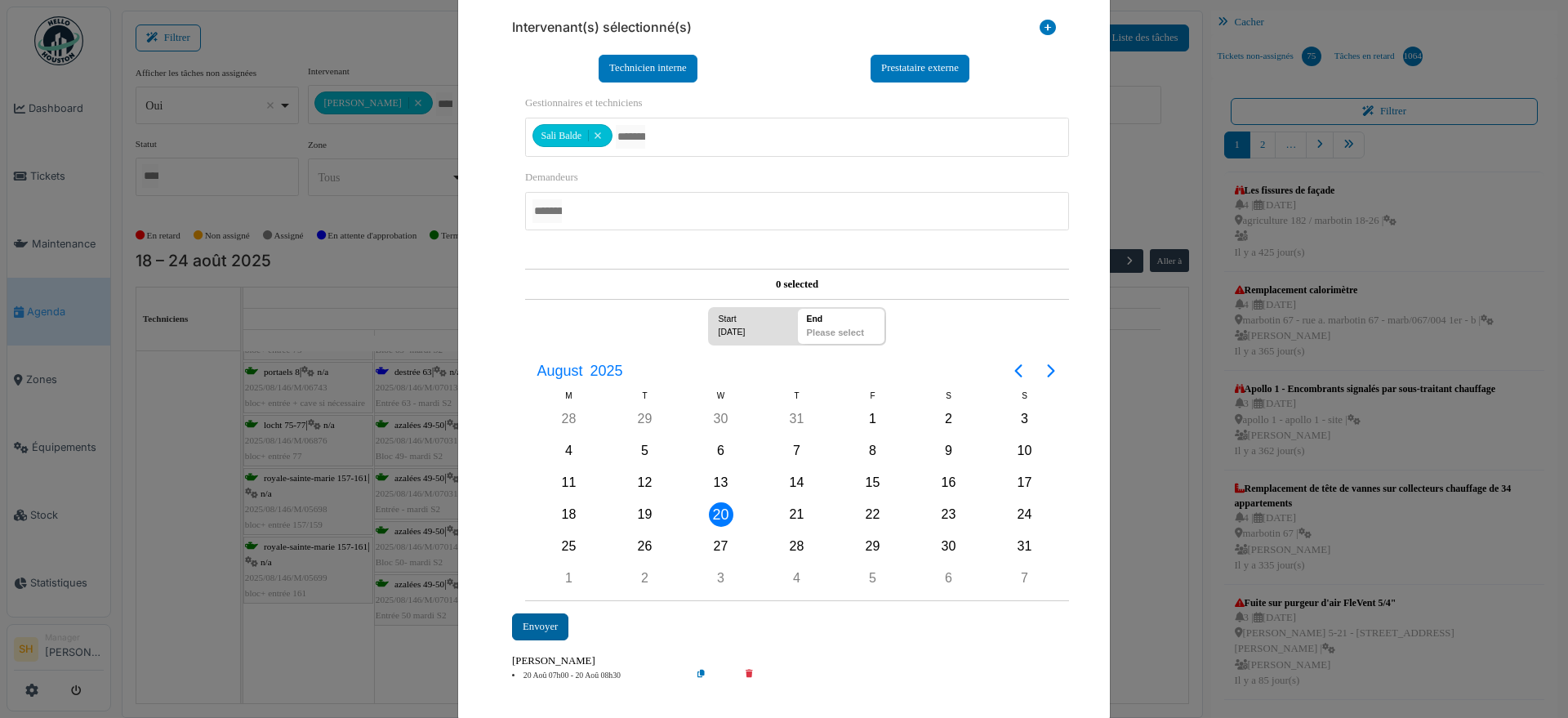
click at [520, 628] on div "Envoyer" at bounding box center [540, 627] width 57 height 27
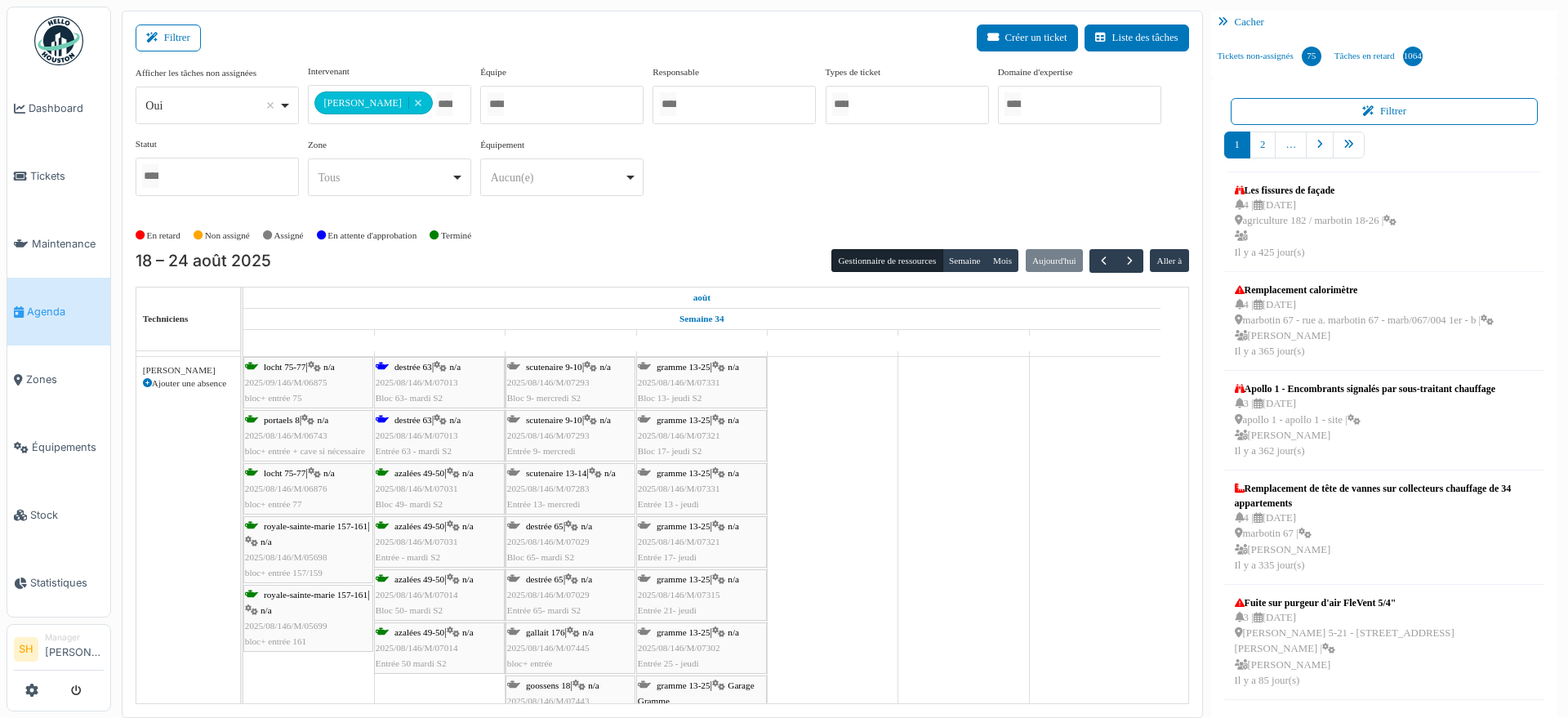
scroll to position [0, 0]
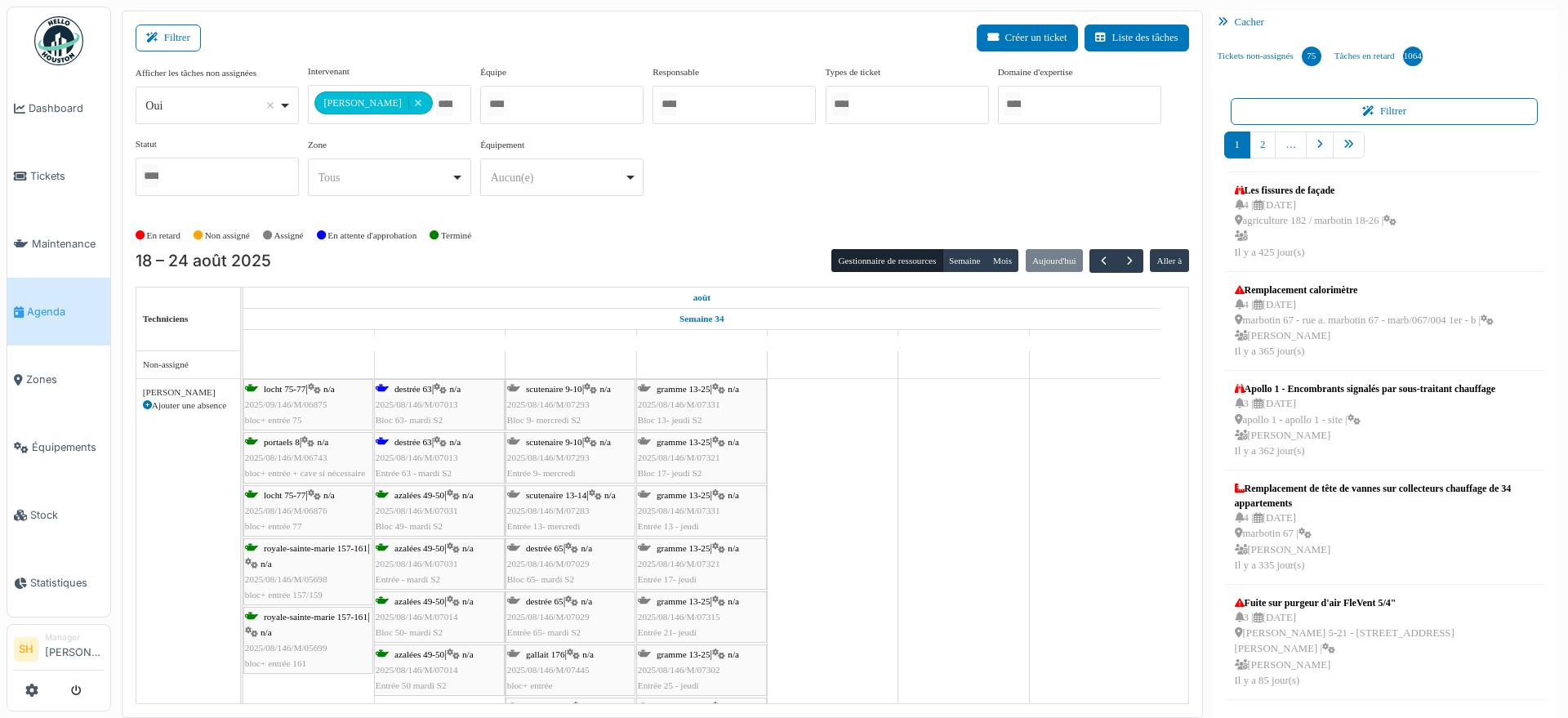
click at [407, 397] on div "destrée 63 | n/a 2025/08/146/M/07013 Bloc 63- mardi S2" at bounding box center [439, 404] width 127 height 47
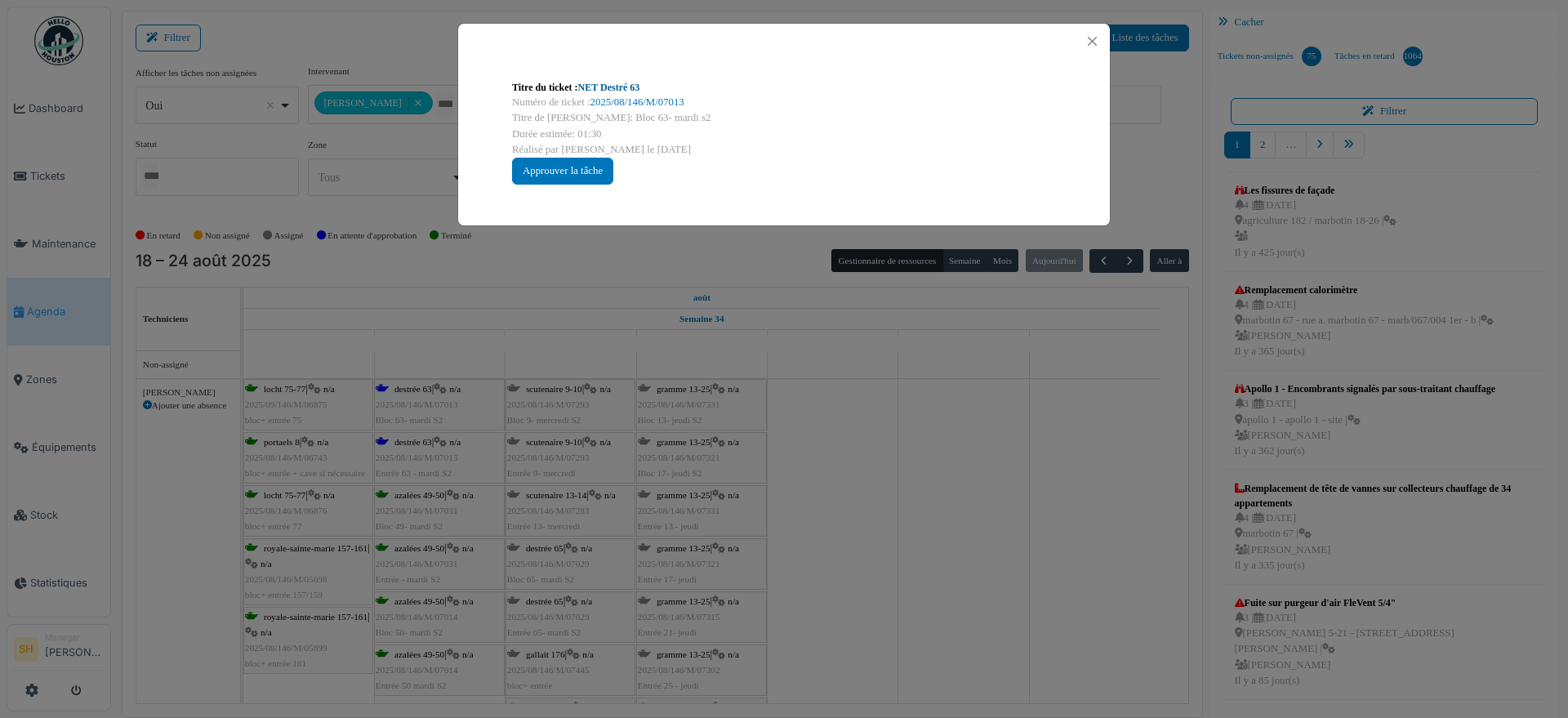
click at [604, 89] on link "NET Destré 63" at bounding box center [609, 88] width 62 height 12
click at [363, 316] on div "Titre du ticket : NET Destré 63 Numéro de ticket : 2025/08/146/M/07013 Titre de…" at bounding box center [784, 359] width 1568 height 718
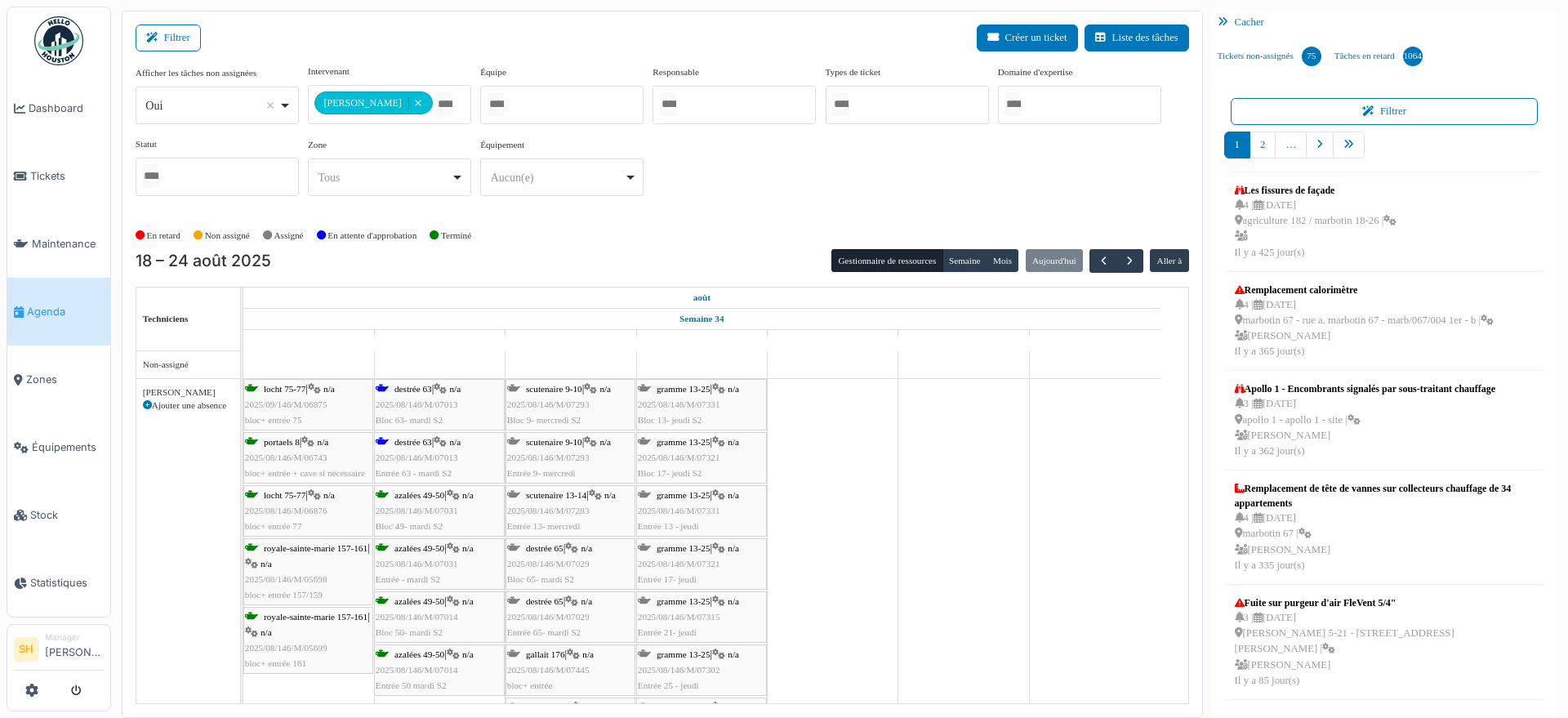
click at [534, 97] on div at bounding box center [562, 105] width 164 height 38
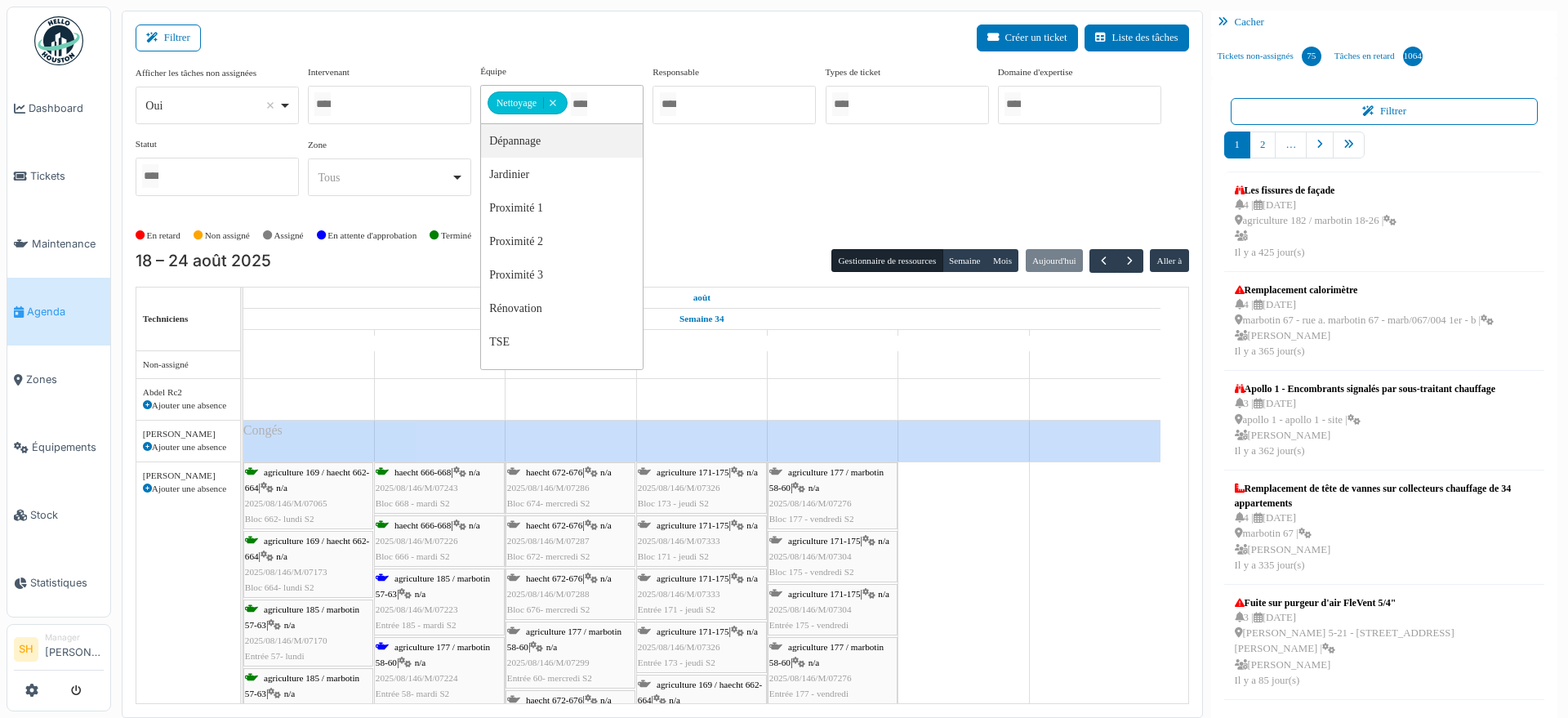
click at [742, 202] on div "Afficher les tâches non assignées *** Oui Remove item Oui Non Intervenant Abdel…" at bounding box center [662, 137] width 1054 height 144
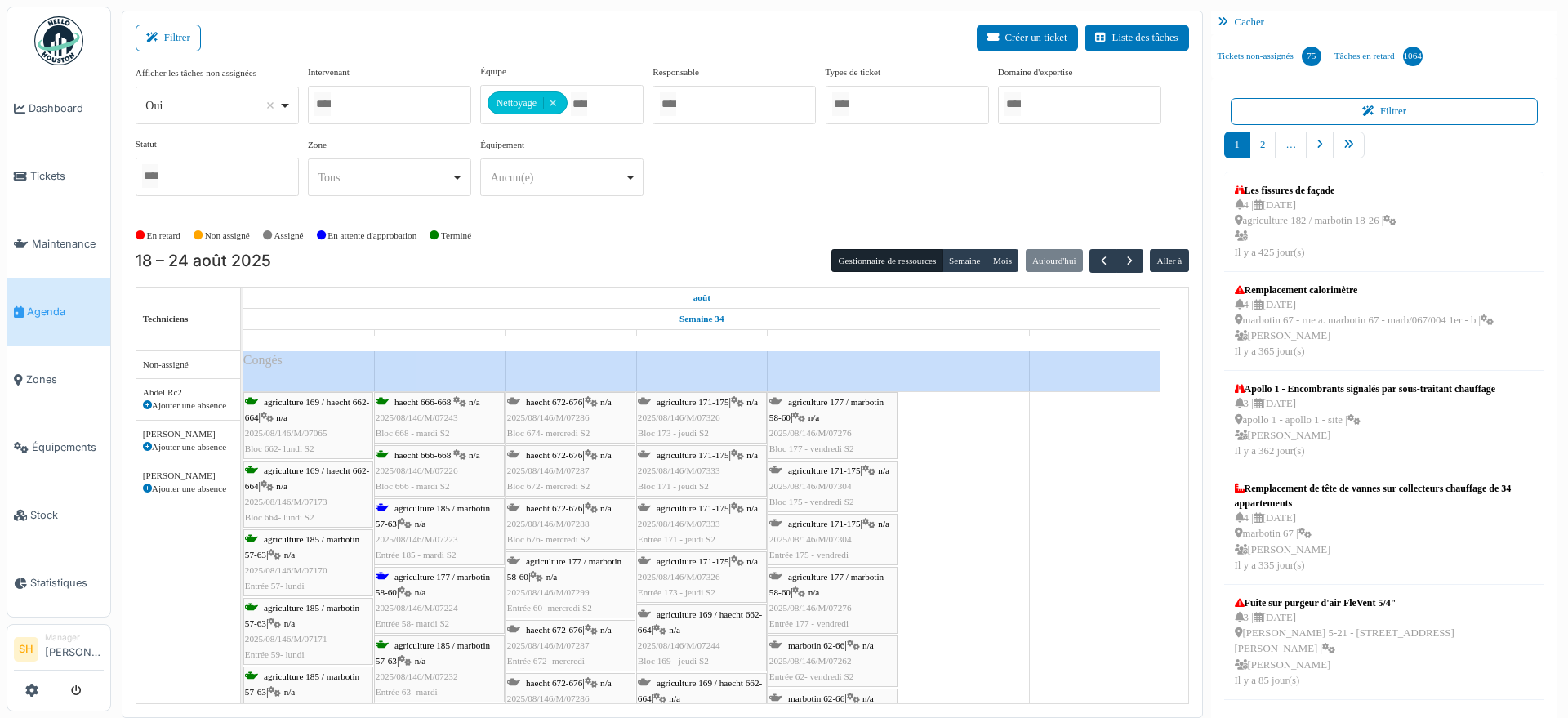
scroll to position [102, 0]
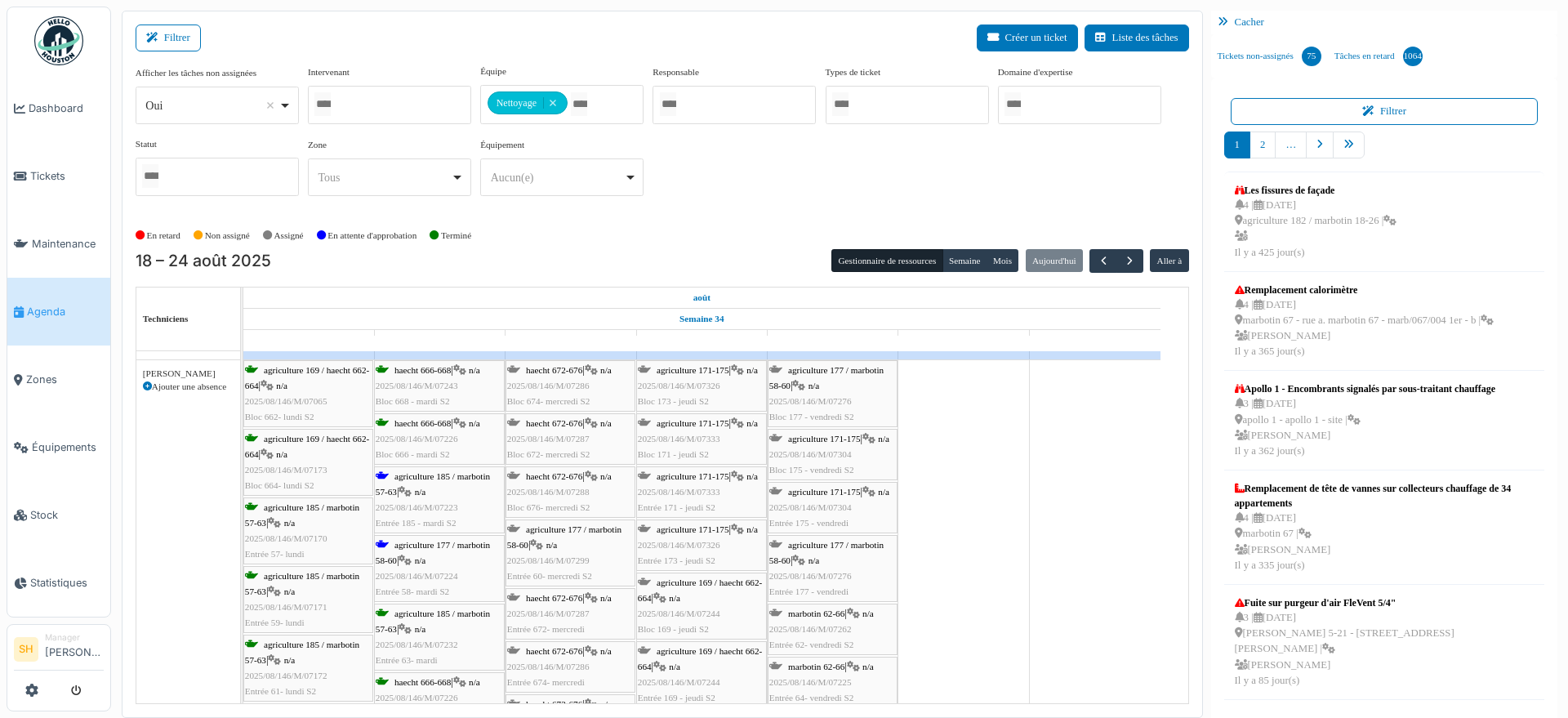
click at [389, 477] on div "agriculture 185 / marbotin 57-63 | n/a 2025/08/146/M/07223 Entrée 185 - mardi S2" at bounding box center [439, 500] width 127 height 63
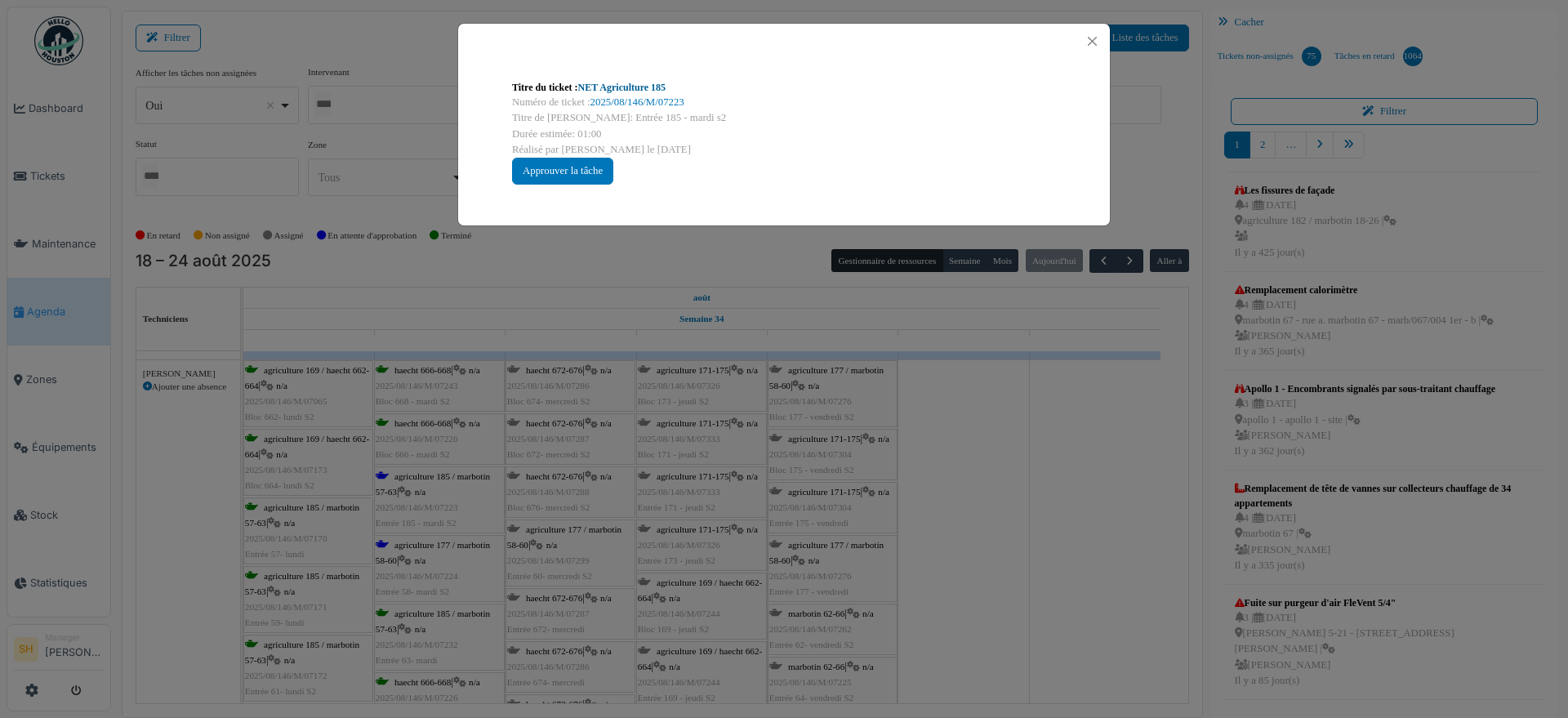
click at [629, 84] on link "NET Agriculture 185" at bounding box center [623, 88] width 89 height 12
click at [940, 504] on div "Titre du ticket : NET Agriculture 185 Numéro de ticket : 2025/08/146/M/07223 Ti…" at bounding box center [784, 359] width 1568 height 718
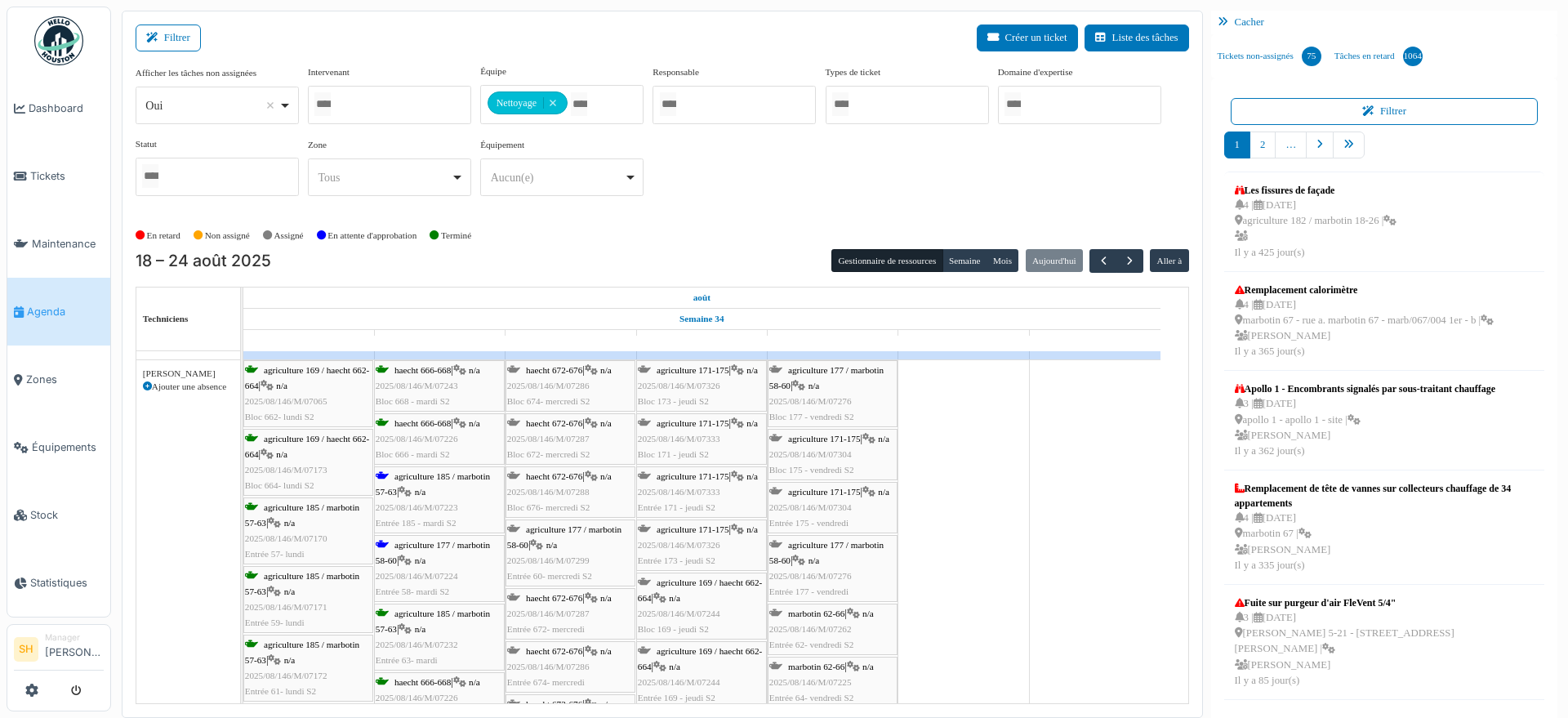
click at [423, 543] on span "agriculture 177 / marbotin 58-60" at bounding box center [432, 552] width 115 height 25
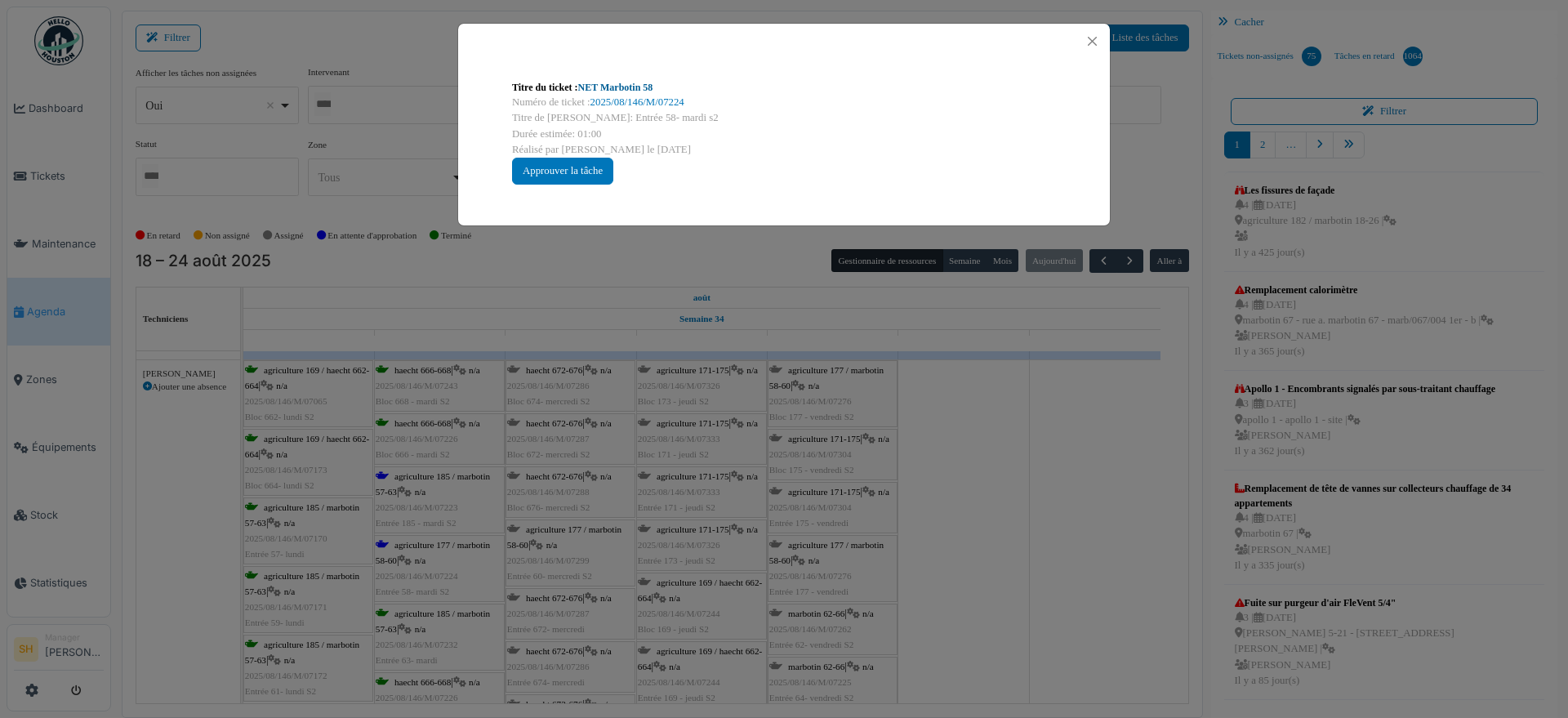
click at [606, 86] on link "NET Marbotin 58" at bounding box center [616, 88] width 75 height 12
click at [917, 624] on div "Titre du ticket : NET Marbotin 58 Numéro de ticket : 2025/08/146/M/07224 Titre …" at bounding box center [784, 359] width 1568 height 718
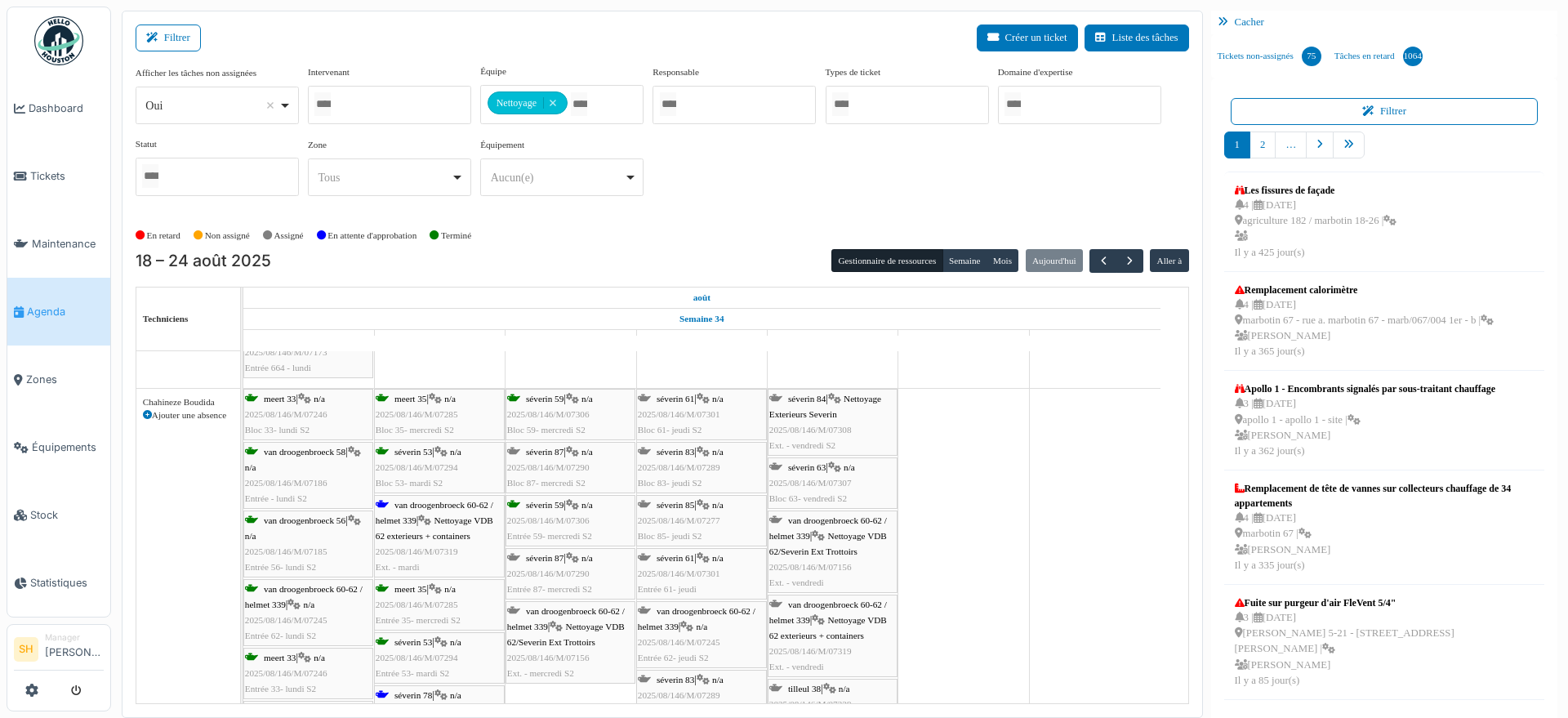
scroll to position [612, 0]
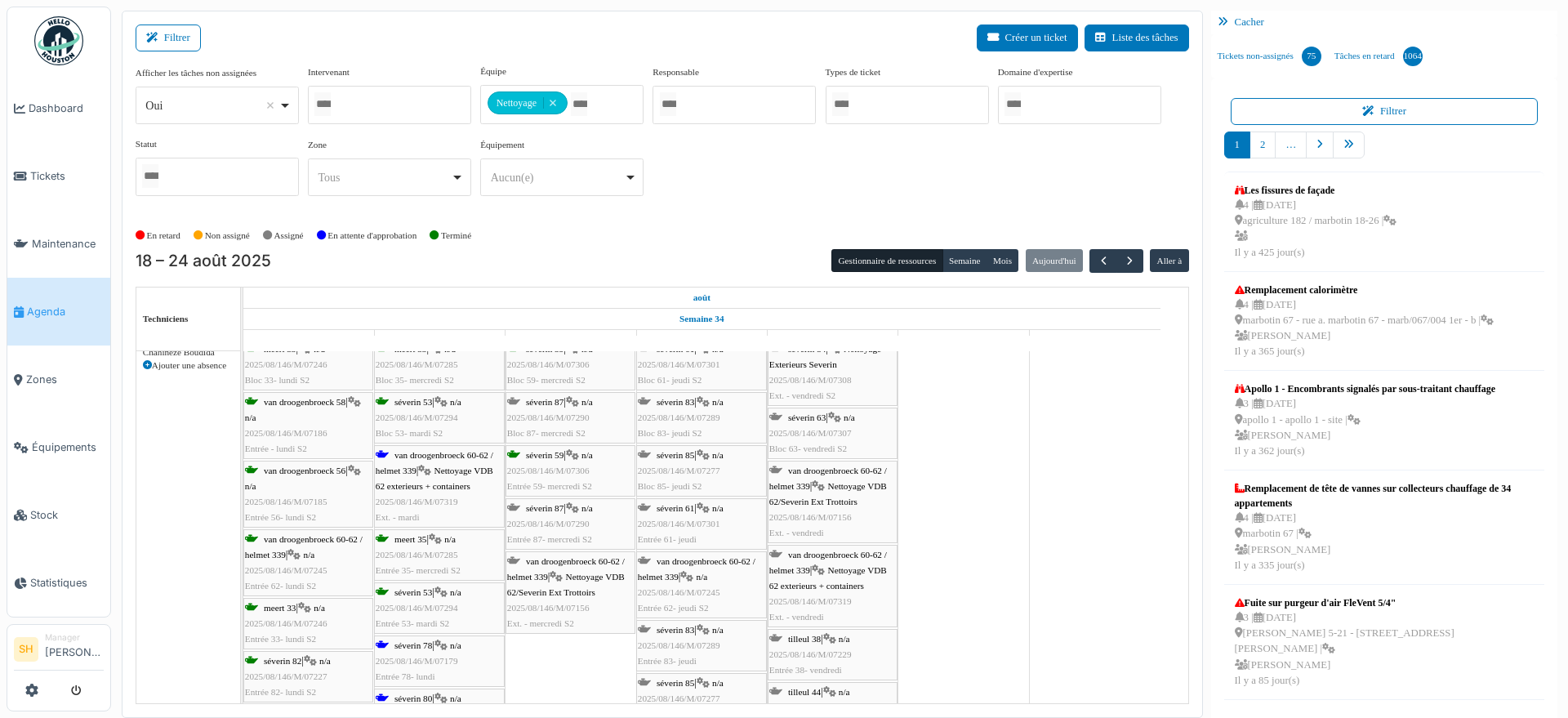
click at [433, 450] on span "van droogenbroeck 60-62 / helmet 339" at bounding box center [434, 463] width 117 height 25
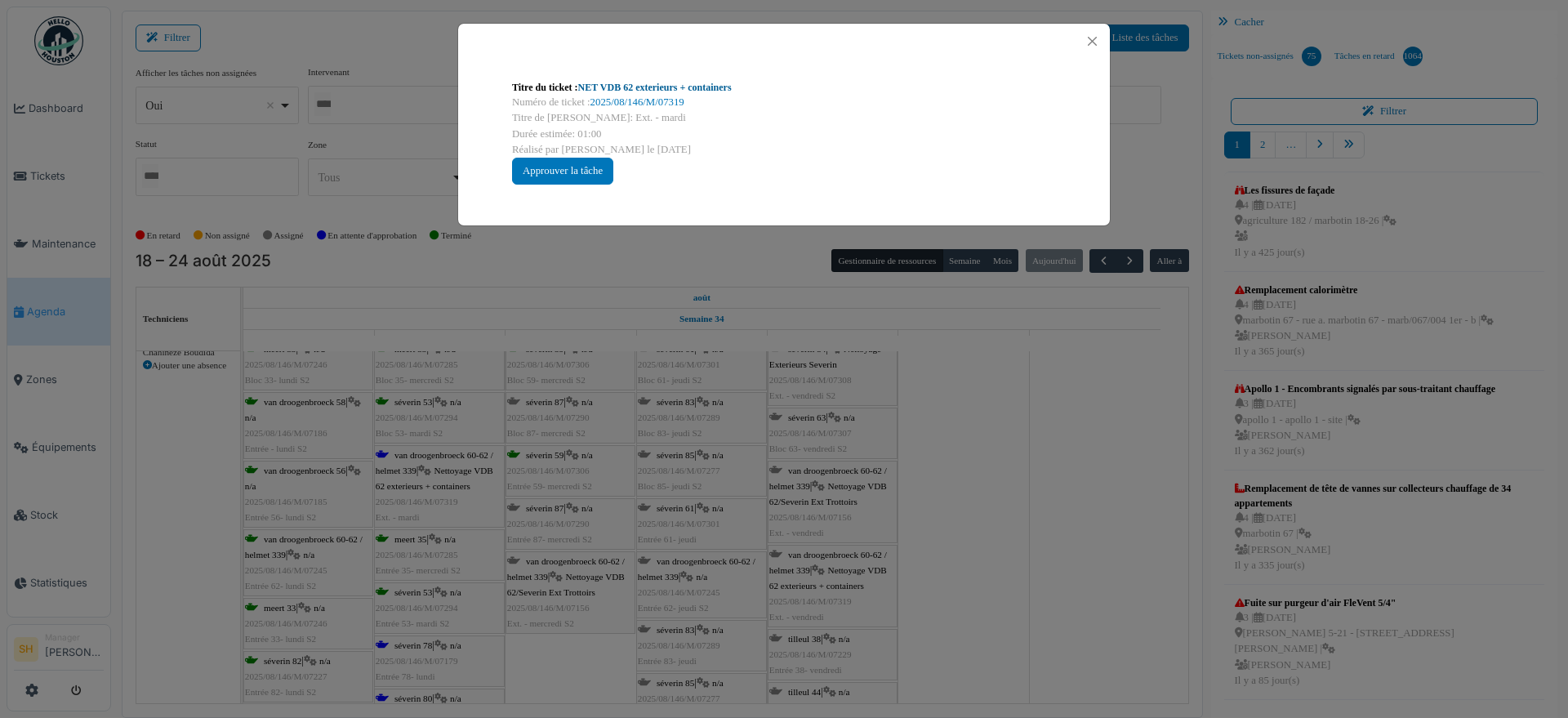
click at [650, 86] on link "NET VDB 62 exterieurs + containers" at bounding box center [655, 88] width 154 height 12
drag, startPoint x: 978, startPoint y: 526, endPoint x: 890, endPoint y: 500, distance: 91.8
click at [979, 526] on div "Titre du ticket : NET VDB 62 exterieurs + containers Numéro de ticket : 2025/08…" at bounding box center [784, 359] width 1568 height 718
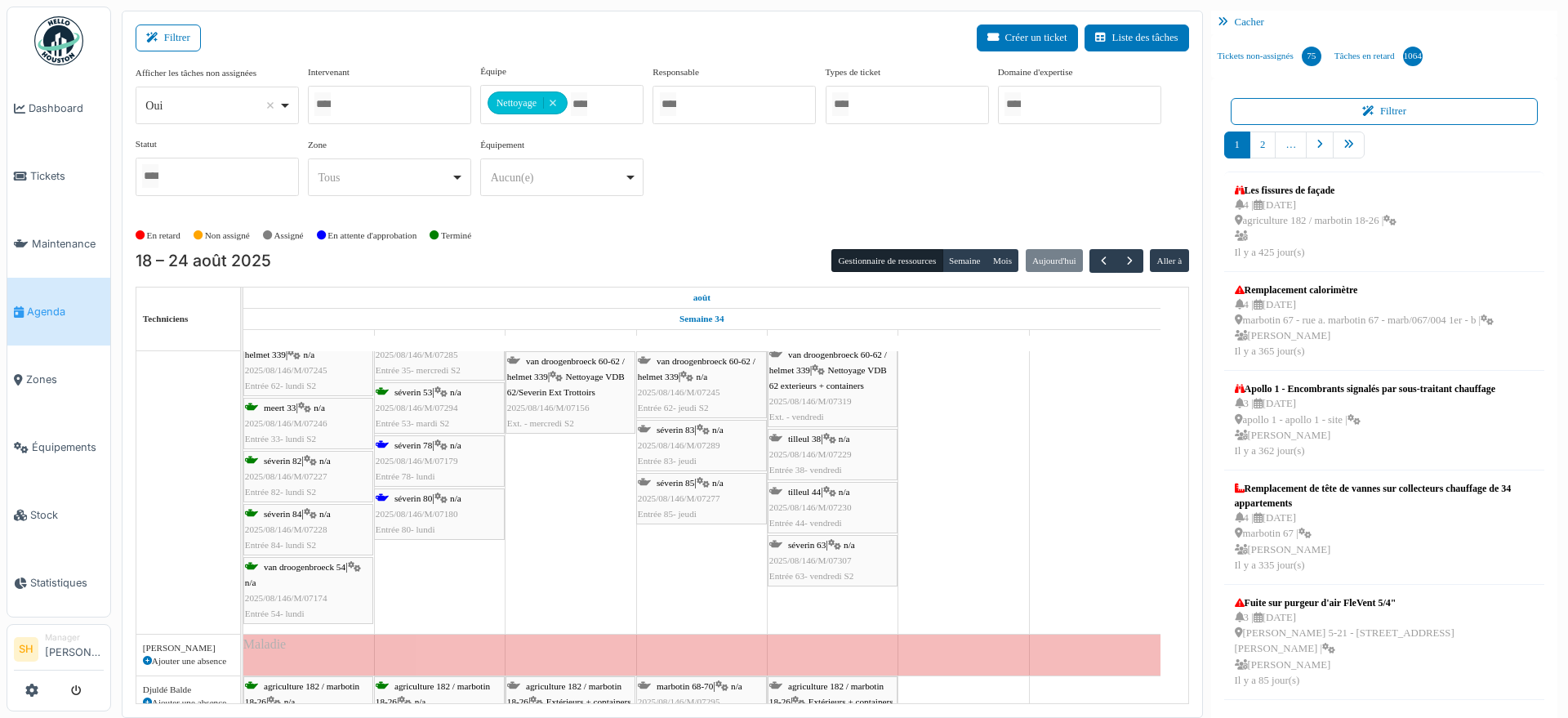
scroll to position [817, 0]
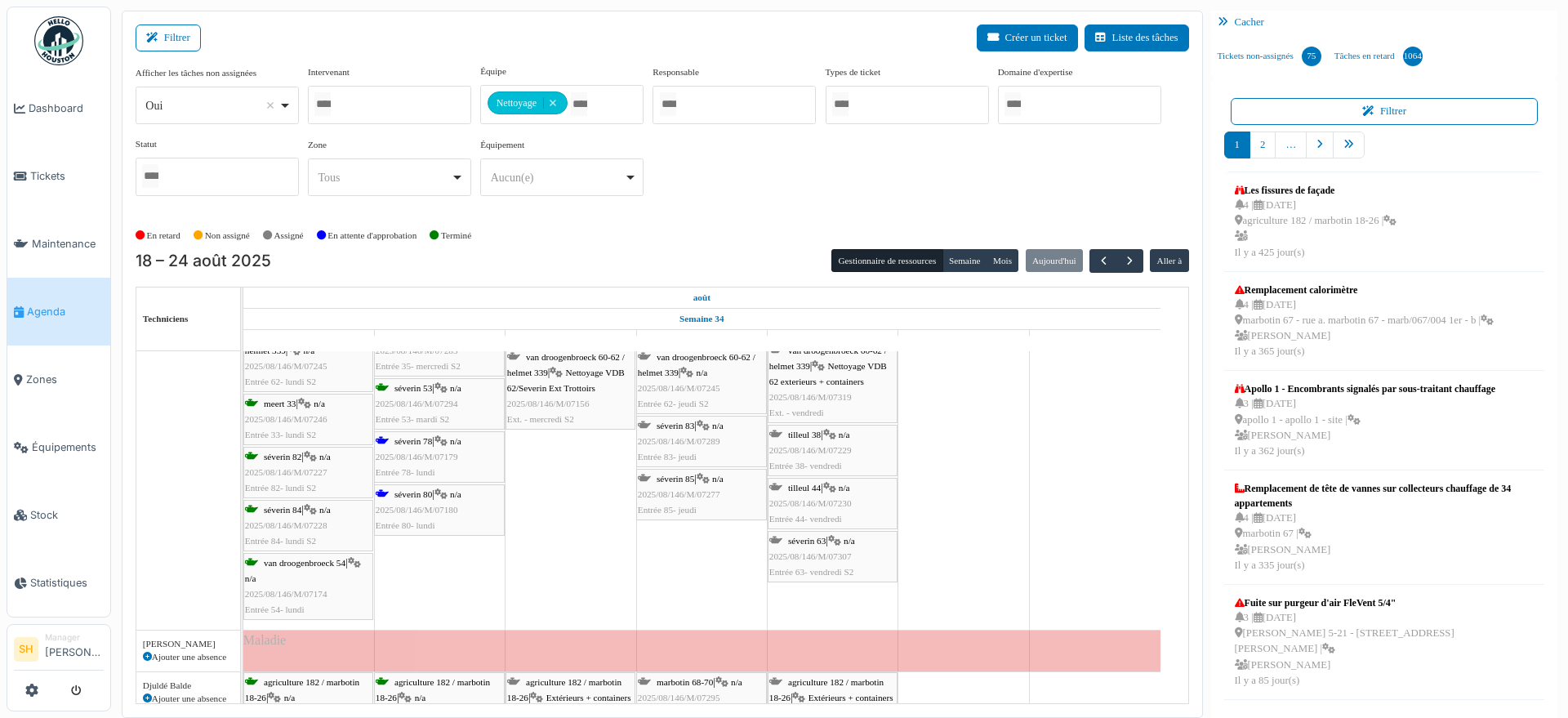
click at [418, 439] on span "séverin 78" at bounding box center [413, 441] width 38 height 10
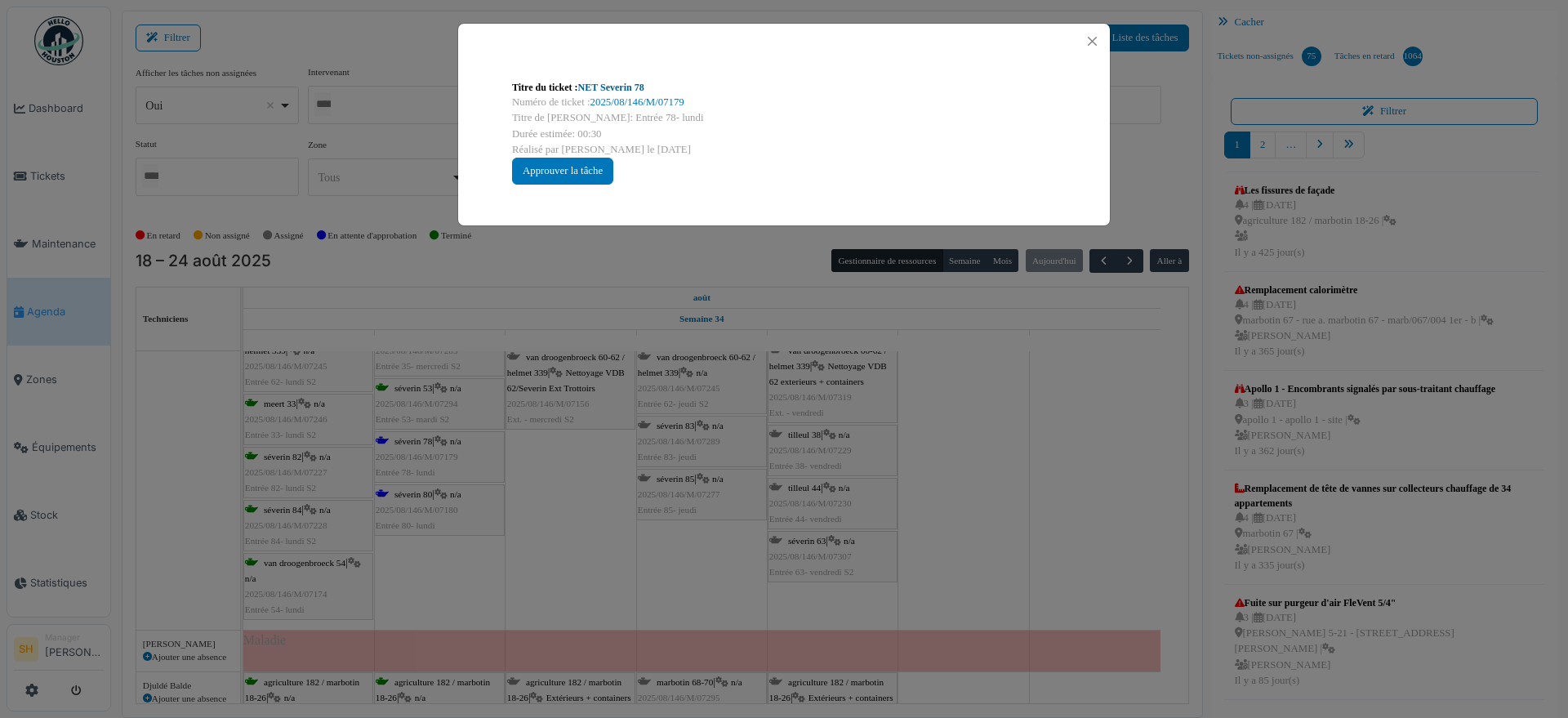
click at [596, 84] on link "NET Severin 78" at bounding box center [611, 88] width 66 height 12
click at [1041, 456] on div "Titre du ticket : NET Severin 78 Numéro de ticket : 2025/08/146/M/07179 Titre d…" at bounding box center [784, 359] width 1568 height 718
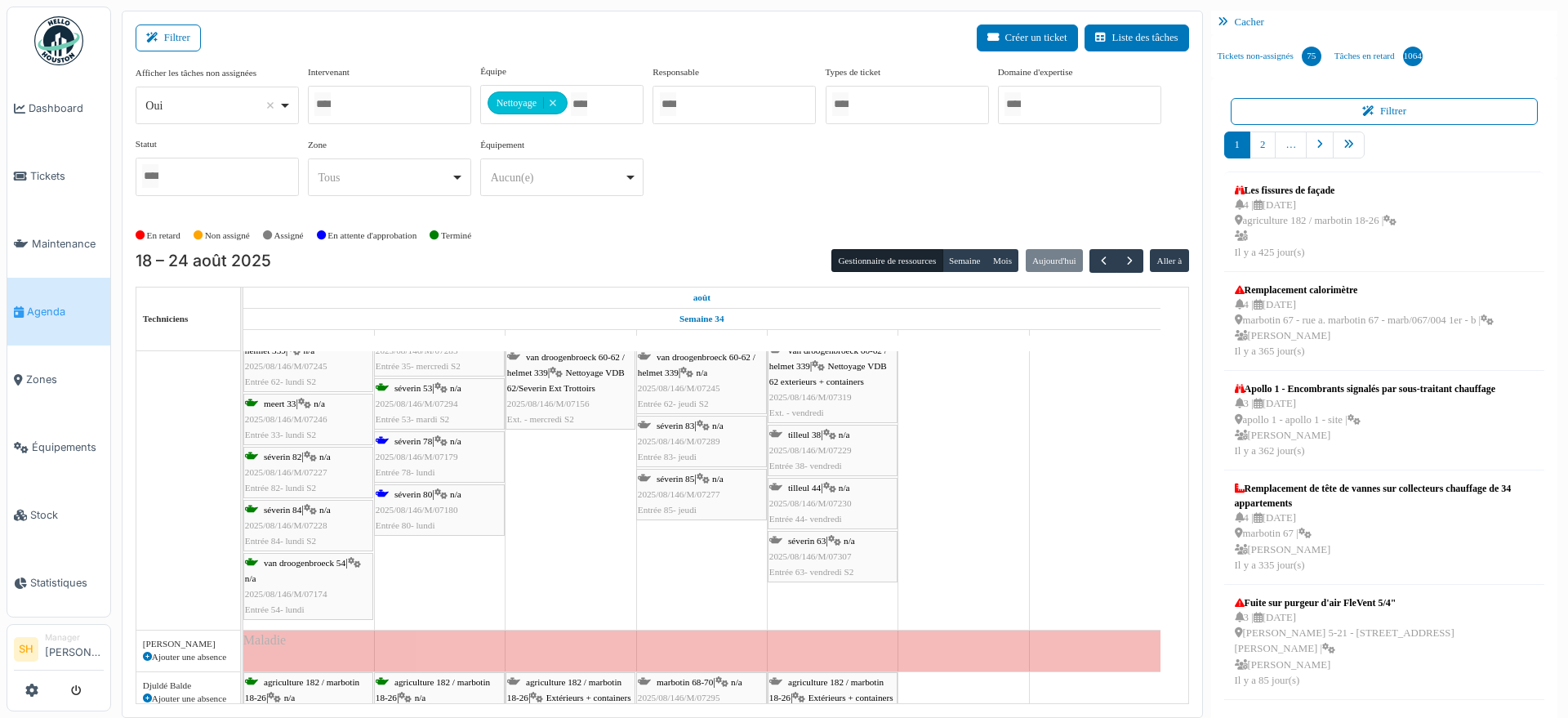
click at [448, 496] on icon at bounding box center [441, 494] width 13 height 11
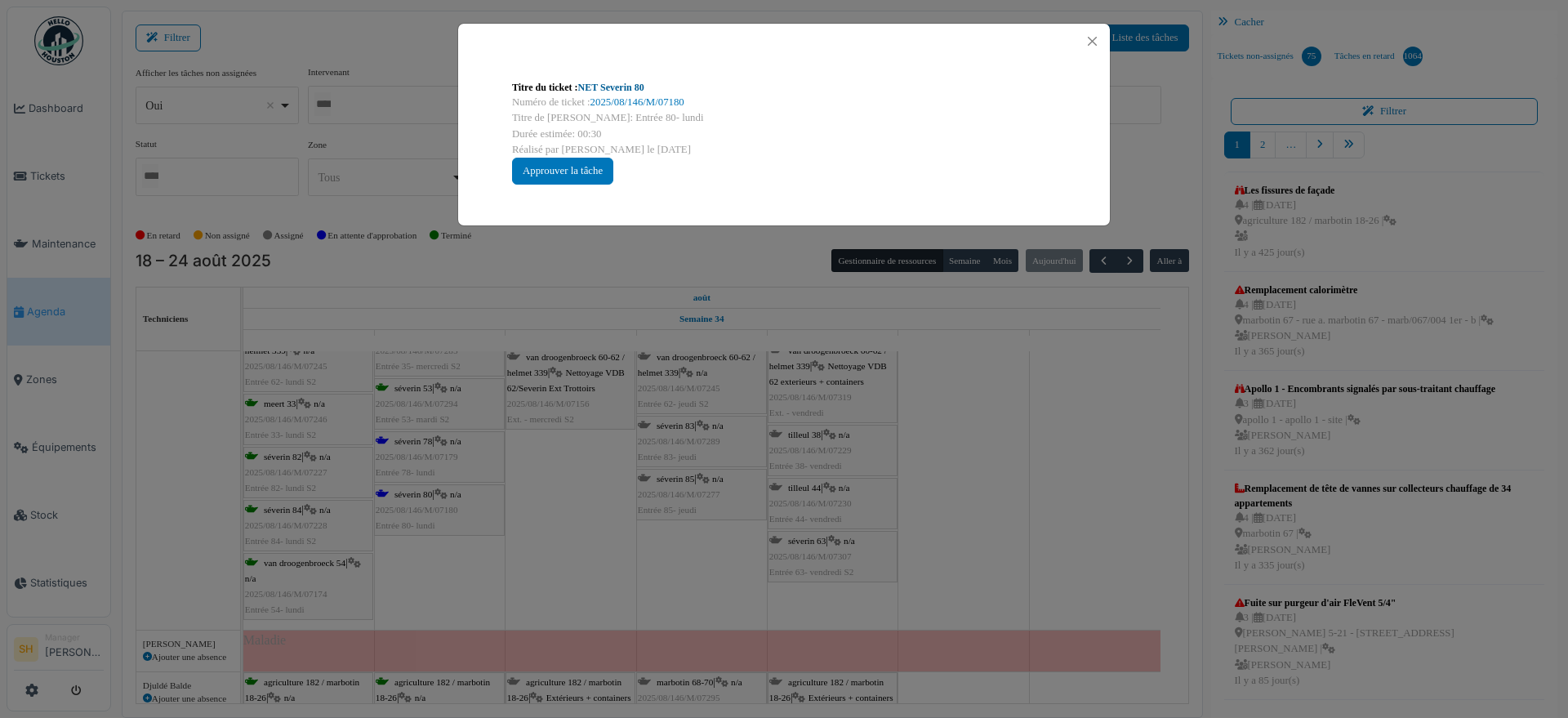
click at [611, 82] on link "NET Severin 80" at bounding box center [611, 88] width 66 height 12
click at [1050, 474] on div "Titre du ticket : NET Severin 80 Numéro de ticket : 2025/08/146/M/07180 Titre d…" at bounding box center [784, 359] width 1568 height 718
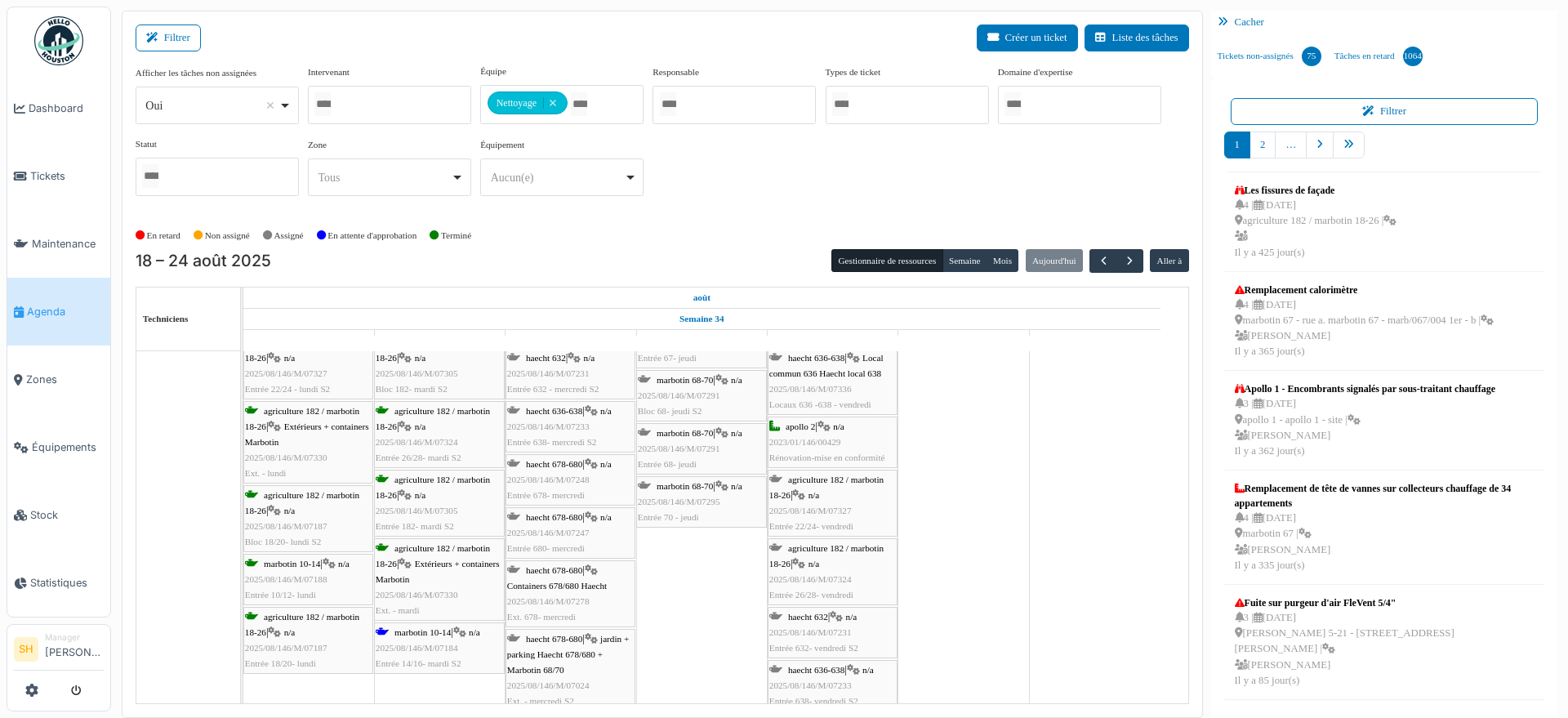
scroll to position [1429, 0]
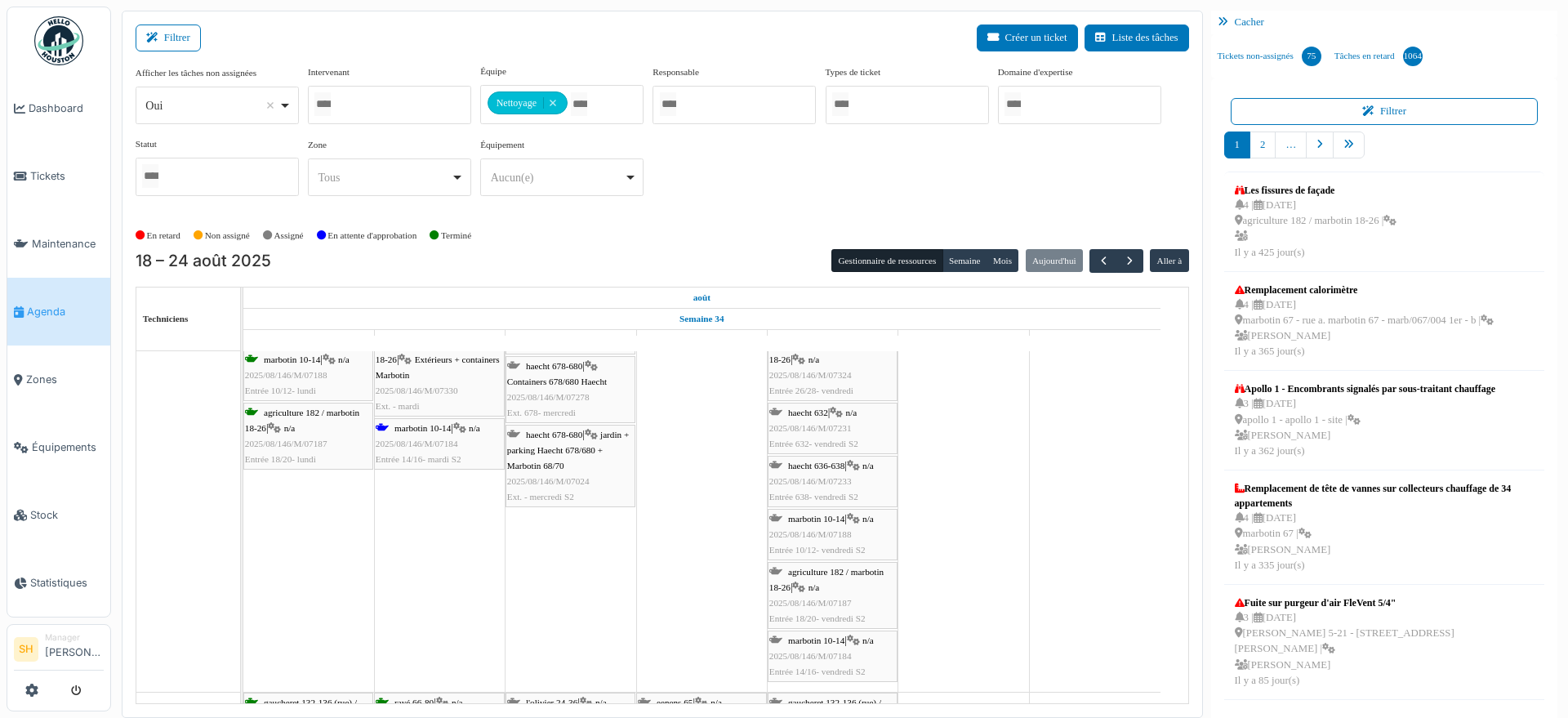
click at [410, 428] on span "marbotin 10-14" at bounding box center [423, 428] width 57 height 10
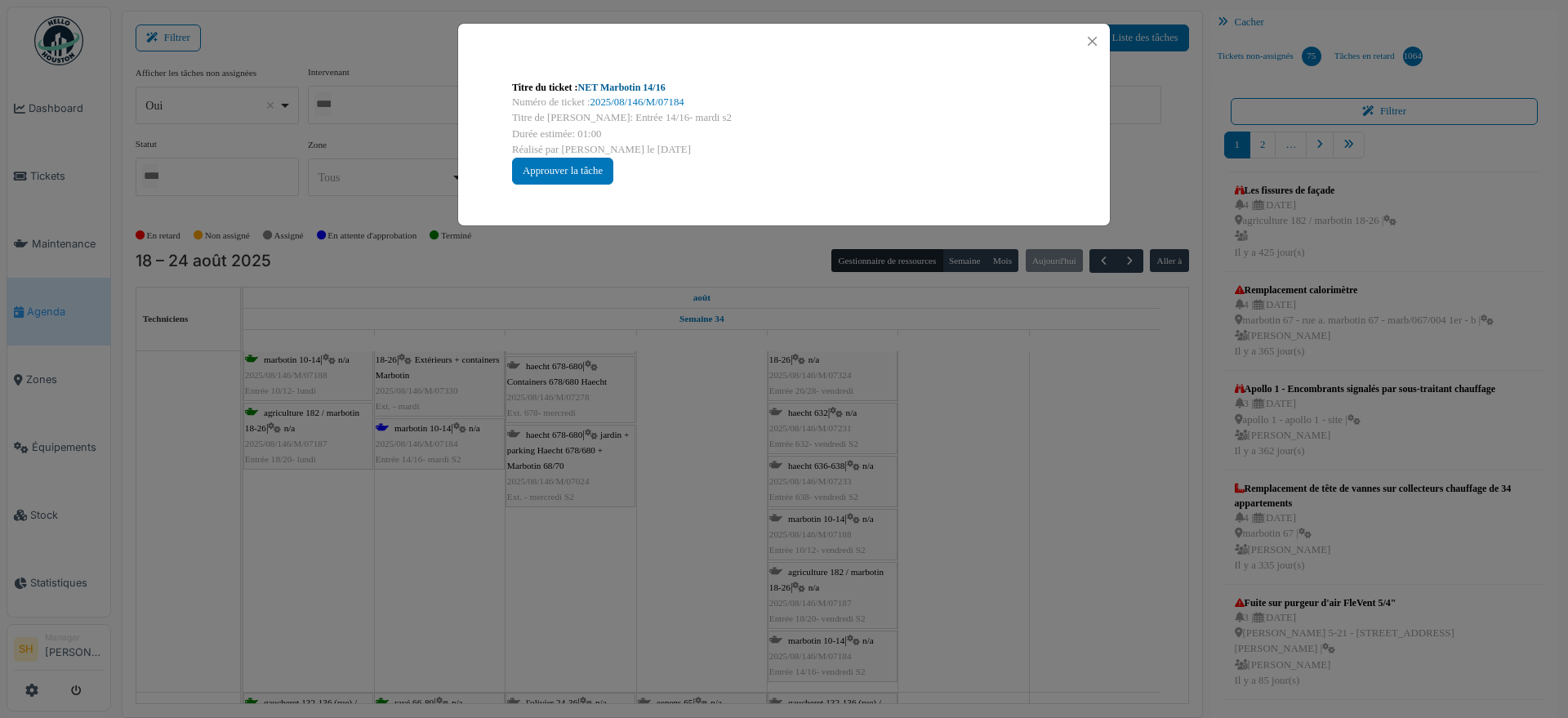
click at [596, 89] on link "NET Marbotin 14/16" at bounding box center [622, 88] width 88 height 12
click at [987, 503] on div "Titre du ticket : NET Marbotin 14/16 Numéro de ticket : 2025/08/146/M/07184 Tit…" at bounding box center [784, 359] width 1568 height 718
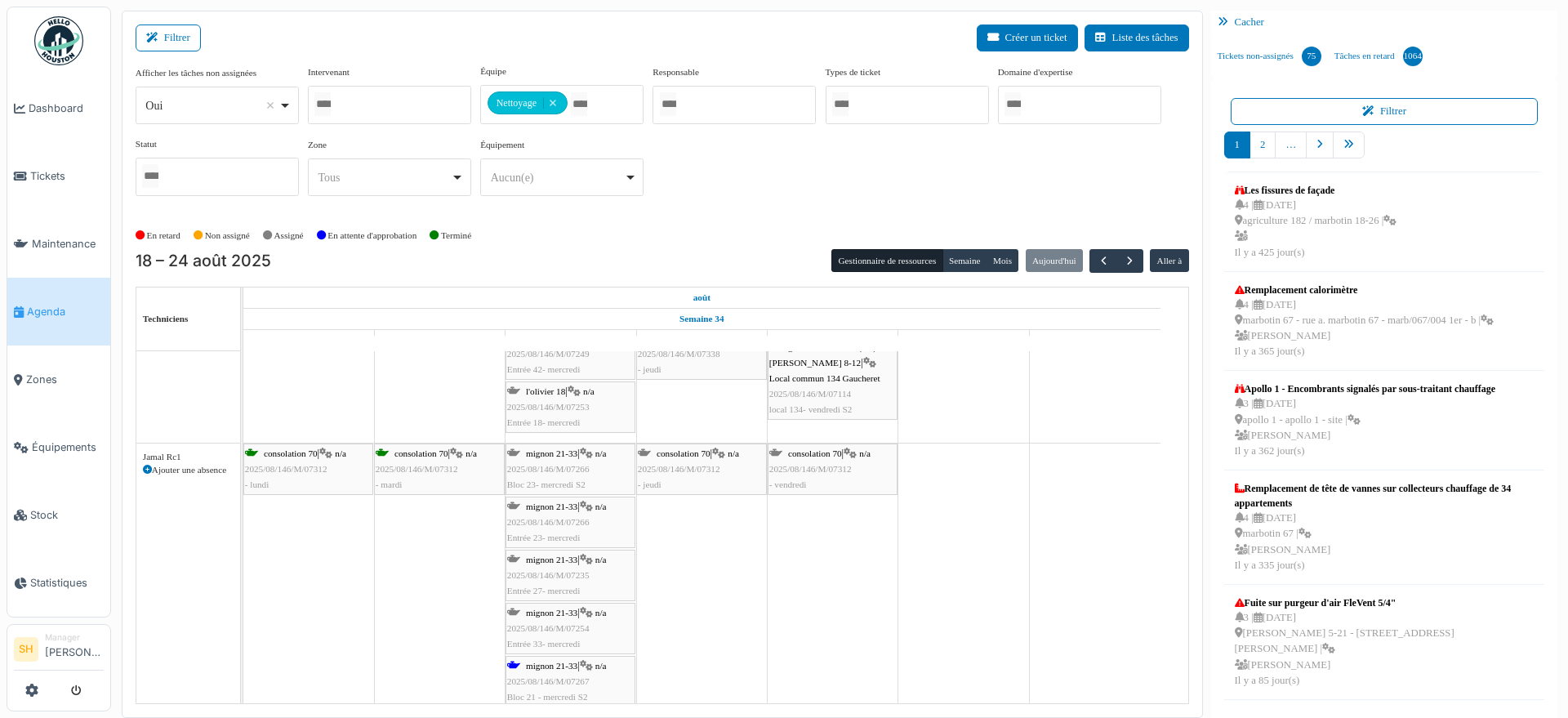
scroll to position [2245, 0]
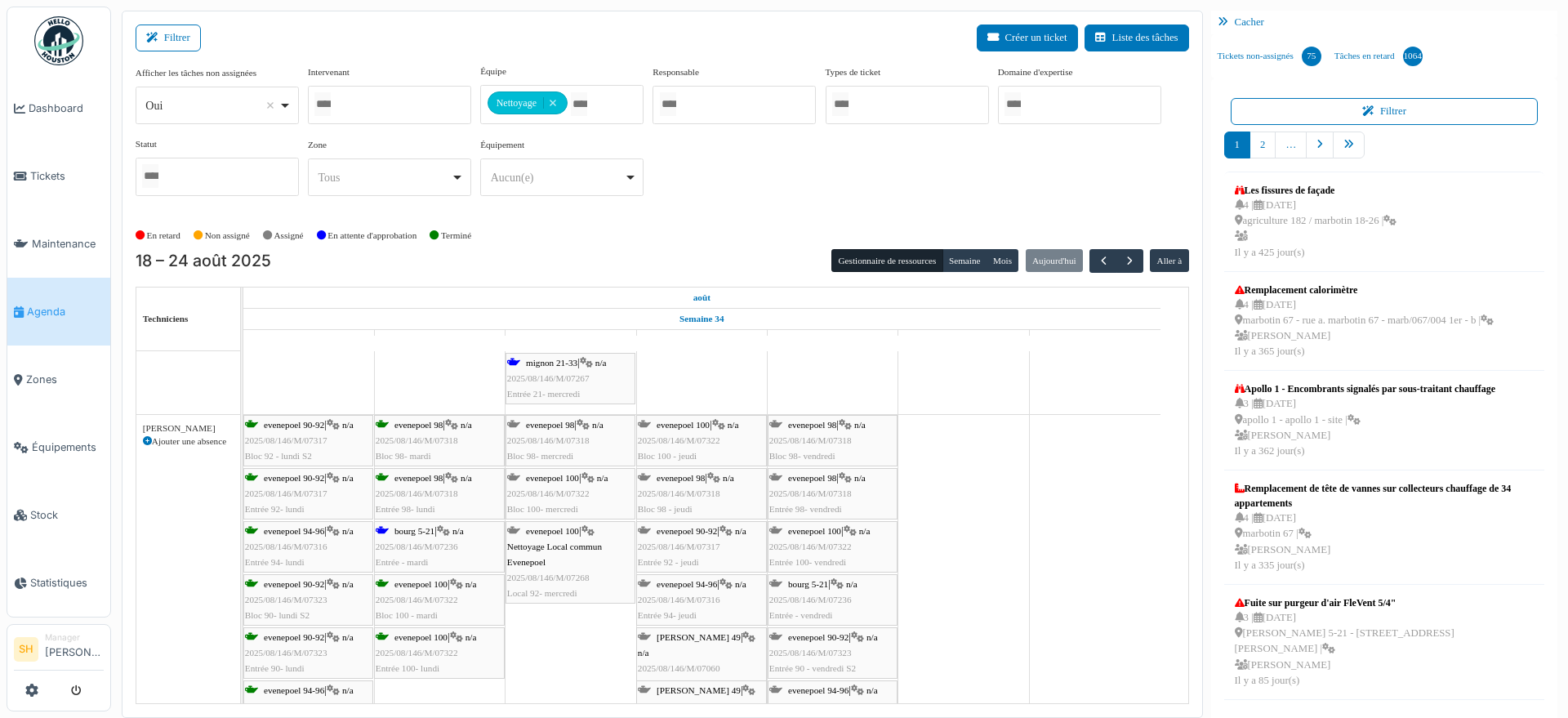
click at [410, 527] on span "bourg 5-21" at bounding box center [415, 530] width 40 height 10
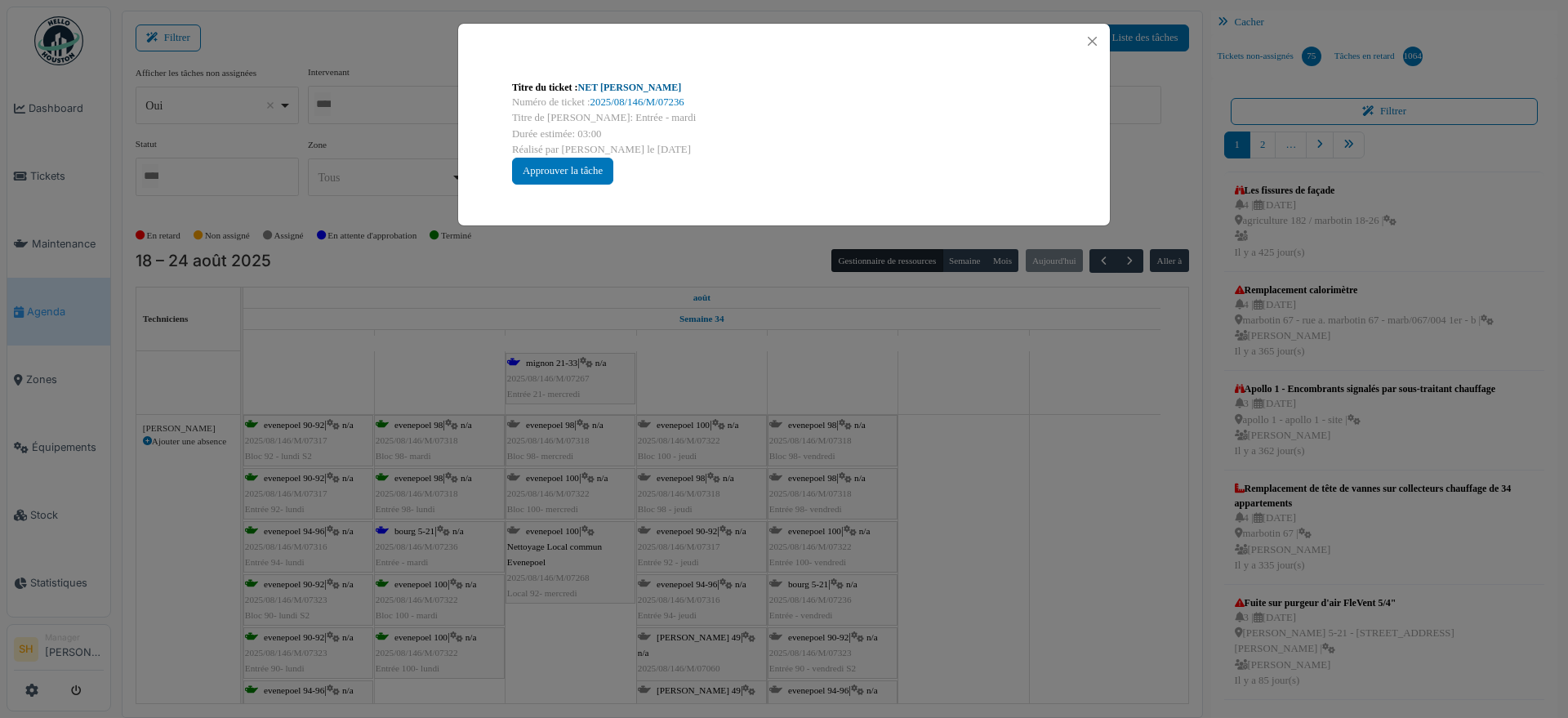
click at [628, 86] on link "NET C. Bourg" at bounding box center [630, 88] width 104 height 12
click at [1074, 572] on div "Titre du ticket : NET C. Bourg Numéro de ticket : 2025/08/146/M/07236 Titre de …" at bounding box center [784, 359] width 1568 height 718
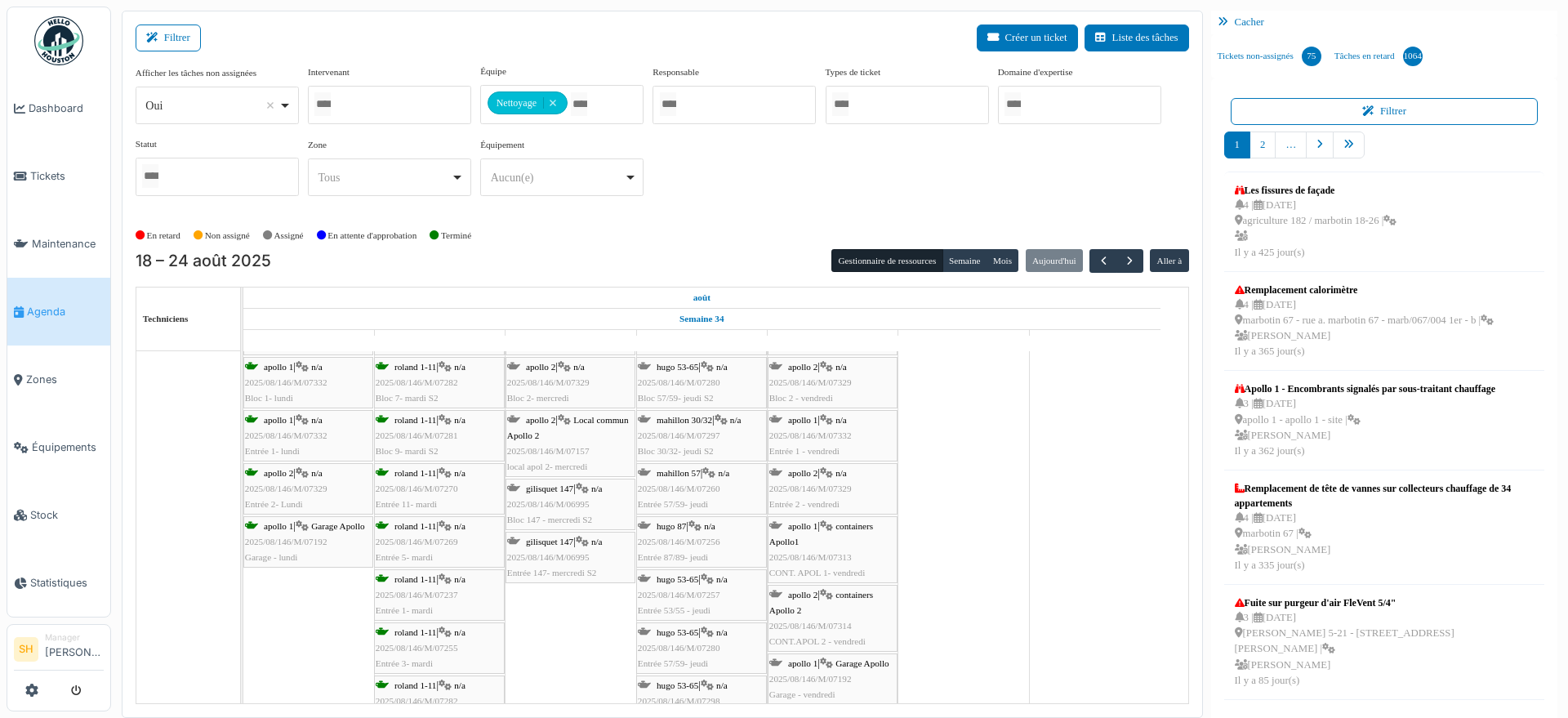
scroll to position [3165, 0]
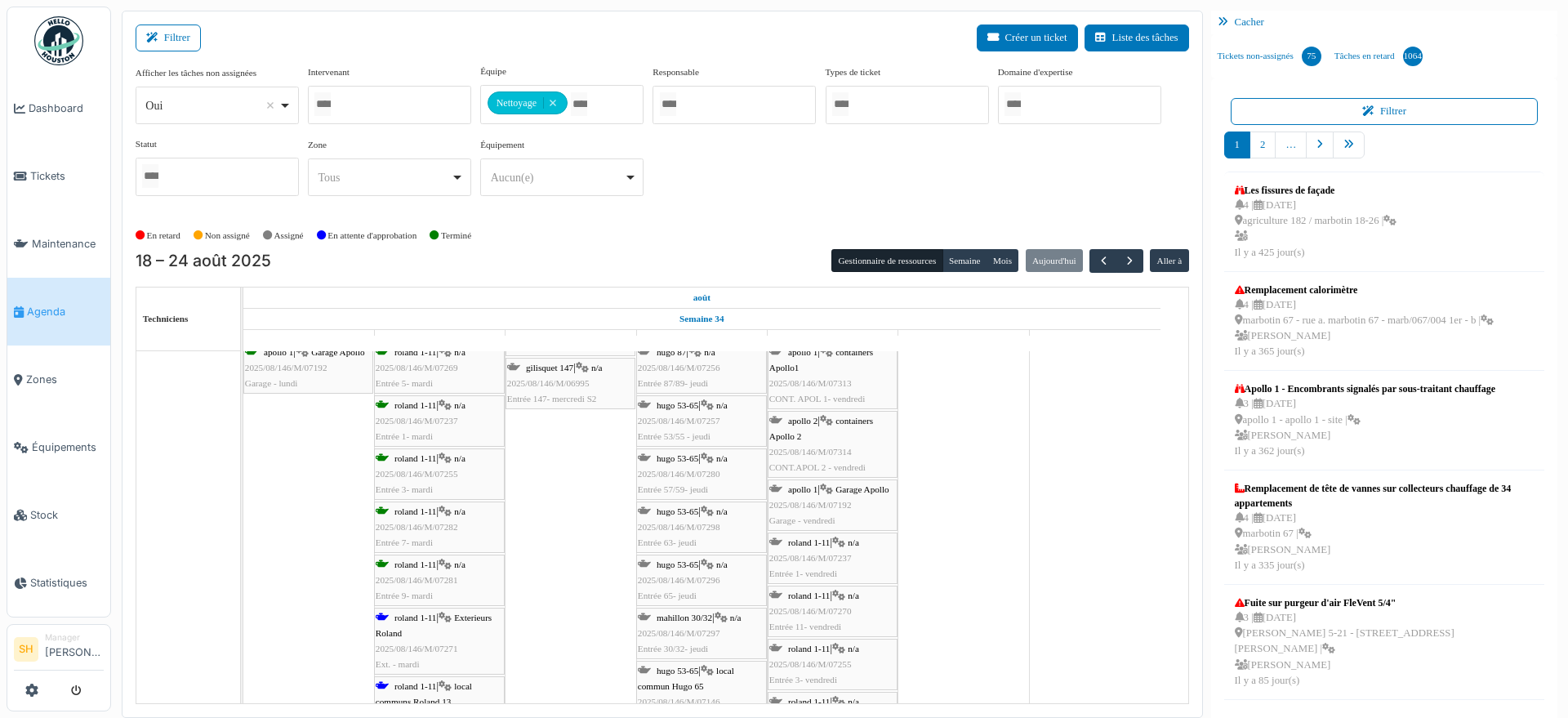
click at [427, 610] on div "roland 1-11 | Exterieurs Roland 2025/08/146/M/07271 Ext. - mardi" at bounding box center [439, 641] width 127 height 63
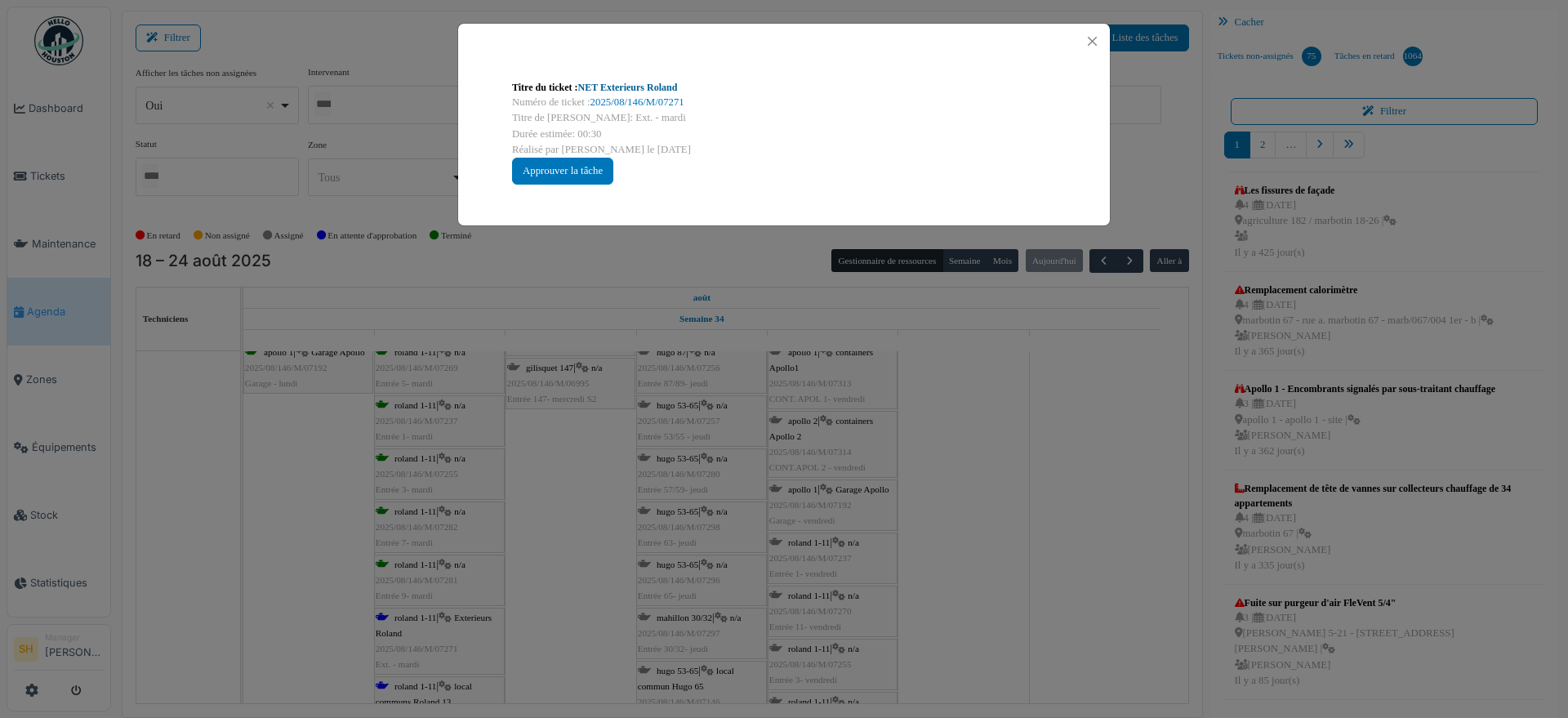
click at [630, 84] on link "NET Exterieurs Roland" at bounding box center [629, 88] width 100 height 12
drag, startPoint x: 942, startPoint y: 506, endPoint x: 924, endPoint y: 511, distance: 18.7
click at [934, 509] on div "Titre du ticket : NET Exterieurs Roland Numéro de ticket : 2025/08/146/M/07271 …" at bounding box center [784, 359] width 1568 height 718
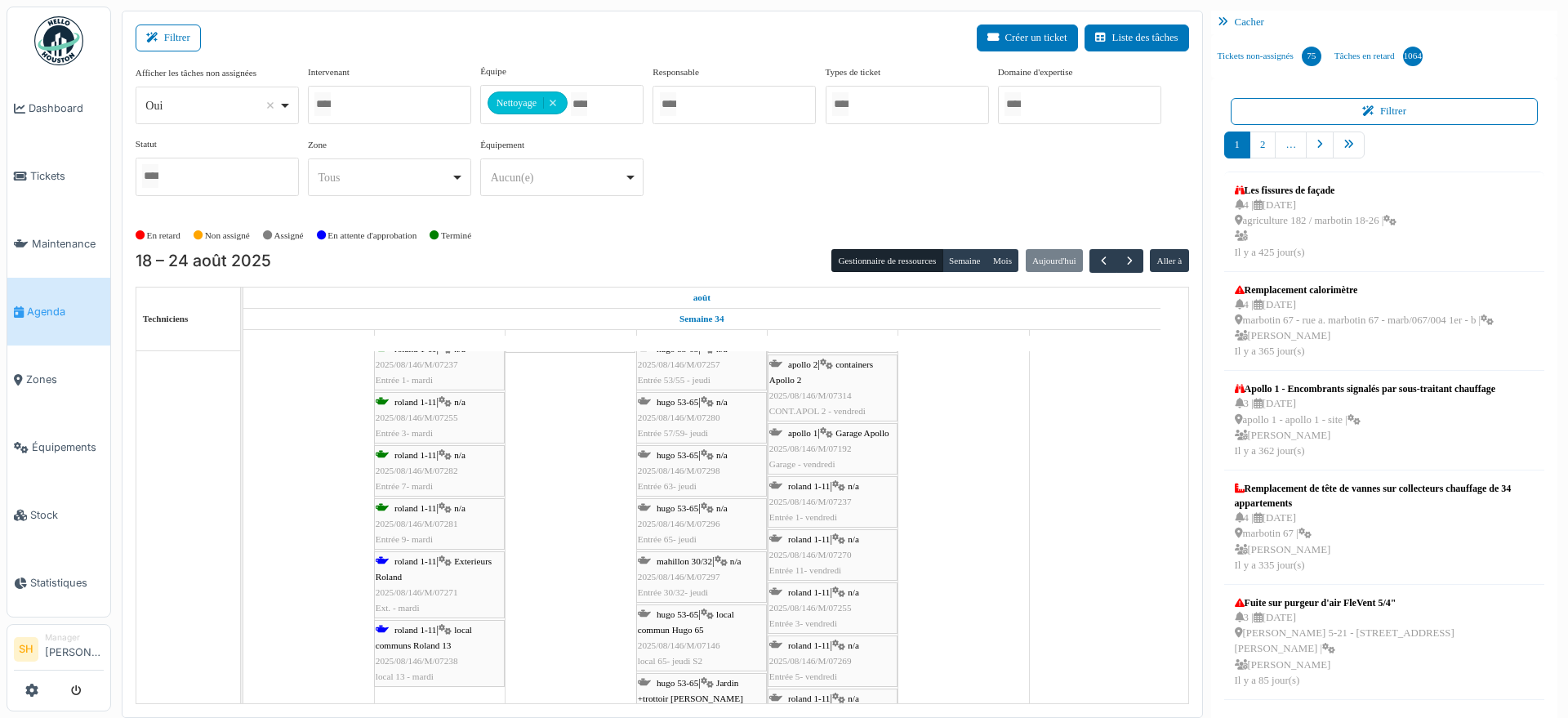
scroll to position [3267, 0]
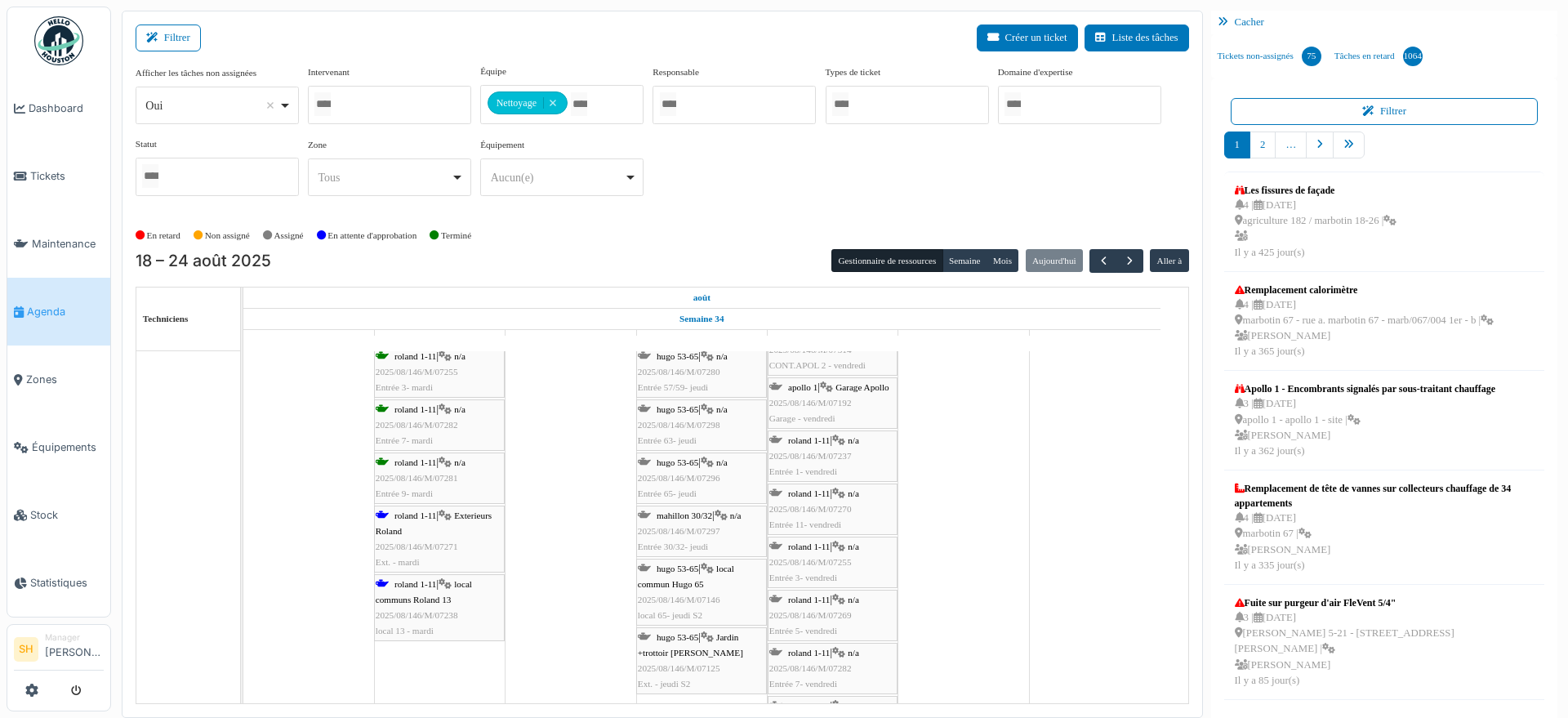
click at [444, 590] on div "roland 1-11 | local communs Roland 13 2025/08/146/M/07238 local 13 - mardi" at bounding box center [439, 607] width 127 height 63
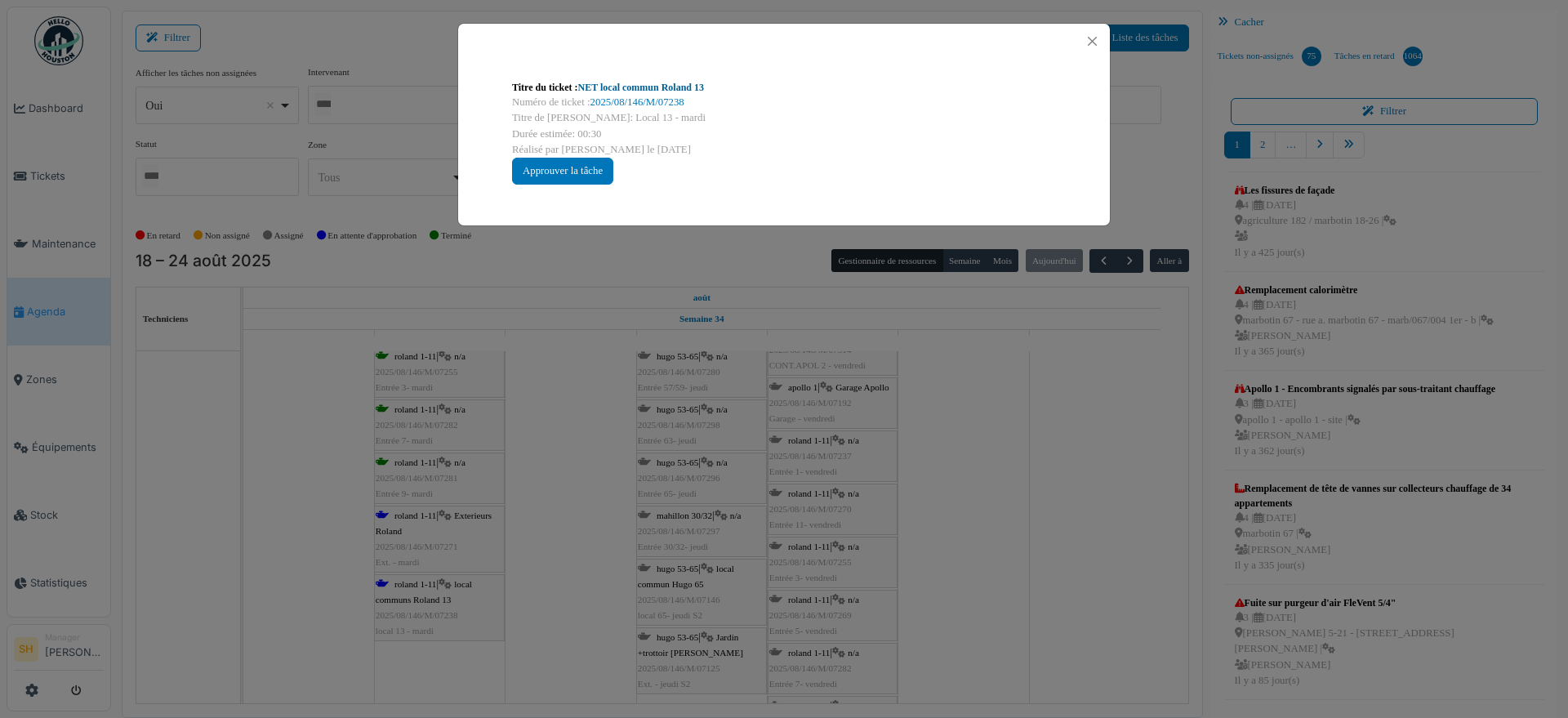
click at [656, 84] on link "NET local commun Roland 13" at bounding box center [641, 88] width 126 height 12
click at [605, 531] on div "Titre du ticket : NET local commun Roland 13 Numéro de ticket : 2025/08/146/M/0…" at bounding box center [784, 359] width 1568 height 718
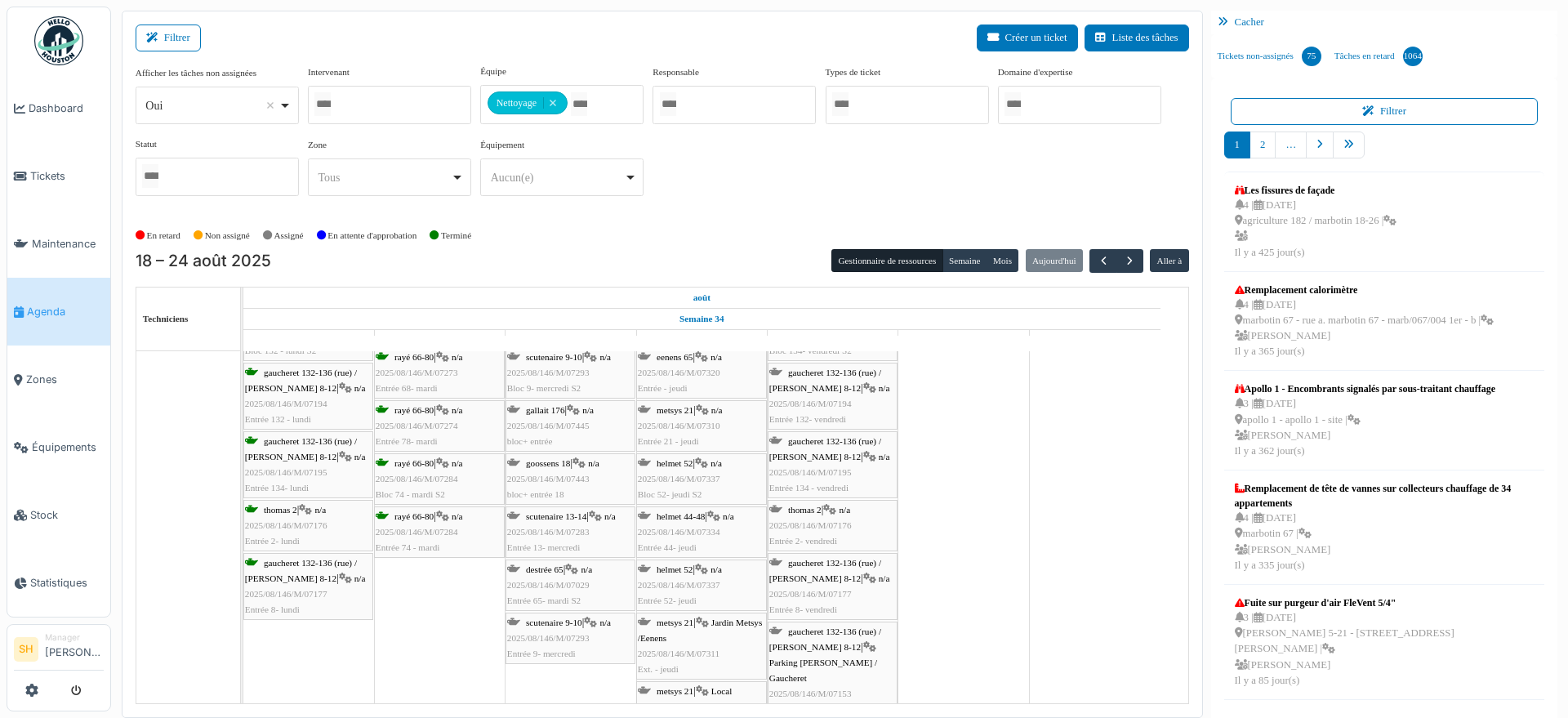
scroll to position [4186, 0]
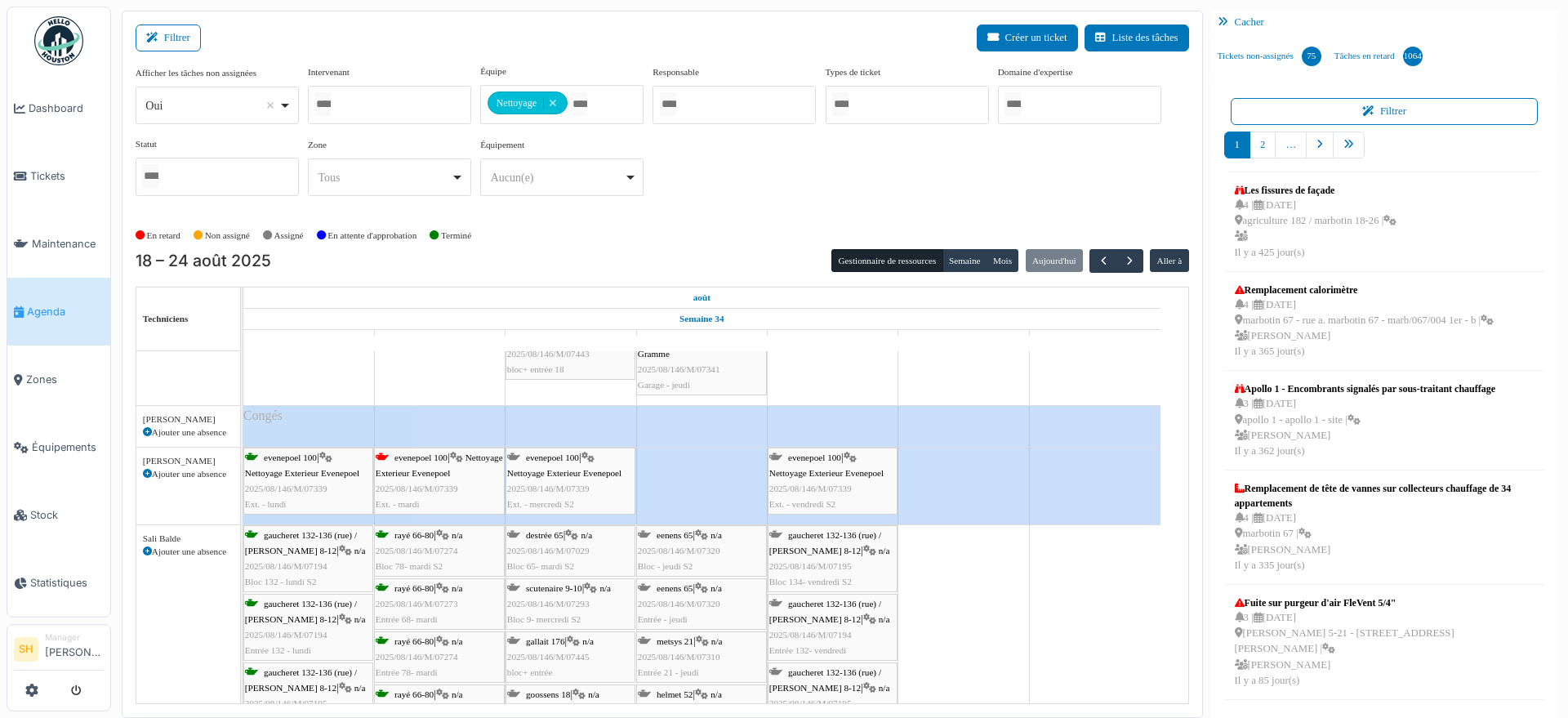
click at [441, 459] on span "evenepoel 100" at bounding box center [421, 457] width 53 height 10
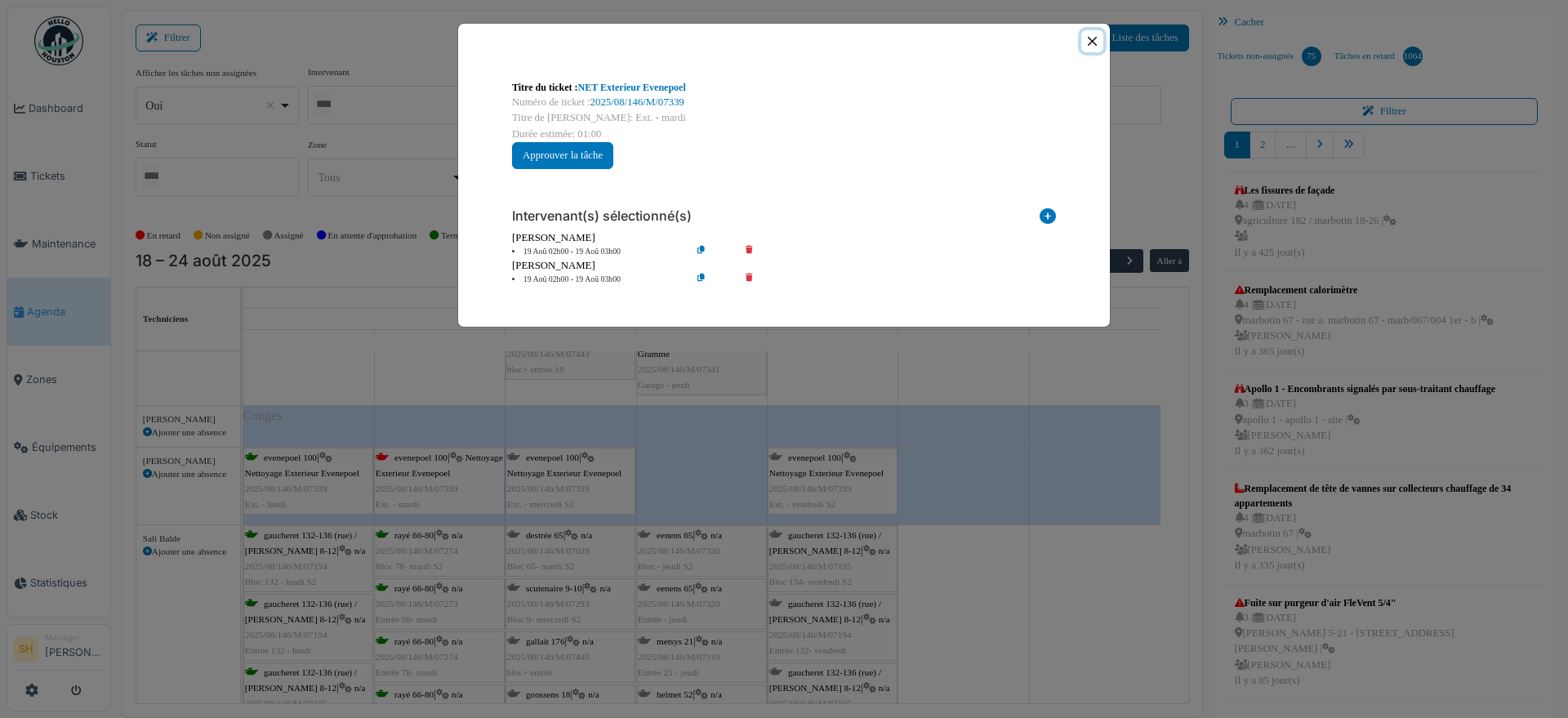
click at [1093, 36] on button "Close" at bounding box center [1092, 40] width 22 height 22
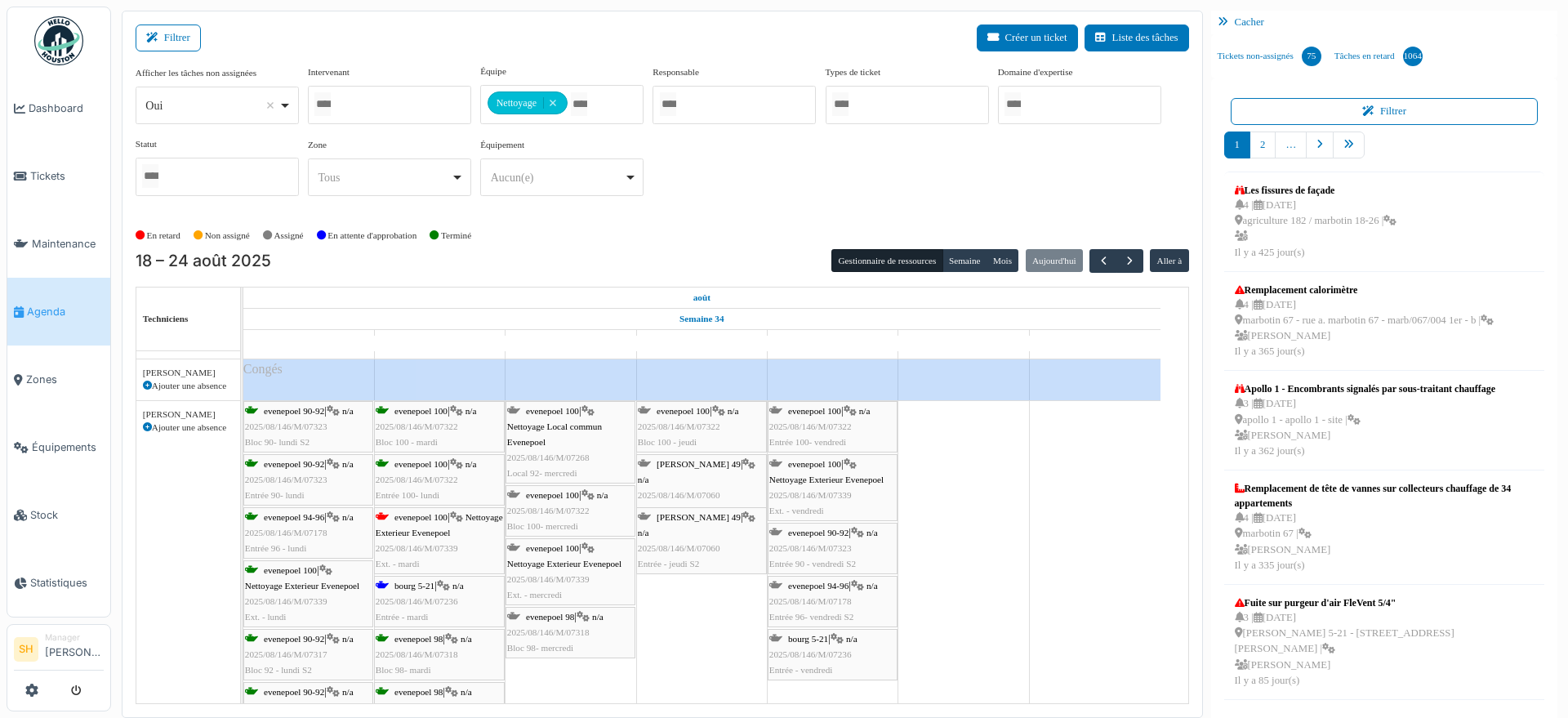
click at [447, 518] on span "evenepoel 100" at bounding box center [421, 517] width 53 height 10
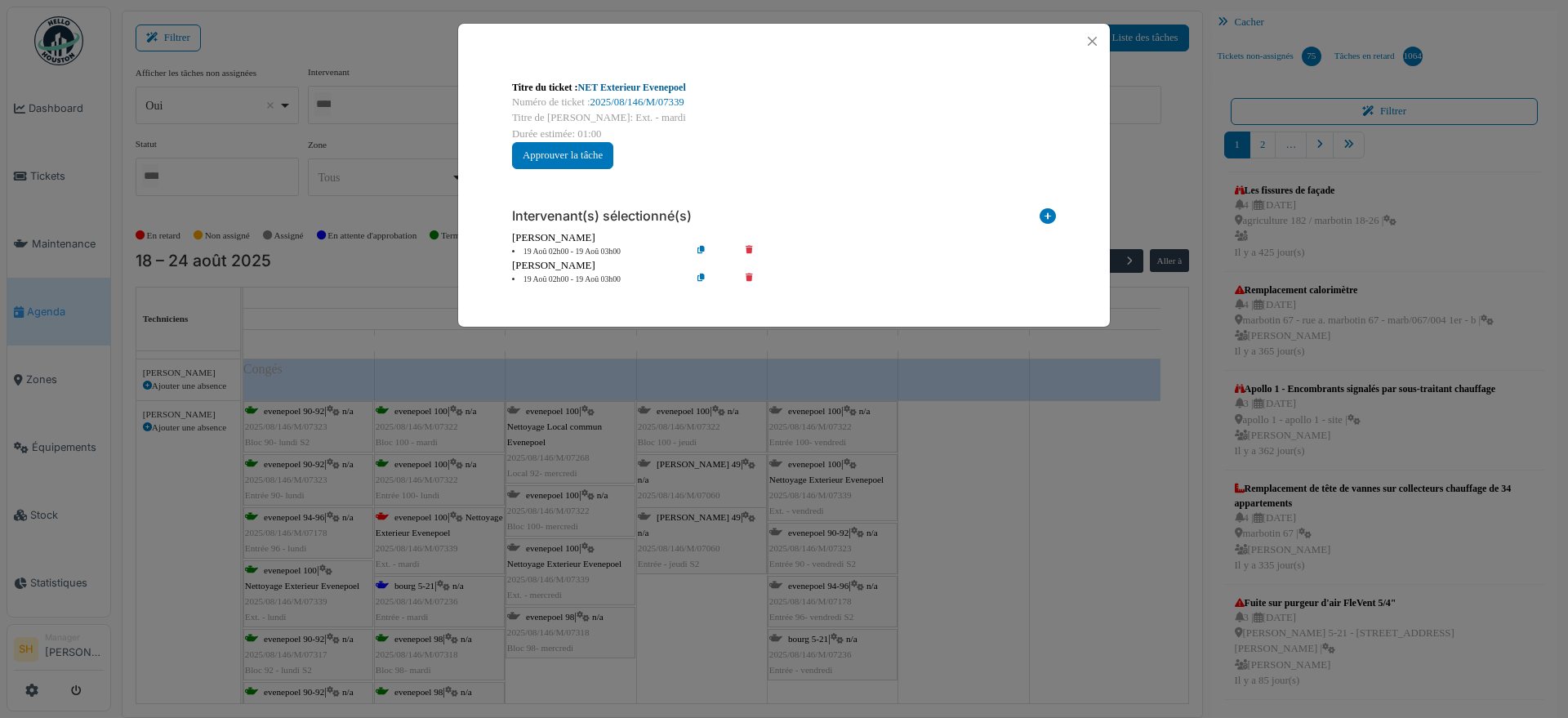
click at [604, 84] on link "NET Exterieur Evenepoel" at bounding box center [632, 88] width 108 height 12
click at [1095, 42] on button "Close" at bounding box center [1092, 40] width 22 height 22
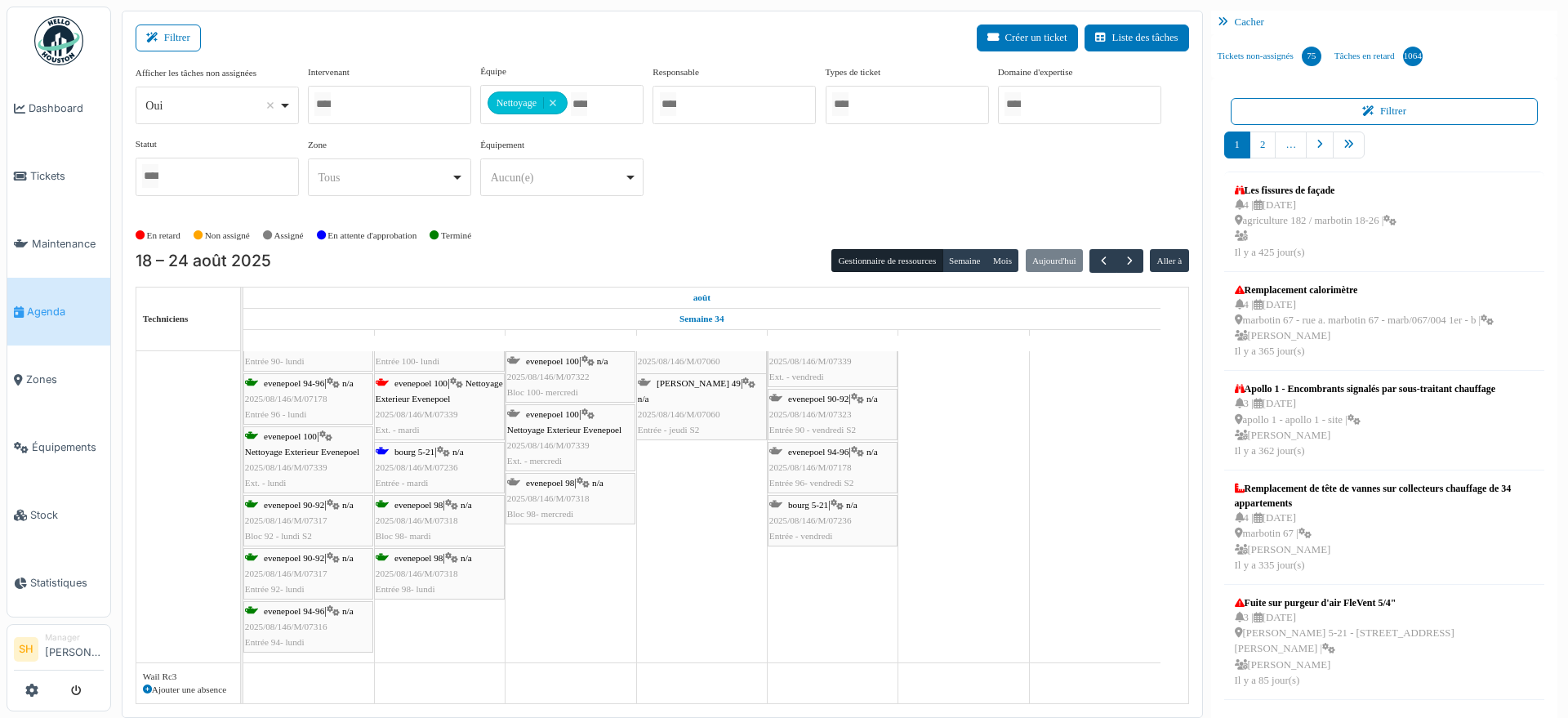
scroll to position [7, 0]
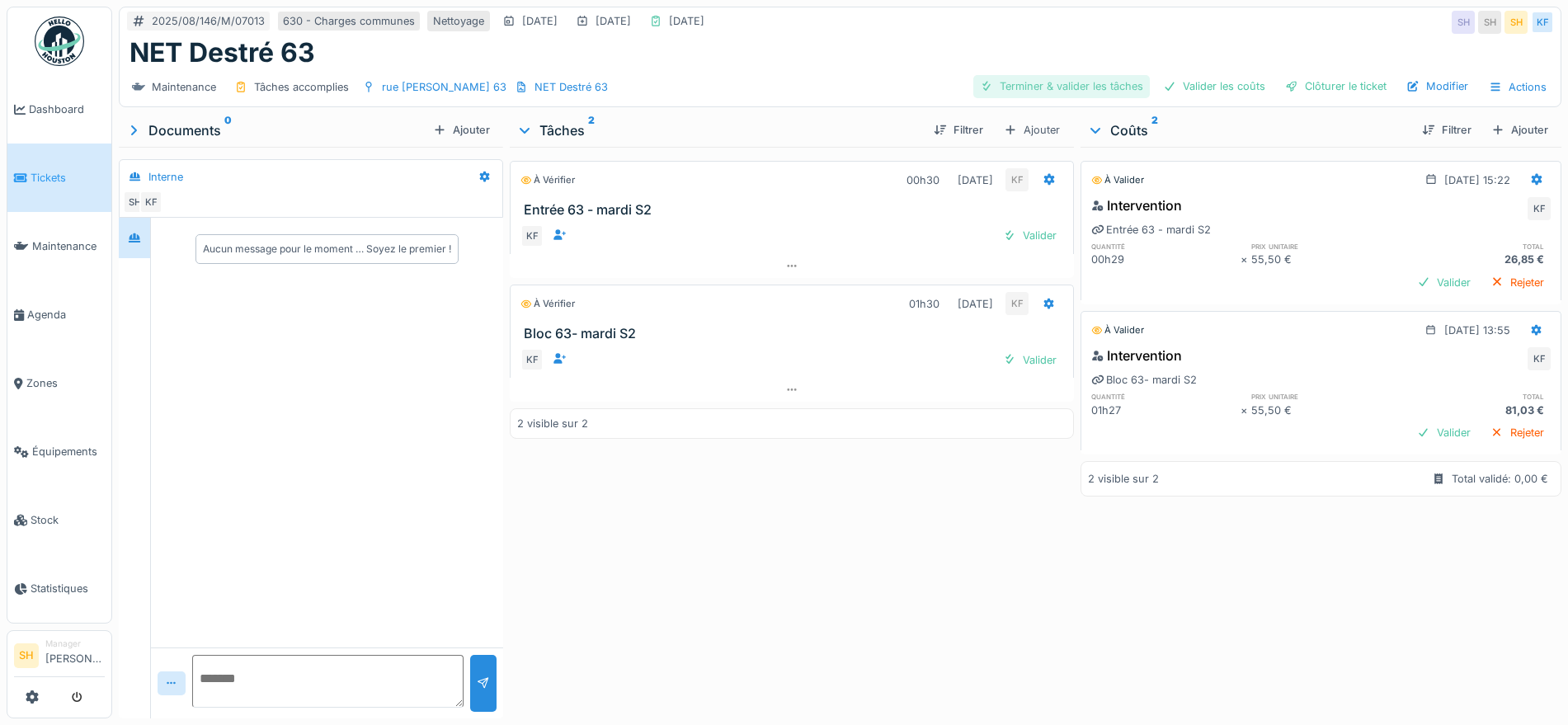
click at [1084, 84] on div "Terminer & valider les tâches" at bounding box center [1062, 86] width 177 height 22
drag, startPoint x: 1187, startPoint y: 80, endPoint x: 1318, endPoint y: 93, distance: 131.6
click at [1192, 81] on div "Valider les coûts" at bounding box center [1214, 86] width 116 height 22
click at [1332, 92] on div "Clôturer le ticket" at bounding box center [1336, 86] width 115 height 22
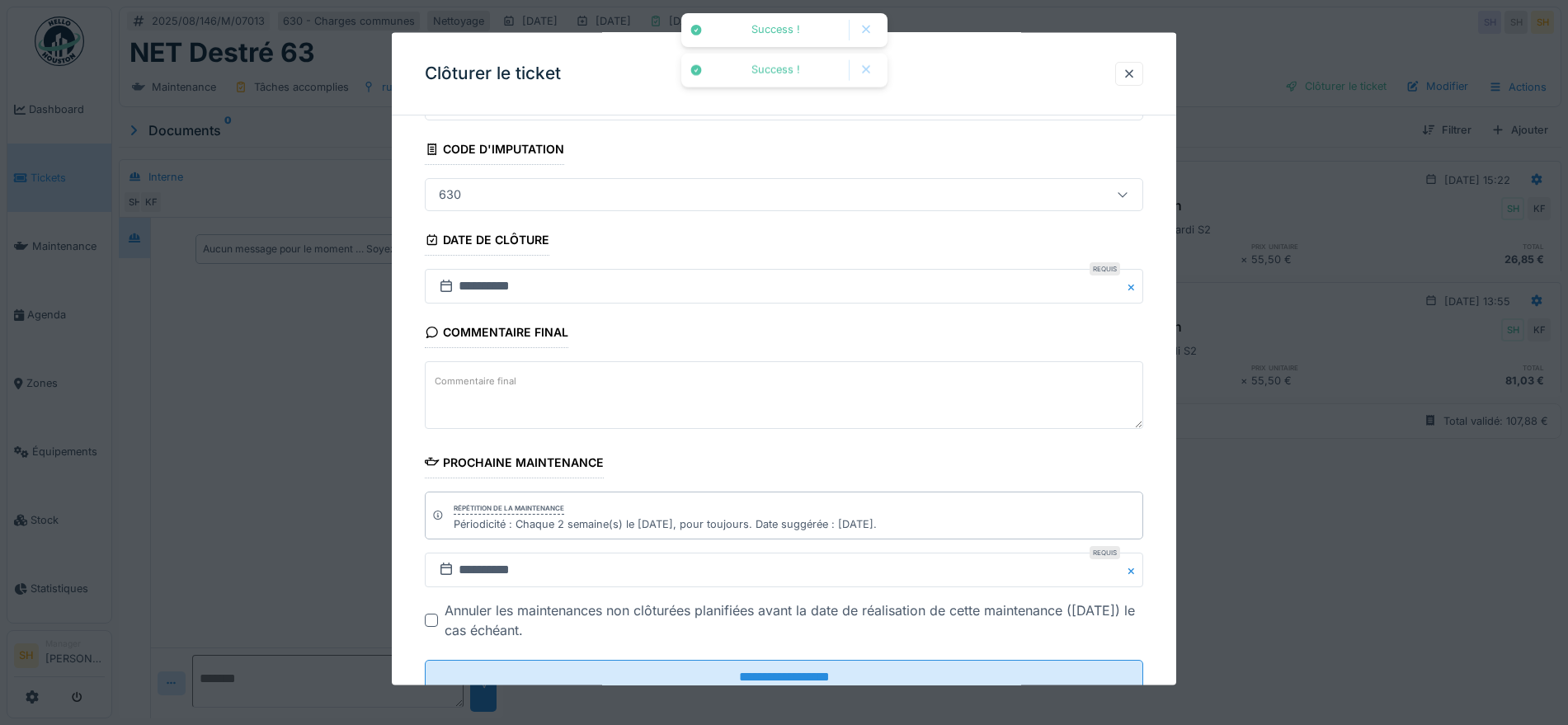
scroll to position [141, 0]
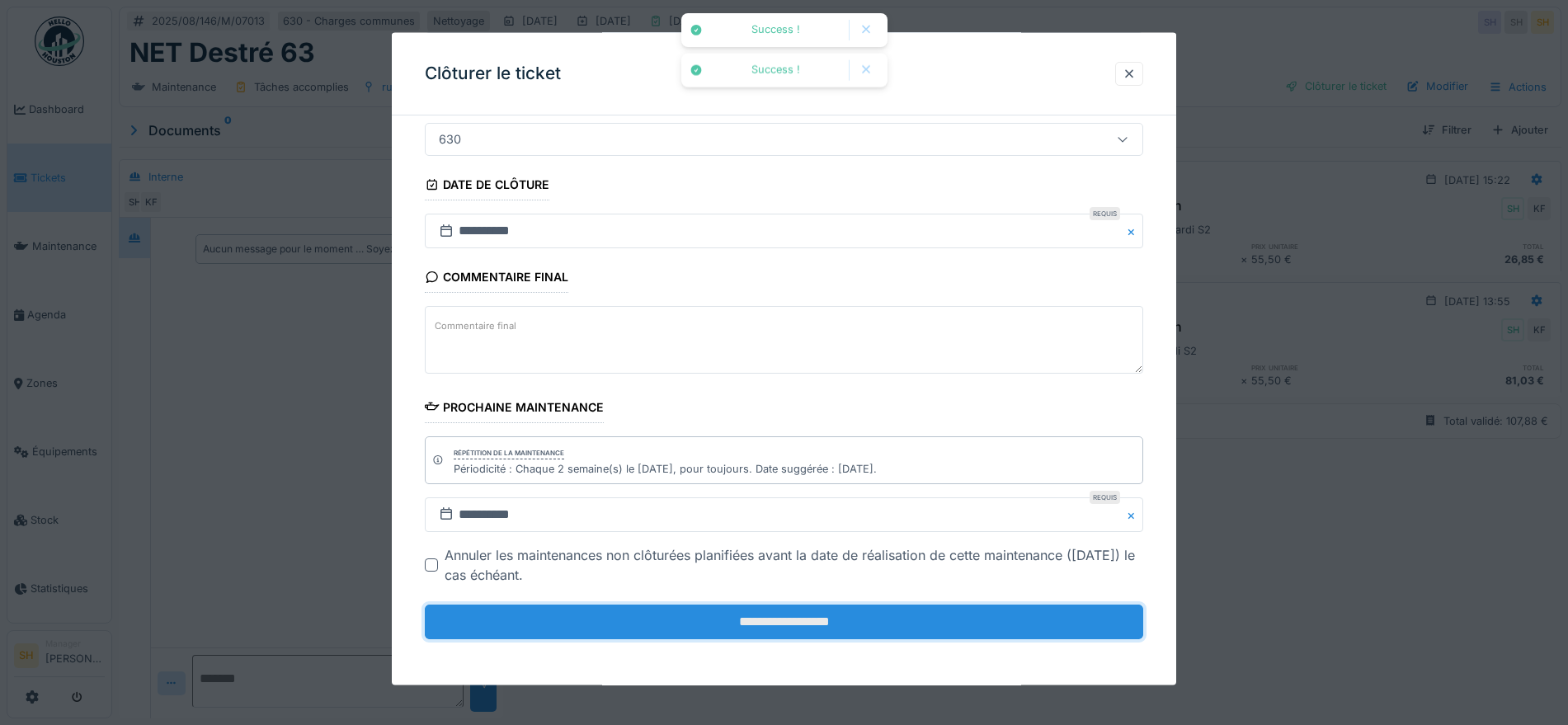
click at [903, 635] on input "**********" at bounding box center [784, 622] width 718 height 35
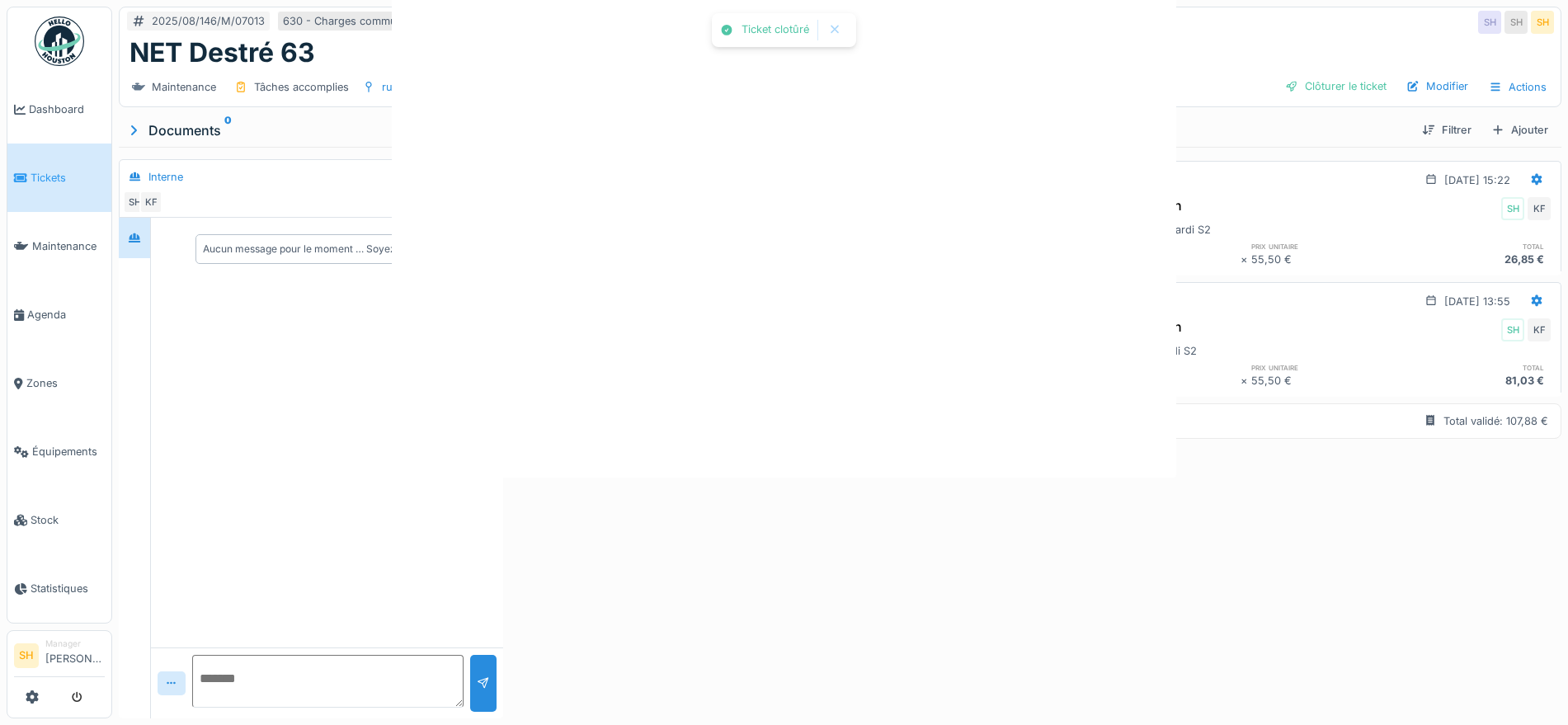
scroll to position [0, 0]
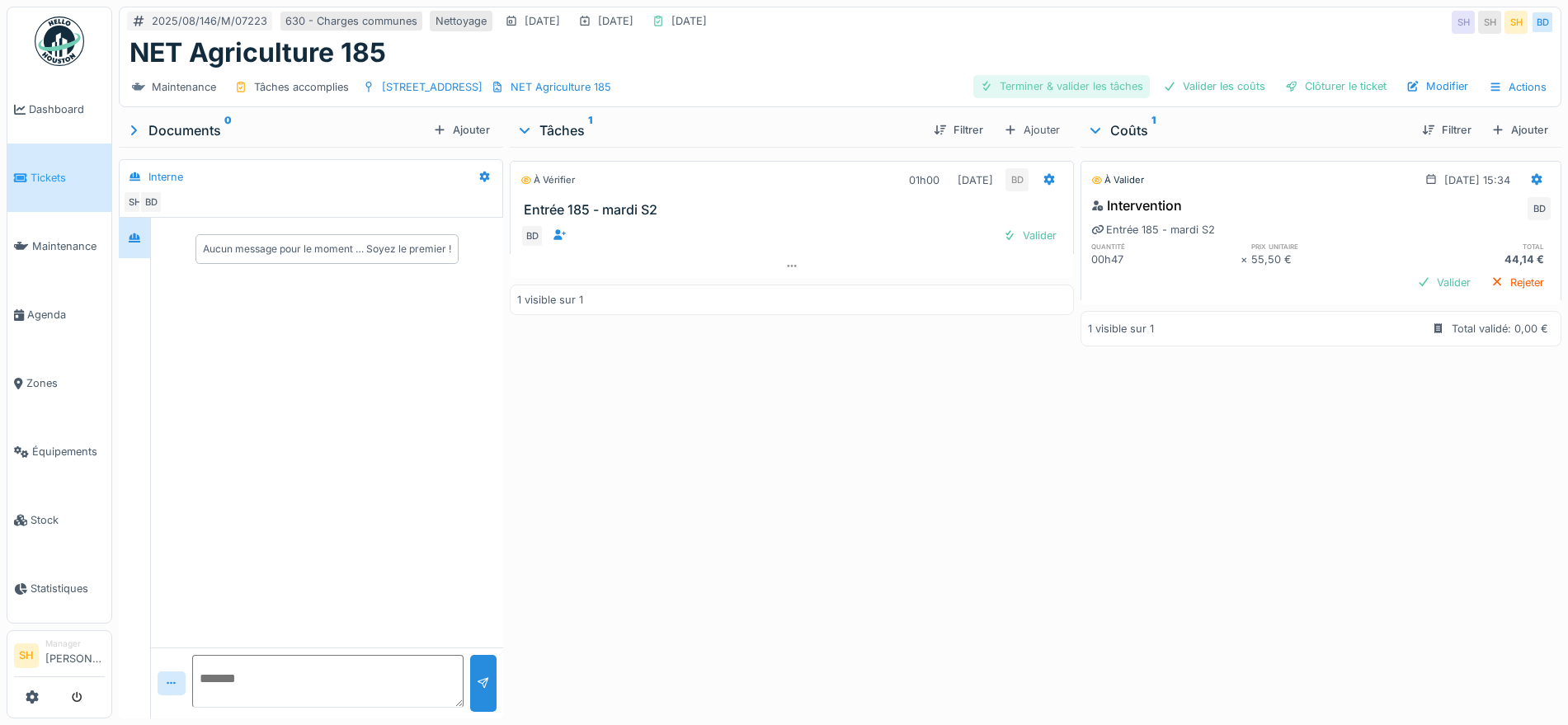
click at [1057, 87] on div "Terminer & valider les tâches" at bounding box center [1062, 86] width 177 height 22
click at [1184, 87] on div "Valider les coûts" at bounding box center [1214, 86] width 116 height 22
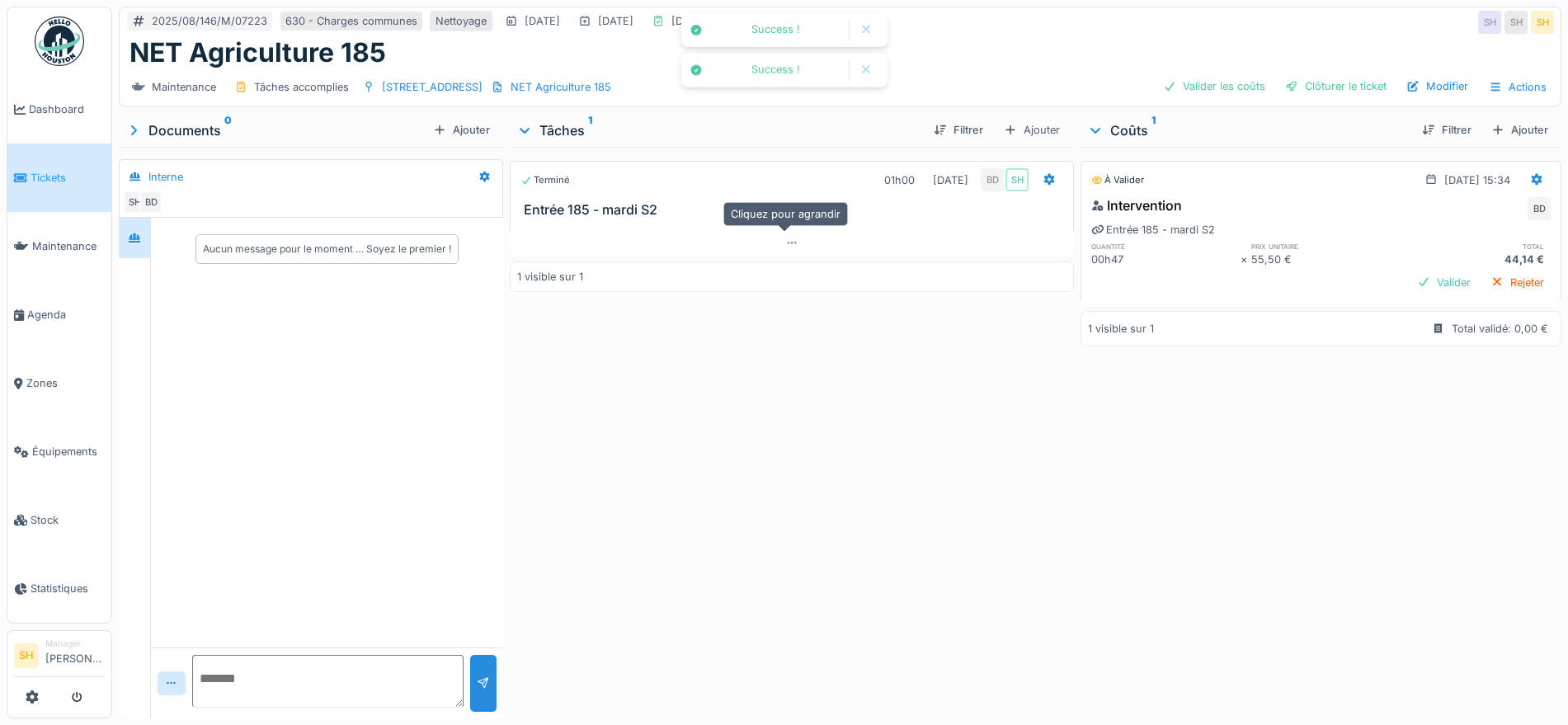
scroll to position [16, 0]
click at [1333, 75] on div "Clôturer le ticket" at bounding box center [1336, 86] width 115 height 22
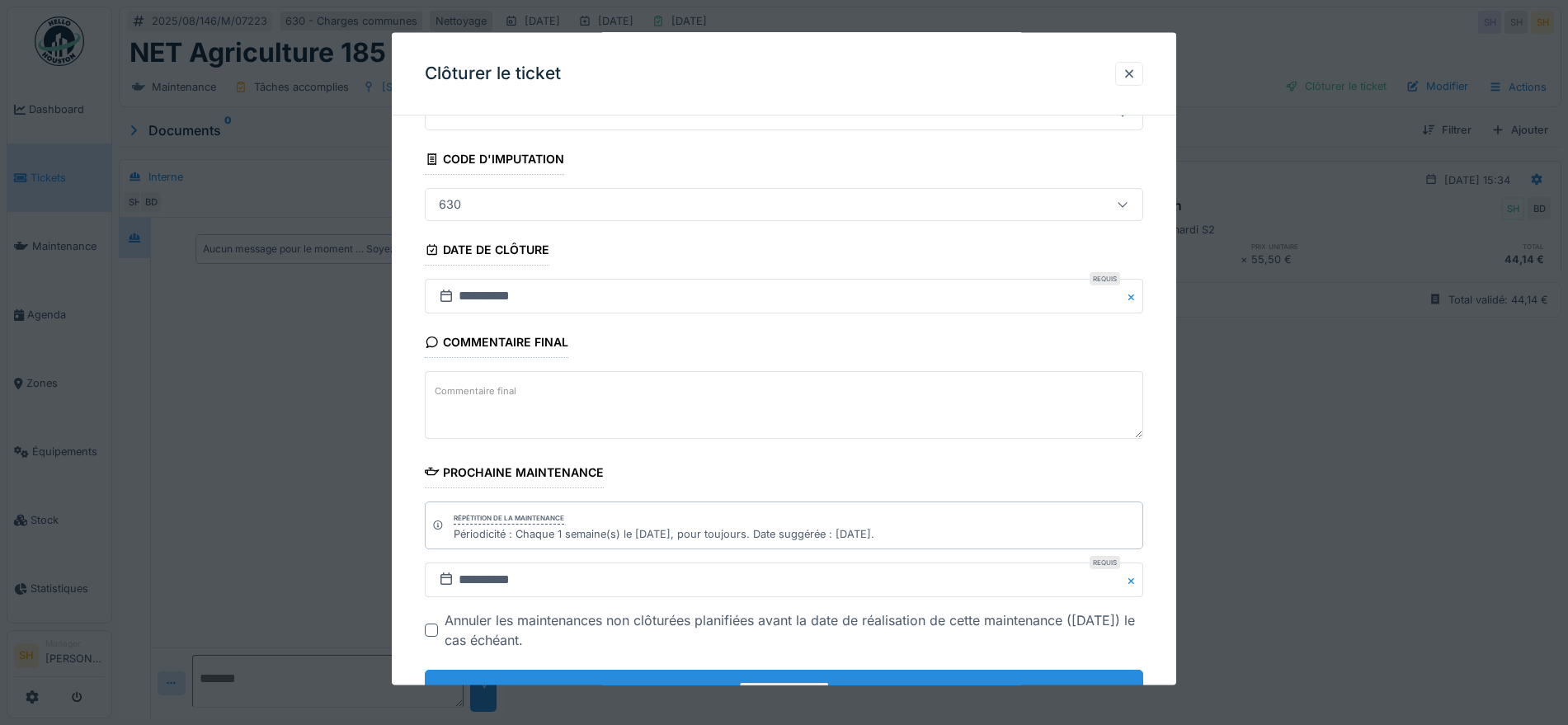
scroll to position [141, 0]
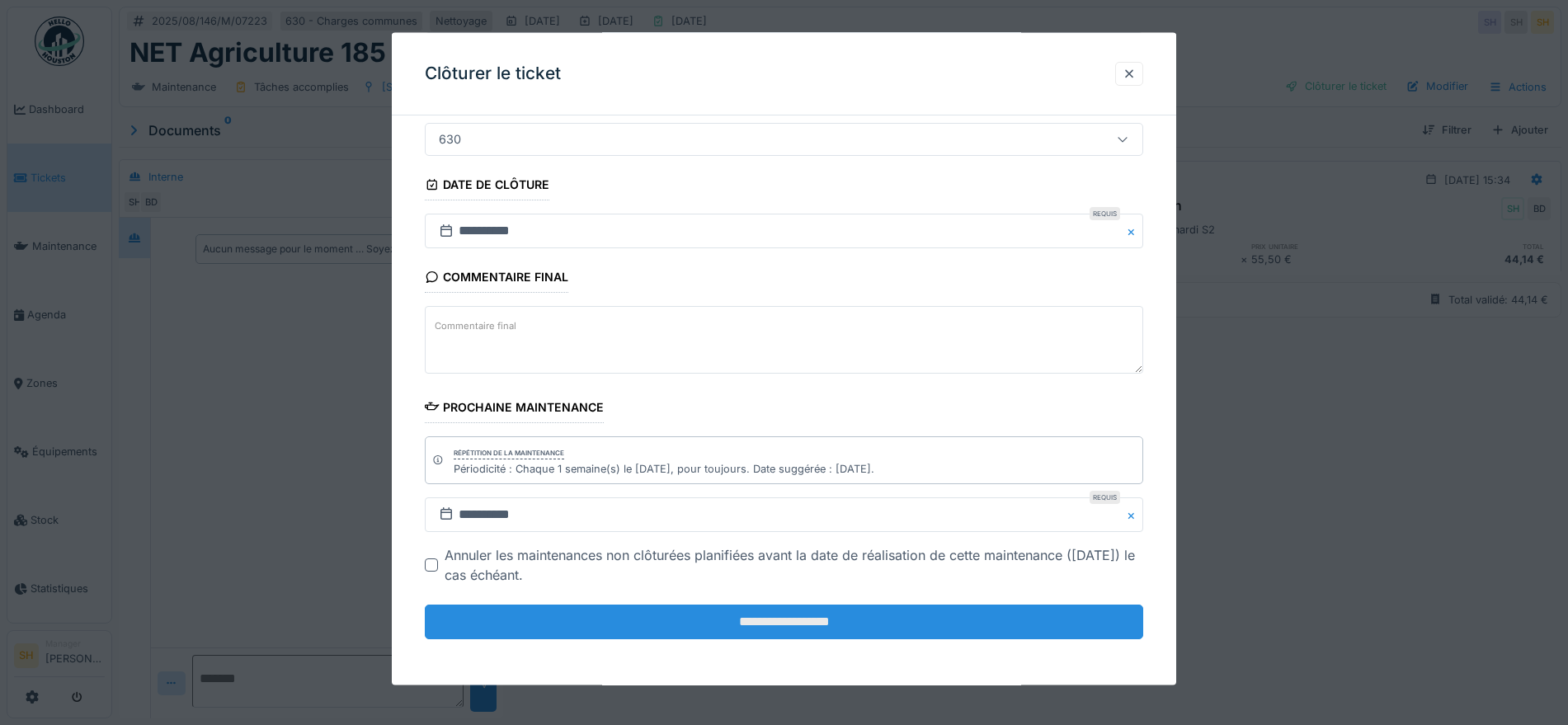
click at [764, 629] on input "**********" at bounding box center [784, 622] width 718 height 35
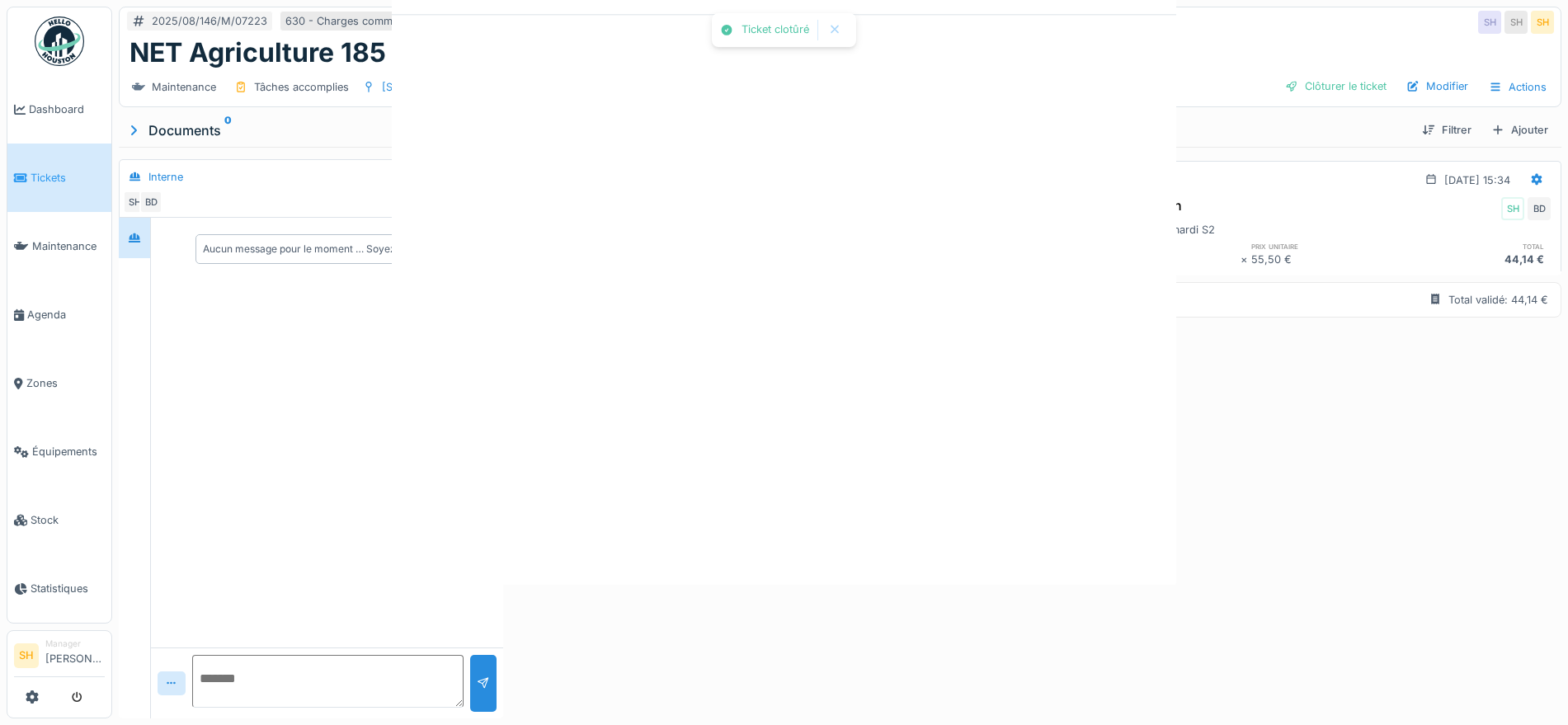
scroll to position [0, 0]
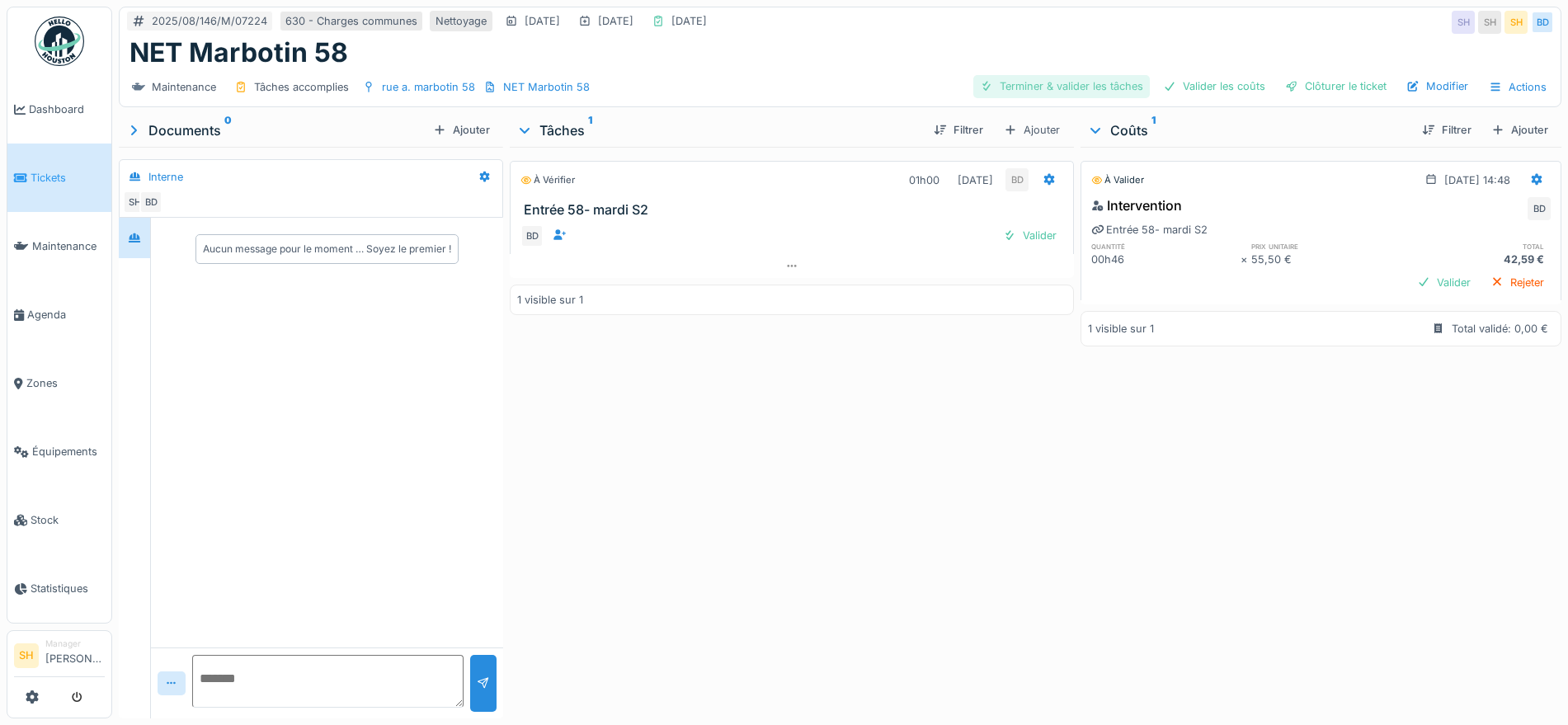
click at [1092, 83] on div "Terminer & valider les tâches" at bounding box center [1062, 86] width 177 height 22
click at [1208, 89] on div "Valider les coûts" at bounding box center [1214, 86] width 116 height 22
drag, startPoint x: 1293, startPoint y: 89, endPoint x: 1245, endPoint y: 96, distance: 48.5
click at [1294, 89] on div "Clôturer le ticket" at bounding box center [1336, 86] width 115 height 22
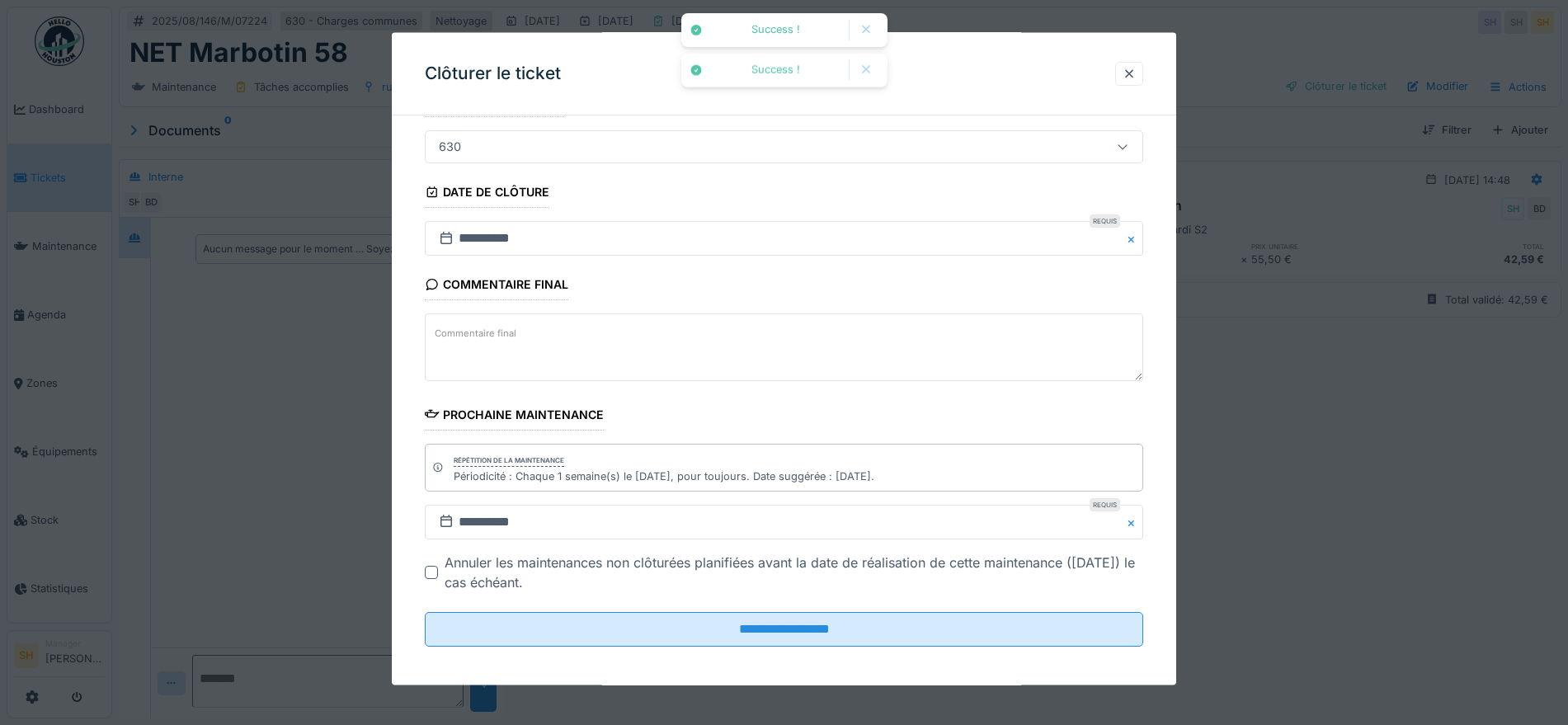
scroll to position [141, 0]
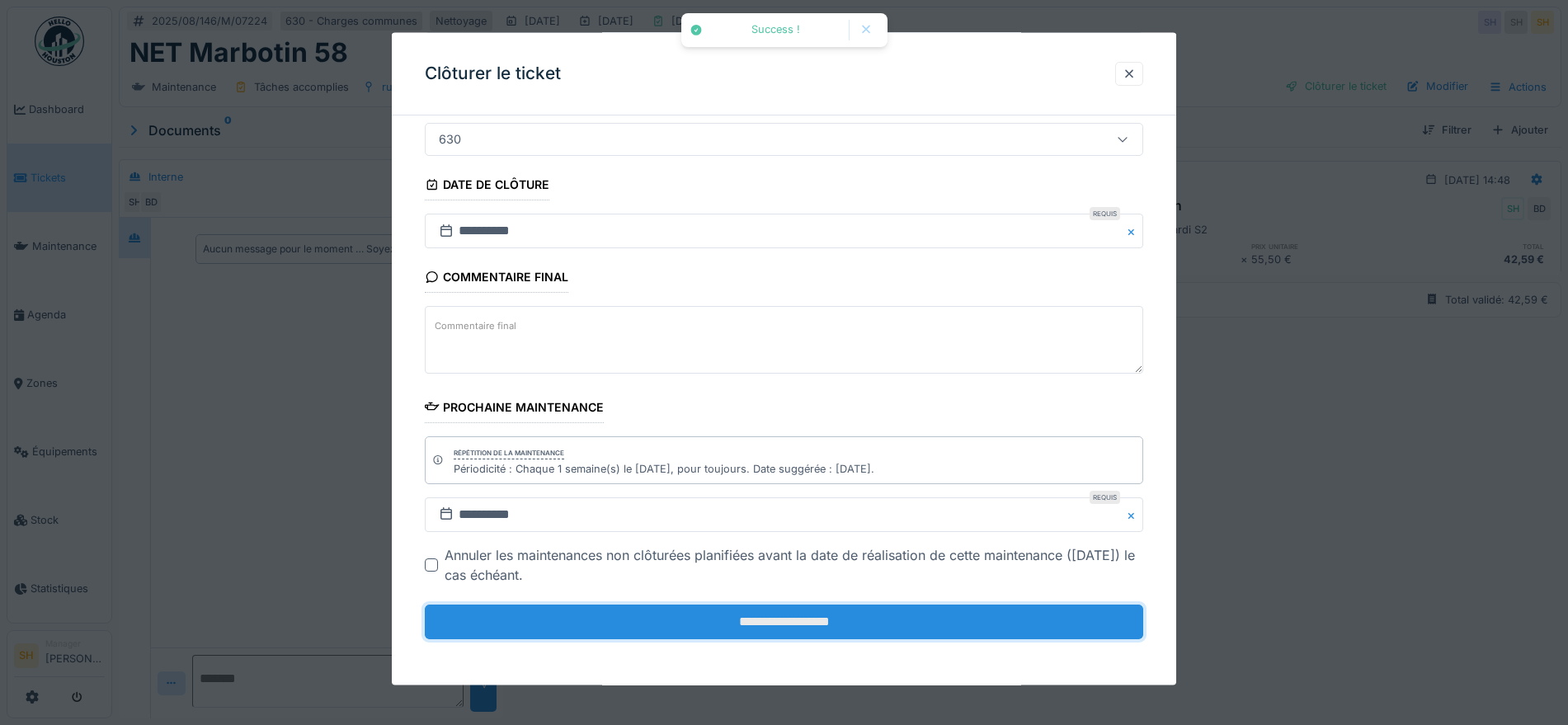
click at [781, 625] on input "**********" at bounding box center [784, 622] width 718 height 35
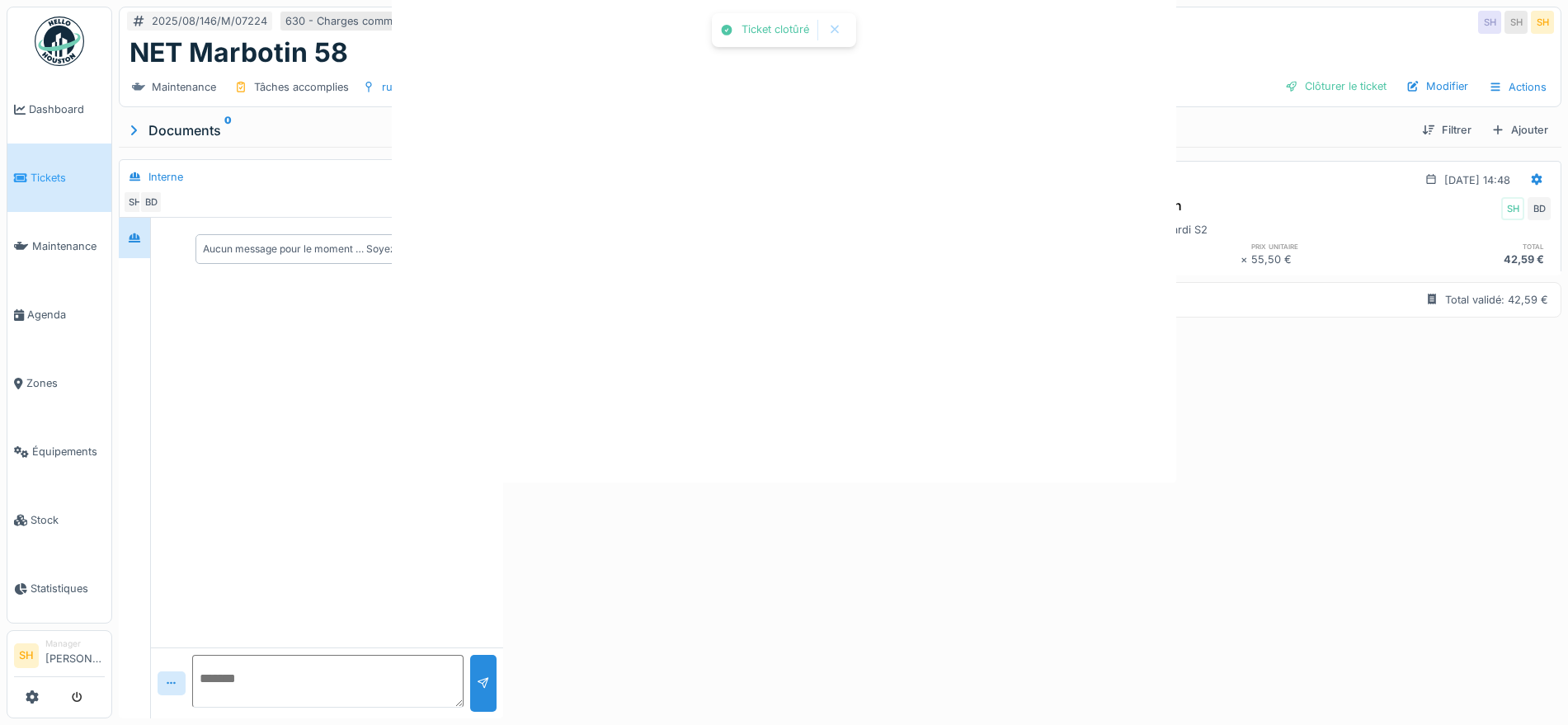
scroll to position [0, 0]
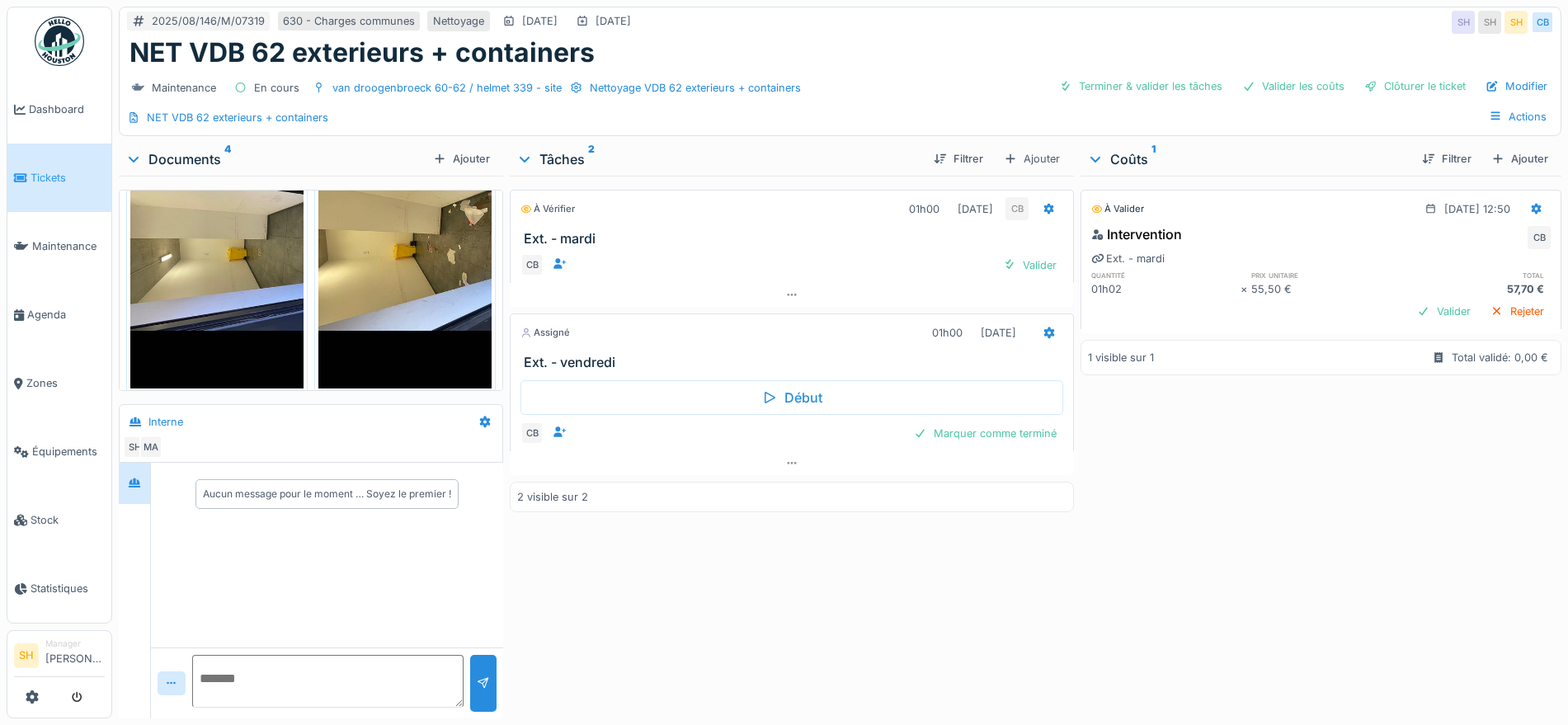
scroll to position [329, 0]
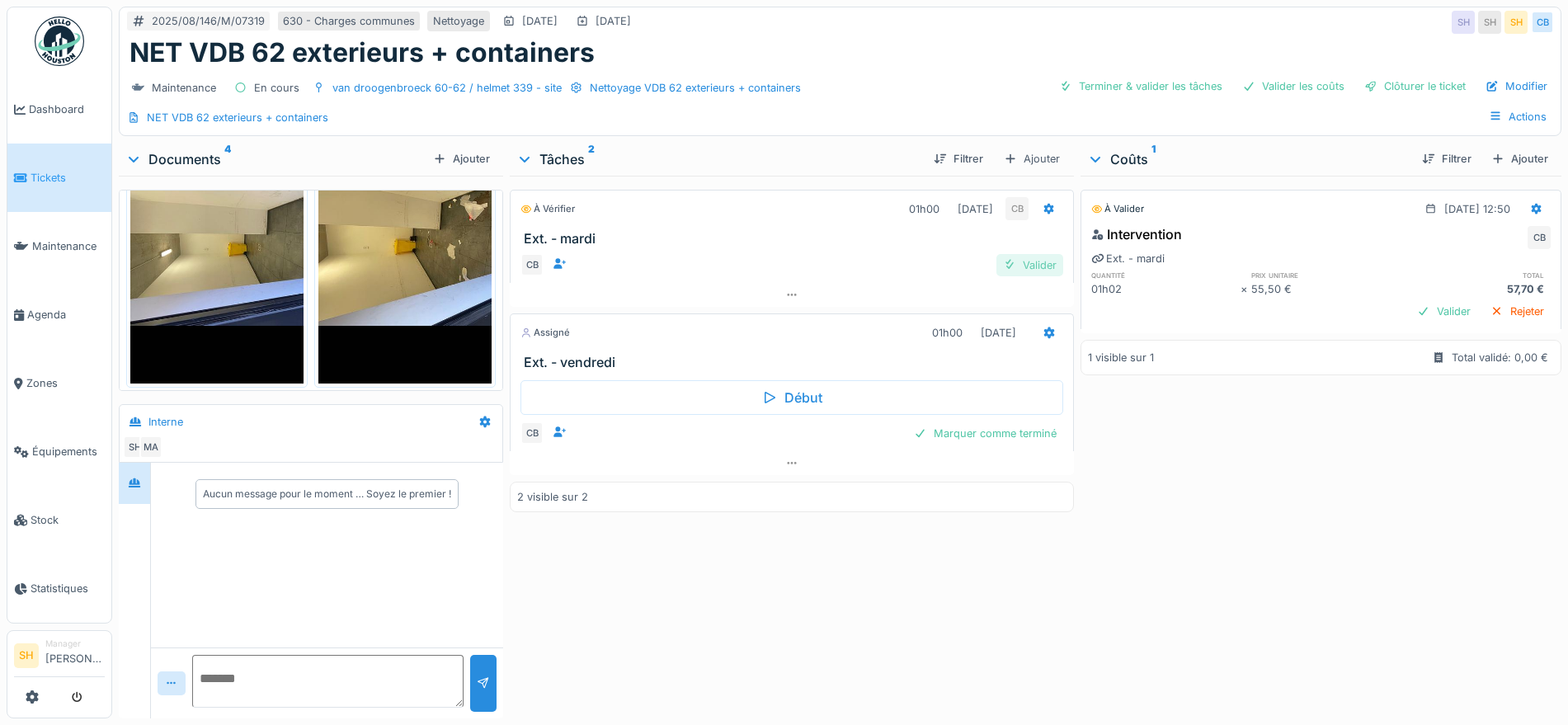
click at [1017, 264] on div "Valider" at bounding box center [1029, 264] width 67 height 22
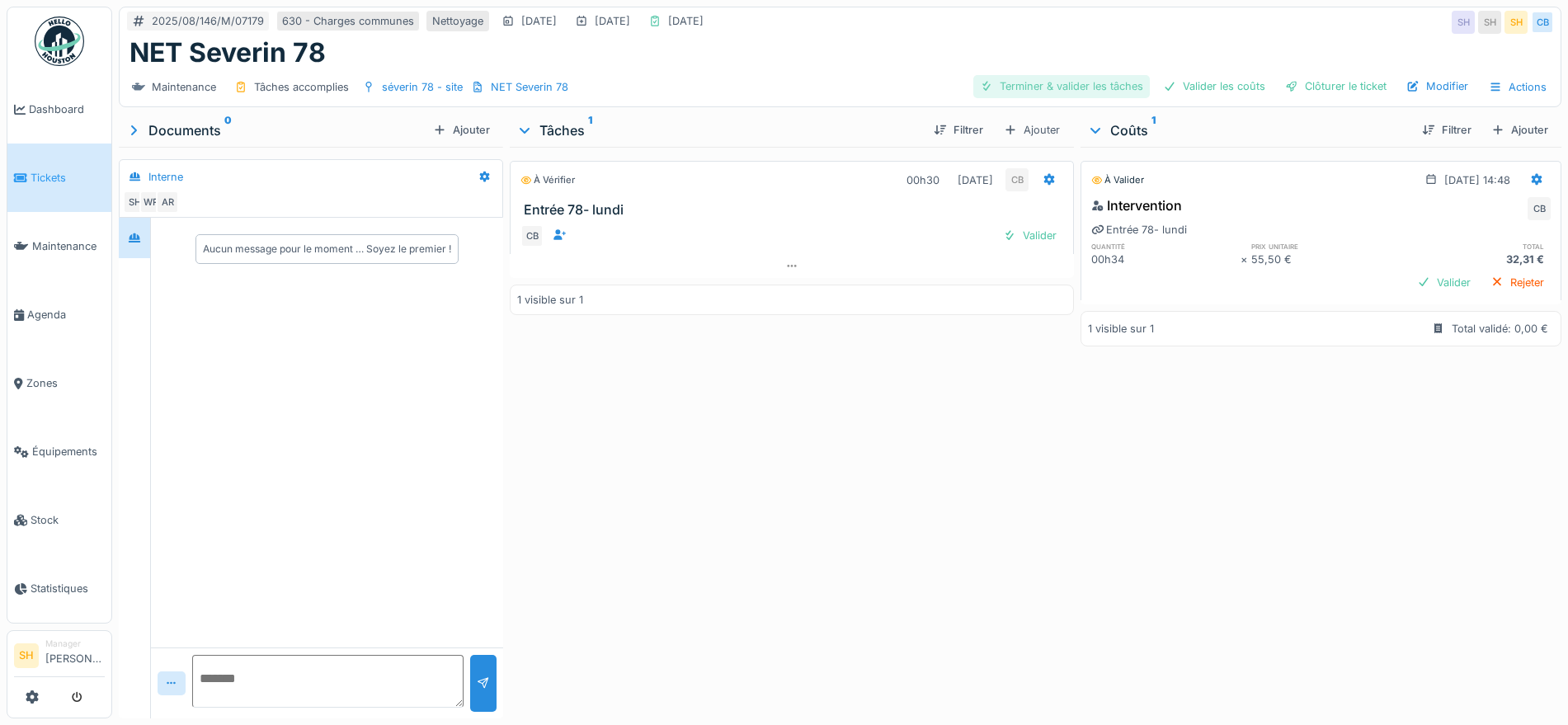
click at [1053, 89] on div "Terminer & valider les tâches" at bounding box center [1062, 86] width 177 height 22
click at [1234, 91] on div "Valider les coûts" at bounding box center [1214, 86] width 116 height 22
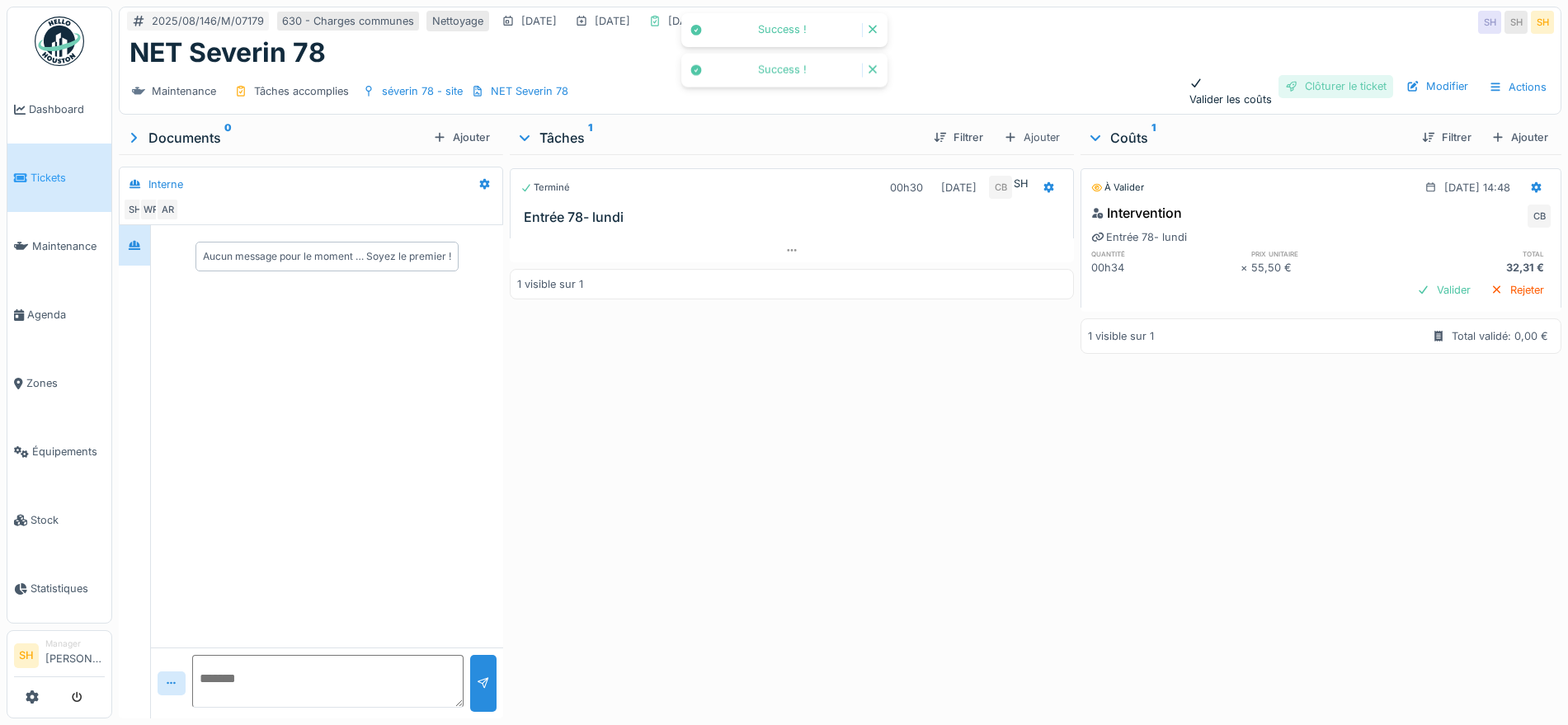
click at [1310, 83] on div "Clôturer le ticket" at bounding box center [1336, 86] width 115 height 22
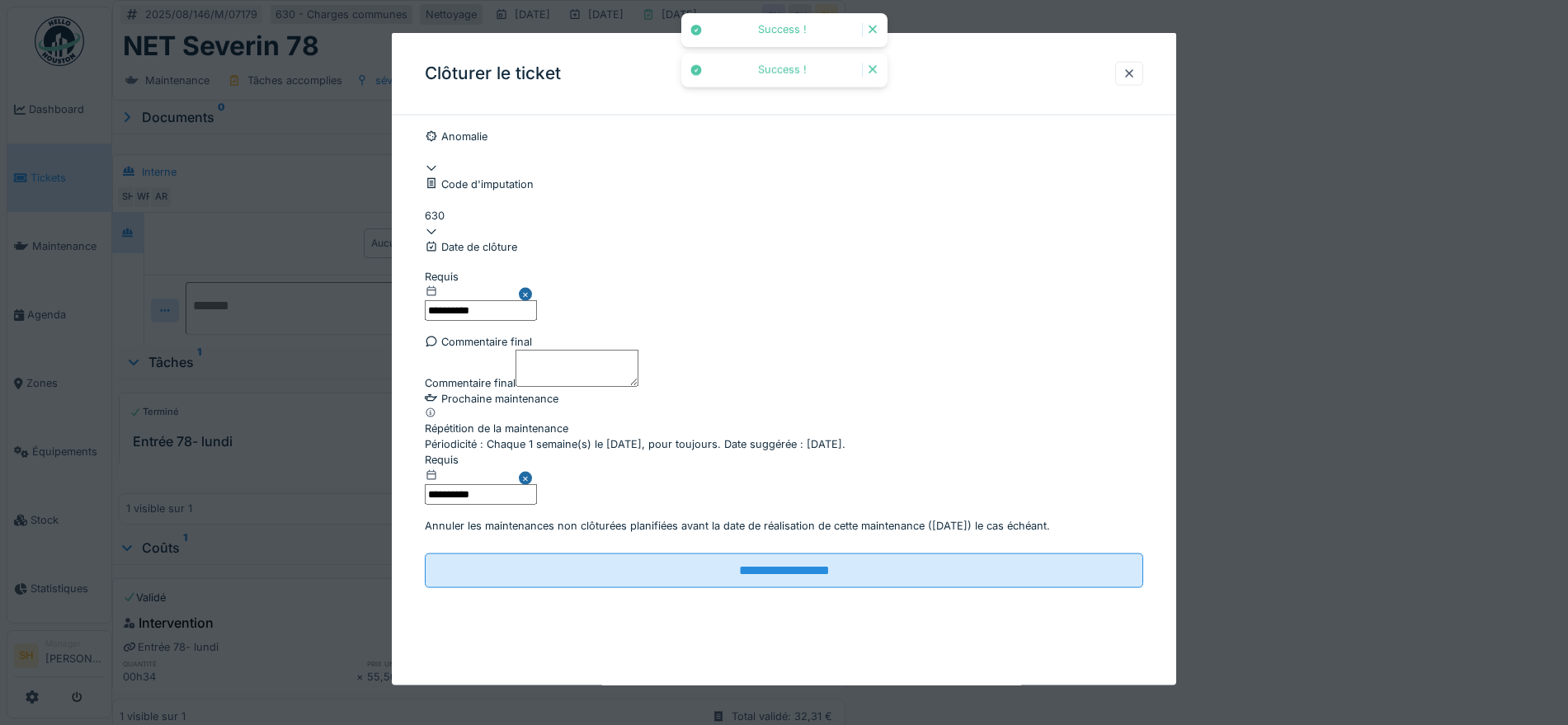
scroll to position [141, 0]
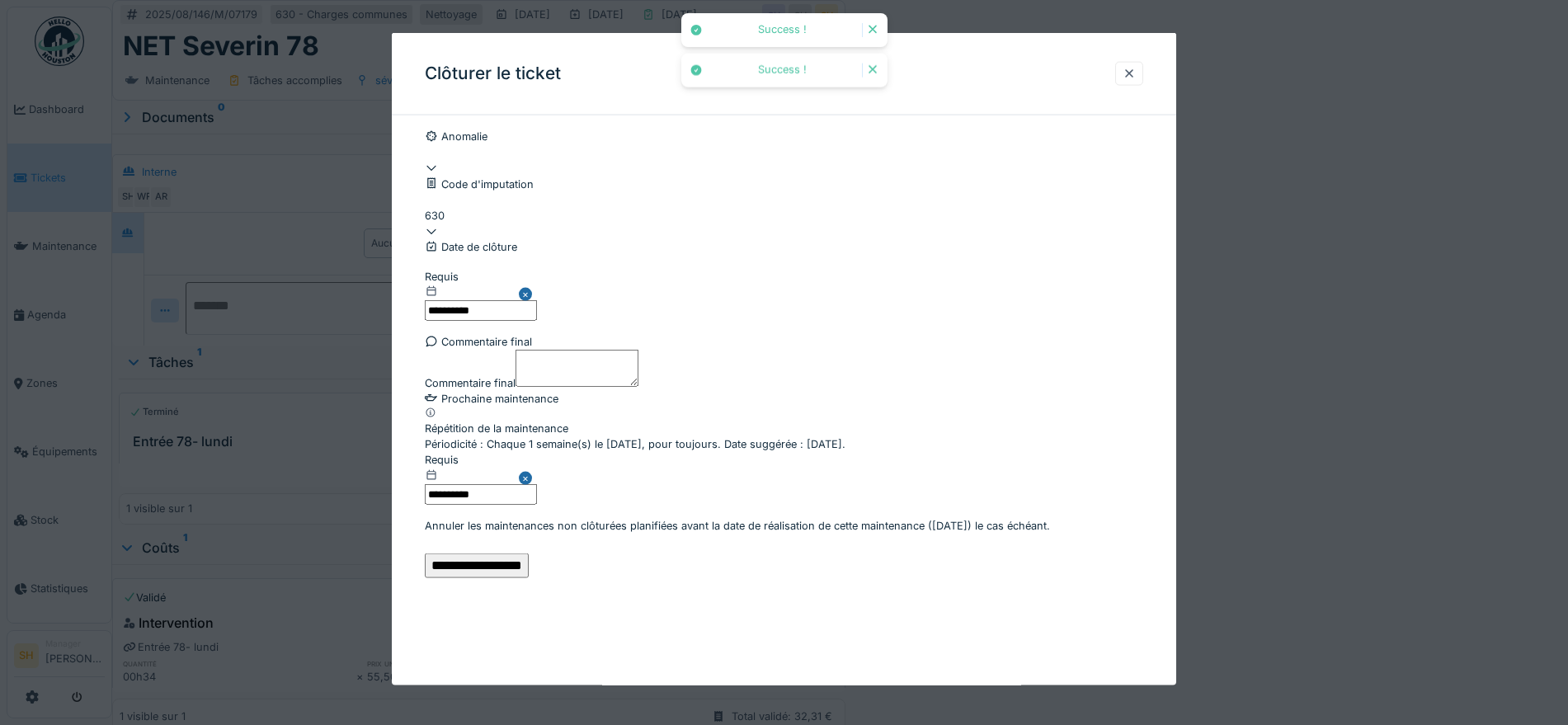
click at [529, 577] on input "**********" at bounding box center [476, 565] width 104 height 24
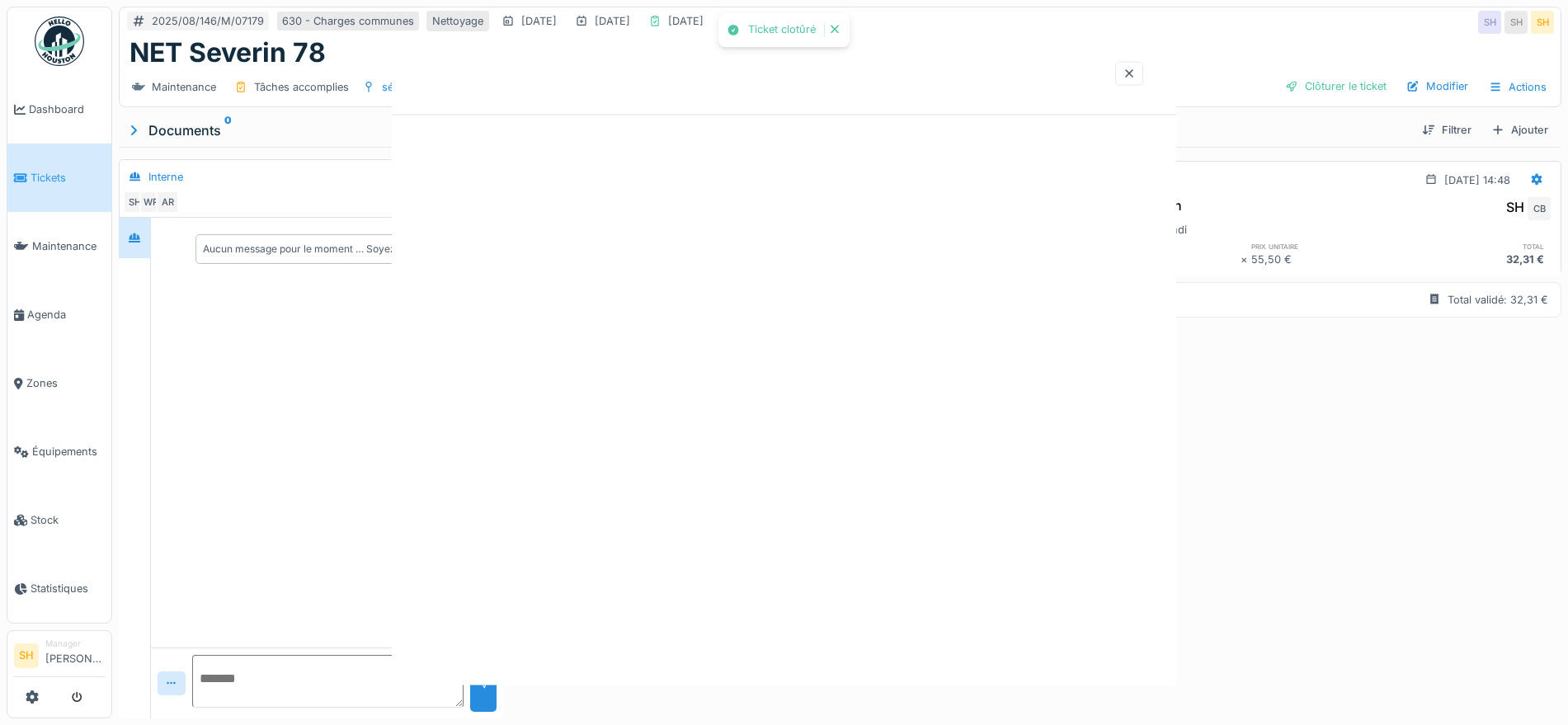
scroll to position [0, 0]
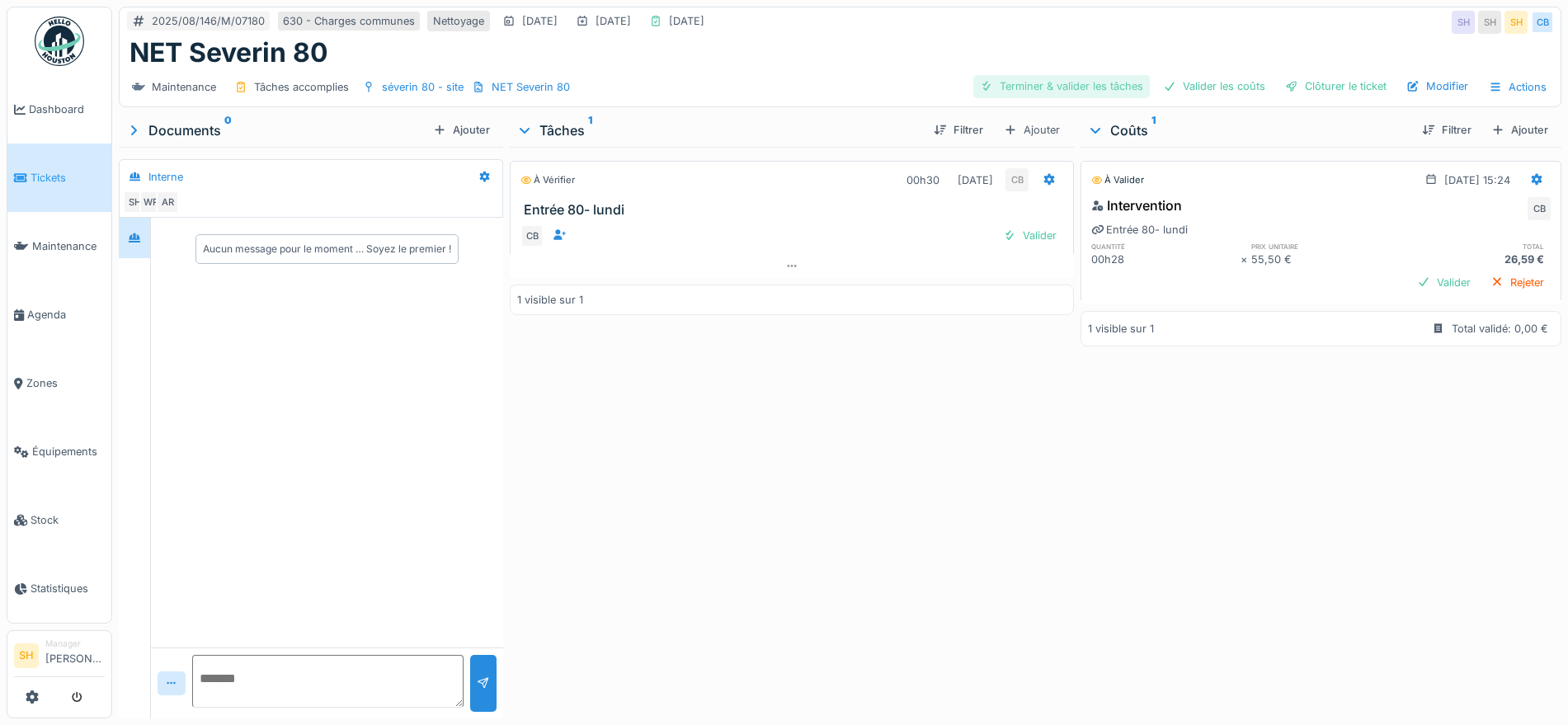
click at [1067, 85] on div "Terminer & valider les tâches" at bounding box center [1062, 86] width 177 height 22
click at [1216, 89] on div "Valider les coûts" at bounding box center [1214, 86] width 116 height 22
click at [1345, 86] on div "Clôturer le ticket" at bounding box center [1336, 86] width 115 height 22
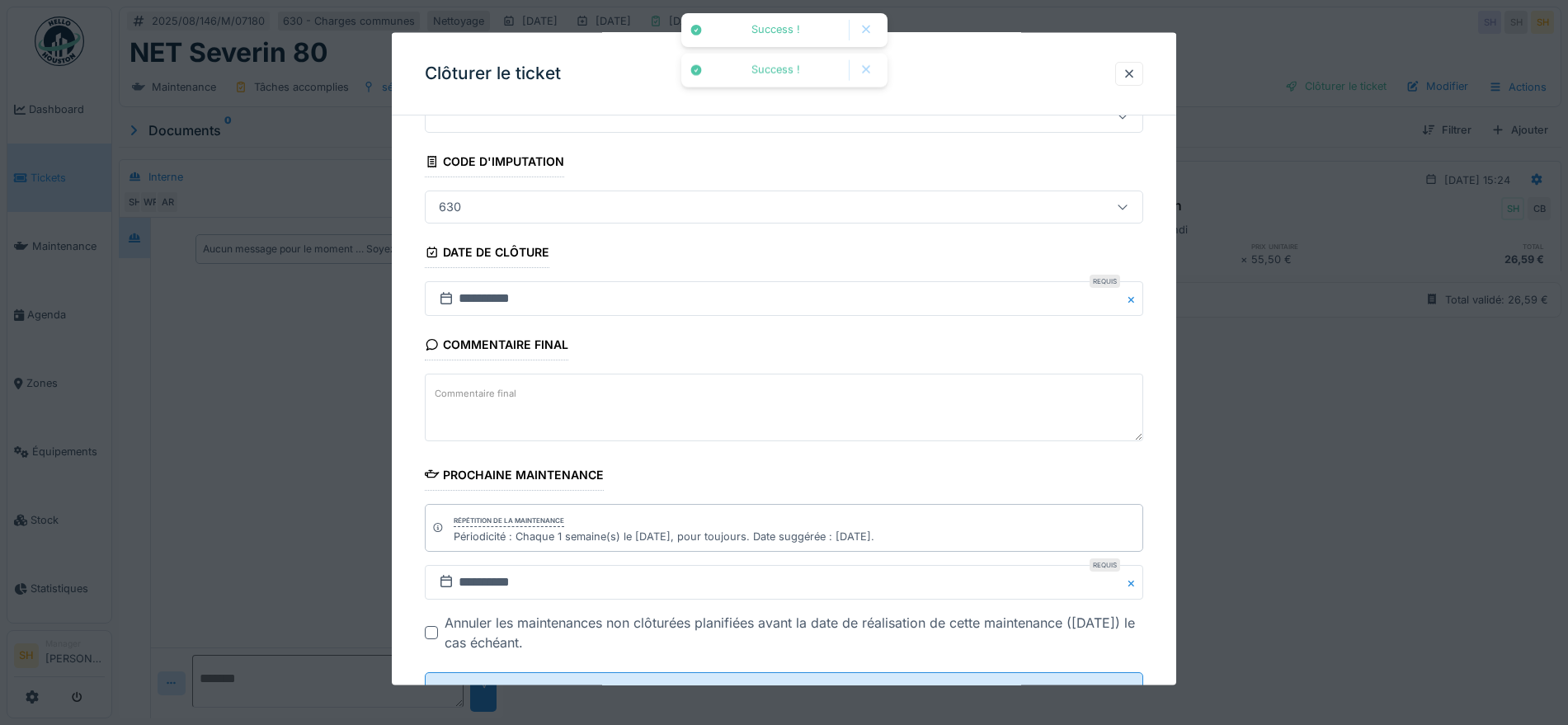
scroll to position [141, 0]
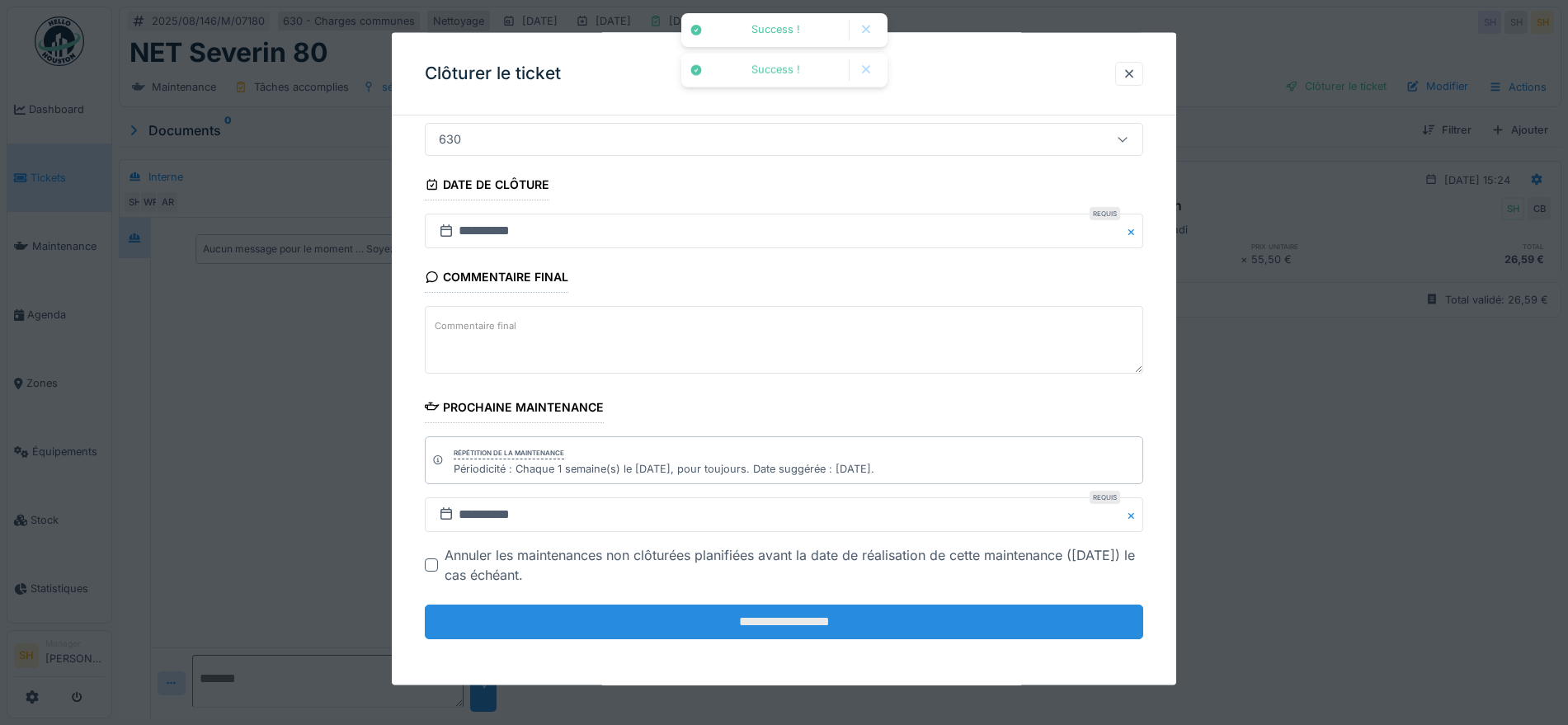
click at [839, 629] on input "**********" at bounding box center [784, 622] width 718 height 35
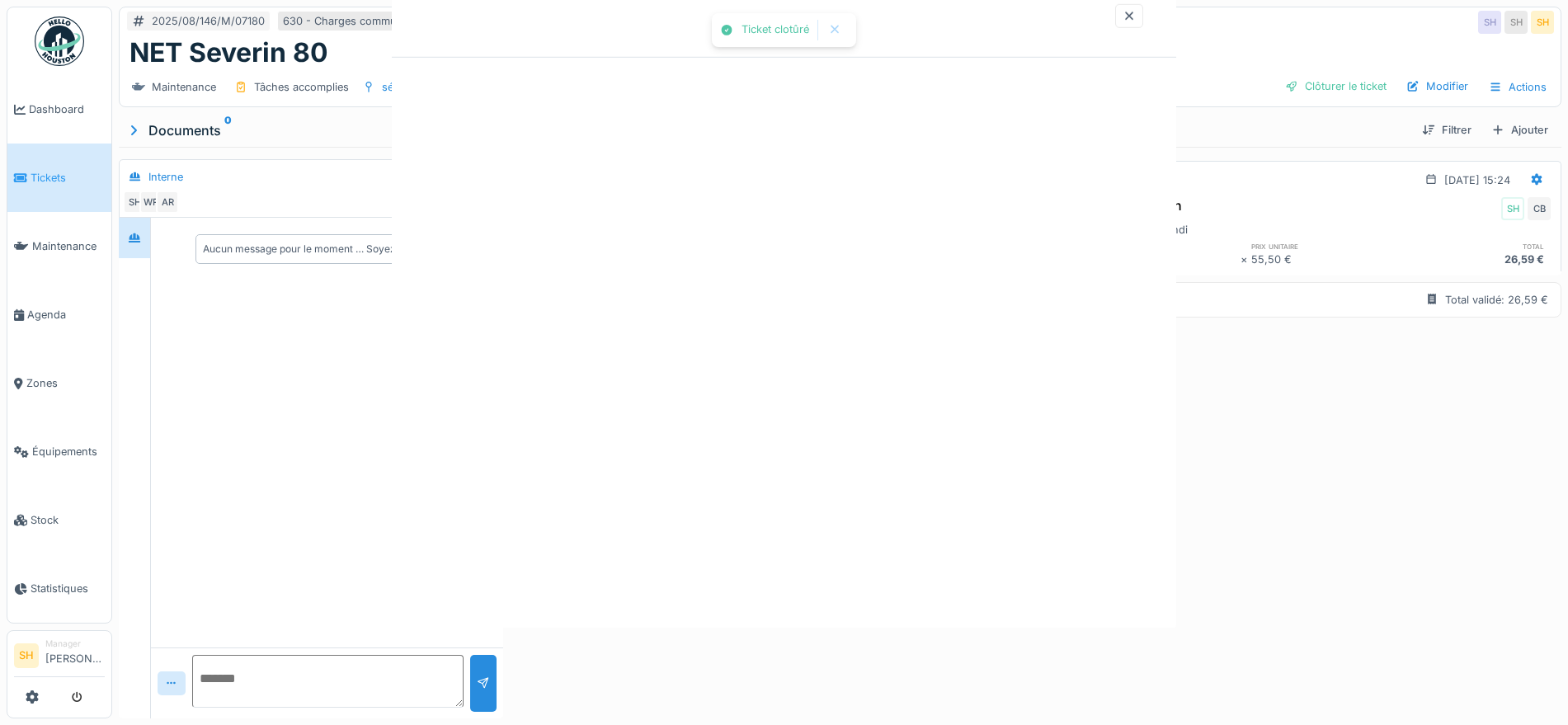
scroll to position [0, 0]
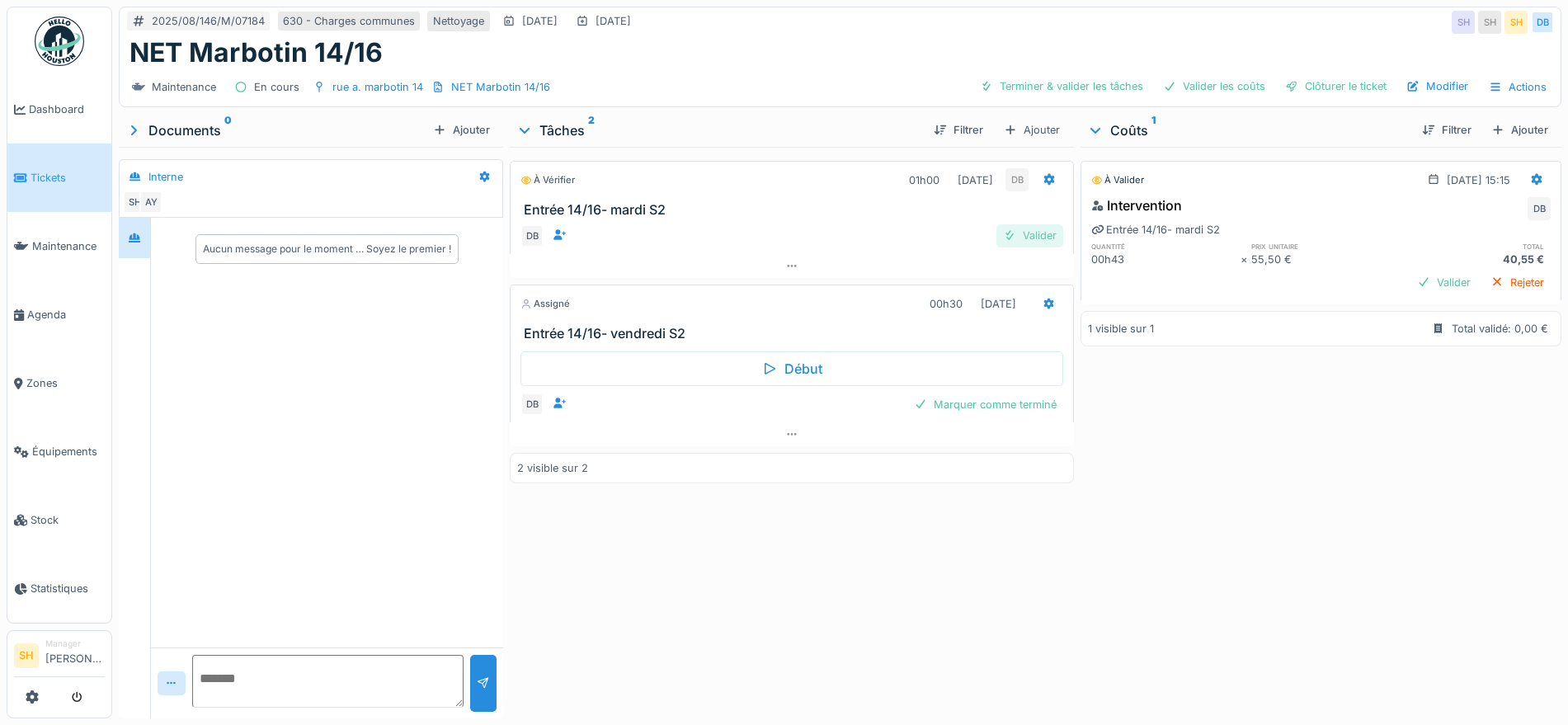
click at [1023, 225] on div "Valider" at bounding box center [1029, 235] width 67 height 22
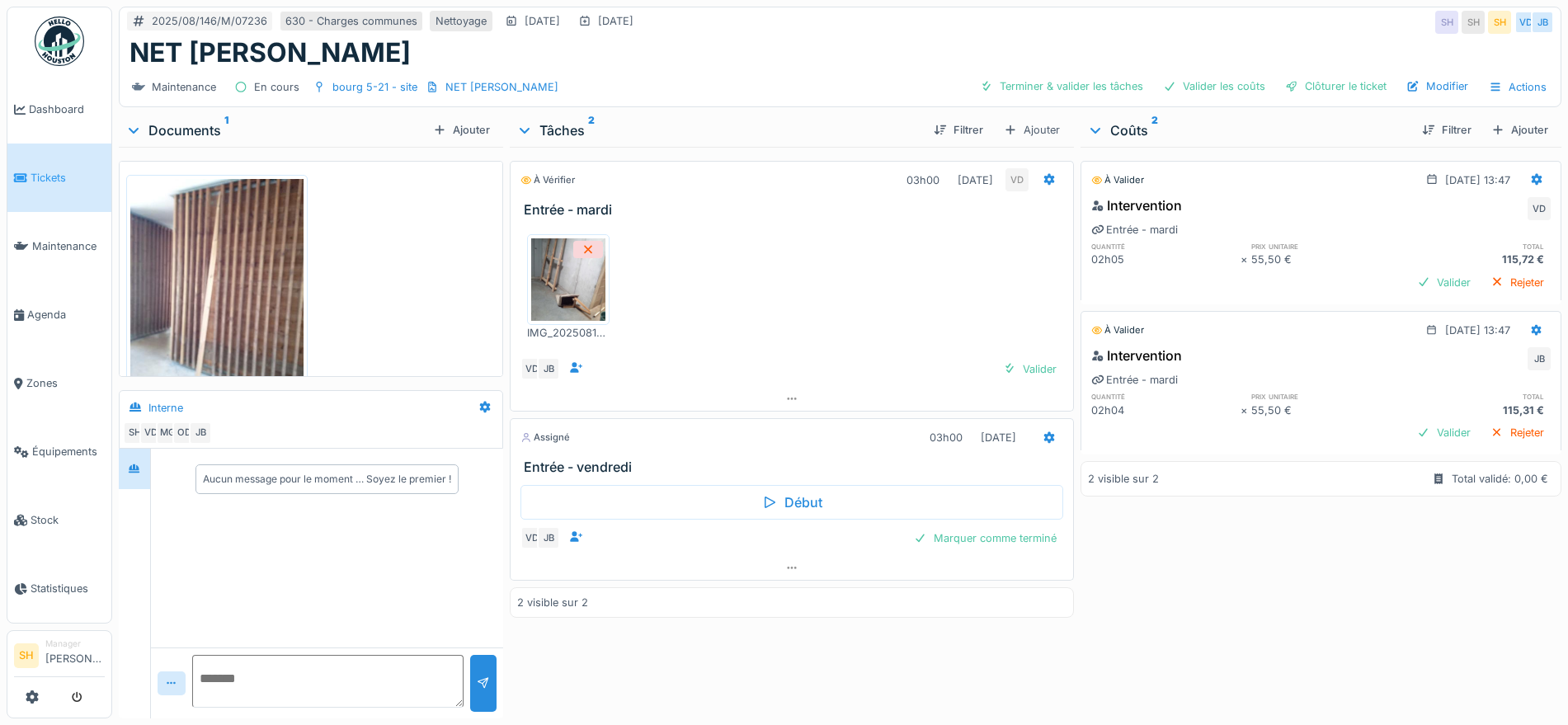
click at [264, 287] on img at bounding box center [217, 294] width 173 height 231
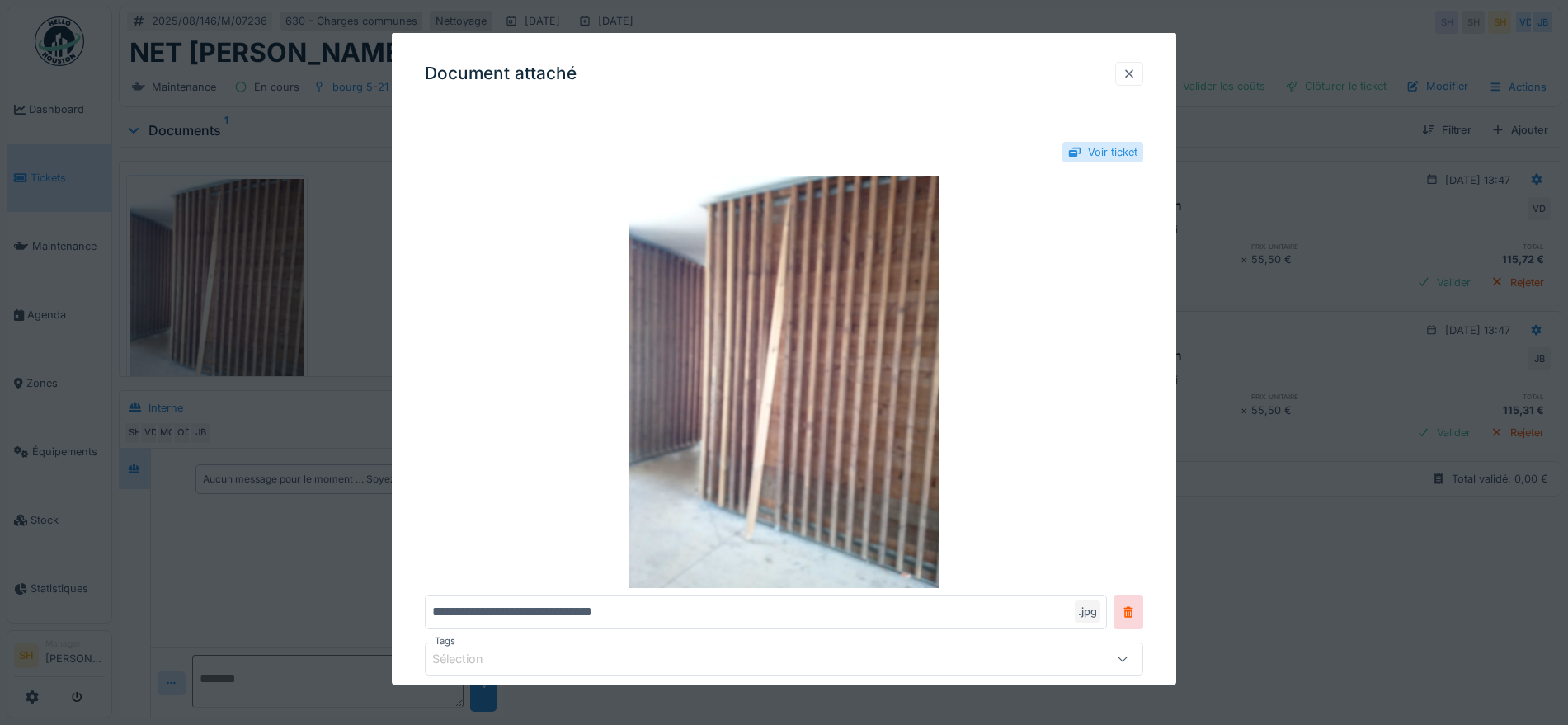
click at [1143, 69] on div at bounding box center [1129, 73] width 28 height 24
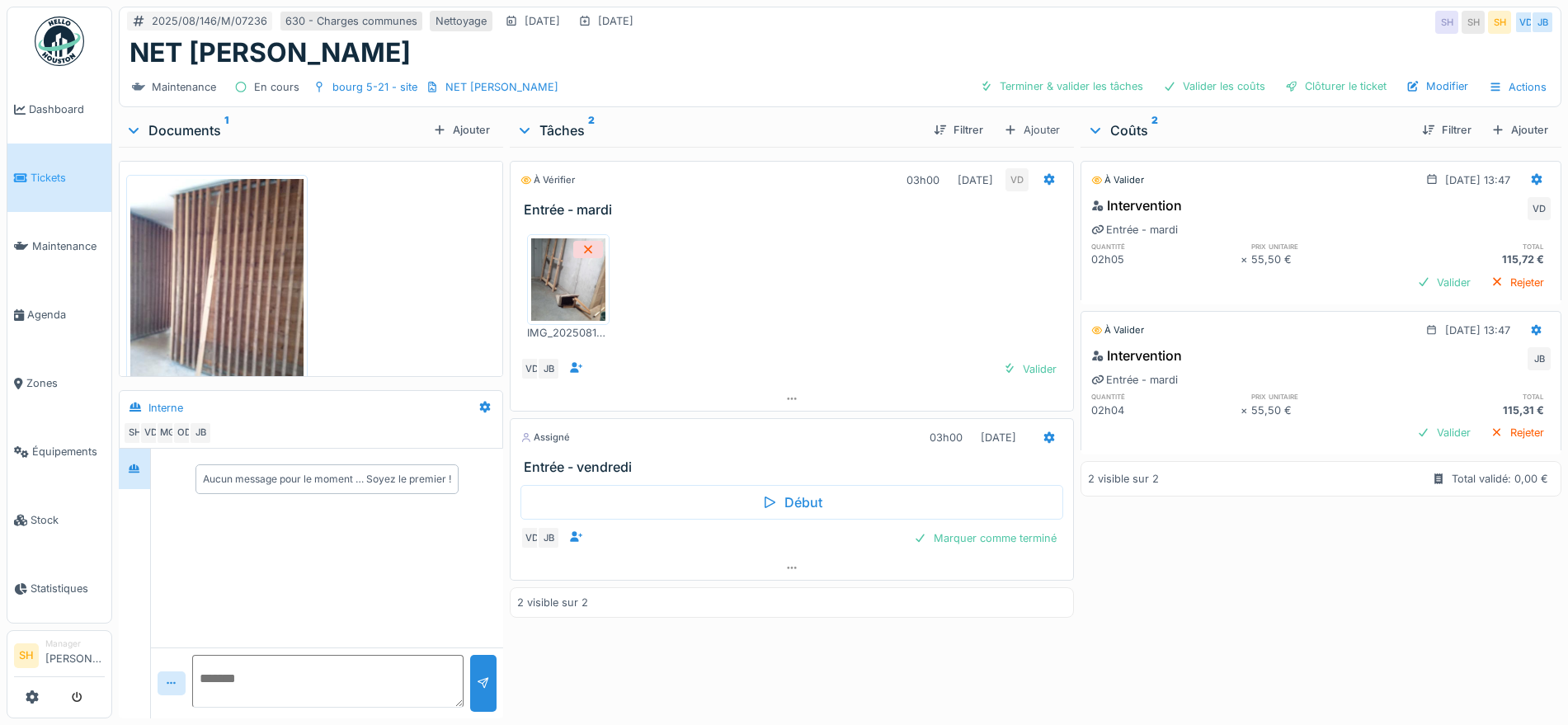
click at [585, 278] on img at bounding box center [568, 279] width 74 height 83
click at [214, 258] on img at bounding box center [217, 294] width 173 height 231
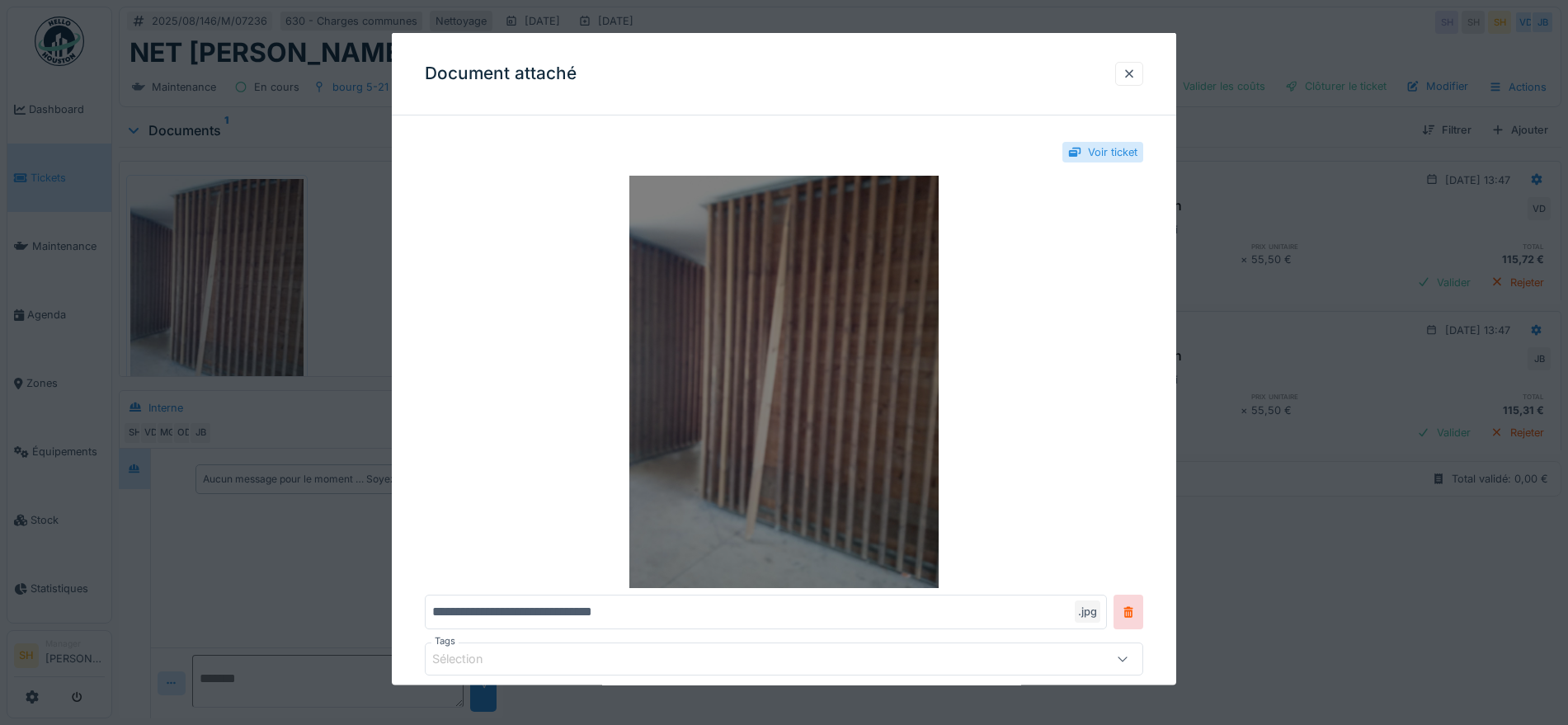
click at [794, 215] on img at bounding box center [784, 382] width 718 height 412
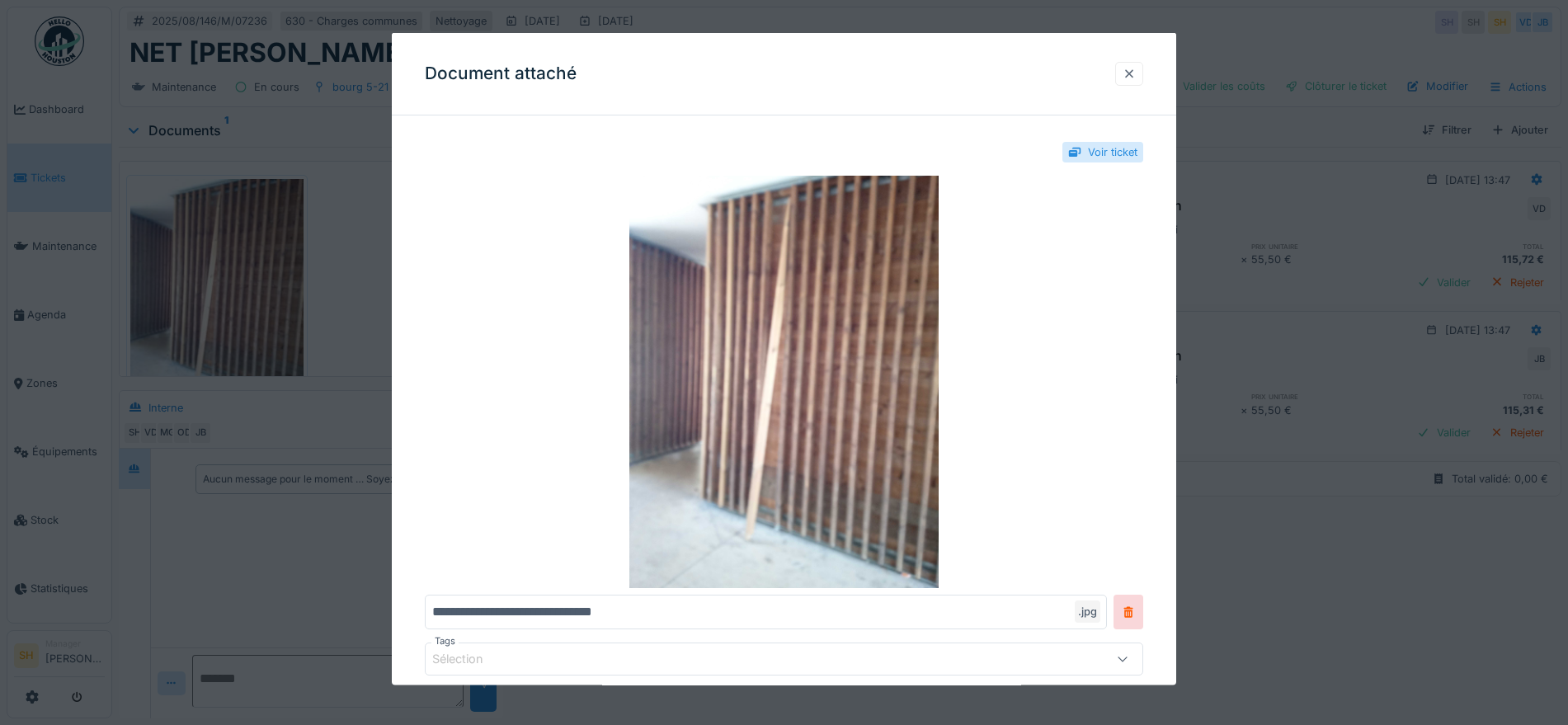
click at [1135, 71] on div at bounding box center [1130, 73] width 14 height 16
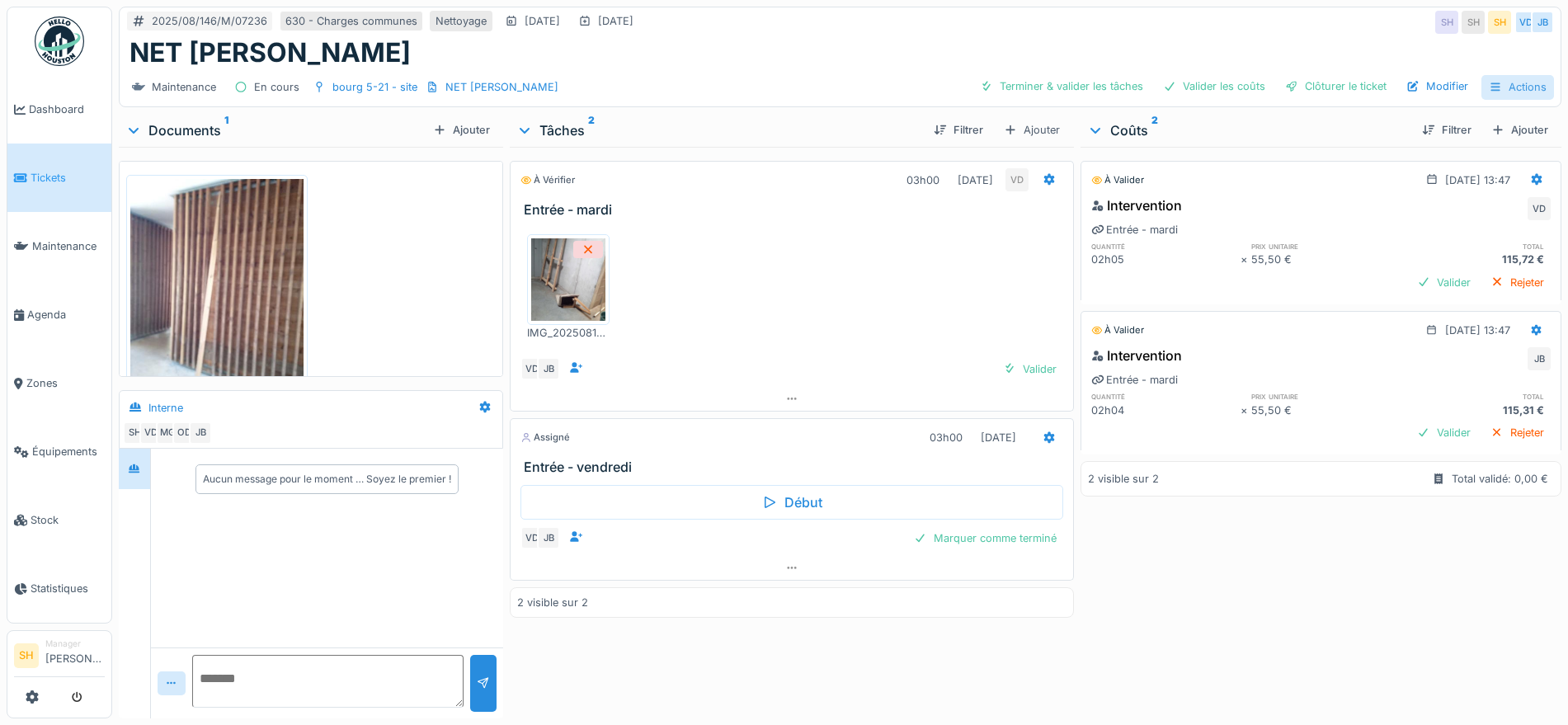
click at [1524, 89] on div "Actions" at bounding box center [1517, 86] width 73 height 24
click at [1442, 126] on div "Rapport d'intervention" at bounding box center [1445, 123] width 148 height 24
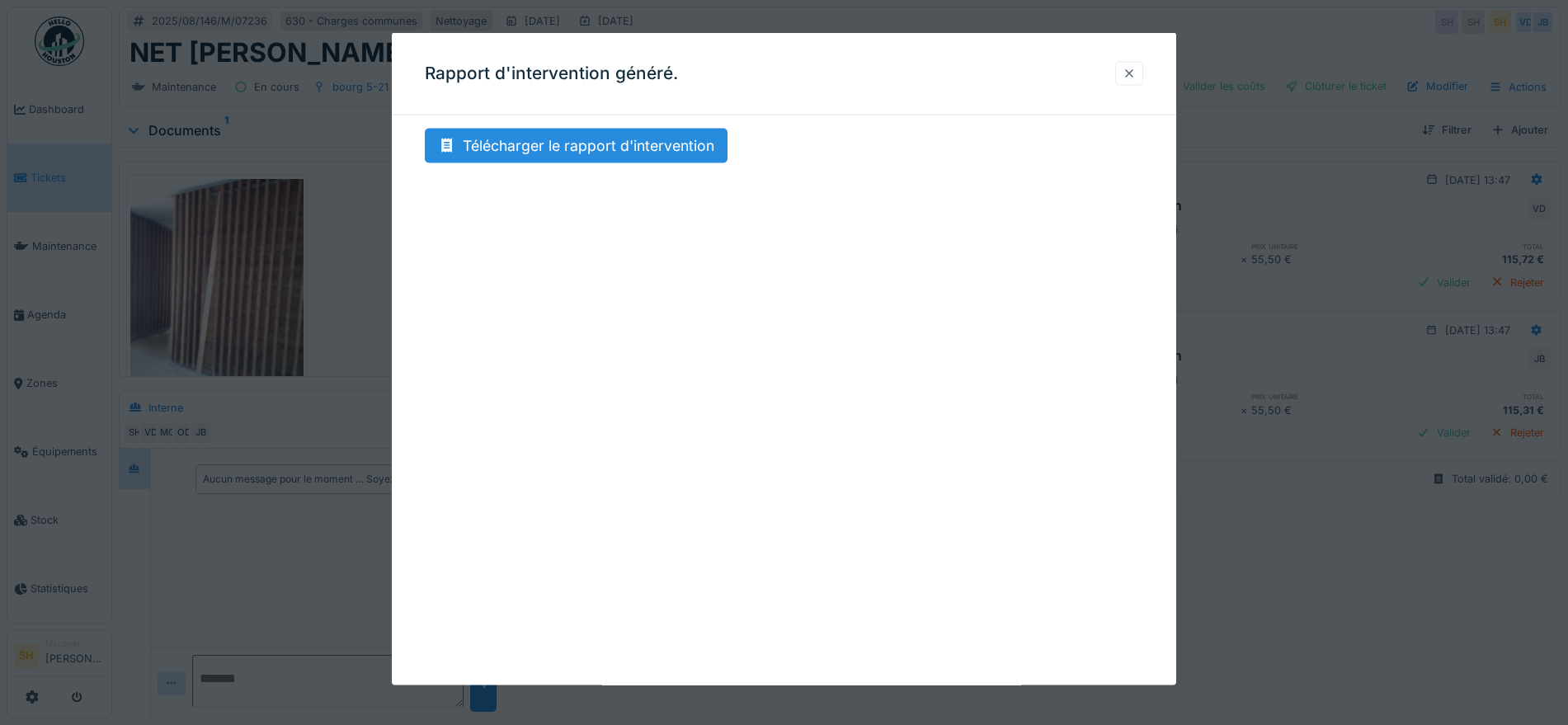
click at [1135, 75] on div at bounding box center [1130, 73] width 14 height 16
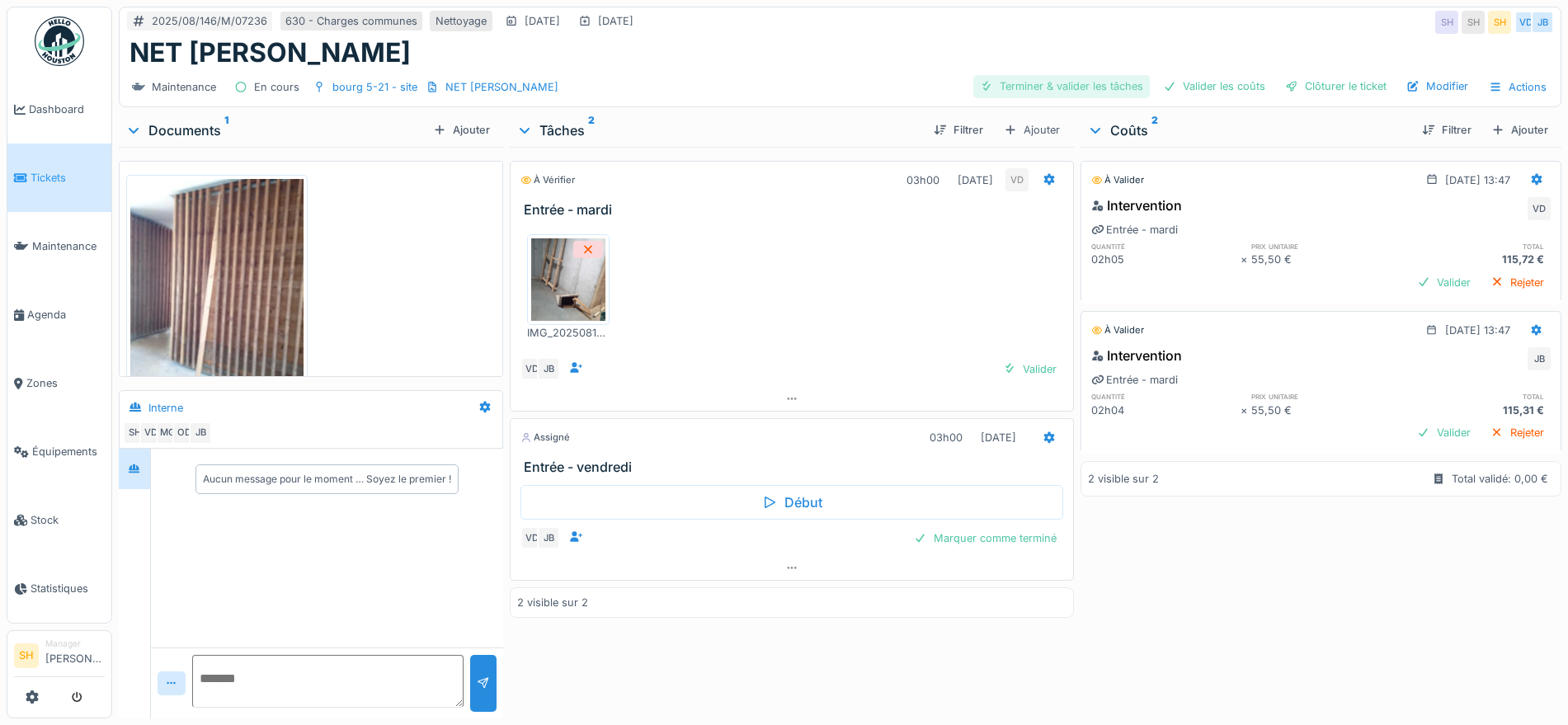
click at [1063, 86] on div "Terminer & valider les tâches" at bounding box center [1062, 86] width 177 height 22
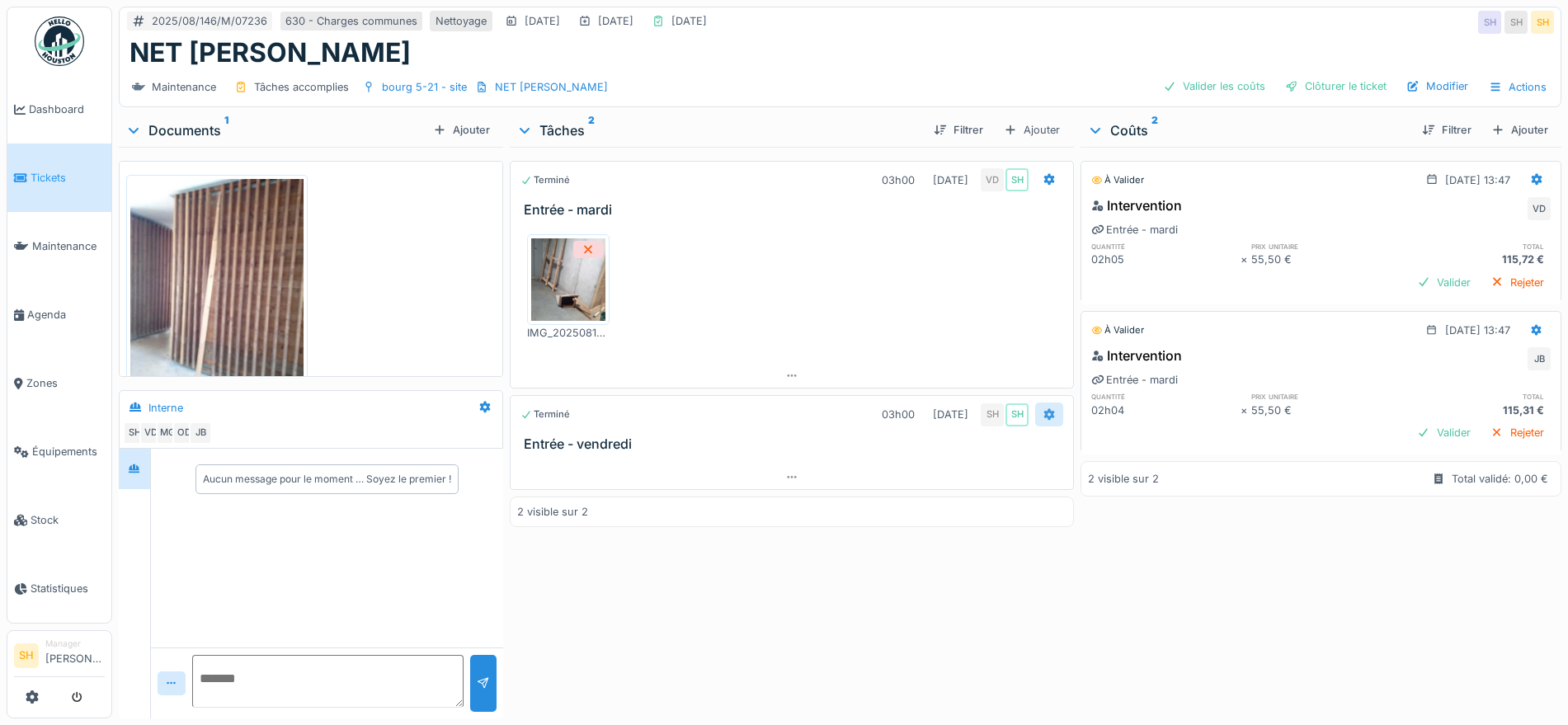
click at [1043, 410] on icon at bounding box center [1050, 414] width 14 height 11
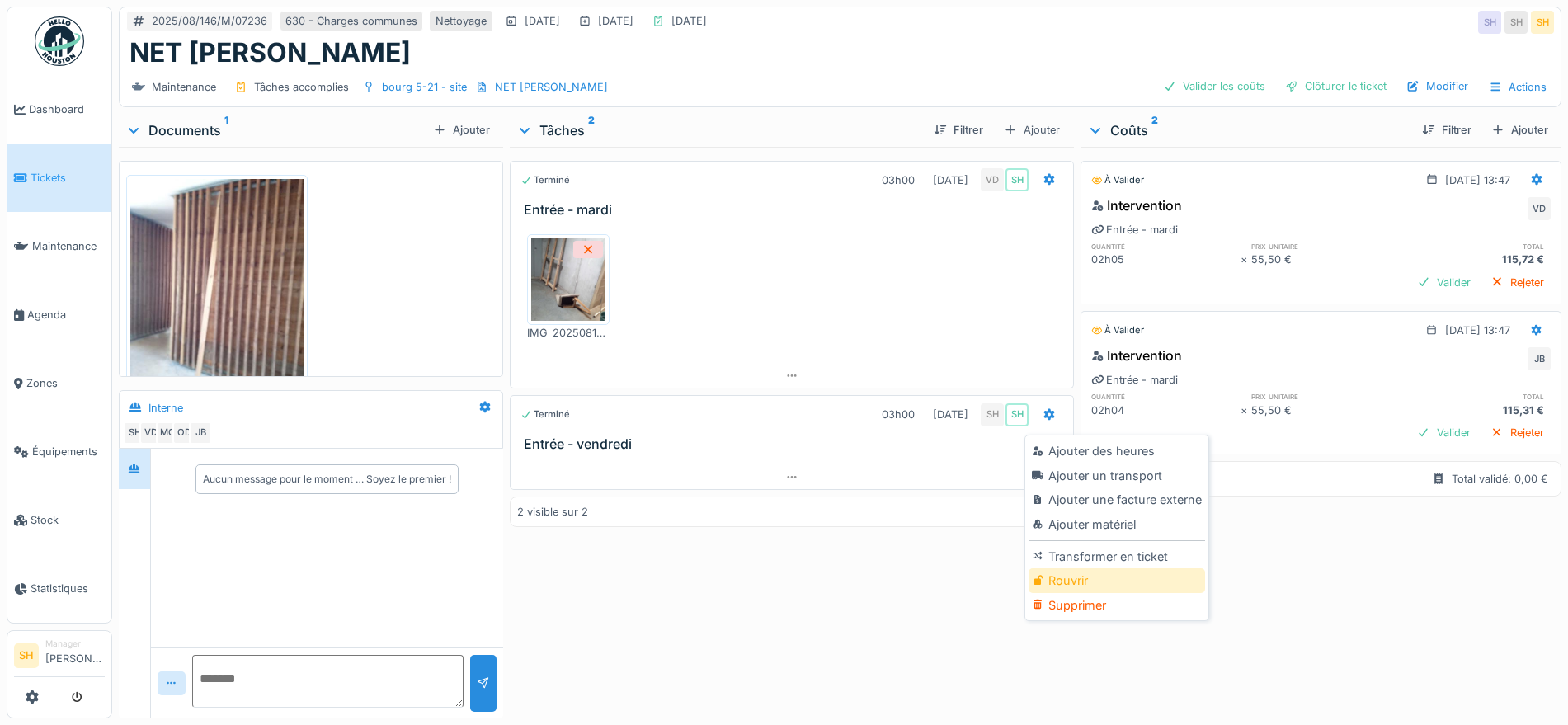
click at [1106, 582] on div "Rouvrir" at bounding box center [1116, 580] width 176 height 24
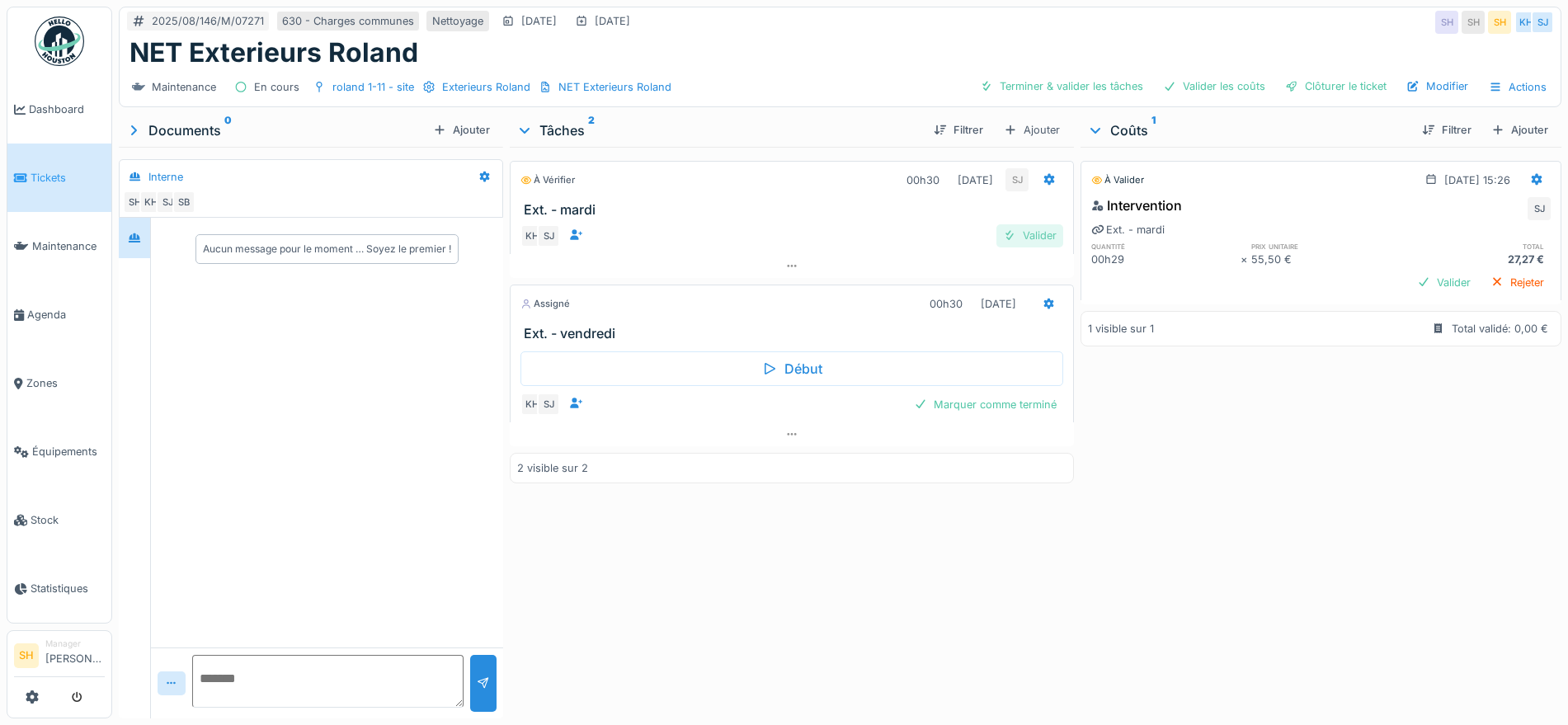
click at [1035, 231] on div "Valider" at bounding box center [1029, 235] width 67 height 22
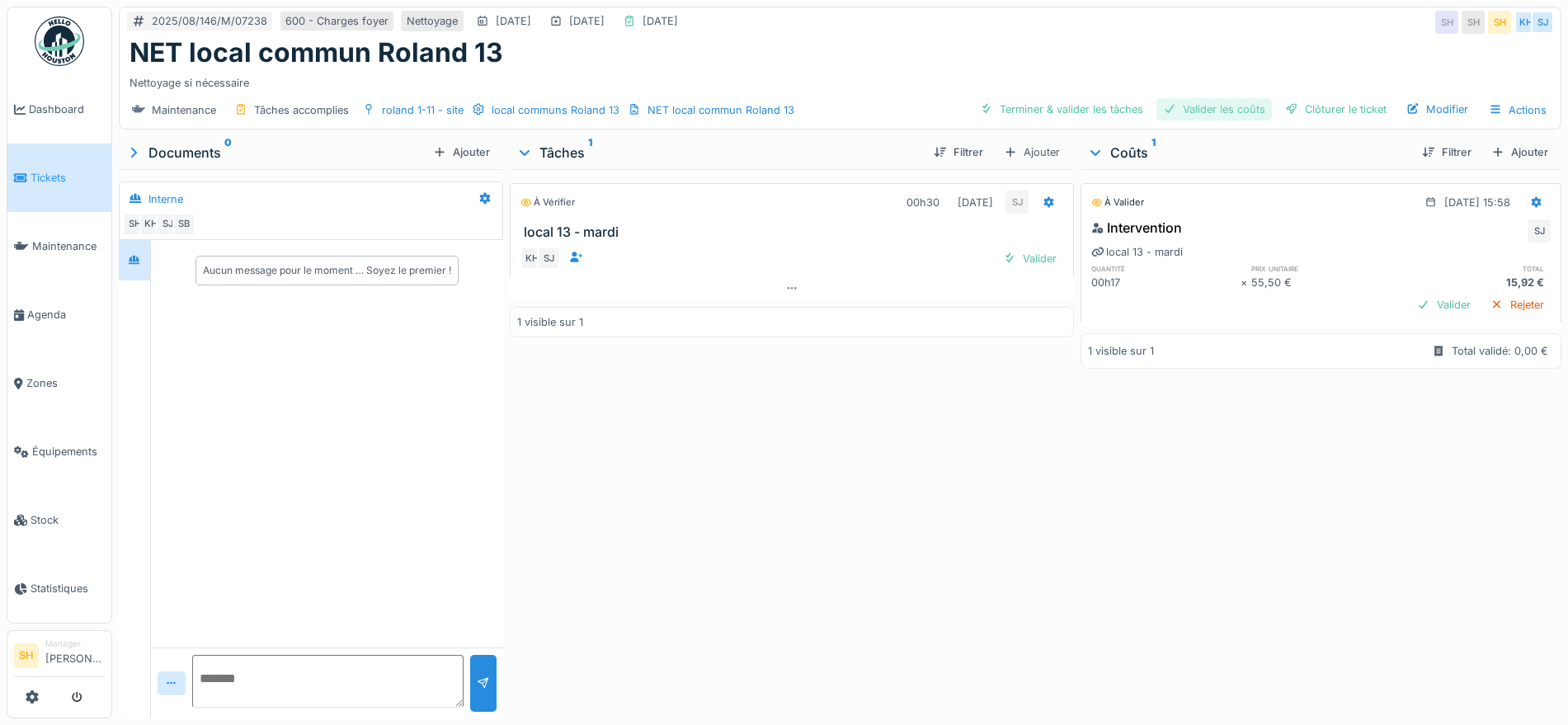
drag, startPoint x: 1068, startPoint y: 108, endPoint x: 1149, endPoint y: 109, distance: 81.0
click at [1069, 109] on div "Terminer & valider les tâches" at bounding box center [1062, 109] width 177 height 22
click at [1197, 113] on div "Valider les coûts" at bounding box center [1214, 109] width 116 height 22
click at [1304, 106] on div "Clôturer le ticket" at bounding box center [1336, 109] width 115 height 22
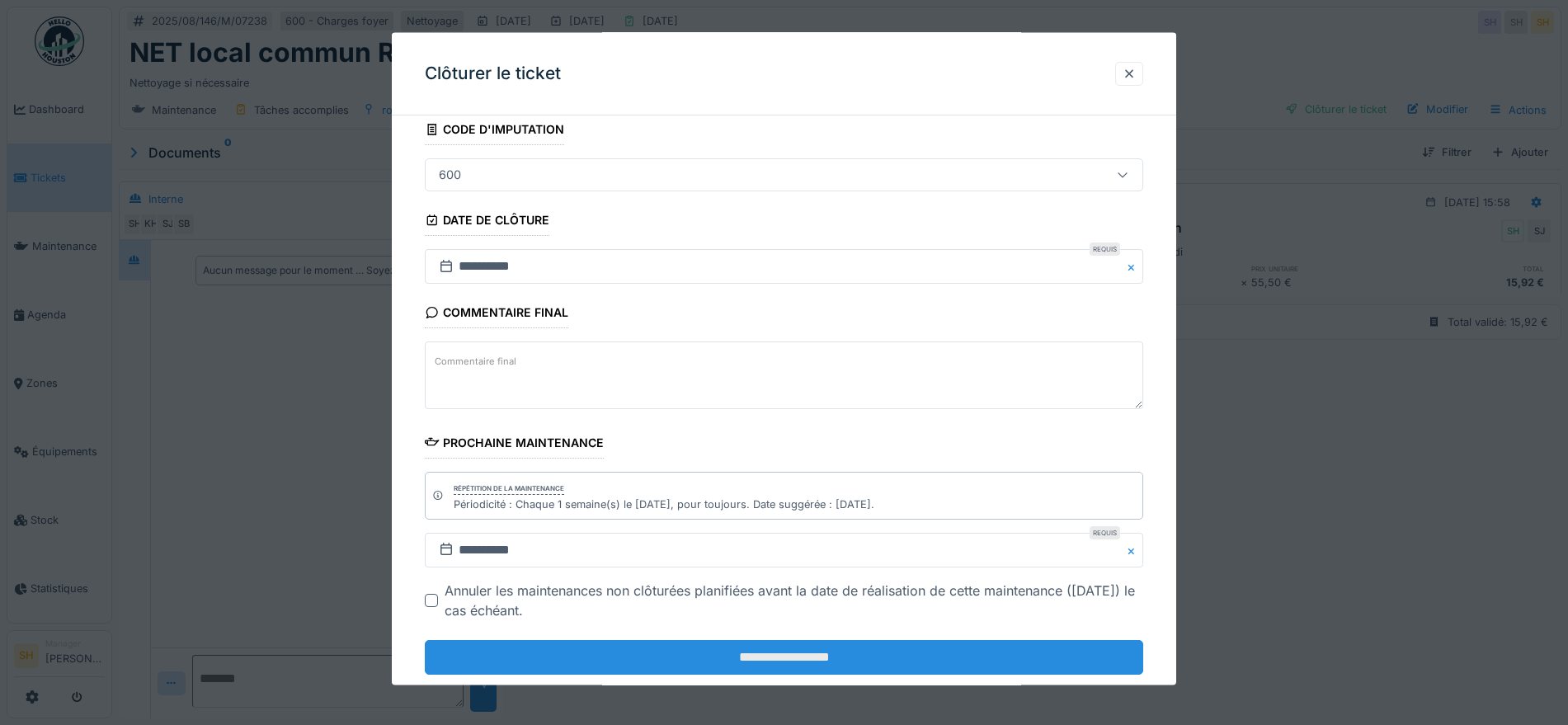
scroll to position [141, 0]
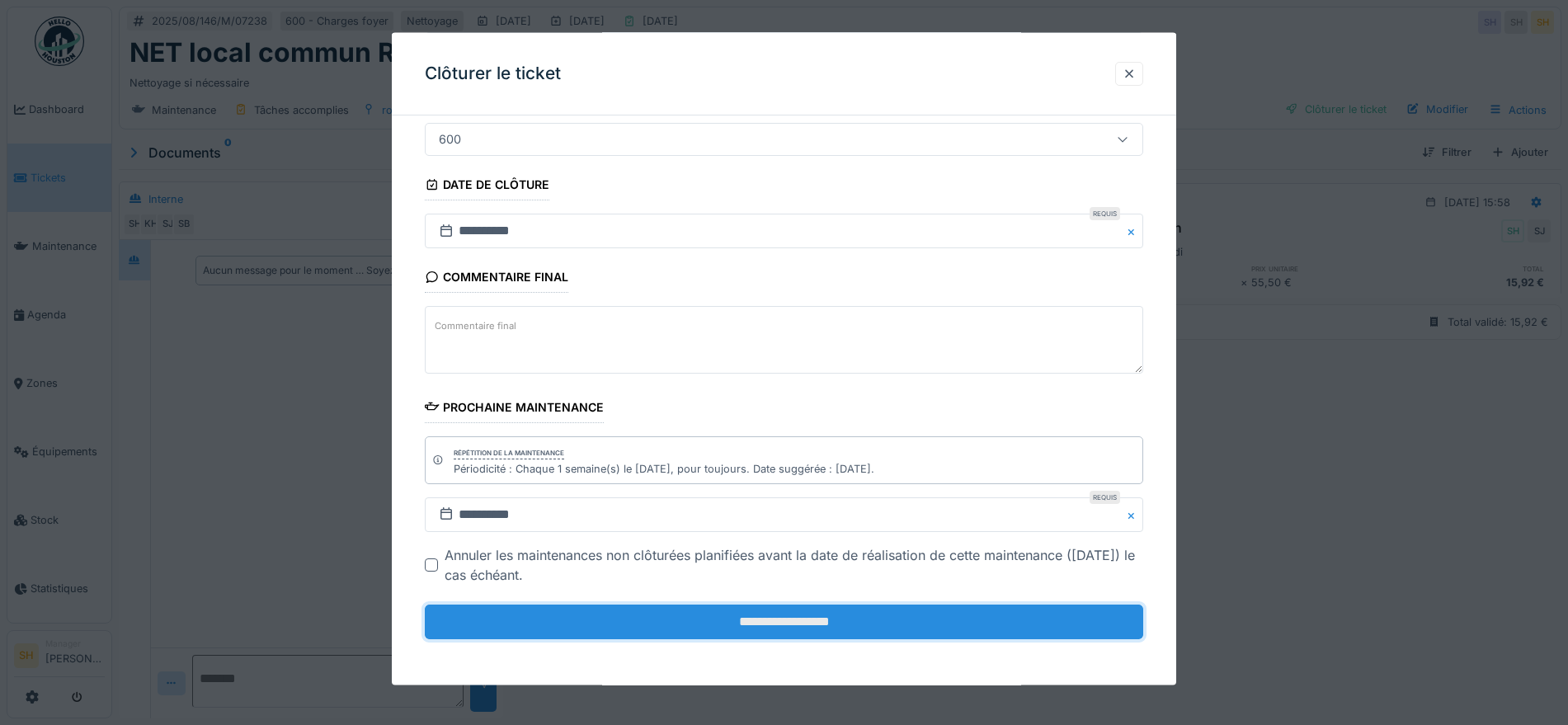
click at [744, 623] on input "**********" at bounding box center [784, 622] width 718 height 35
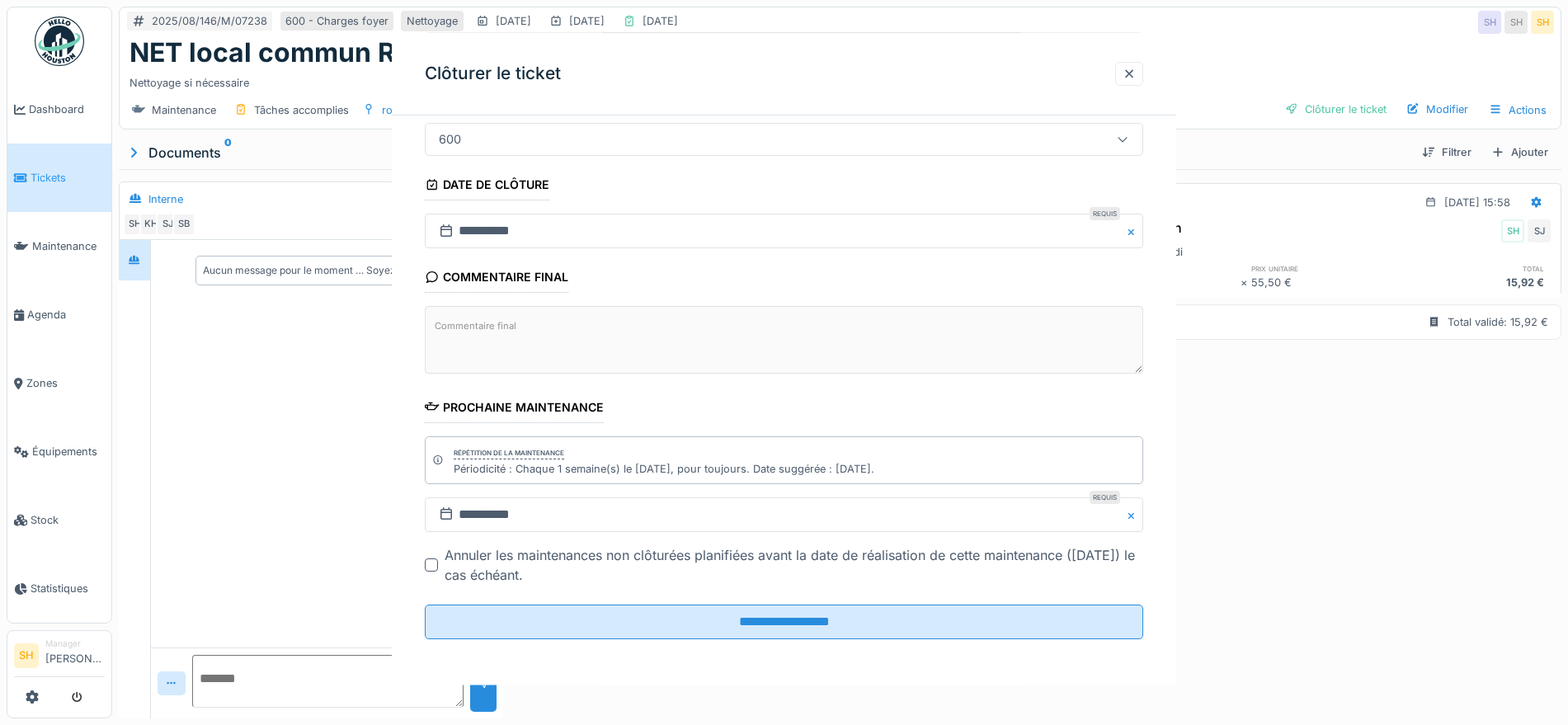
scroll to position [0, 0]
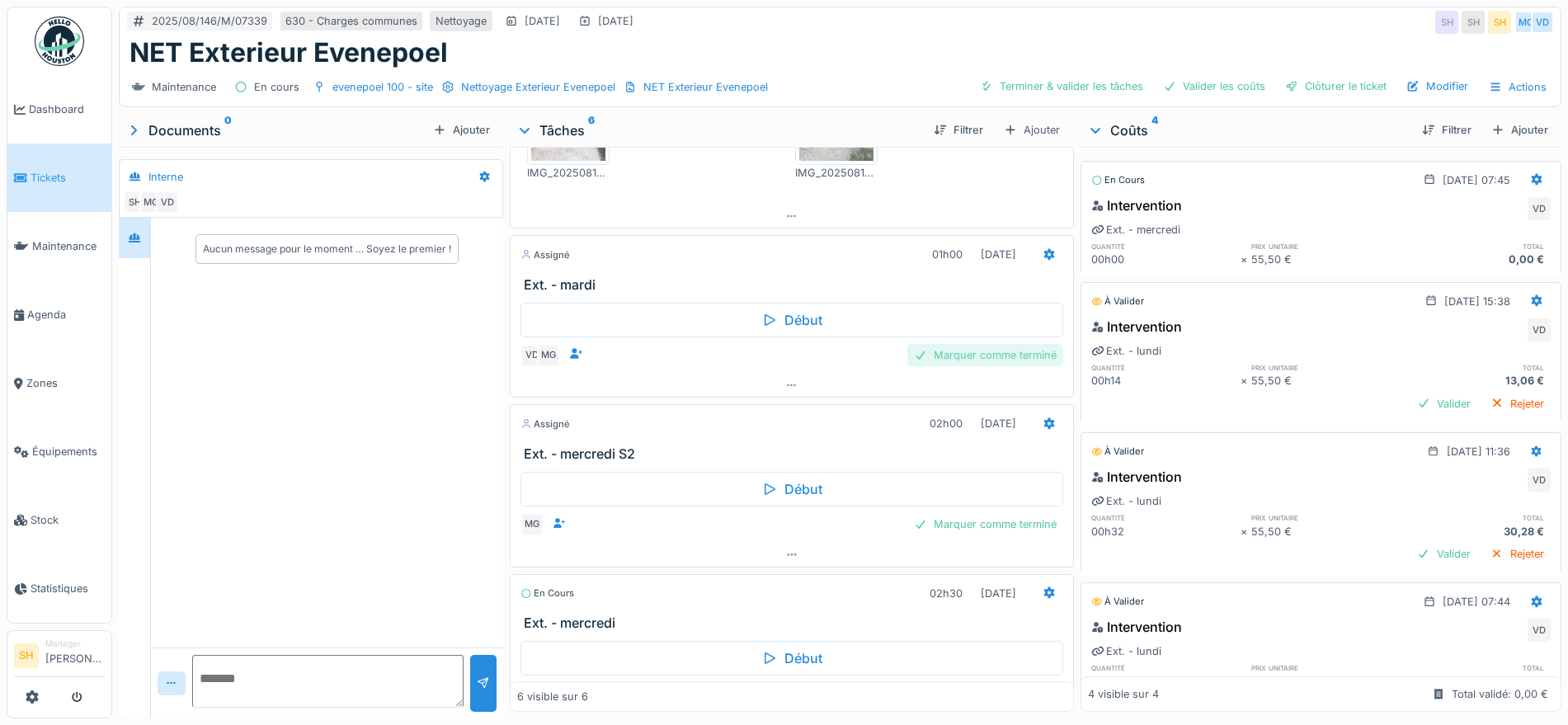
click at [954, 351] on div "Marquer comme terminé" at bounding box center [985, 355] width 156 height 22
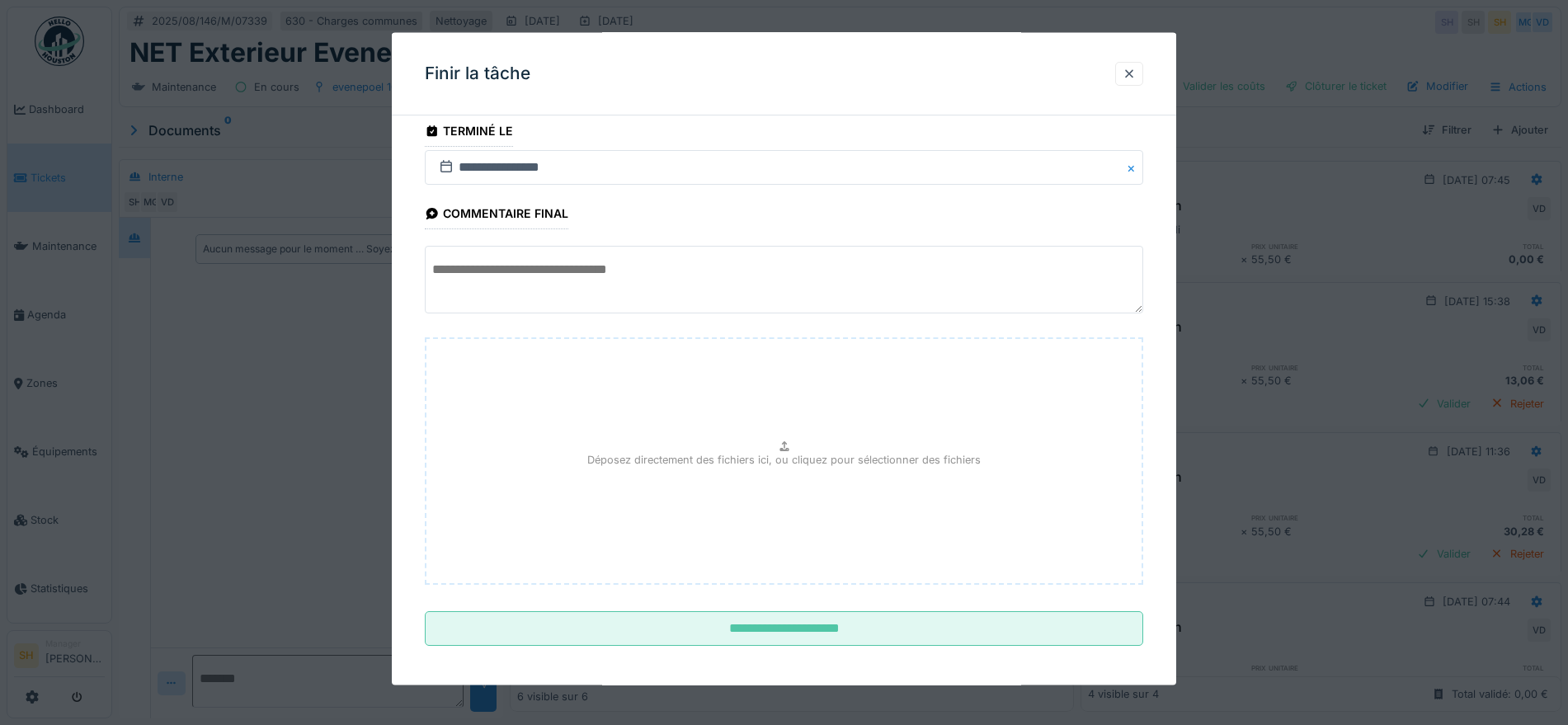
scroll to position [19, 0]
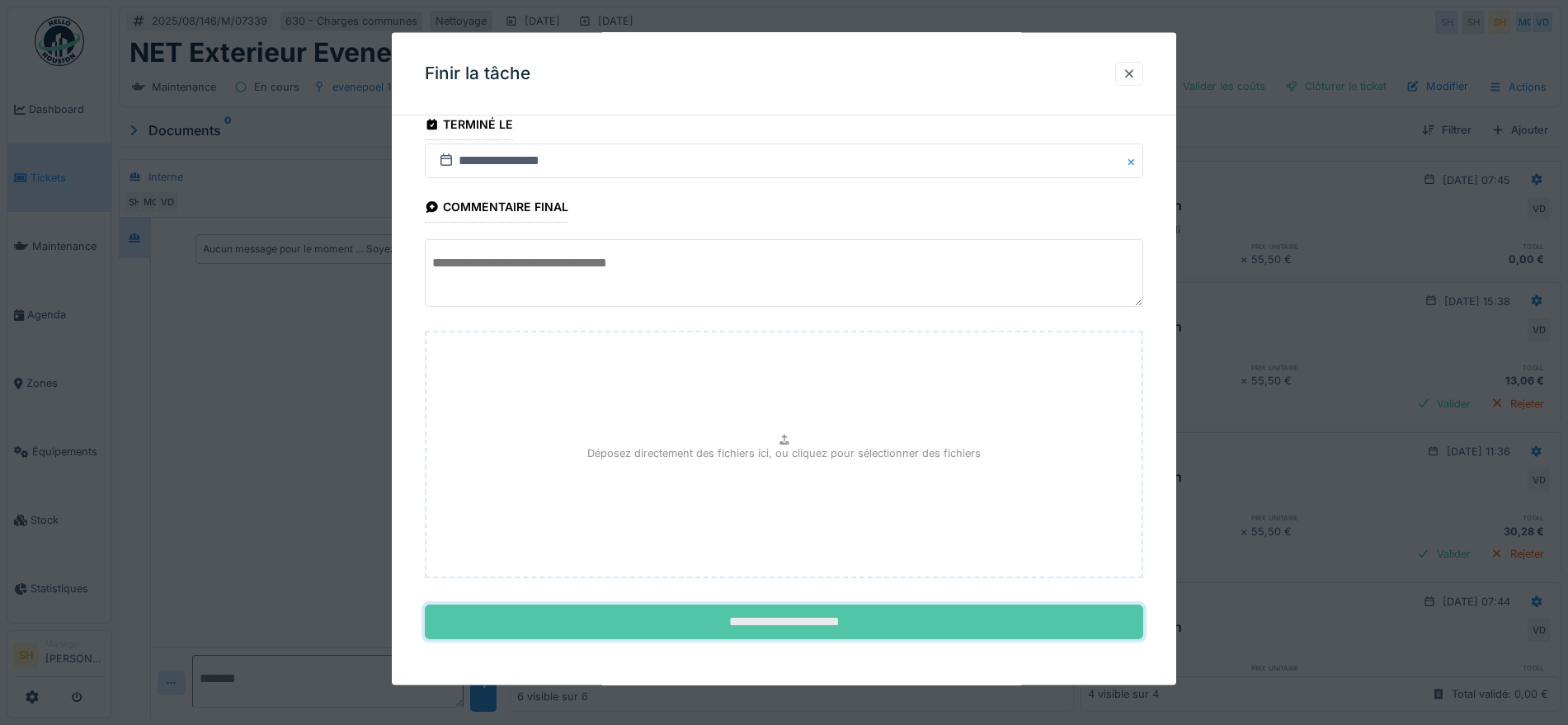
click at [848, 619] on input "**********" at bounding box center [784, 622] width 718 height 35
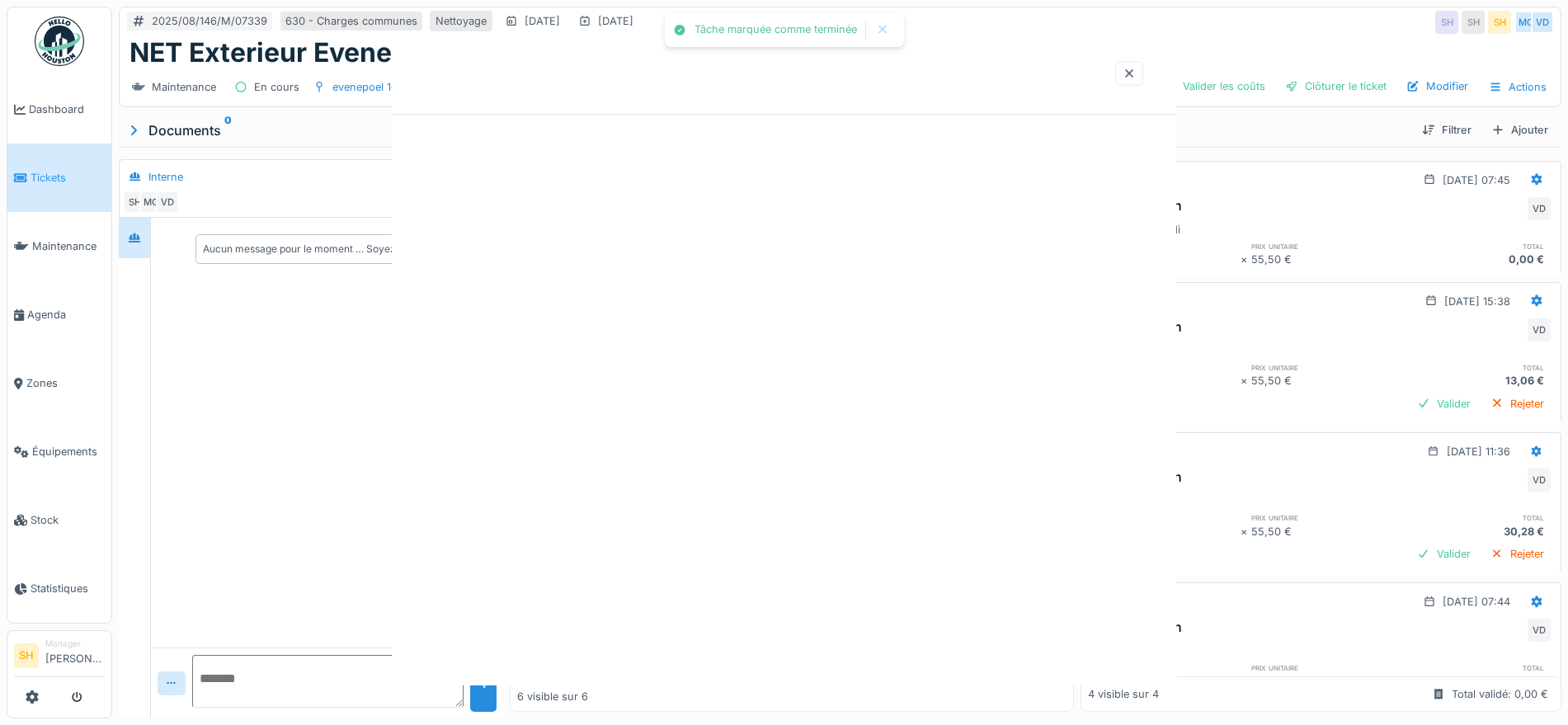
scroll to position [0, 0]
